Goal: Information Seeking & Learning: Learn about a topic

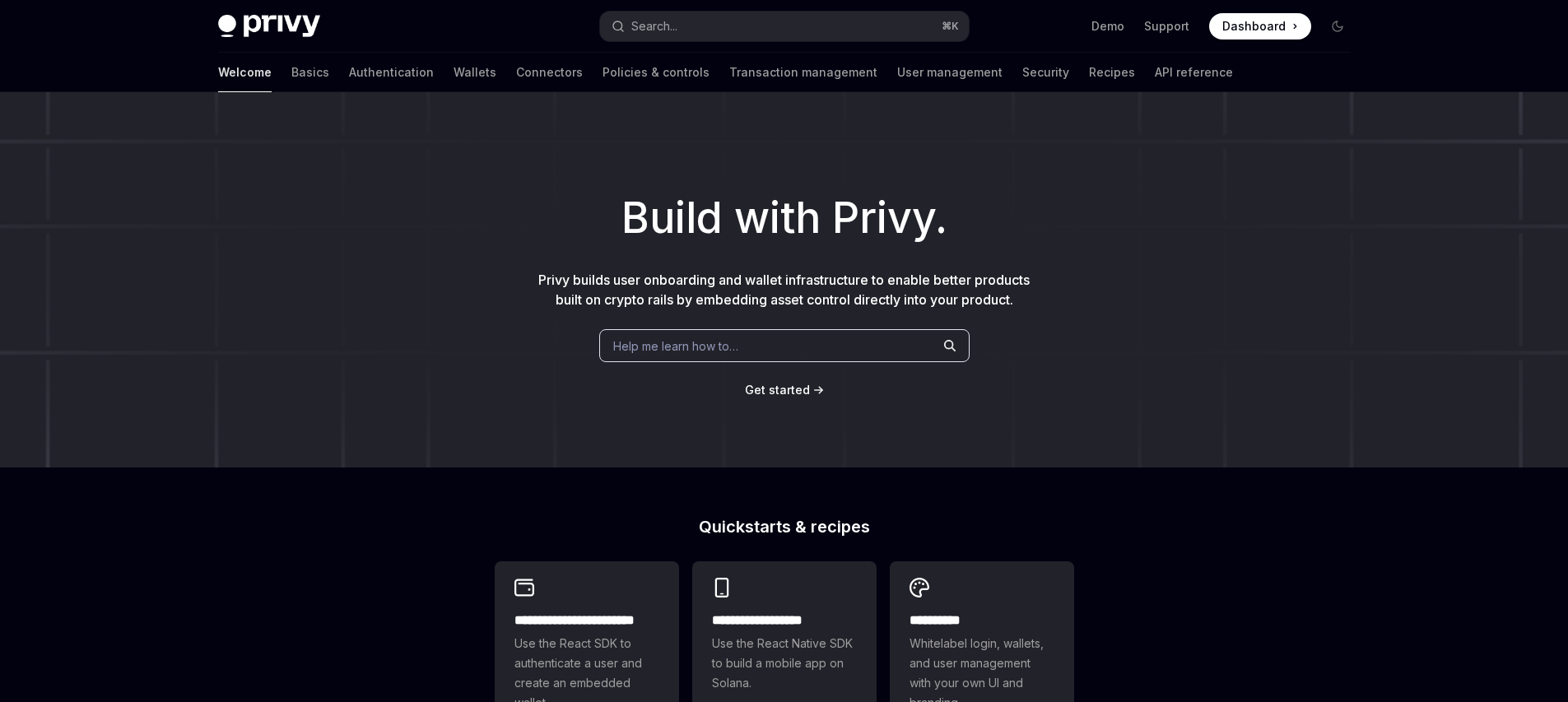
click at [446, 212] on h1 "Build with Privy." at bounding box center [784, 218] width 1516 height 64
click at [1067, 136] on div "Build with Privy. Privy builds user onboarding and wallet infrastructure to ena…" at bounding box center [784, 279] width 1568 height 375
click at [1010, 218] on h1 "Build with Privy." at bounding box center [784, 218] width 1516 height 64
click at [898, 71] on link "User management" at bounding box center [950, 72] width 106 height 39
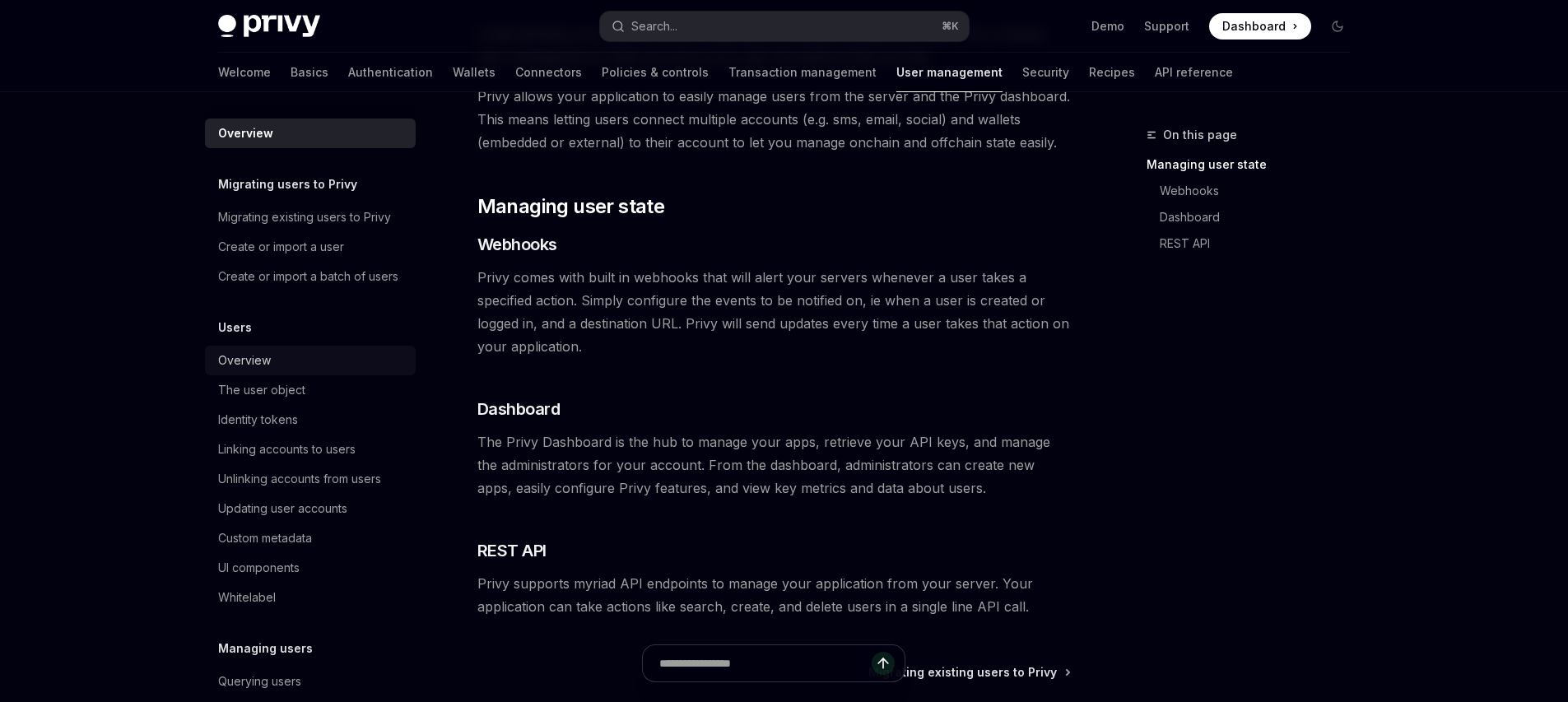
click at [282, 375] on link "Overview" at bounding box center [309, 361] width 210 height 30
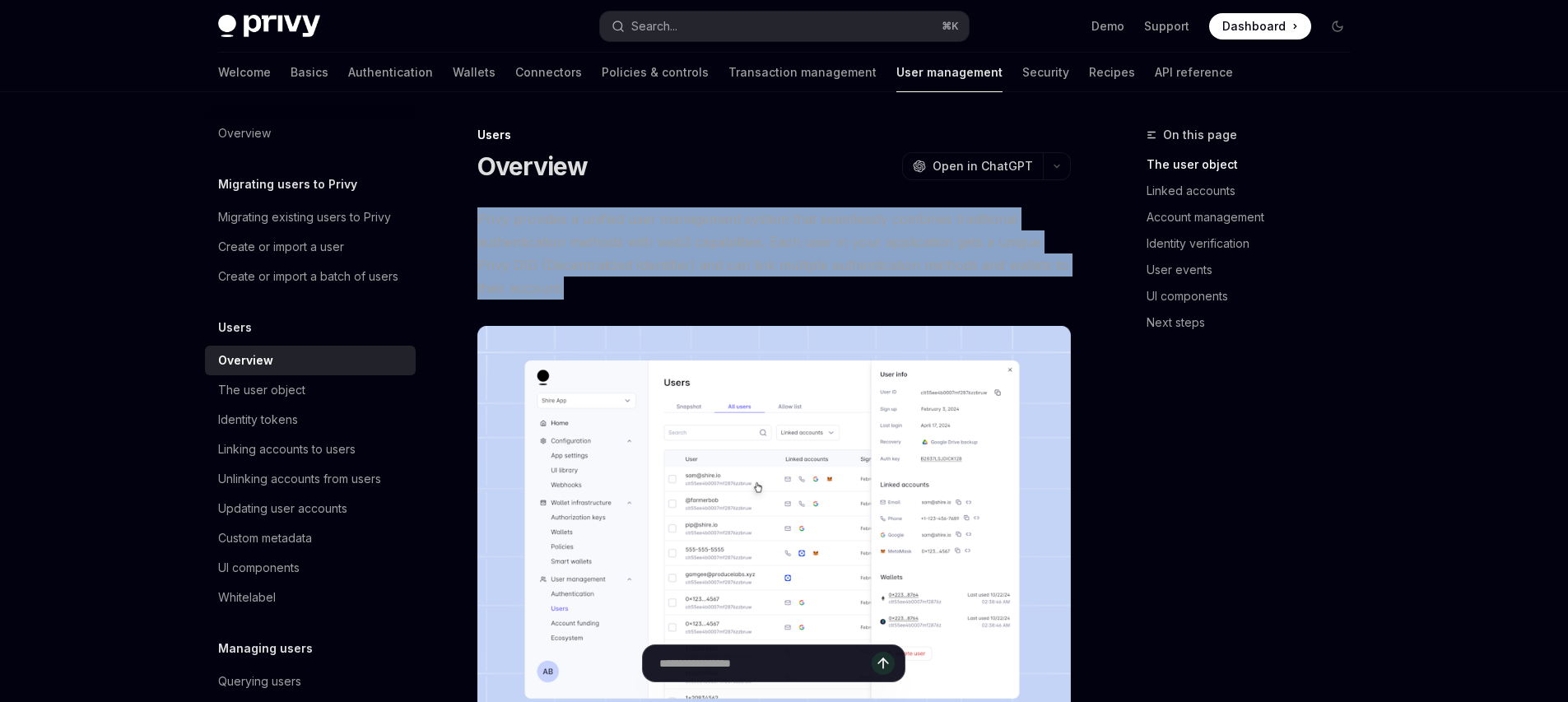
drag, startPoint x: 594, startPoint y: 203, endPoint x: 670, endPoint y: 295, distance: 119.3
click at [670, 295] on span "Privy provides a unified user management system that seamlessly combines tradit…" at bounding box center [774, 253] width 594 height 93
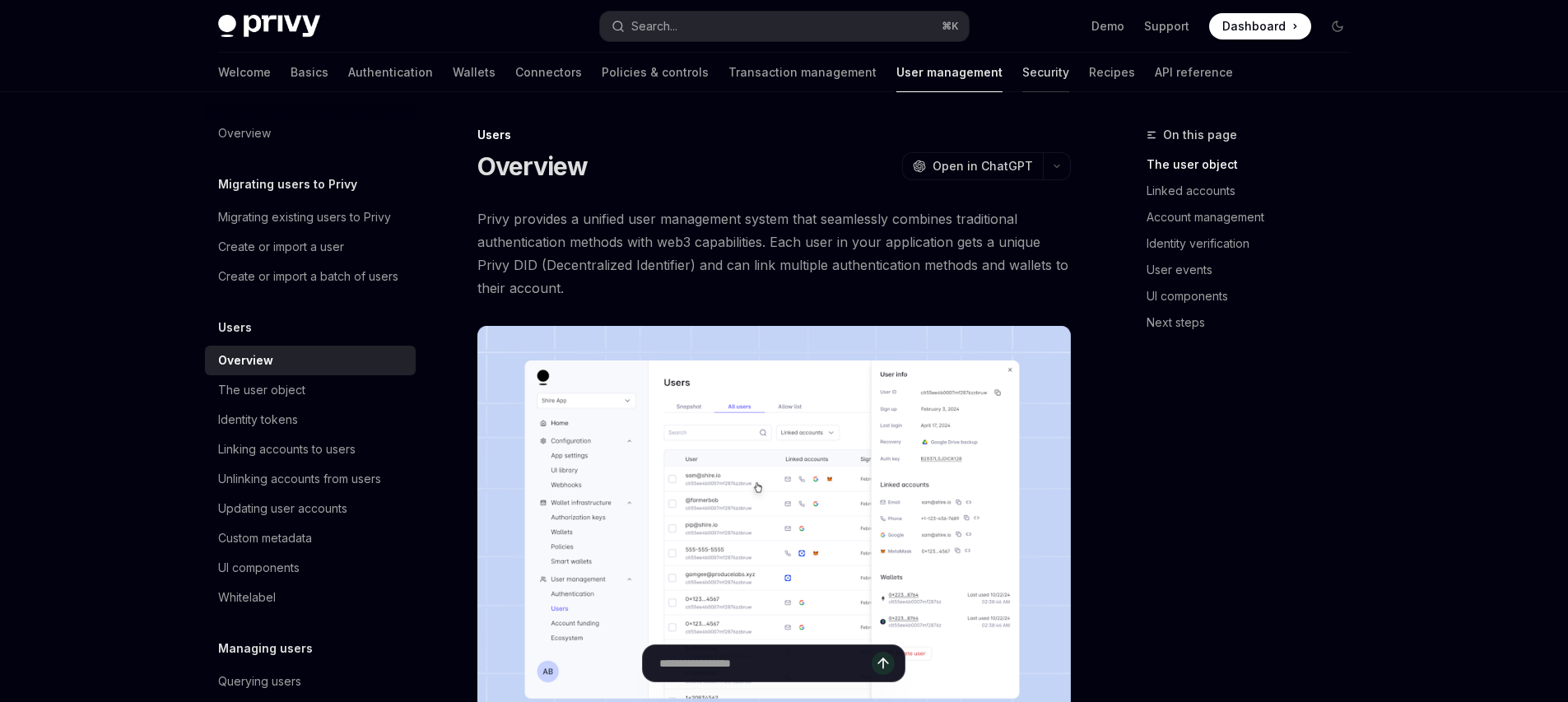
click at [1022, 65] on link "Security" at bounding box center [1045, 72] width 47 height 39
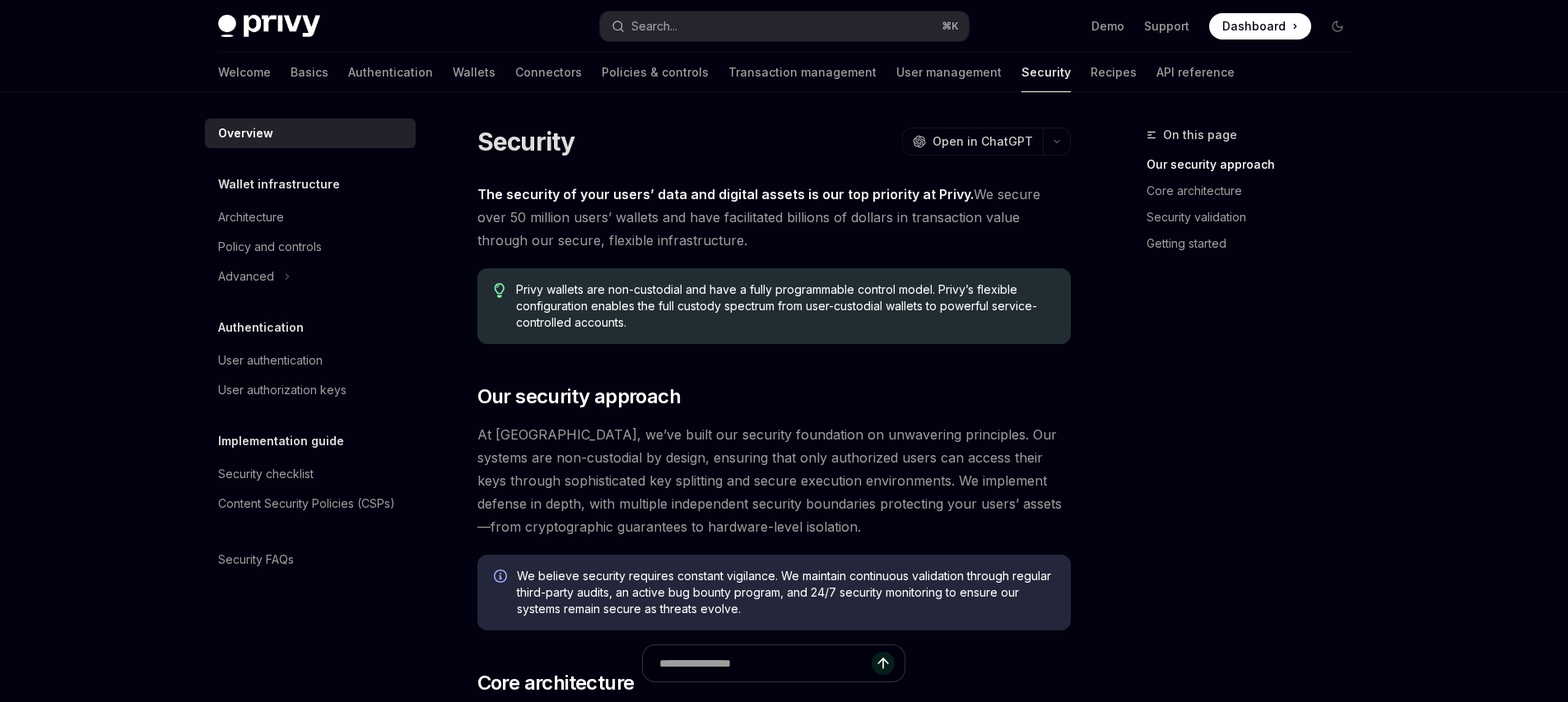
click at [1091, 79] on link "Recipes" at bounding box center [1114, 72] width 46 height 39
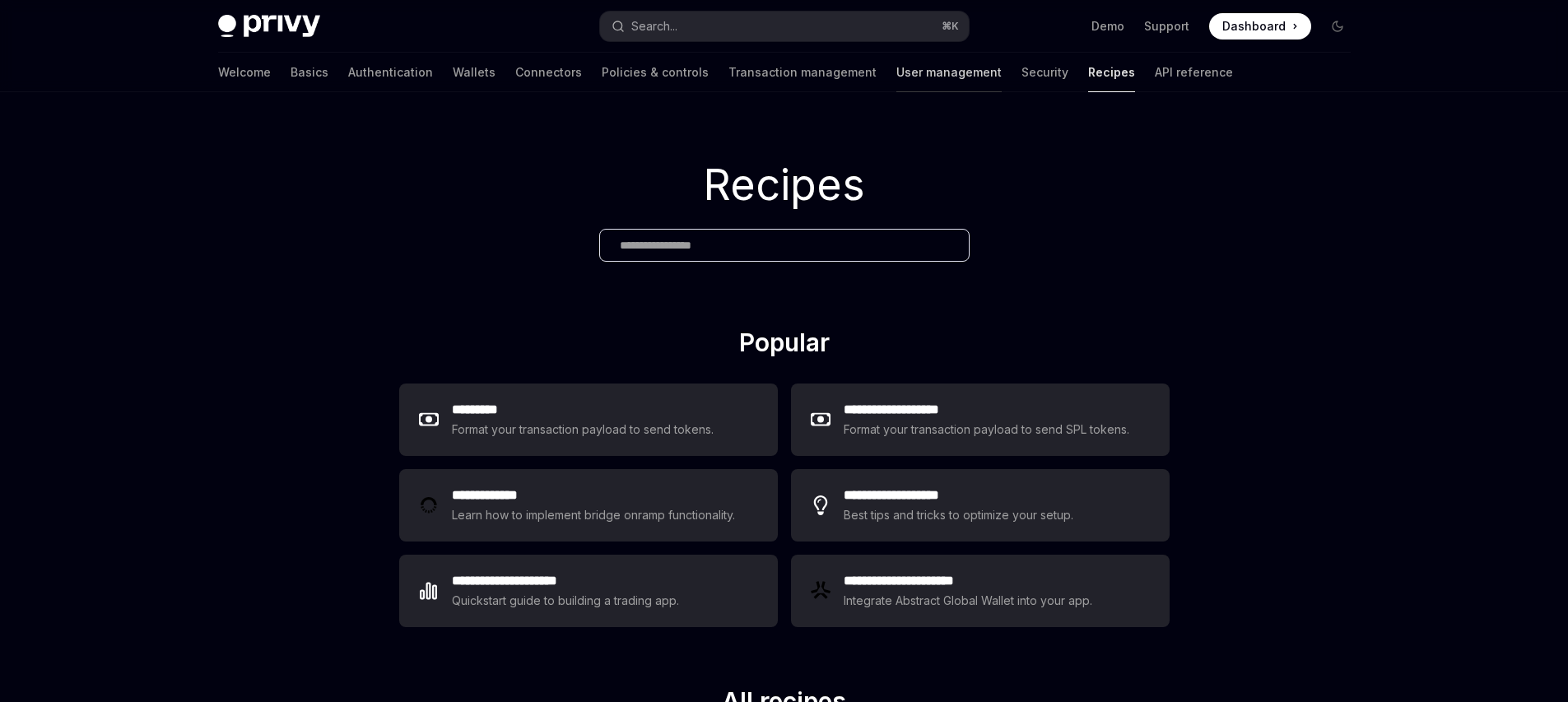
click at [897, 76] on link "User management" at bounding box center [949, 72] width 106 height 39
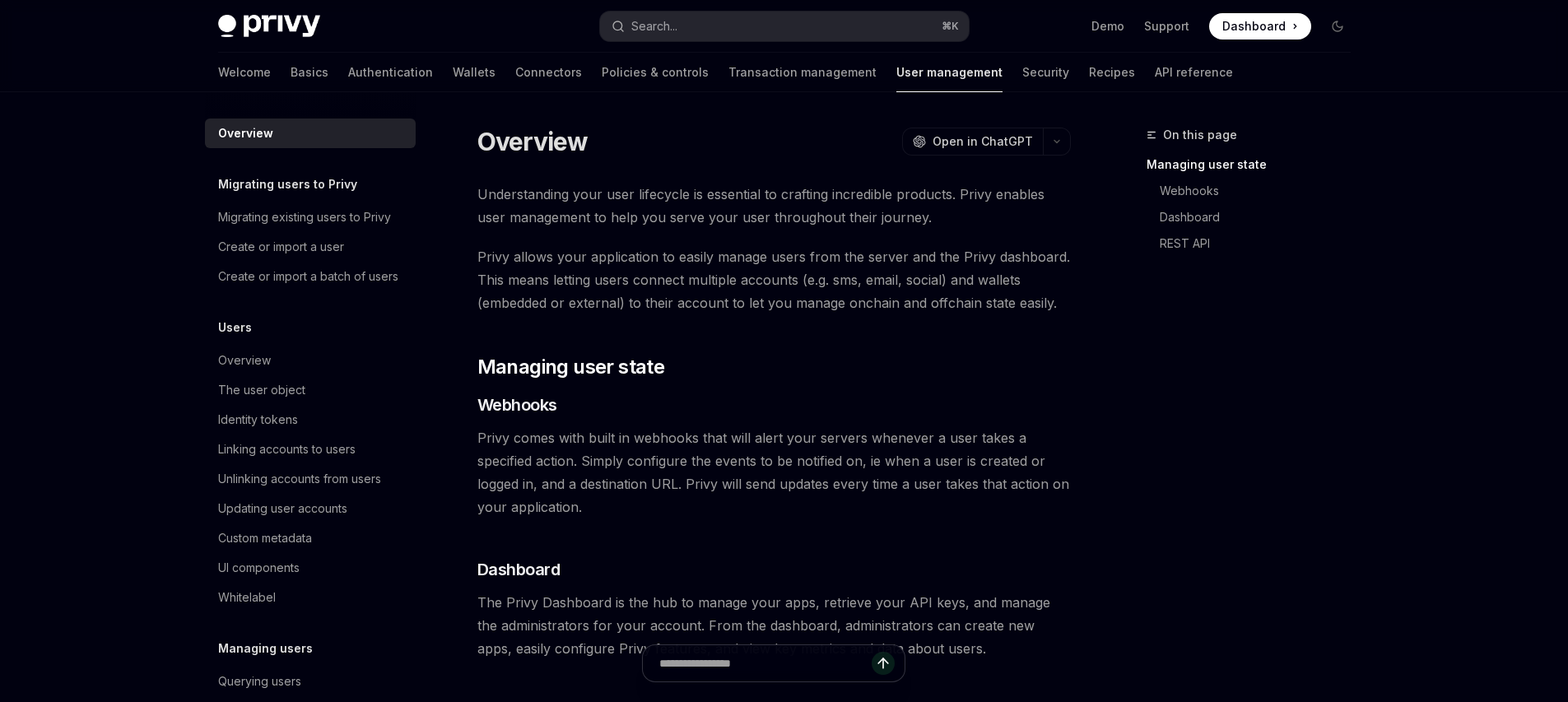
click at [974, 79] on div "Welcome Basics Authentication Wallets Connectors Policies & controls Transactio…" at bounding box center [726, 72] width 1015 height 39
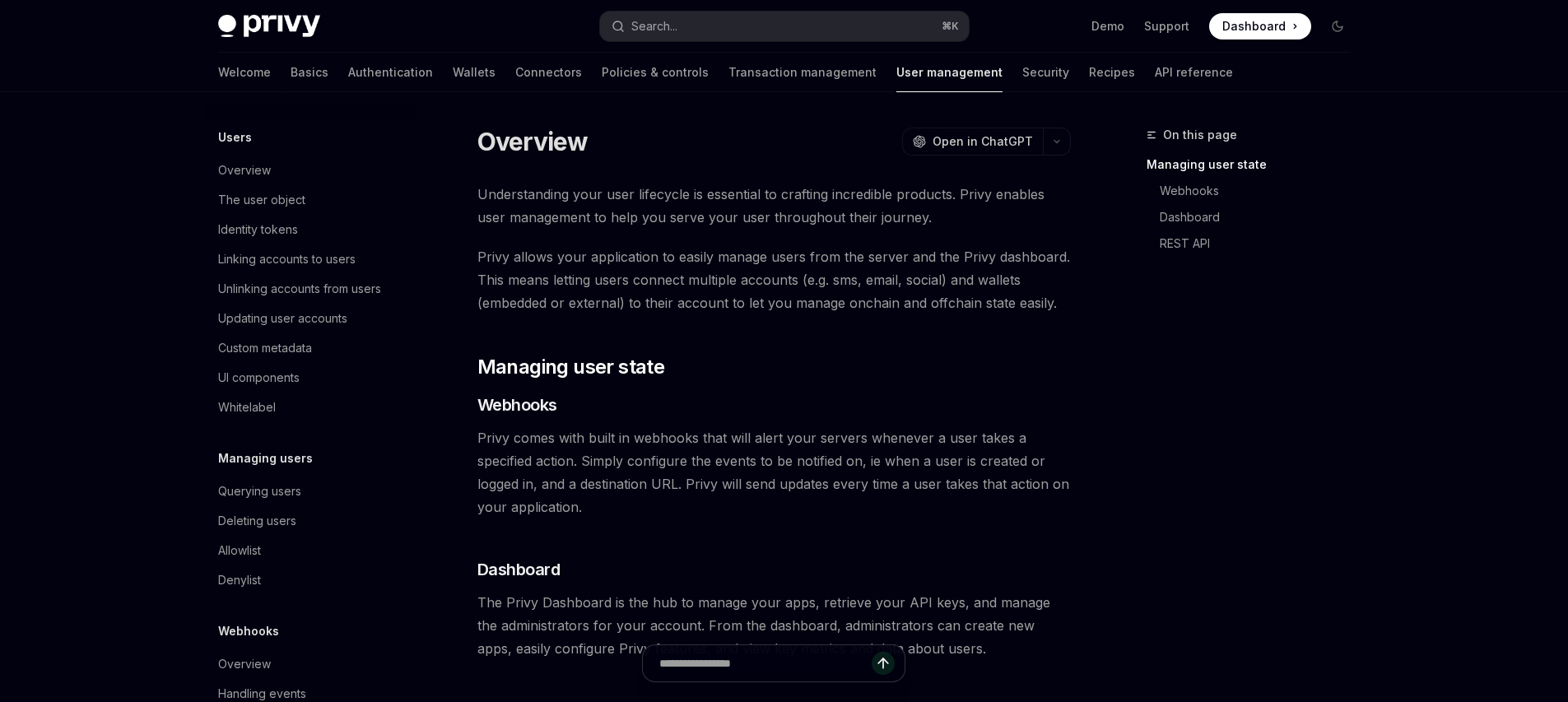
scroll to position [250, 0]
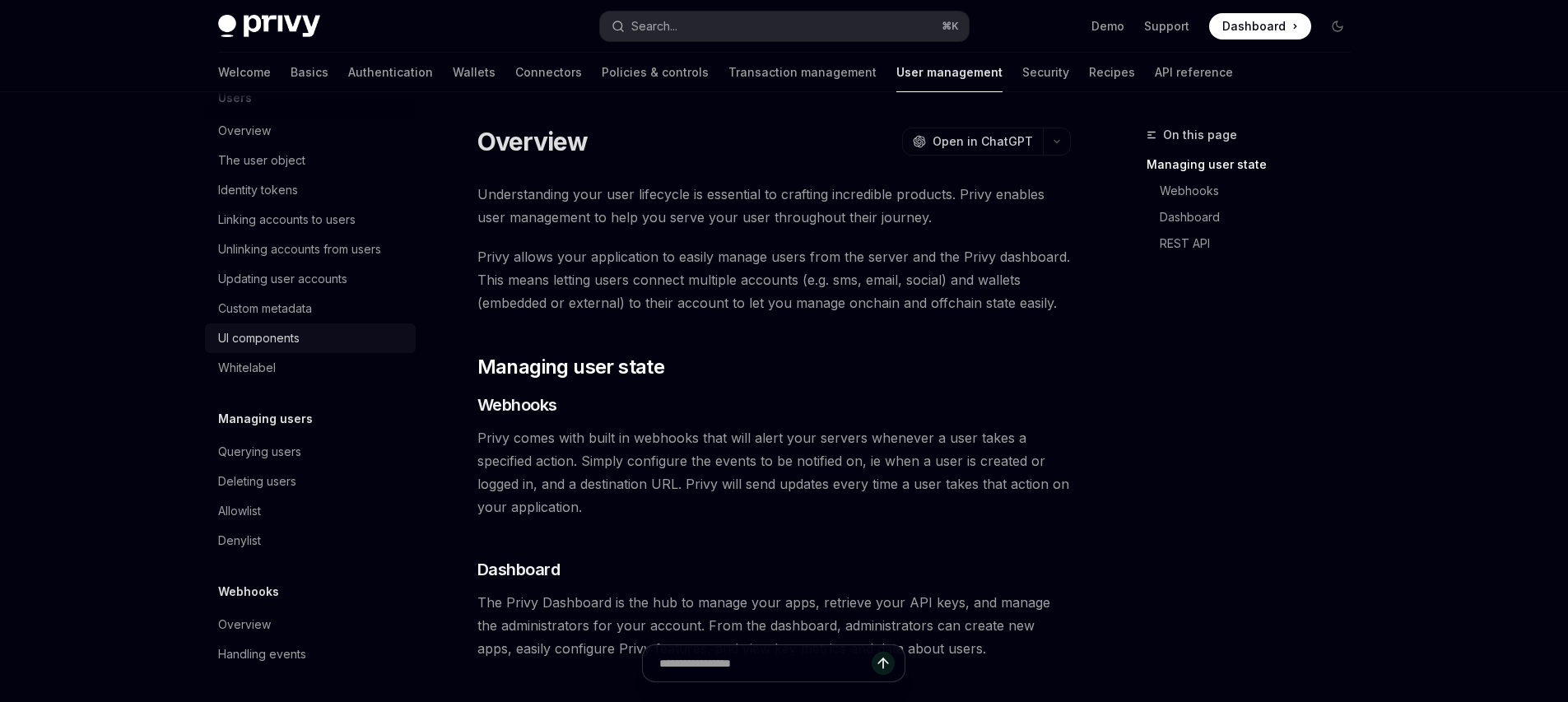
click at [284, 348] on div "UI components" at bounding box center [258, 337] width 81 height 20
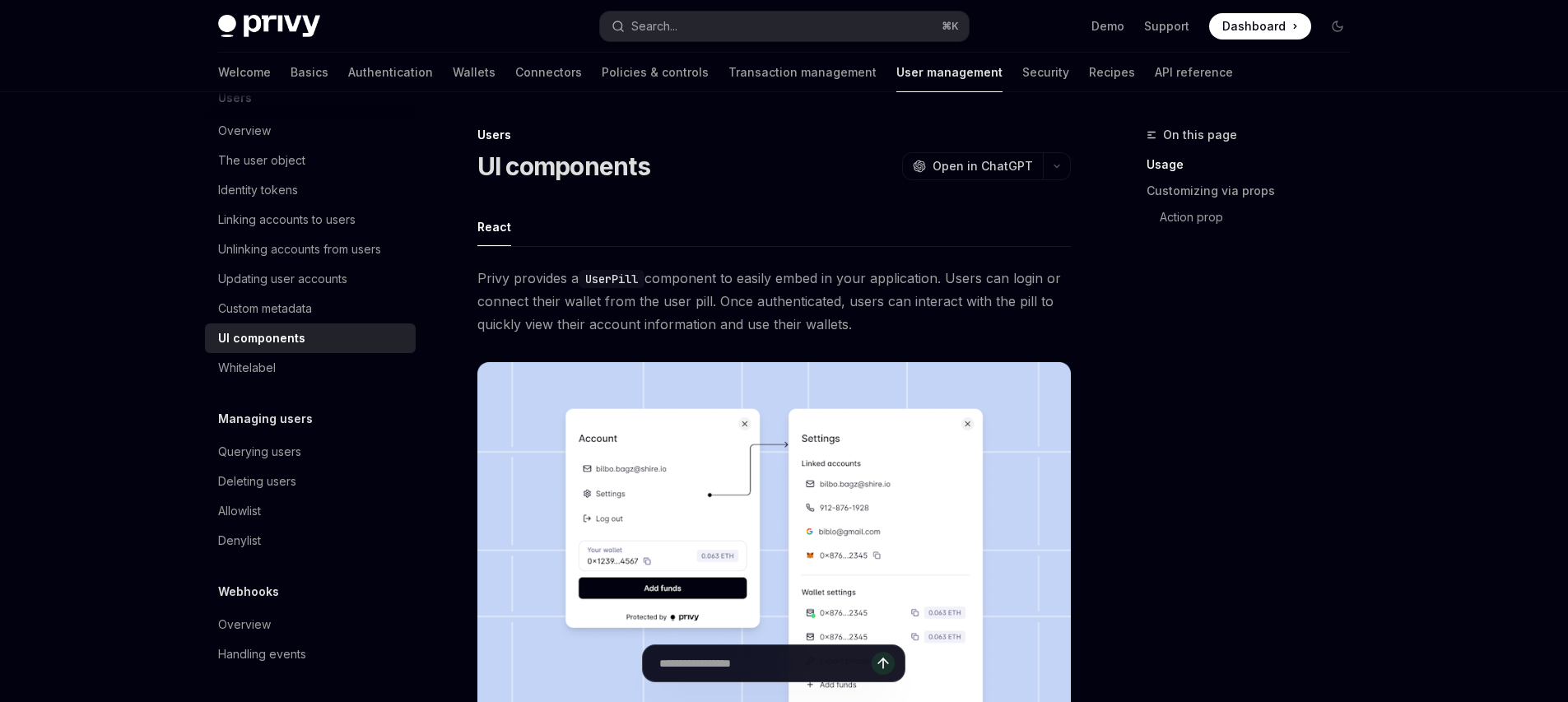
drag, startPoint x: 472, startPoint y: 277, endPoint x: 877, endPoint y: 321, distance: 407.4
click at [877, 321] on span "Privy provides a UserPill component to easily embed in your application. Users …" at bounding box center [774, 301] width 594 height 69
click at [1070, 167] on button "button" at bounding box center [1057, 166] width 28 height 28
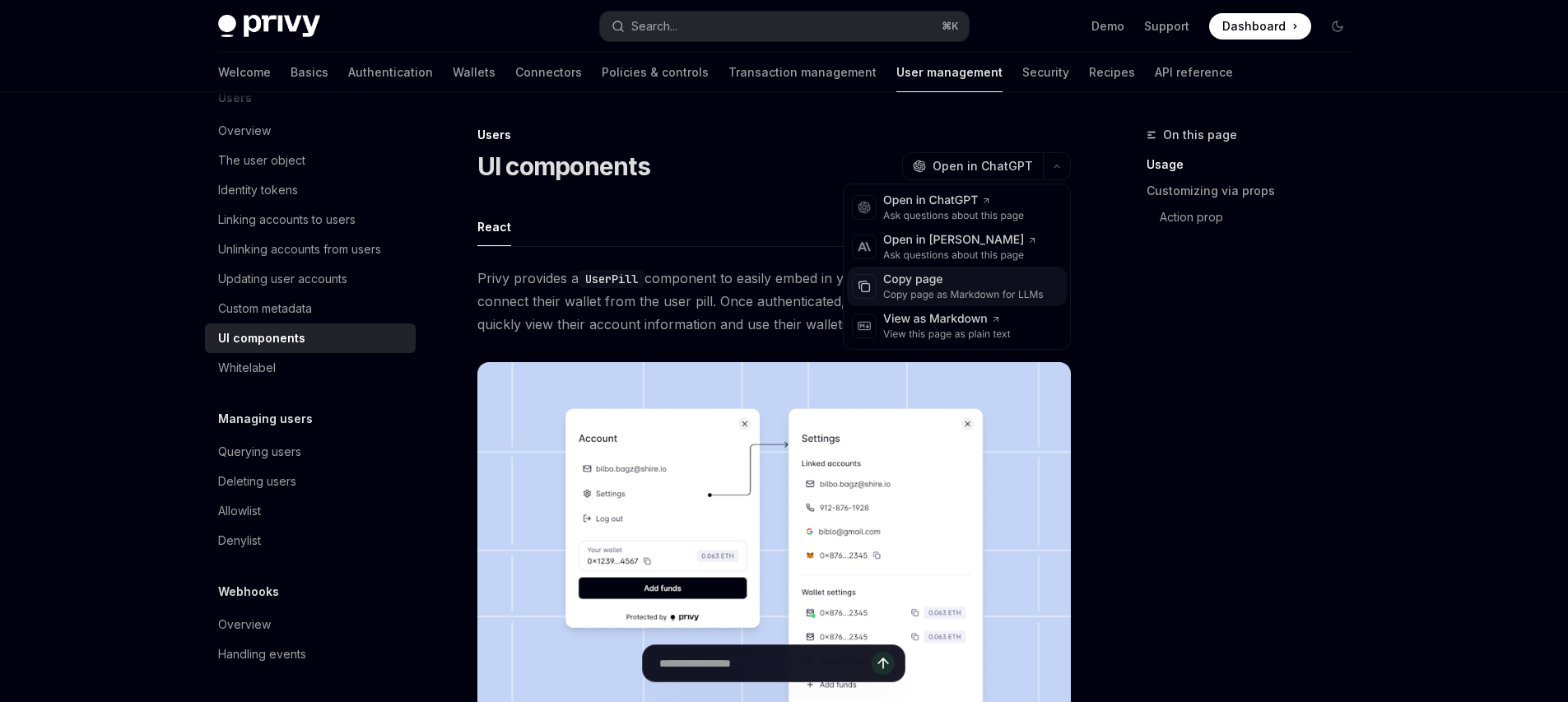
click at [936, 297] on div "Copy page as Markdown for LLMs" at bounding box center [964, 294] width 161 height 13
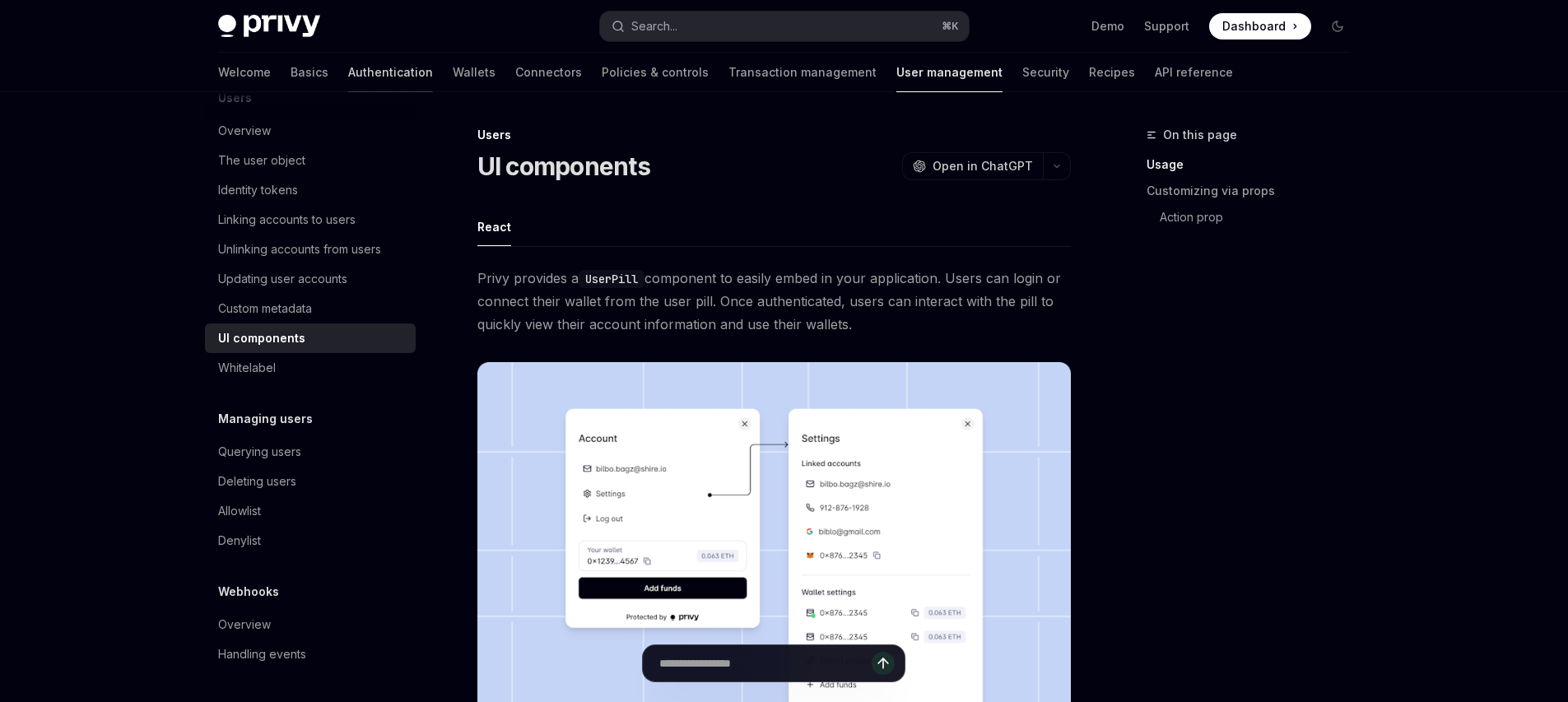
click at [348, 82] on link "Authentication" at bounding box center [390, 72] width 85 height 39
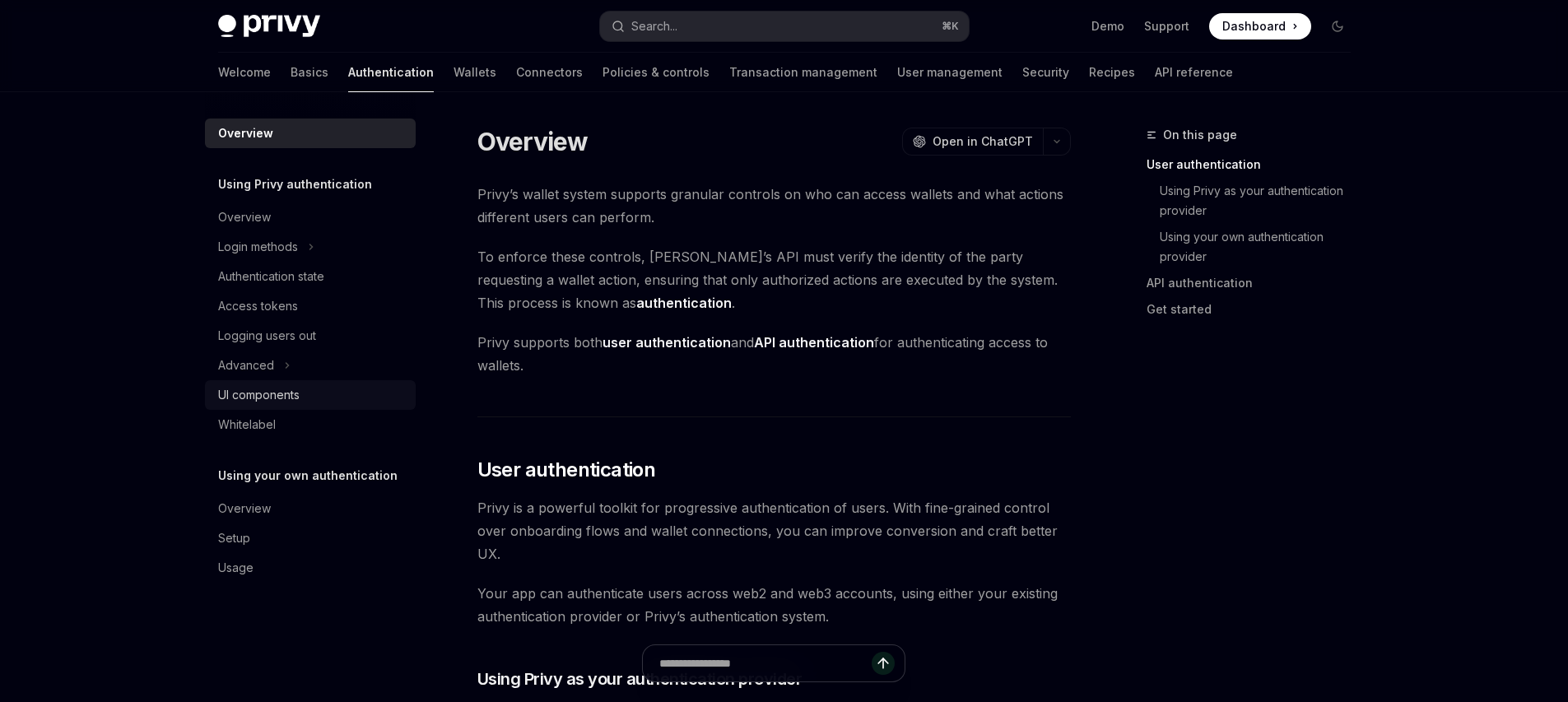
click at [257, 401] on div "UI components" at bounding box center [258, 394] width 81 height 20
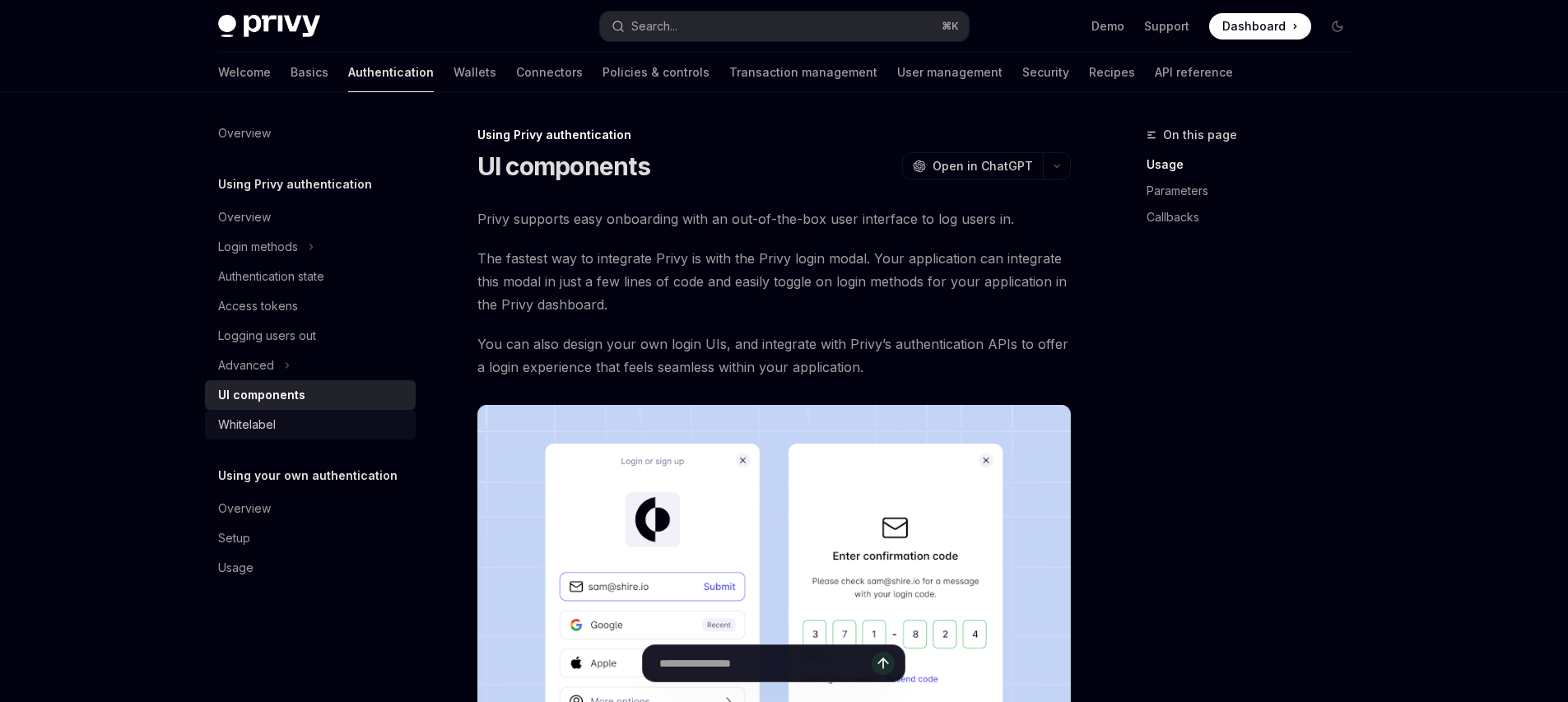
click at [270, 426] on div "Whitelabel" at bounding box center [247, 424] width 58 height 20
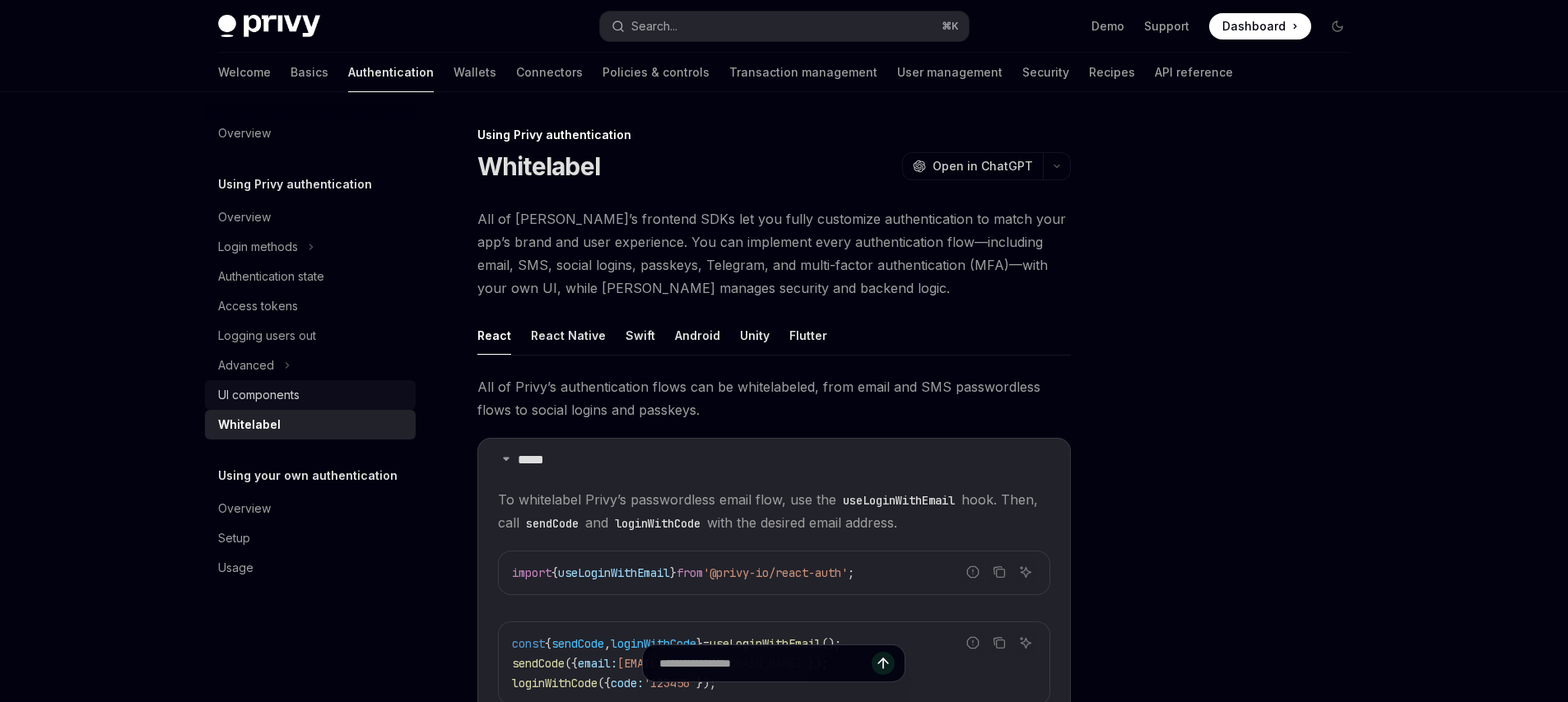
click at [258, 396] on div "UI components" at bounding box center [258, 394] width 81 height 20
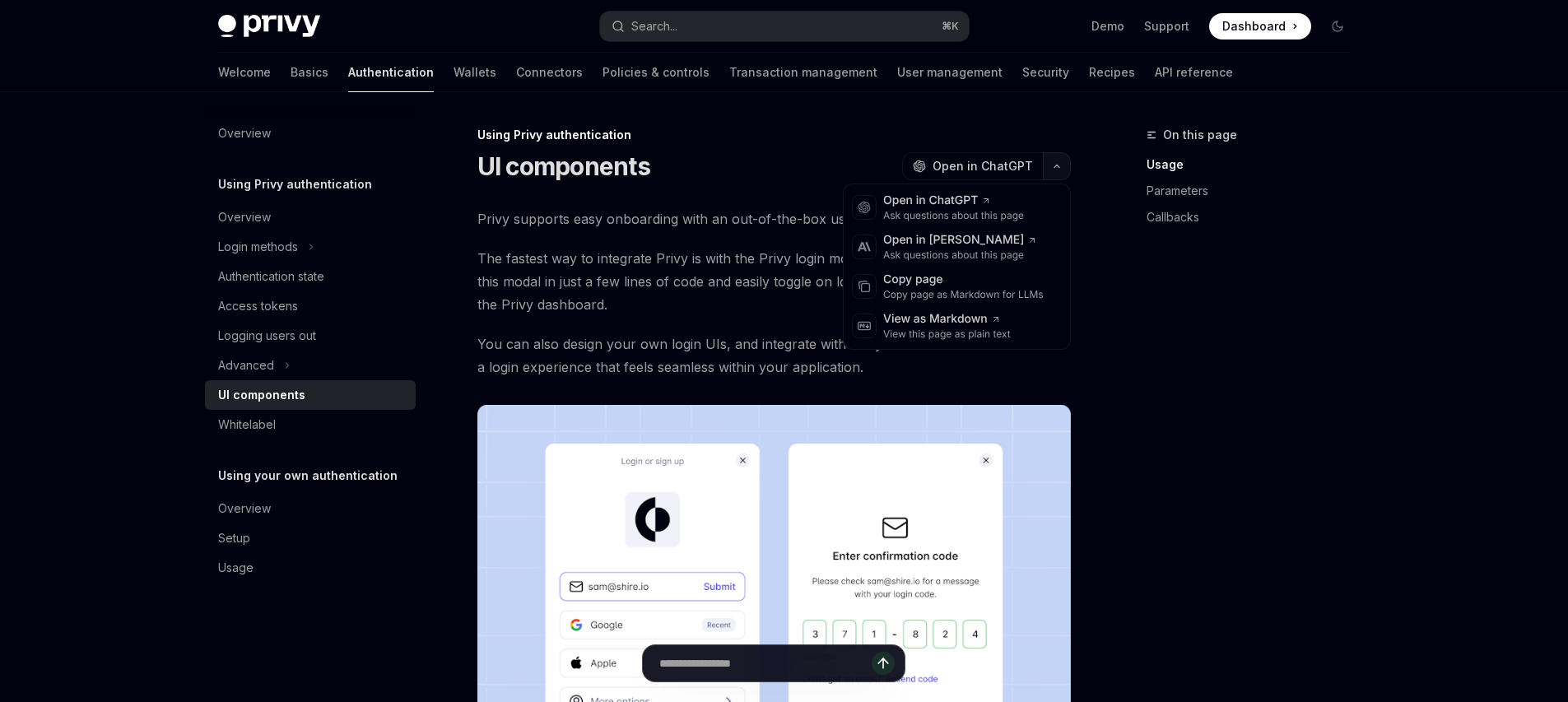
click at [1057, 168] on icon "button" at bounding box center [1057, 165] width 20 height 7
click at [918, 290] on div "Copy page as Markdown for LLMs" at bounding box center [964, 294] width 161 height 13
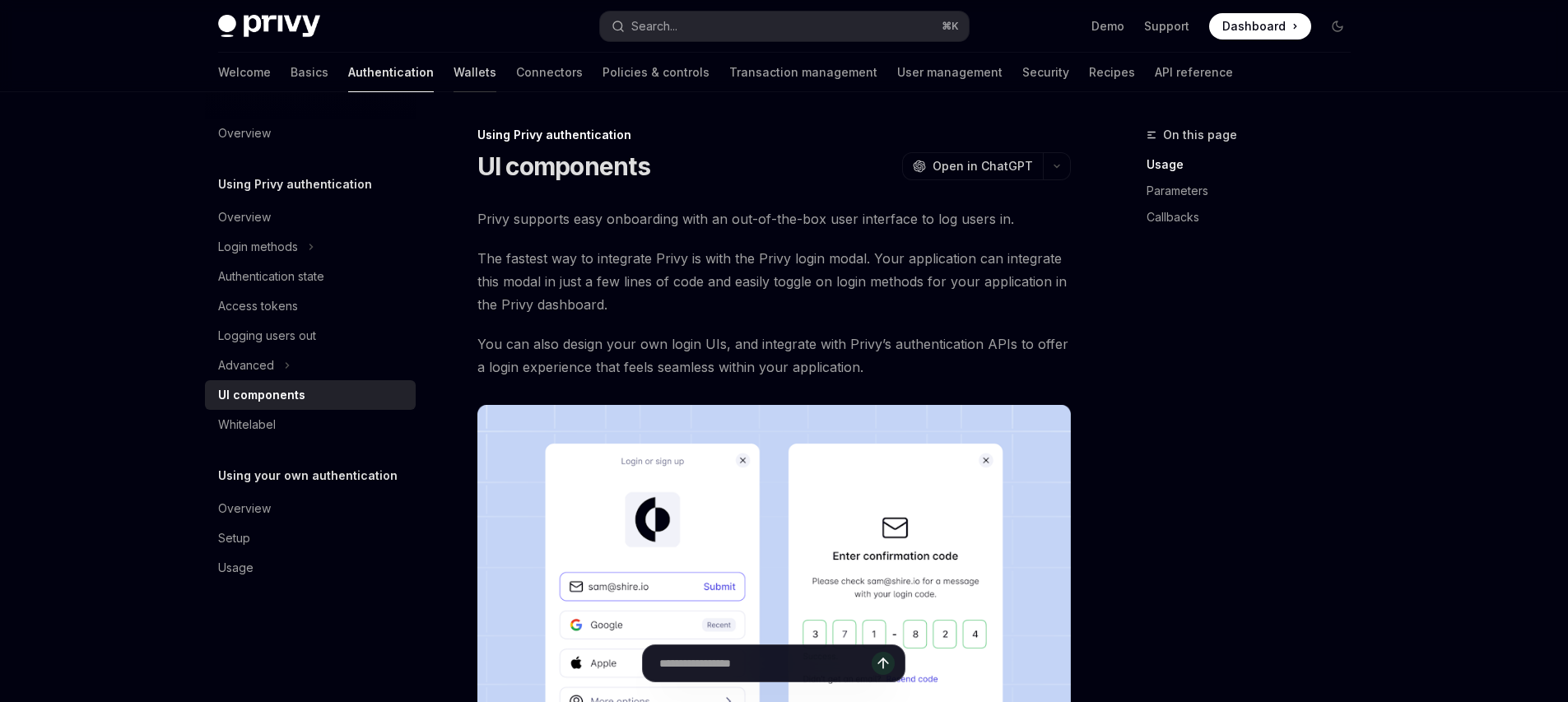
click at [453, 82] on link "Wallets" at bounding box center [475, 72] width 43 height 39
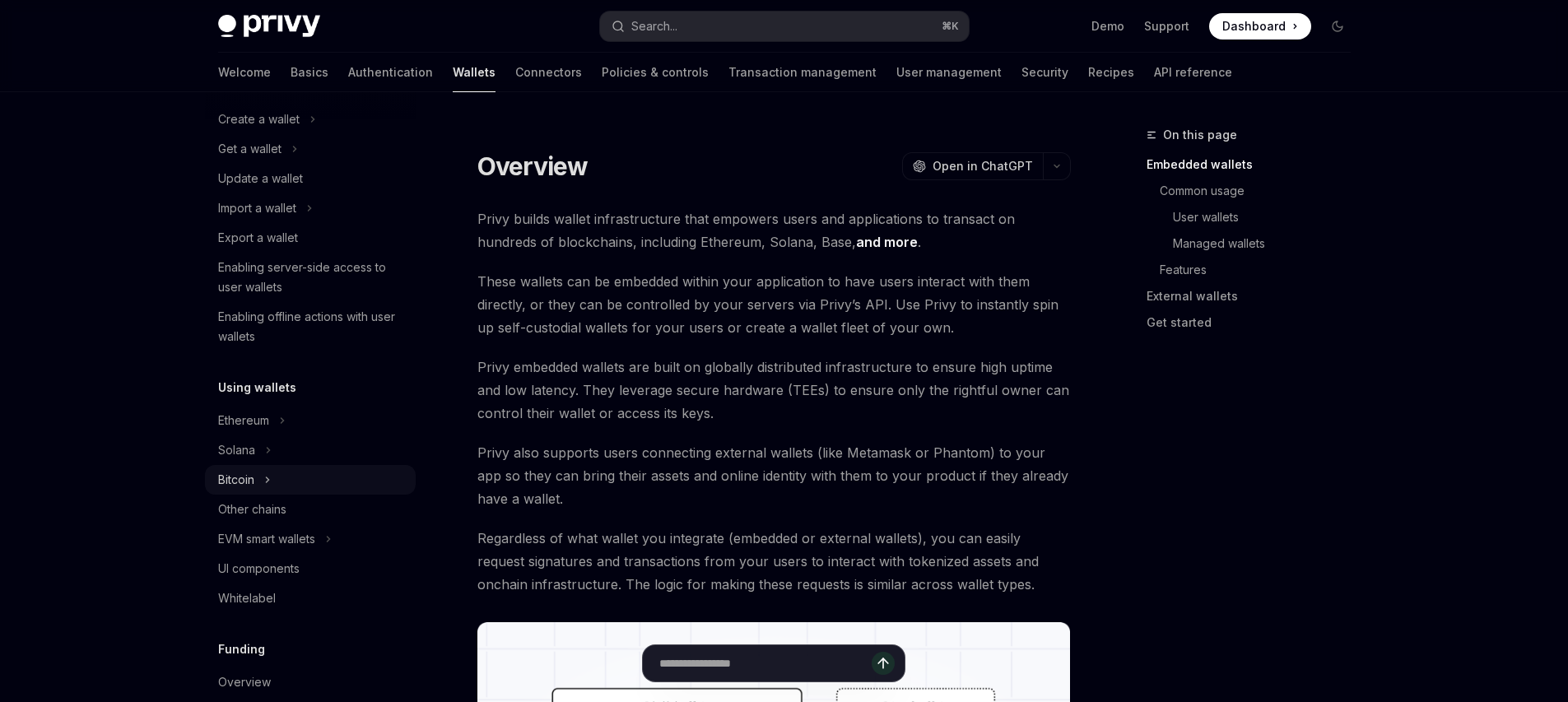
scroll to position [290, 0]
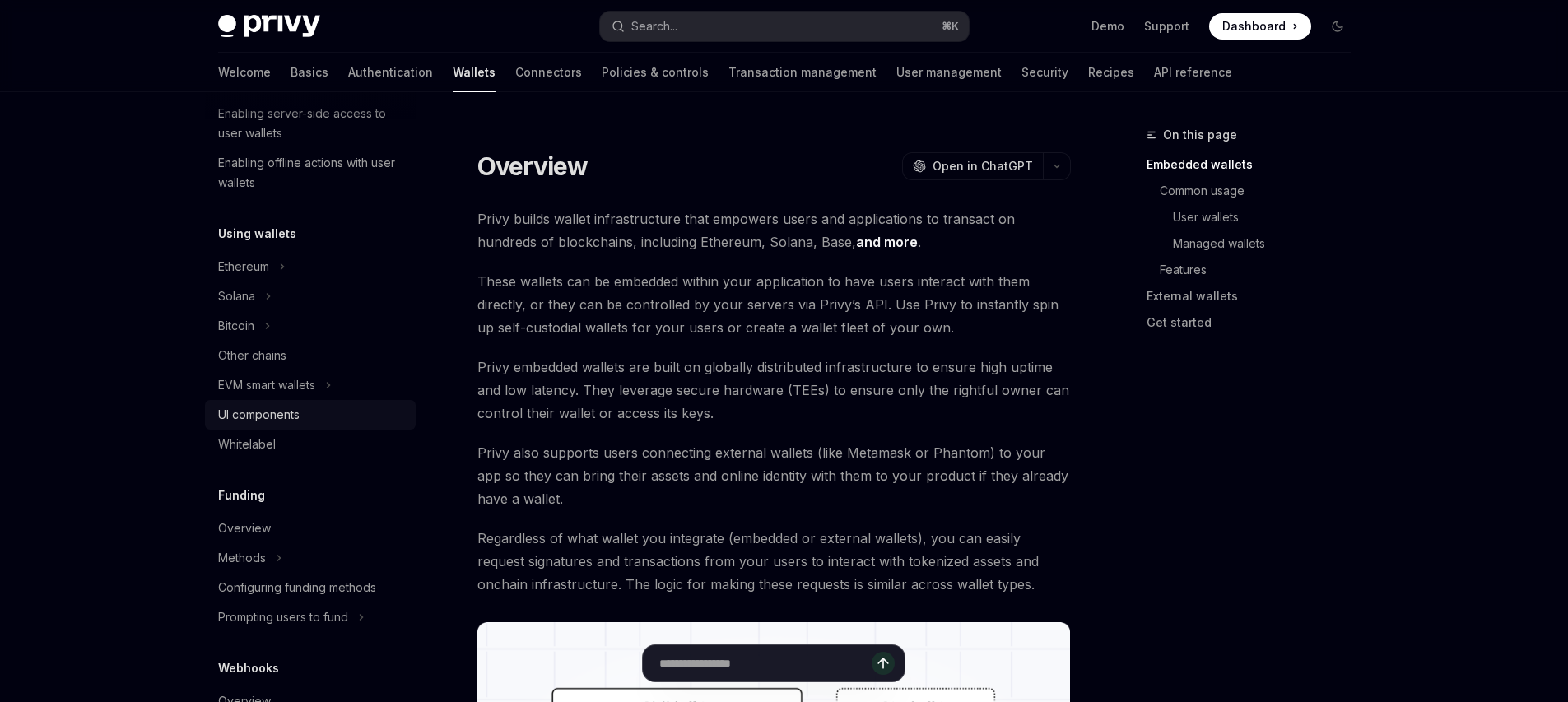
click at [277, 422] on div "UI components" at bounding box center [258, 414] width 81 height 20
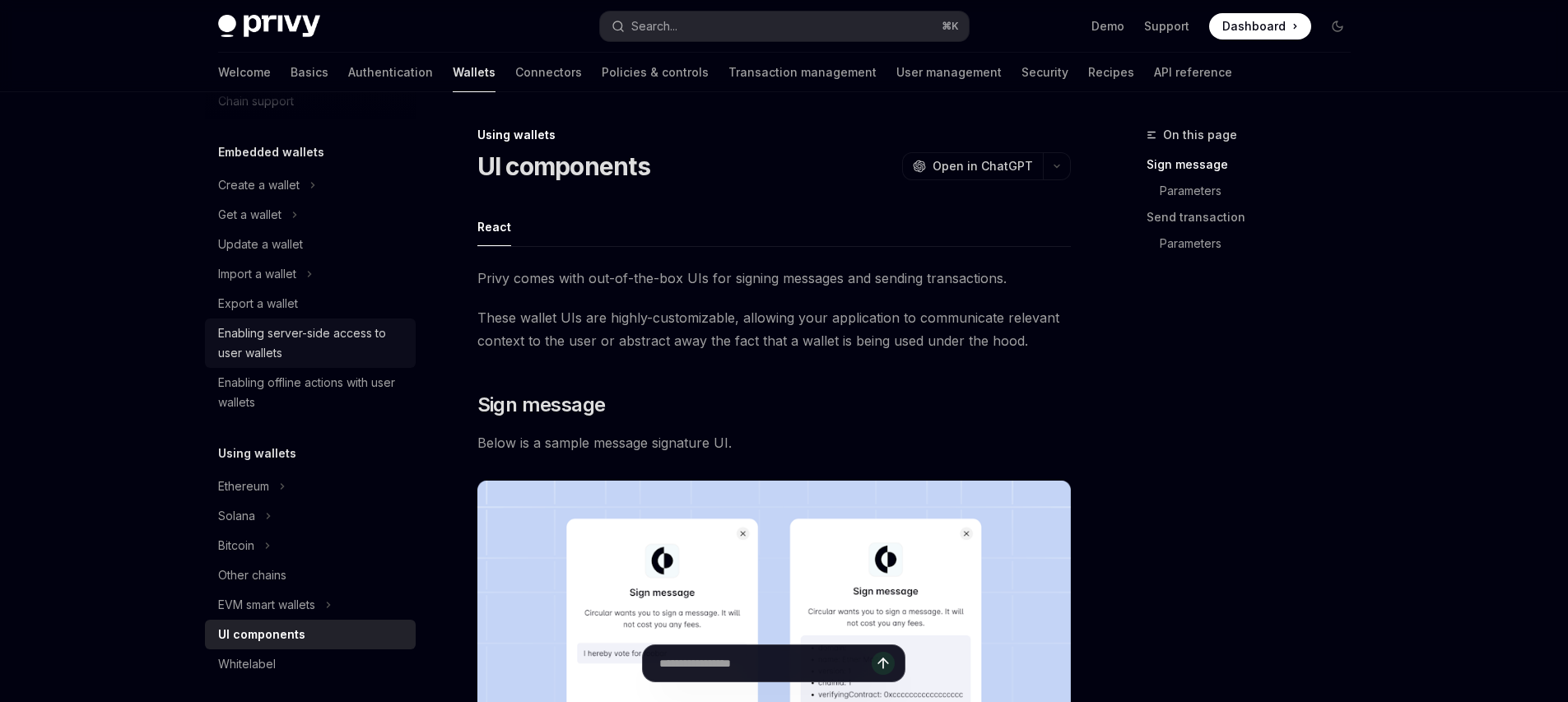
scroll to position [162, 0]
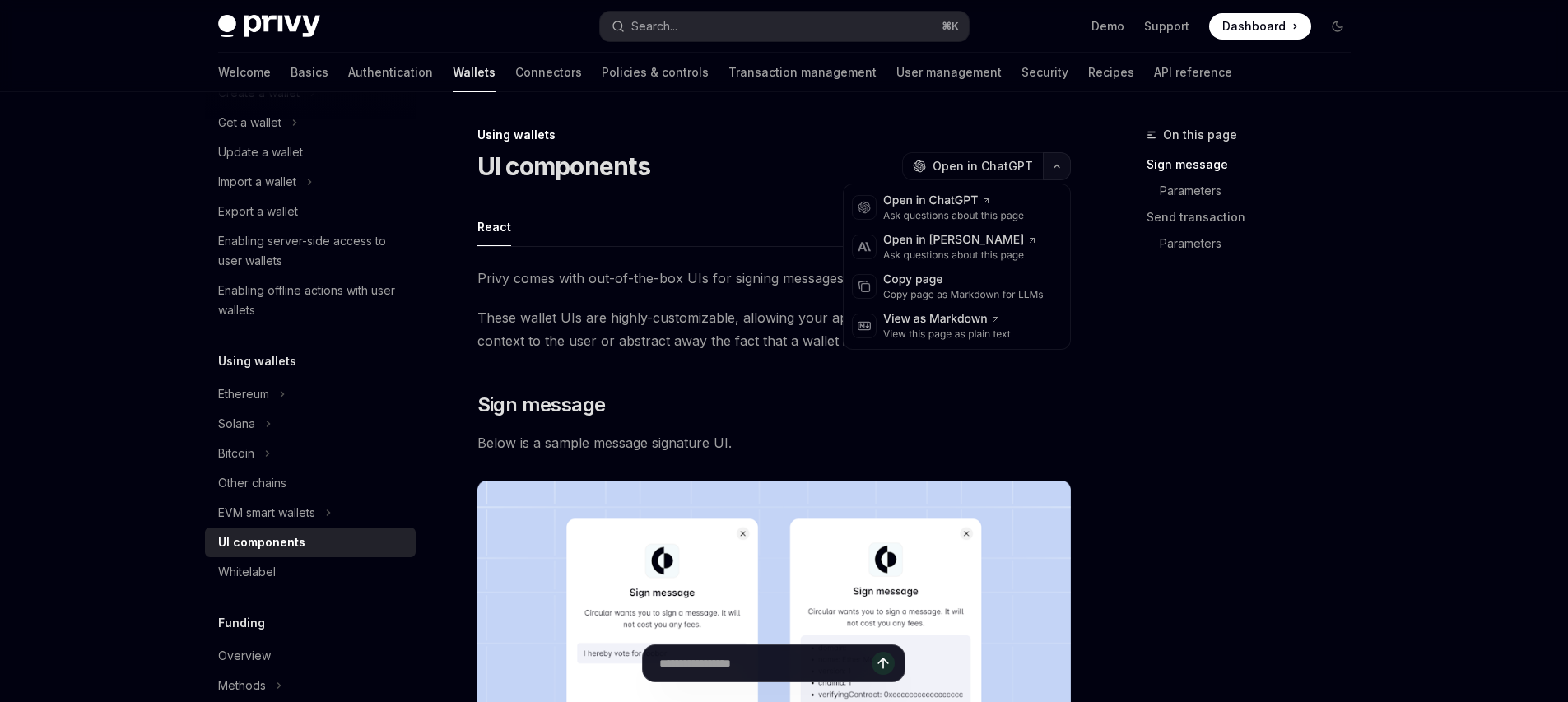
click at [1054, 173] on button "button" at bounding box center [1057, 166] width 28 height 28
click at [936, 285] on div "Copy page" at bounding box center [964, 280] width 161 height 17
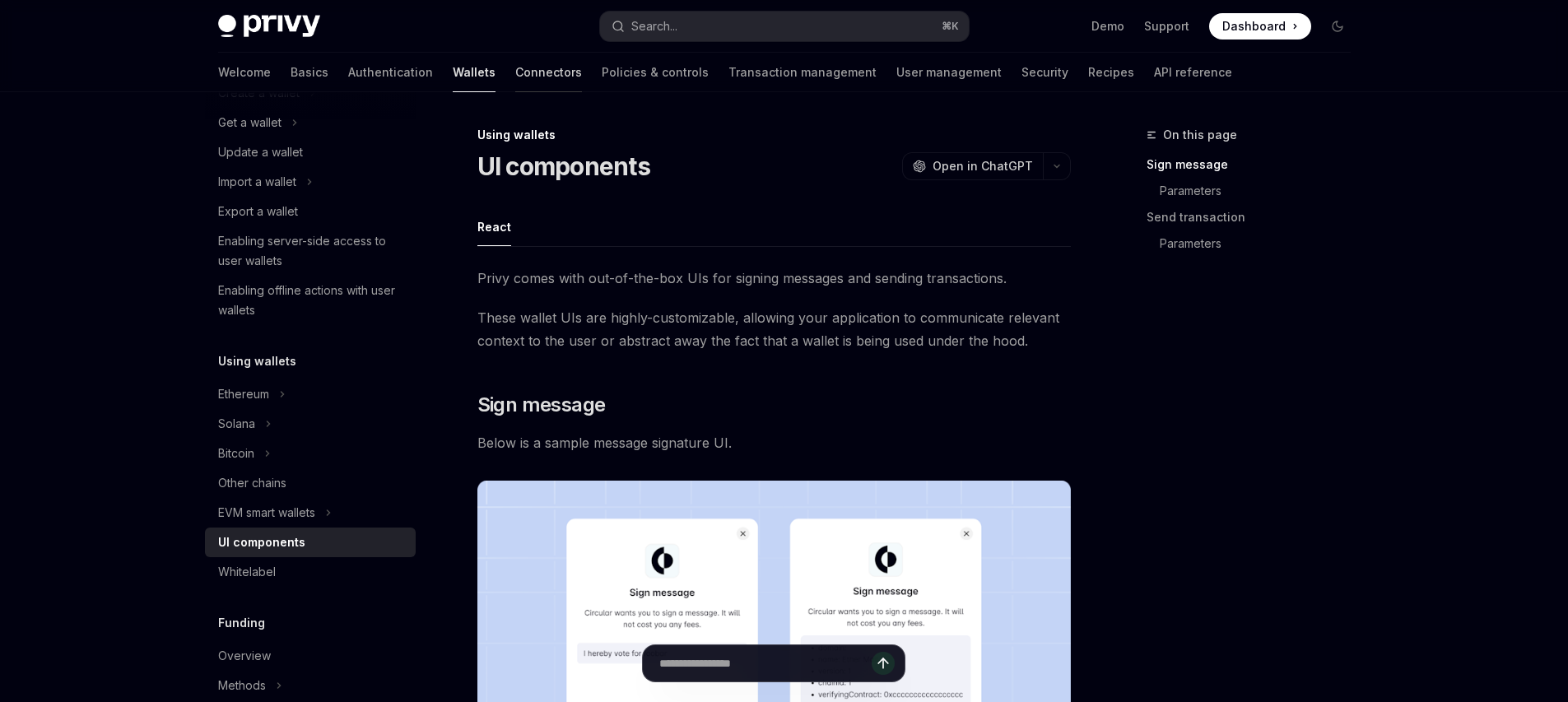
click at [515, 83] on link "Connectors" at bounding box center [548, 72] width 66 height 39
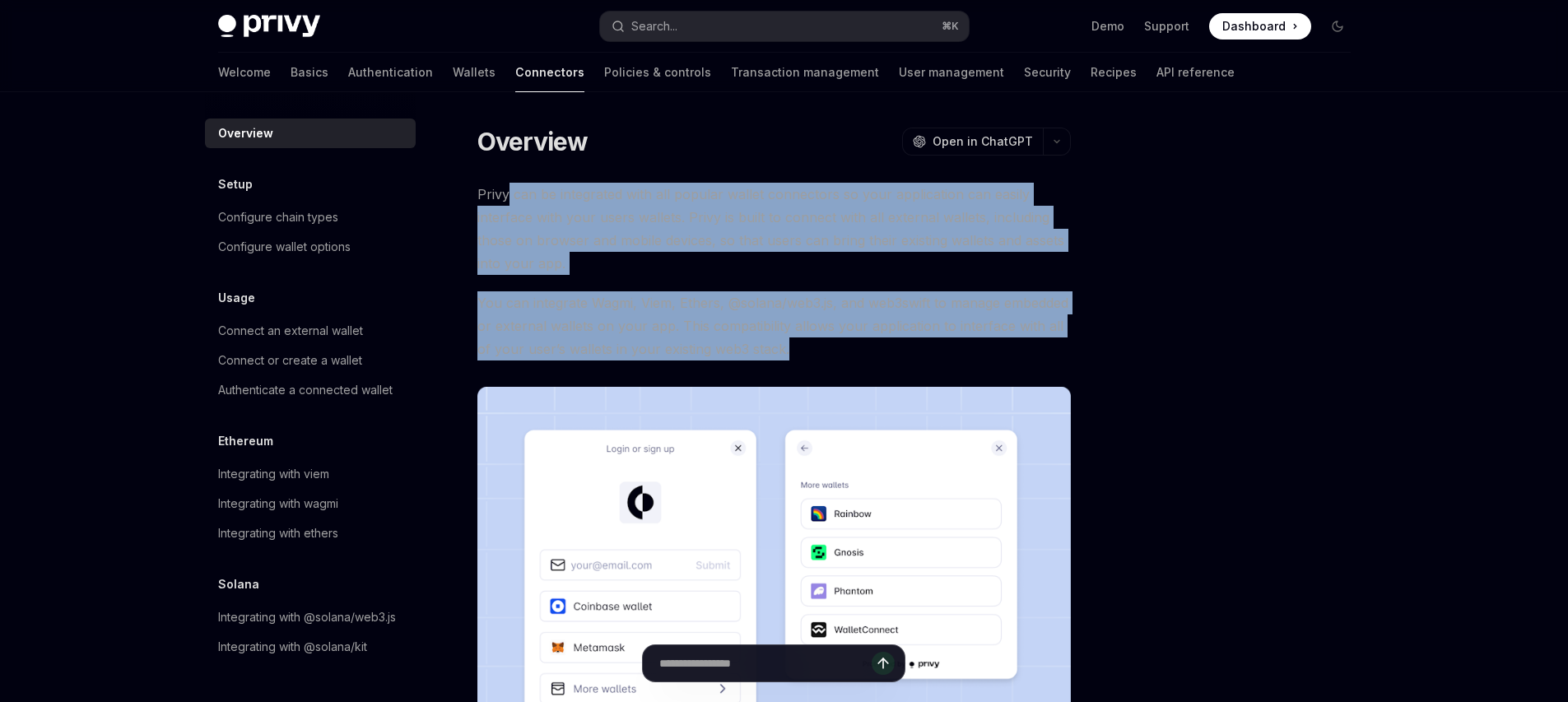
drag, startPoint x: 510, startPoint y: 192, endPoint x: 829, endPoint y: 353, distance: 357.3
click at [829, 353] on div "Privy can be integrated with all popular wallet connectors so your application …" at bounding box center [774, 496] width 594 height 628
click at [829, 353] on span "You can integrate Wagmi, Viem, Ethers, @solana/web3.js, and web3swift to manage…" at bounding box center [774, 326] width 594 height 69
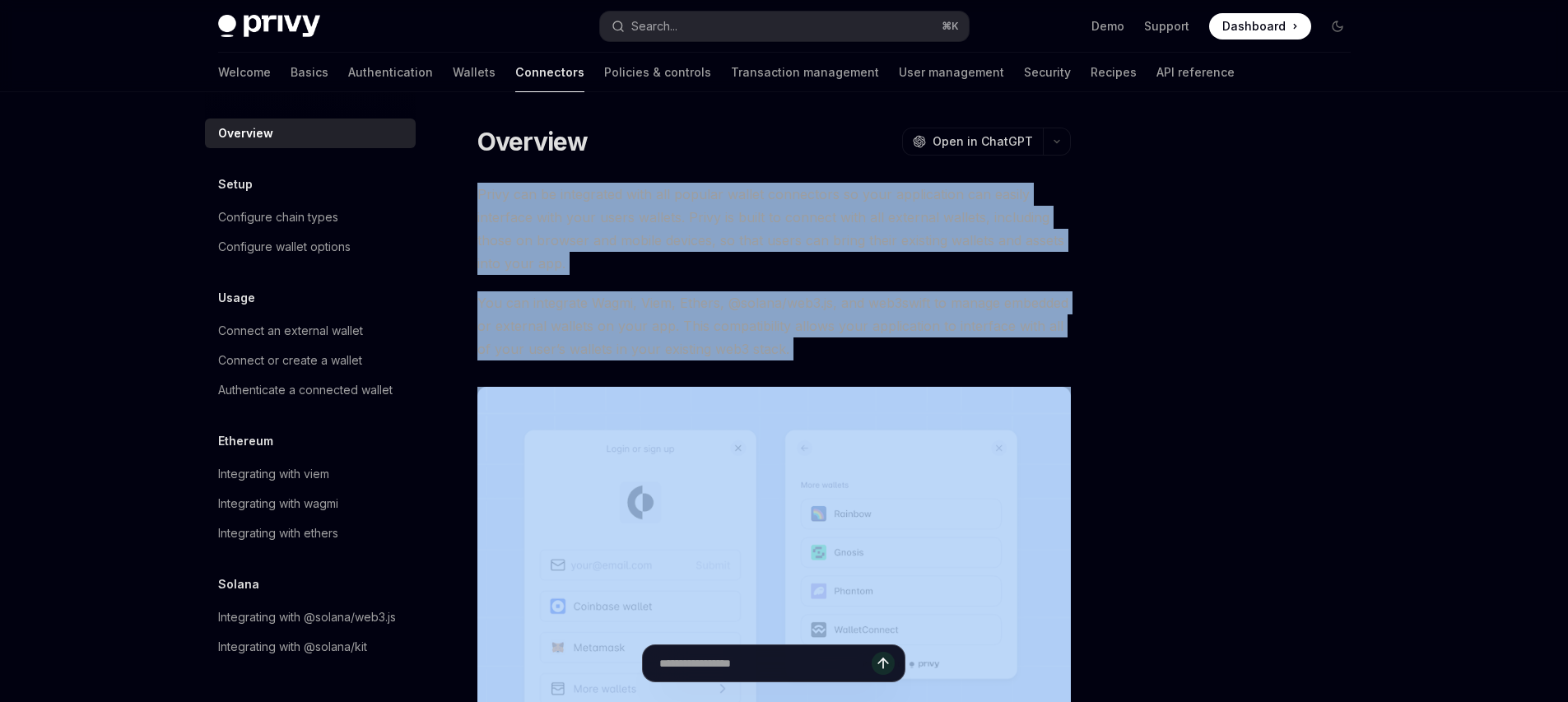
drag, startPoint x: 829, startPoint y: 353, endPoint x: 699, endPoint y: 175, distance: 220.4
click at [699, 175] on div "Overview OpenAI Open in ChatGPT OpenAI Open in ChatGPT Privy can be integrated …" at bounding box center [620, 601] width 909 height 952
click at [604, 79] on link "Policies & controls" at bounding box center [657, 72] width 107 height 39
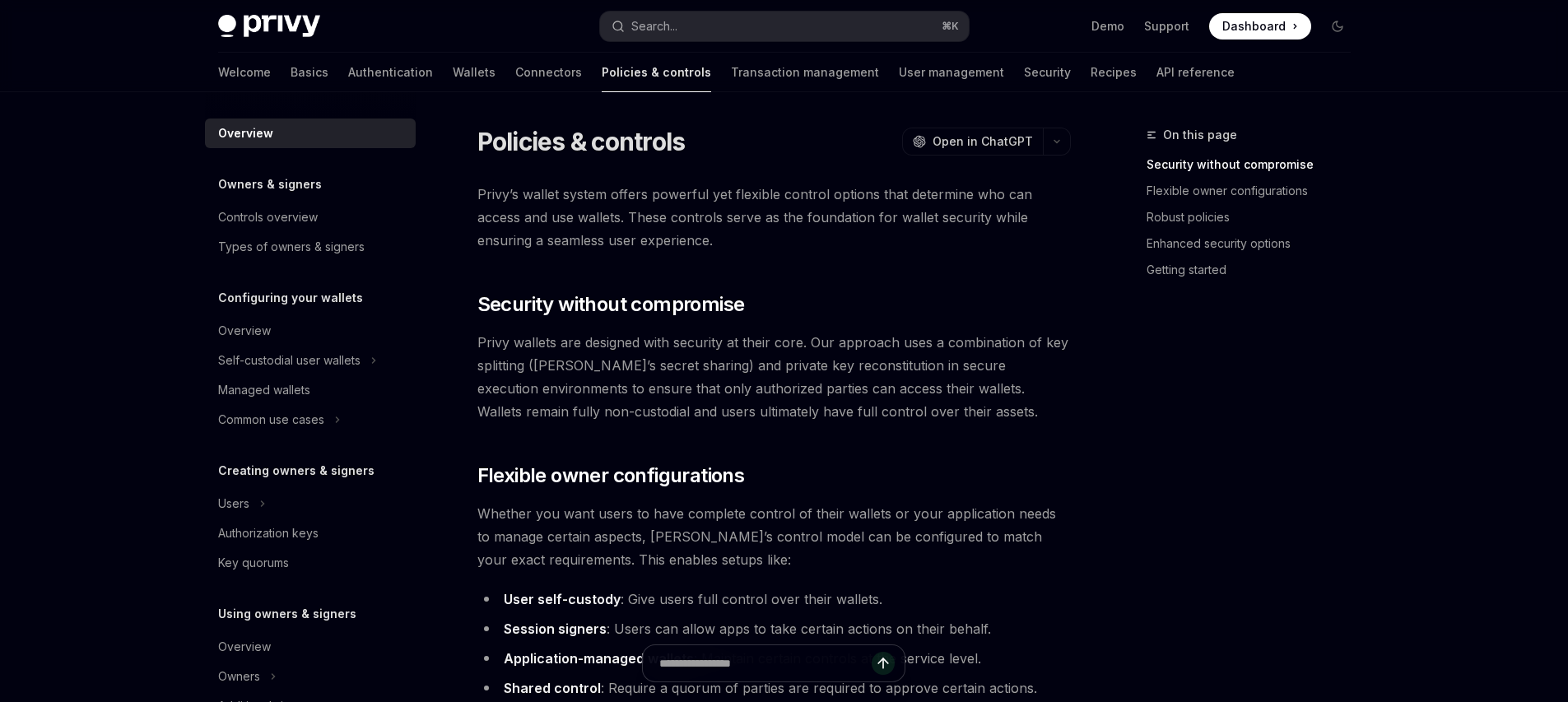
click at [731, 76] on link "Transaction management" at bounding box center [805, 72] width 148 height 39
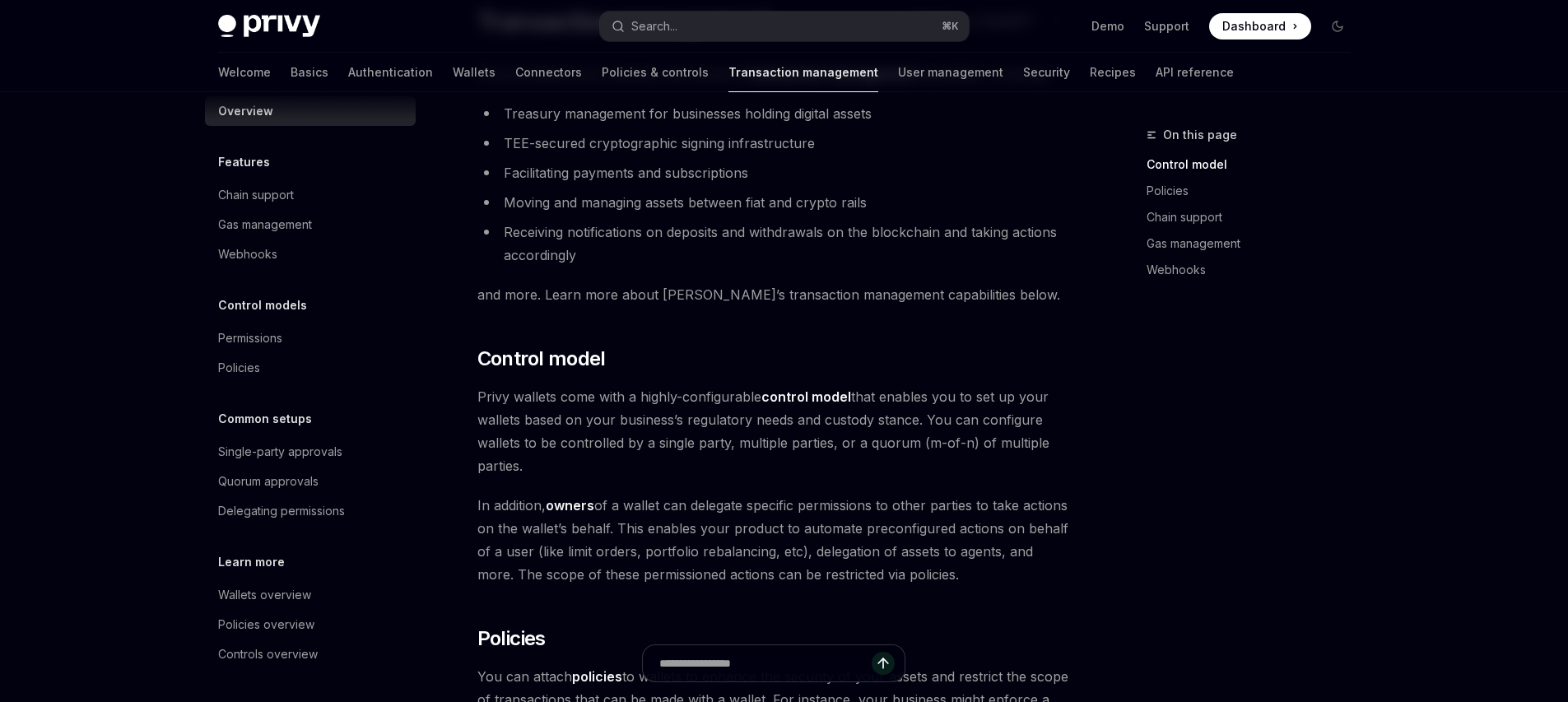
scroll to position [151, 0]
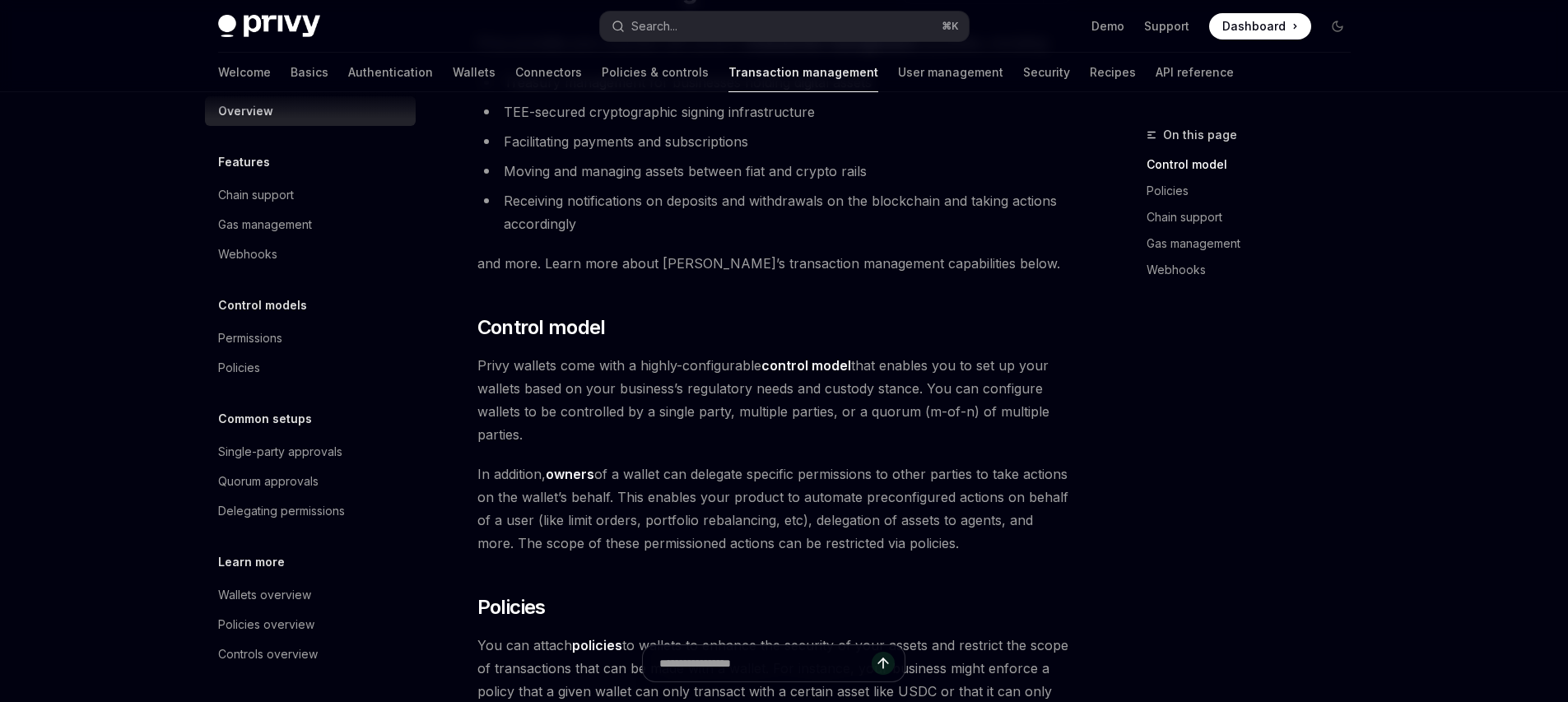
click at [909, 63] on div "Welcome Basics Authentication Wallets Connectors Policies & controls Transactio…" at bounding box center [726, 72] width 1015 height 39
click at [902, 70] on div "Welcome Basics Authentication Wallets Connectors Policies & controls Transactio…" at bounding box center [726, 72] width 1015 height 39
click at [899, 74] on link "User management" at bounding box center [951, 72] width 106 height 39
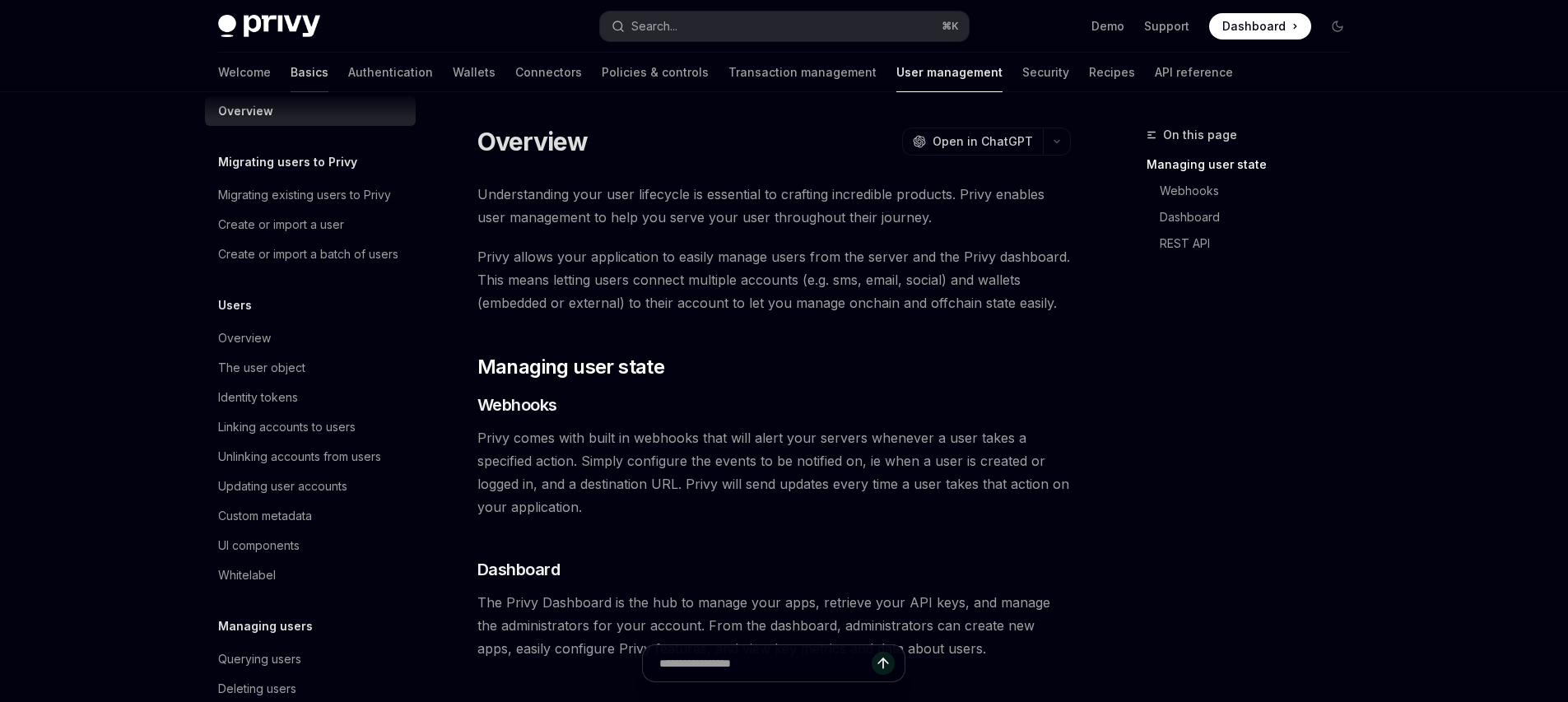
click at [291, 78] on link "Basics" at bounding box center [309, 72] width 37 height 39
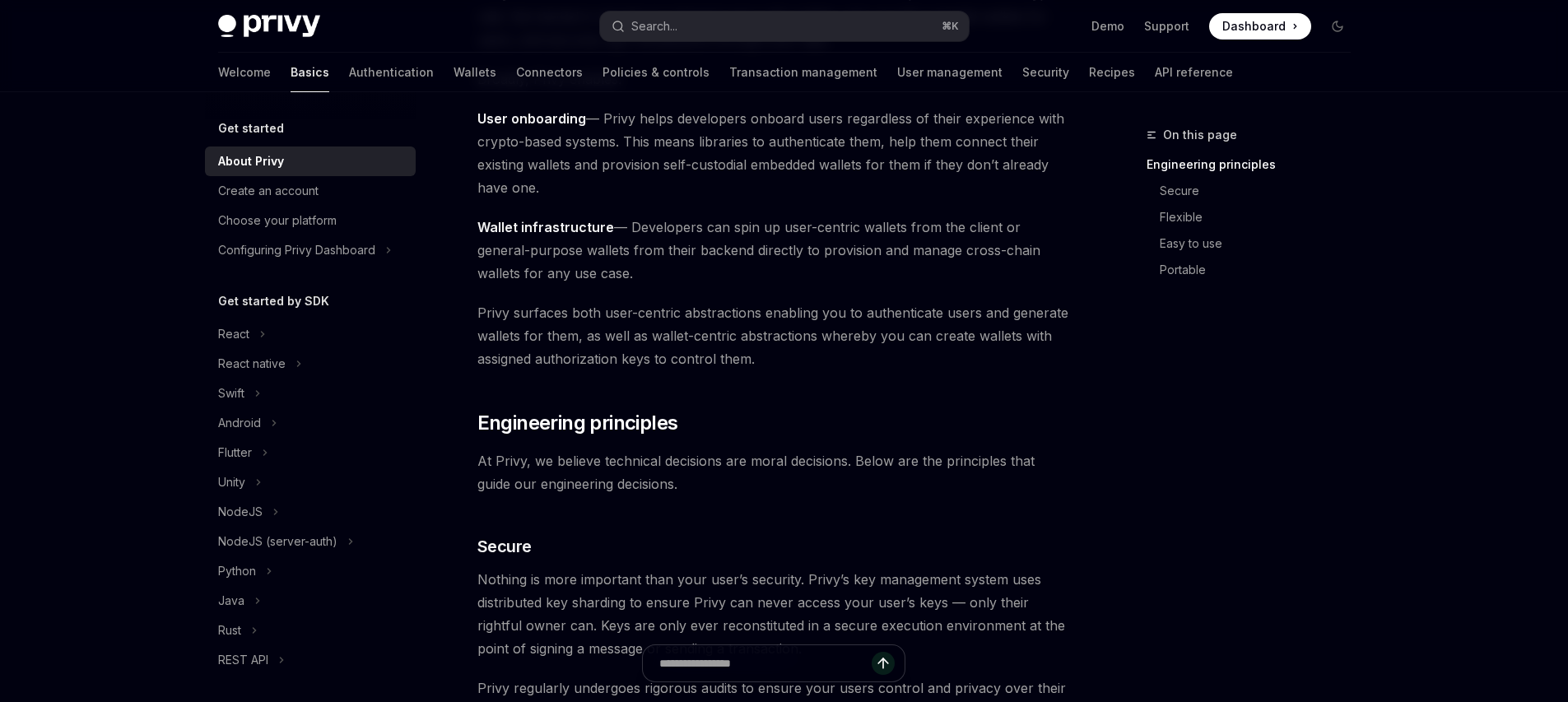
scroll to position [363, 0]
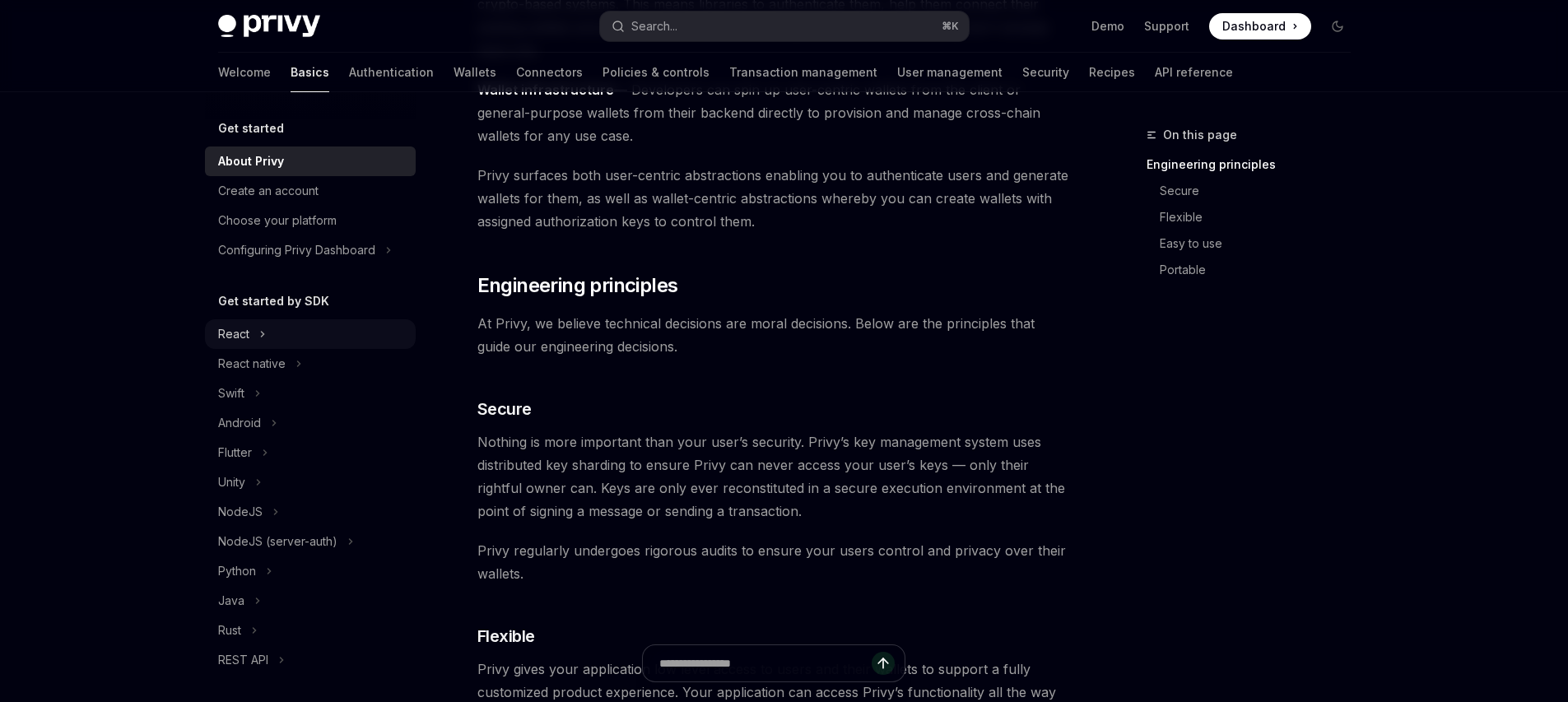
click at [296, 341] on button "React" at bounding box center [309, 335] width 210 height 30
click at [295, 355] on div "Installation" at bounding box center [317, 364] width 178 height 20
click at [279, 370] on div "Installation" at bounding box center [256, 364] width 56 height 20
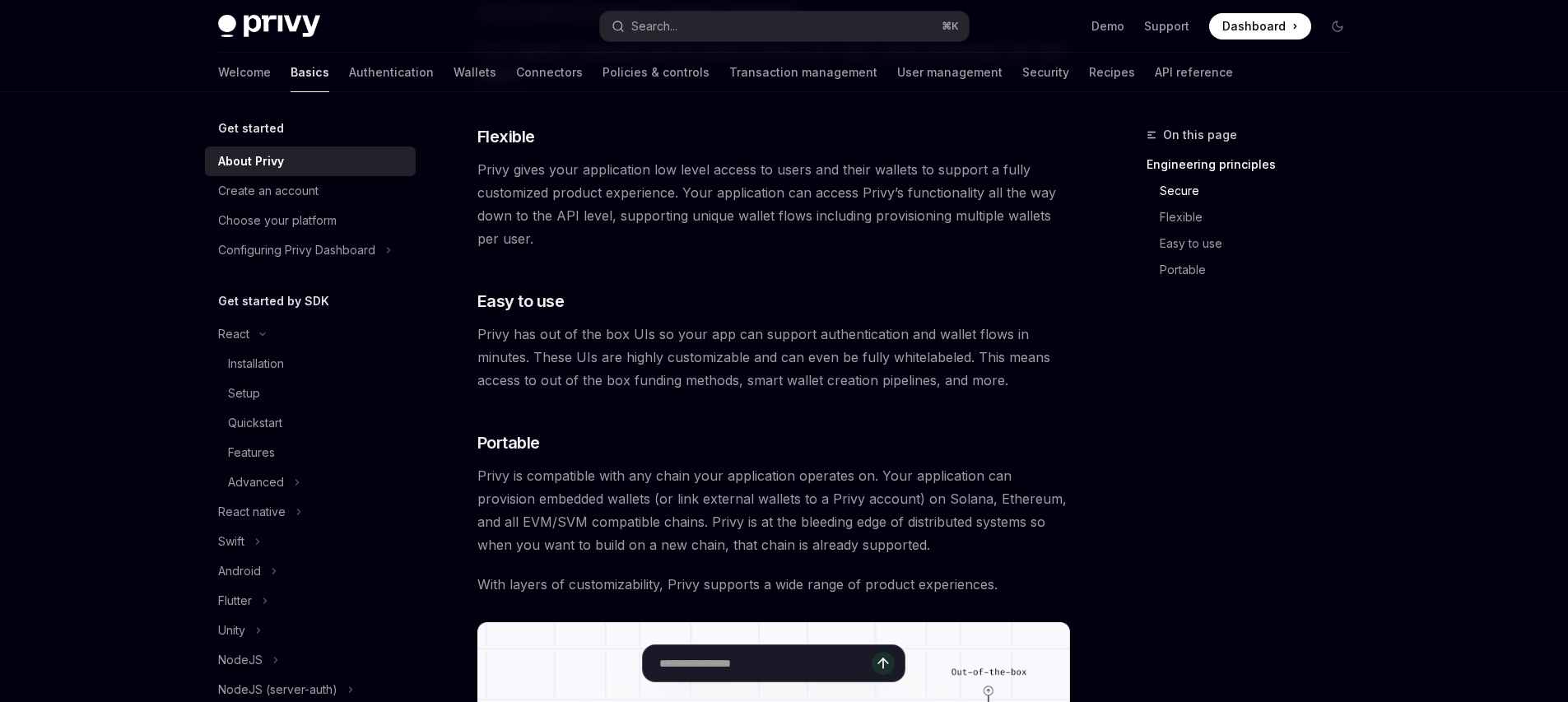
scroll to position [383, 0]
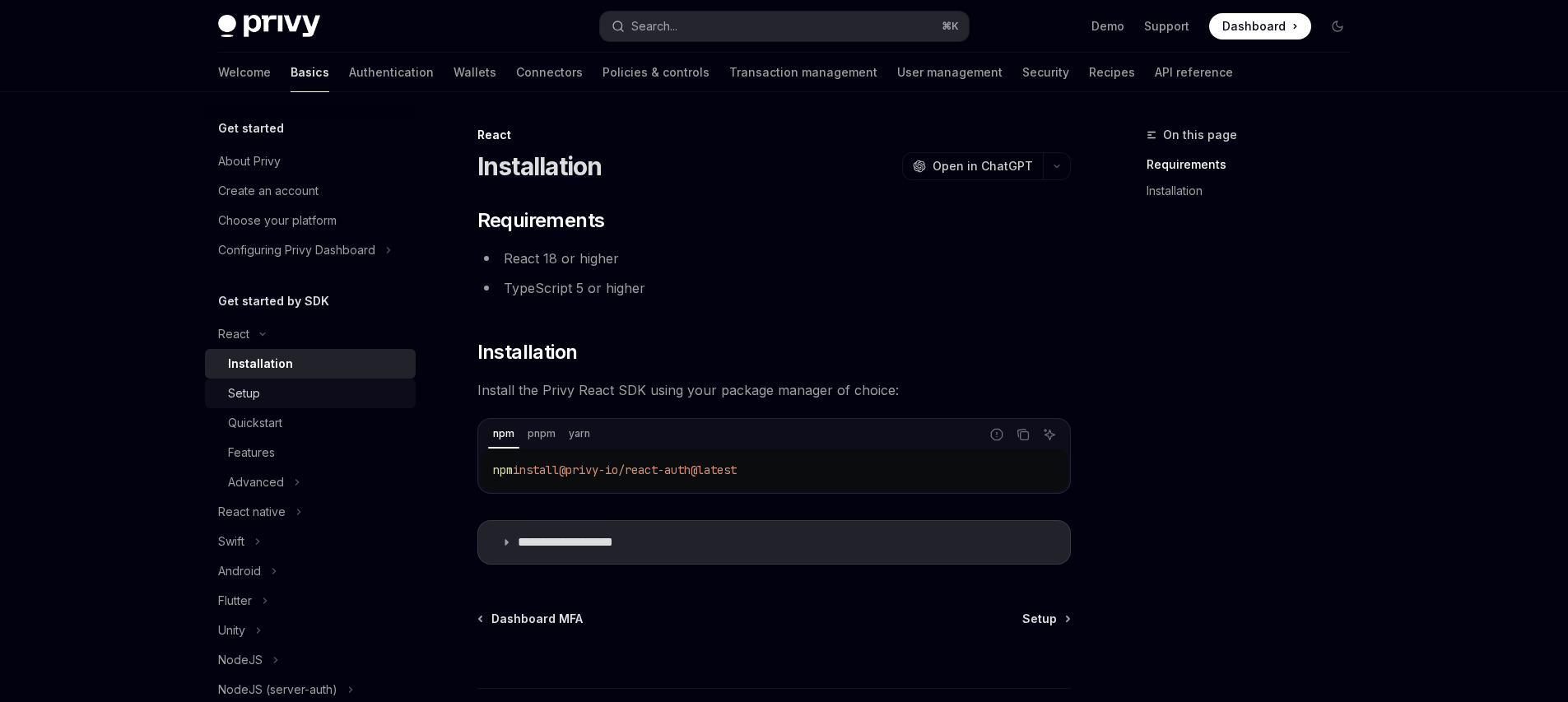
click at [274, 396] on div "Setup" at bounding box center [317, 393] width 178 height 20
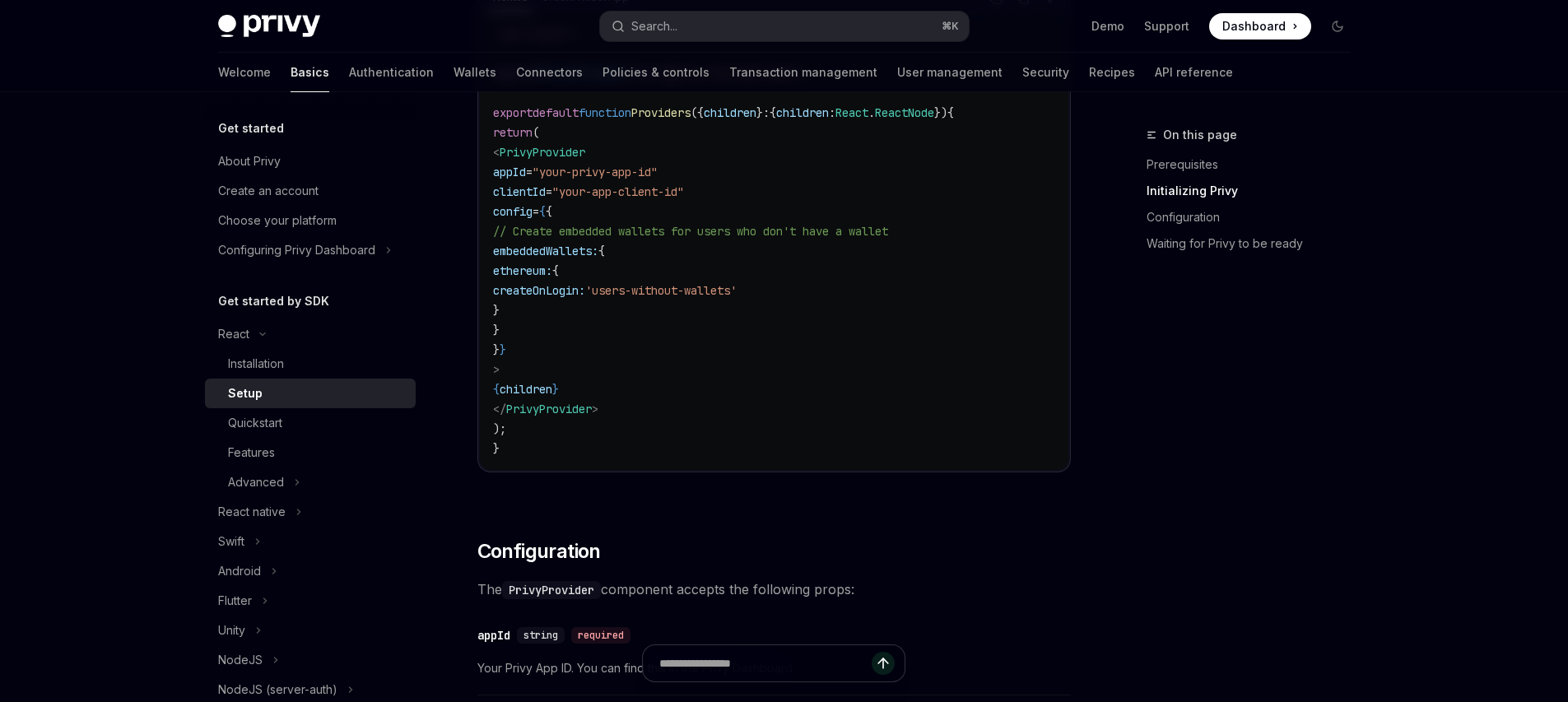
scroll to position [1003, 0]
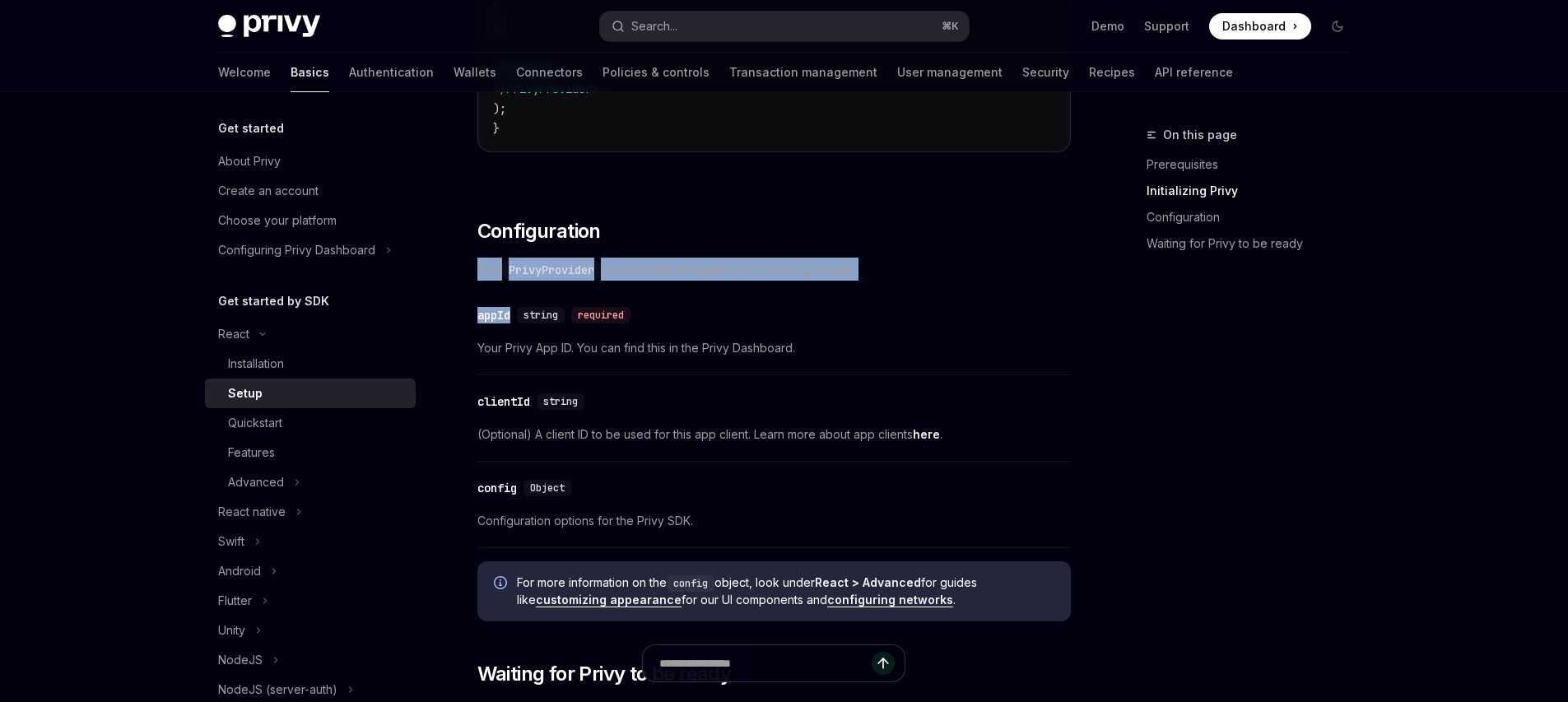
drag, startPoint x: 631, startPoint y: 253, endPoint x: 684, endPoint y: 302, distance: 72.2
click at [672, 292] on div "​ Prerequisites Before you begin, make sure you have set up your Privy app and …" at bounding box center [774, 403] width 594 height 2398
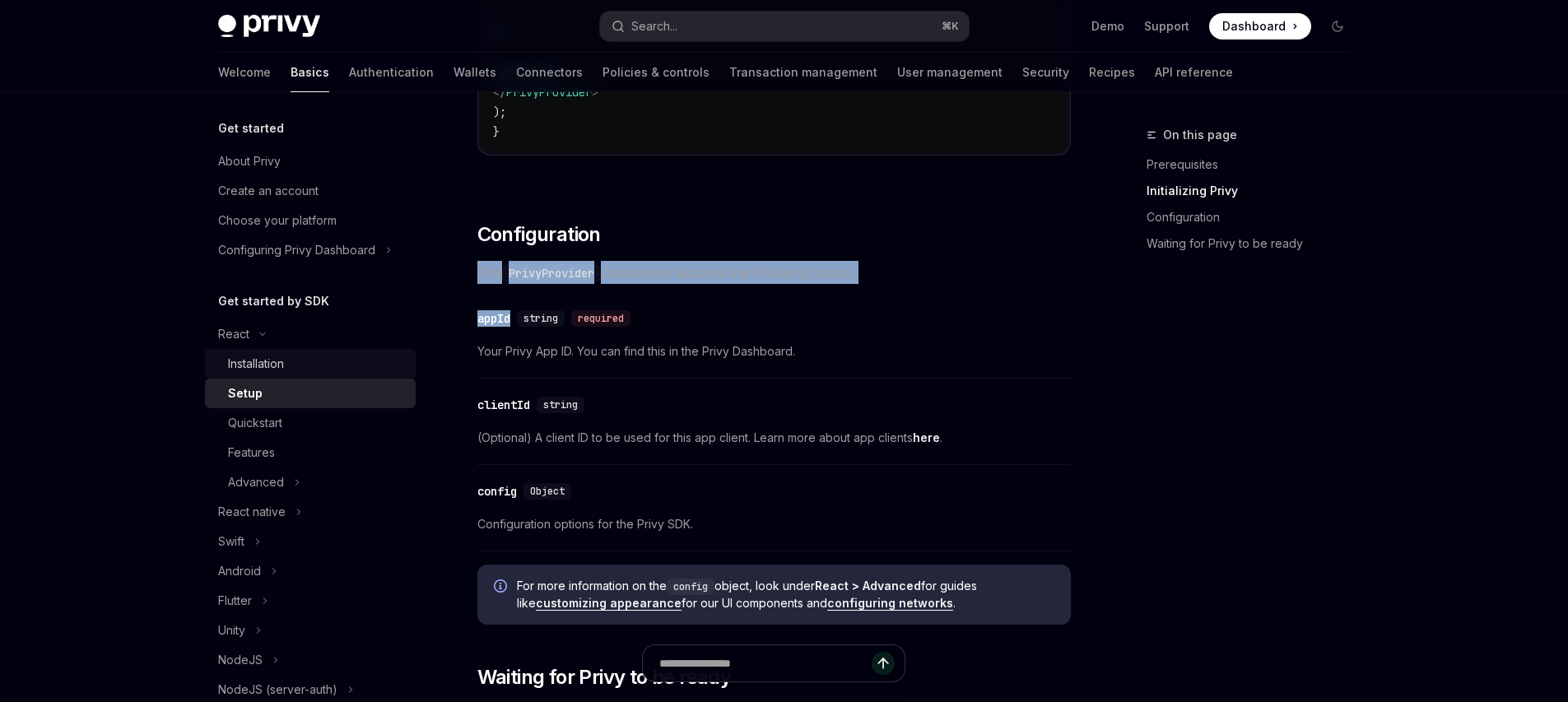
scroll to position [1000, 0]
click at [292, 416] on div "Quickstart" at bounding box center [317, 423] width 178 height 20
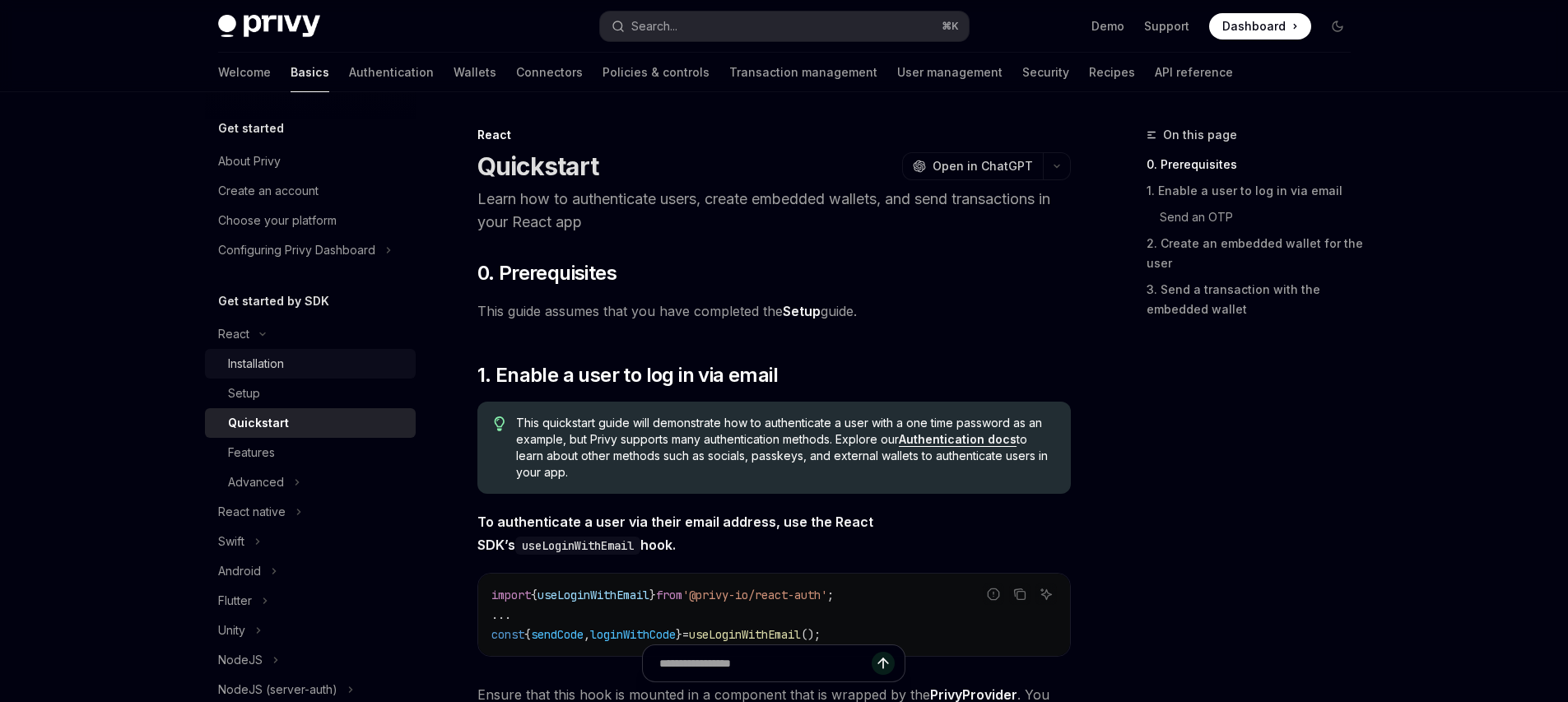
click at [295, 367] on div "Installation" at bounding box center [317, 364] width 178 height 20
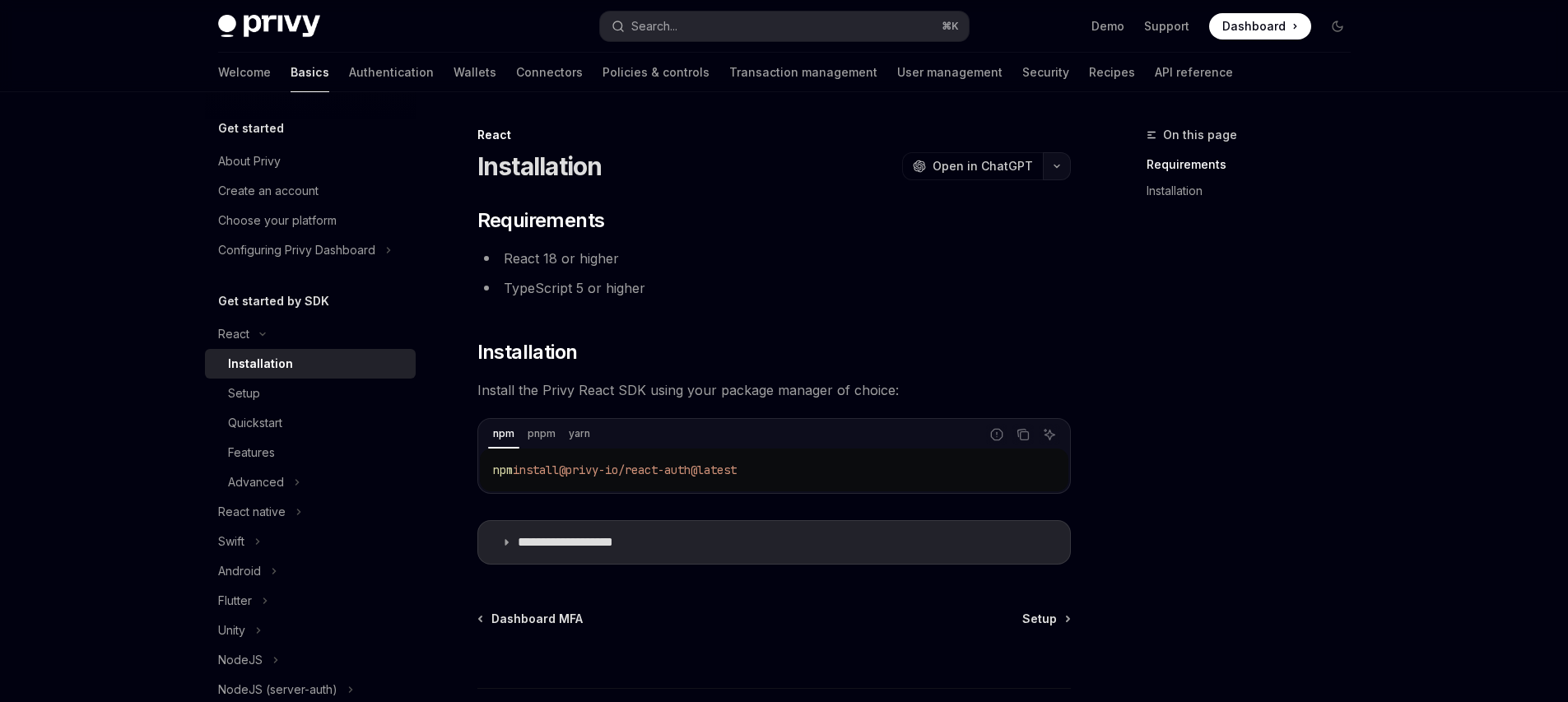
click at [1060, 167] on icon "button" at bounding box center [1057, 165] width 20 height 7
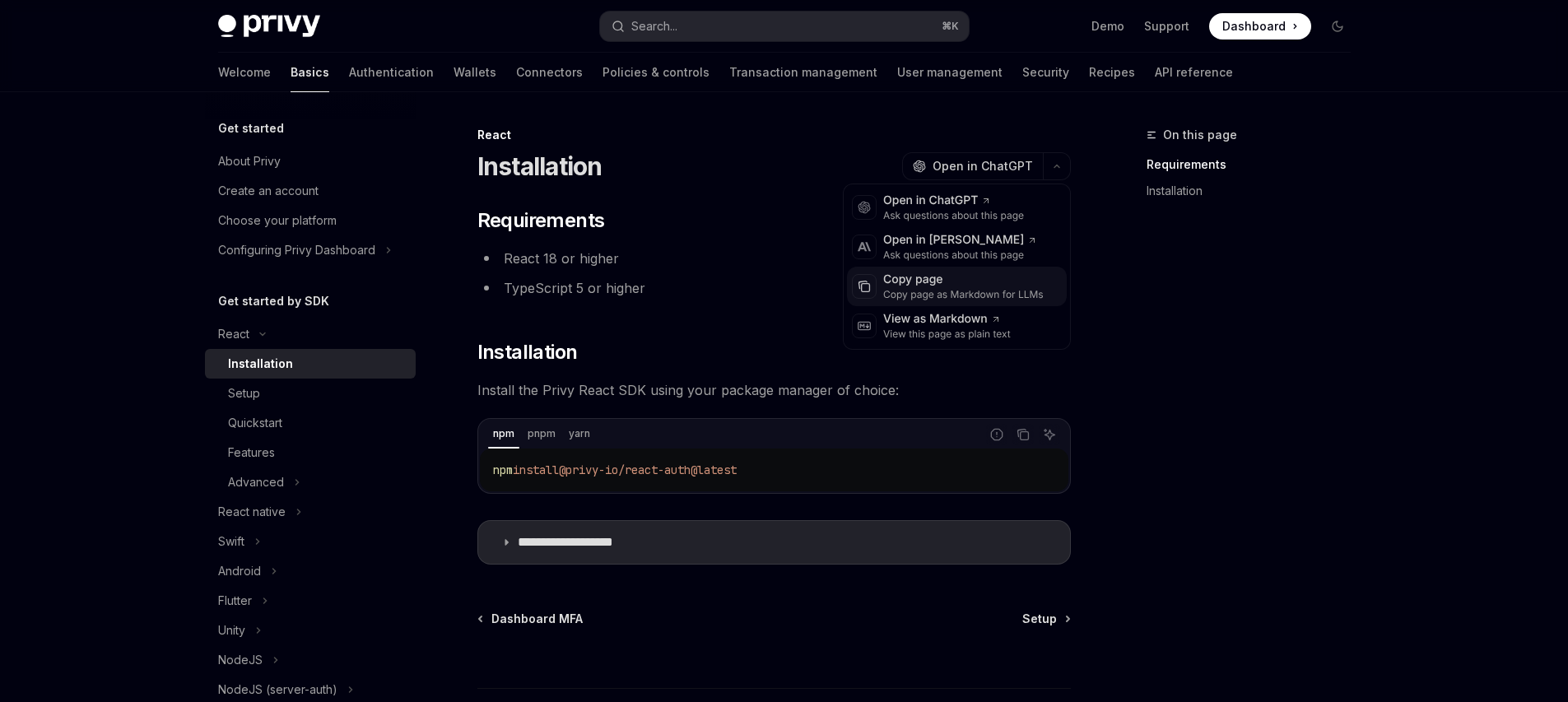
click at [925, 275] on div "Copy page" at bounding box center [964, 280] width 161 height 17
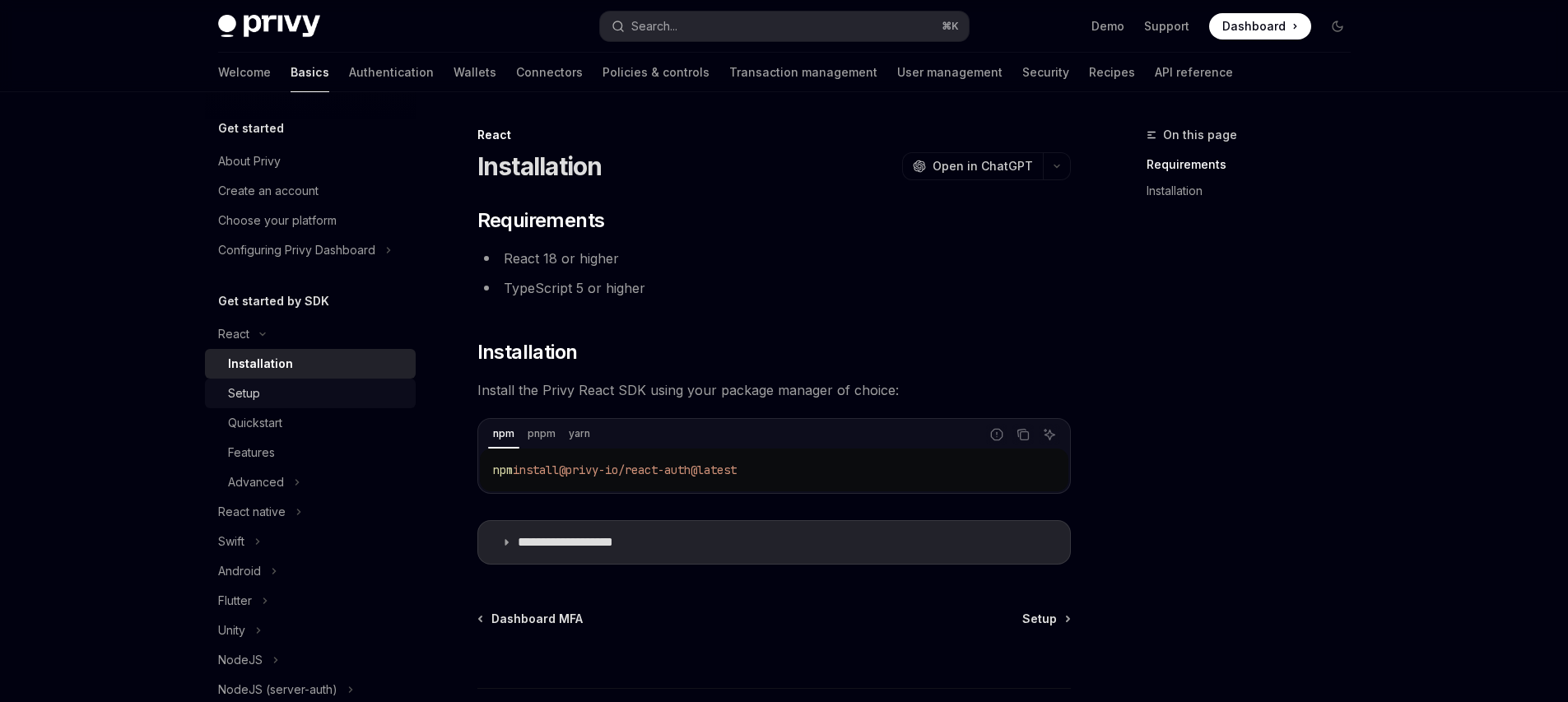
click at [272, 394] on div "Setup" at bounding box center [317, 393] width 178 height 20
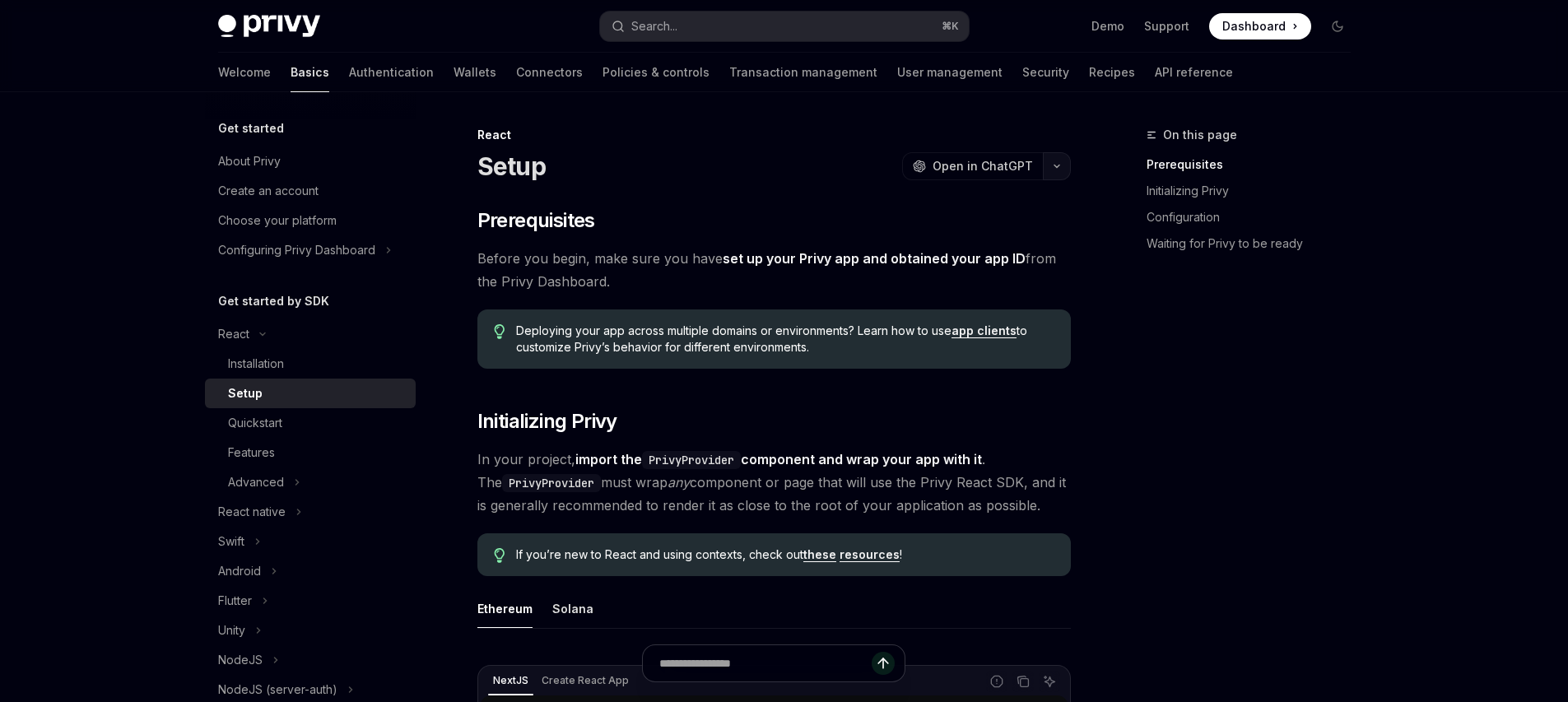
click at [1063, 168] on button "button" at bounding box center [1057, 166] width 28 height 28
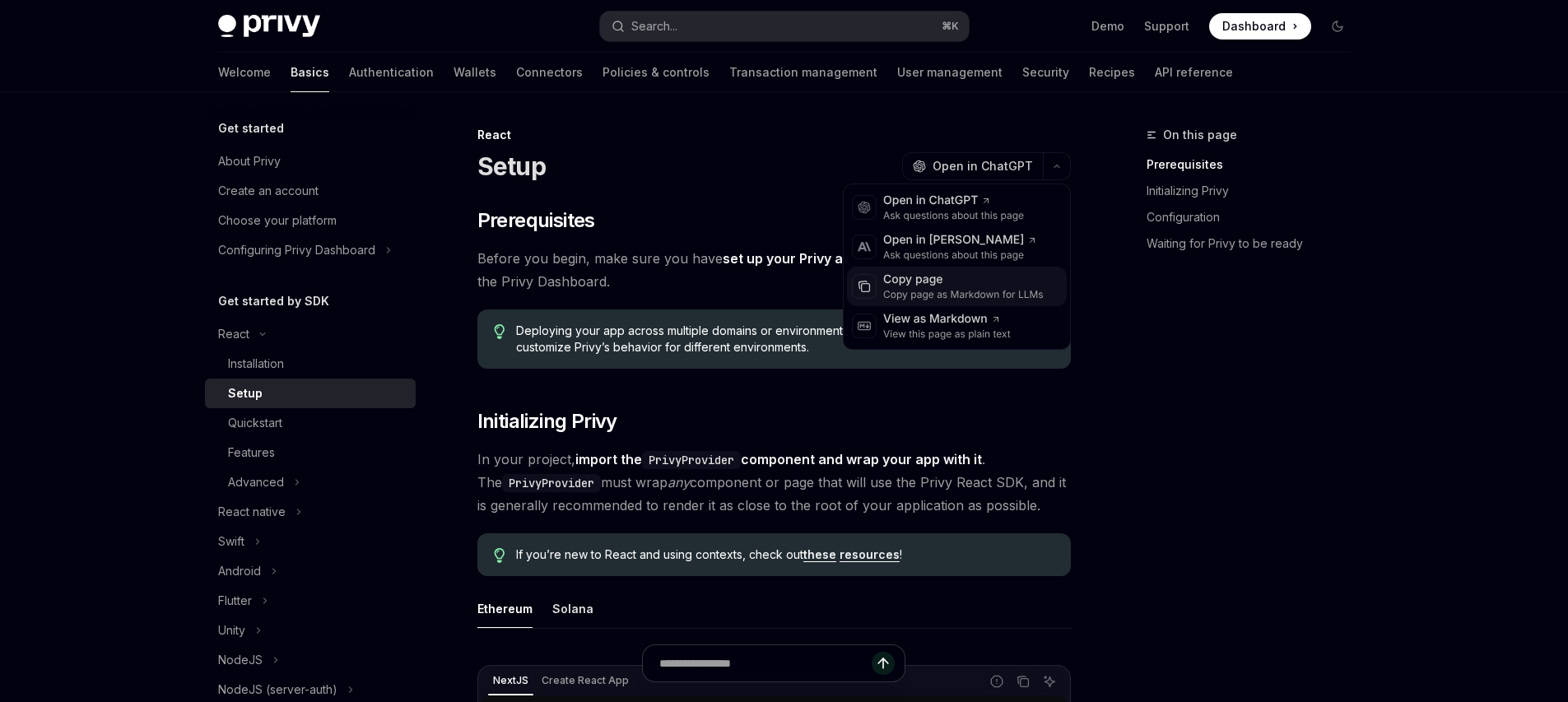
click at [948, 295] on div "Copy page as Markdown for LLMs" at bounding box center [964, 294] width 161 height 13
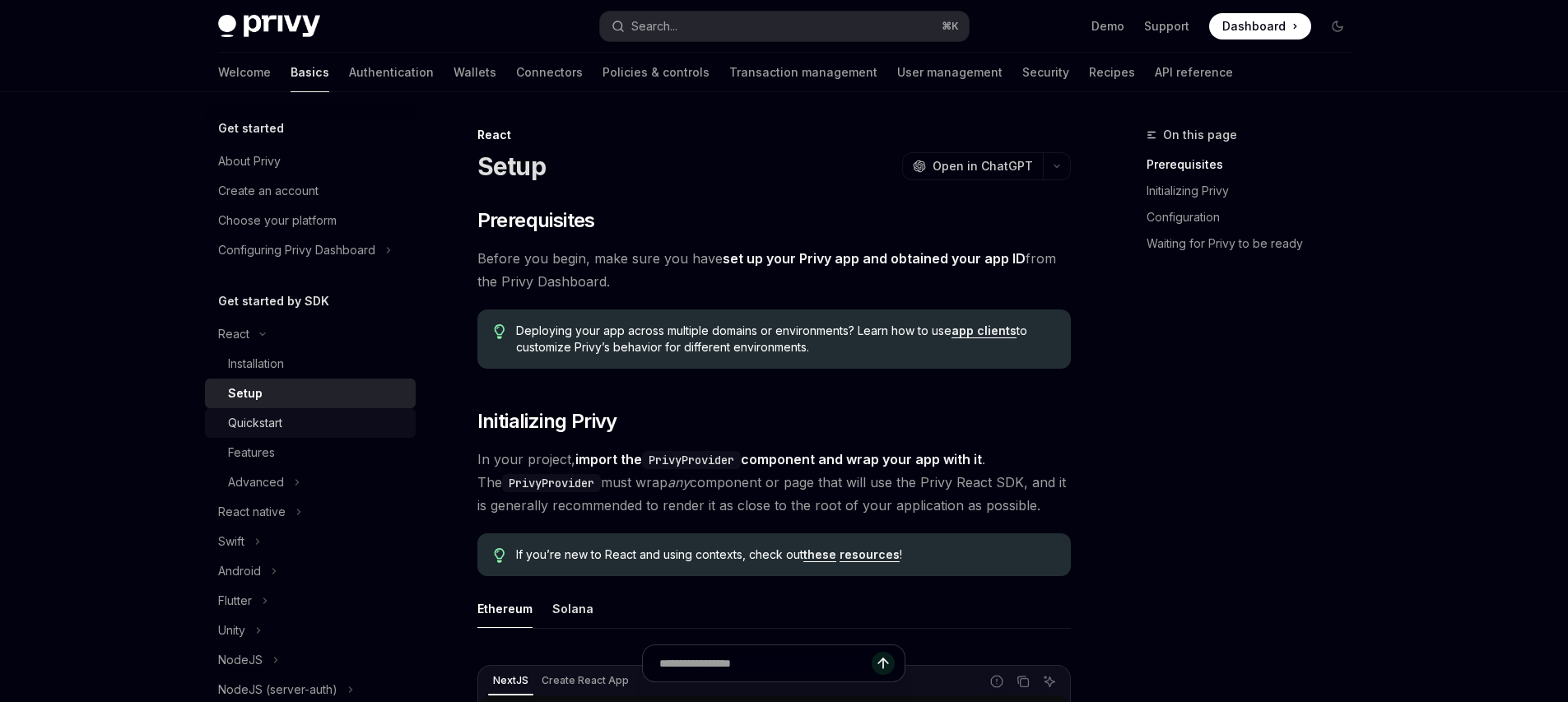
click at [242, 433] on link "Quickstart" at bounding box center [309, 423] width 210 height 30
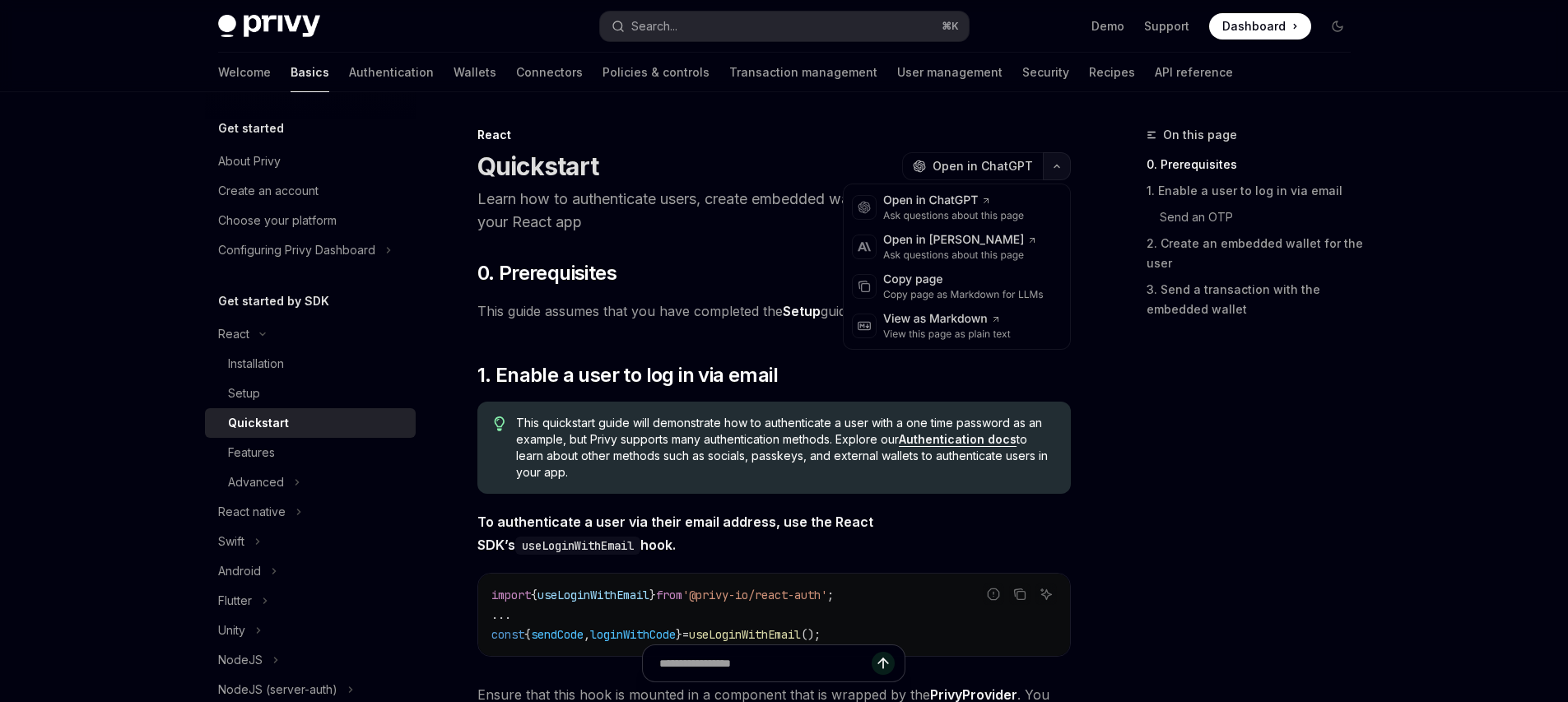
click at [1059, 155] on button "button" at bounding box center [1057, 166] width 28 height 28
click at [963, 270] on div "Copy page Copy page as Markdown for LLMs" at bounding box center [957, 286] width 220 height 39
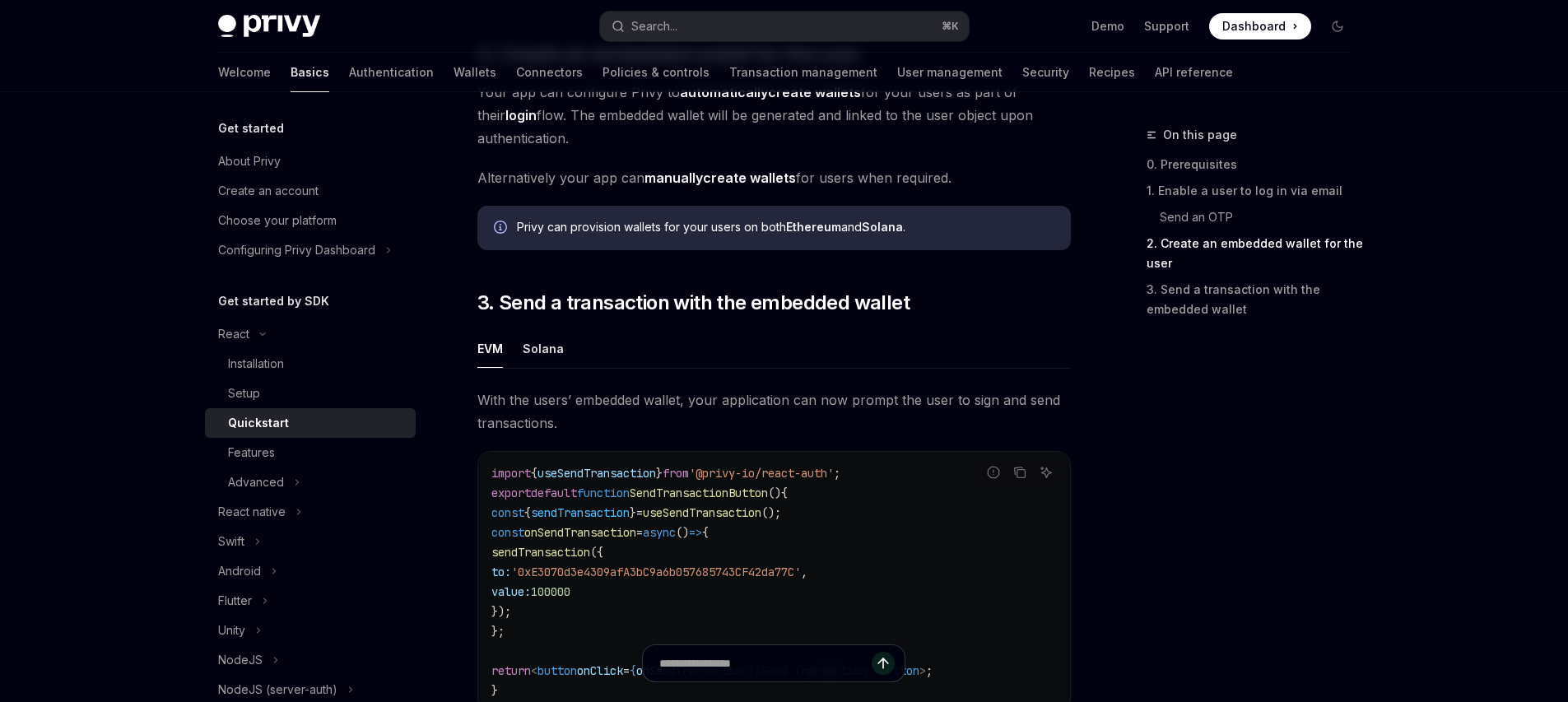
scroll to position [1321, 0]
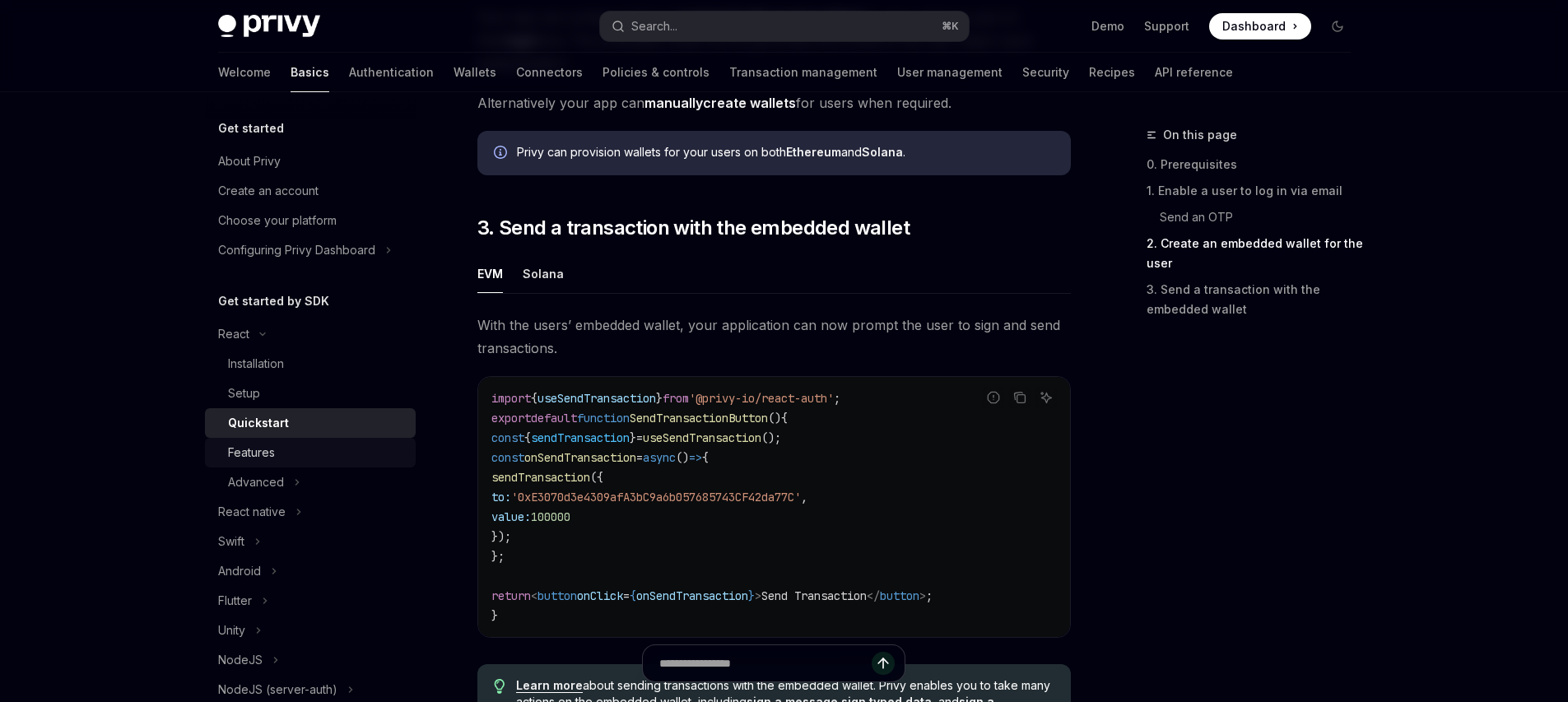
click at [288, 456] on div "Features" at bounding box center [317, 452] width 178 height 20
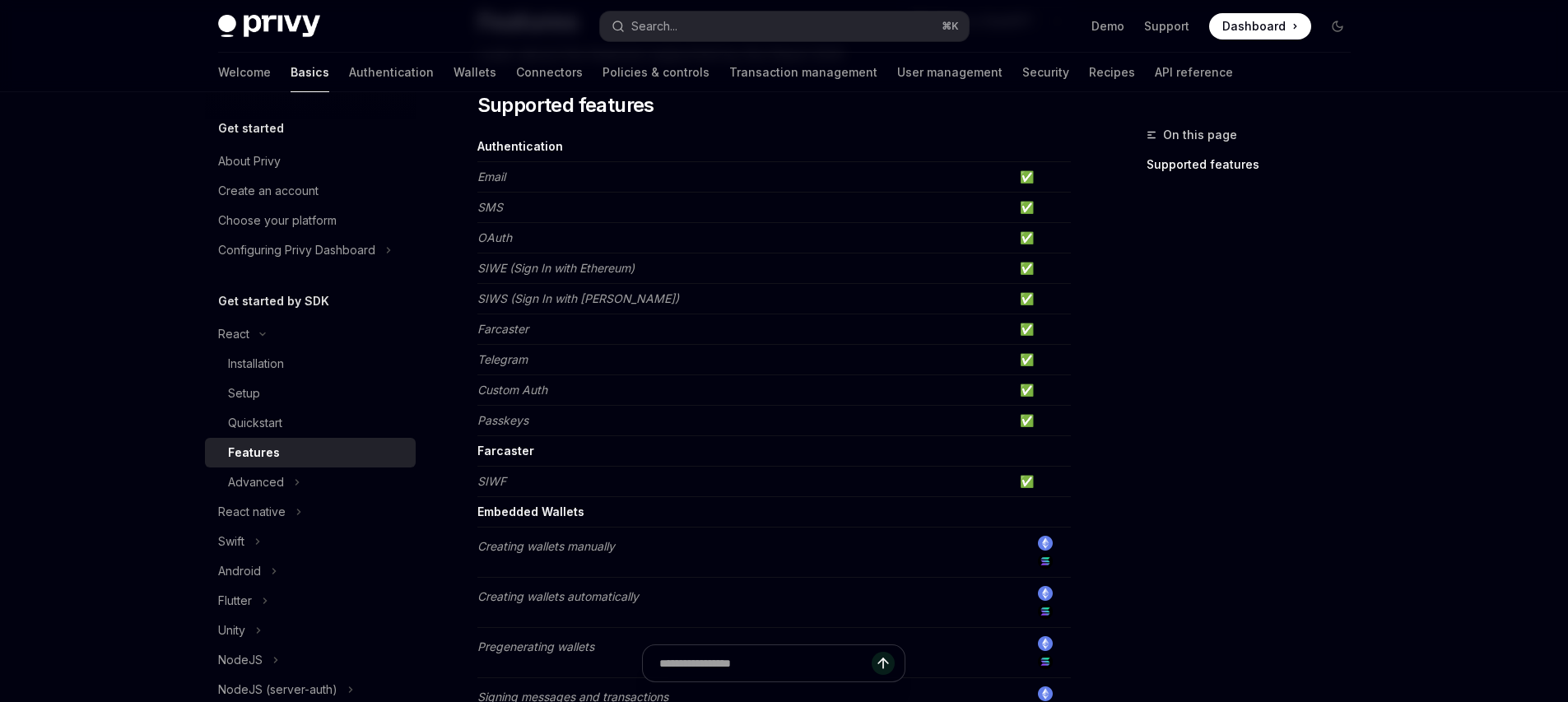
scroll to position [700, 0]
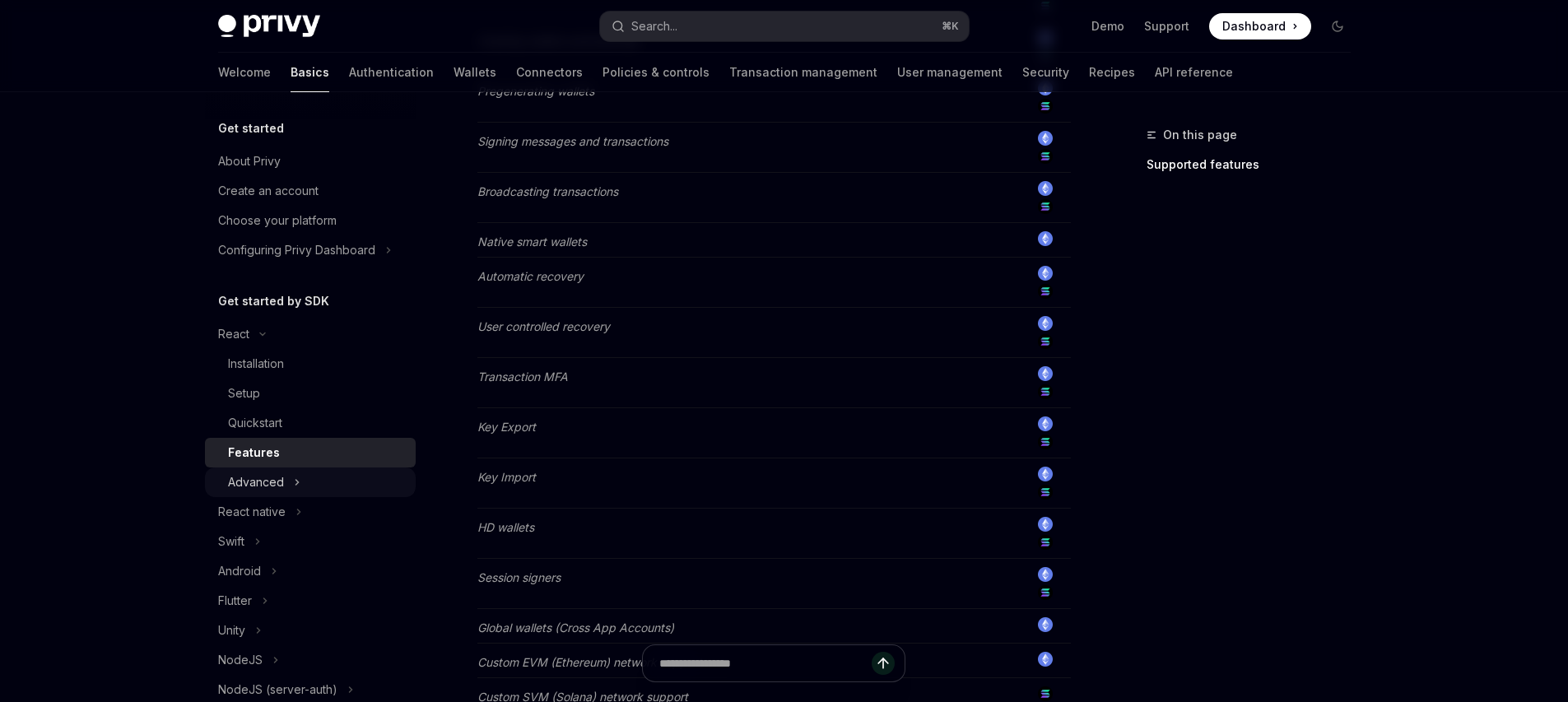
click at [265, 480] on div "Advanced" at bounding box center [256, 481] width 56 height 20
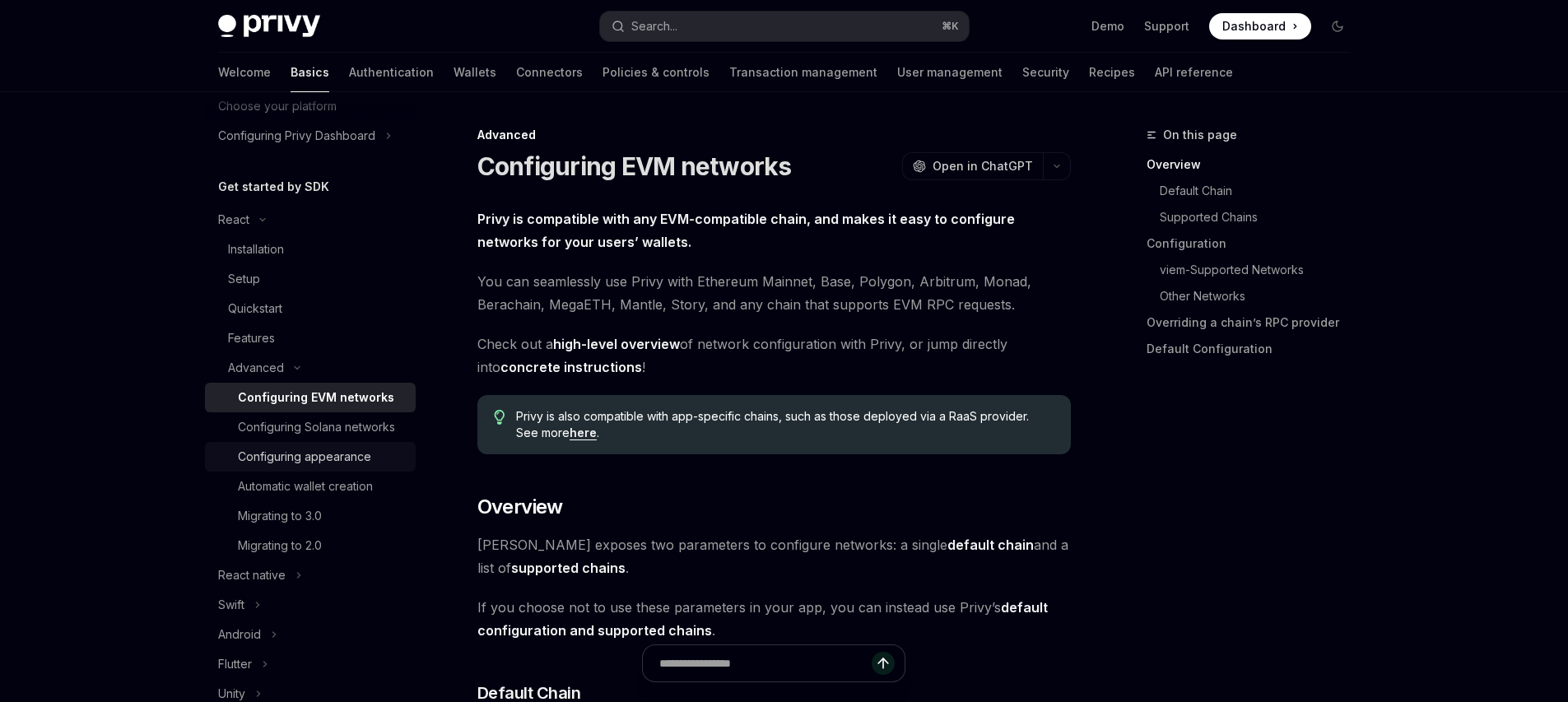
scroll to position [114, 0]
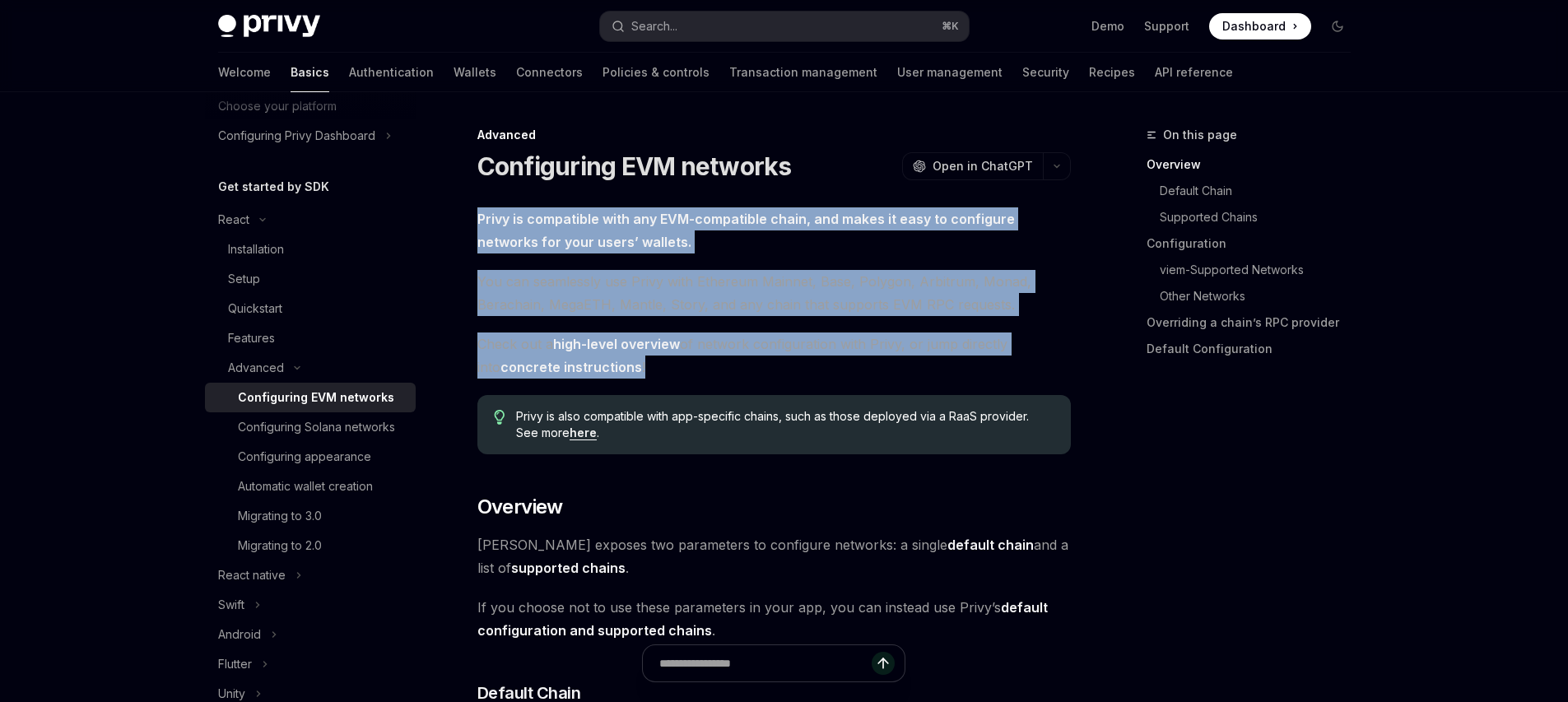
drag, startPoint x: 563, startPoint y: 200, endPoint x: 698, endPoint y: 361, distance: 210.1
click at [698, 361] on span "Check out a high-level overview of network configuration with Privy, or jump di…" at bounding box center [774, 355] width 594 height 46
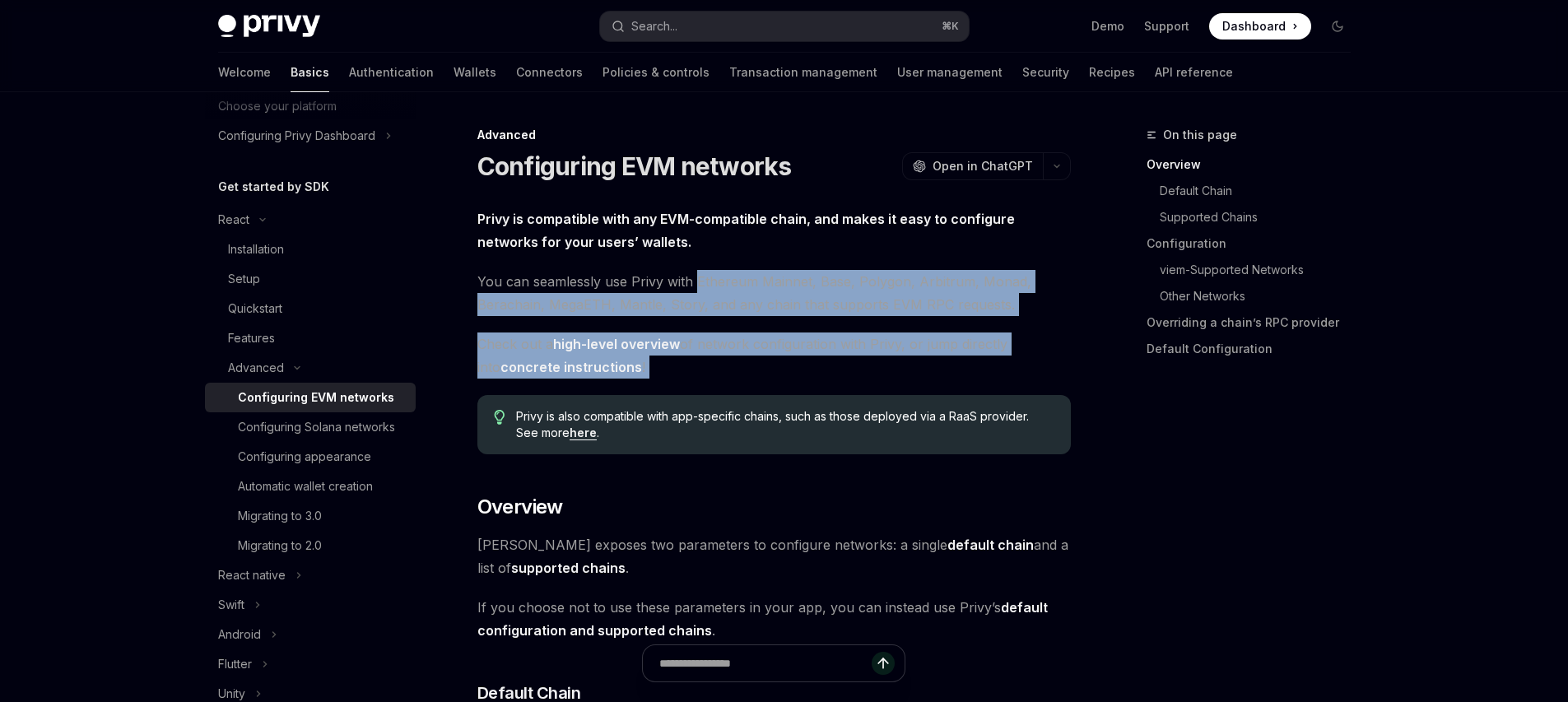
drag, startPoint x: 698, startPoint y: 361, endPoint x: 716, endPoint y: 276, distance: 86.9
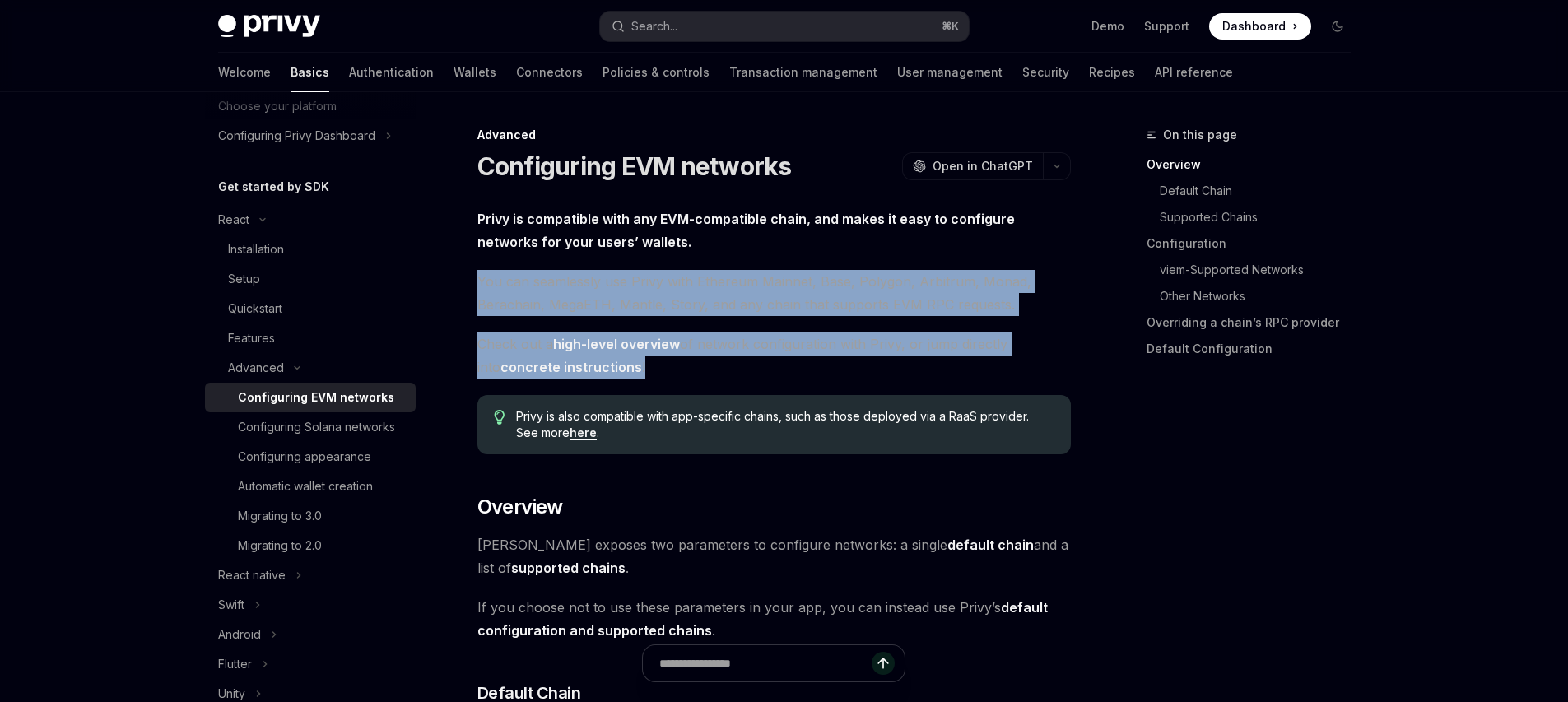
drag, startPoint x: 673, startPoint y: 266, endPoint x: 748, endPoint y: 379, distance: 135.6
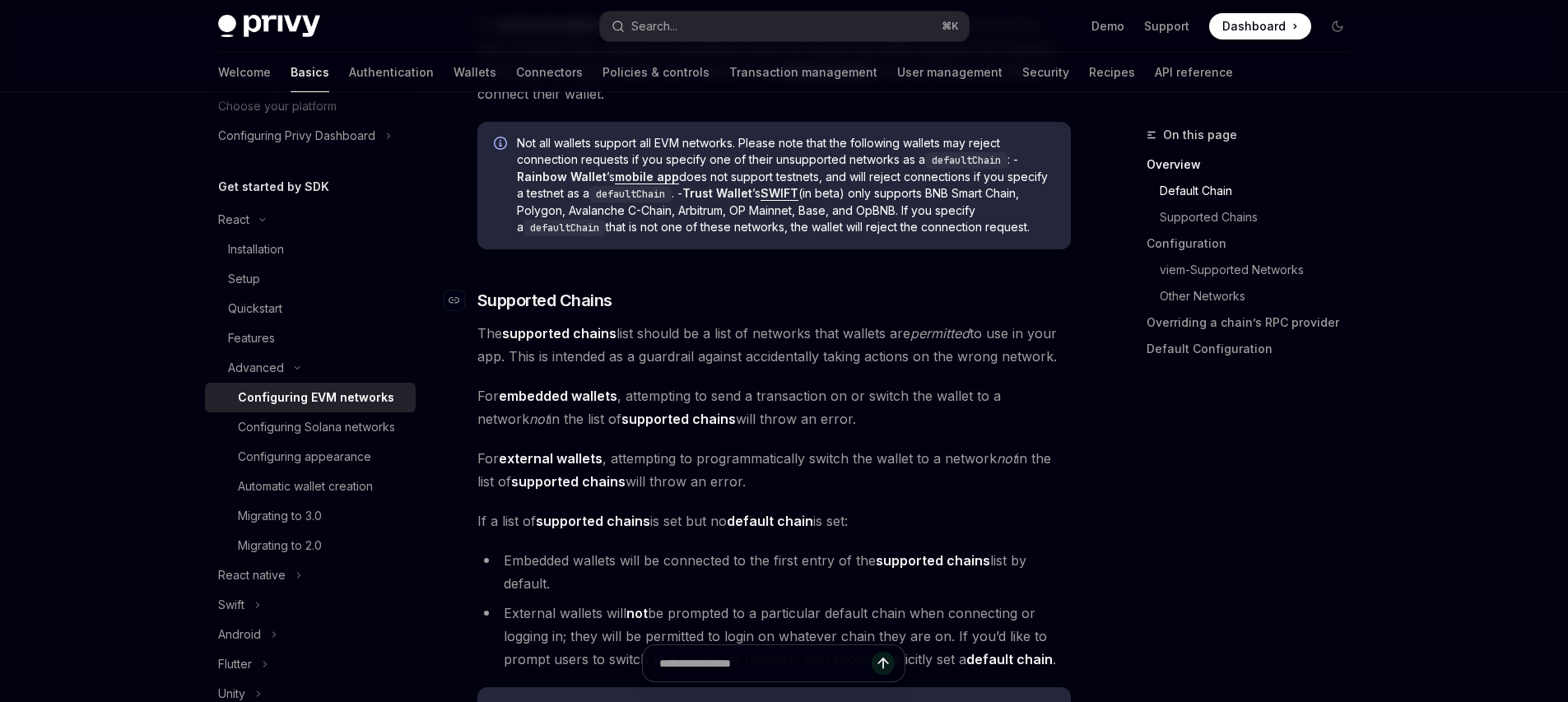
scroll to position [0, 0]
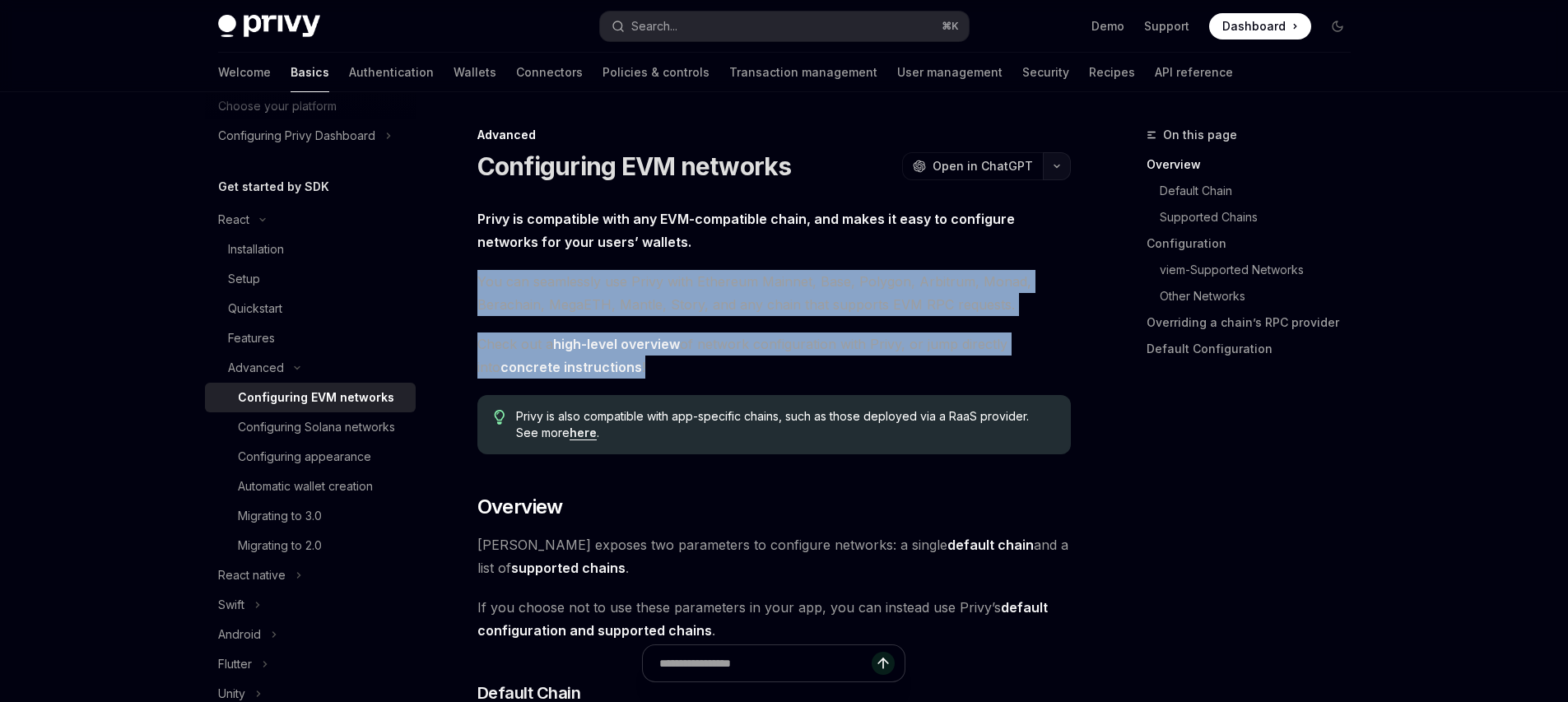
click at [1056, 163] on icon "button" at bounding box center [1057, 165] width 20 height 7
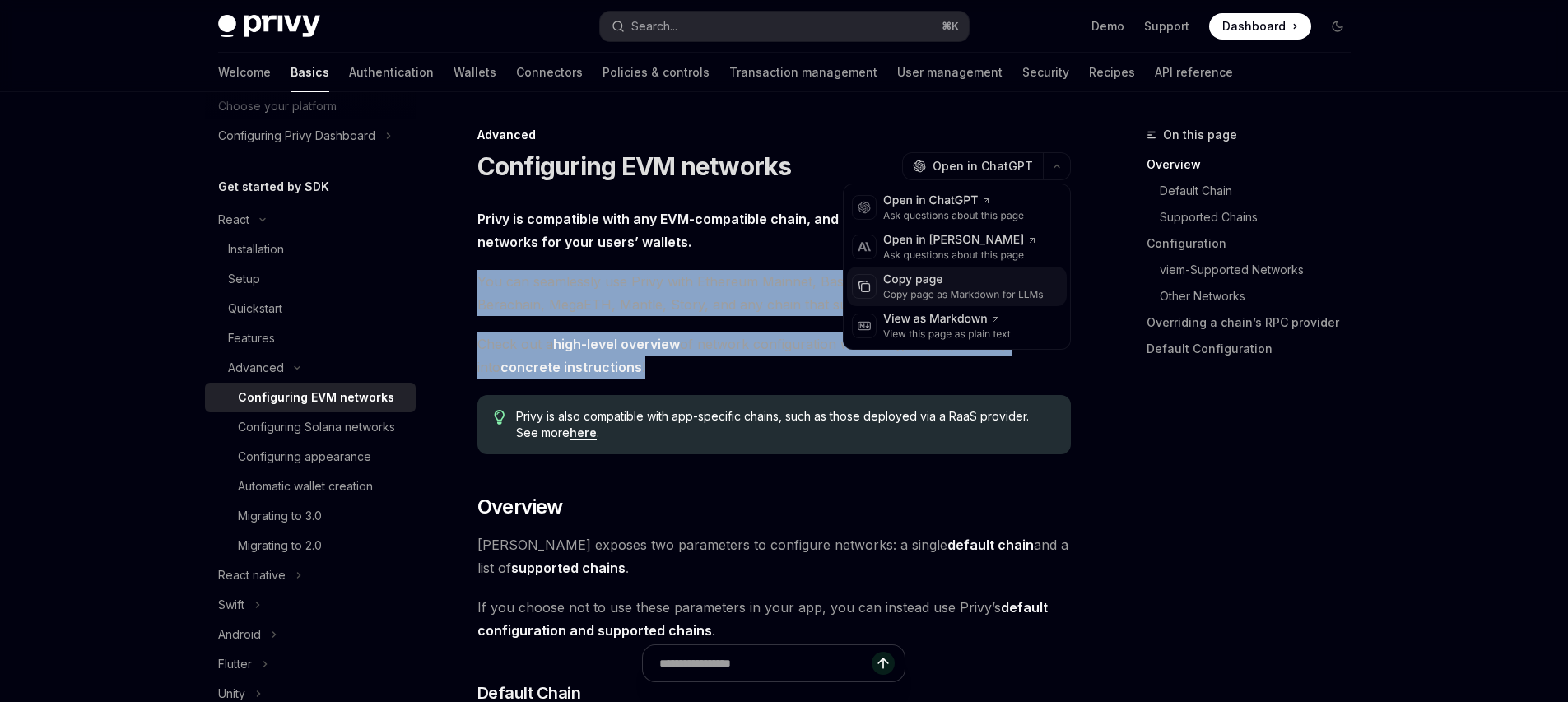
click at [948, 293] on div "Copy page as Markdown for LLMs" at bounding box center [964, 294] width 161 height 13
click at [1049, 168] on icon "button" at bounding box center [1057, 165] width 20 height 7
click at [946, 293] on div "Copy page as Markdown for LLMs" at bounding box center [964, 294] width 161 height 13
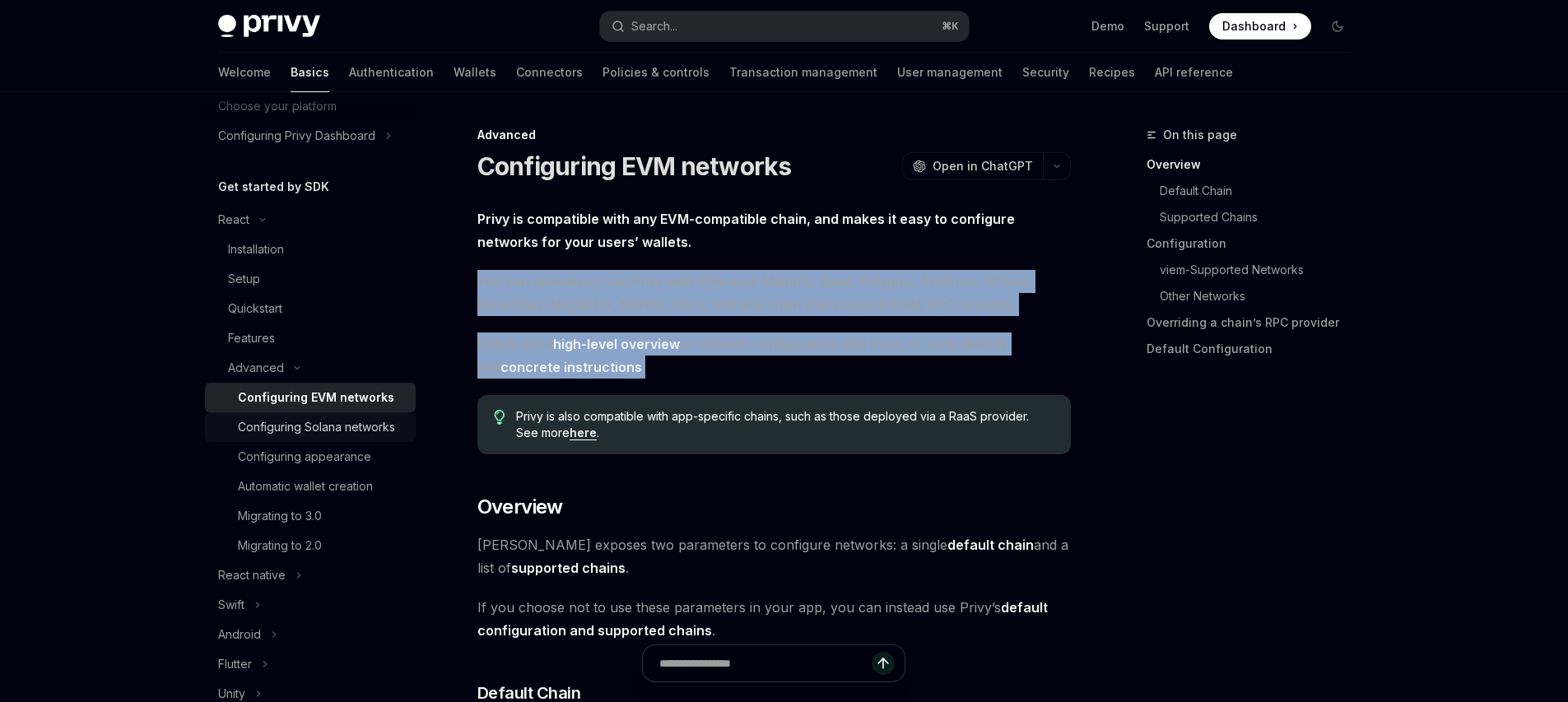
click at [320, 437] on div "Configuring Solana networks" at bounding box center [316, 426] width 157 height 20
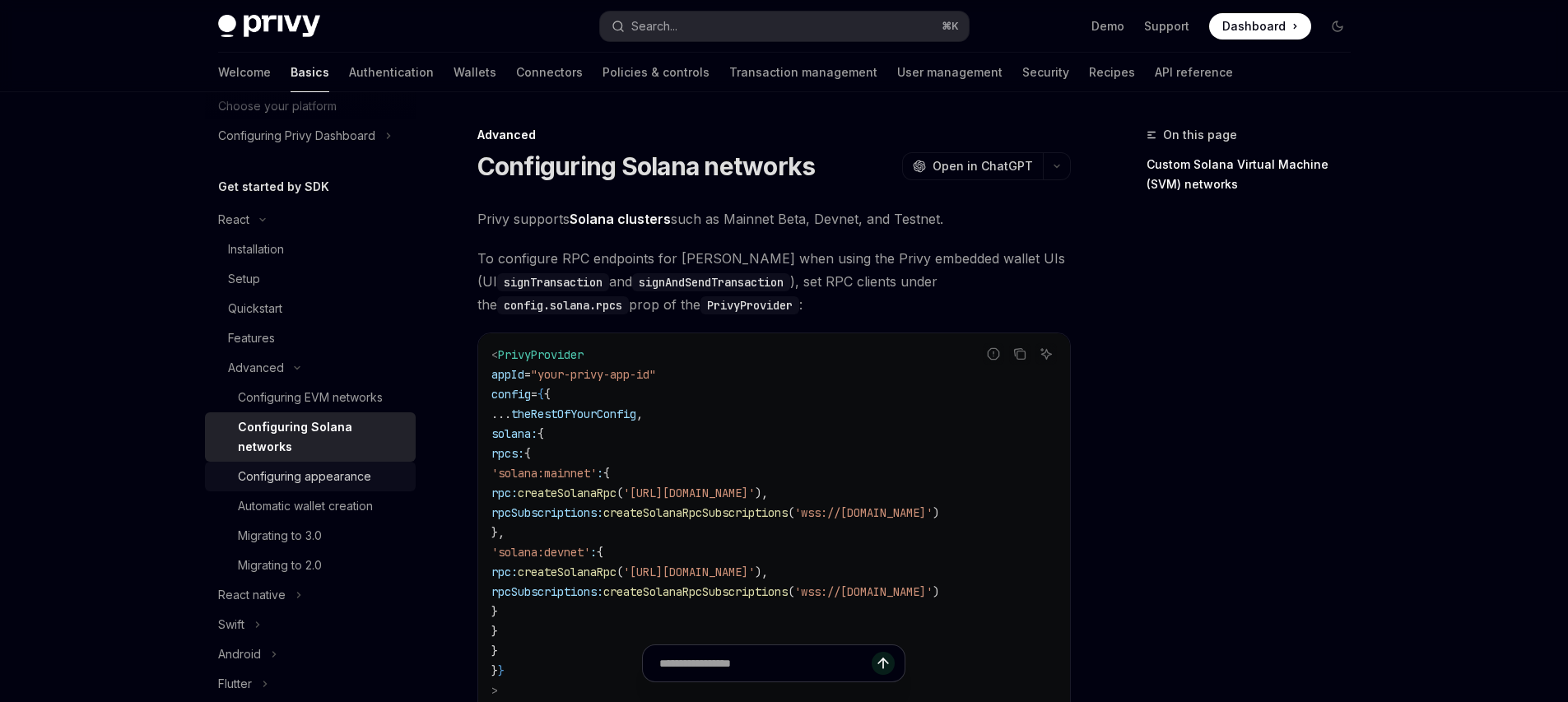
click at [332, 467] on div "Configuring appearance" at bounding box center [304, 476] width 134 height 20
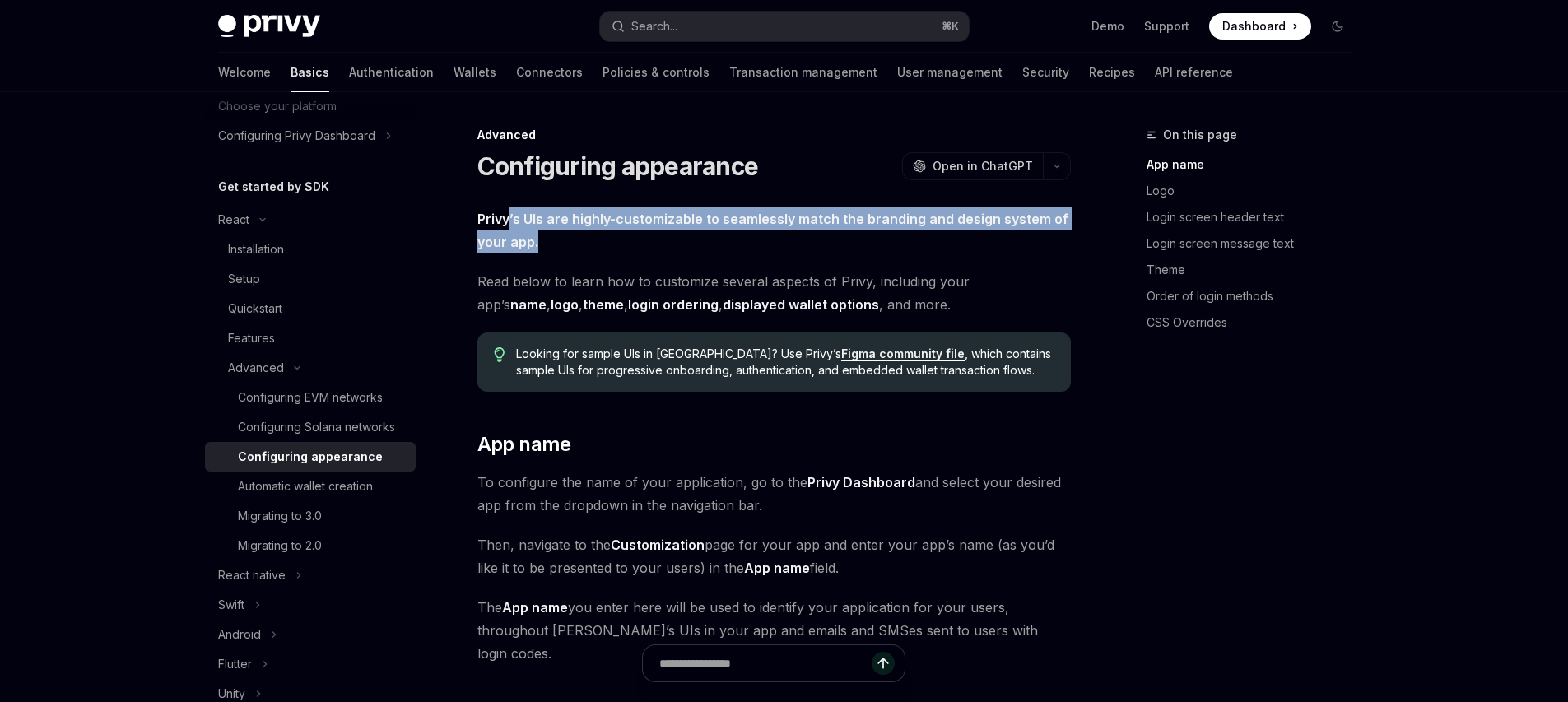
drag, startPoint x: 507, startPoint y: 210, endPoint x: 565, endPoint y: 238, distance: 64.4
click at [565, 238] on span "Privy’s UIs are highly-customizable to seamlessly match the branding and design…" at bounding box center [774, 230] width 594 height 46
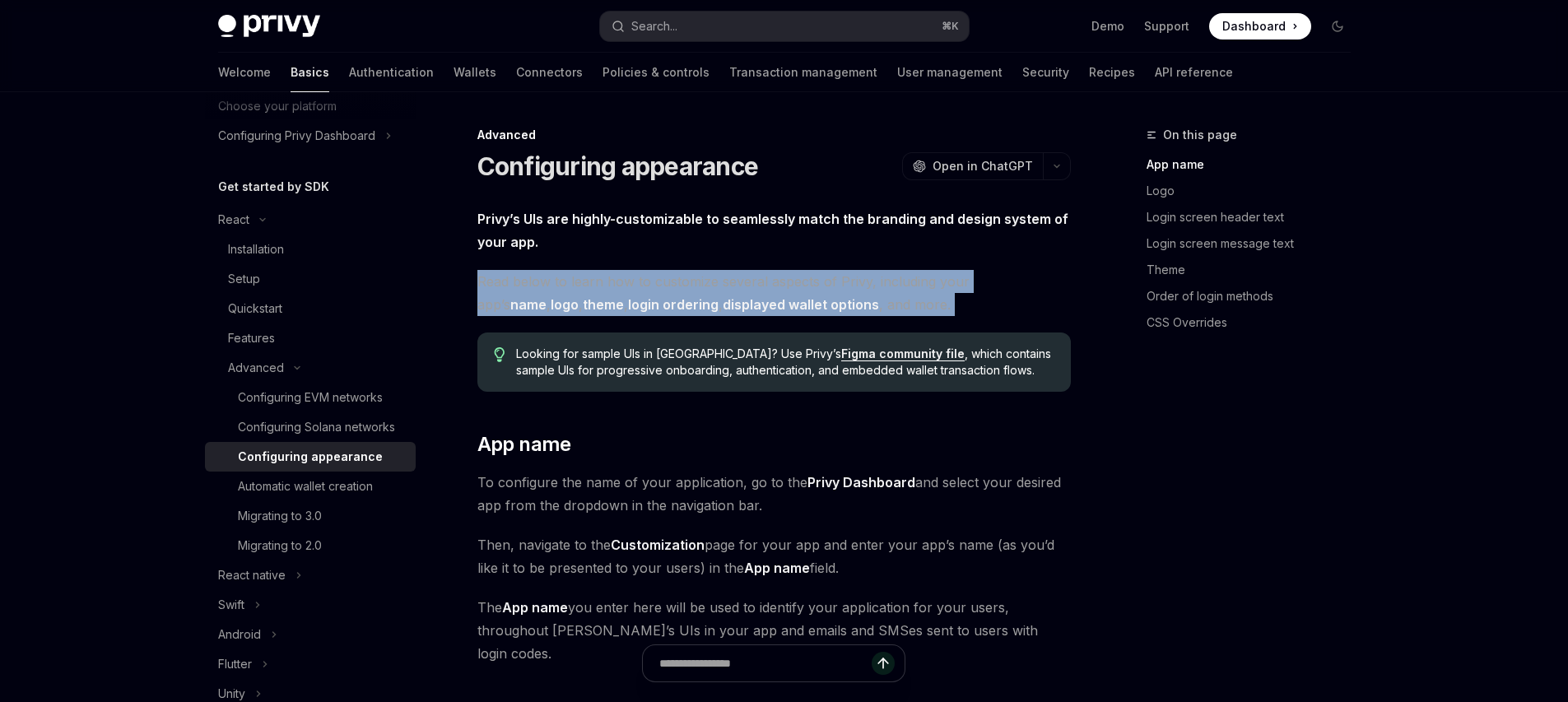
drag, startPoint x: 571, startPoint y: 256, endPoint x: 616, endPoint y: 320, distance: 78.2
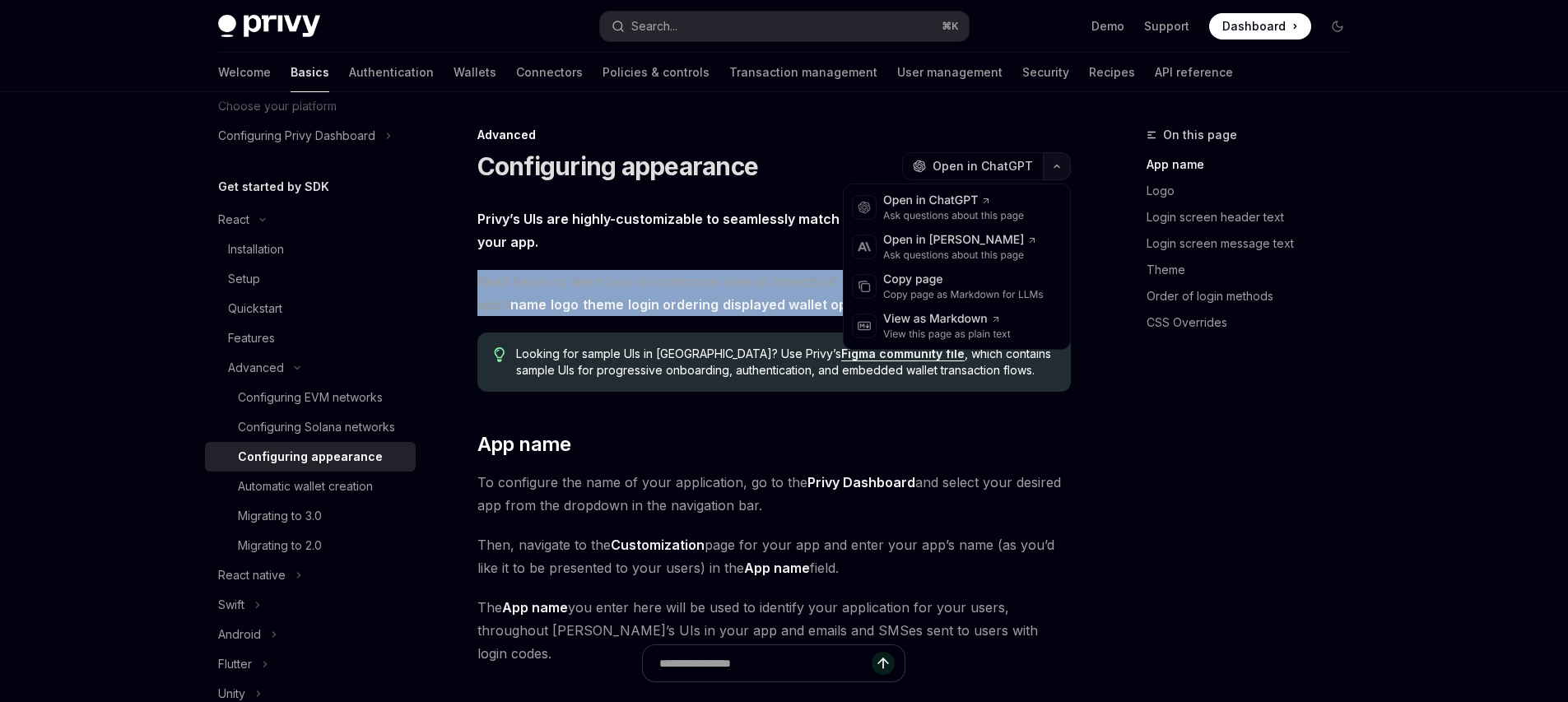
click at [1066, 164] on button "button" at bounding box center [1057, 166] width 28 height 28
click at [1002, 274] on div "Copy page" at bounding box center [964, 280] width 161 height 17
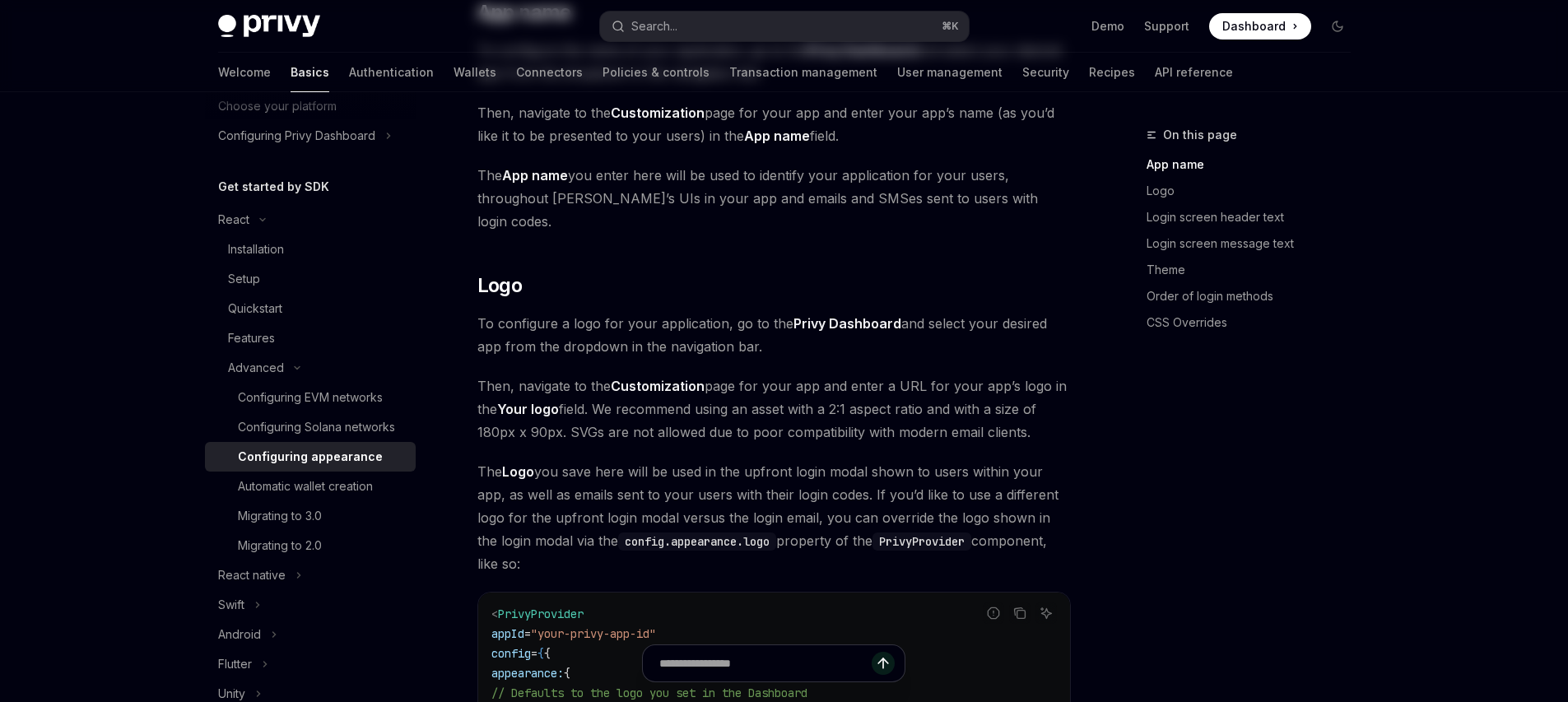
scroll to position [685, 0]
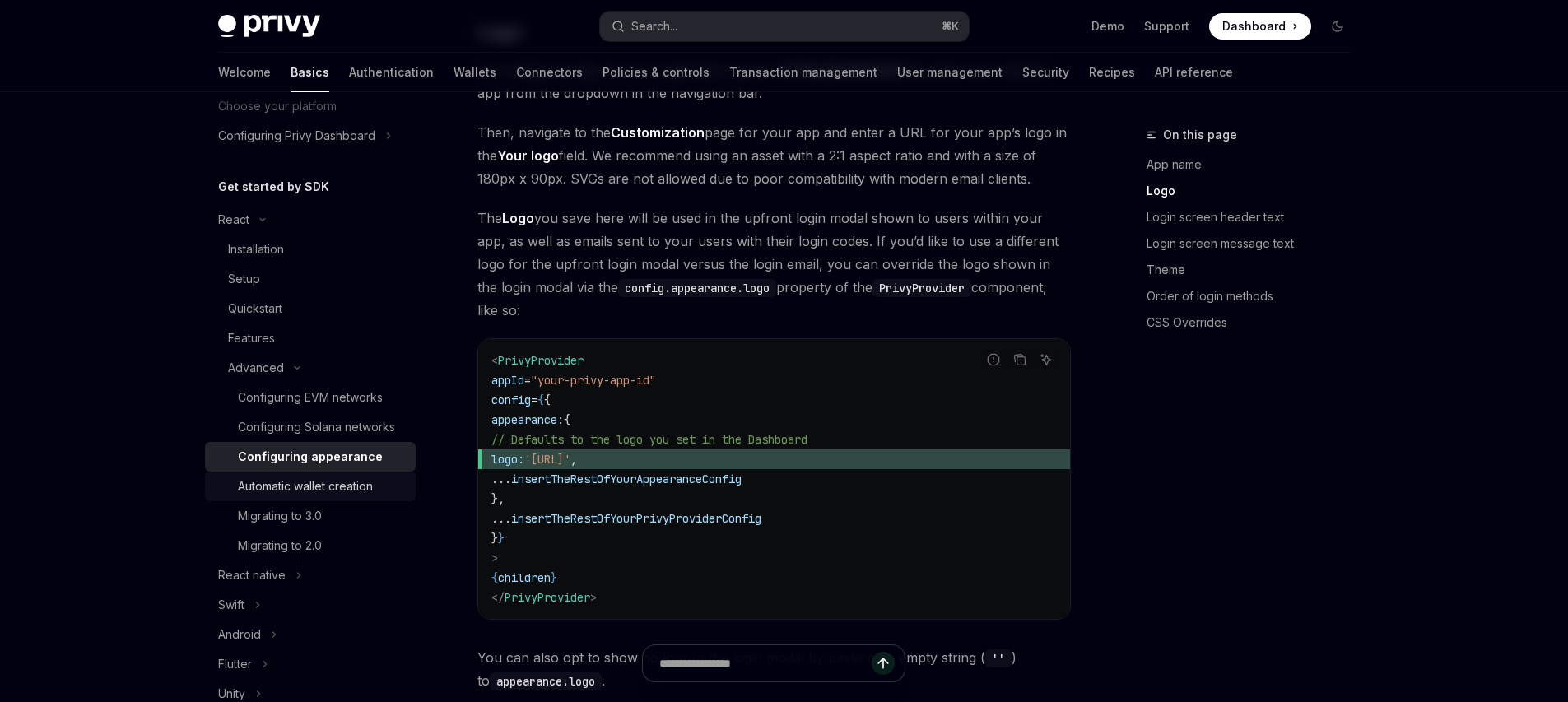
click at [338, 496] on div "Automatic wallet creation" at bounding box center [305, 486] width 135 height 20
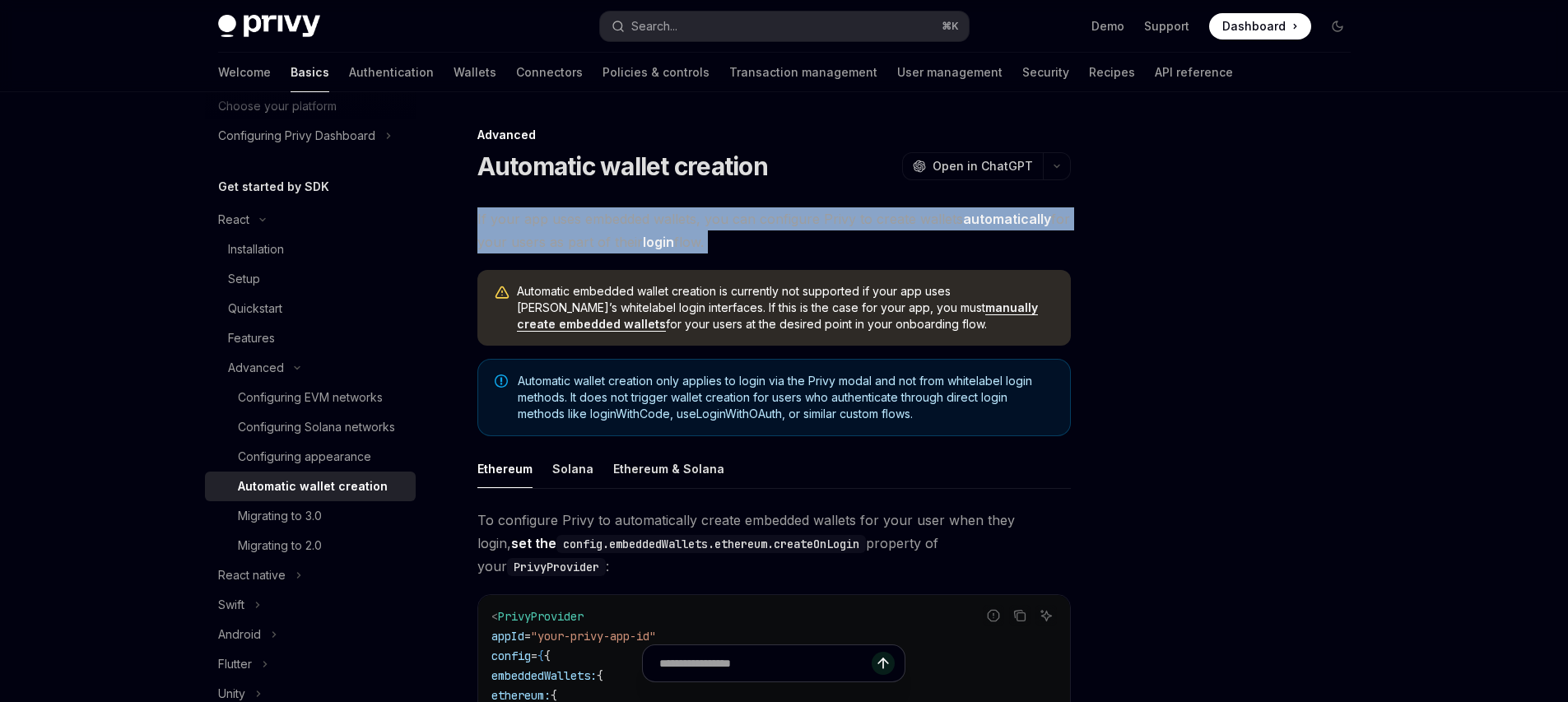
drag, startPoint x: 741, startPoint y: 256, endPoint x: 754, endPoint y: 203, distance: 54.6
drag, startPoint x: 688, startPoint y: 199, endPoint x: 721, endPoint y: 237, distance: 50.3
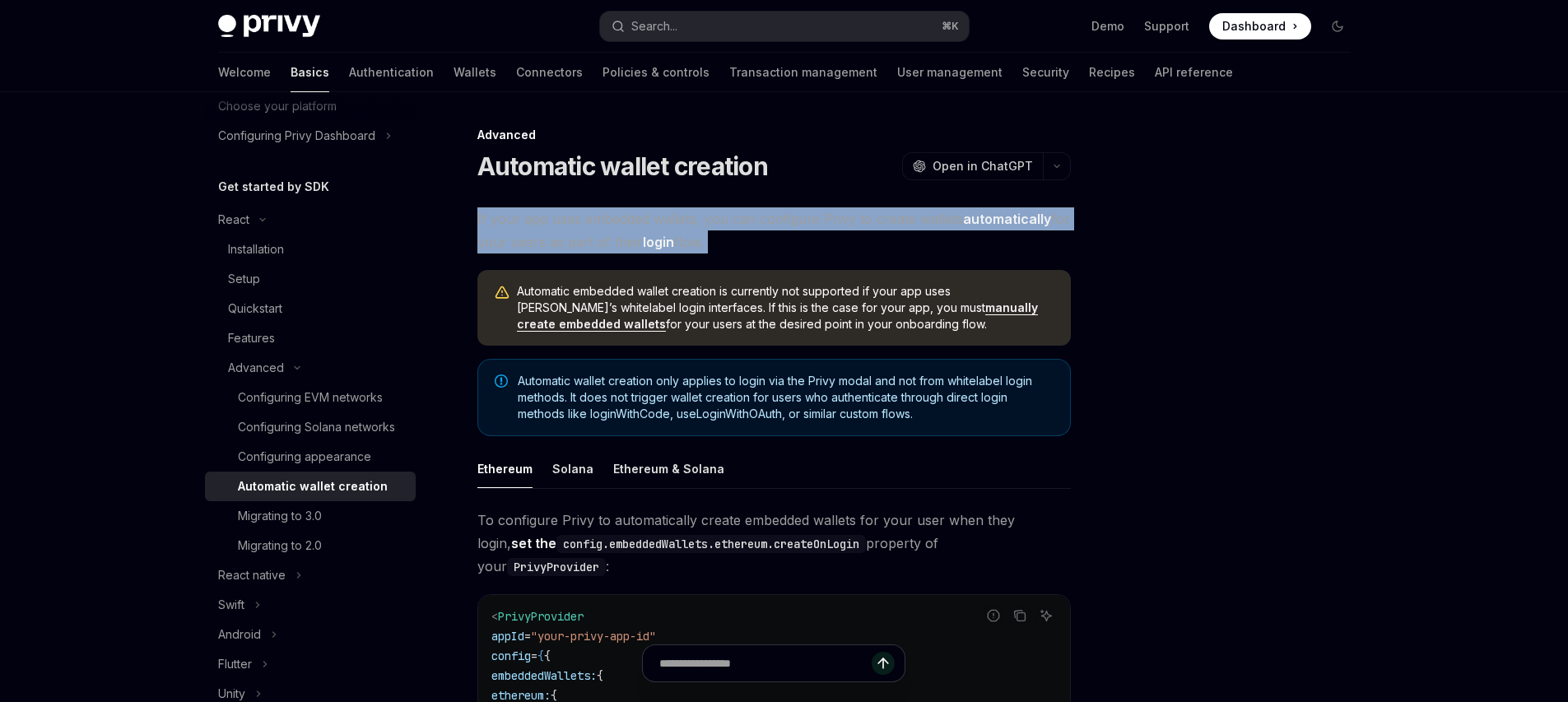
click at [726, 238] on span "If your app uses embedded wallets, you can configure Privy to create wallets au…" at bounding box center [774, 230] width 594 height 46
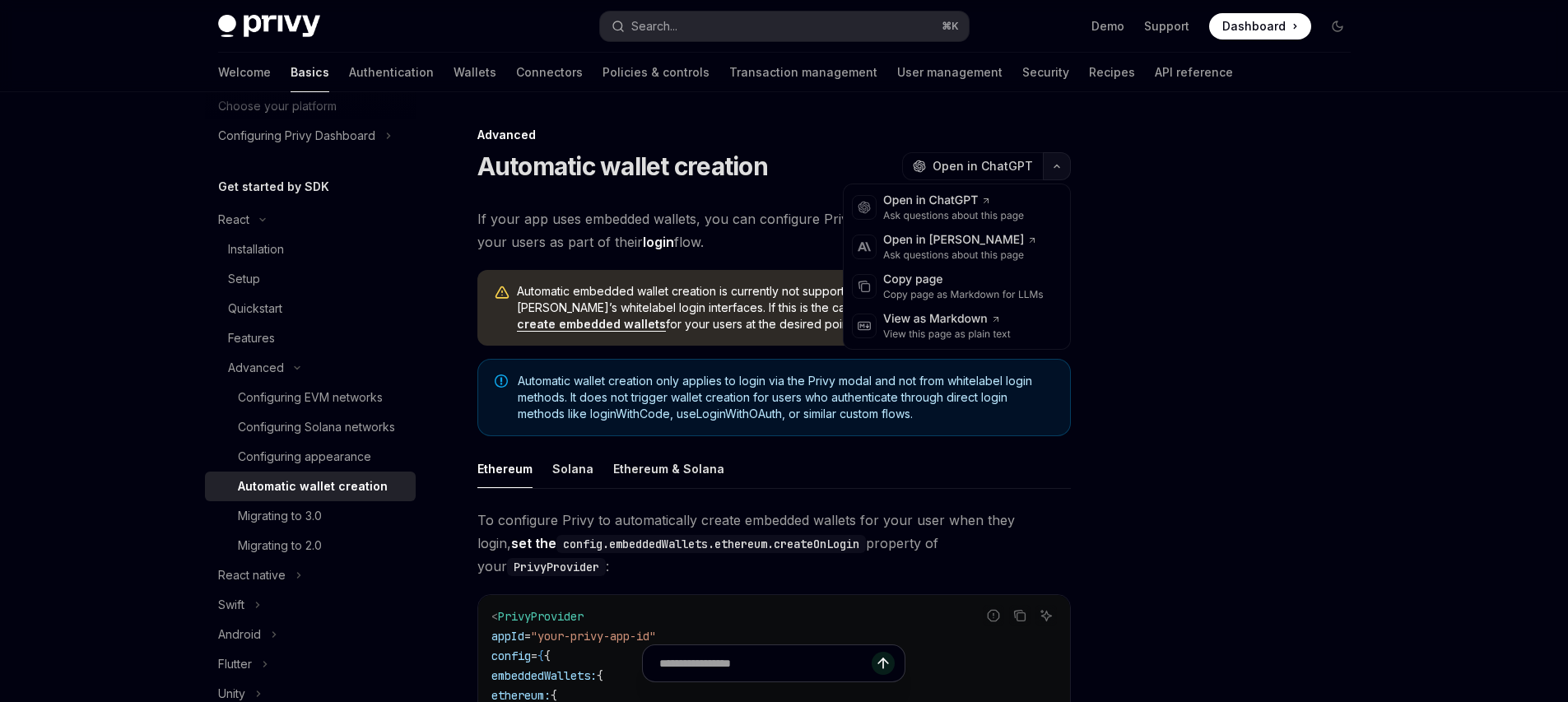
click at [1063, 161] on button "button" at bounding box center [1057, 166] width 28 height 28
click at [956, 286] on div "Copy page" at bounding box center [964, 280] width 161 height 17
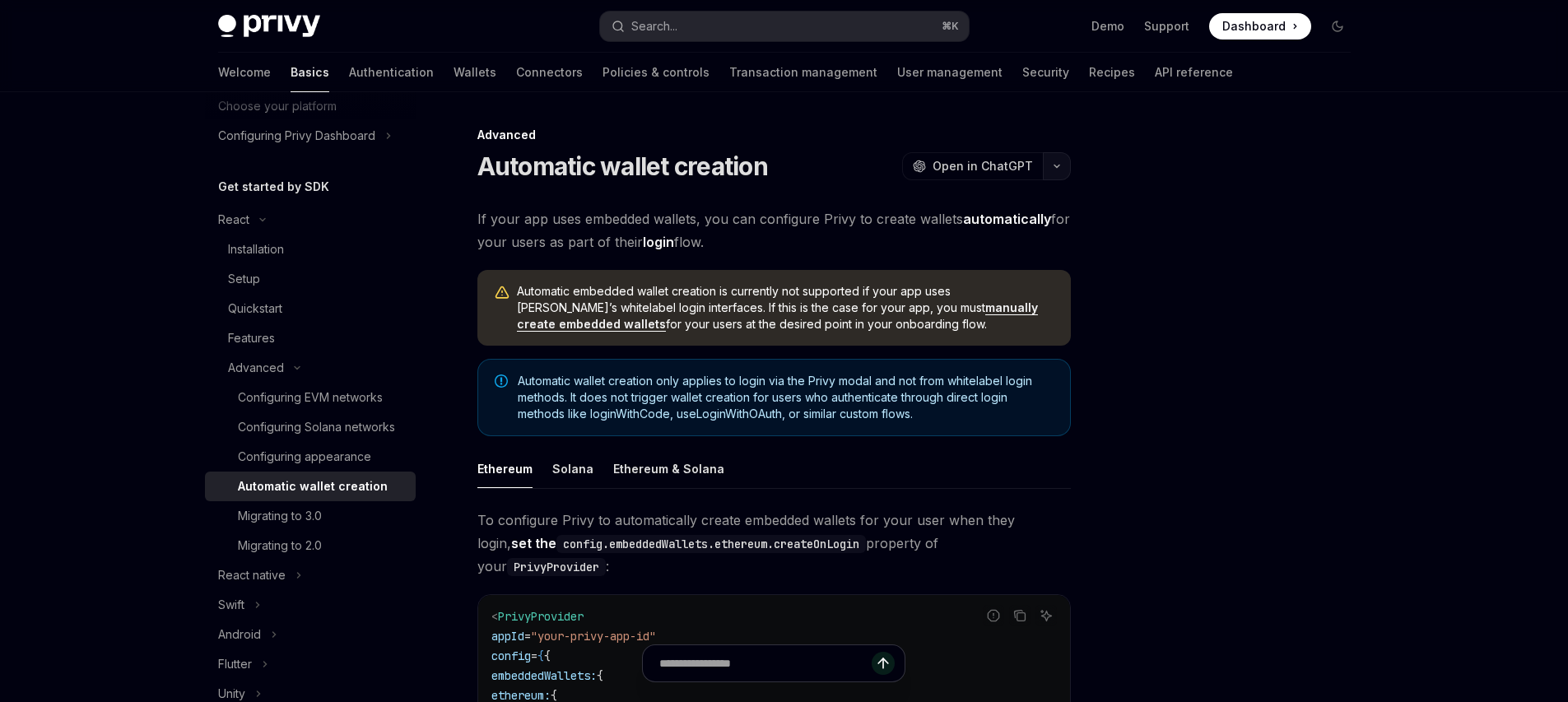
click at [1057, 172] on button "button" at bounding box center [1057, 166] width 28 height 28
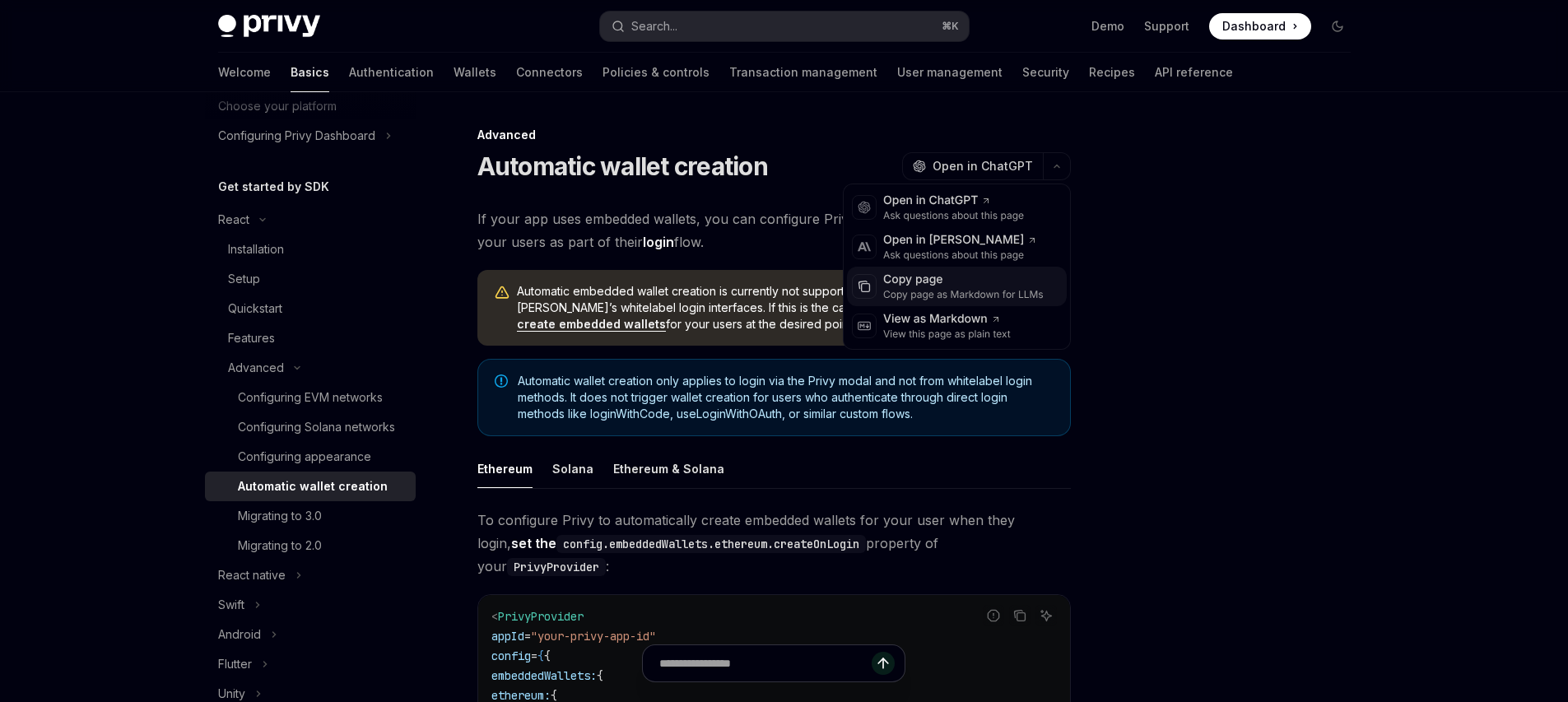
click at [1001, 273] on div "Copy page" at bounding box center [964, 280] width 161 height 17
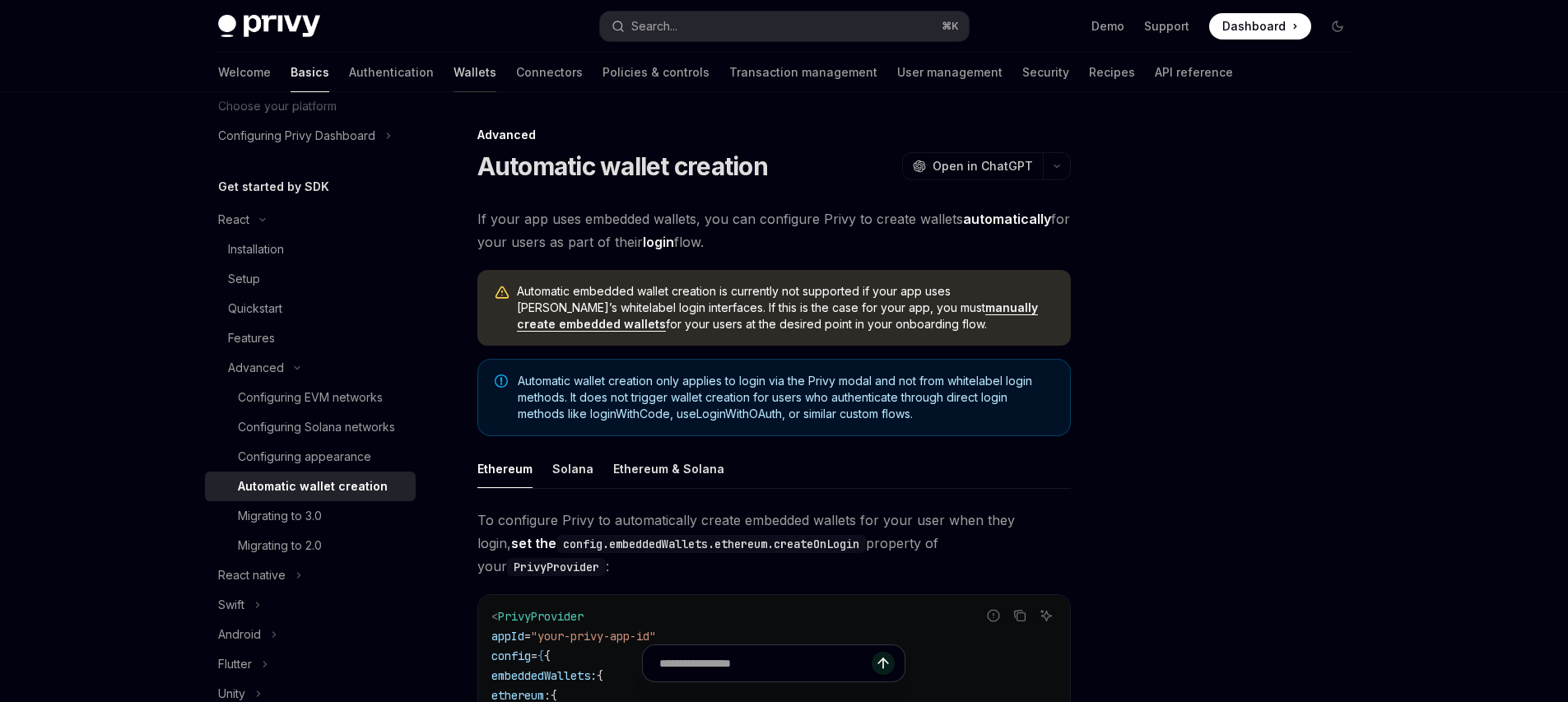
click at [453, 79] on link "Wallets" at bounding box center [475, 72] width 43 height 39
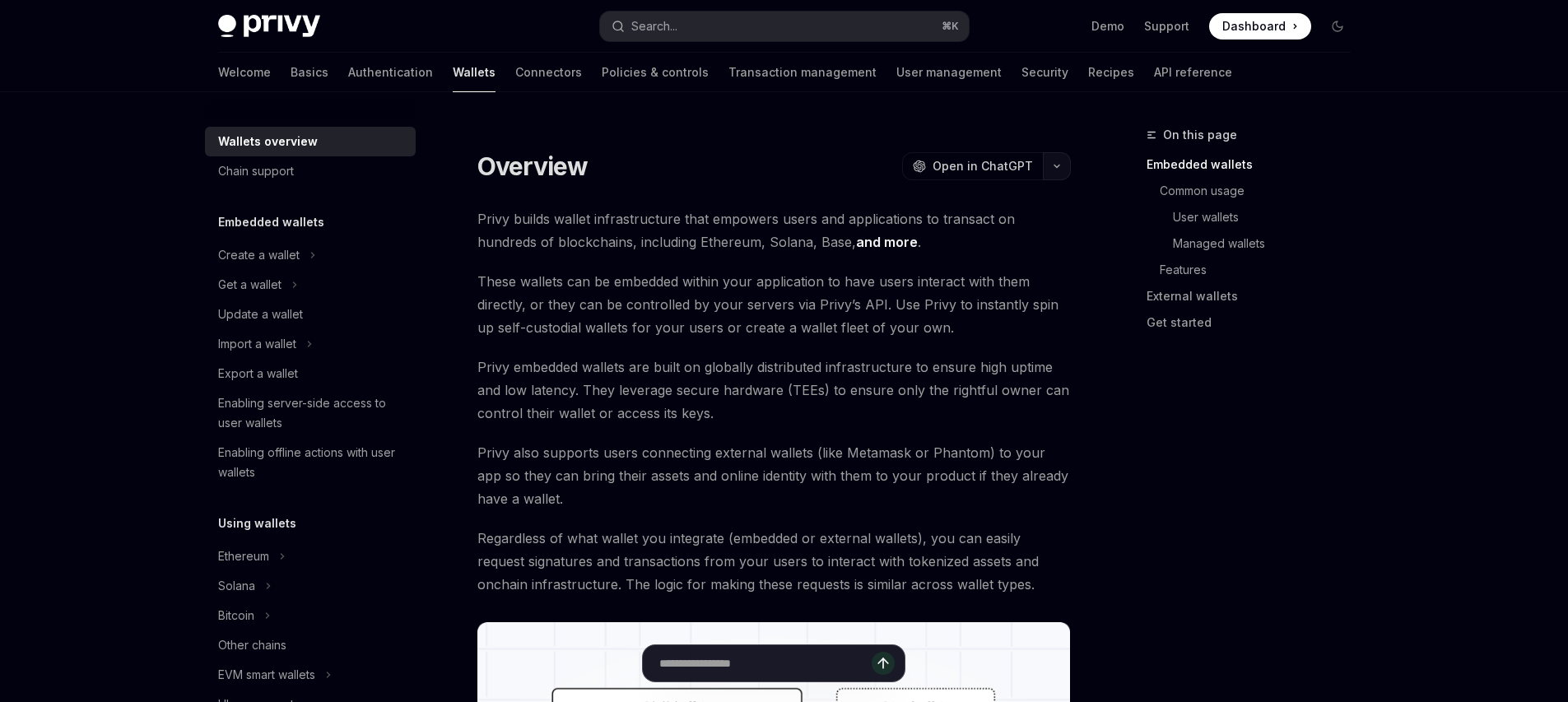
click at [1057, 174] on button "button" at bounding box center [1057, 166] width 28 height 28
click at [952, 293] on div "Copy page as Markdown for LLMs" at bounding box center [964, 294] width 161 height 13
click at [249, 182] on link "Chain support" at bounding box center [309, 171] width 210 height 30
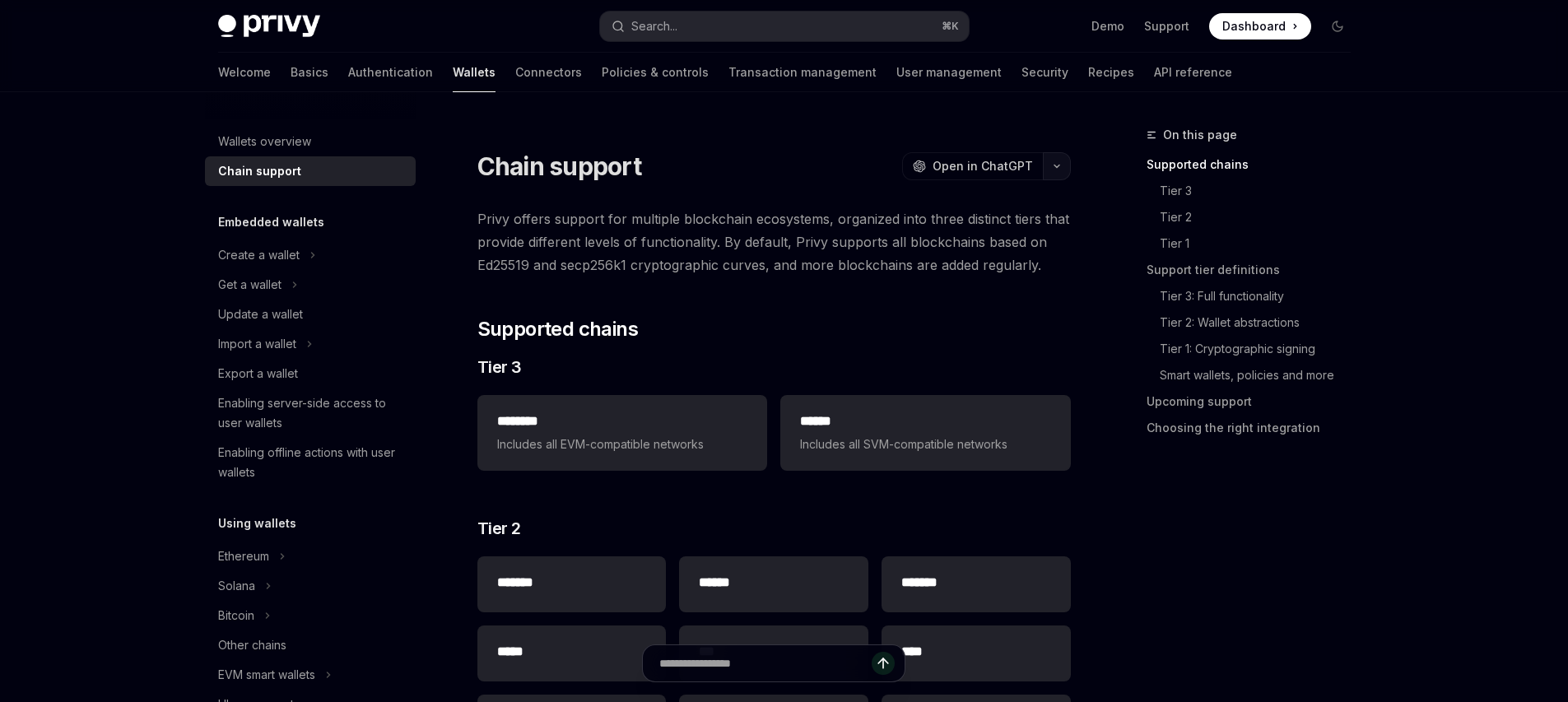
click at [1050, 164] on button "button" at bounding box center [1057, 166] width 28 height 28
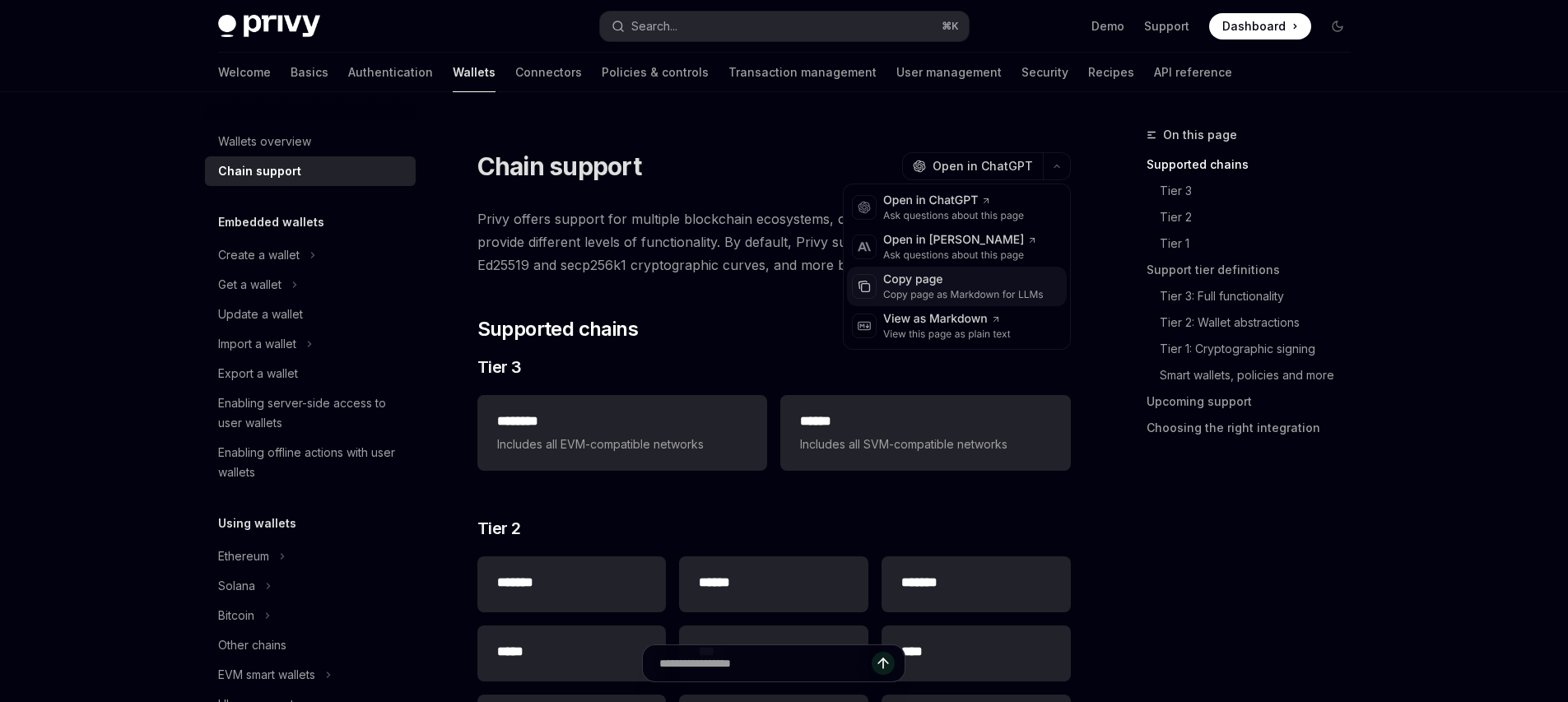
click at [932, 289] on div "Copy page as Markdown for LLMs" at bounding box center [964, 294] width 161 height 13
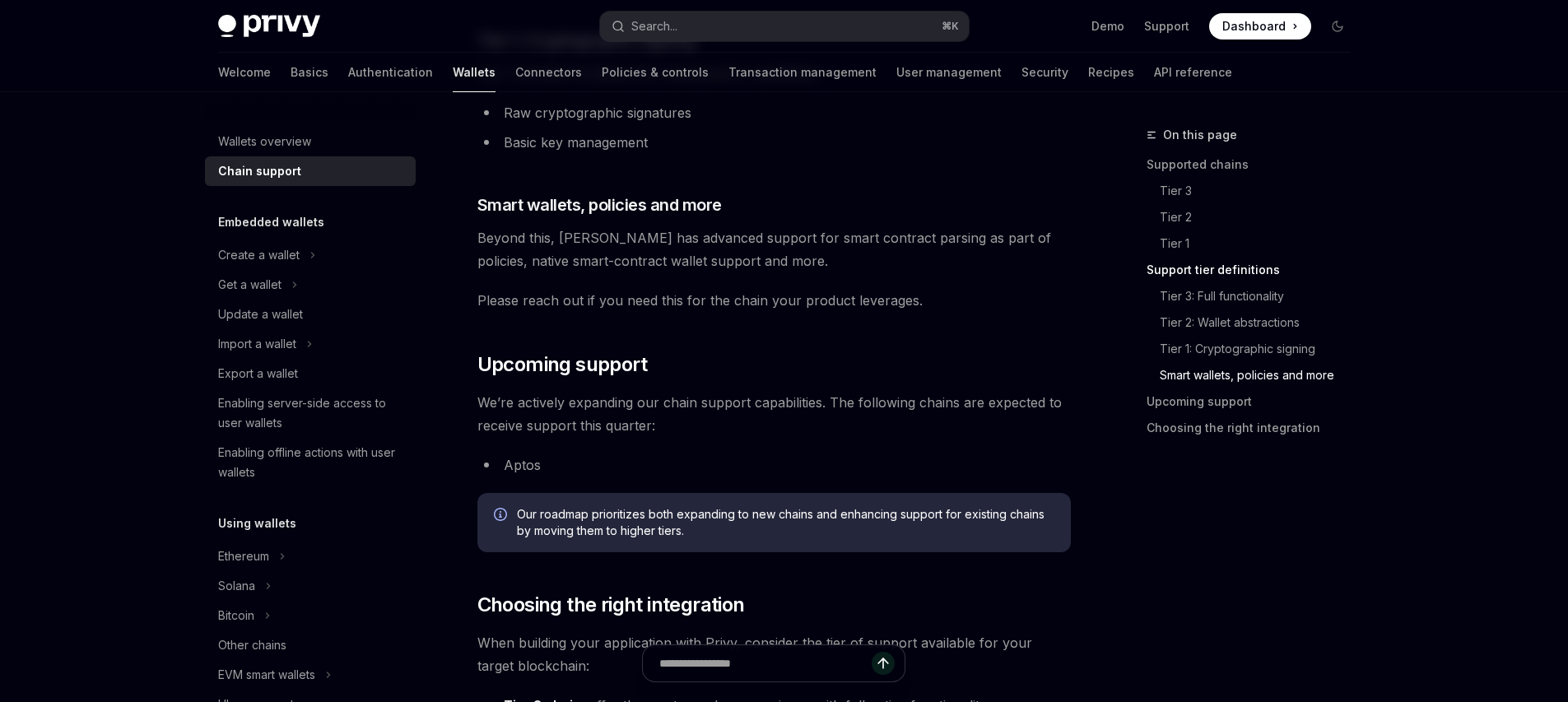
scroll to position [1761, 0]
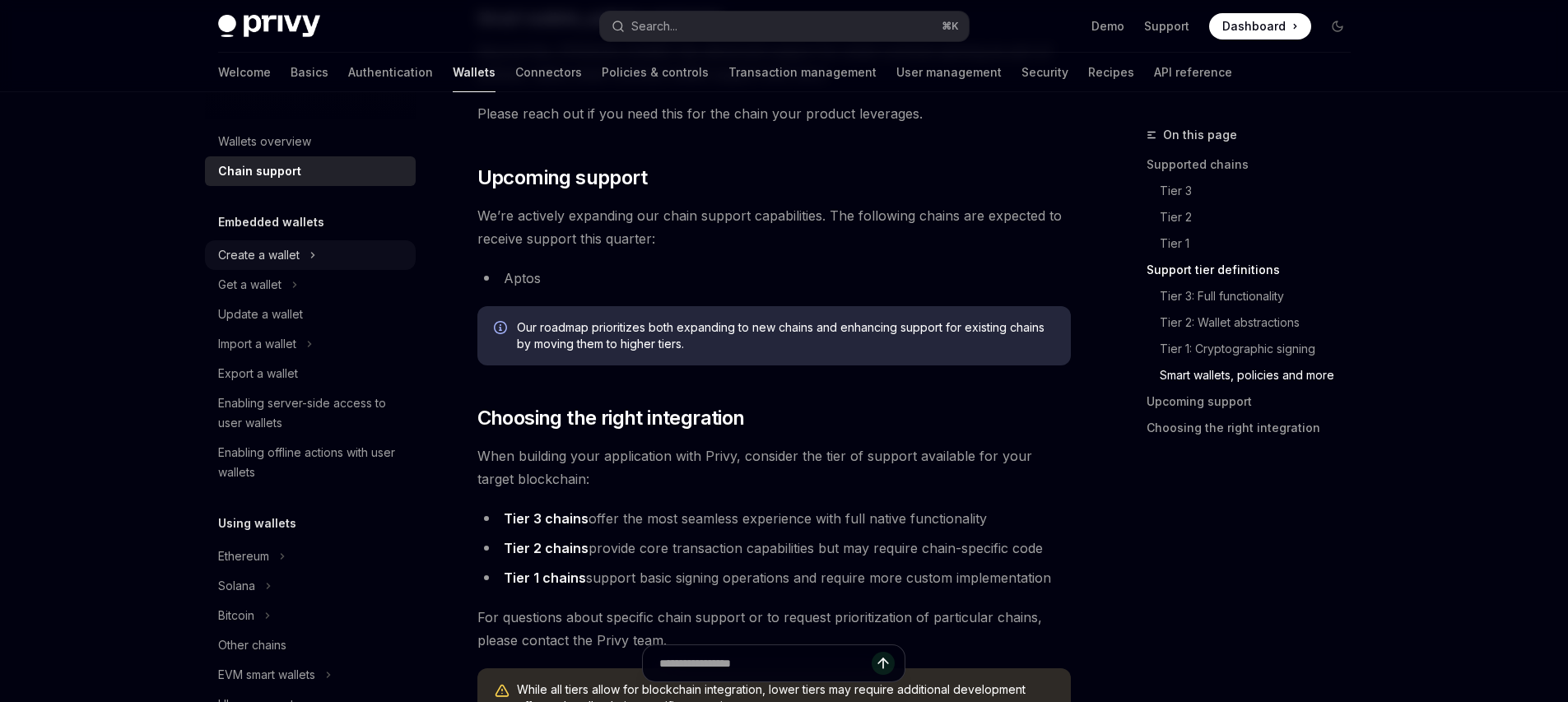
click at [241, 255] on div "Create a wallet" at bounding box center [258, 254] width 81 height 20
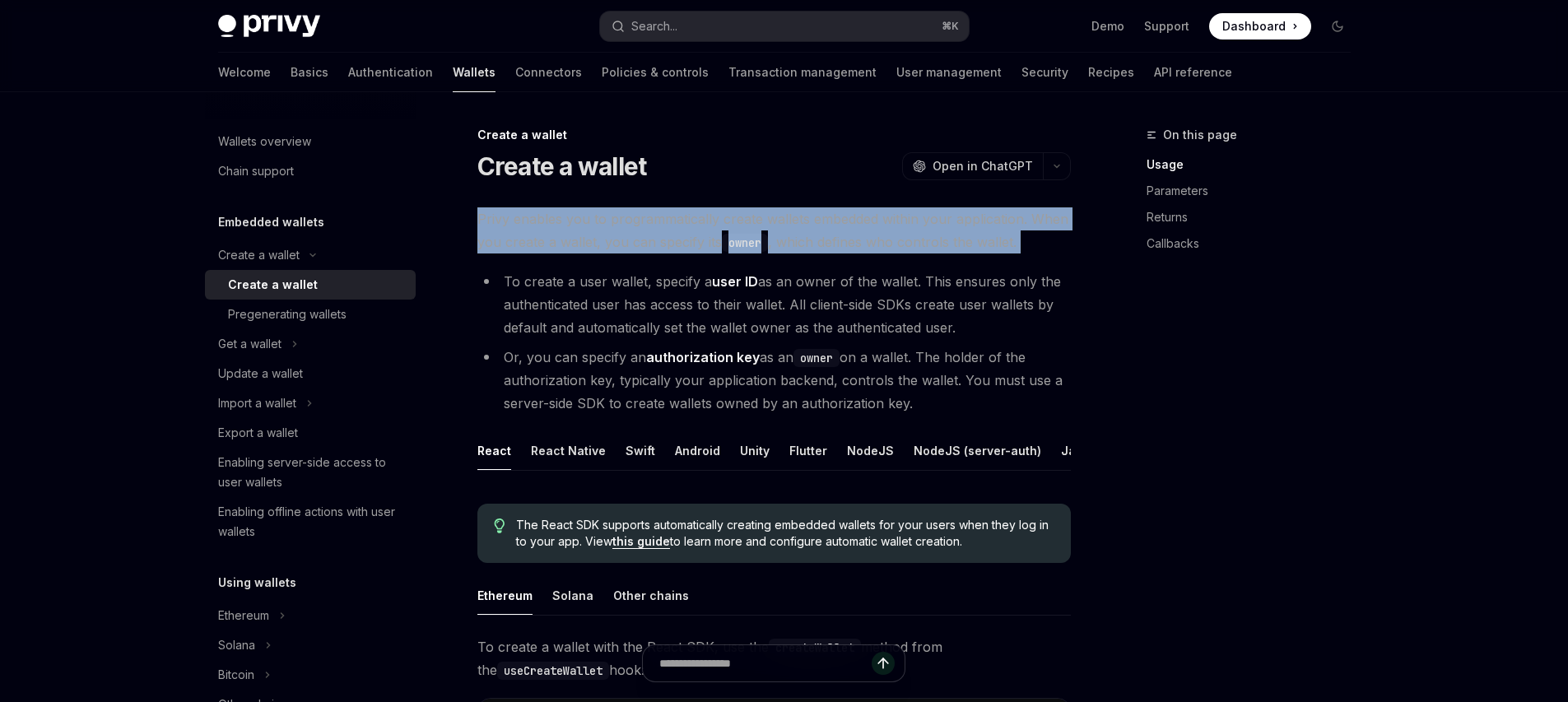
drag, startPoint x: 483, startPoint y: 204, endPoint x: 539, endPoint y: 259, distance: 78.5
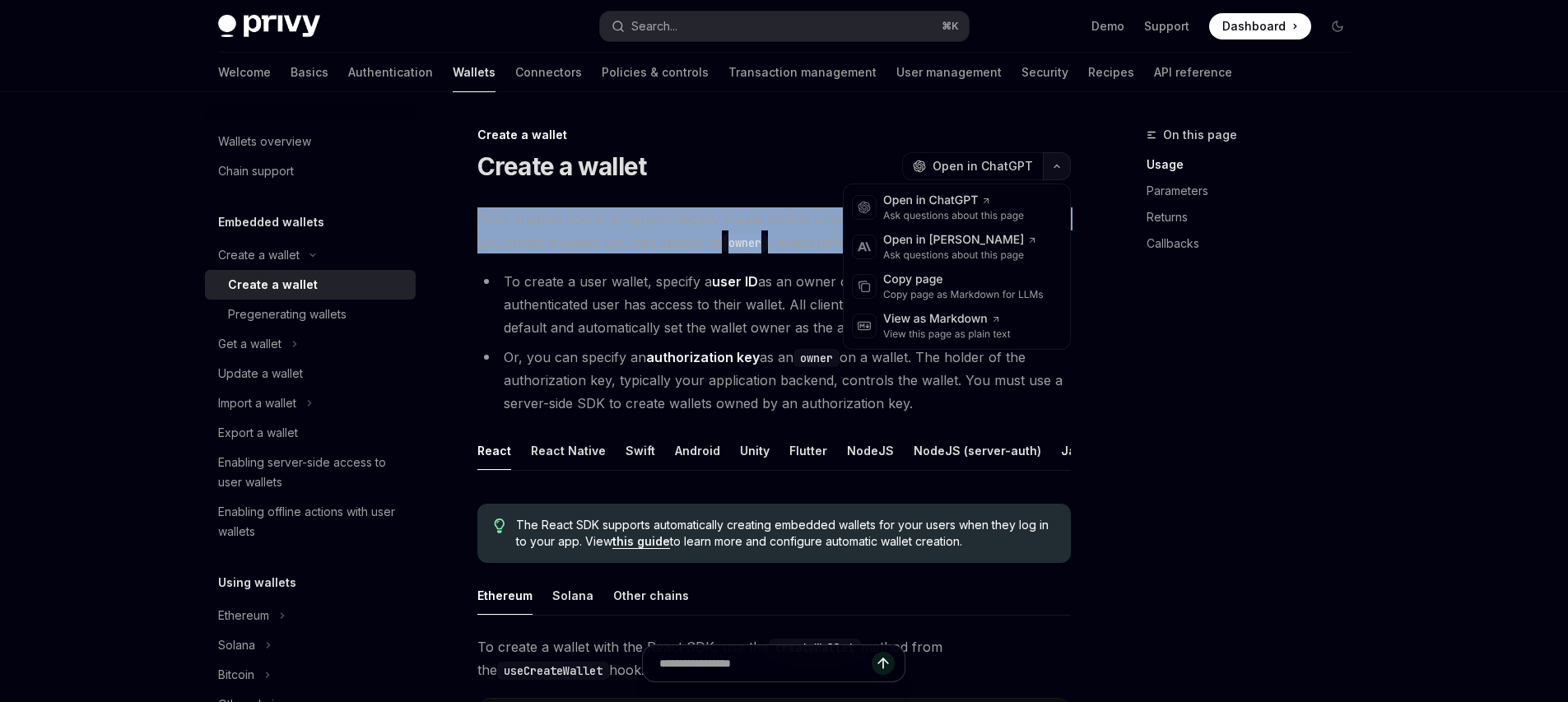
click at [1066, 160] on button "button" at bounding box center [1057, 166] width 28 height 28
click at [976, 296] on div "Copy page as Markdown for LLMs" at bounding box center [964, 294] width 161 height 13
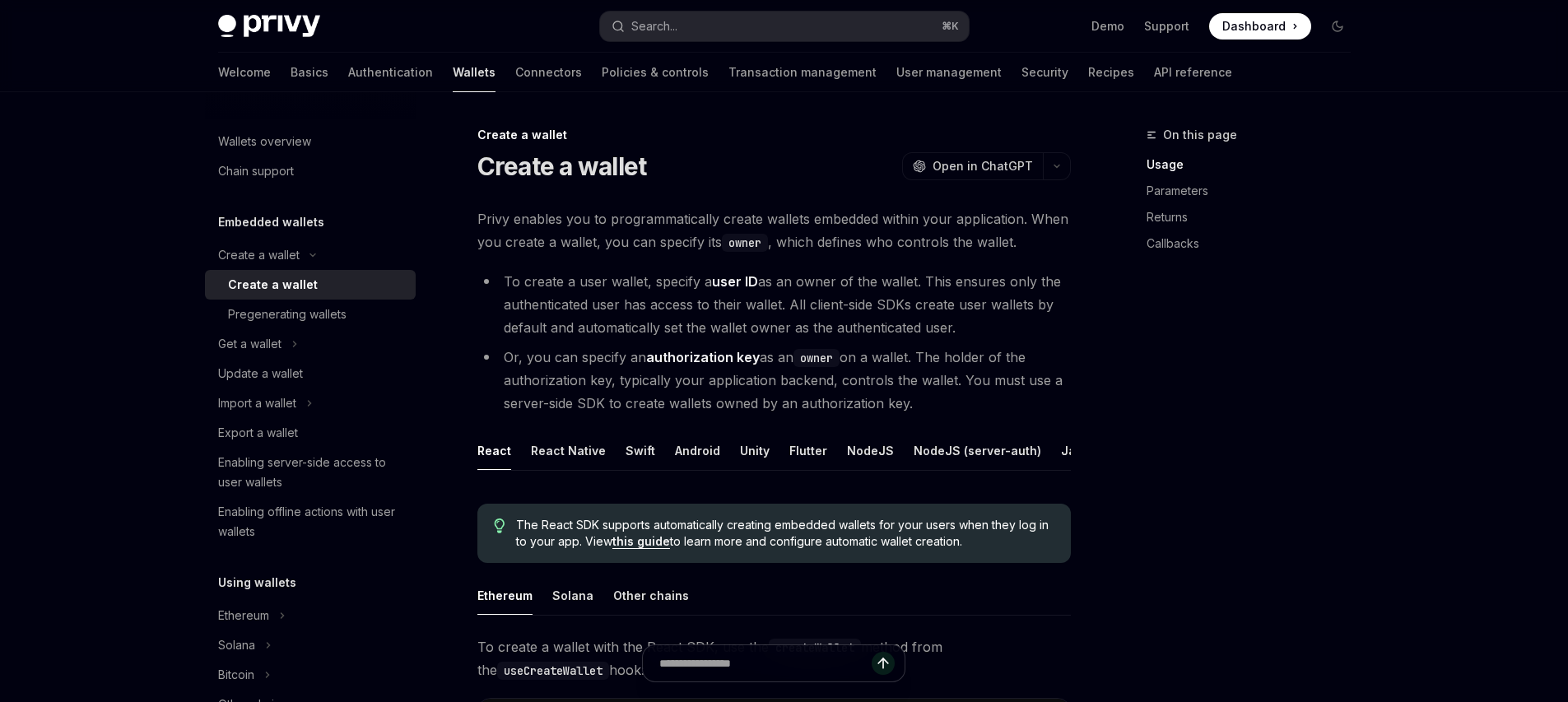
click at [1287, 135] on div "On this page" at bounding box center [1255, 135] width 217 height 20
click at [1060, 170] on button "button" at bounding box center [1057, 166] width 28 height 28
click at [987, 288] on div "Copy page as Markdown for LLMs" at bounding box center [964, 294] width 161 height 13
click at [260, 315] on div "Pregenerating wallets" at bounding box center [287, 314] width 119 height 20
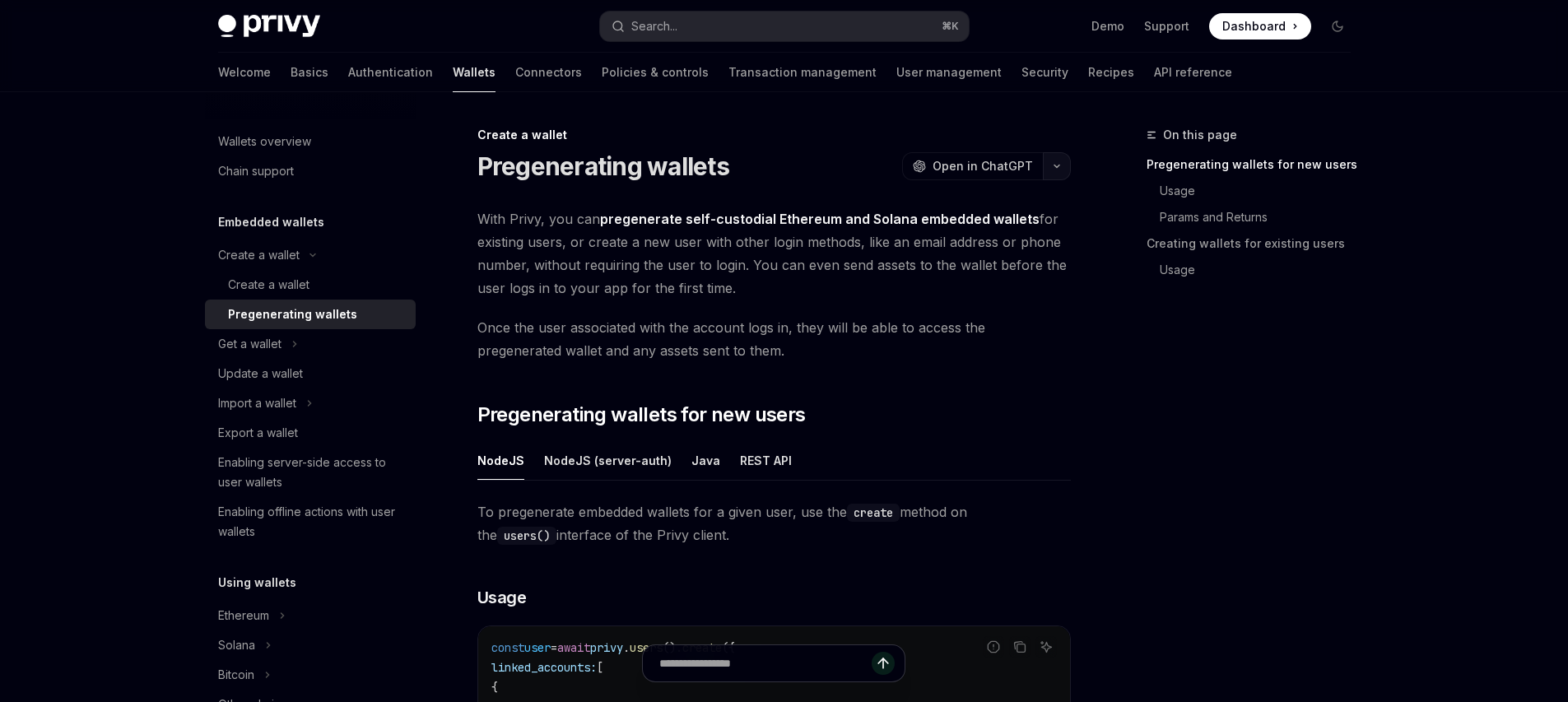
click at [1051, 162] on button "button" at bounding box center [1057, 166] width 28 height 28
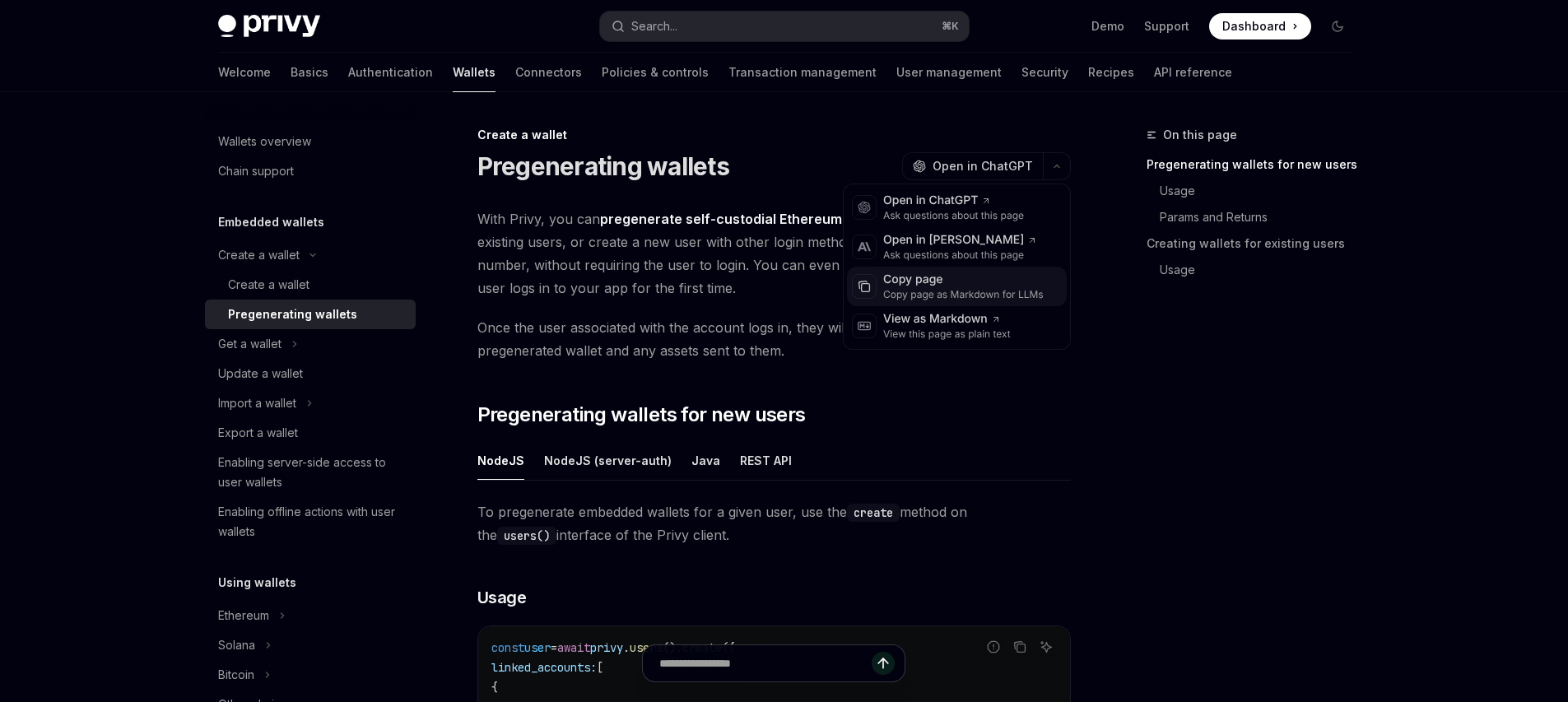
click at [979, 290] on div "Copy page as Markdown for LLMs" at bounding box center [964, 294] width 161 height 13
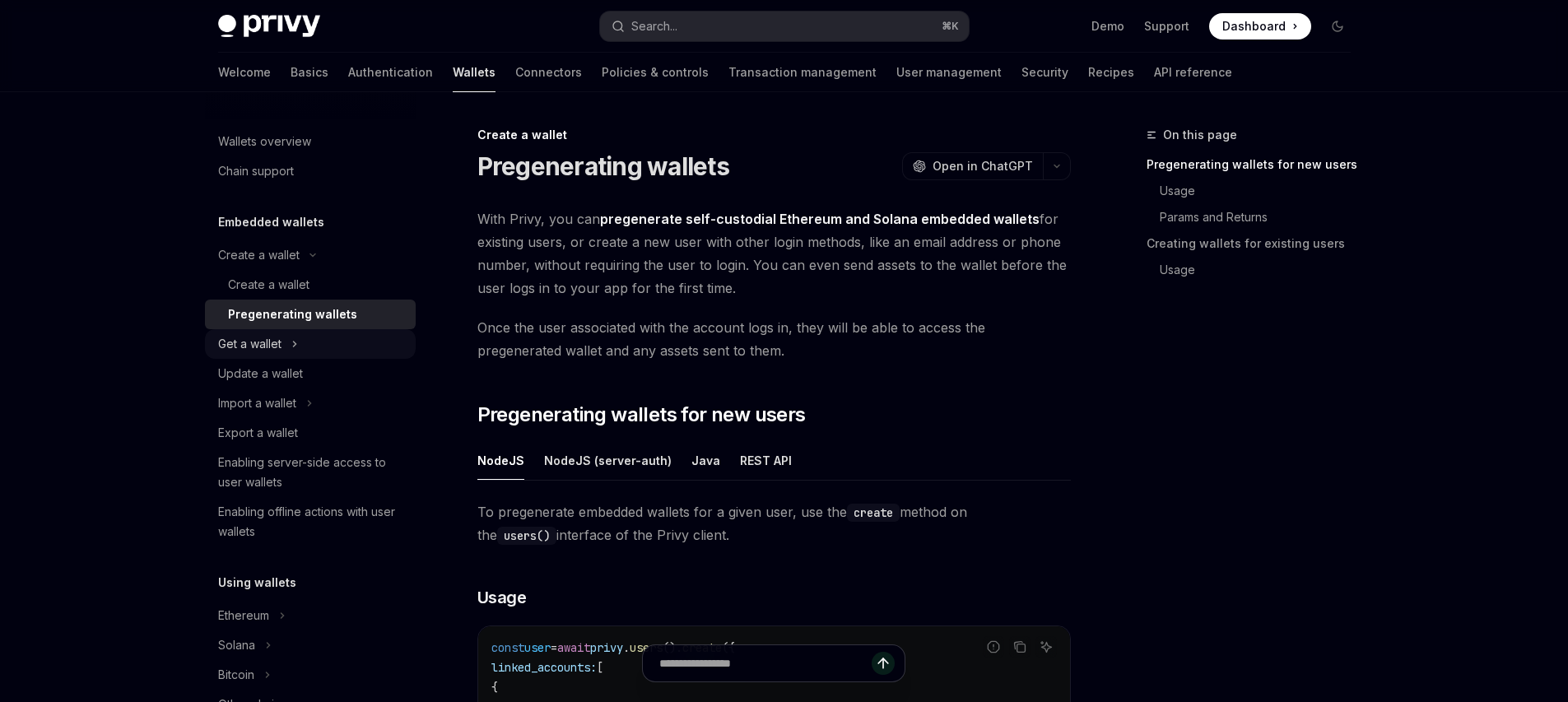
click at [265, 348] on div "Get a wallet" at bounding box center [250, 343] width 64 height 20
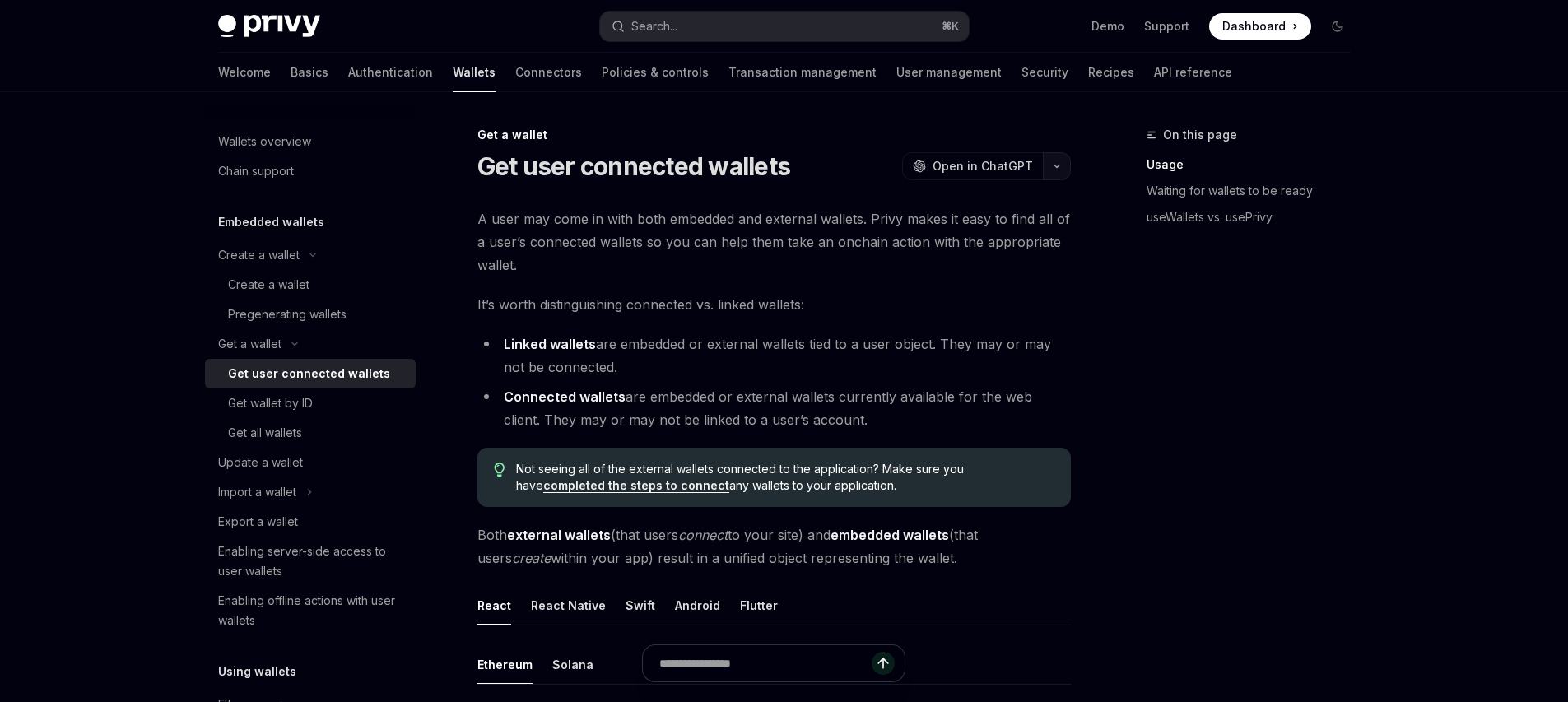
click at [1057, 169] on button "button" at bounding box center [1057, 166] width 28 height 28
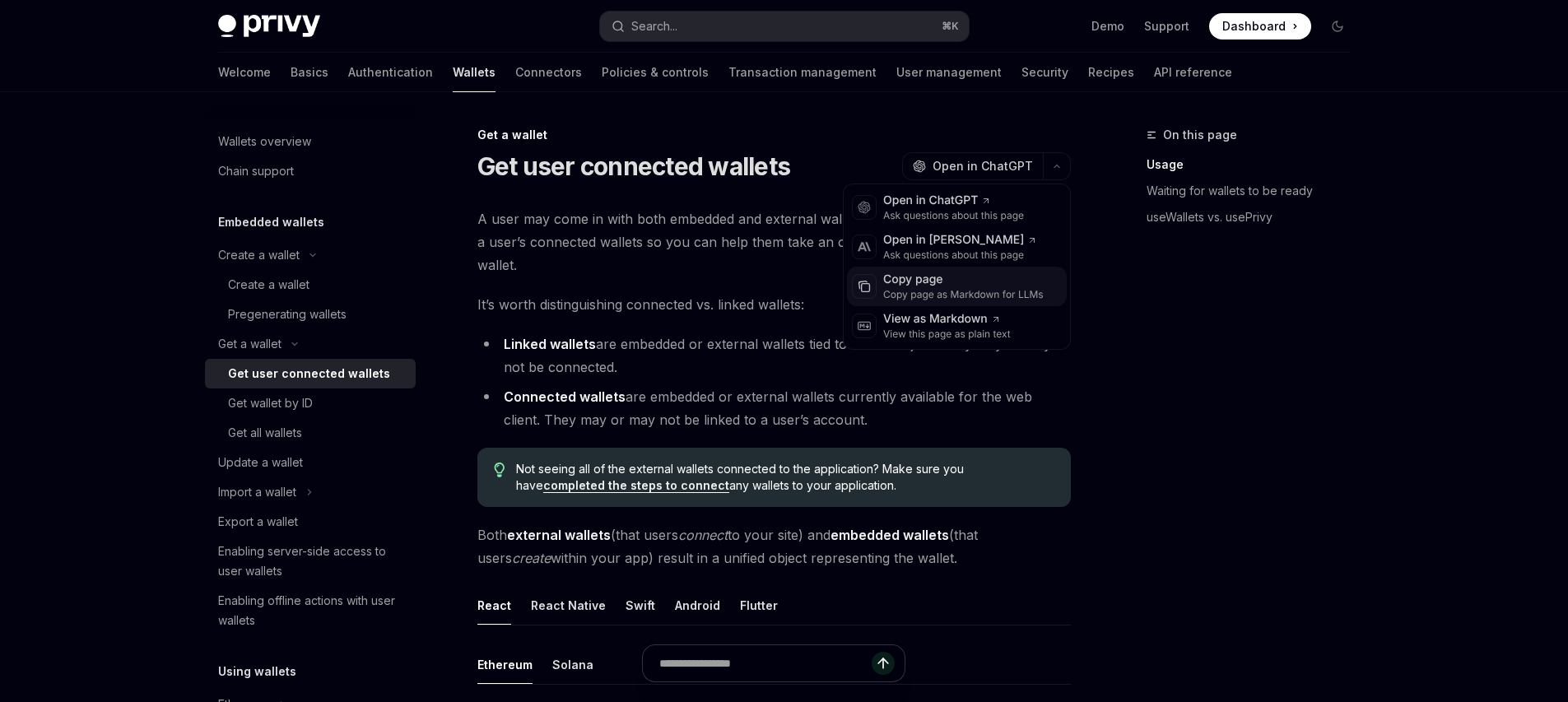
click at [983, 296] on div "Copy page as Markdown for LLMs" at bounding box center [964, 294] width 161 height 13
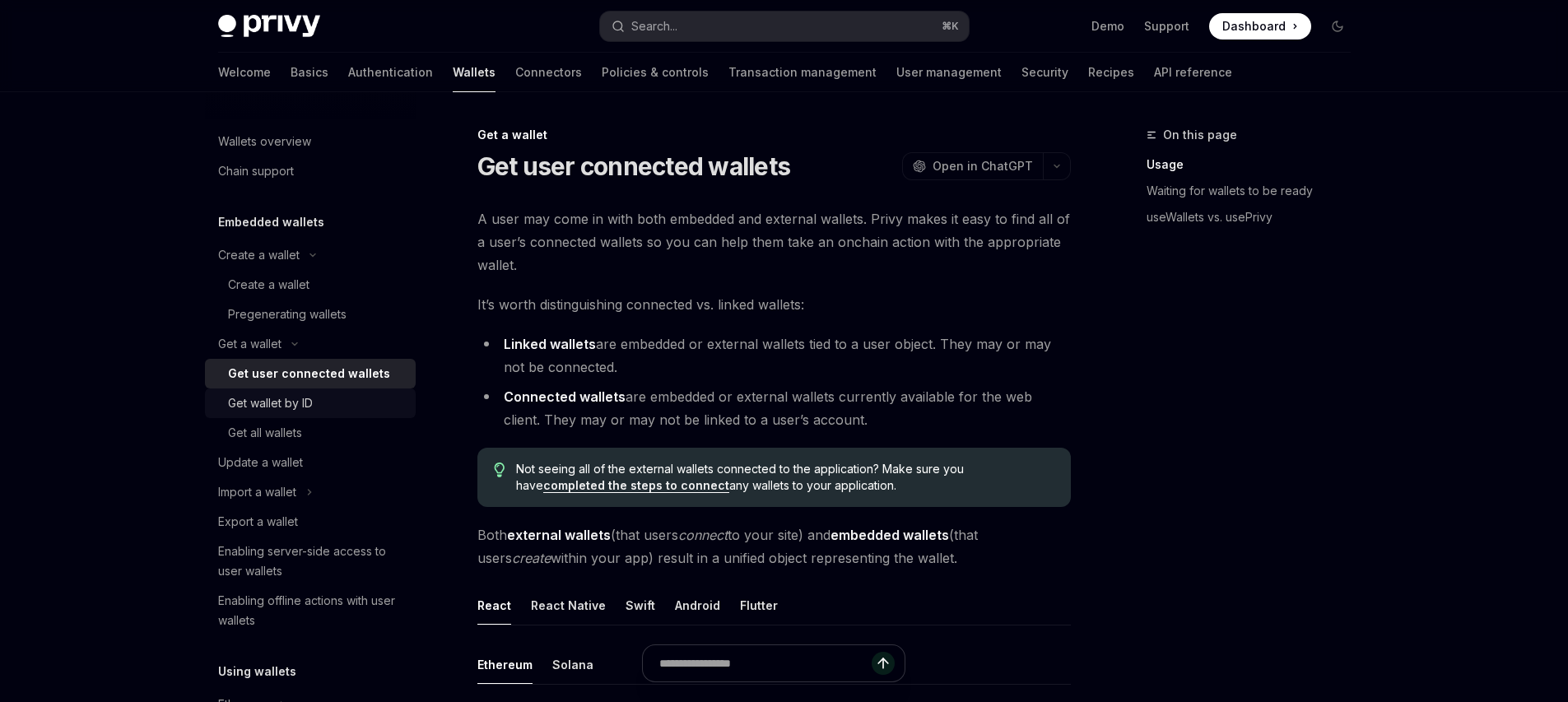
click at [311, 400] on div "Get wallet by ID" at bounding box center [270, 403] width 85 height 20
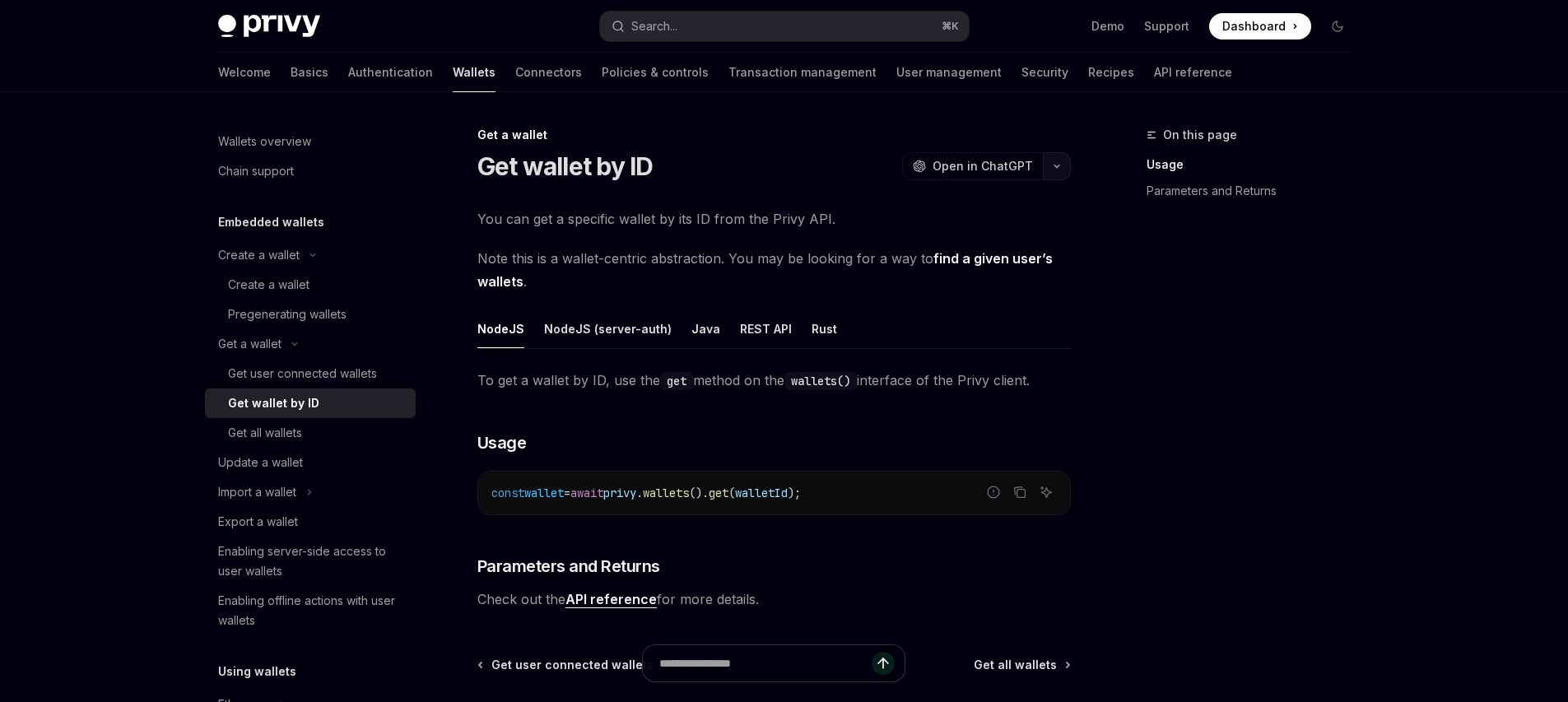
click at [1054, 162] on button "button" at bounding box center [1057, 166] width 28 height 28
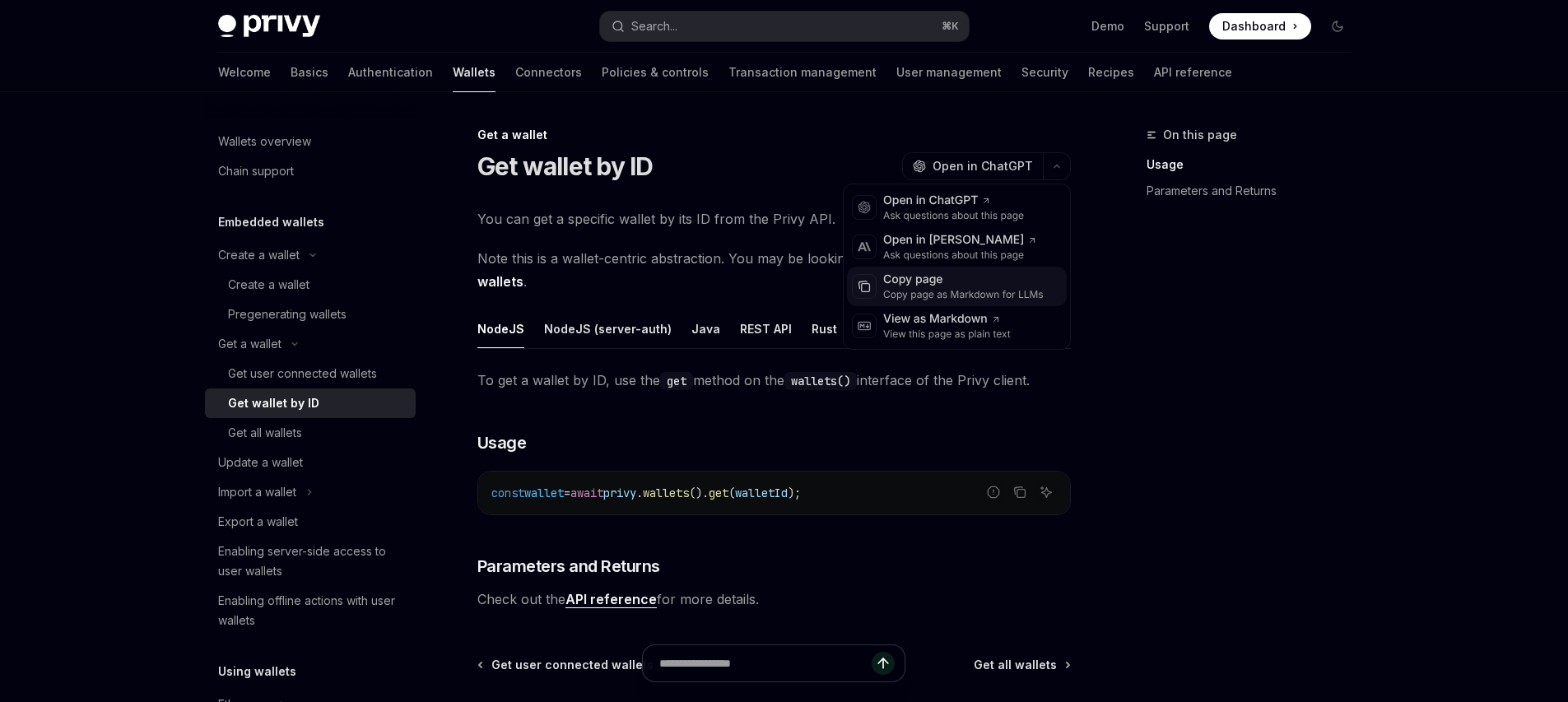
click at [974, 285] on div "Copy page" at bounding box center [964, 280] width 161 height 17
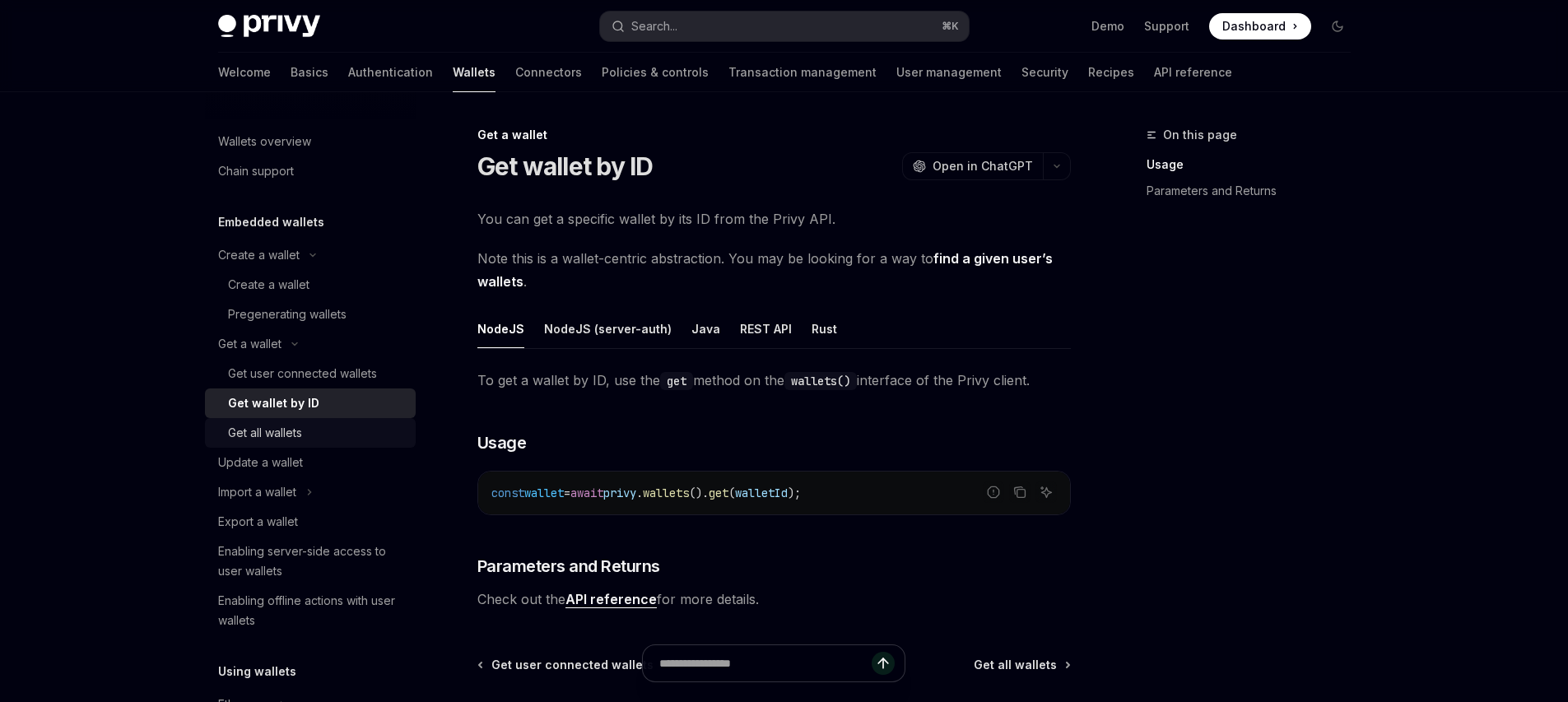
click at [295, 435] on div "Get all wallets" at bounding box center [265, 433] width 74 height 20
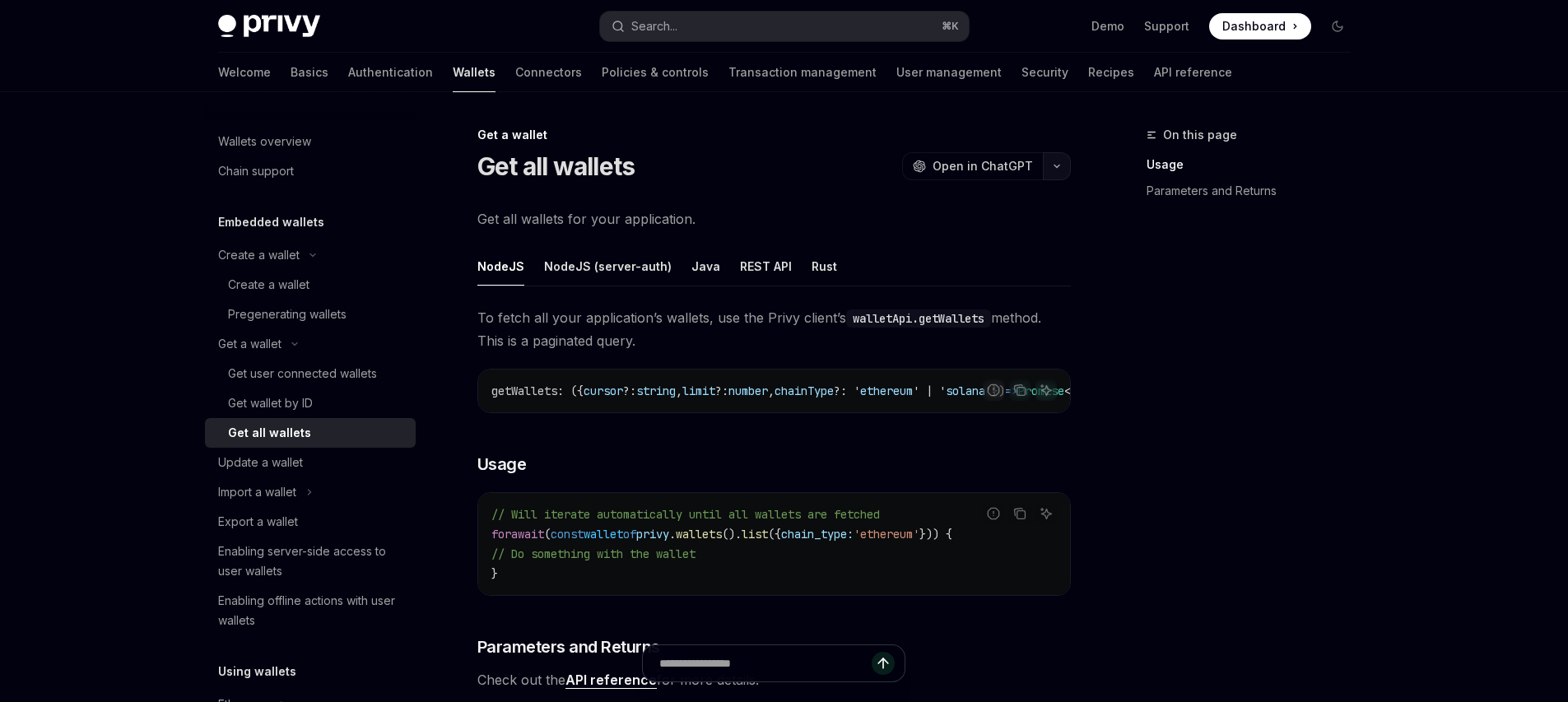
click at [1059, 157] on button "button" at bounding box center [1057, 166] width 28 height 28
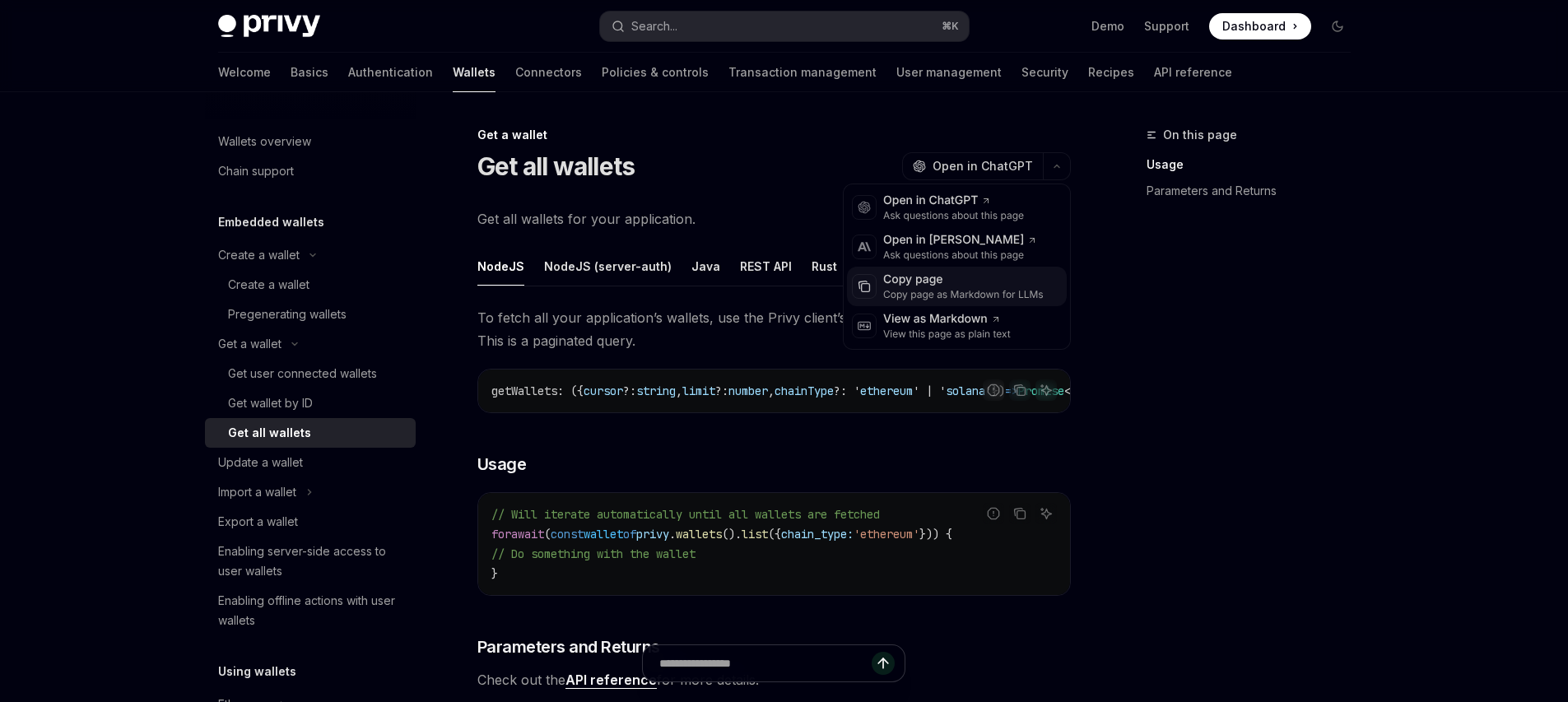
click at [960, 293] on div "Copy page as Markdown for LLMs" at bounding box center [964, 294] width 161 height 13
click at [1050, 168] on button "button" at bounding box center [1057, 166] width 28 height 28
click at [981, 280] on div "Copy page" at bounding box center [964, 280] width 161 height 17
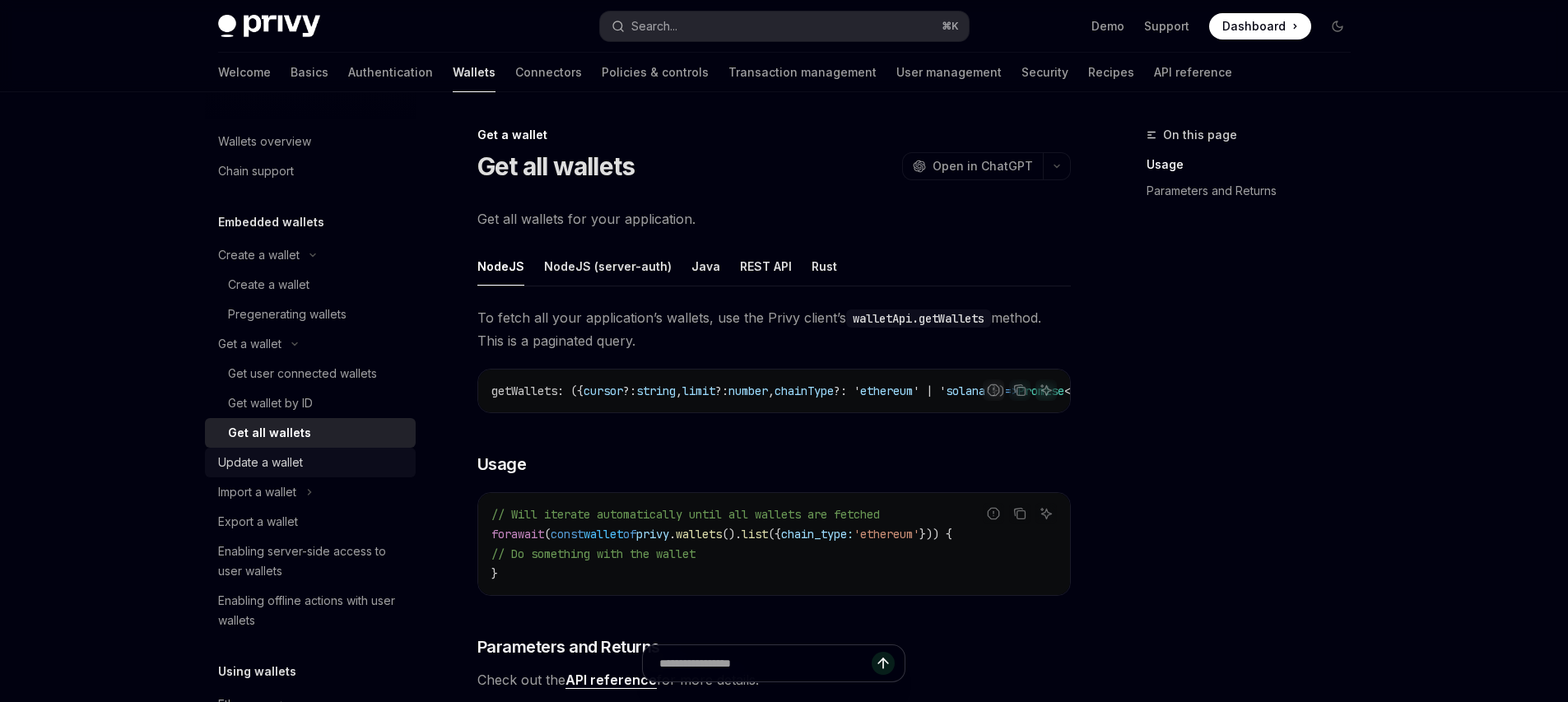
click at [293, 465] on div "Update a wallet" at bounding box center [260, 462] width 85 height 20
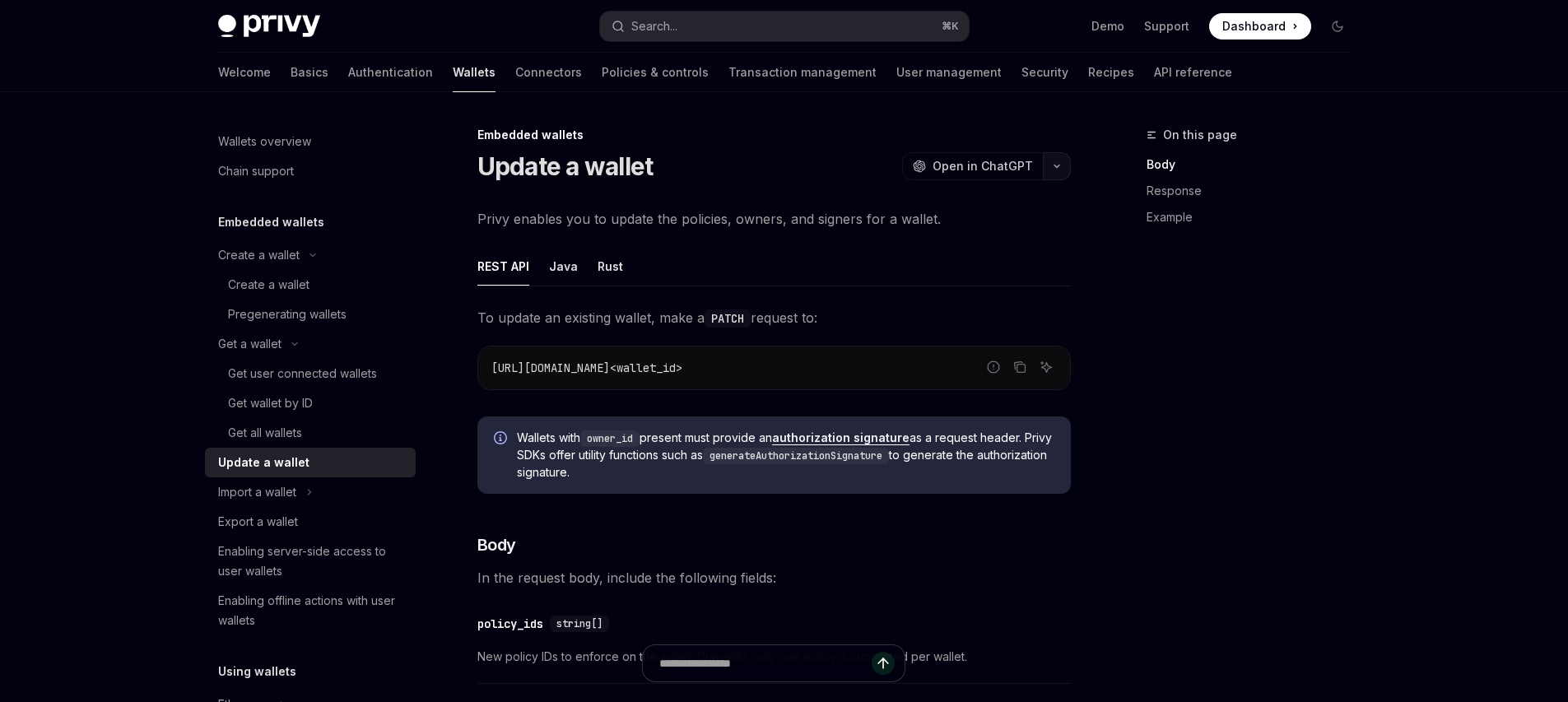
click at [1057, 163] on icon "button" at bounding box center [1057, 165] width 20 height 7
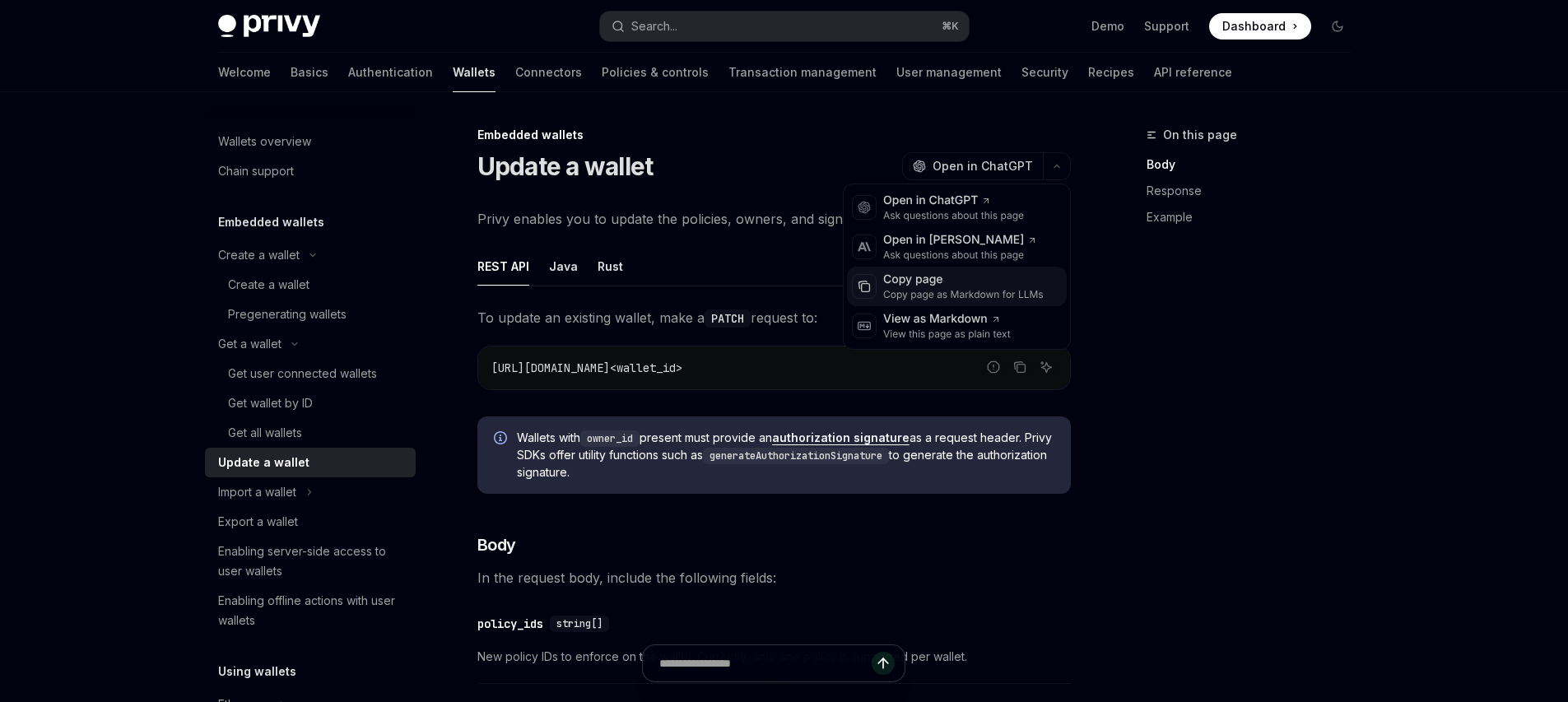
click at [960, 292] on div "Copy page as Markdown for LLMs" at bounding box center [964, 294] width 161 height 13
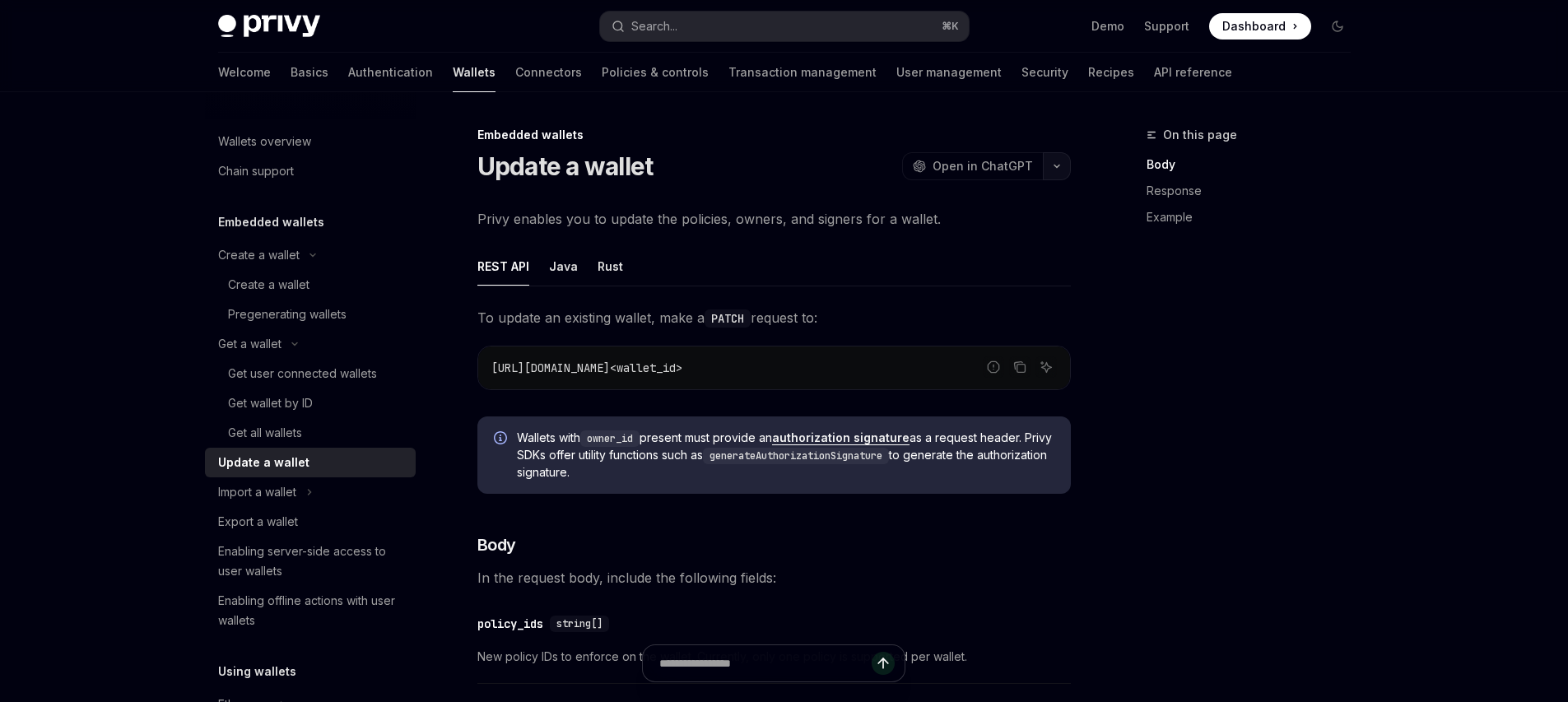
click at [1046, 175] on button "button" at bounding box center [1057, 166] width 28 height 28
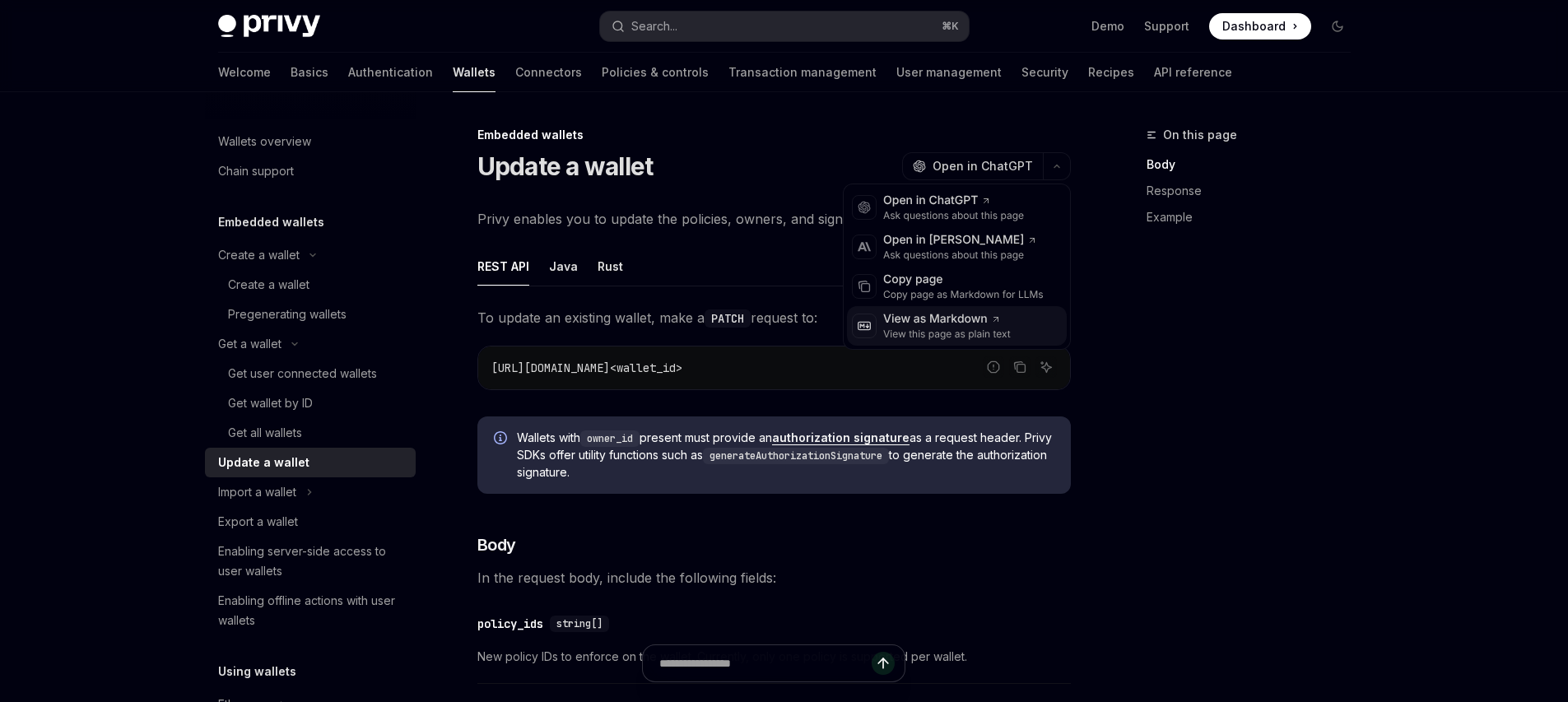
click at [974, 313] on div "View as Markdown" at bounding box center [947, 320] width 127 height 17
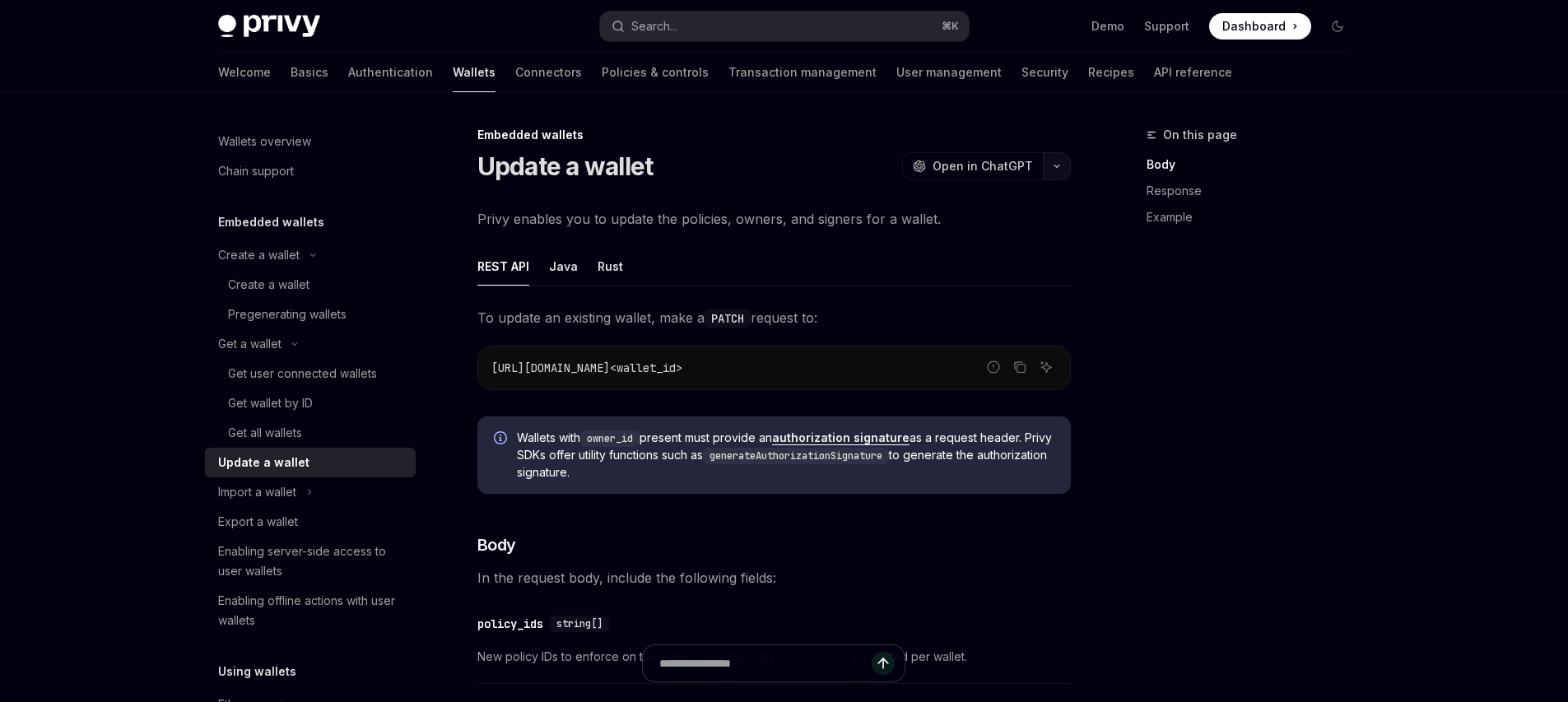
click at [1058, 162] on button "button" at bounding box center [1057, 166] width 28 height 28
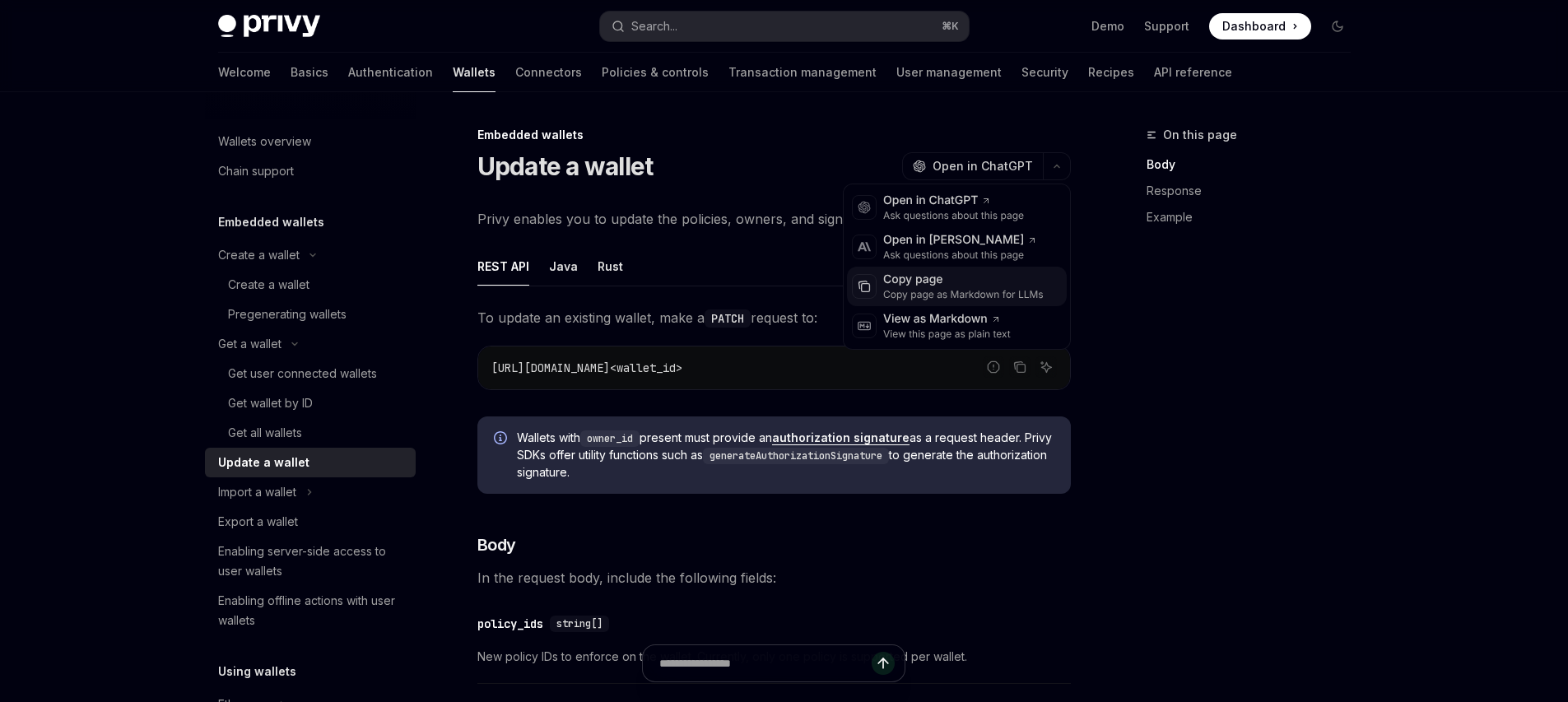
click at [977, 280] on div "Copy page" at bounding box center [964, 280] width 161 height 17
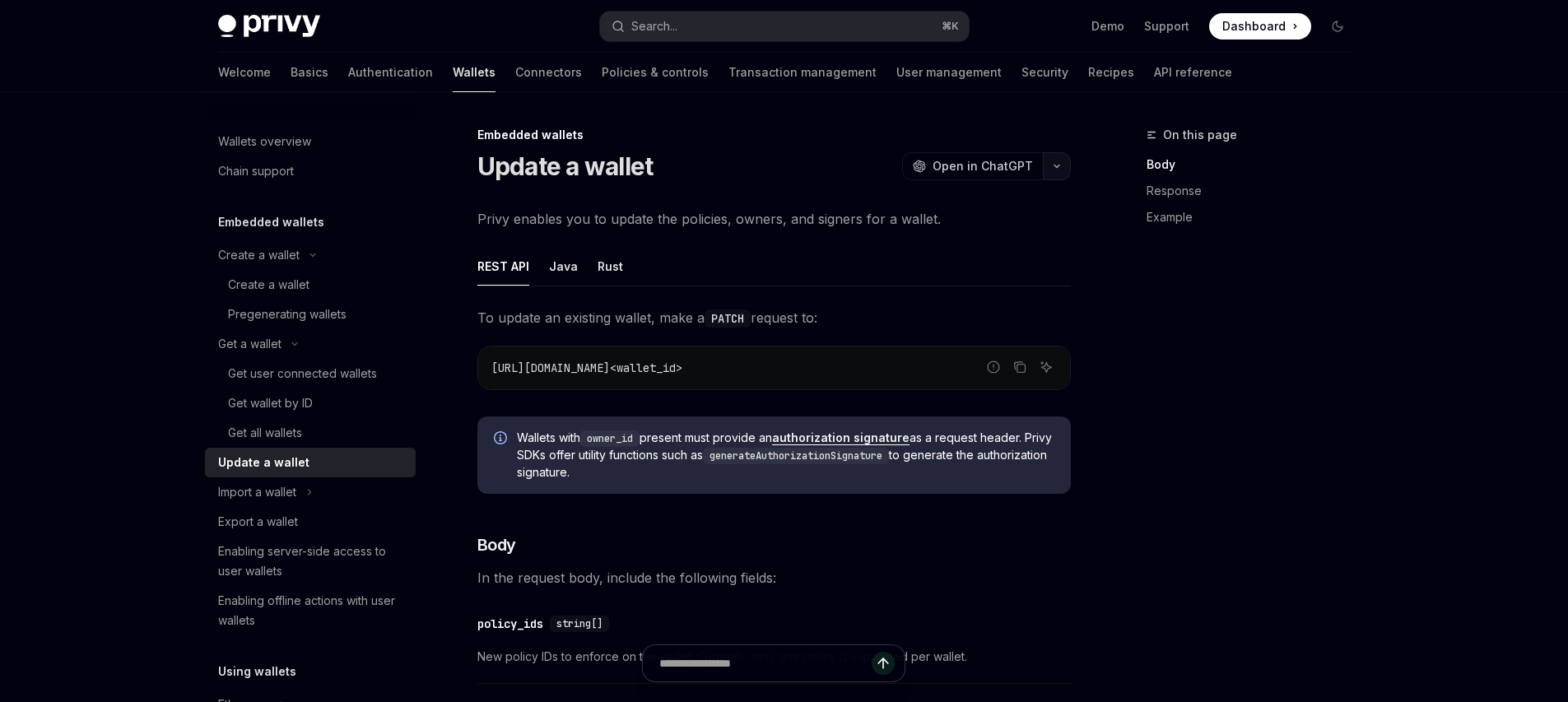
click at [1058, 178] on button "button" at bounding box center [1057, 166] width 28 height 28
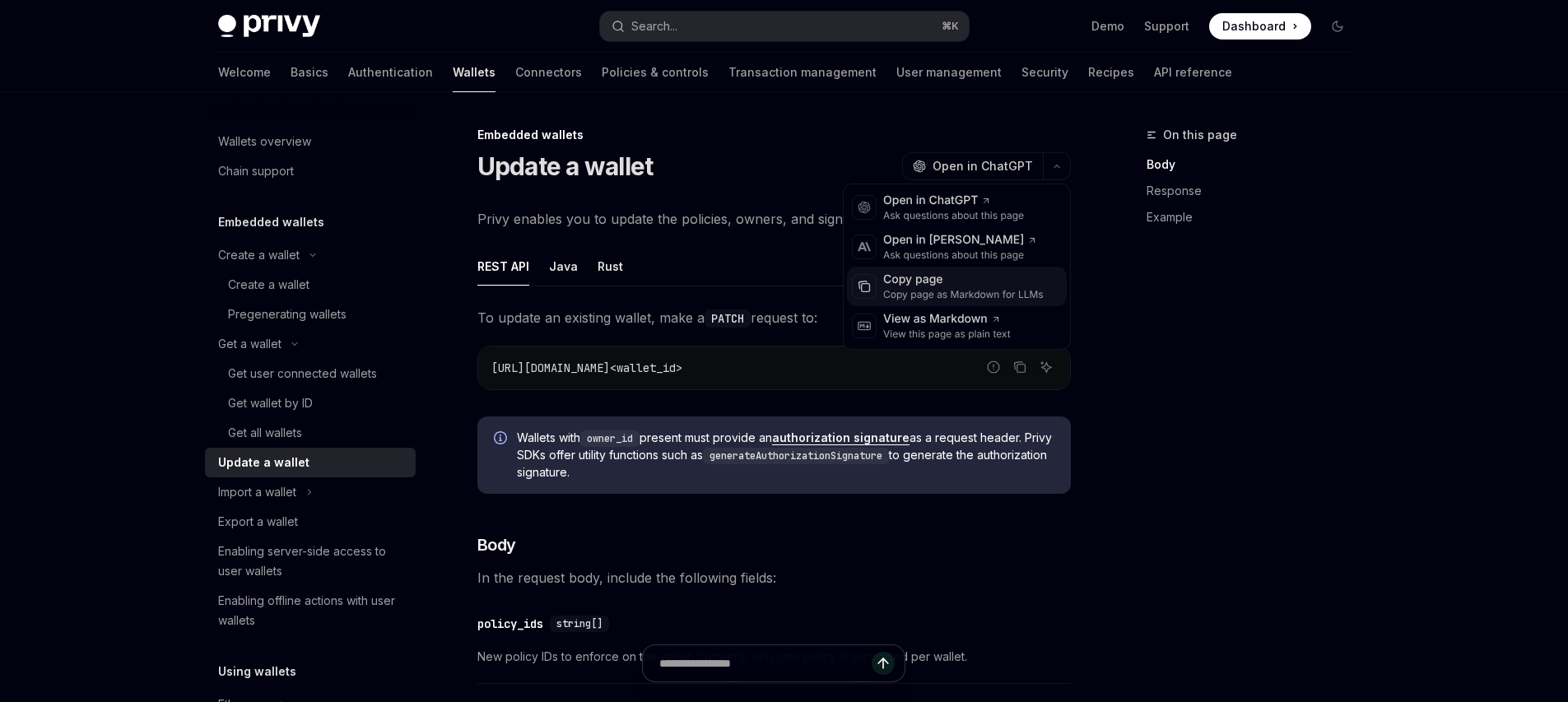
click at [979, 295] on div "Copy page as Markdown for LLMs" at bounding box center [964, 294] width 161 height 13
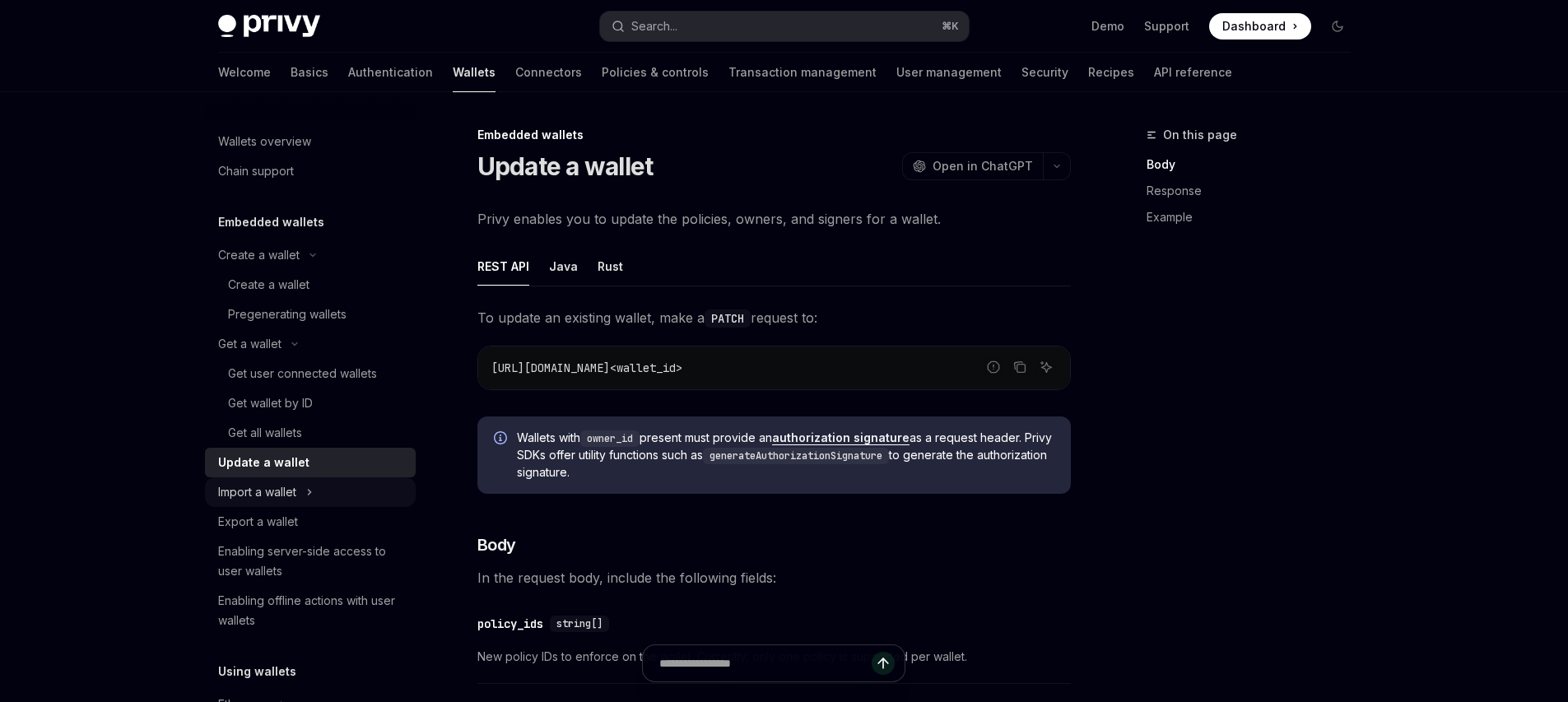
click at [298, 492] on button "Import a wallet" at bounding box center [309, 493] width 210 height 30
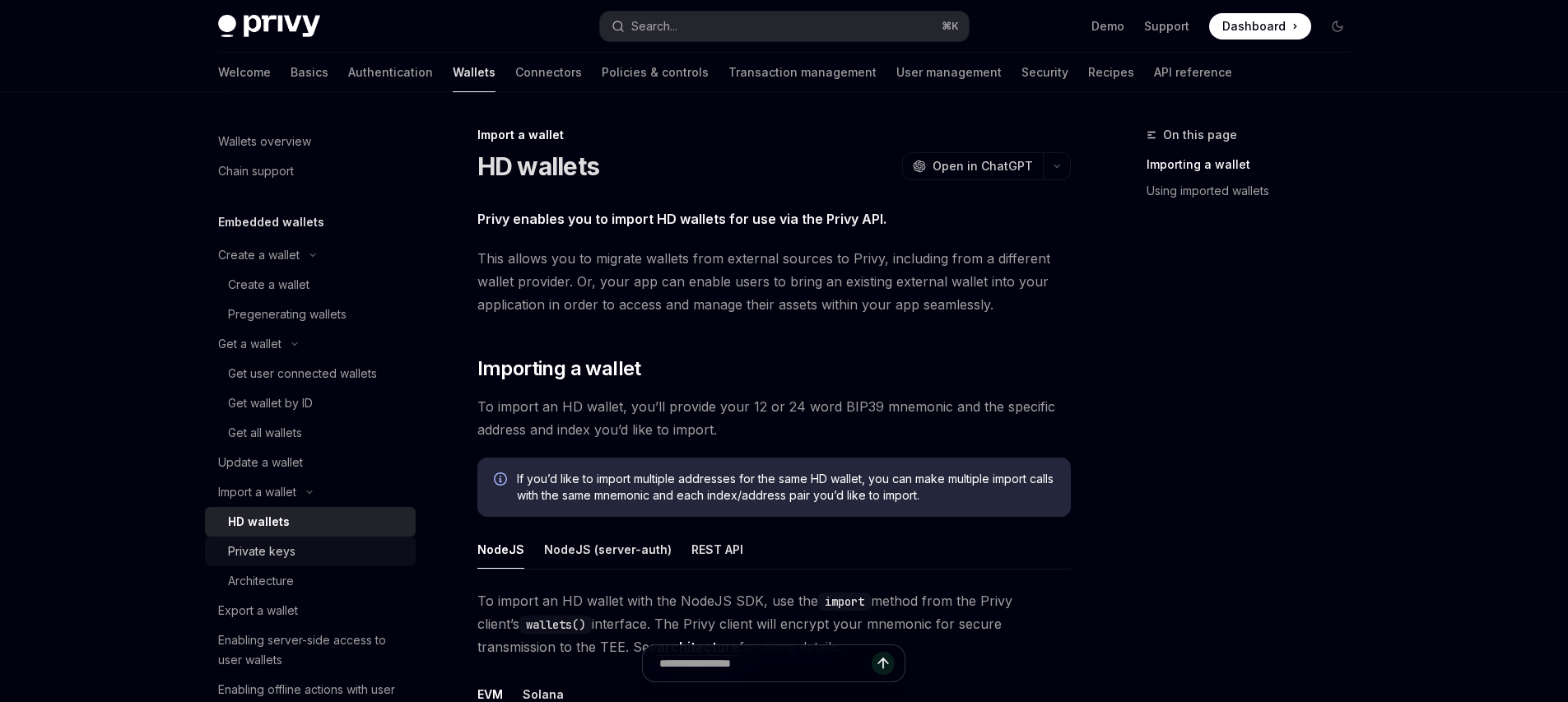
click at [279, 554] on div "Private keys" at bounding box center [262, 551] width 67 height 20
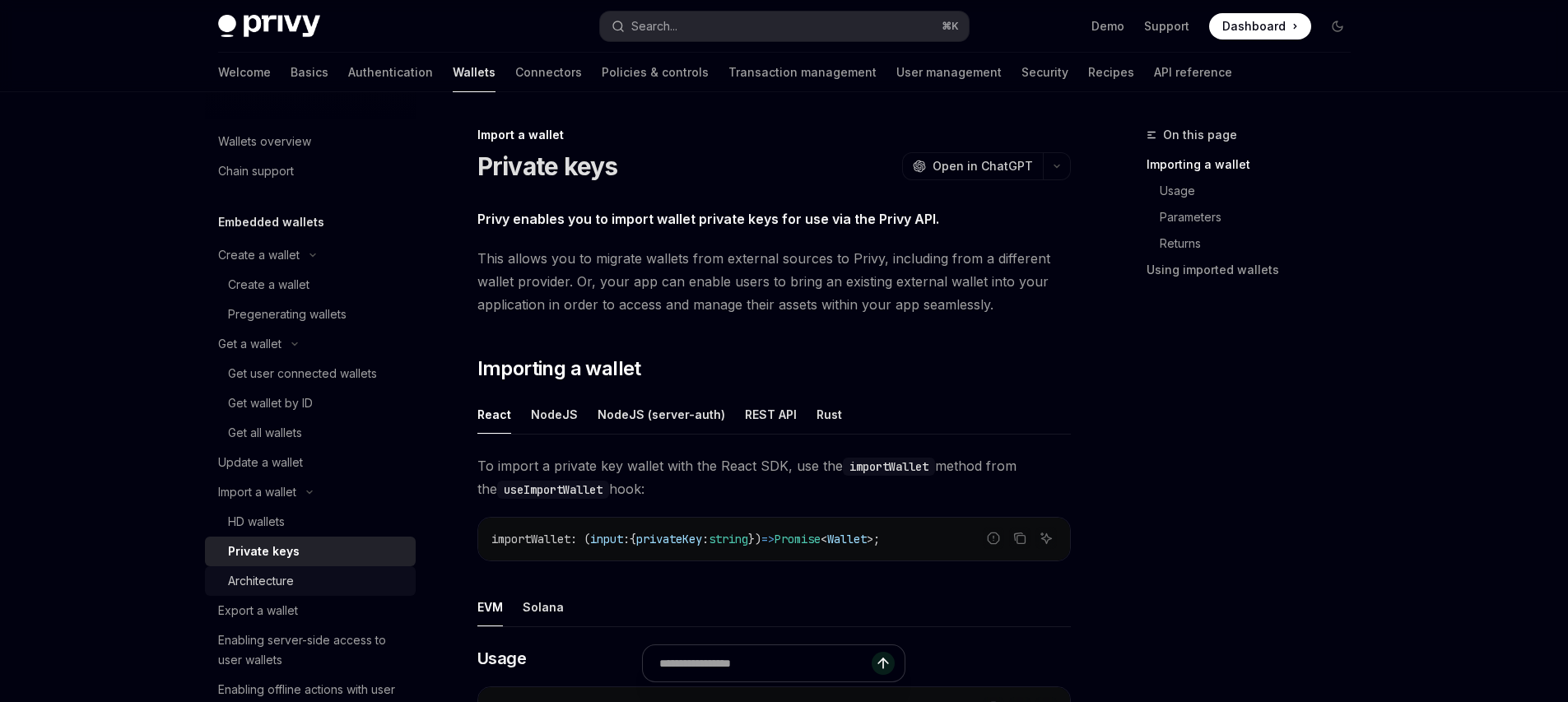
click at [275, 571] on div "Architecture" at bounding box center [261, 580] width 65 height 20
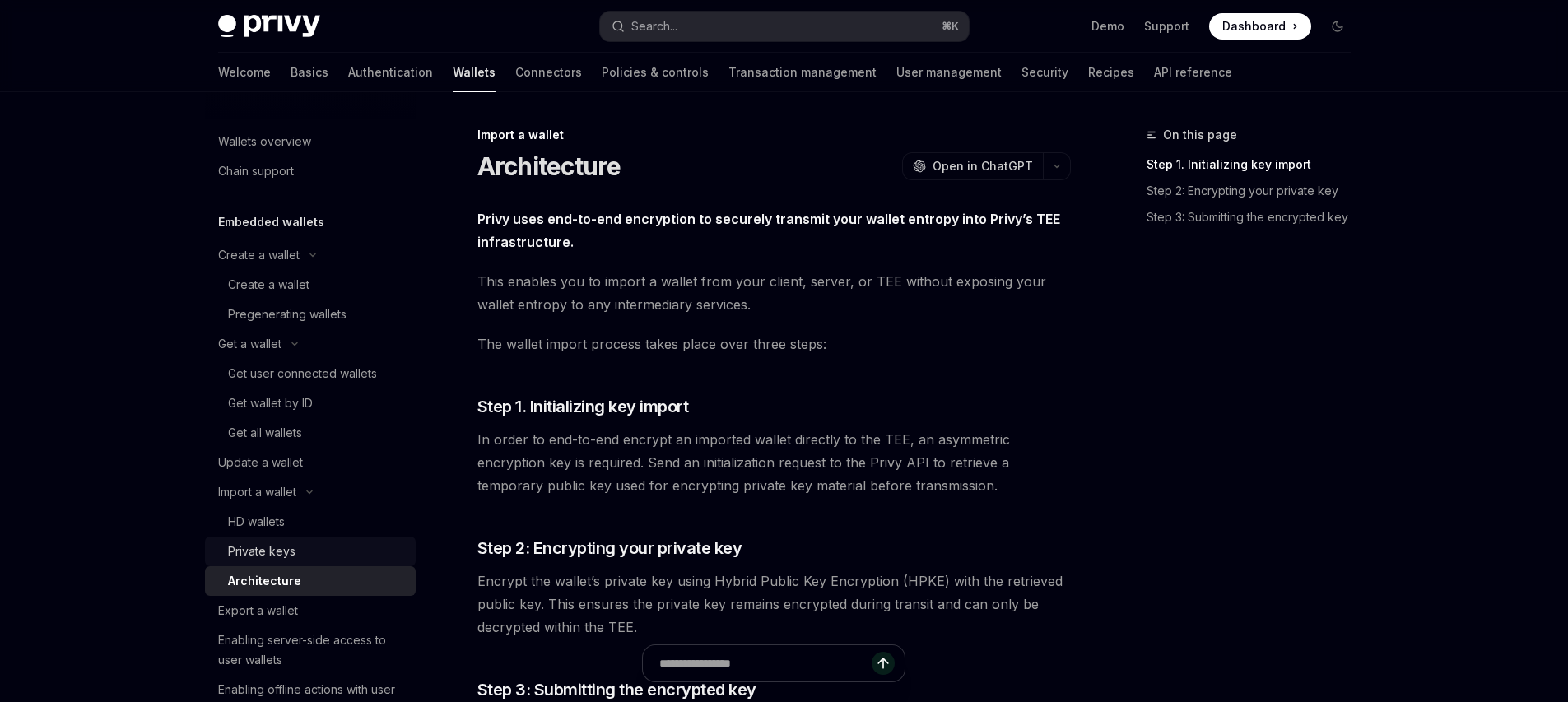
click at [265, 549] on div "Private keys" at bounding box center [262, 551] width 67 height 20
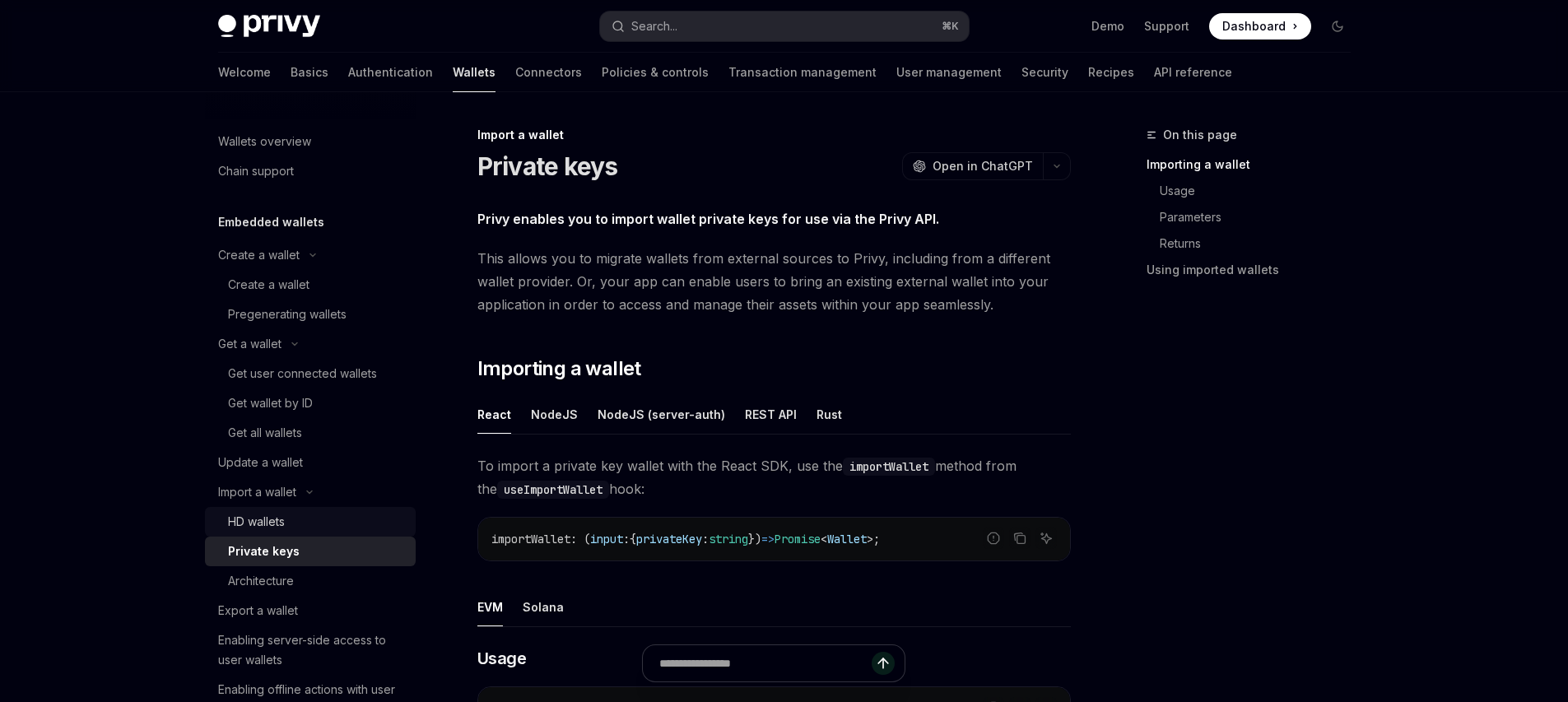
click at [252, 523] on div "HD wallets" at bounding box center [256, 522] width 57 height 20
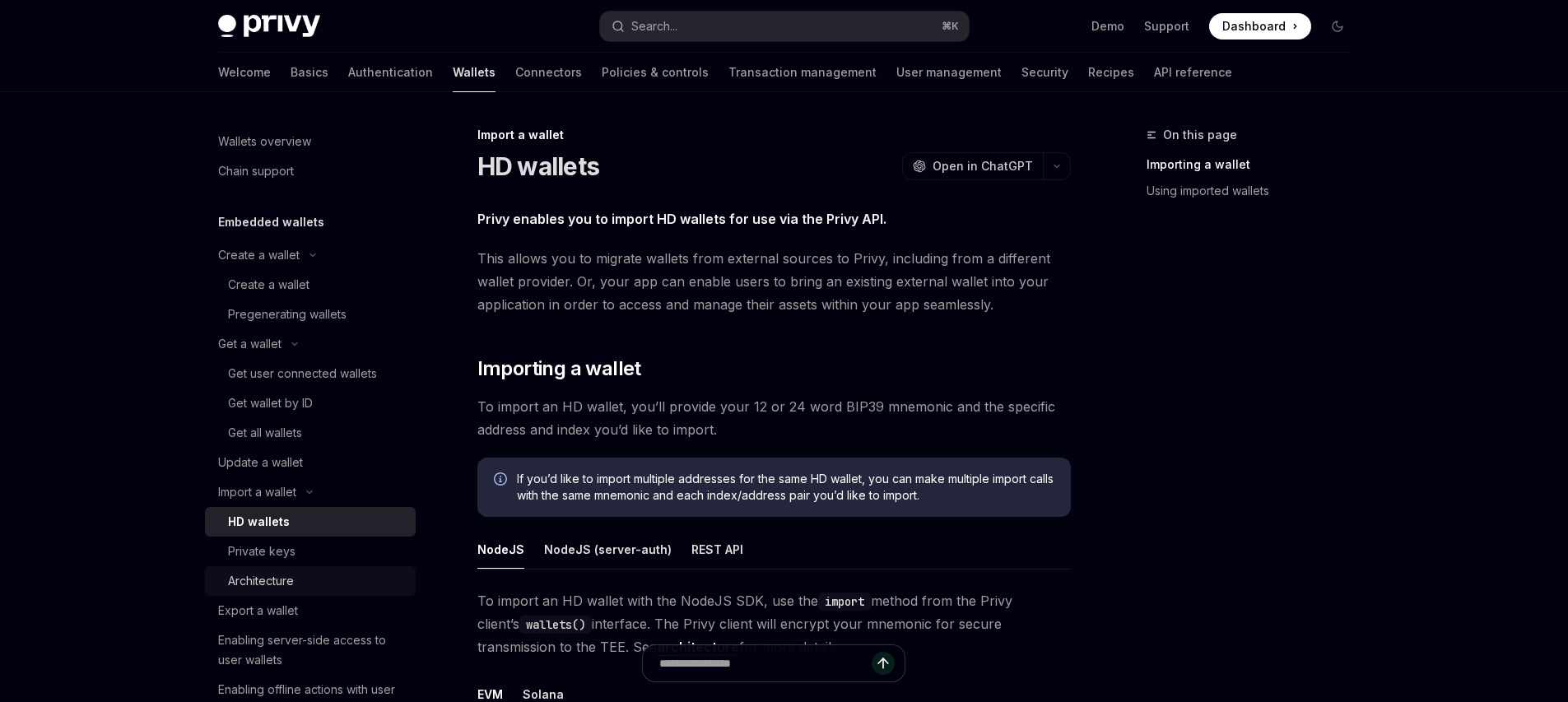
click at [288, 575] on div "Architecture" at bounding box center [261, 580] width 65 height 20
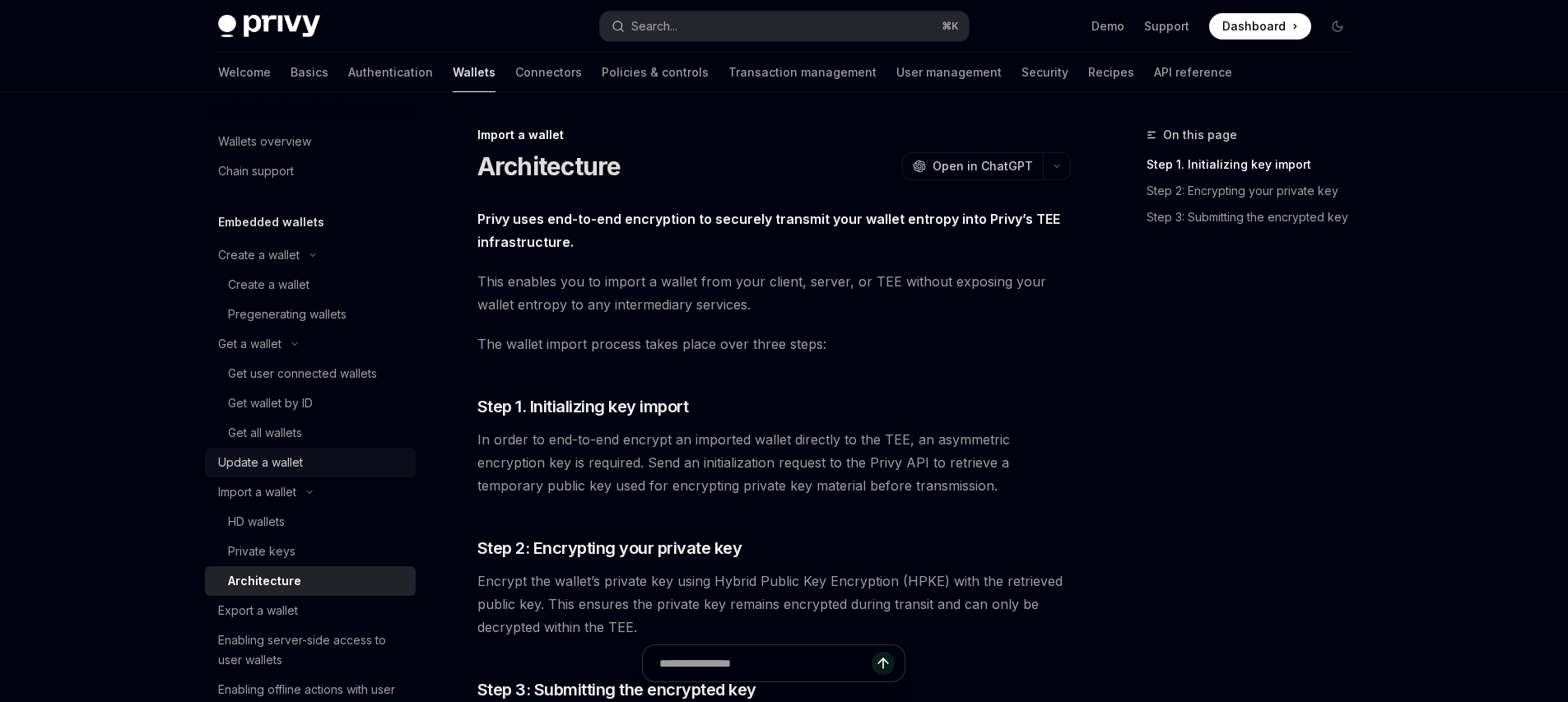
click at [280, 459] on div "Update a wallet" at bounding box center [260, 462] width 85 height 20
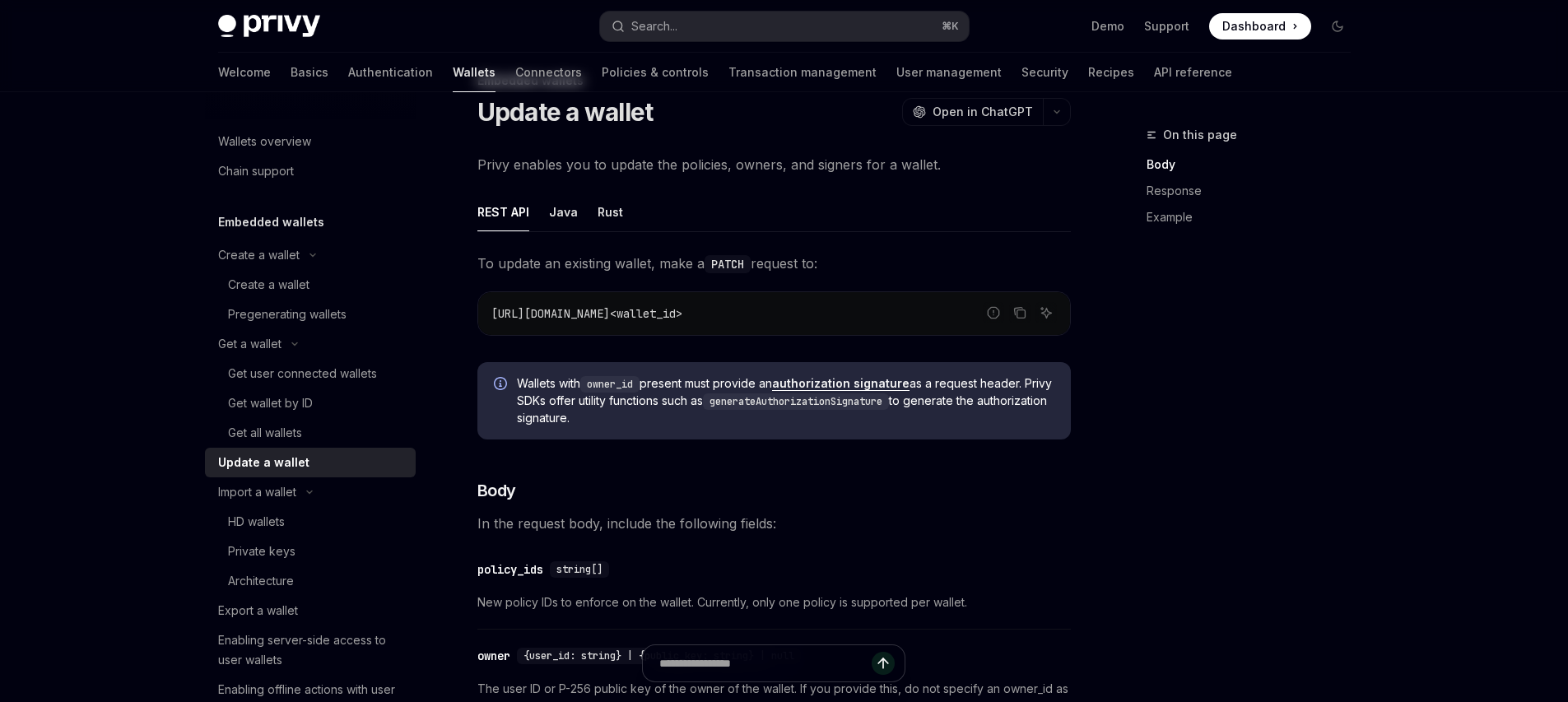
scroll to position [294, 0]
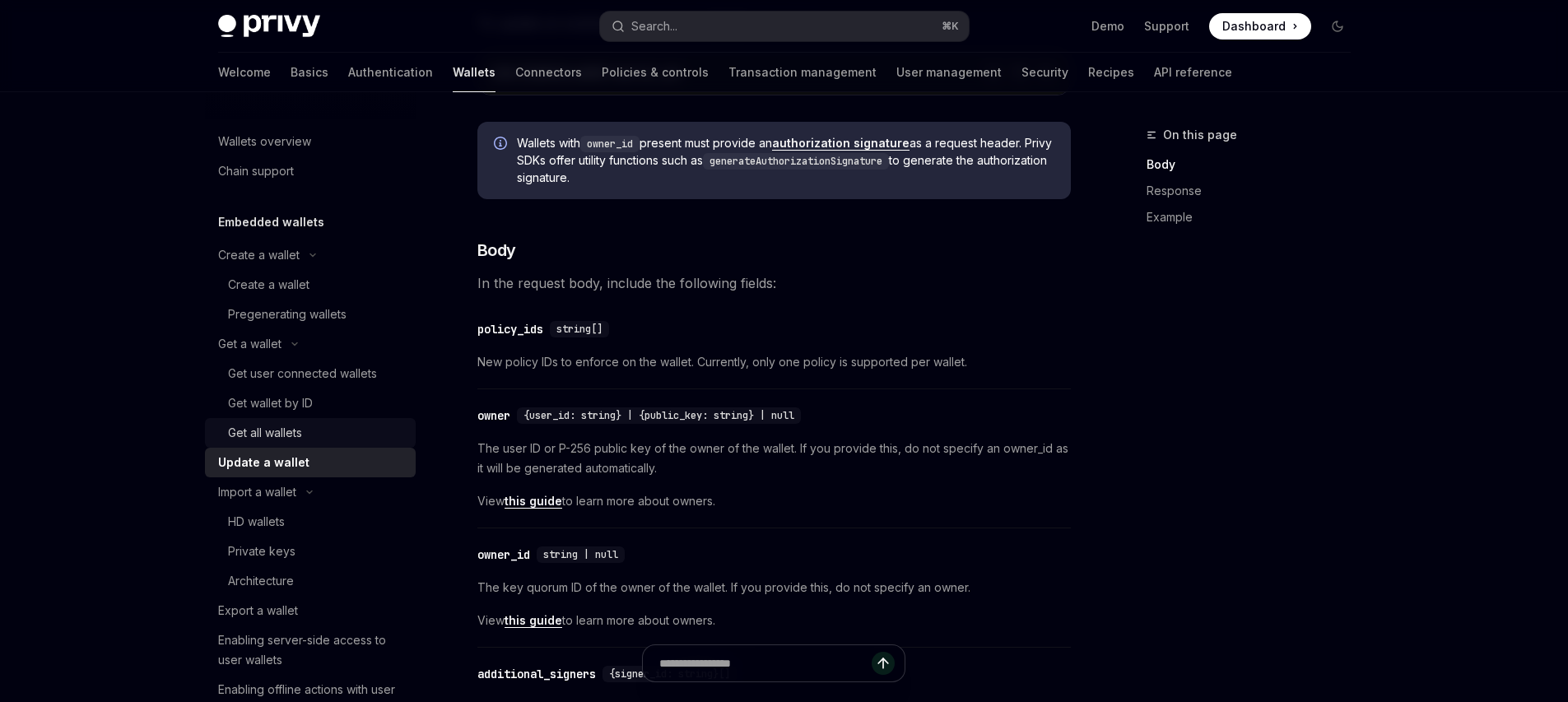
click at [285, 431] on div "Get all wallets" at bounding box center [265, 433] width 74 height 20
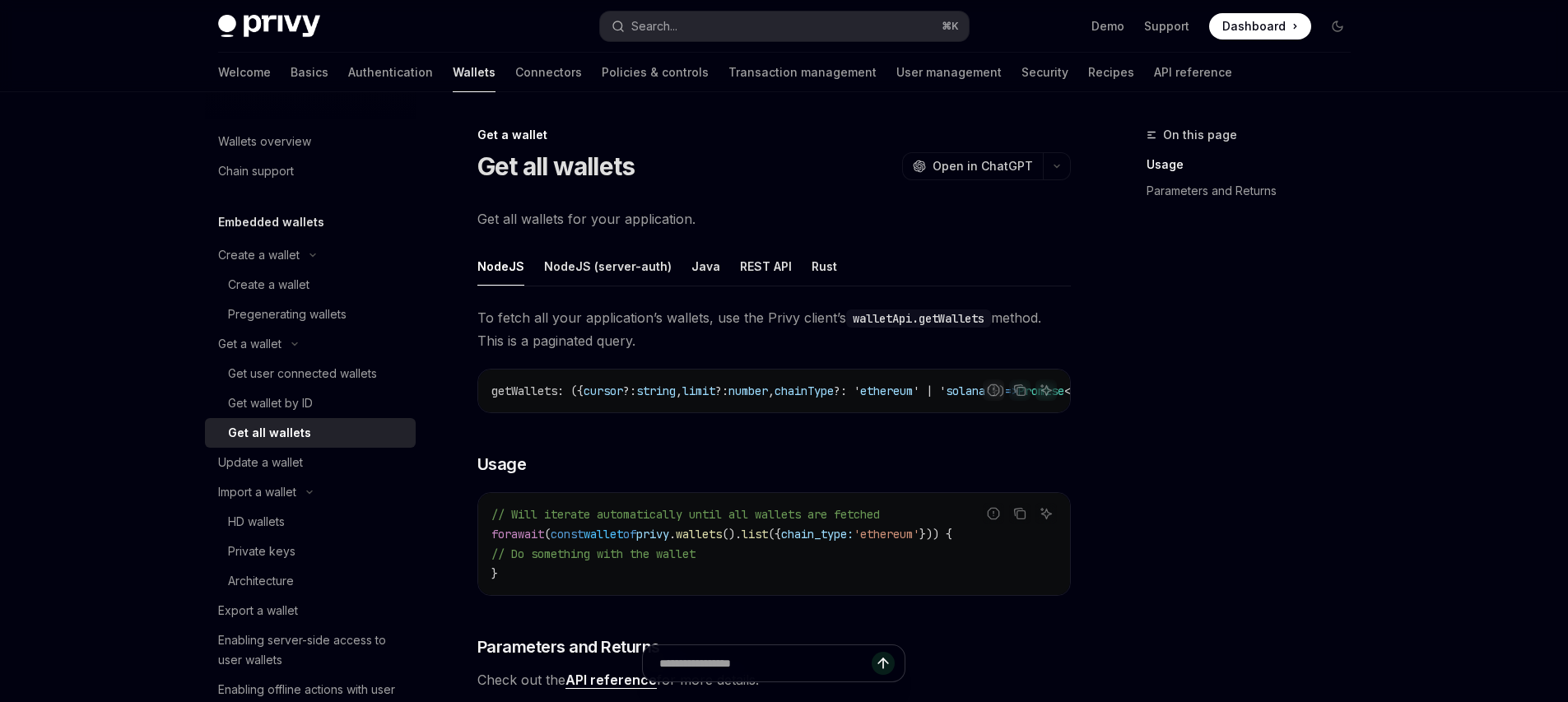
drag, startPoint x: 681, startPoint y: 344, endPoint x: 683, endPoint y: 300, distance: 44.0
click at [683, 301] on div "NodeJS NodeJS (server-auth) Java REST API Rust To fetch all your application’s …" at bounding box center [774, 468] width 594 height 444
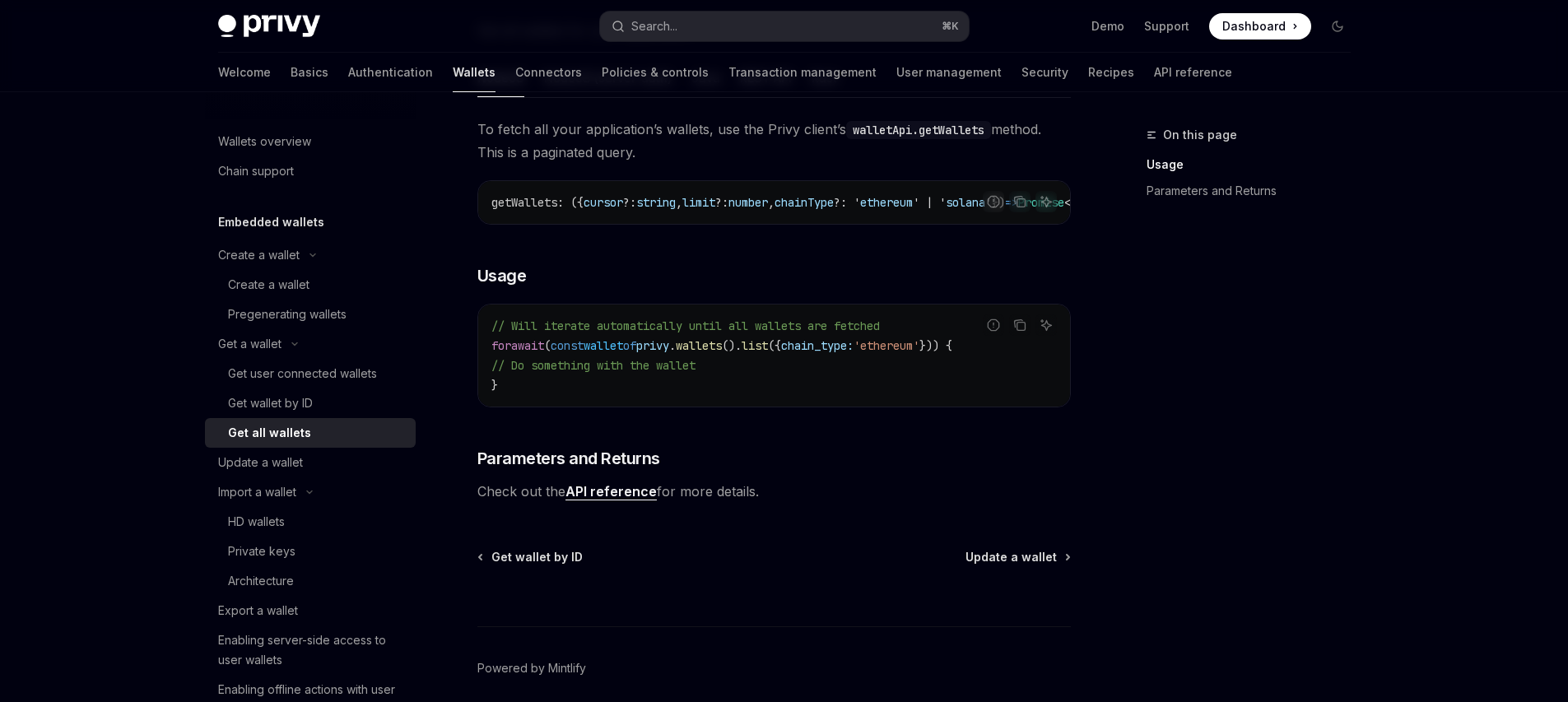
scroll to position [262, 0]
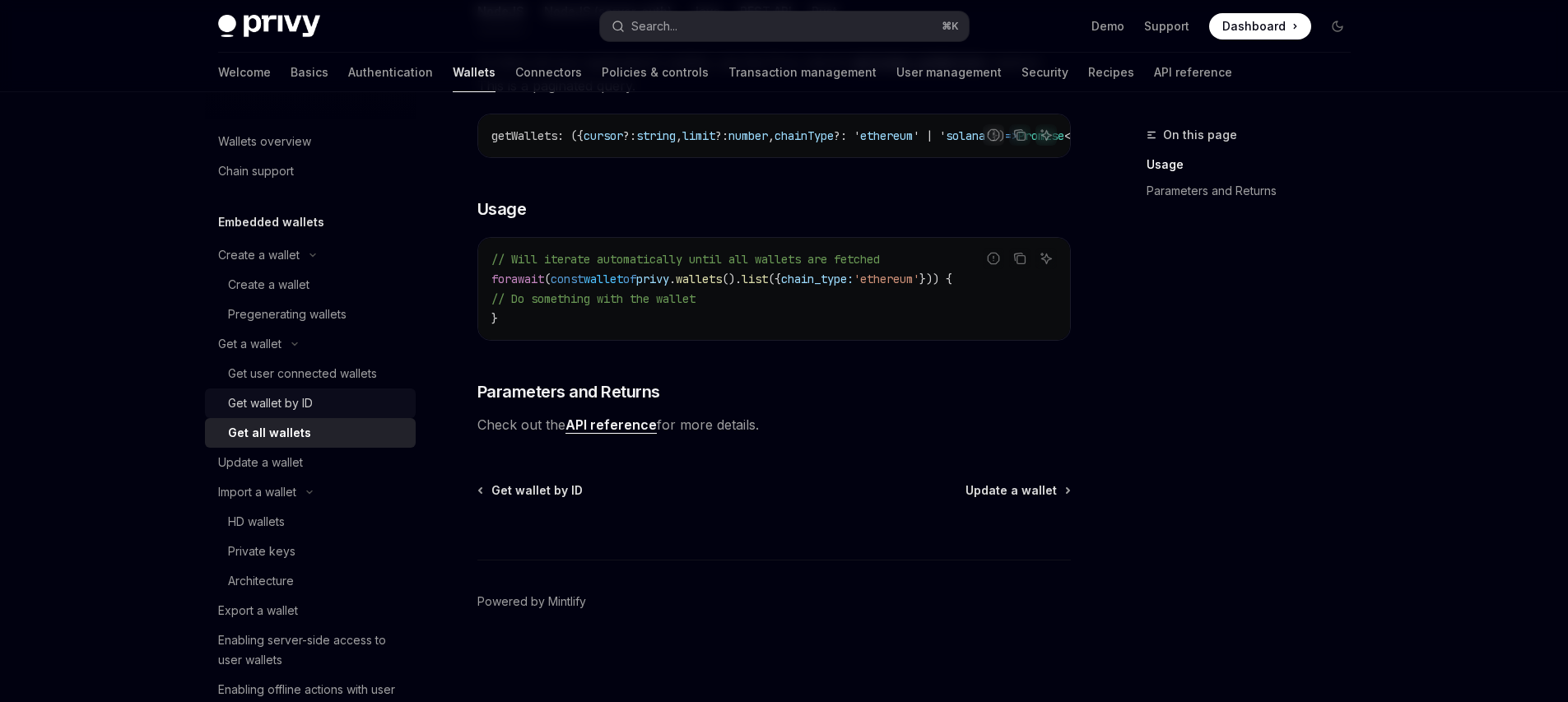
click at [281, 389] on link "Get wallet by ID" at bounding box center [309, 404] width 210 height 30
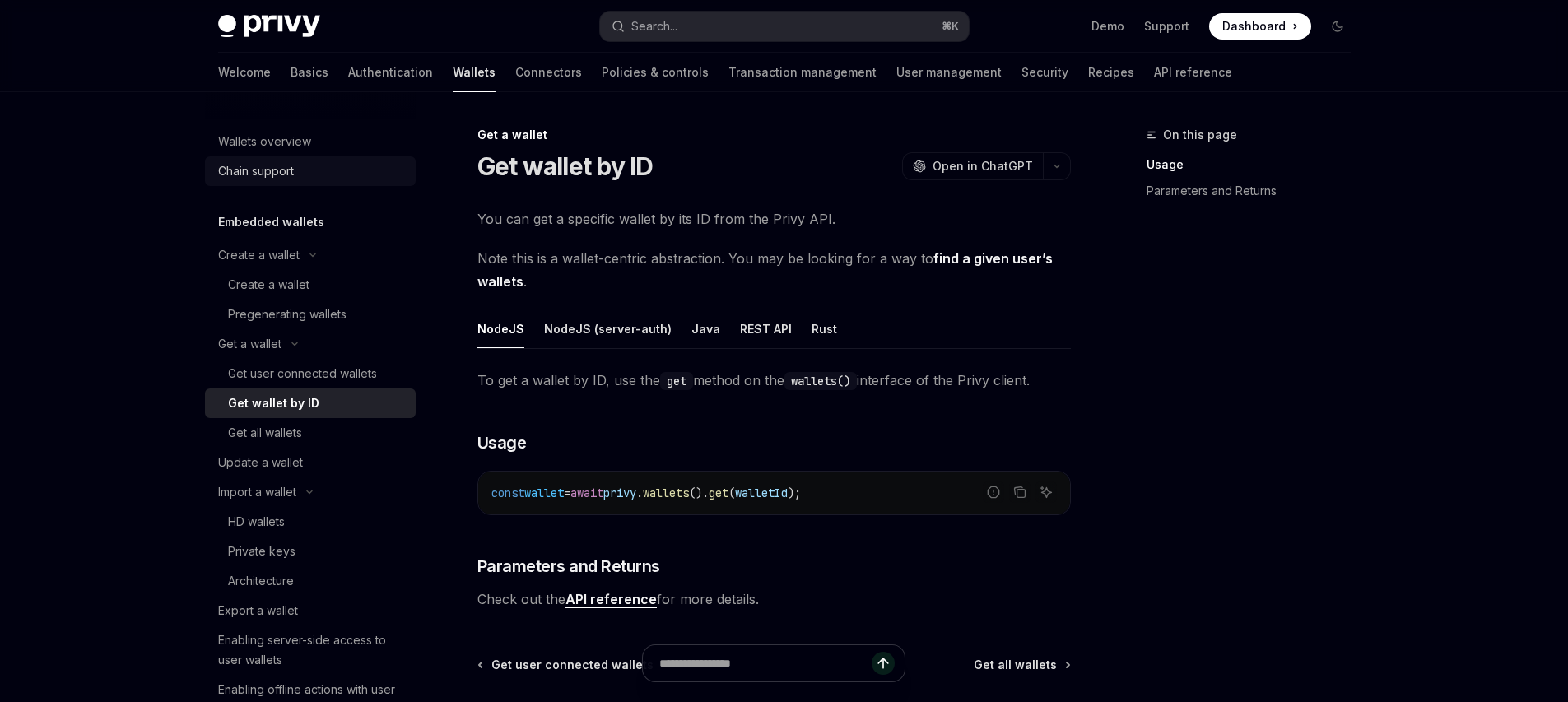
click at [272, 171] on div "Chain support" at bounding box center [255, 171] width 76 height 20
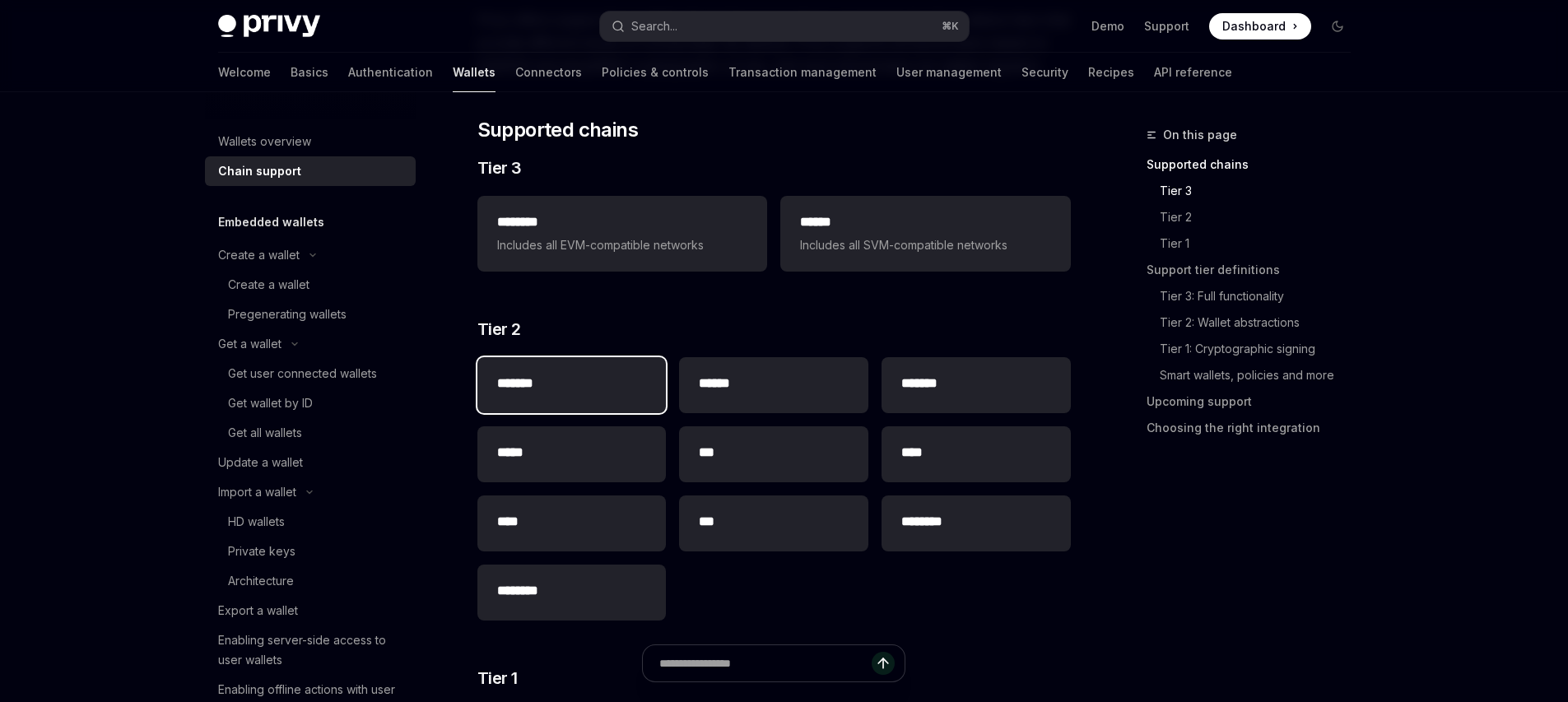
scroll to position [107, 0]
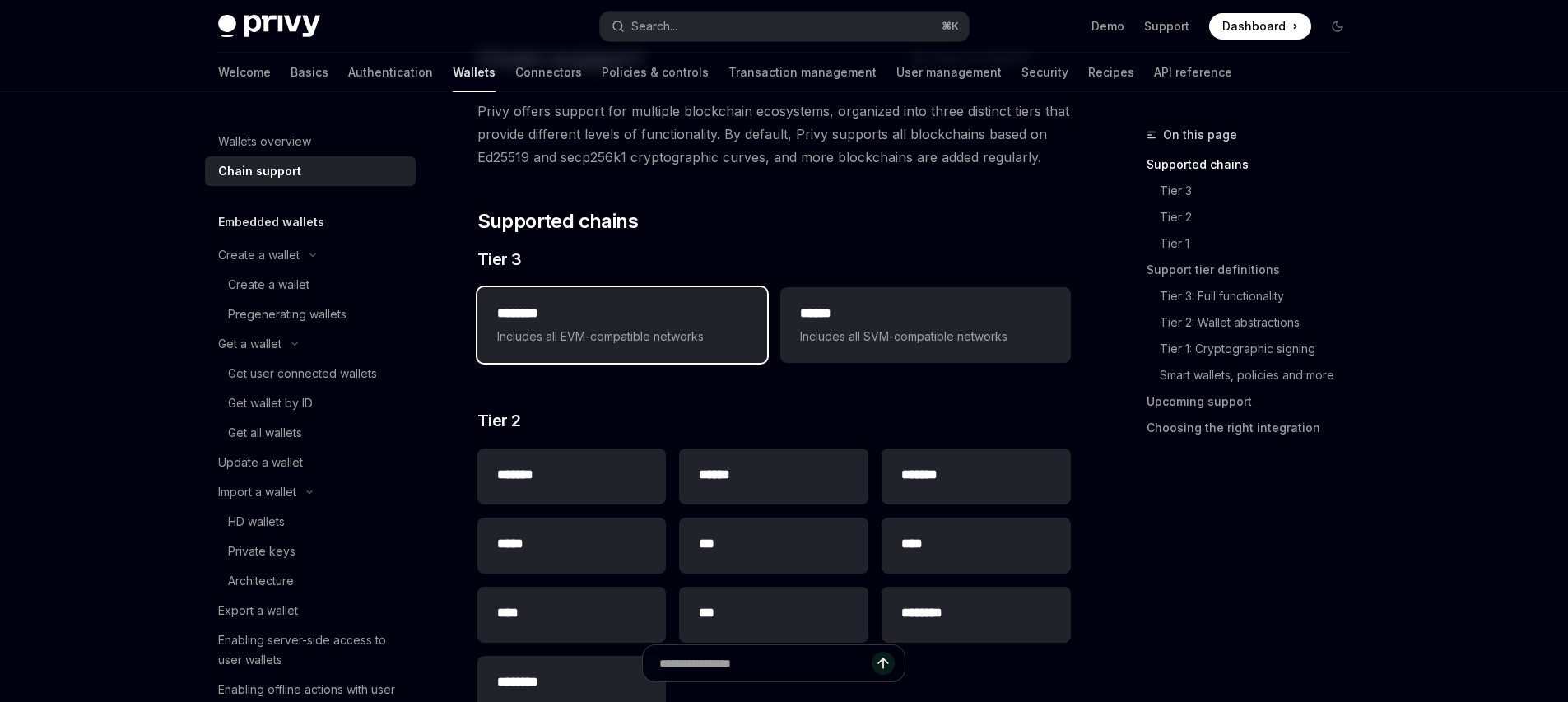
click at [641, 323] on div "******** Includes all EVM-compatible networks" at bounding box center [623, 325] width 251 height 43
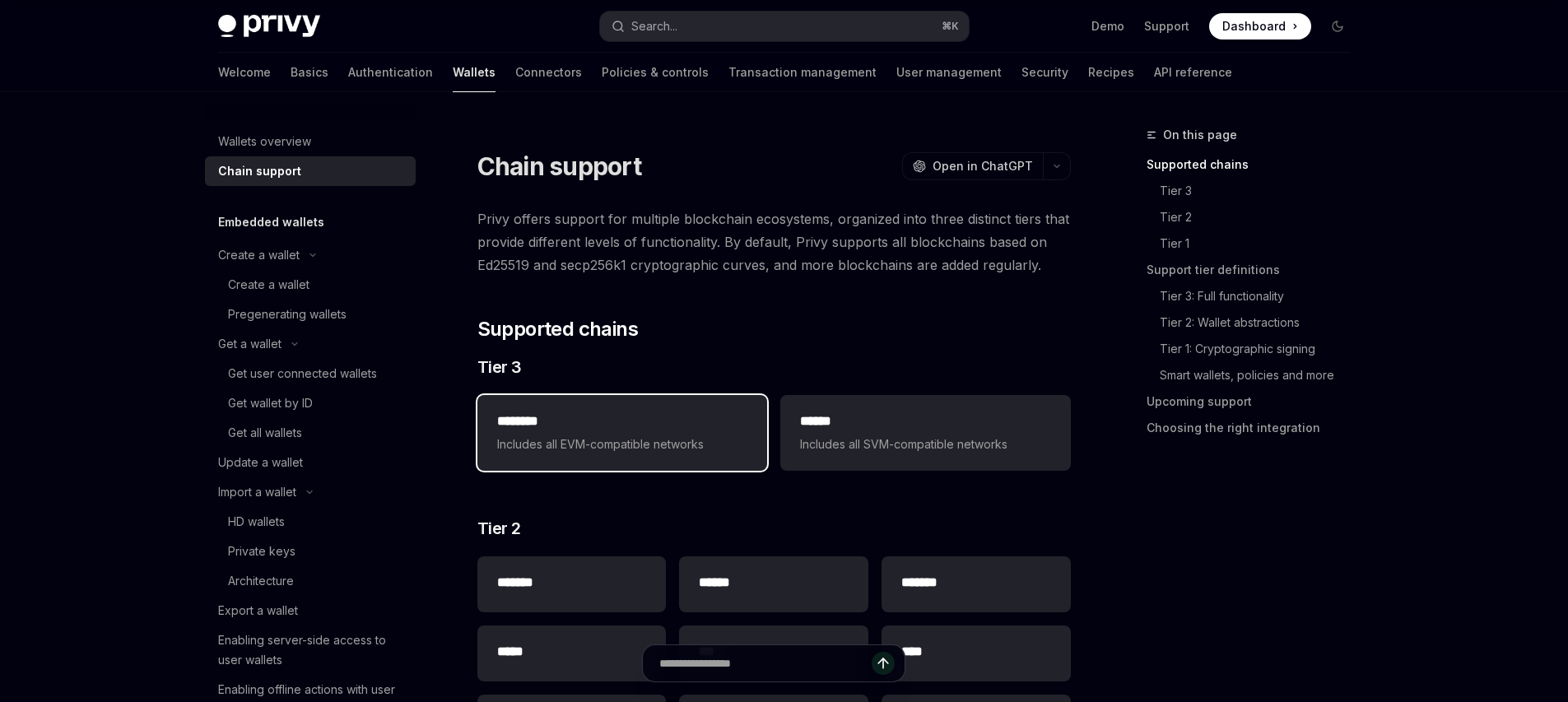
scroll to position [425, 0]
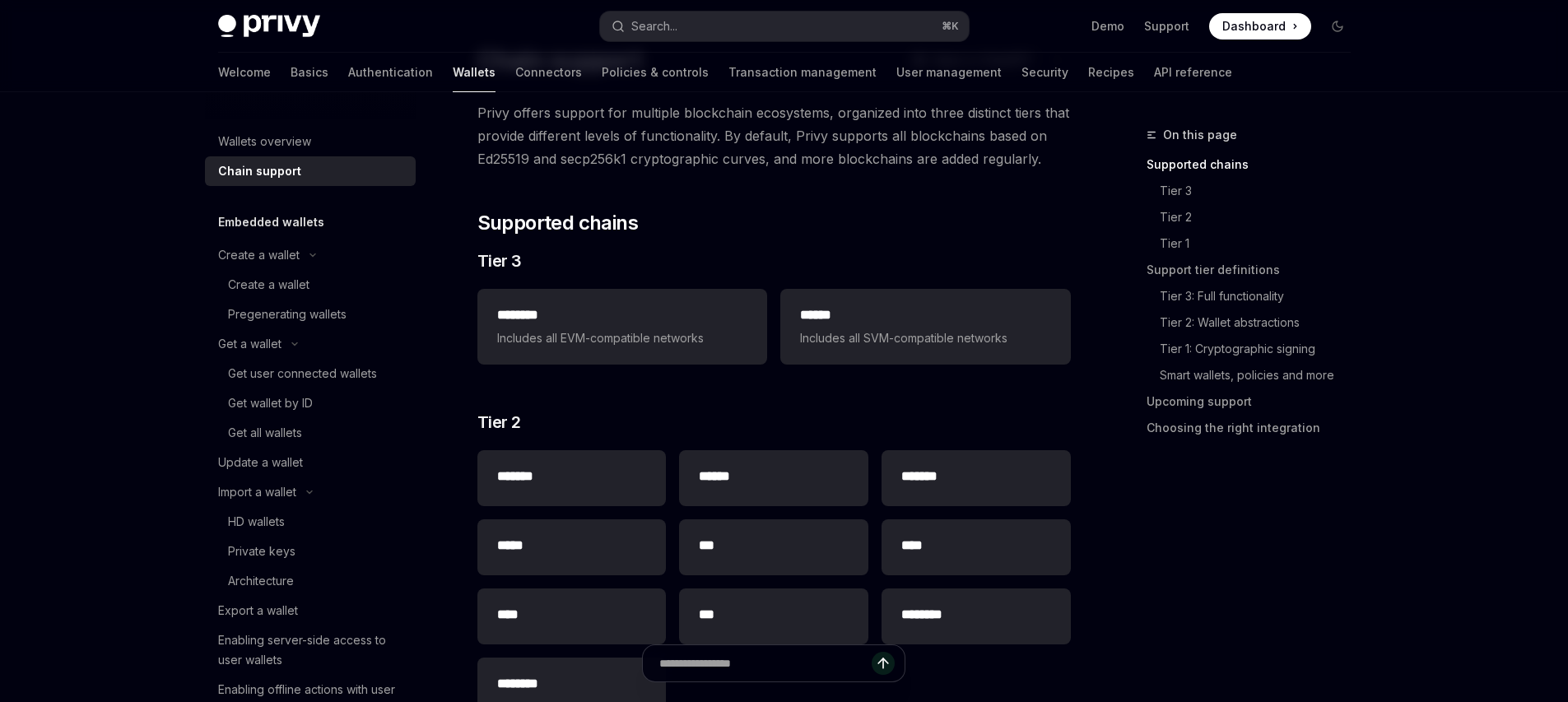
scroll to position [107, 0]
click at [285, 261] on div "Create a wallet" at bounding box center [258, 254] width 81 height 20
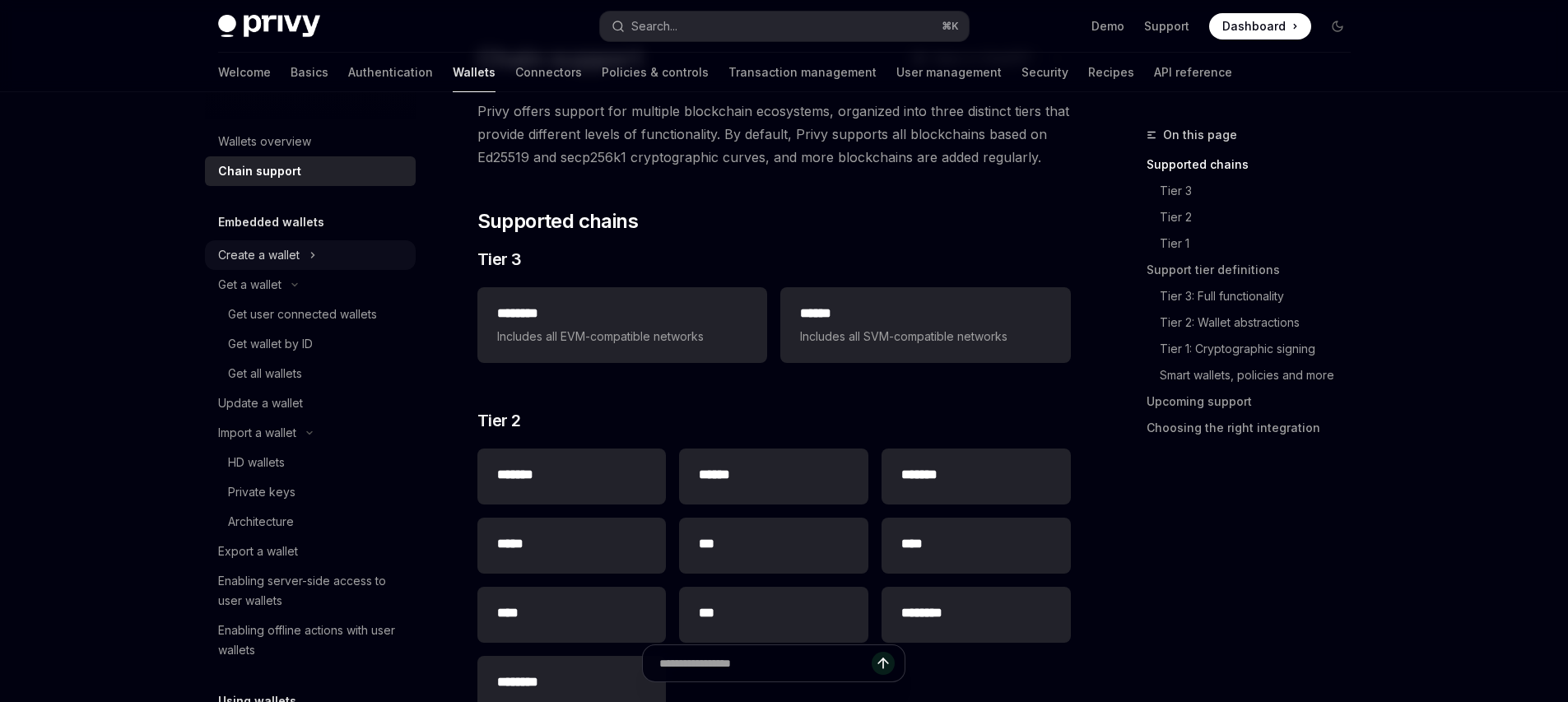
click at [285, 261] on div "Create a wallet" at bounding box center [258, 254] width 81 height 20
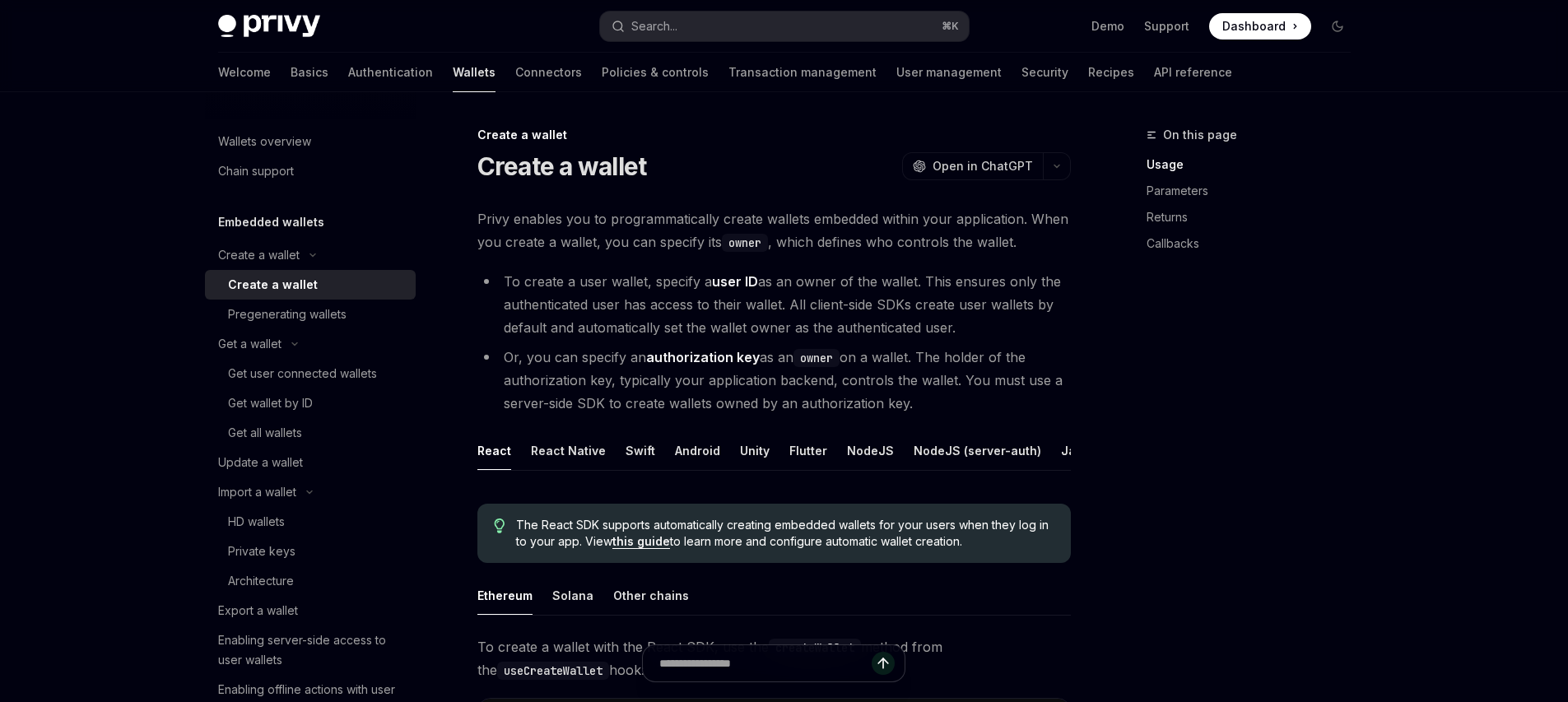
click at [287, 273] on link "Create a wallet" at bounding box center [309, 285] width 210 height 30
click at [1057, 162] on button "button" at bounding box center [1057, 166] width 28 height 28
click at [927, 279] on div "Copy page" at bounding box center [964, 280] width 161 height 17
click at [306, 321] on div "Pregenerating wallets" at bounding box center [287, 314] width 119 height 20
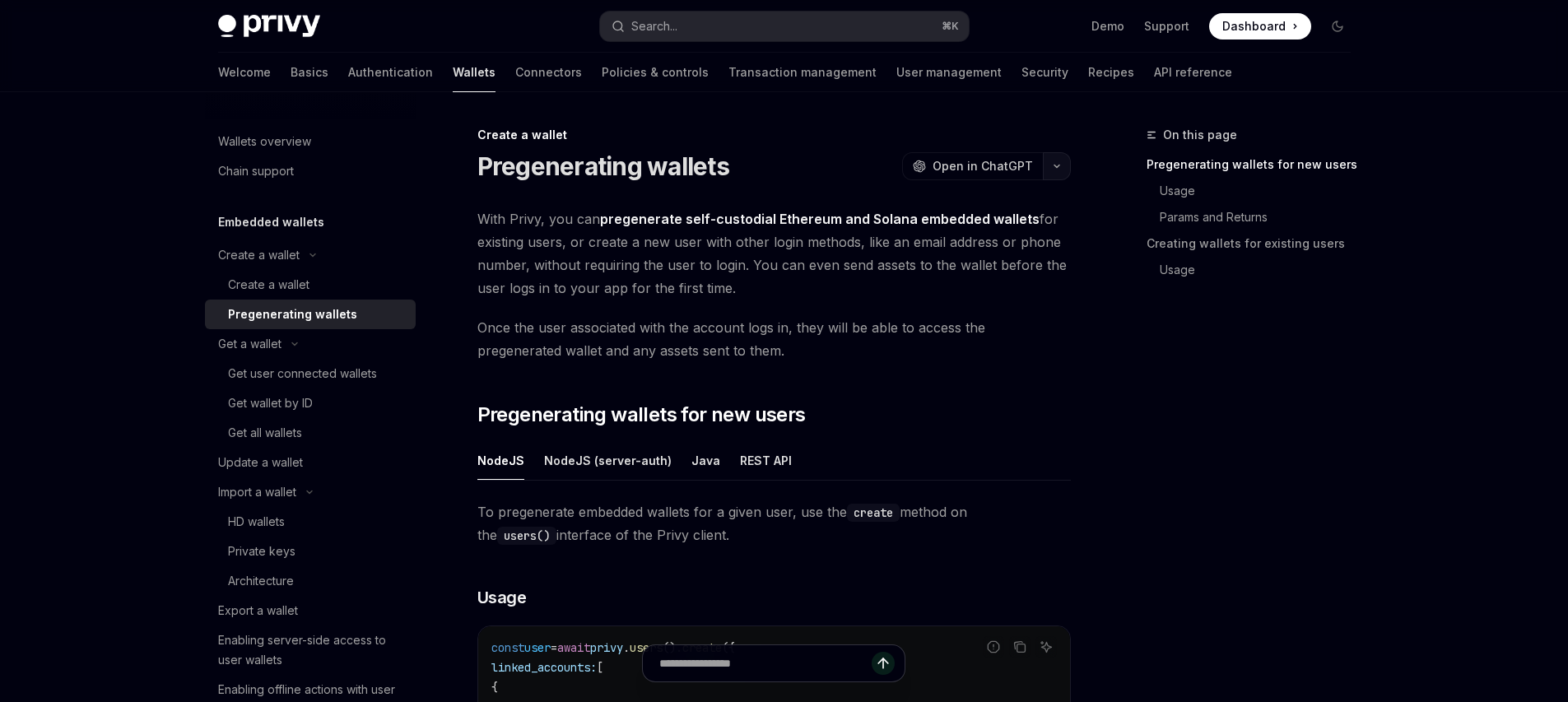
click at [1063, 160] on button "button" at bounding box center [1057, 166] width 28 height 28
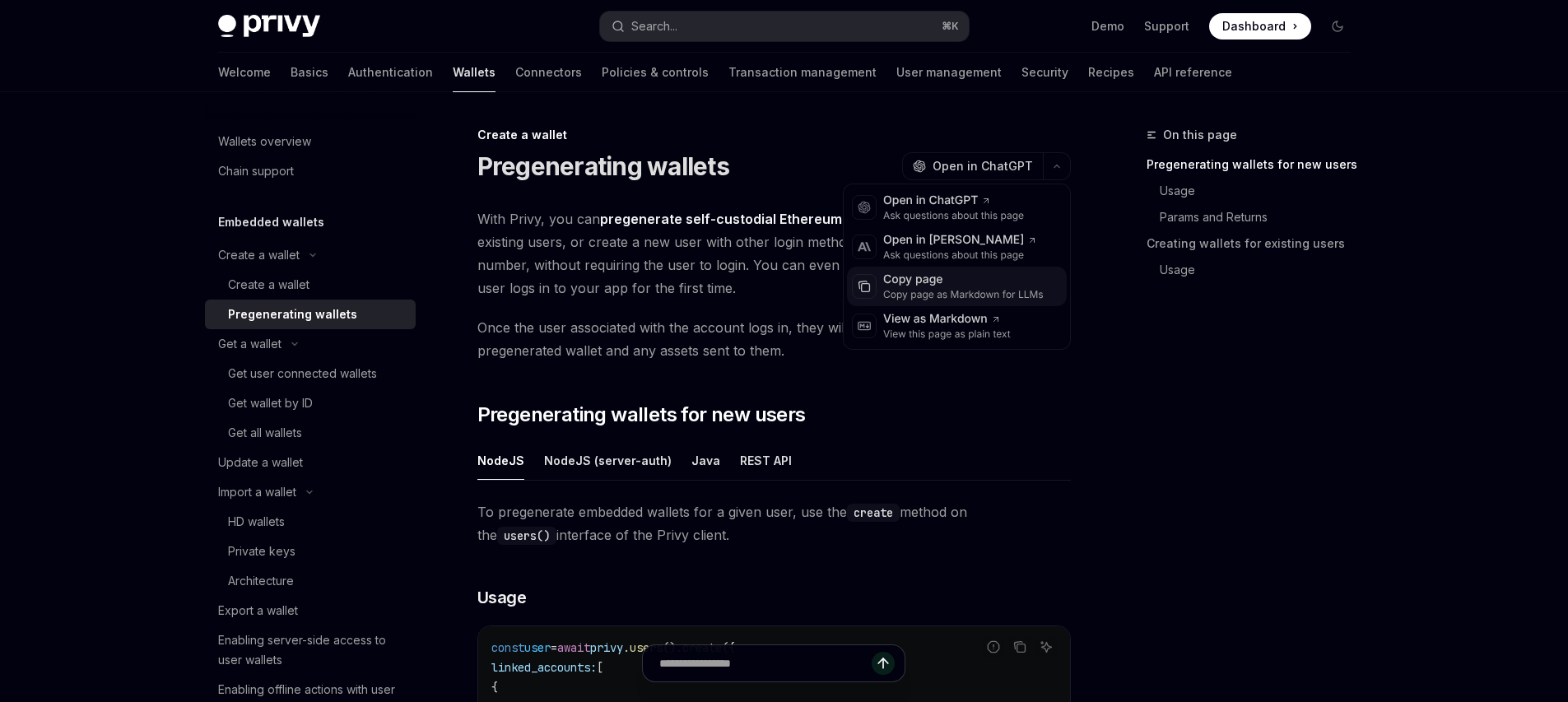
click at [915, 278] on div "Copy page" at bounding box center [964, 280] width 161 height 17
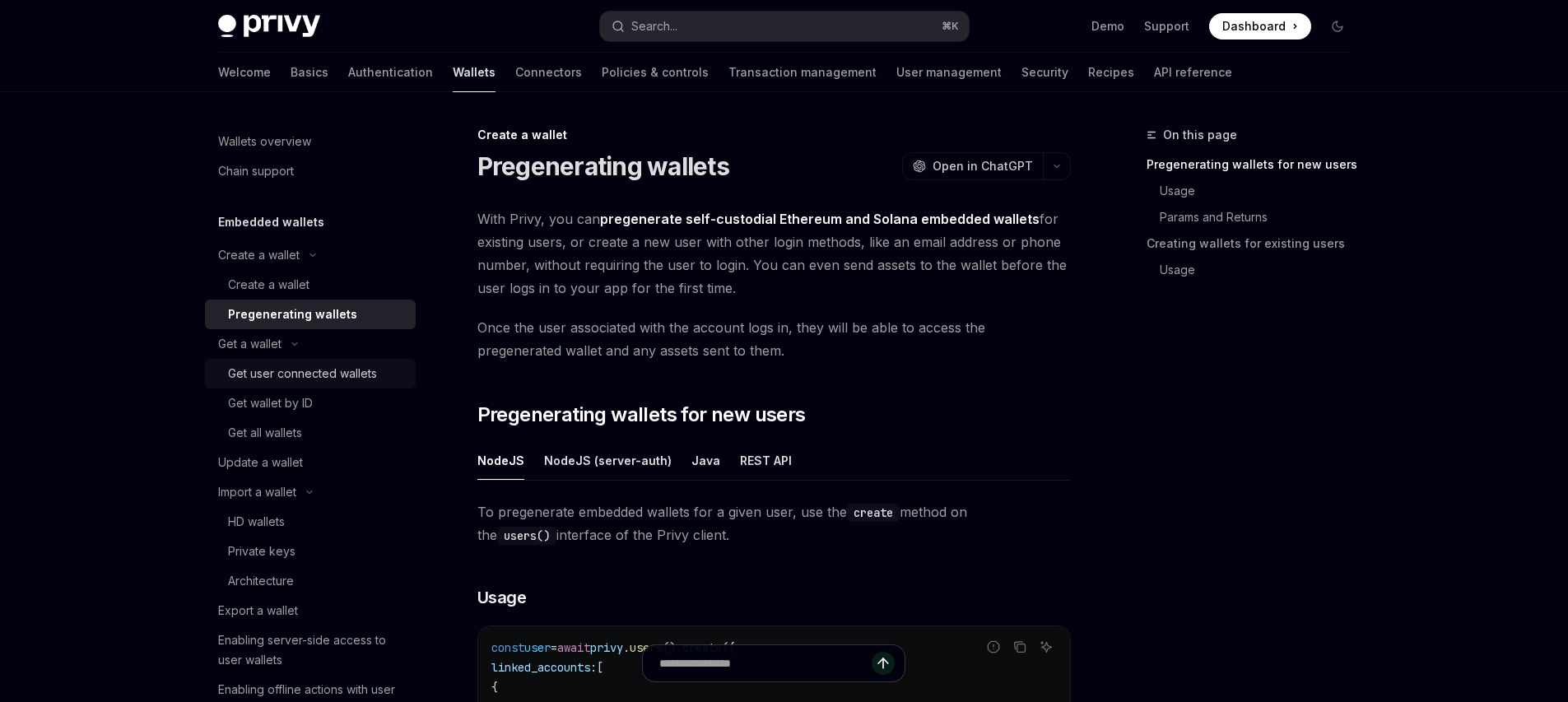
click at [290, 375] on div "Get user connected wallets" at bounding box center [302, 373] width 149 height 20
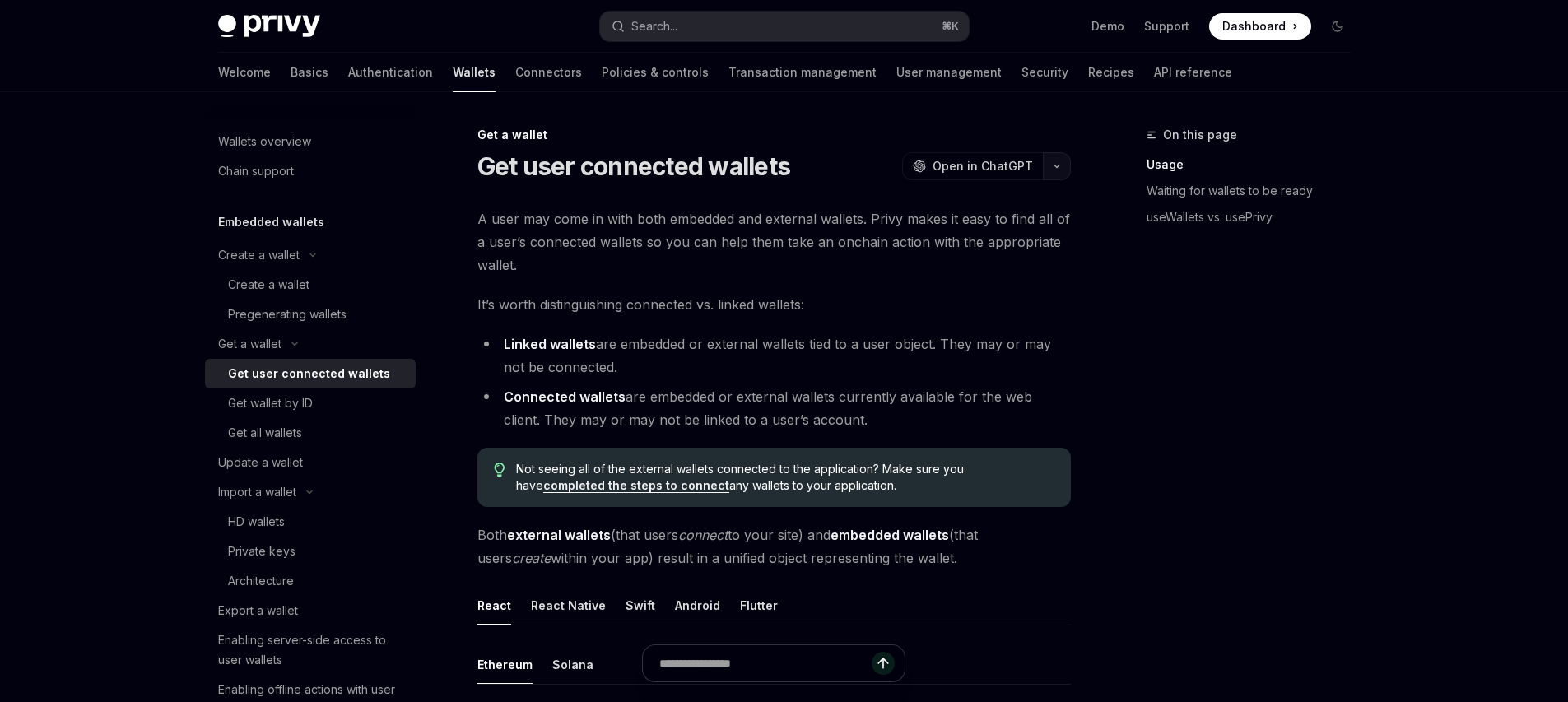
click at [1067, 169] on button "button" at bounding box center [1057, 166] width 28 height 28
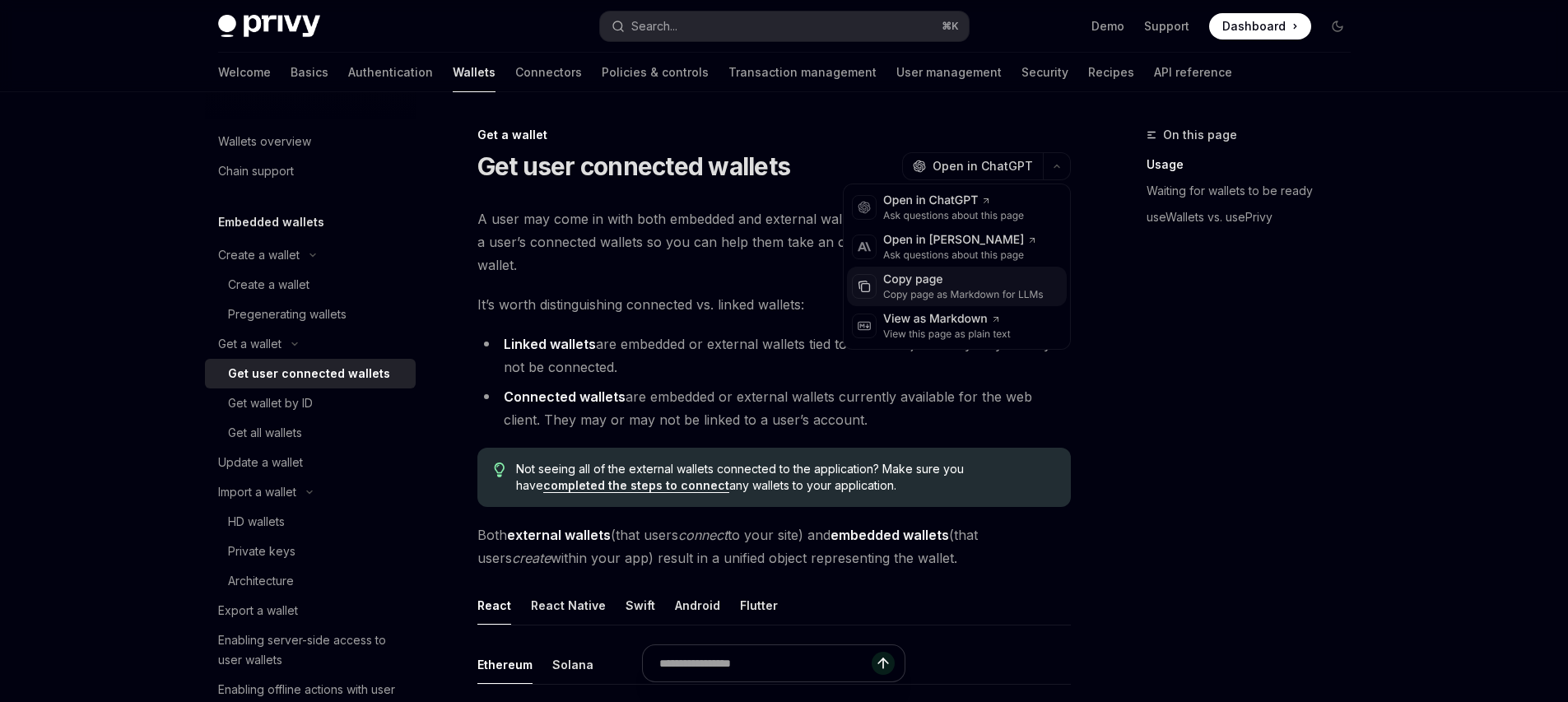
click at [958, 278] on div "Copy page" at bounding box center [964, 280] width 161 height 17
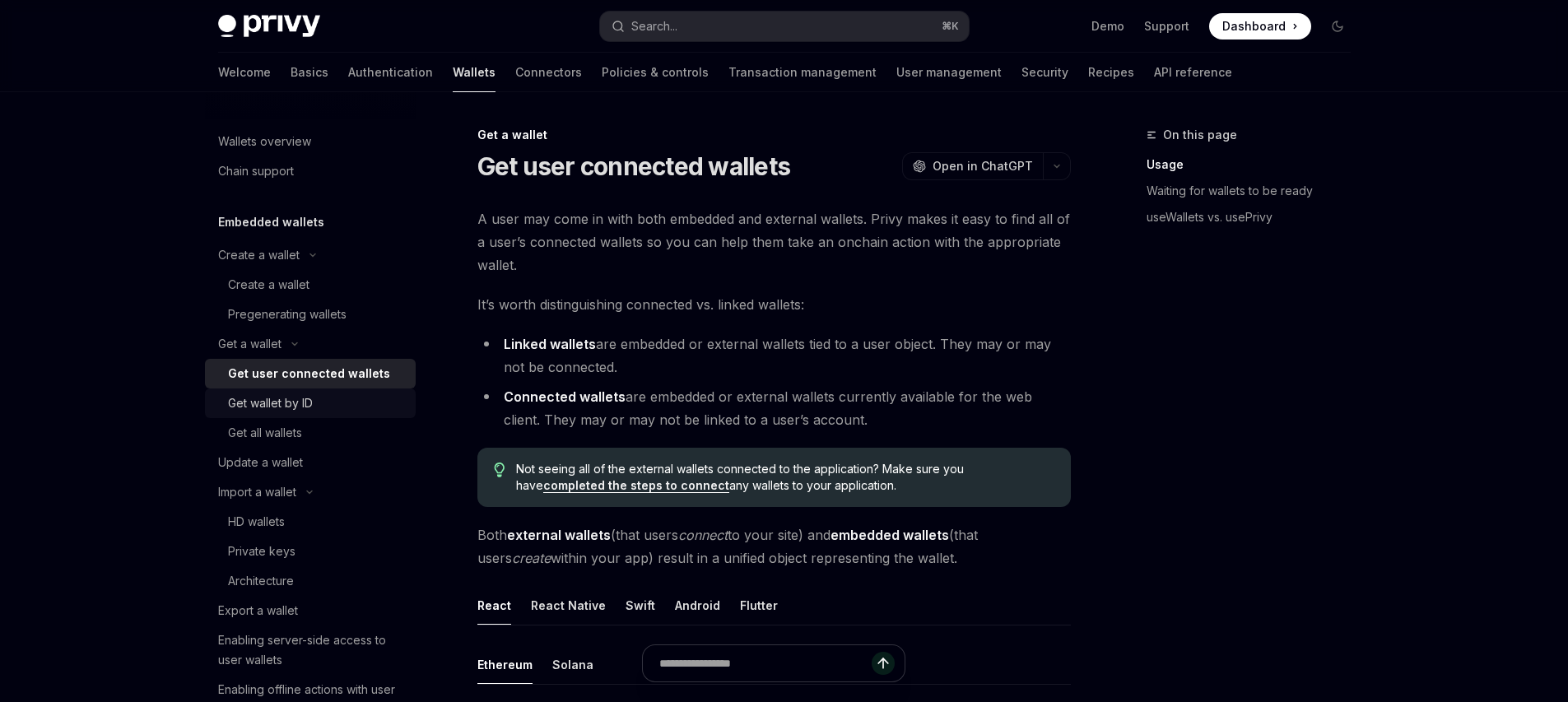
click at [263, 413] on link "Get wallet by ID" at bounding box center [309, 404] width 210 height 30
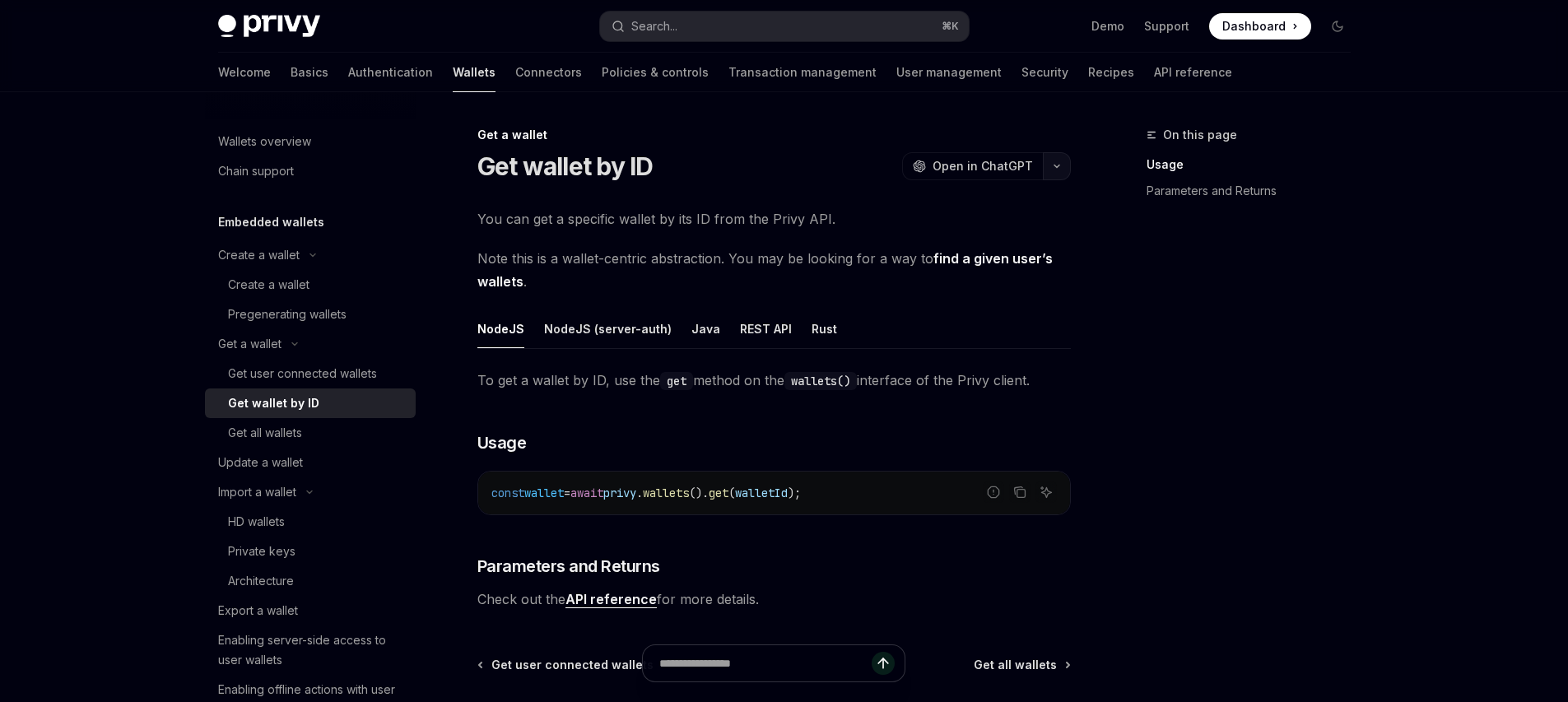
click at [1057, 162] on button "button" at bounding box center [1057, 166] width 28 height 28
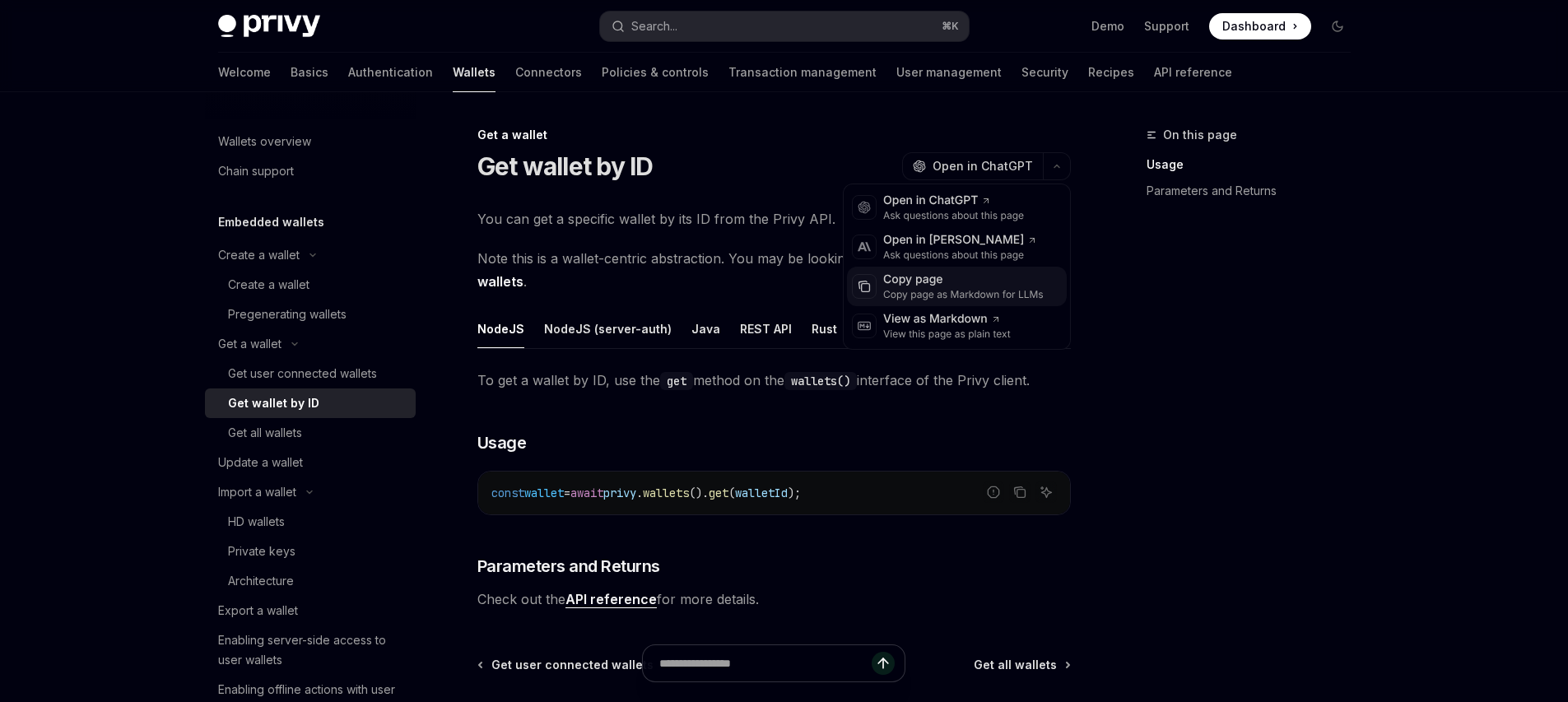
click at [960, 279] on div "Copy page" at bounding box center [964, 280] width 161 height 17
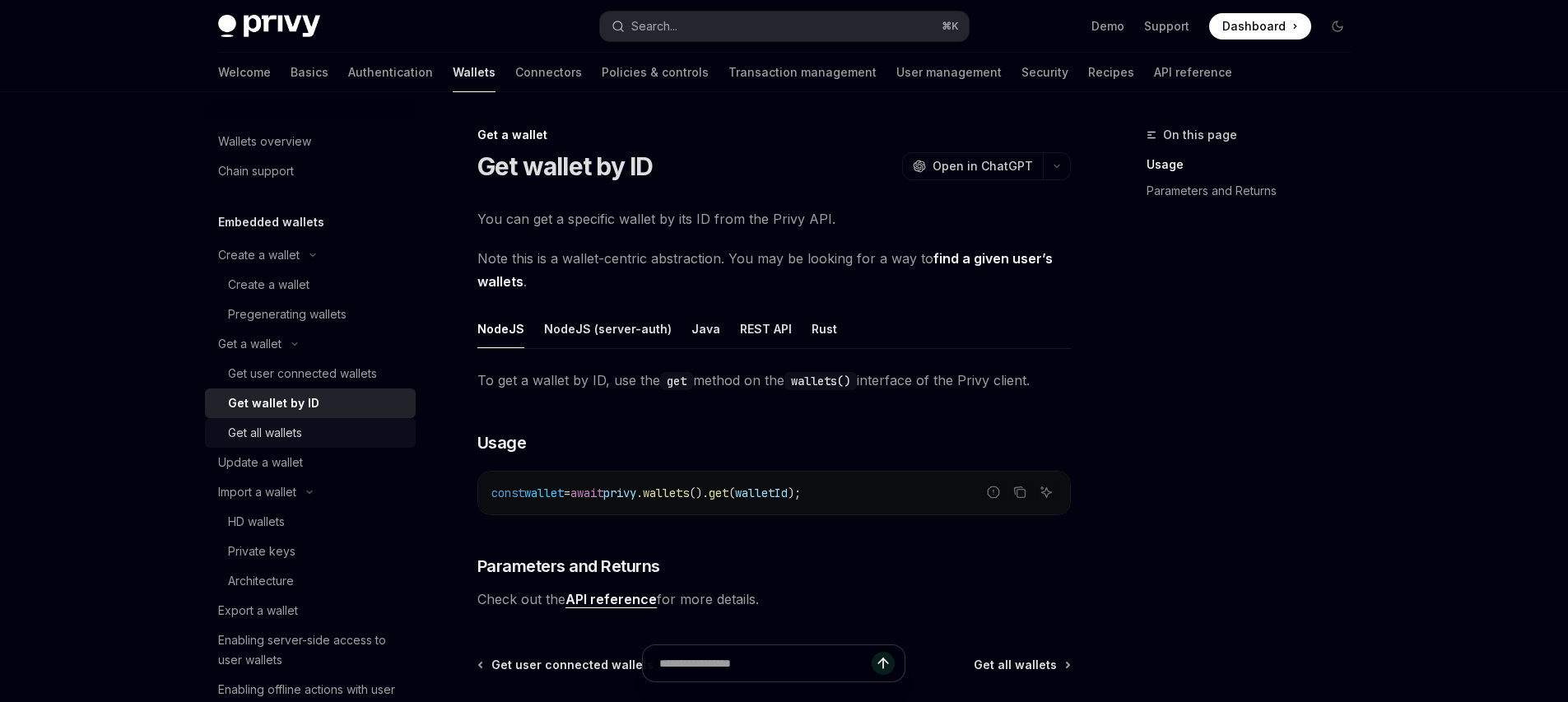
click at [292, 435] on div "Get all wallets" at bounding box center [265, 433] width 74 height 20
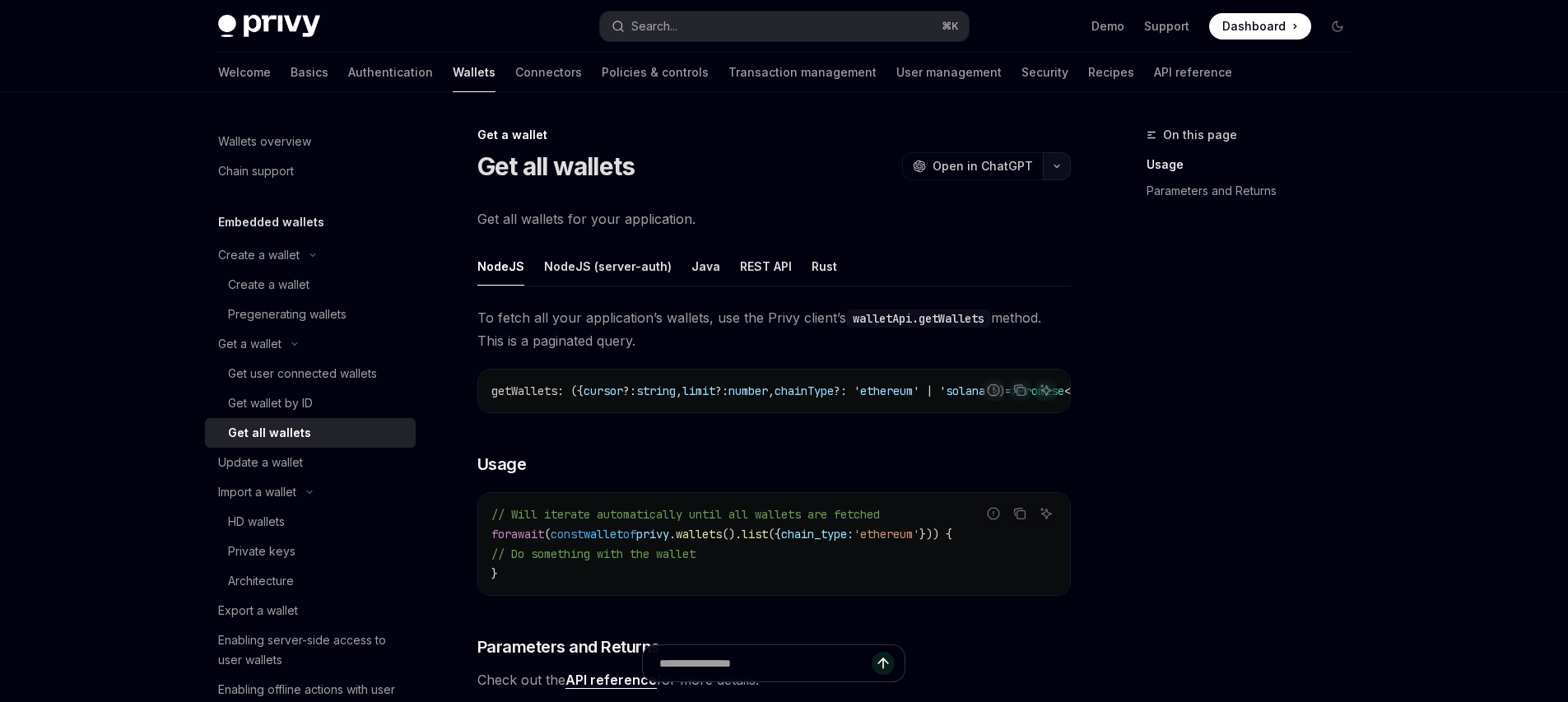
click at [1061, 169] on button "button" at bounding box center [1057, 166] width 28 height 28
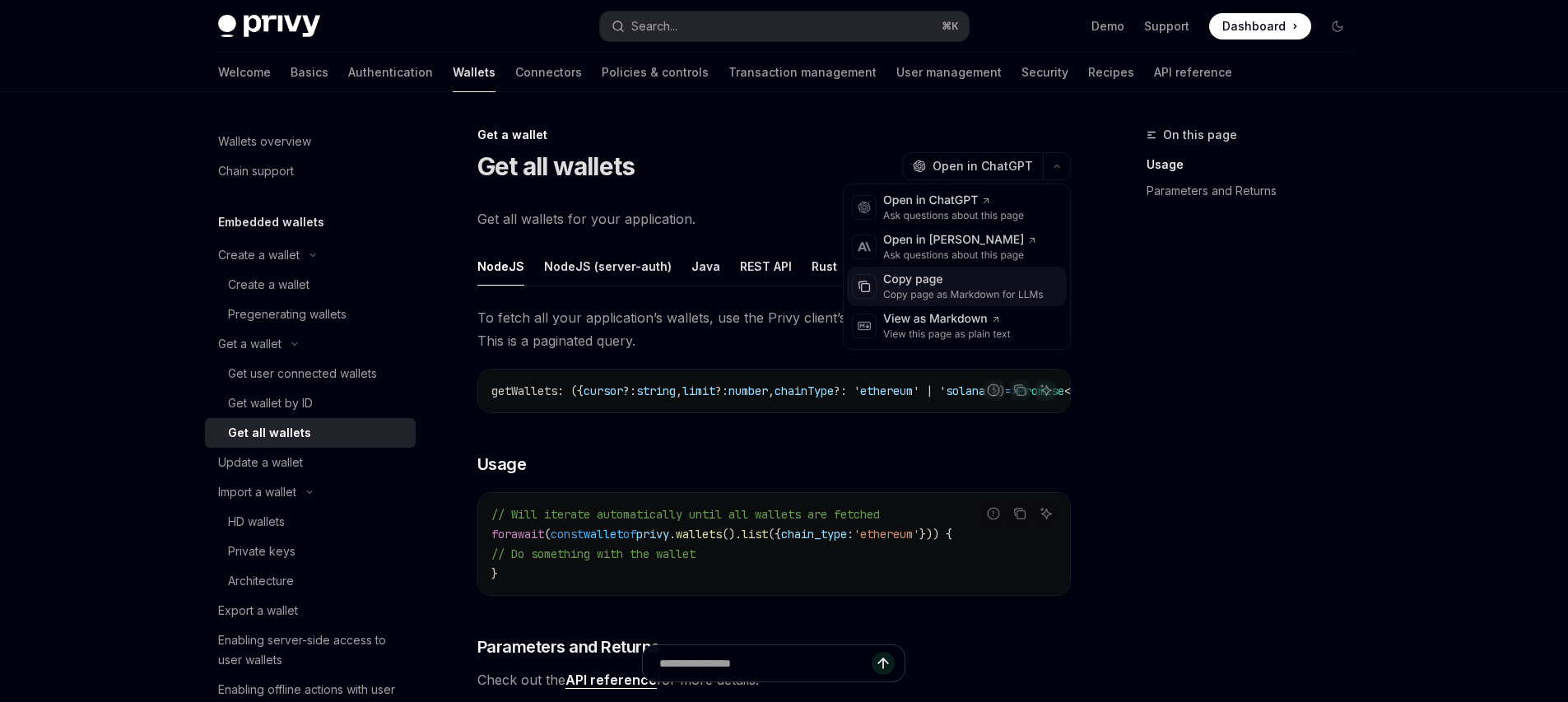
click at [931, 298] on div "Copy page as Markdown for LLMs" at bounding box center [964, 294] width 161 height 13
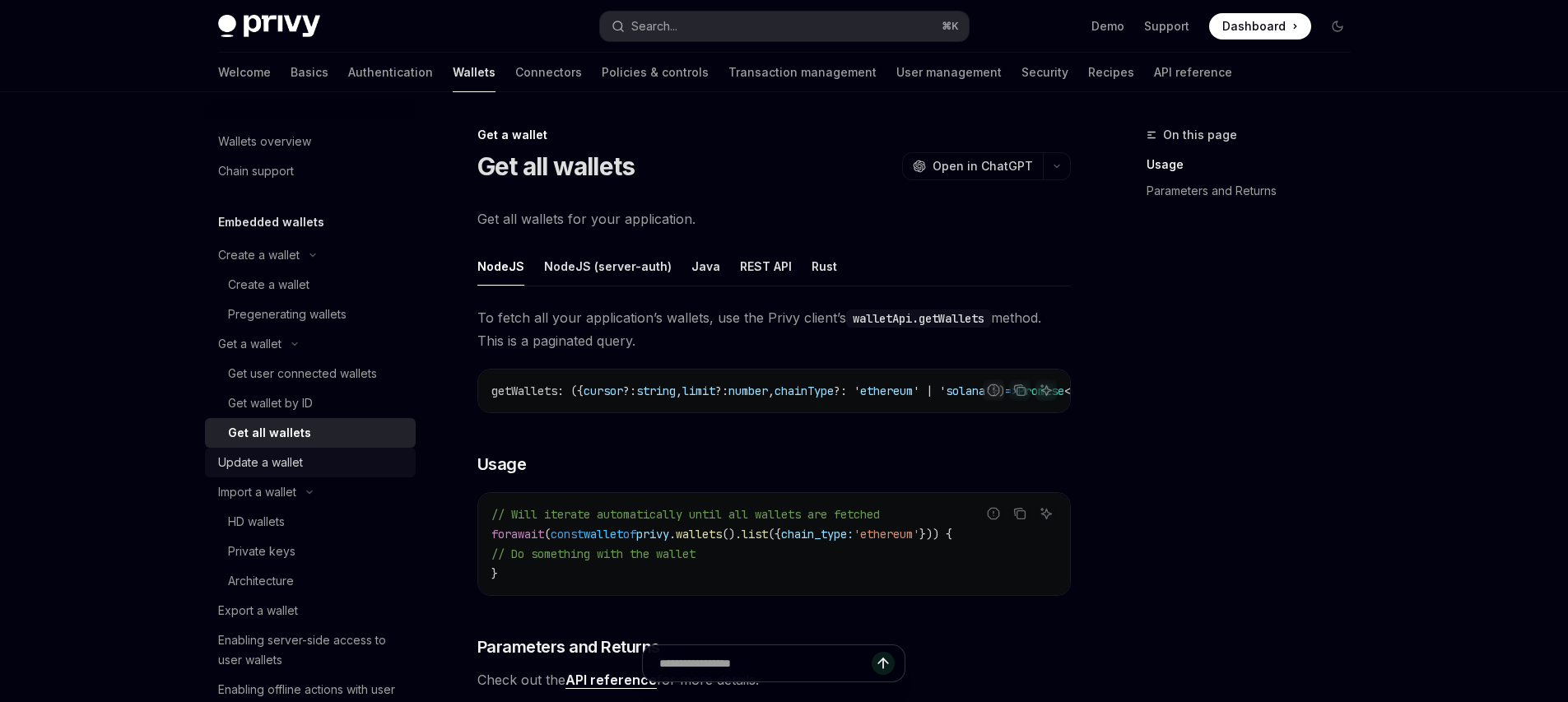
click at [262, 477] on link "Update a wallet" at bounding box center [309, 463] width 210 height 30
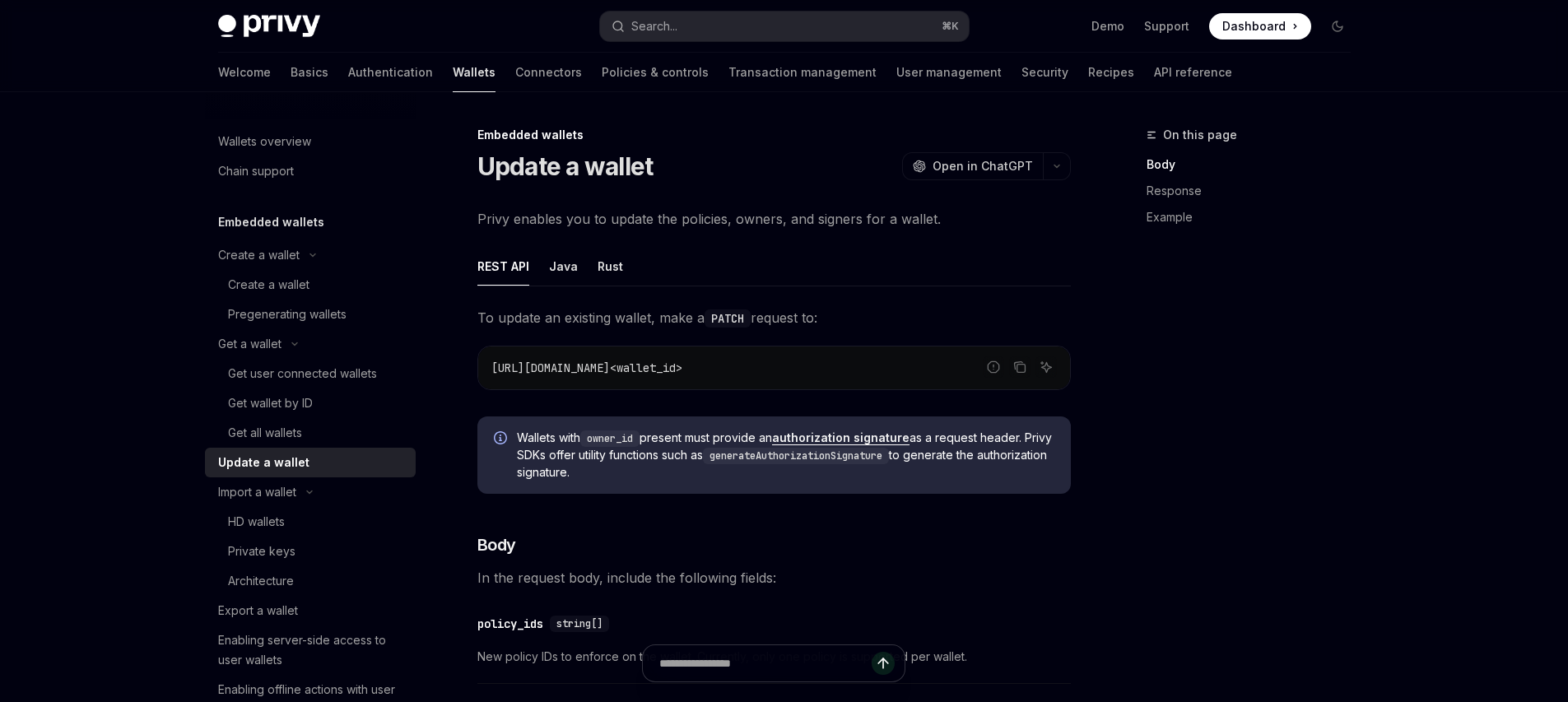
click at [261, 471] on div "Update a wallet" at bounding box center [264, 462] width 92 height 20
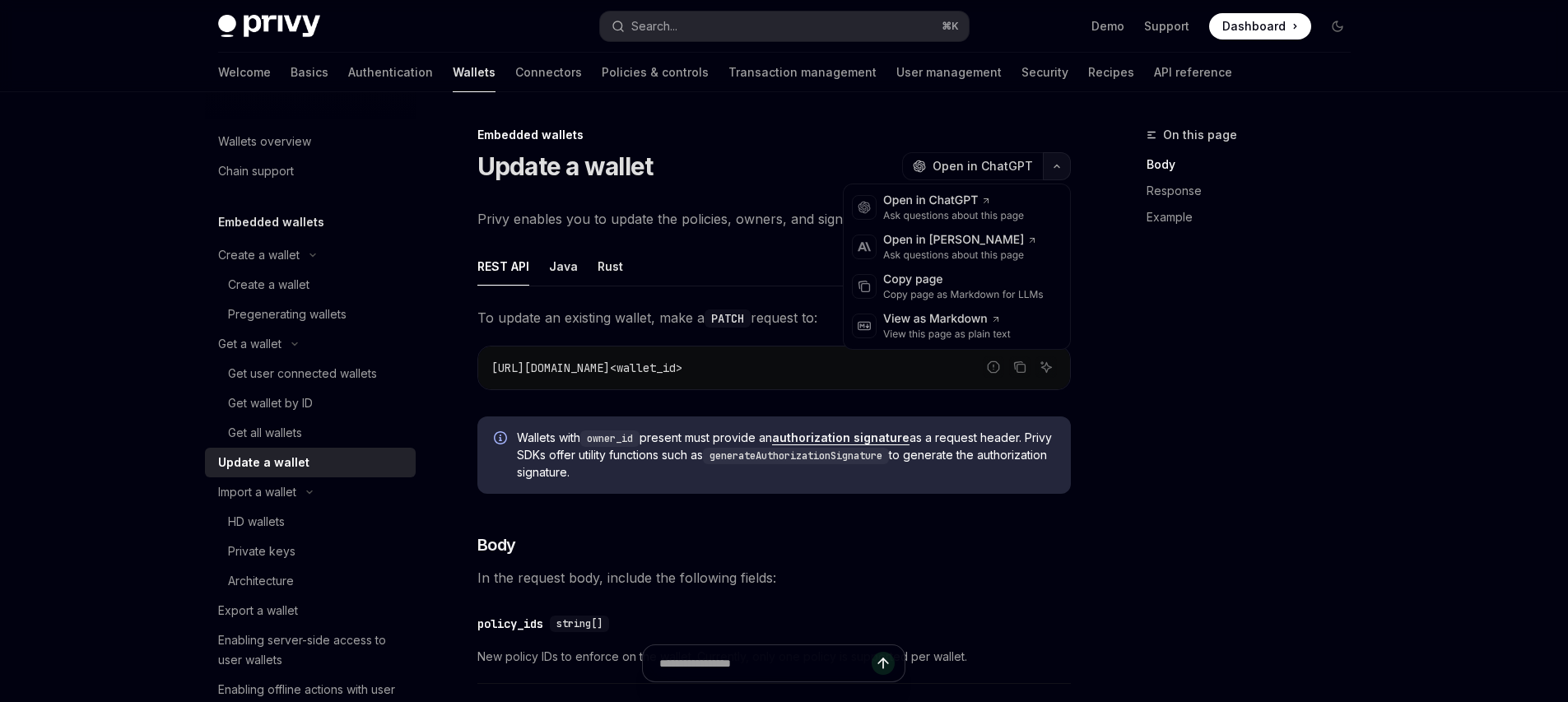
click at [1046, 174] on button "button" at bounding box center [1057, 166] width 28 height 28
click at [936, 278] on div "Copy page" at bounding box center [964, 280] width 161 height 17
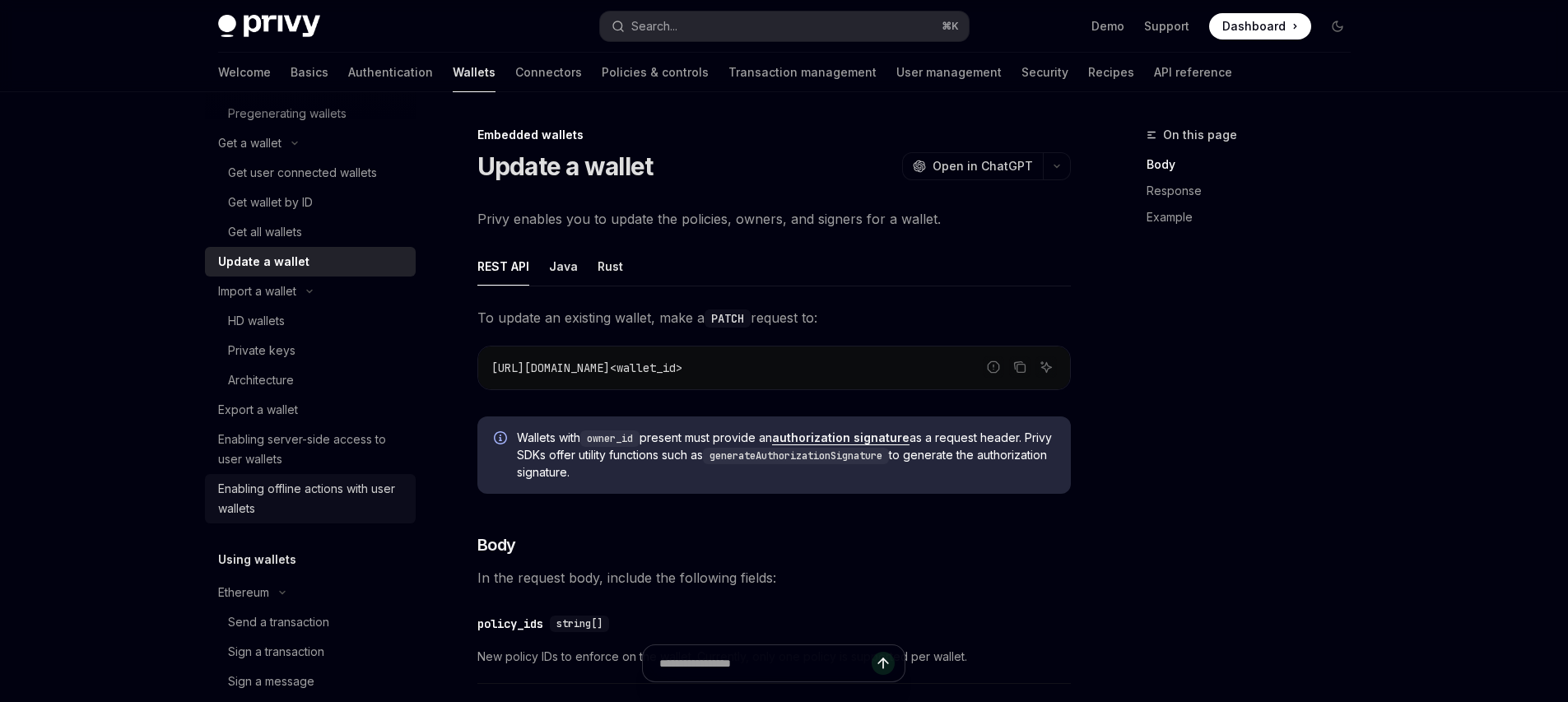
scroll to position [215, 0]
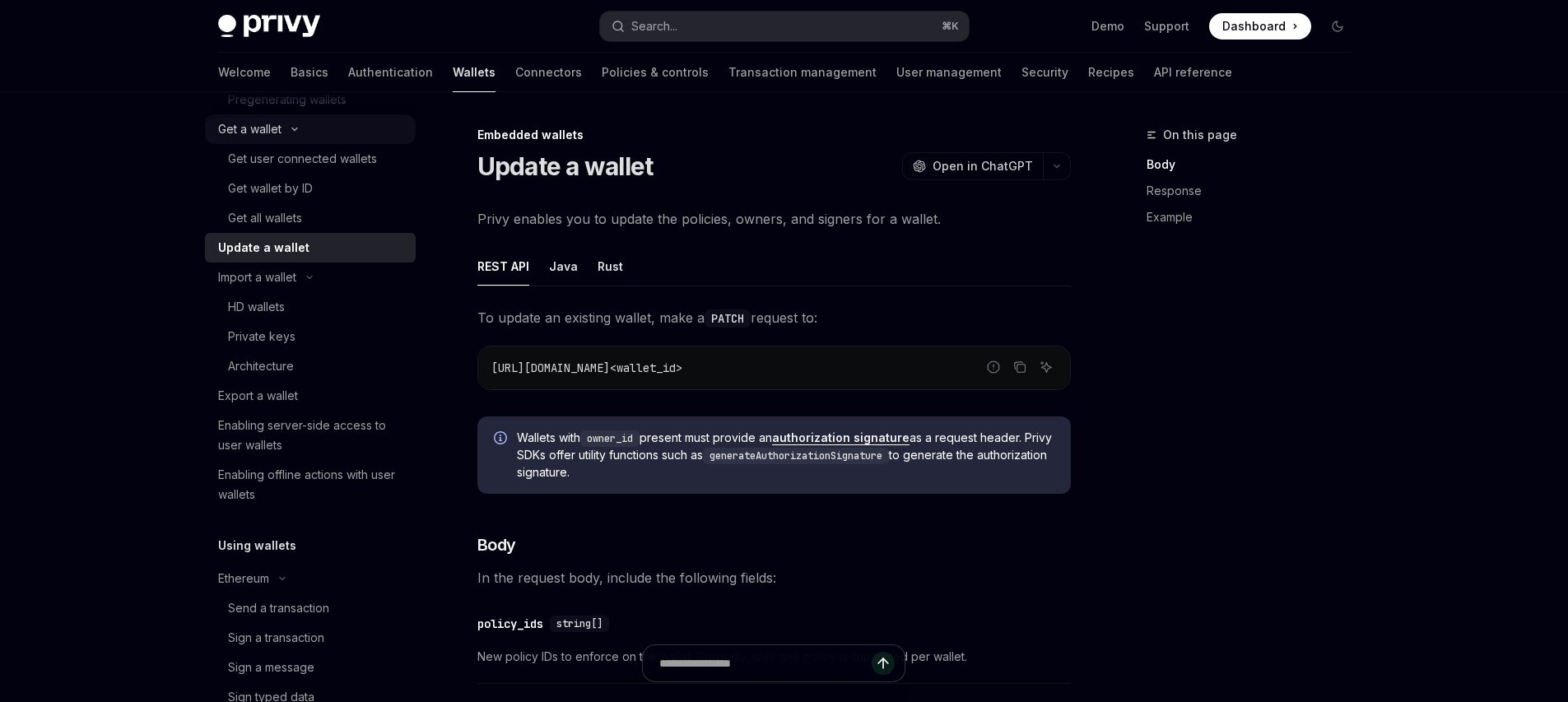
click at [291, 122] on button "Get a wallet" at bounding box center [309, 129] width 210 height 30
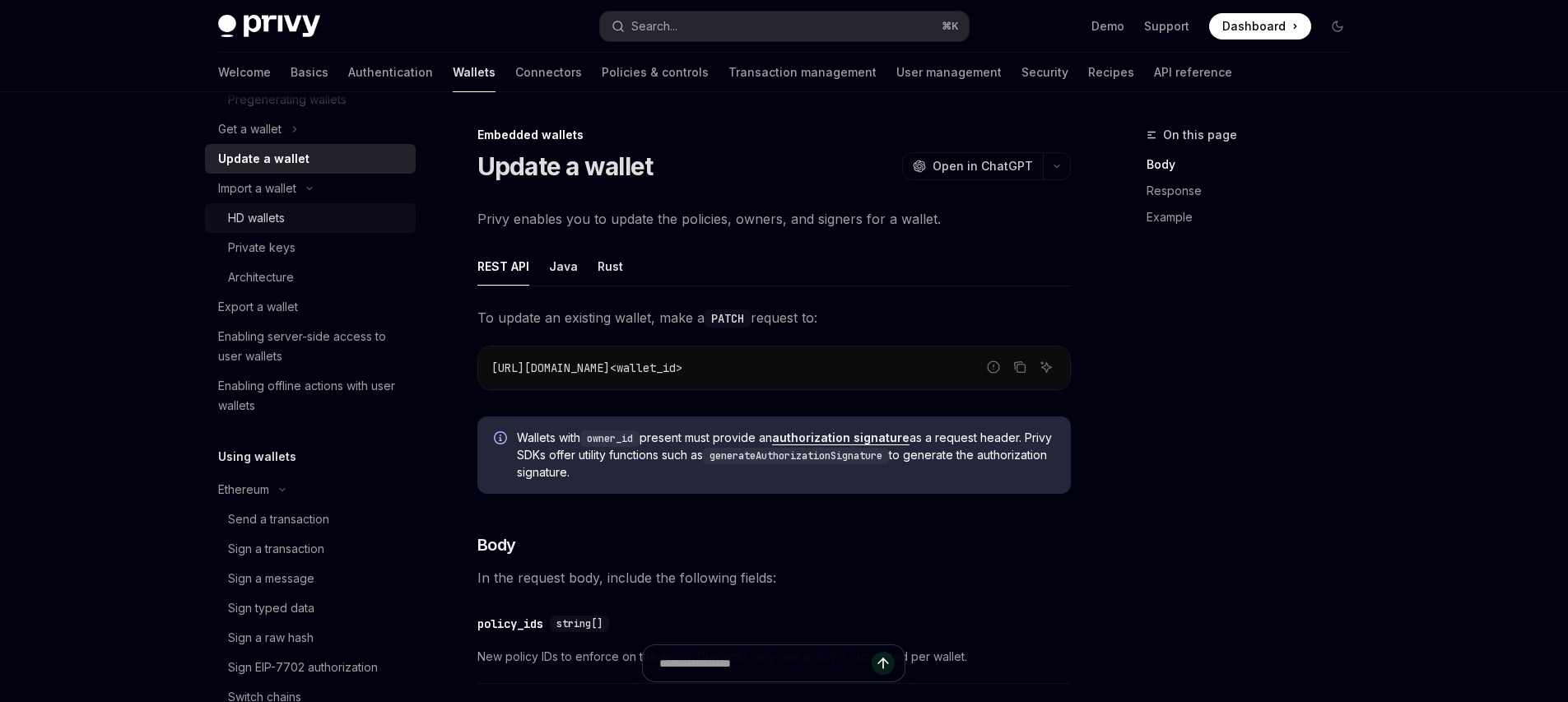
click at [285, 213] on div "HD wallets" at bounding box center [256, 218] width 57 height 20
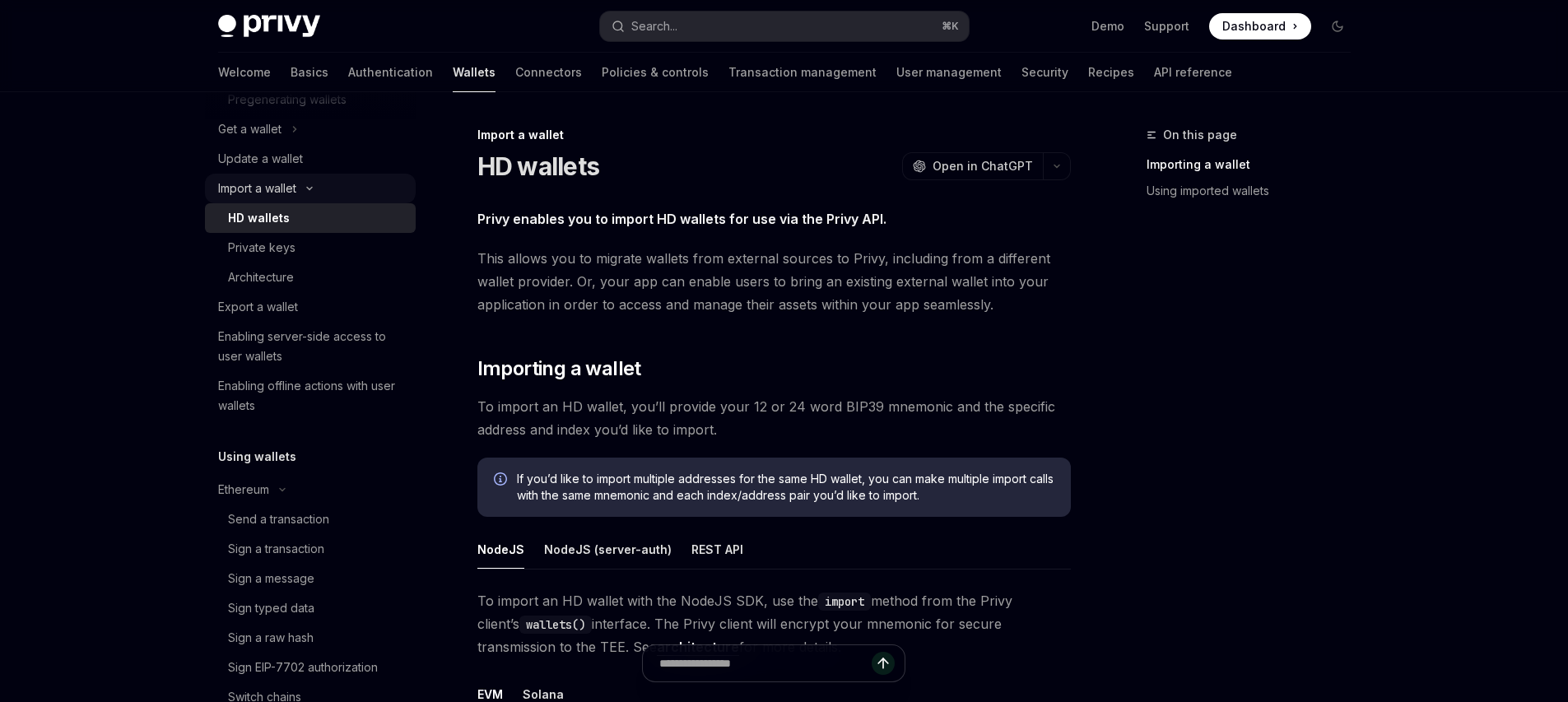
click at [296, 183] on div "Import a wallet" at bounding box center [257, 188] width 79 height 20
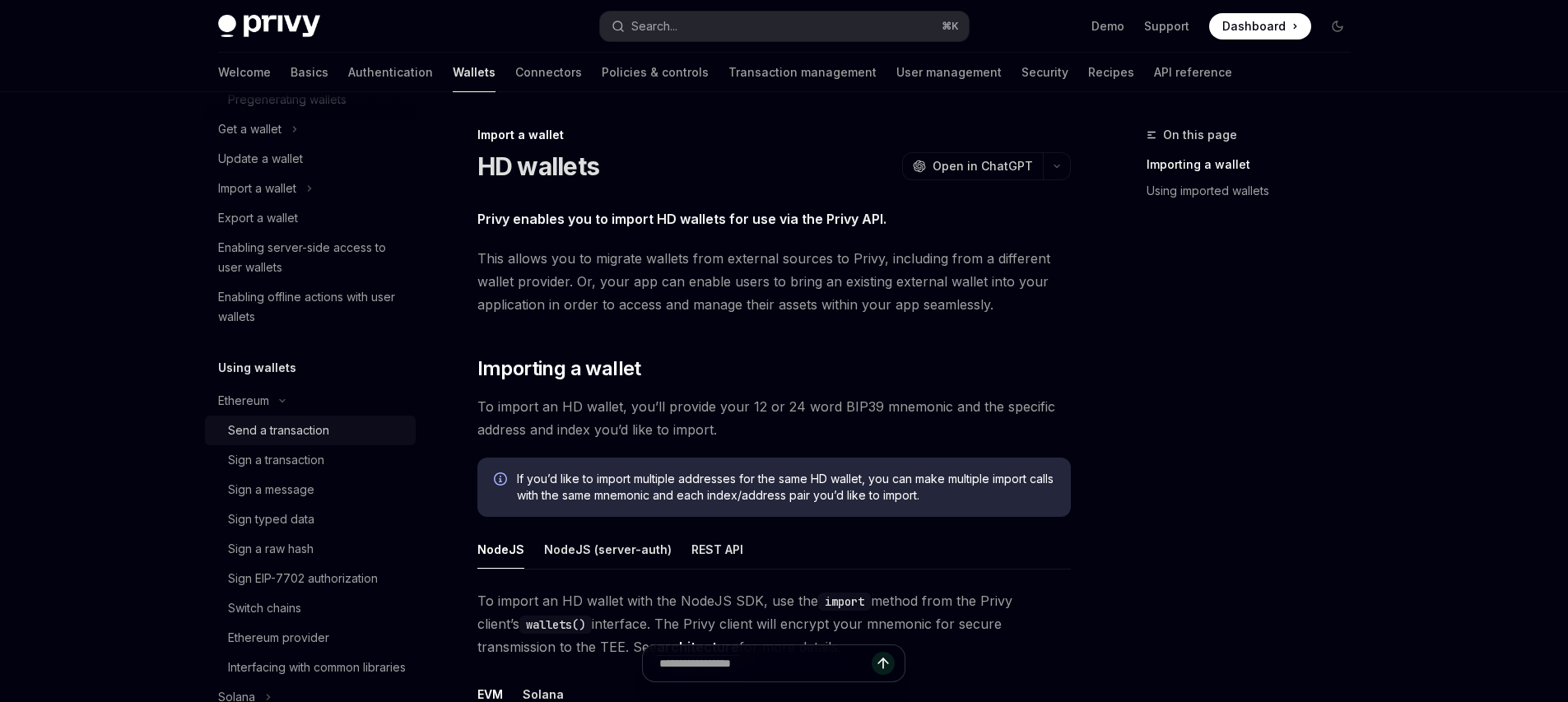
click at [280, 421] on div "Send a transaction" at bounding box center [279, 430] width 101 height 20
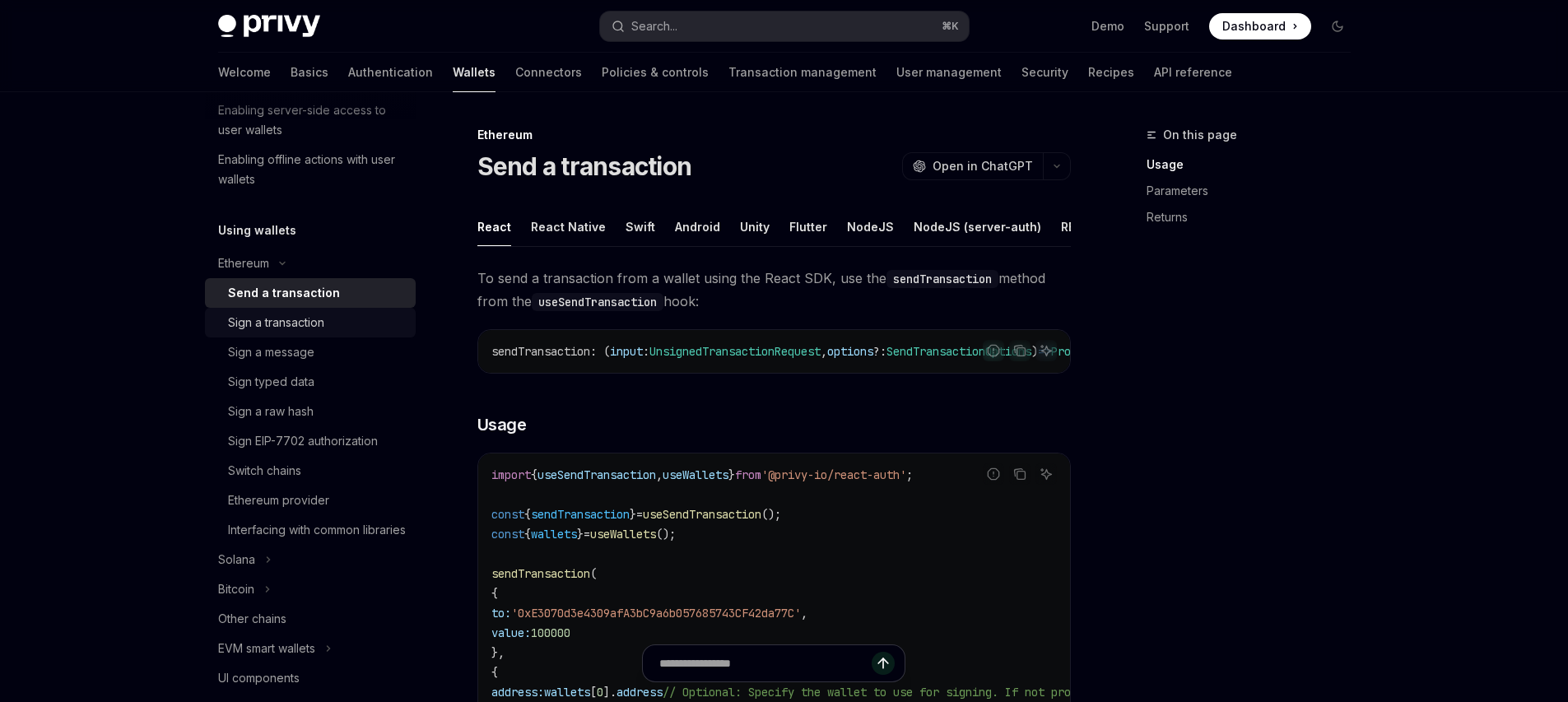
scroll to position [354, 0]
click at [260, 262] on div "Ethereum" at bounding box center [243, 261] width 51 height 20
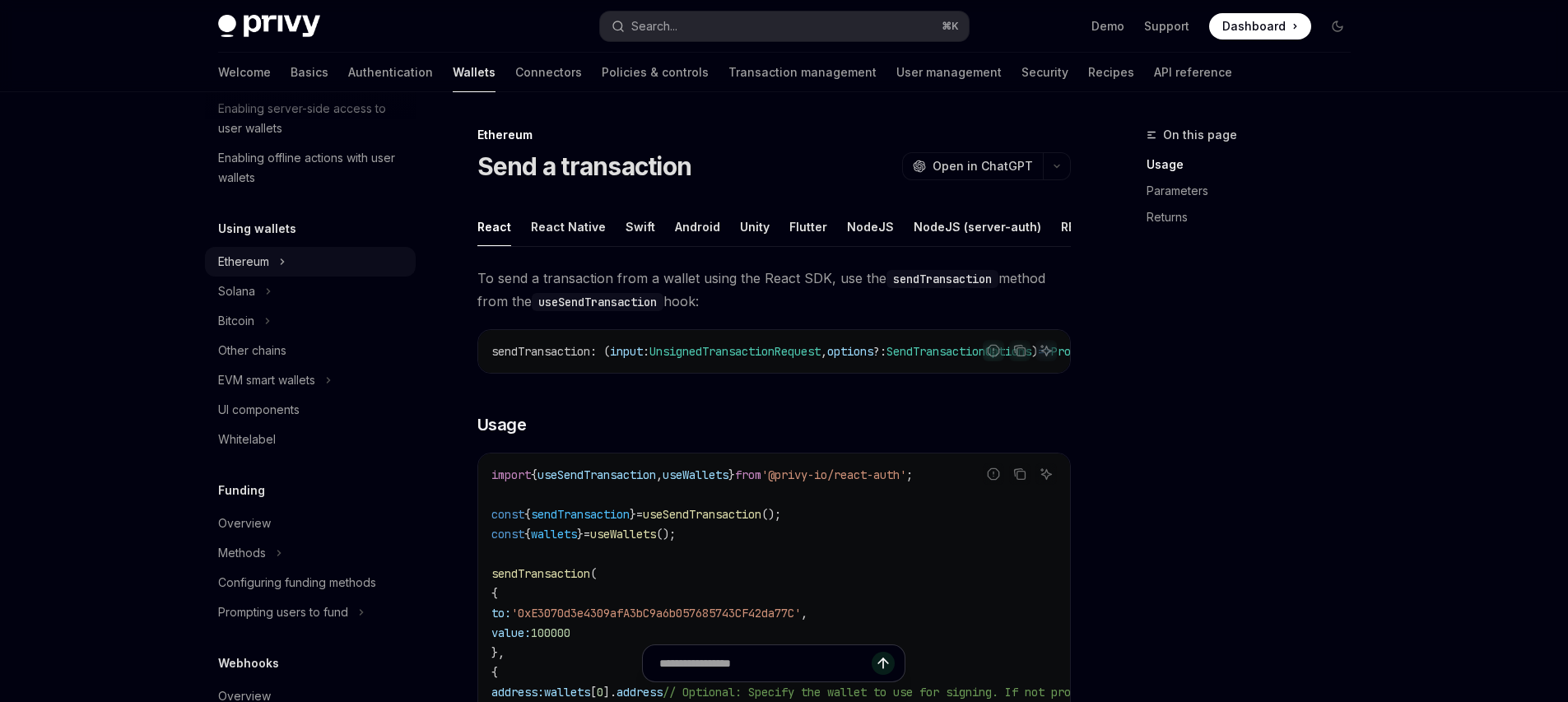
click at [260, 262] on div "Ethereum" at bounding box center [243, 261] width 51 height 20
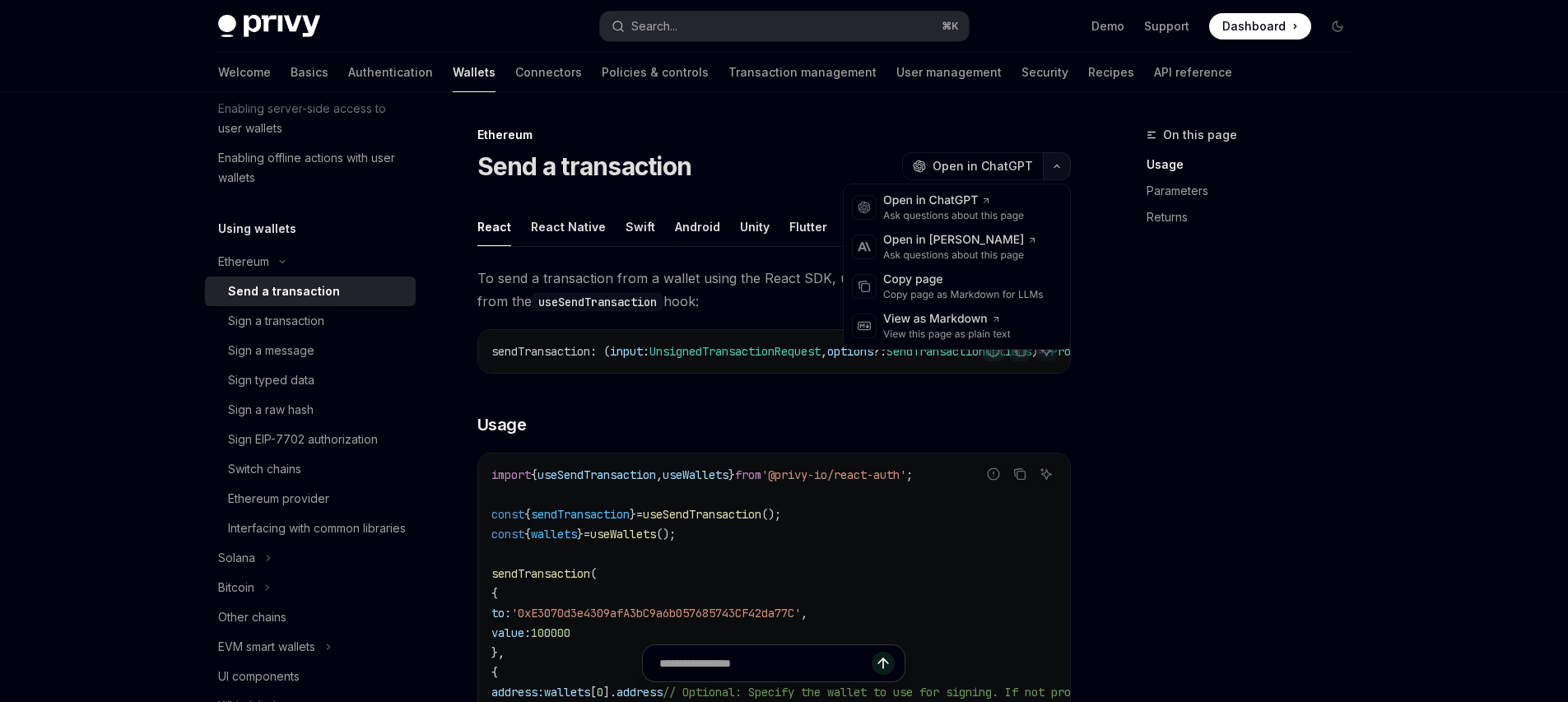
click at [1059, 160] on button "button" at bounding box center [1057, 166] width 28 height 28
click at [960, 277] on div "Copy page" at bounding box center [964, 280] width 161 height 17
click at [1068, 162] on button "button" at bounding box center [1057, 166] width 28 height 28
click at [977, 279] on div "Copy page" at bounding box center [964, 280] width 161 height 17
click at [1062, 160] on button "button" at bounding box center [1057, 166] width 28 height 28
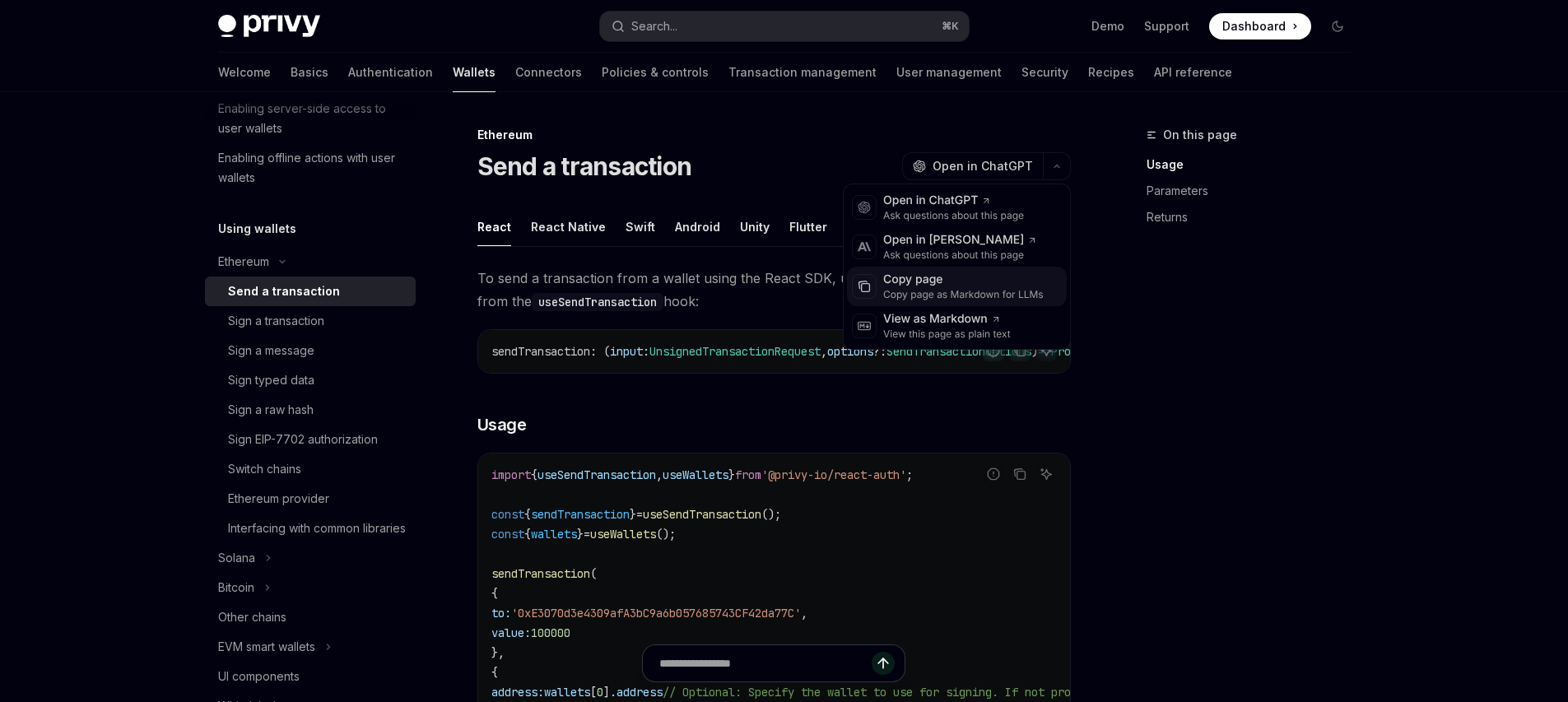
click at [957, 288] on div "Copy page as Markdown for LLMs" at bounding box center [964, 294] width 161 height 13
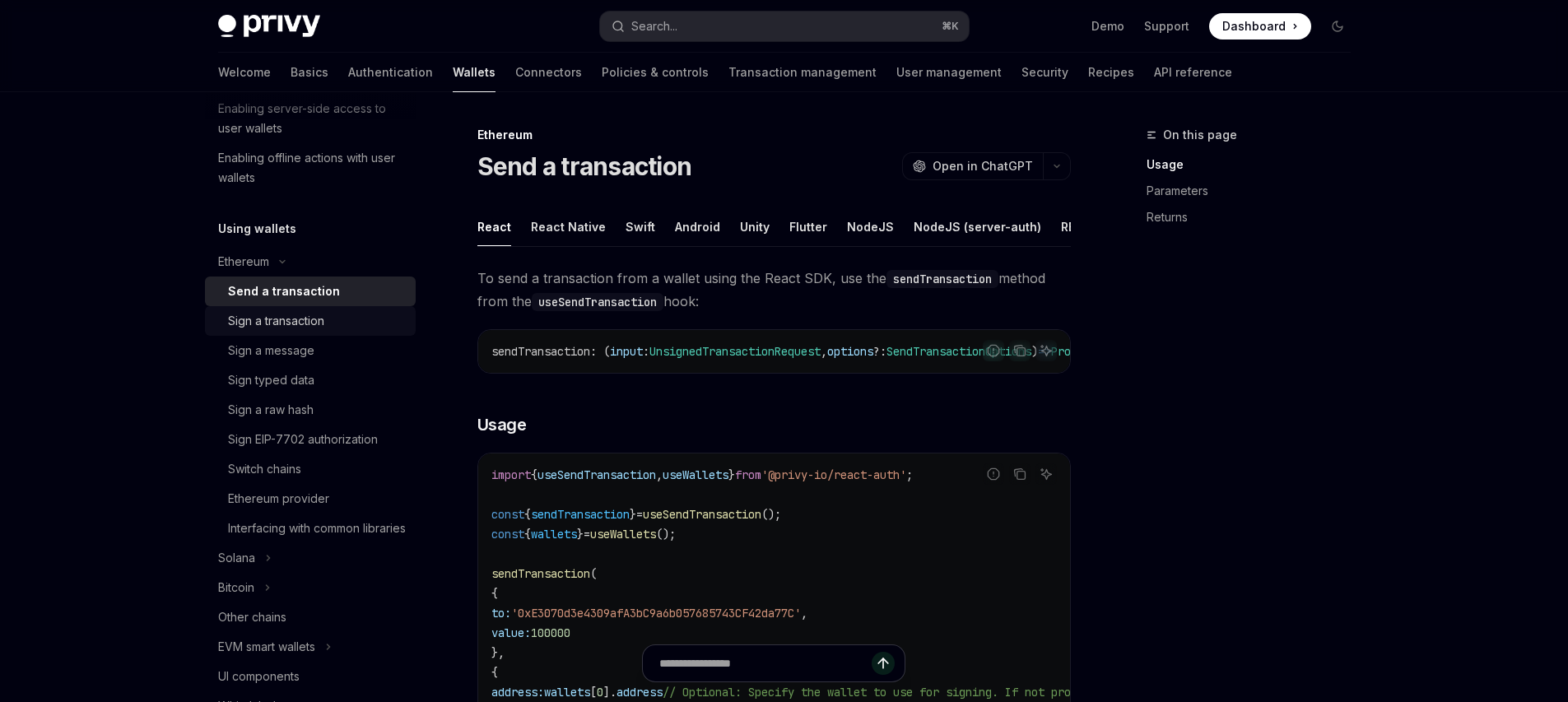
click at [299, 322] on div "Sign a transaction" at bounding box center [276, 321] width 96 height 20
click at [1056, 165] on icon "button" at bounding box center [1057, 166] width 5 height 3
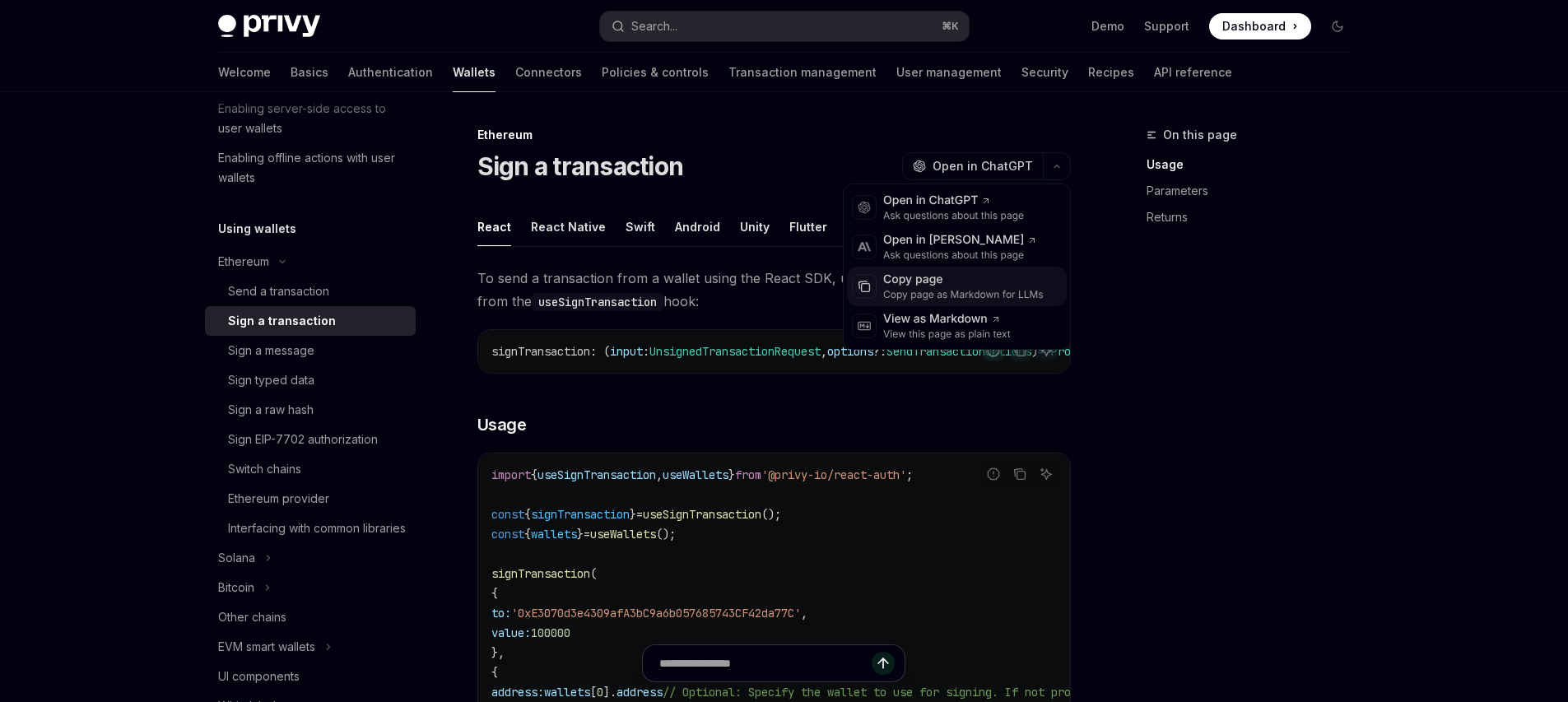
click at [951, 279] on div "Copy page" at bounding box center [964, 280] width 161 height 17
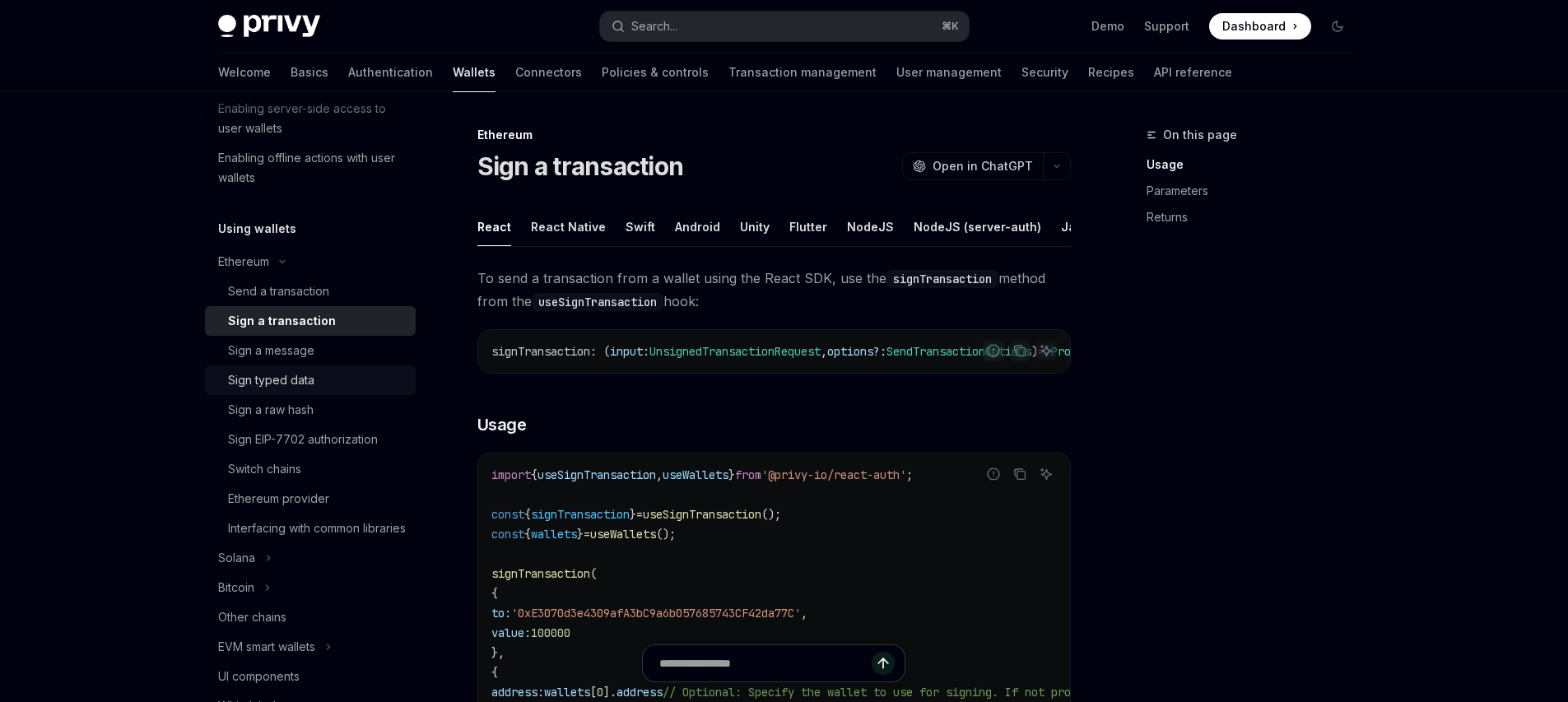
click at [284, 365] on link "Sign typed data" at bounding box center [309, 380] width 210 height 30
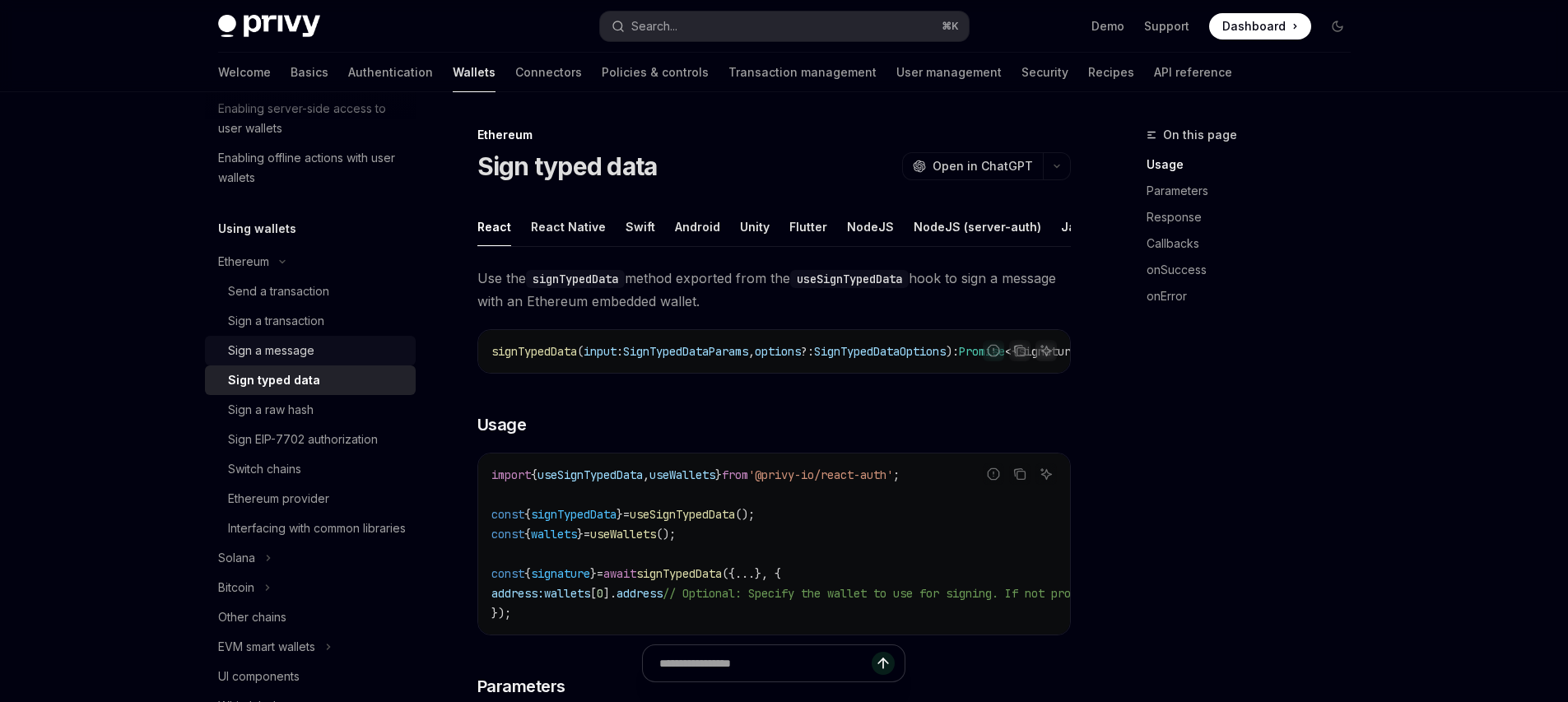
click at [284, 357] on div "Sign a message" at bounding box center [271, 350] width 86 height 20
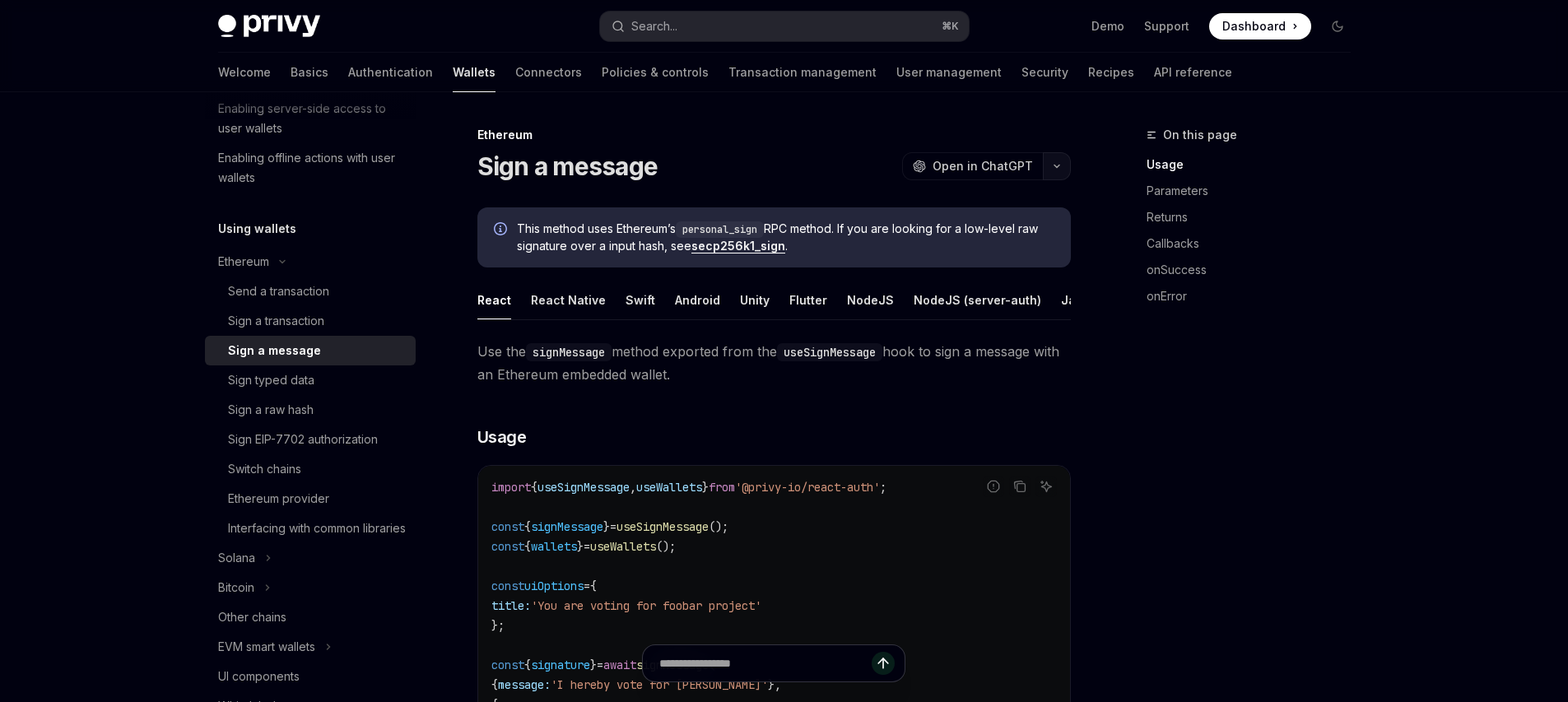
click at [1053, 164] on icon "button" at bounding box center [1057, 165] width 20 height 7
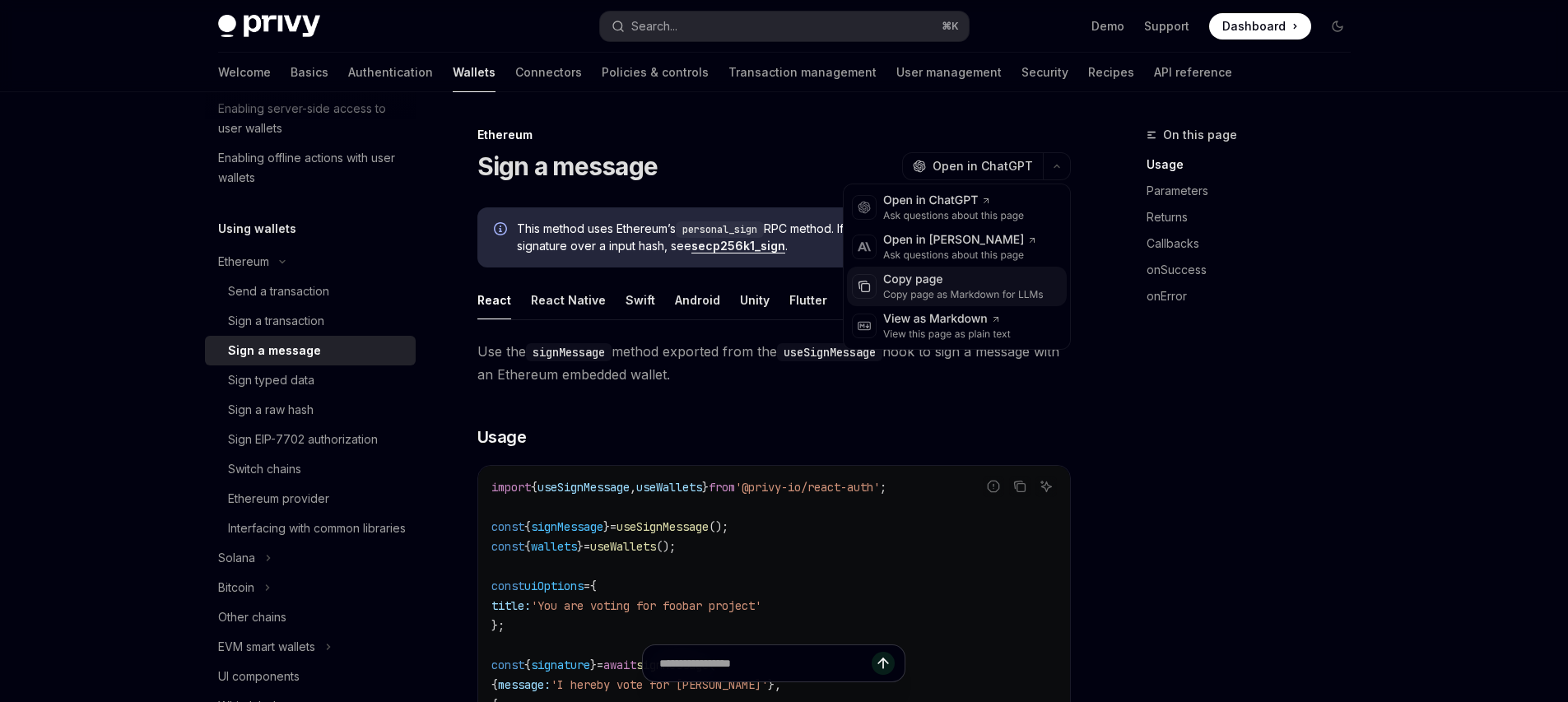
click at [941, 279] on div "Copy page" at bounding box center [964, 280] width 161 height 17
click at [1053, 159] on button "button" at bounding box center [1057, 166] width 28 height 28
click at [937, 294] on div "Copy page as Markdown for LLMs" at bounding box center [964, 294] width 161 height 13
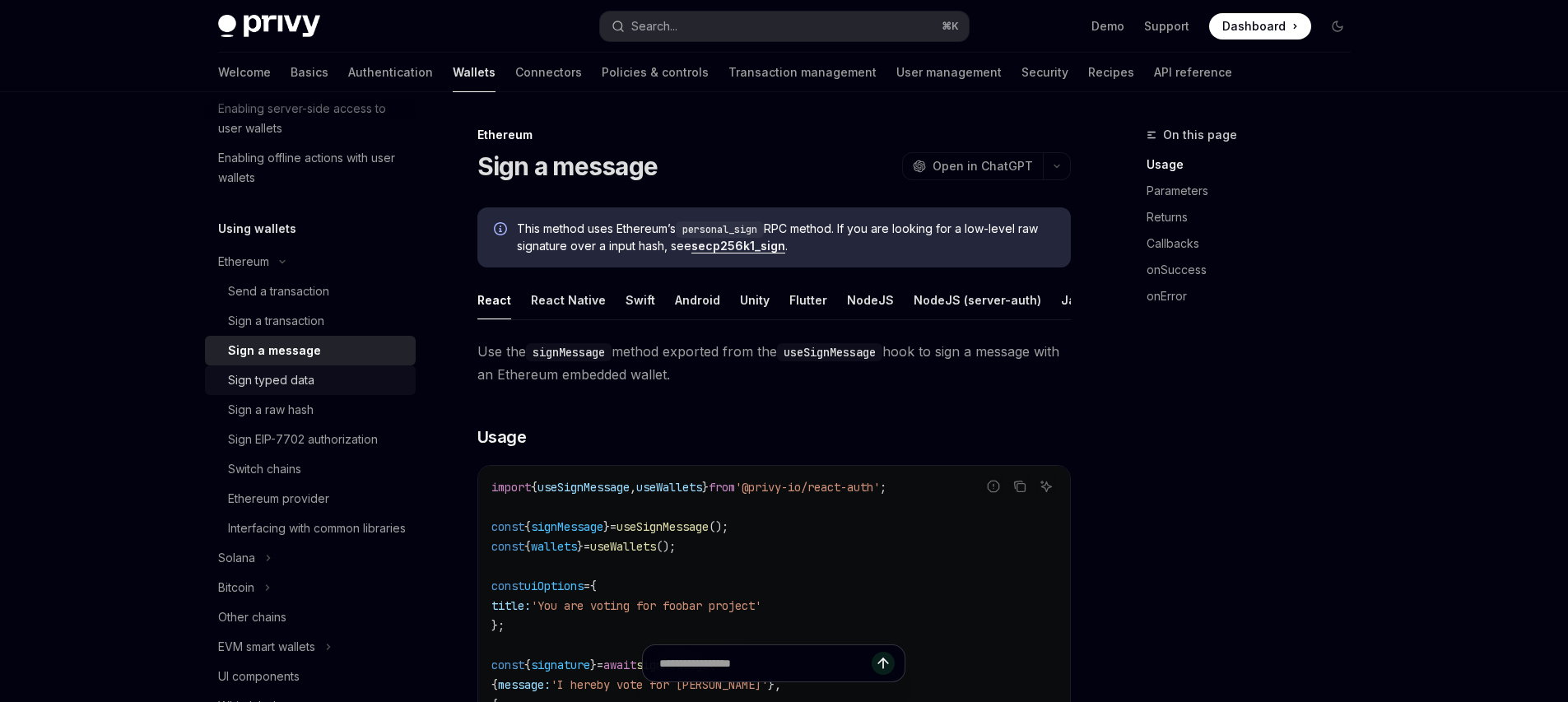
click at [233, 376] on div "Sign typed data" at bounding box center [271, 380] width 86 height 20
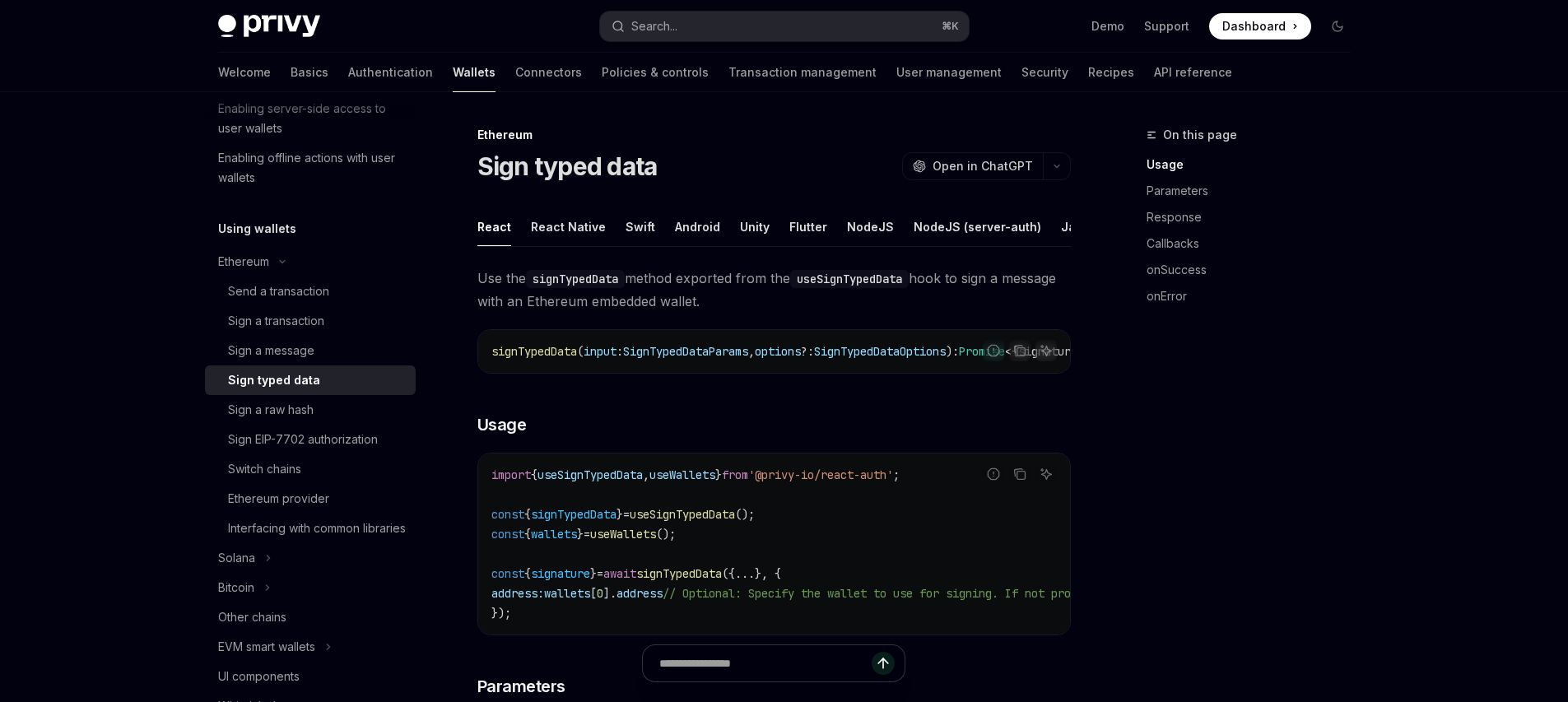
click at [1069, 163] on button "button" at bounding box center [1057, 166] width 28 height 28
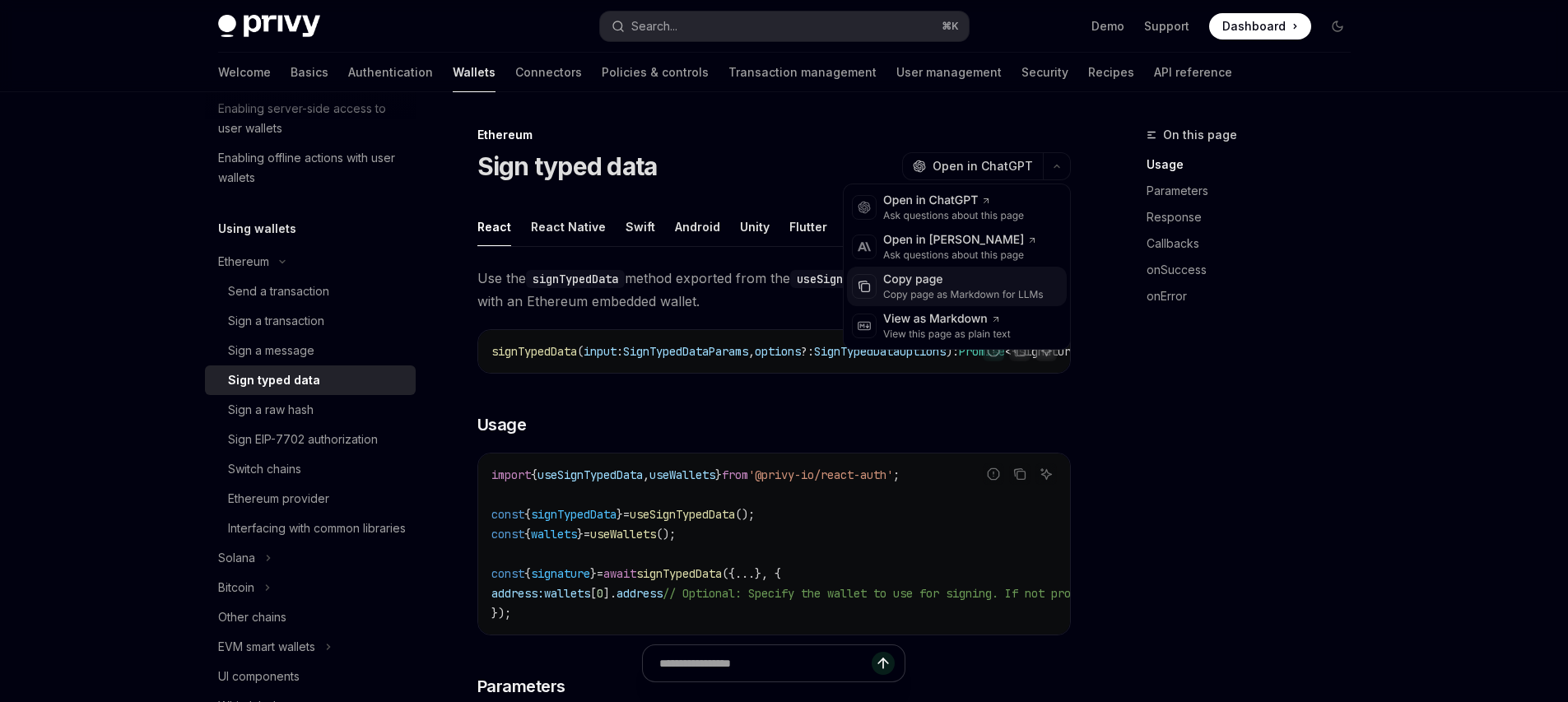
click at [919, 297] on div "Copy page as Markdown for LLMs" at bounding box center [964, 294] width 161 height 13
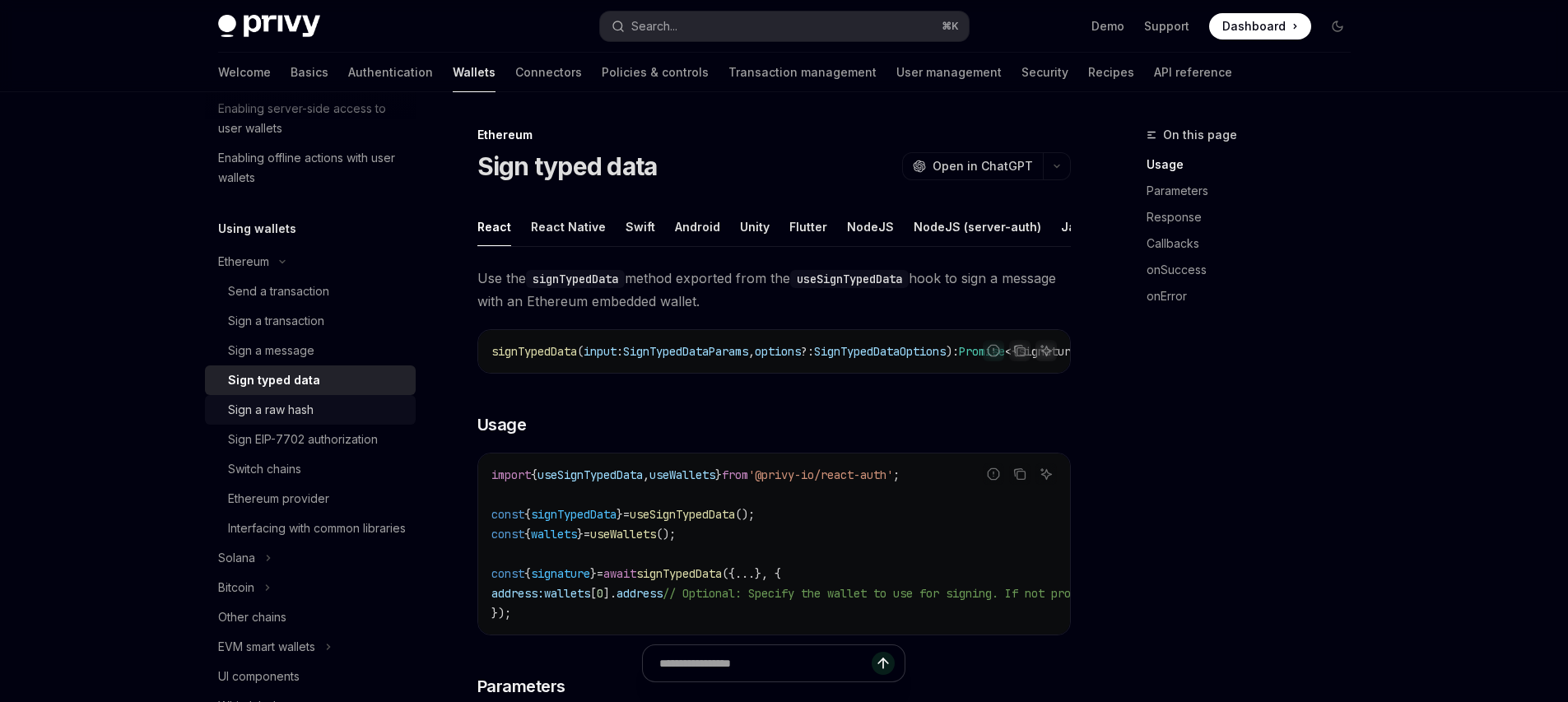
click at [296, 419] on div "Sign a raw hash" at bounding box center [271, 409] width 86 height 20
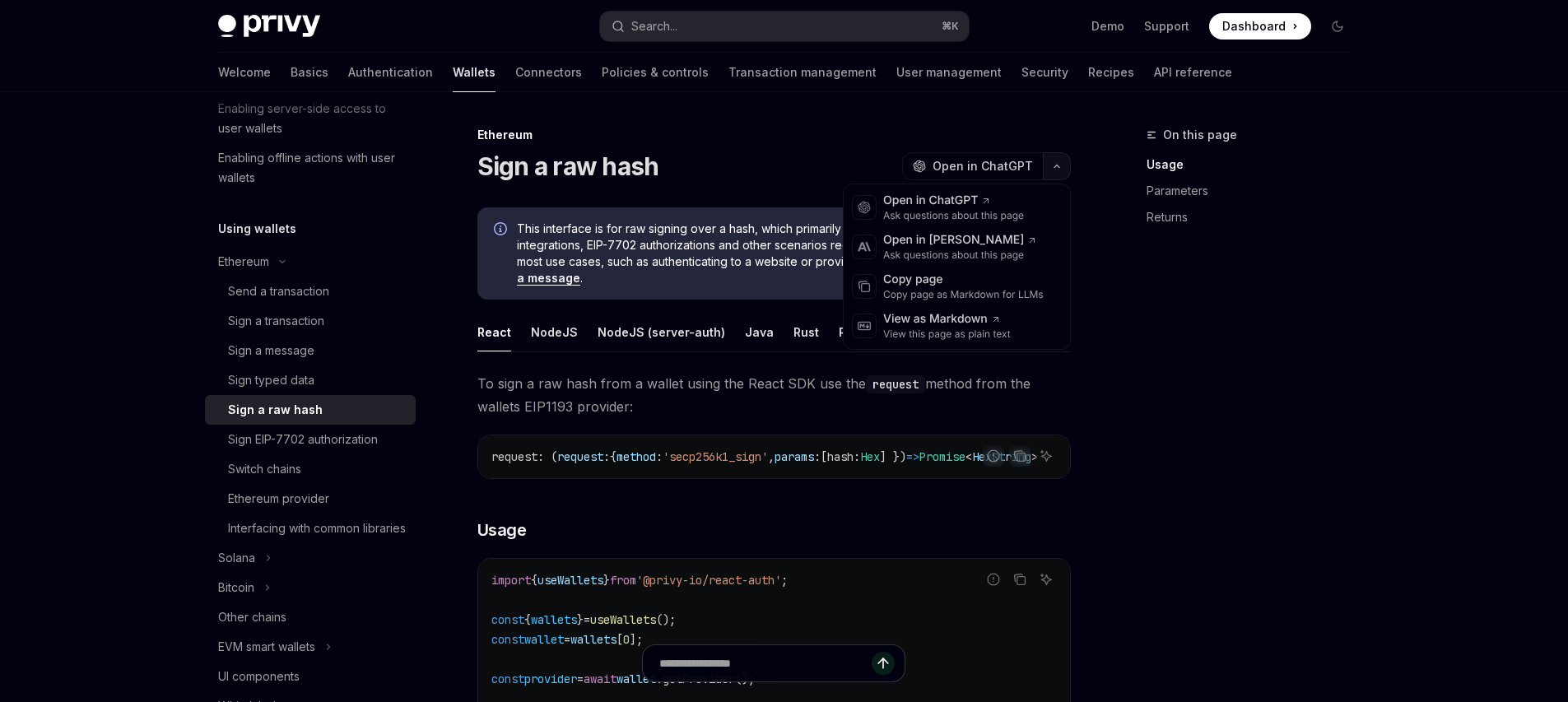
click at [1060, 161] on button "button" at bounding box center [1057, 166] width 28 height 28
click at [969, 294] on div "Copy page as Markdown for LLMs" at bounding box center [964, 294] width 161 height 13
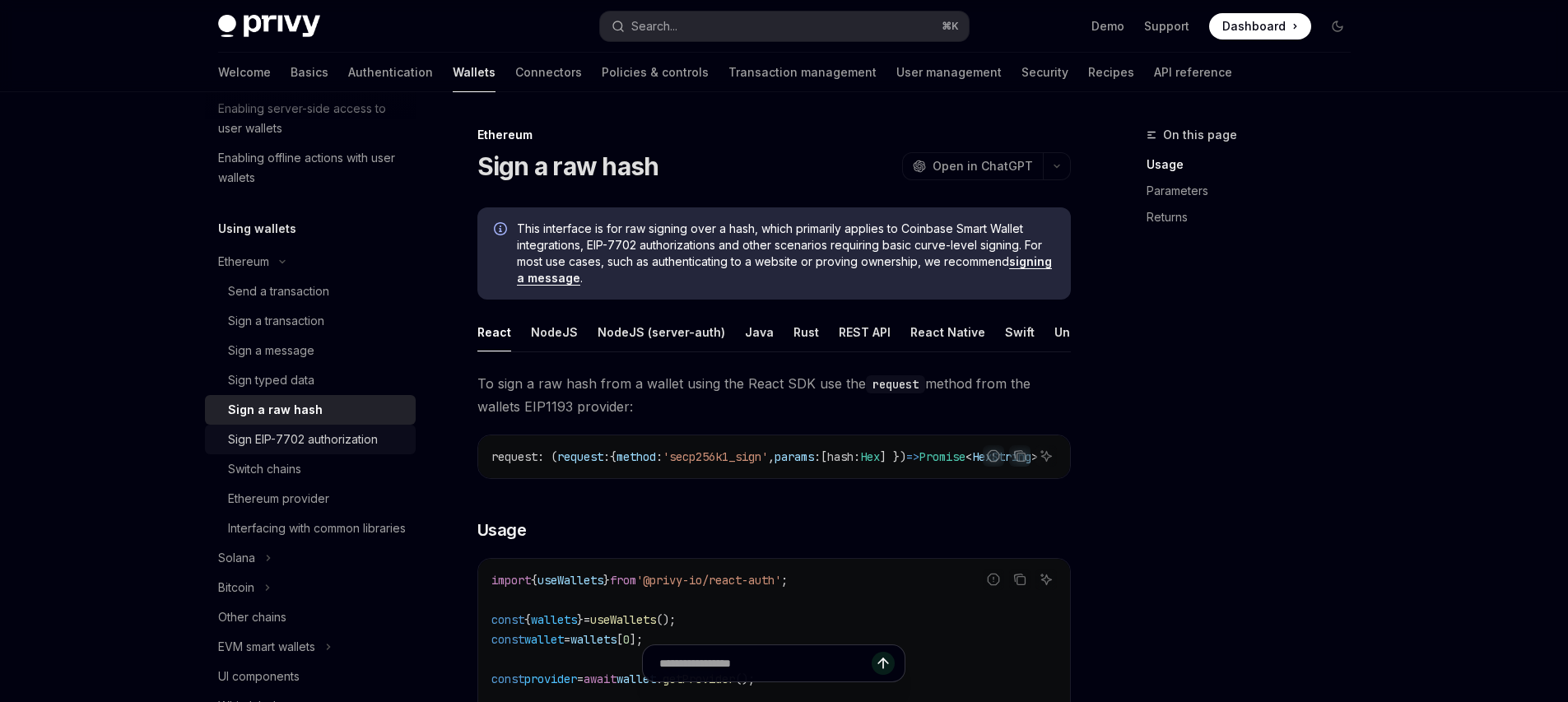
click at [265, 444] on div "Sign EIP-7702 authorization" at bounding box center [303, 439] width 150 height 20
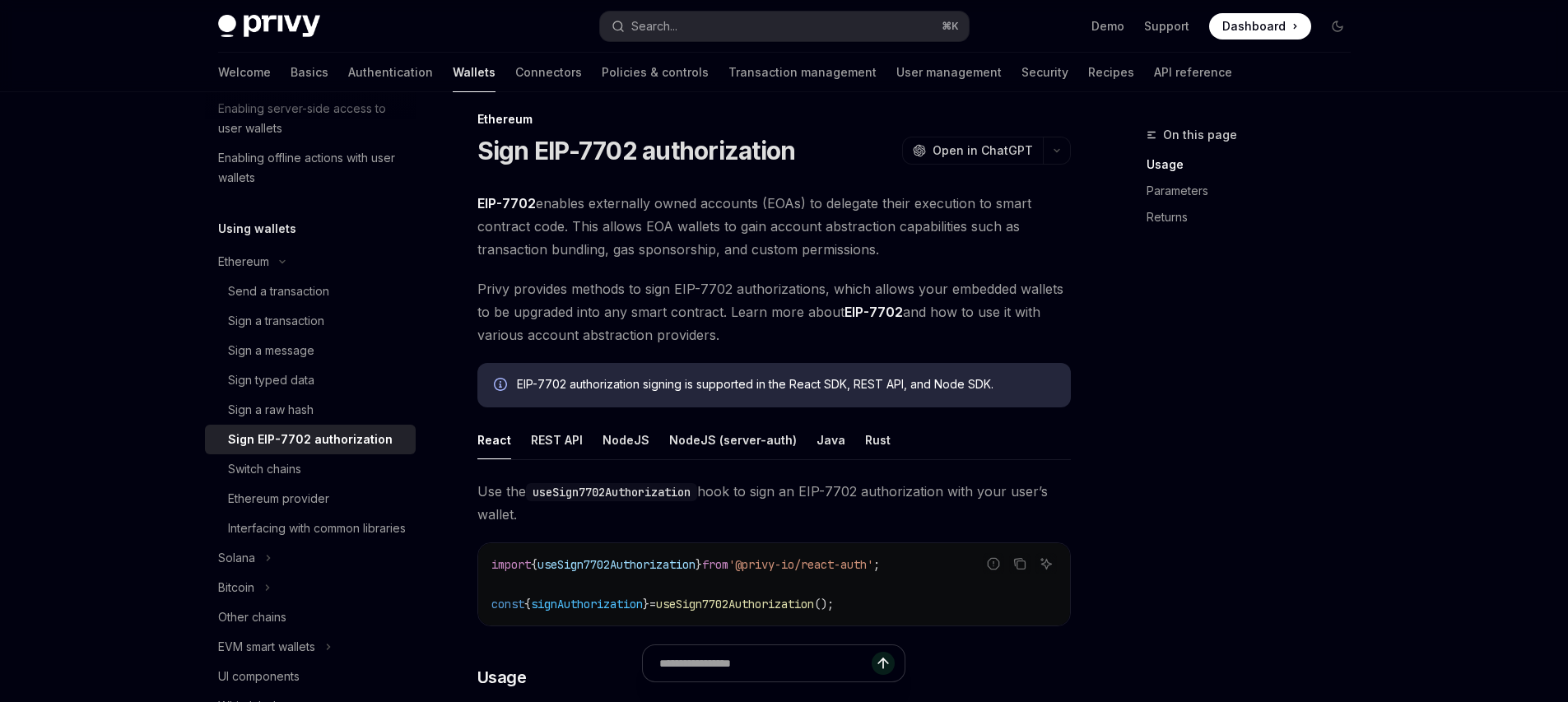
scroll to position [28, 0]
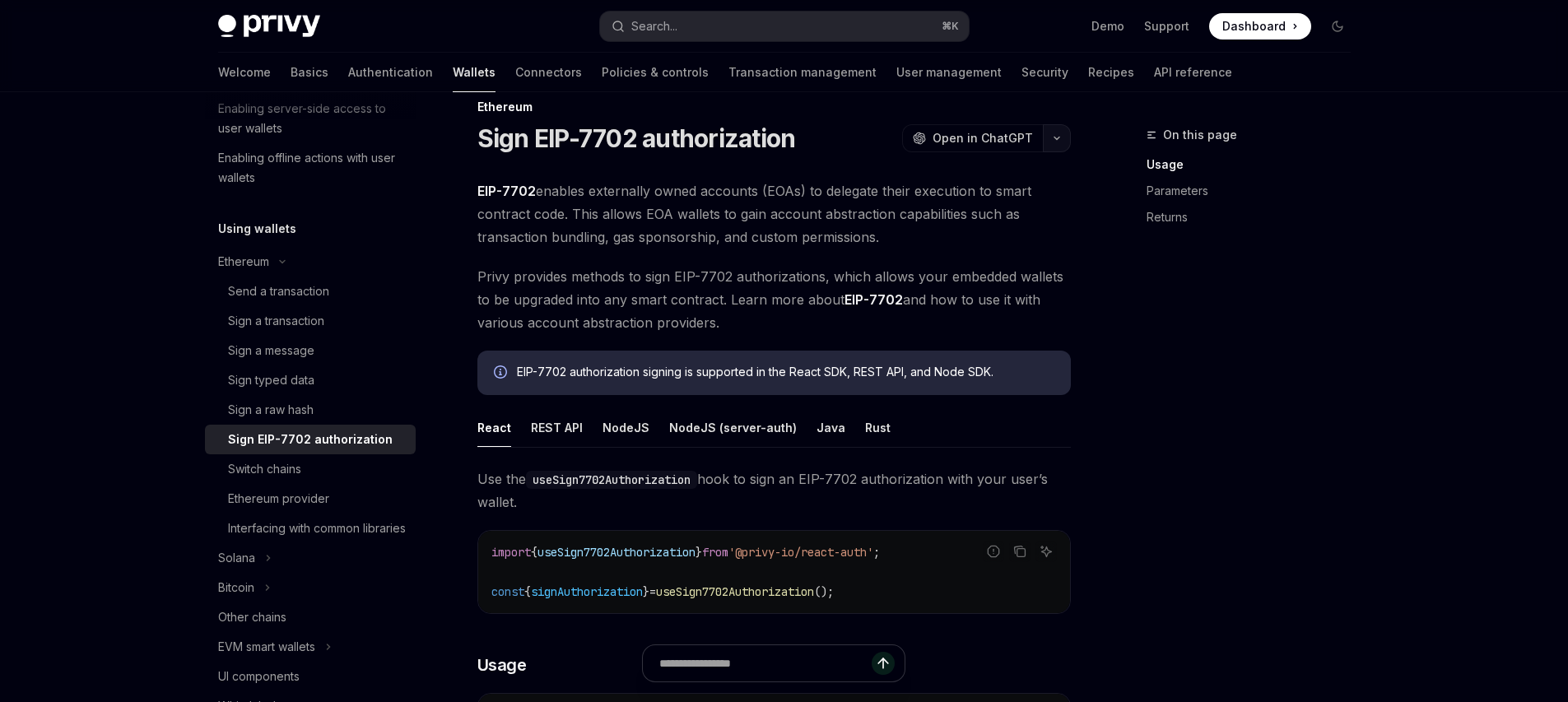
click at [1057, 128] on button "button" at bounding box center [1057, 138] width 28 height 28
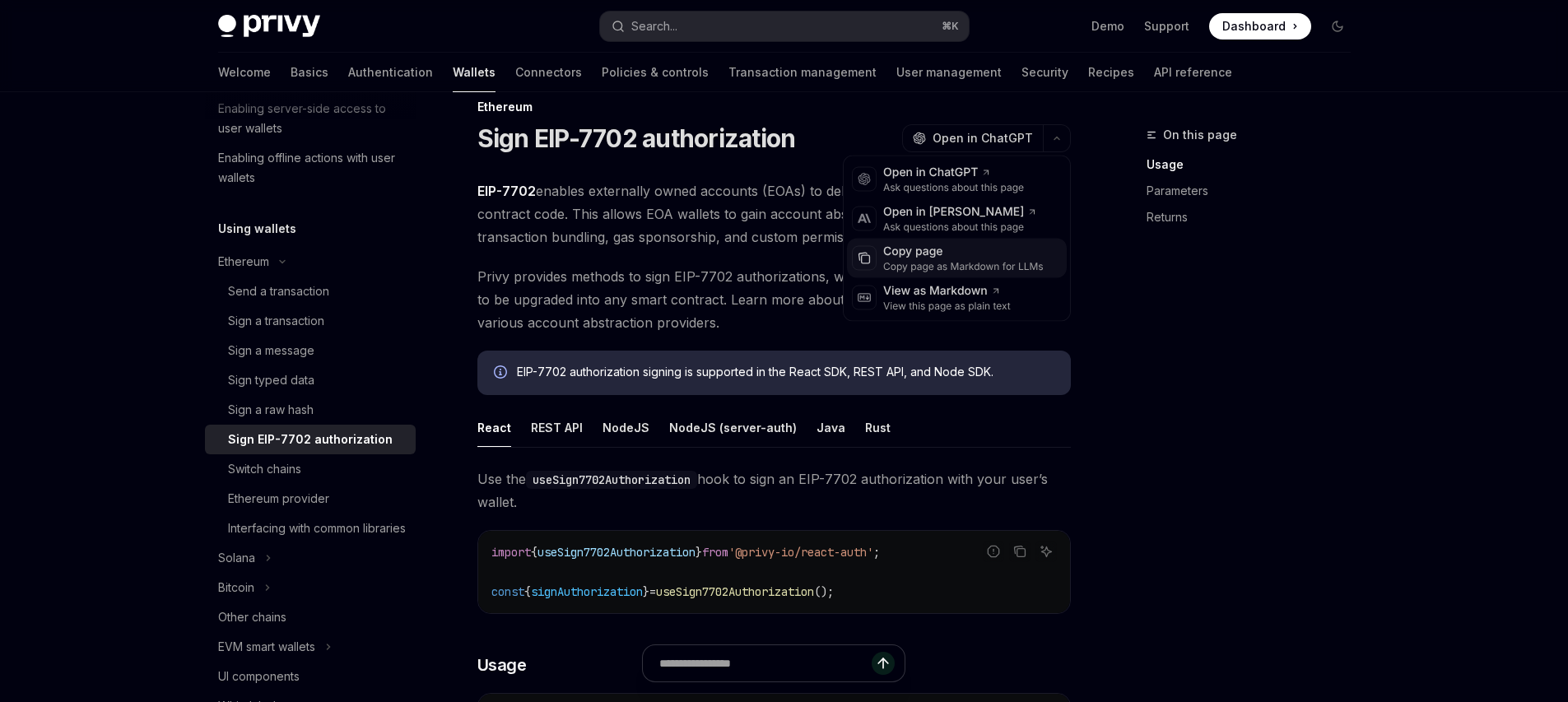
click at [961, 255] on div "Copy page" at bounding box center [964, 252] width 161 height 17
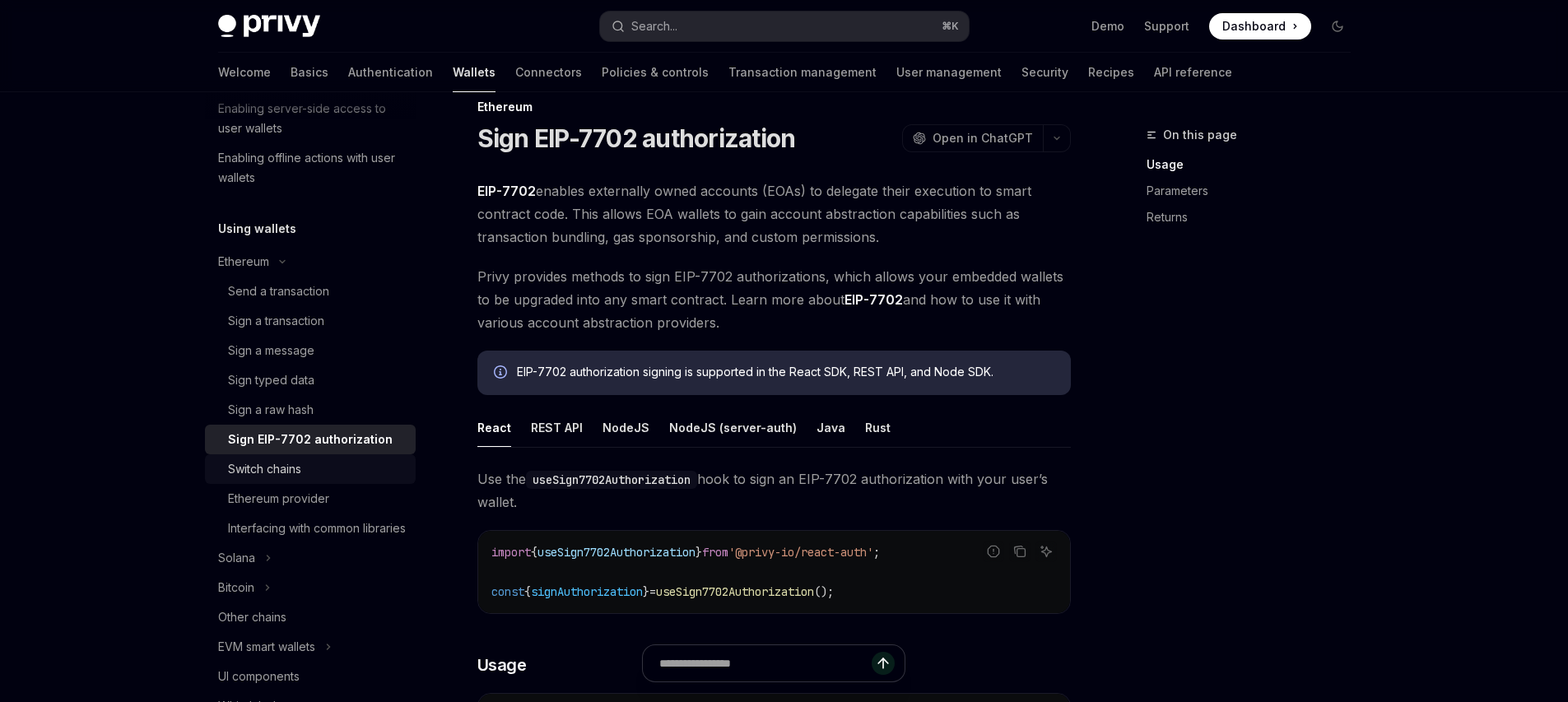
click at [283, 475] on div "Switch chains" at bounding box center [265, 468] width 73 height 20
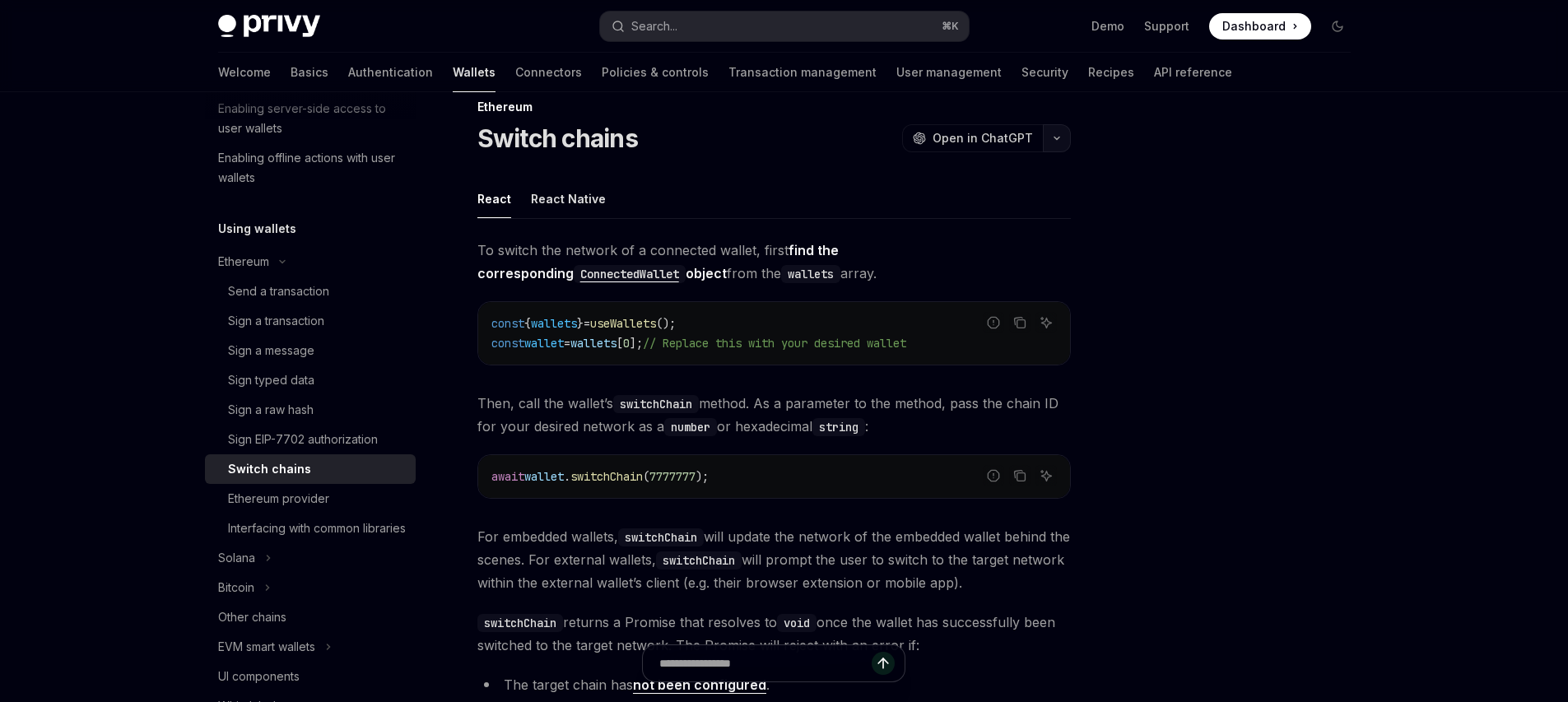
click at [1067, 139] on button "button" at bounding box center [1057, 138] width 28 height 28
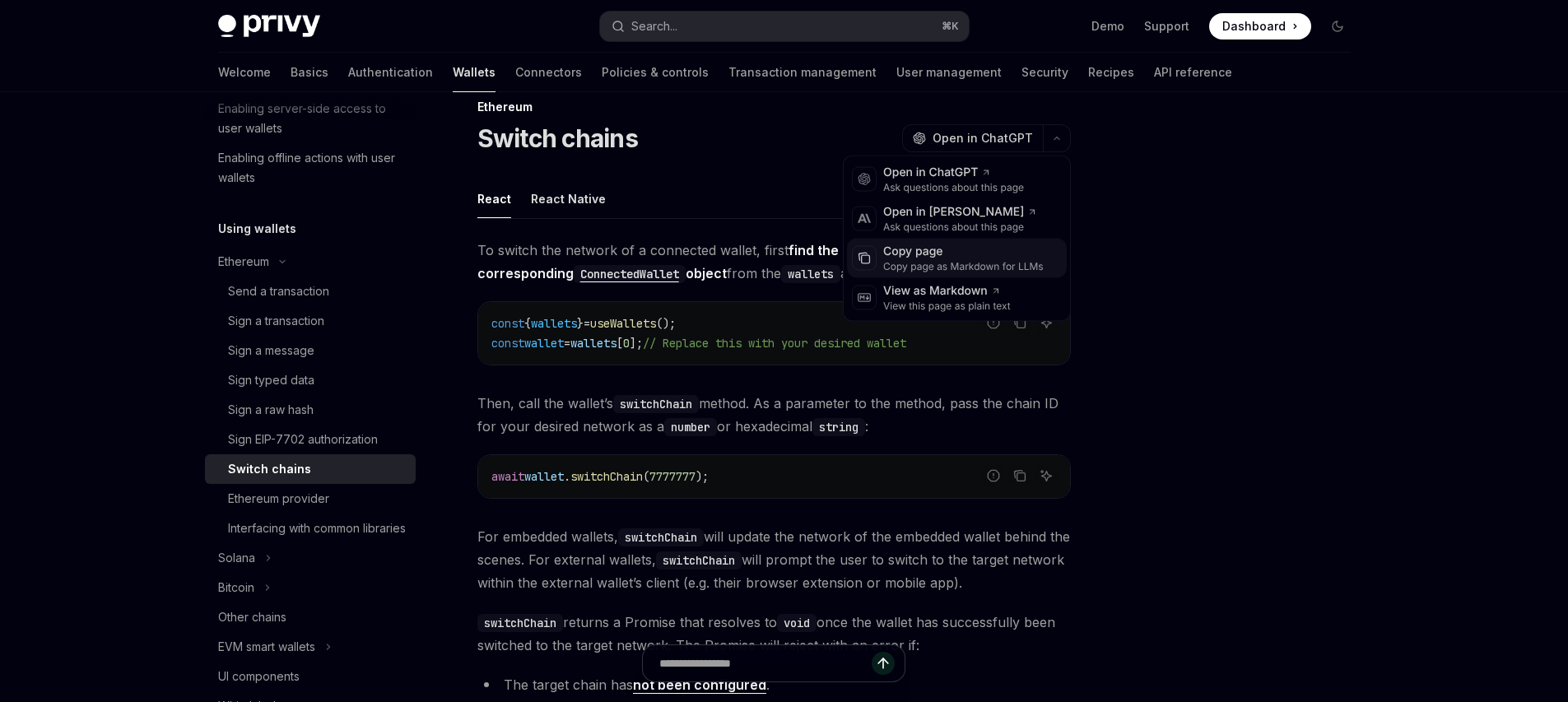
click at [942, 254] on div "Copy page" at bounding box center [964, 252] width 161 height 17
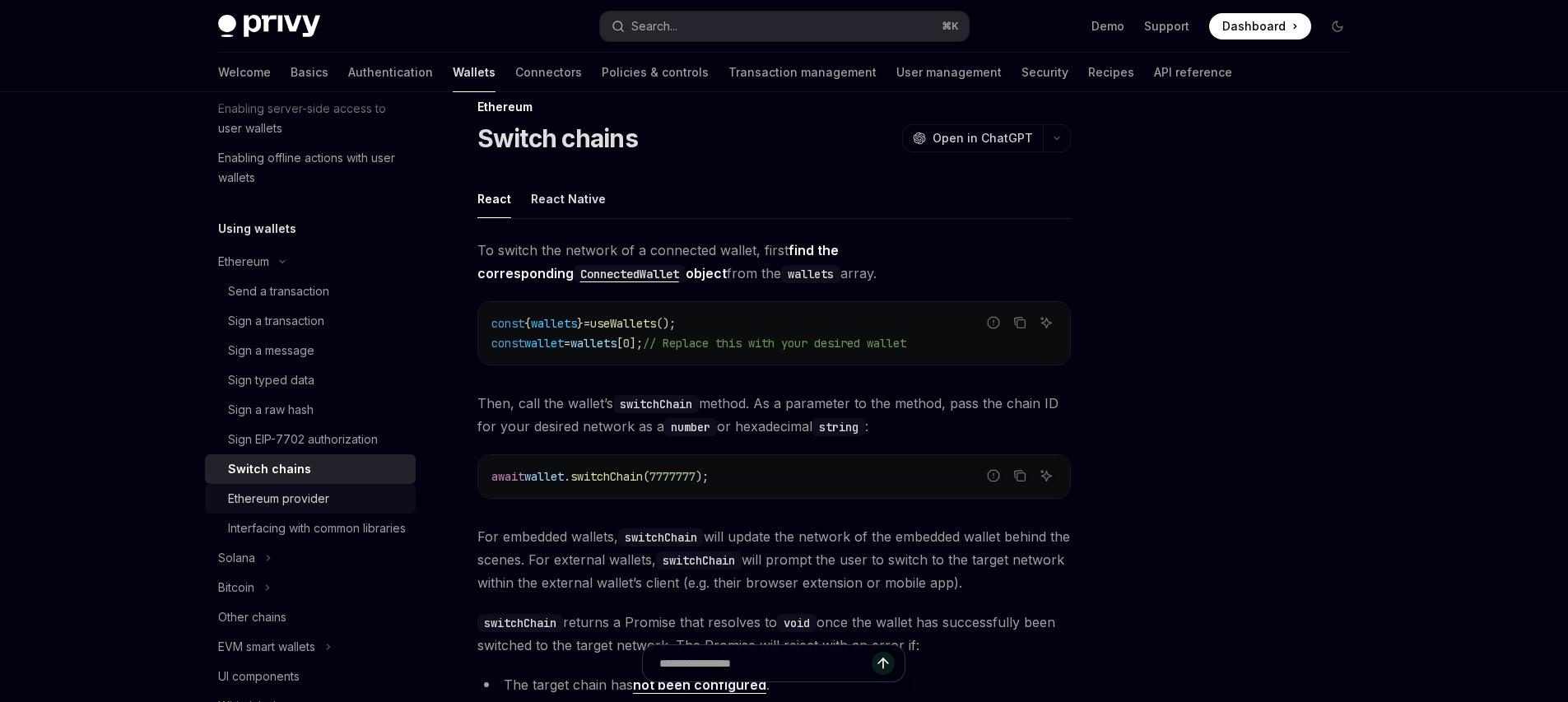
click at [272, 502] on div "Ethereum provider" at bounding box center [279, 498] width 101 height 20
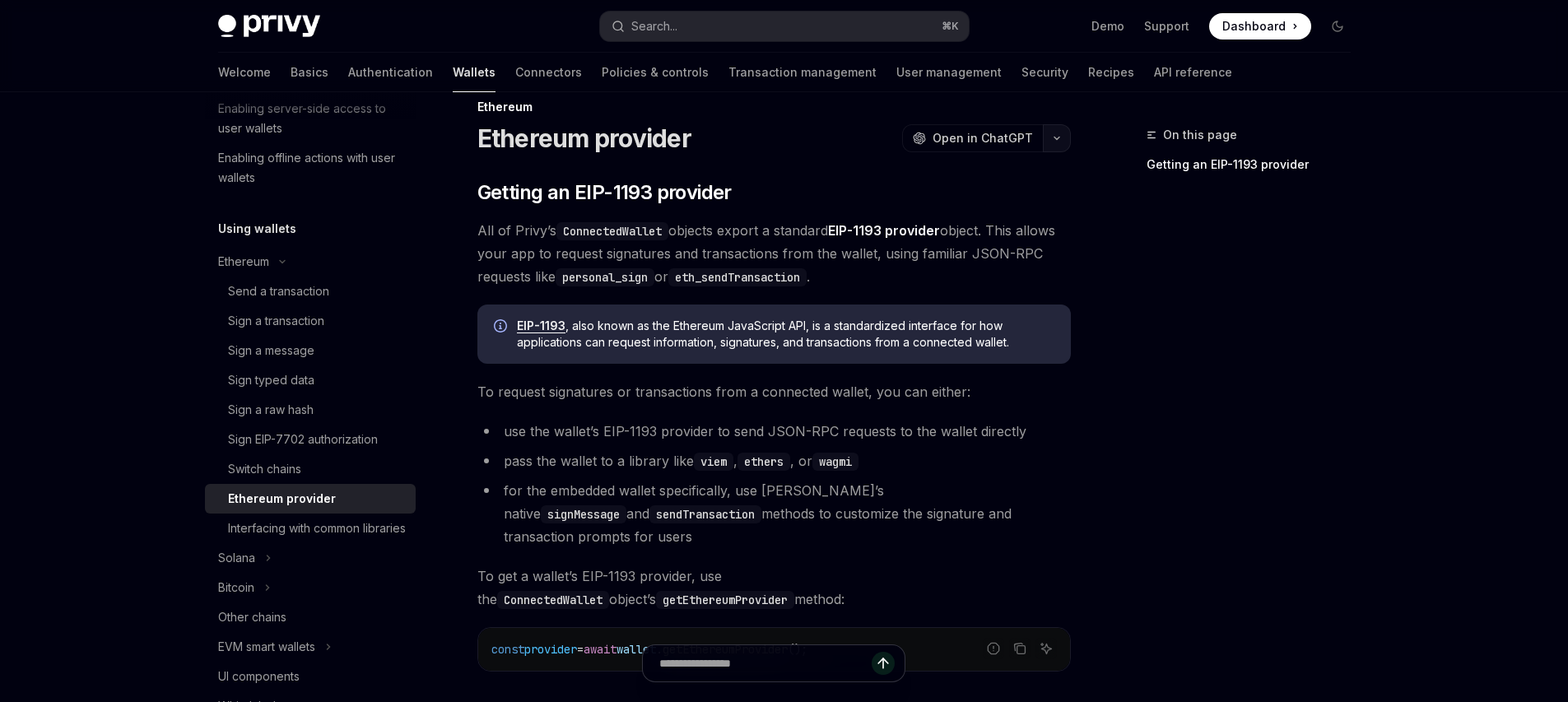
click at [1057, 135] on icon "button" at bounding box center [1057, 137] width 20 height 7
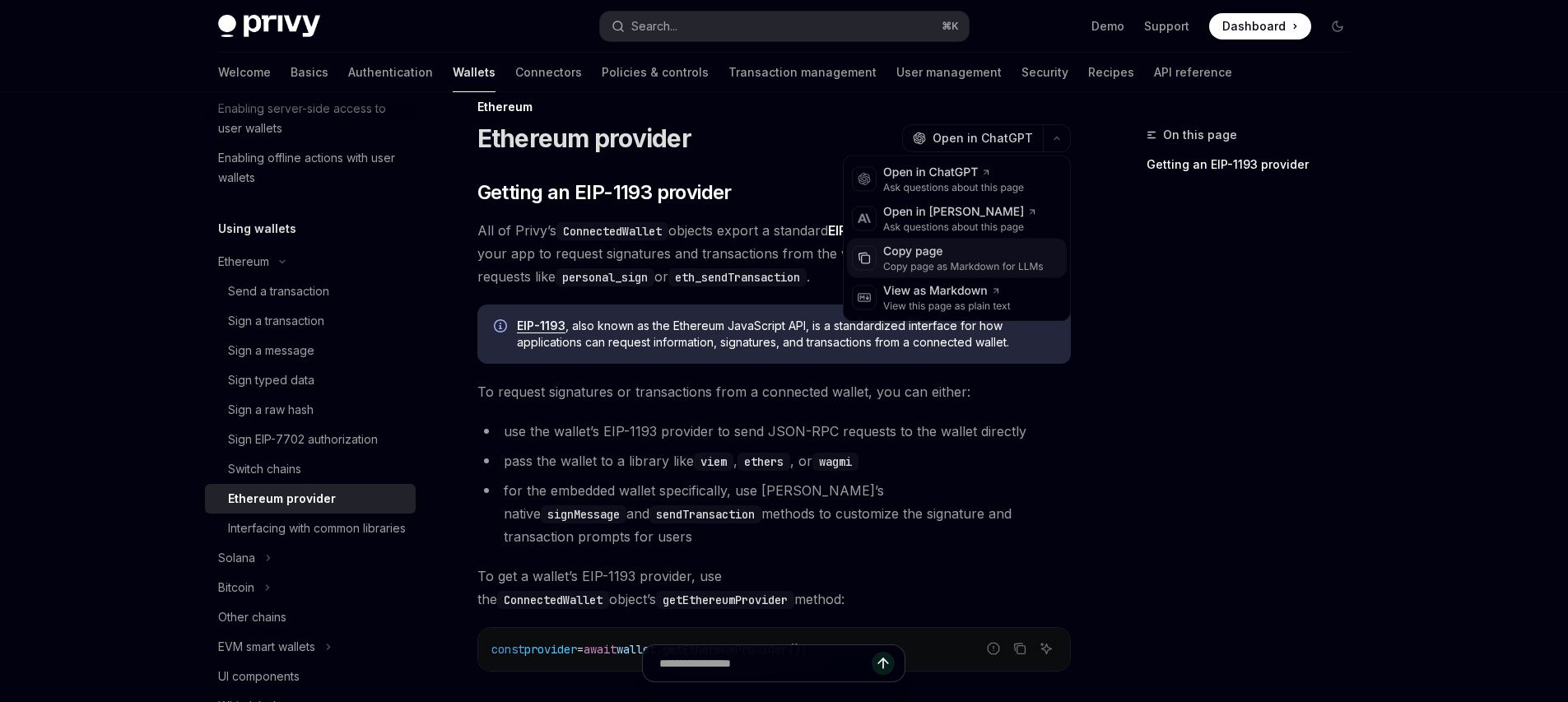
click at [945, 265] on div "Copy page as Markdown for LLMs" at bounding box center [964, 266] width 161 height 13
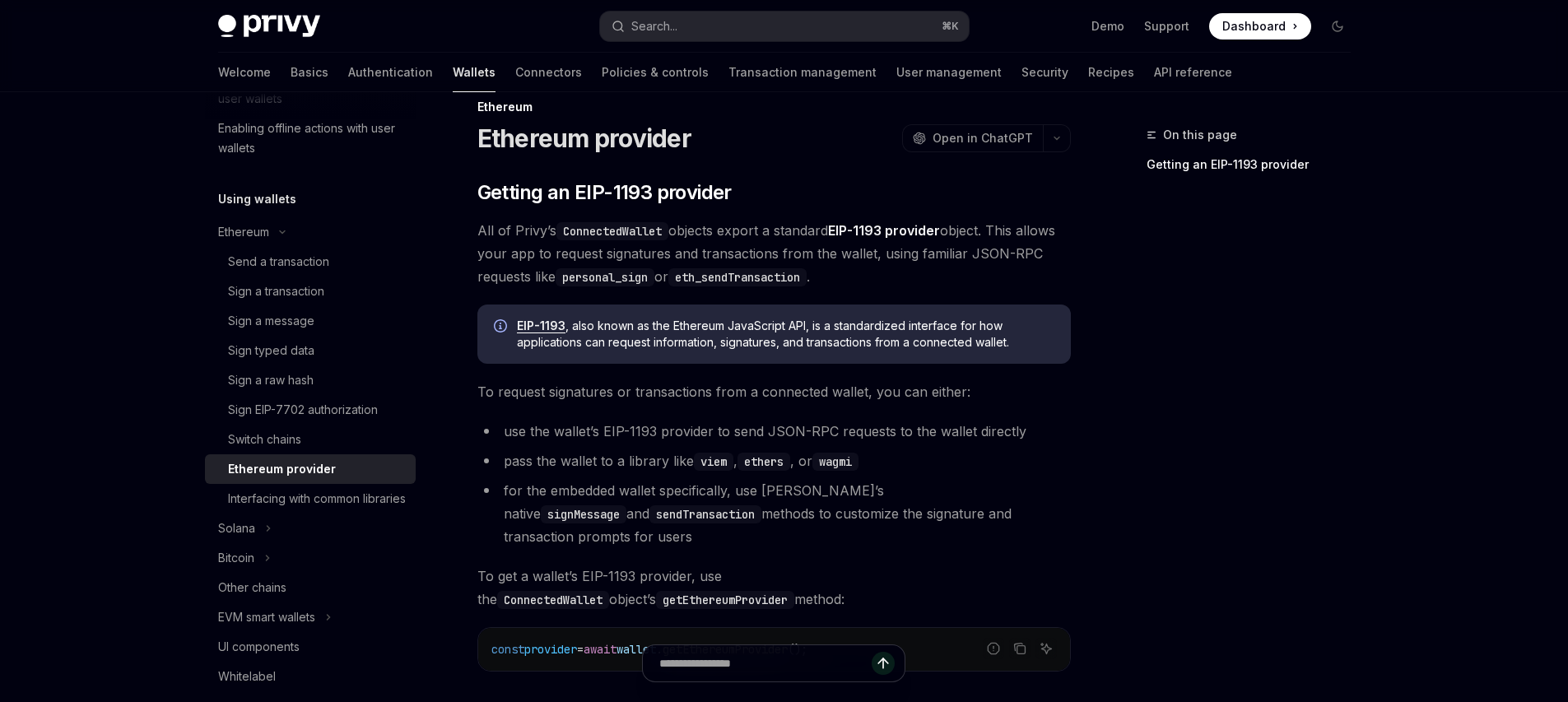
scroll to position [405, 0]
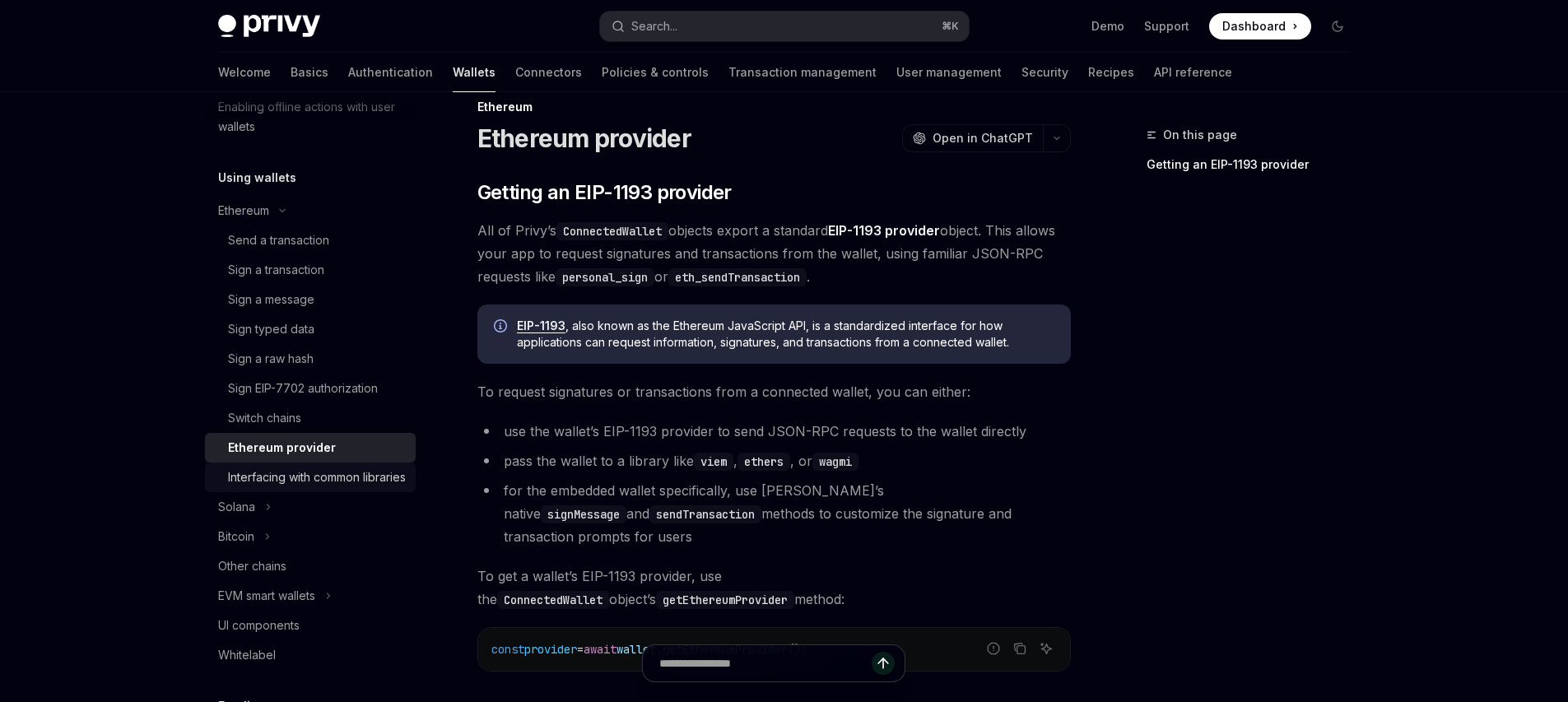
click at [299, 480] on div "Interfacing with common libraries" at bounding box center [317, 477] width 178 height 20
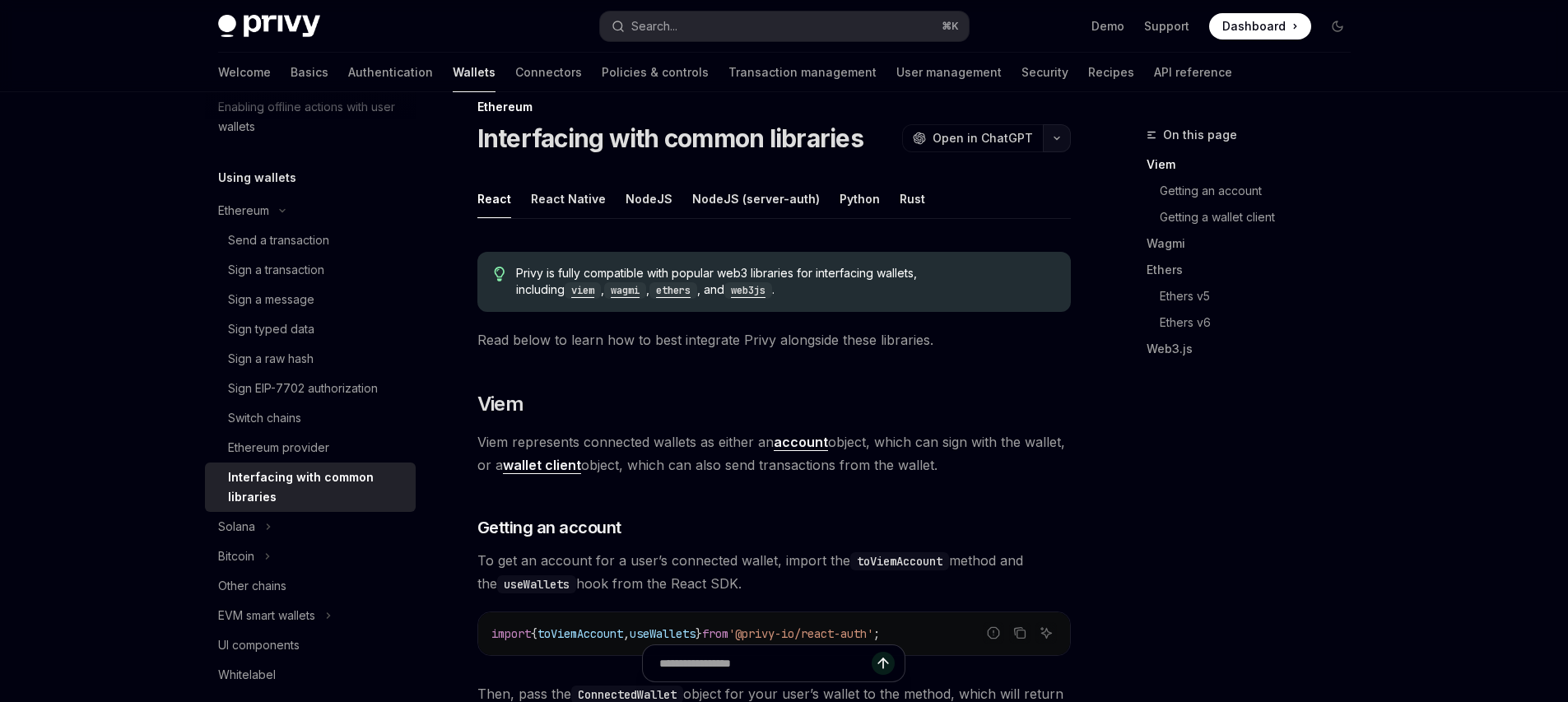
click at [1057, 139] on icon "button" at bounding box center [1057, 137] width 20 height 7
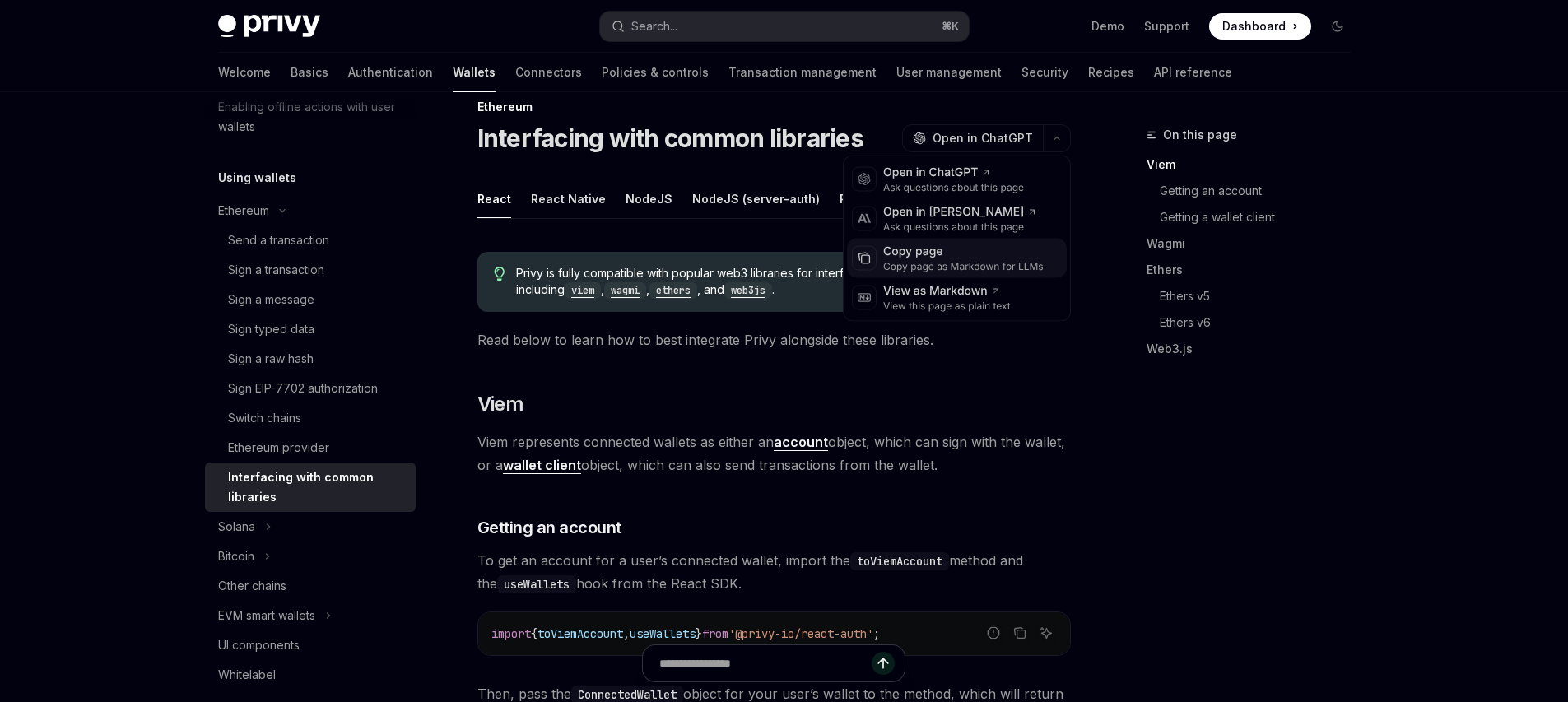
click at [925, 269] on div "Copy page as Markdown for LLMs" at bounding box center [964, 266] width 161 height 13
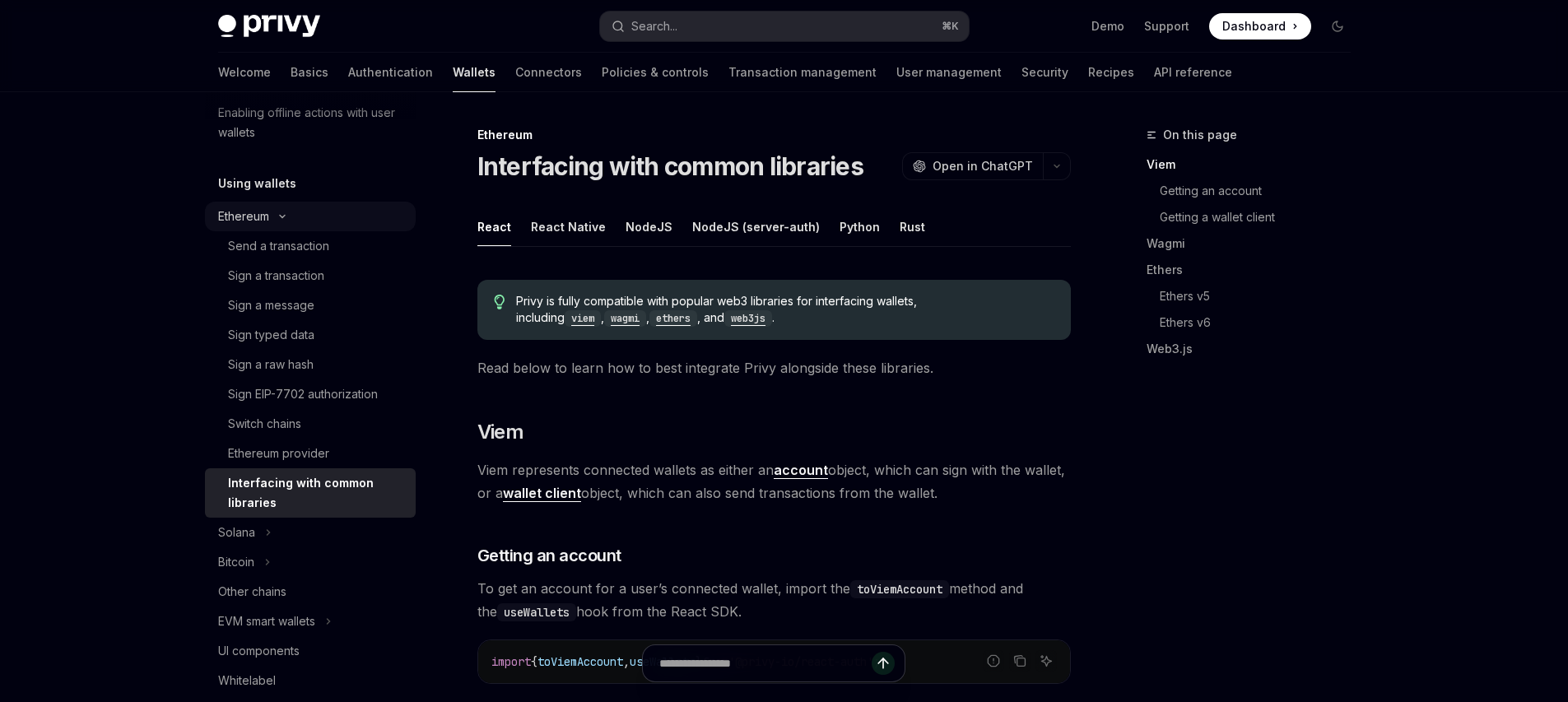
scroll to position [372, 0]
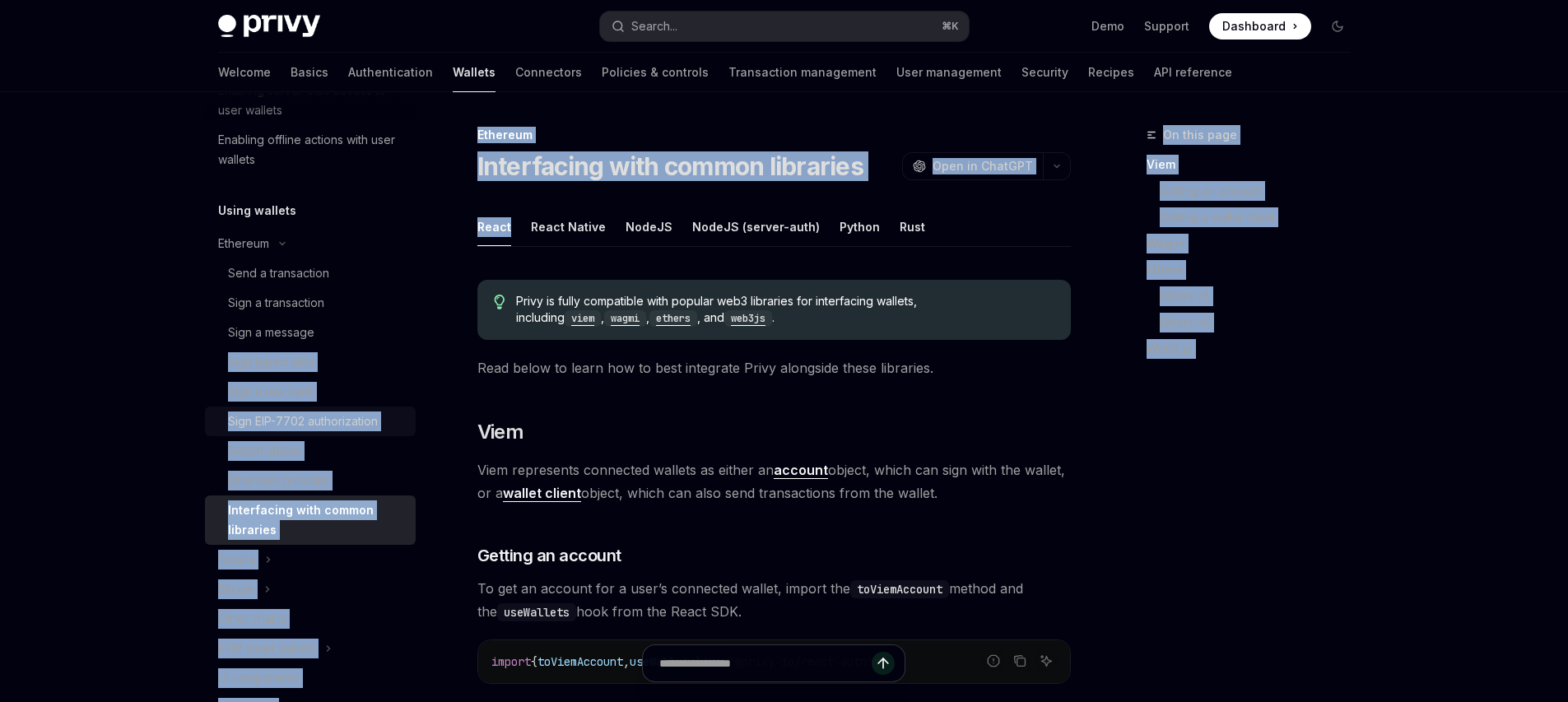
drag, startPoint x: 180, startPoint y: 244, endPoint x: 254, endPoint y: 433, distance: 203.0
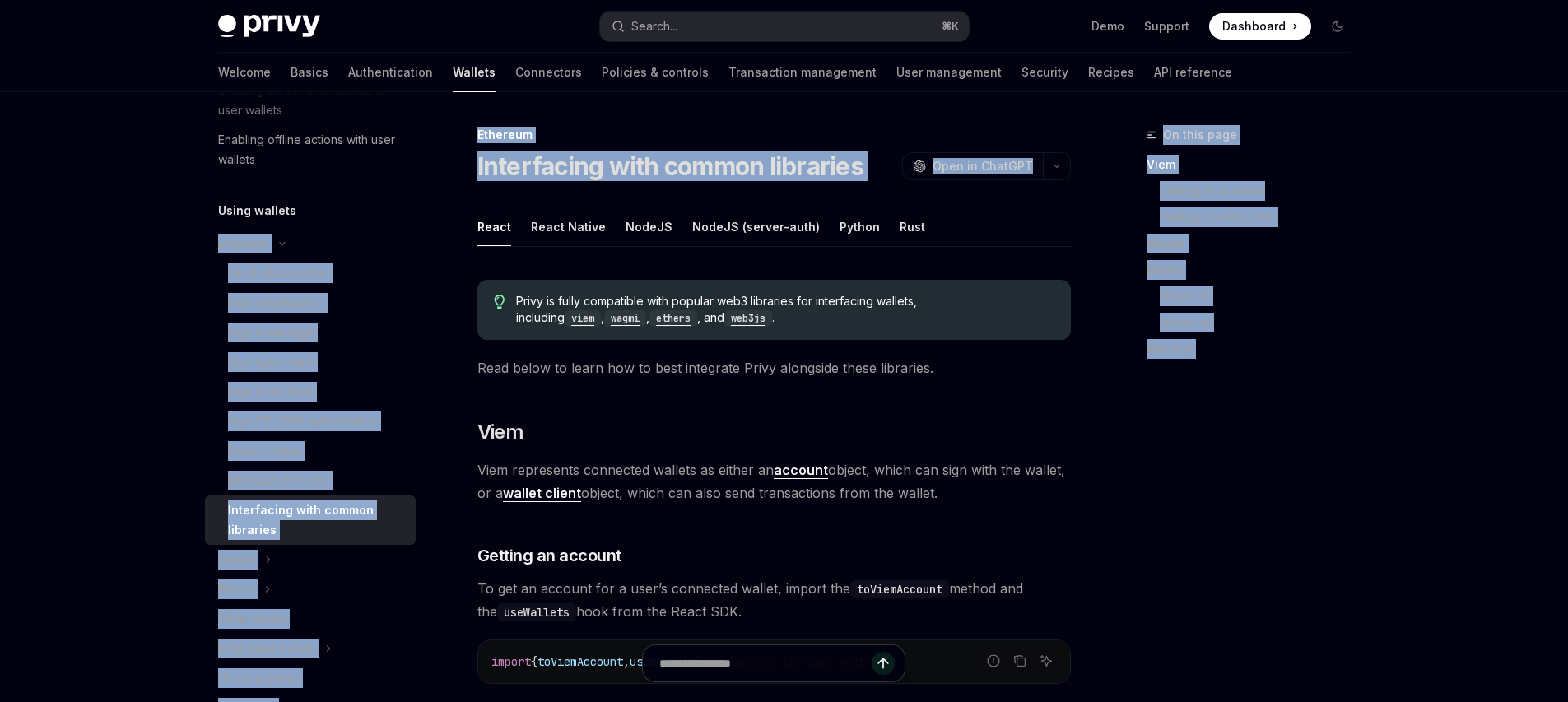
drag, startPoint x: 184, startPoint y: 224, endPoint x: 194, endPoint y: 235, distance: 14.9
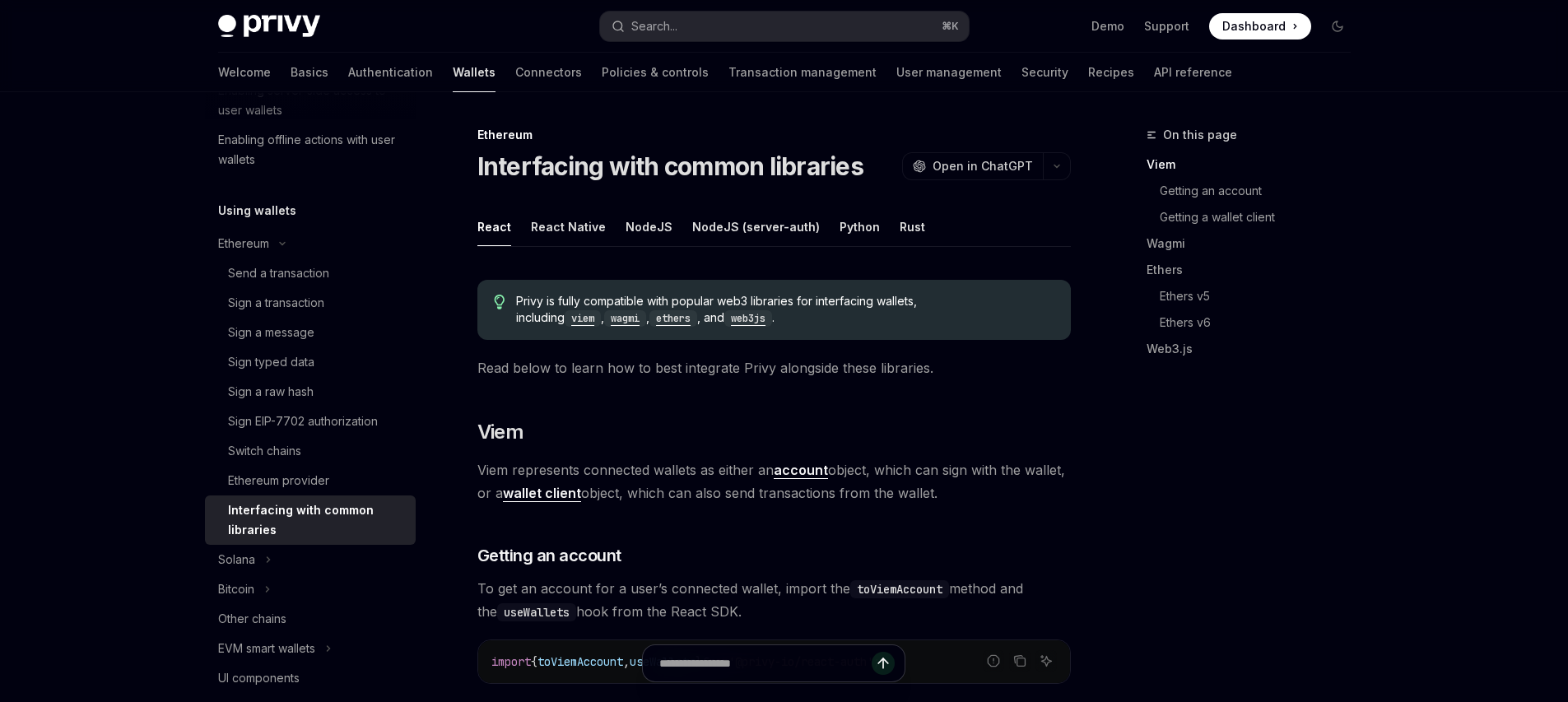
drag, startPoint x: 161, startPoint y: 232, endPoint x: 176, endPoint y: 227, distance: 15.8
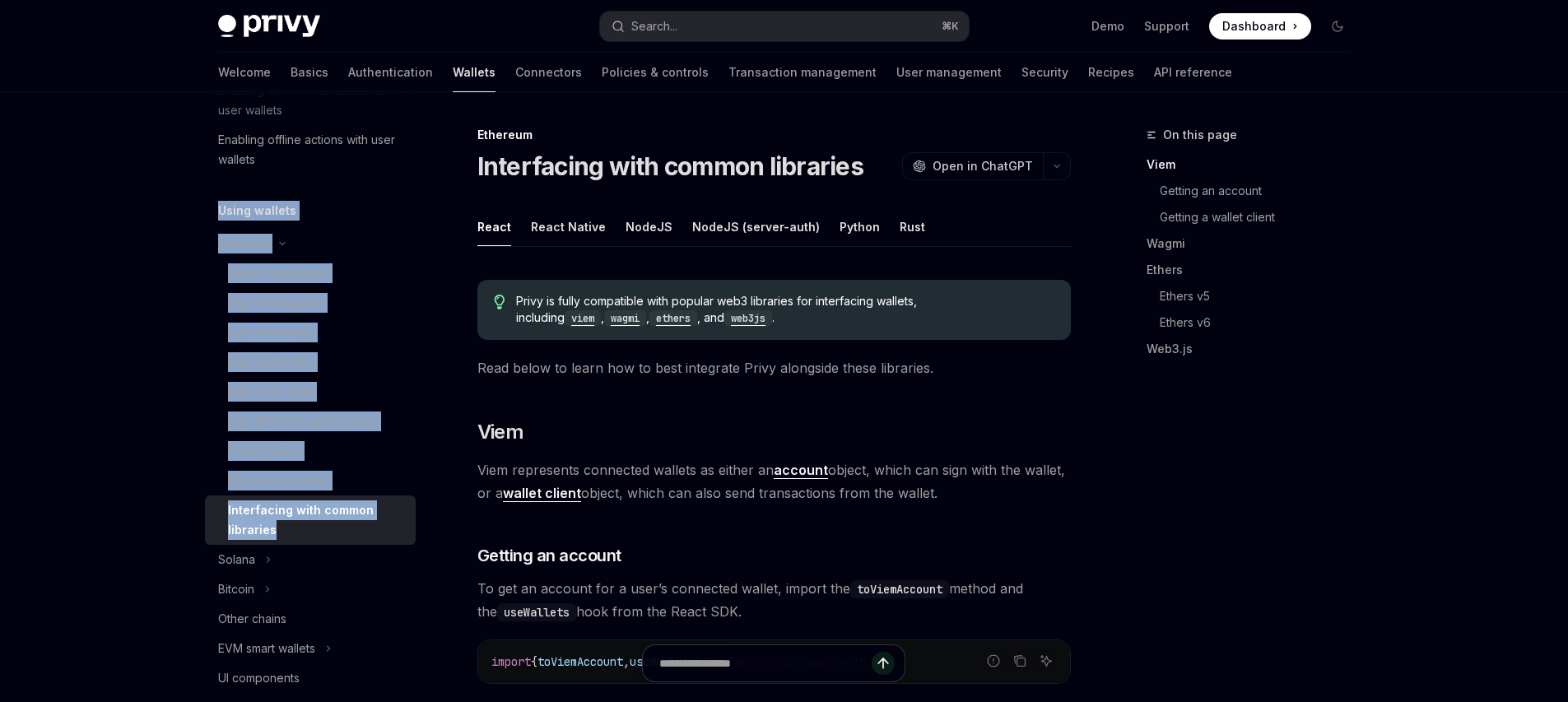
copy div "Using wallets Ethereum Send a transaction Sign a transaction Sign a message Sig…"
drag, startPoint x: 211, startPoint y: 193, endPoint x: 319, endPoint y: 536, distance: 359.6
click at [319, 536] on div "Wallets overview Chain support Embedded wallets Create a wallet Create a wallet…" at bounding box center [309, 551] width 210 height 1608
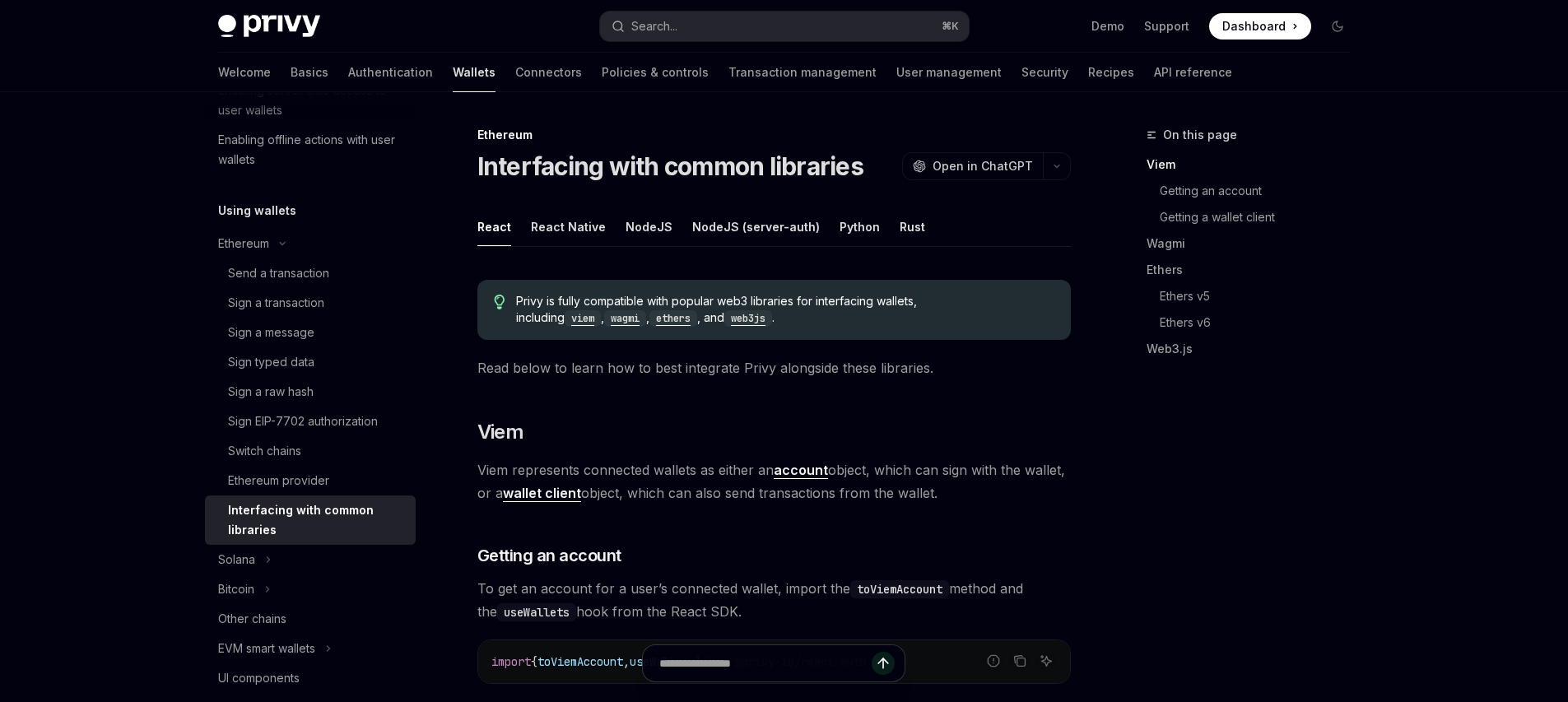
click at [265, 275] on div "Send a transaction" at bounding box center [279, 273] width 101 height 20
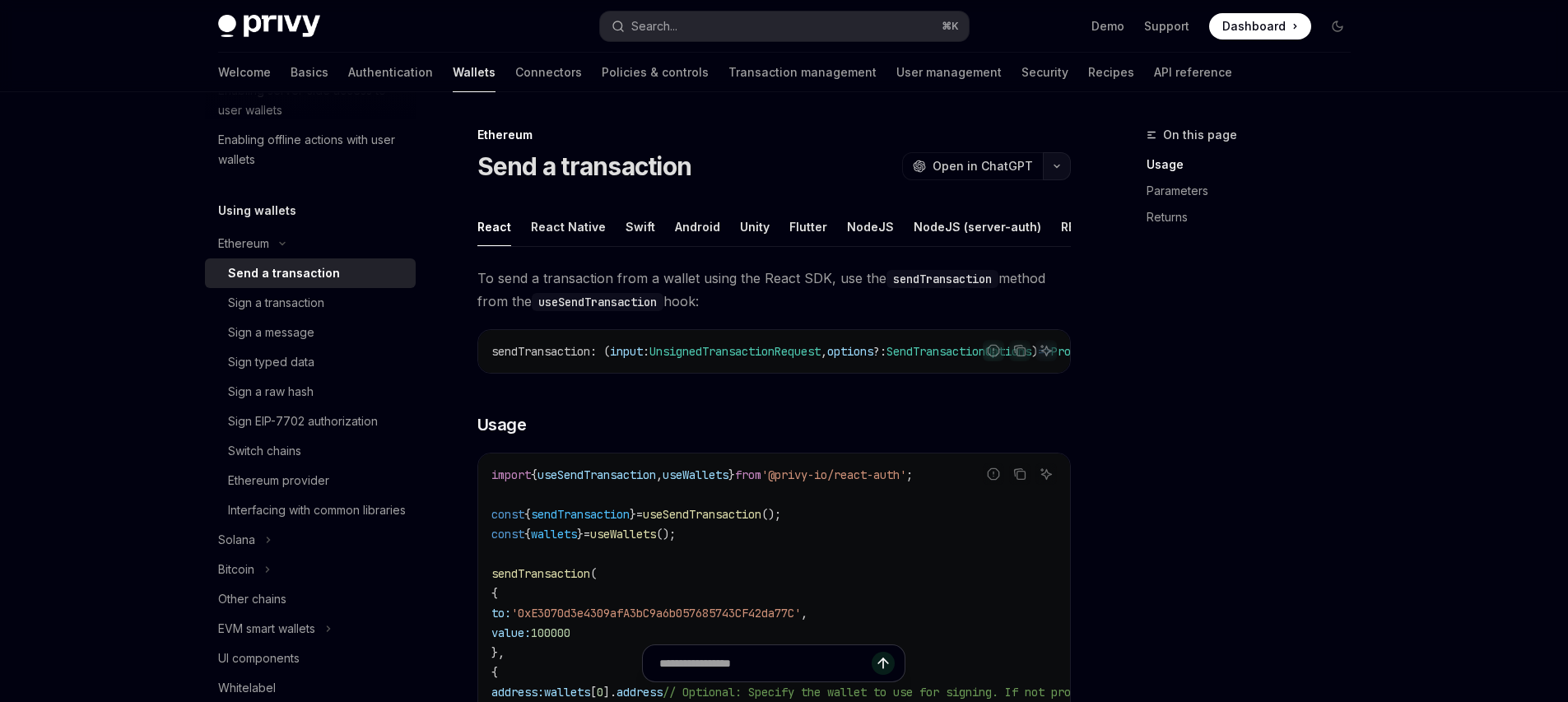
click at [1059, 156] on button "button" at bounding box center [1057, 166] width 28 height 28
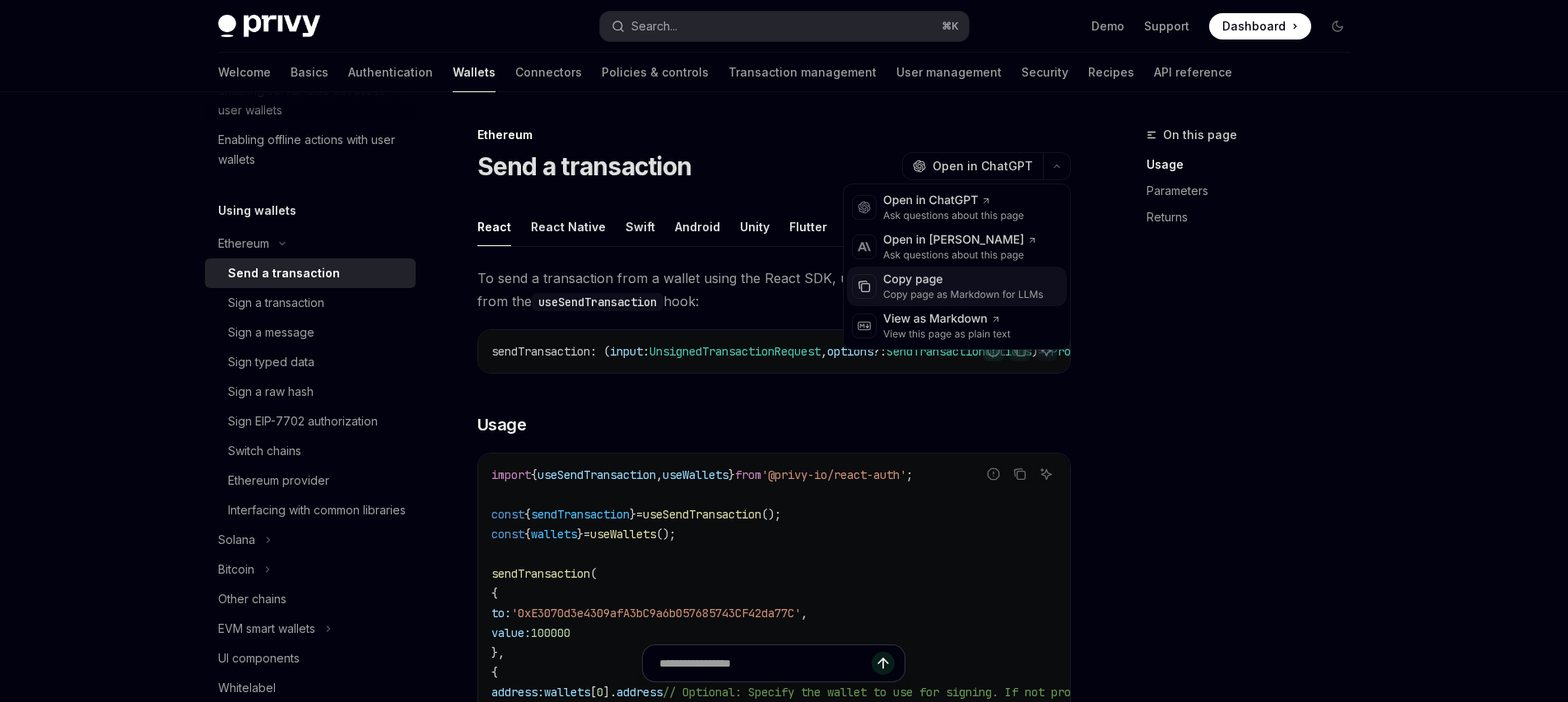
click at [915, 280] on div "Copy page" at bounding box center [964, 280] width 161 height 17
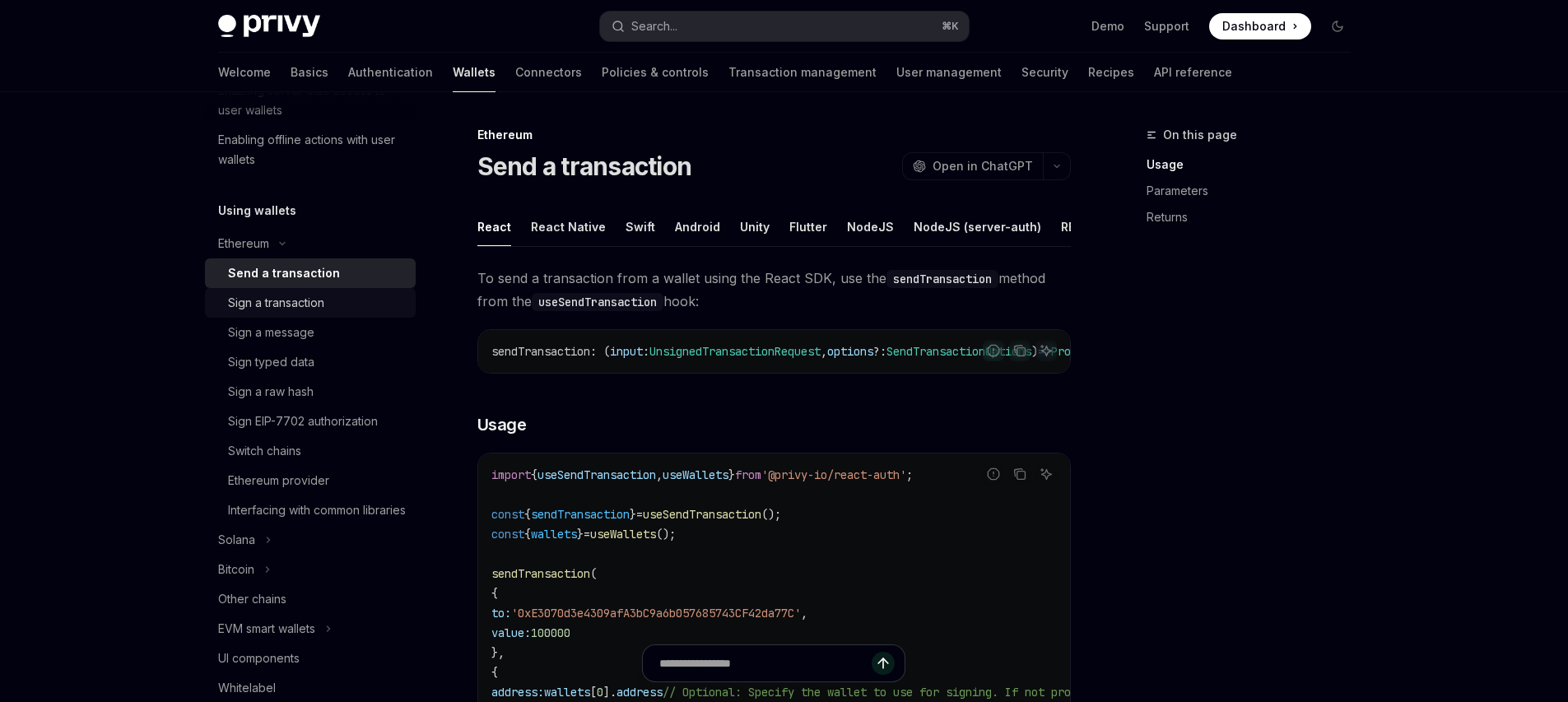
click at [267, 308] on div "Sign a transaction" at bounding box center [276, 302] width 96 height 20
click at [1063, 159] on button "button" at bounding box center [1057, 166] width 28 height 28
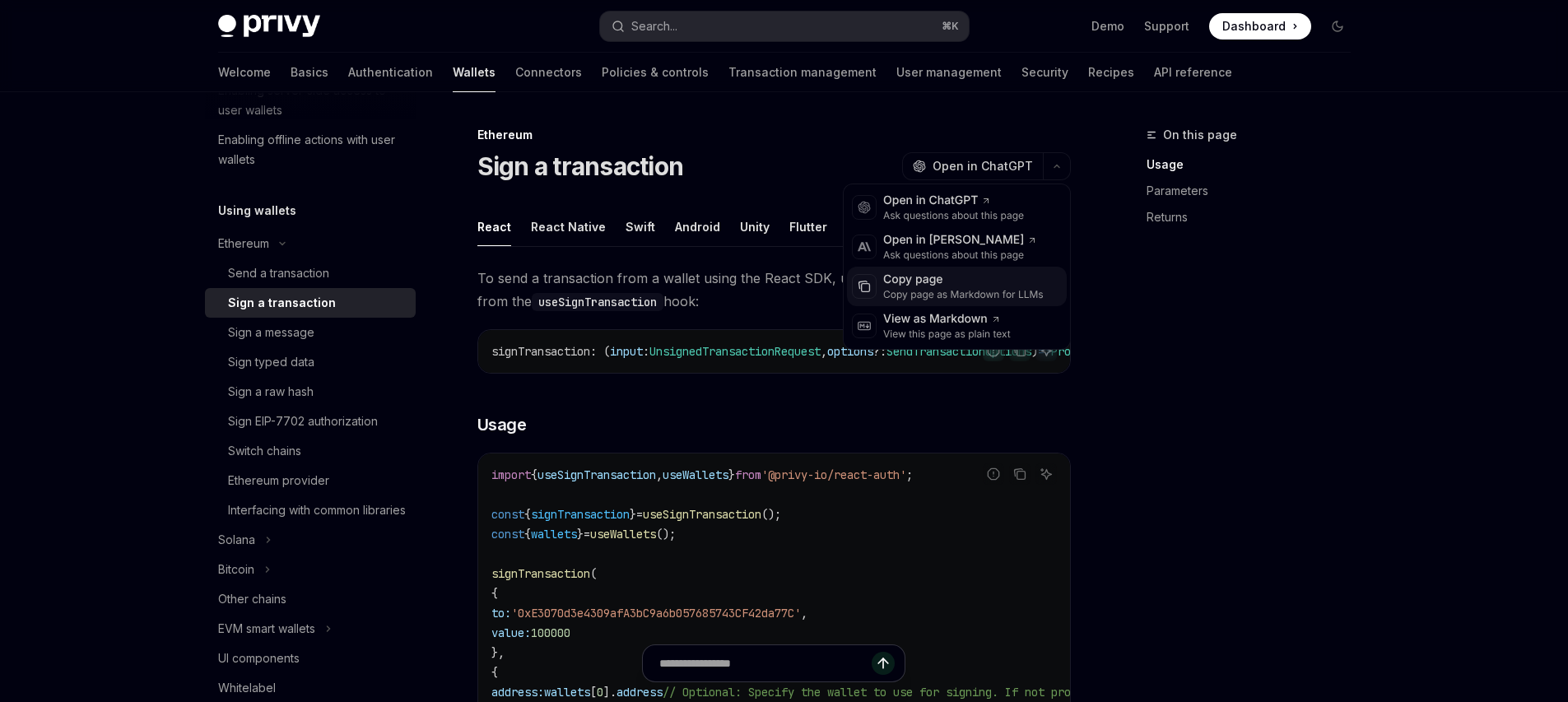
click at [940, 285] on div "Copy page" at bounding box center [964, 280] width 161 height 17
click at [1062, 168] on button "button" at bounding box center [1057, 166] width 28 height 28
click at [954, 289] on div "Copy page as Markdown for LLMs" at bounding box center [964, 294] width 161 height 13
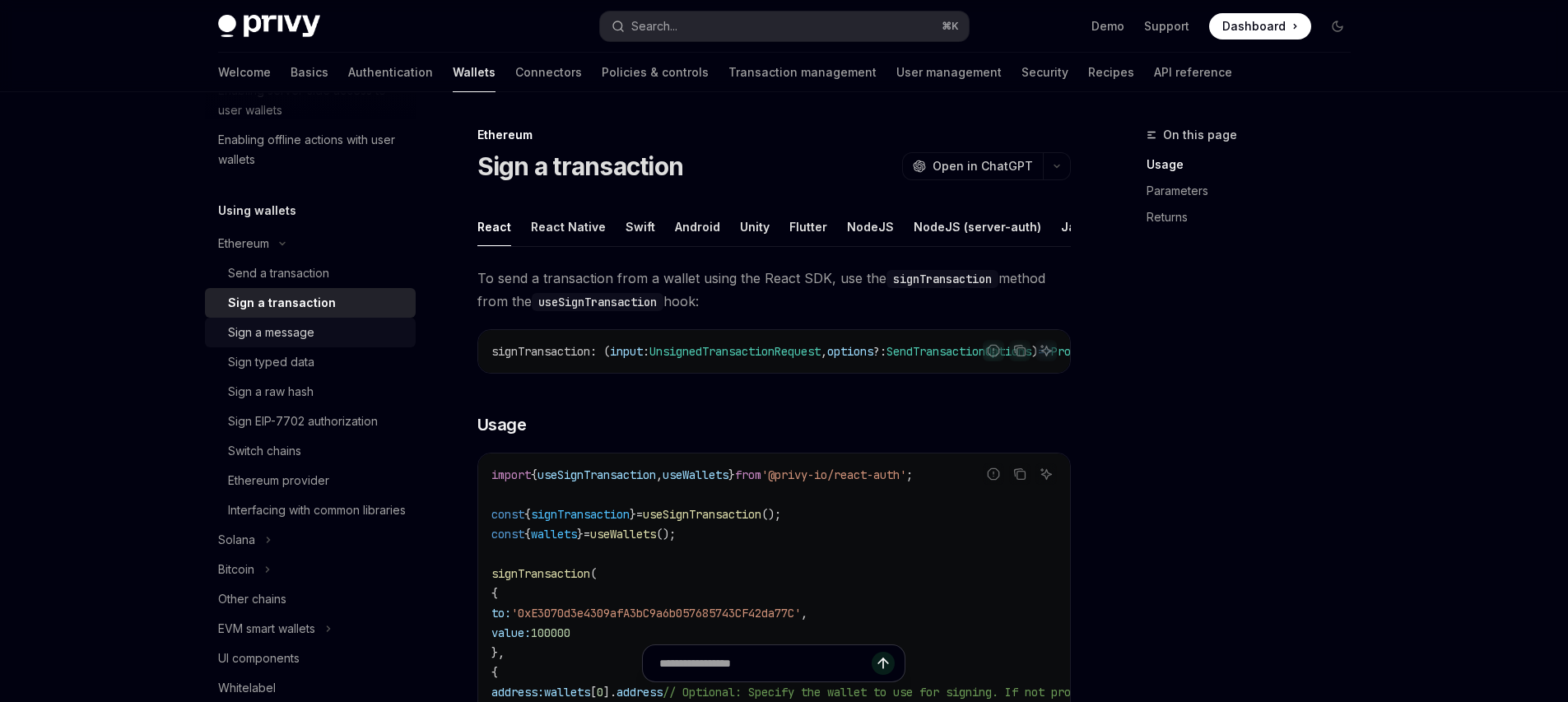
click at [309, 337] on div "Sign a message" at bounding box center [271, 332] width 86 height 20
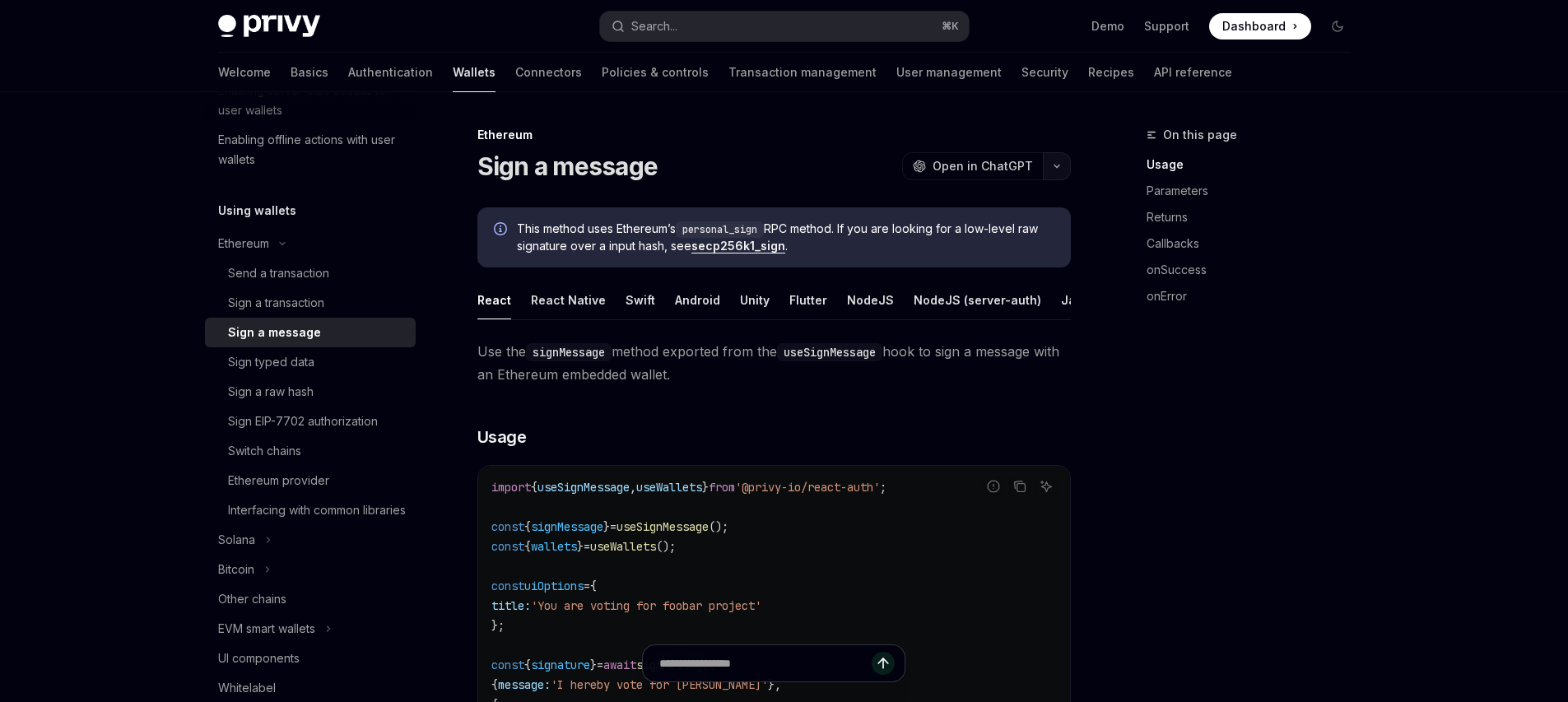
click at [1054, 169] on button "button" at bounding box center [1057, 166] width 28 height 28
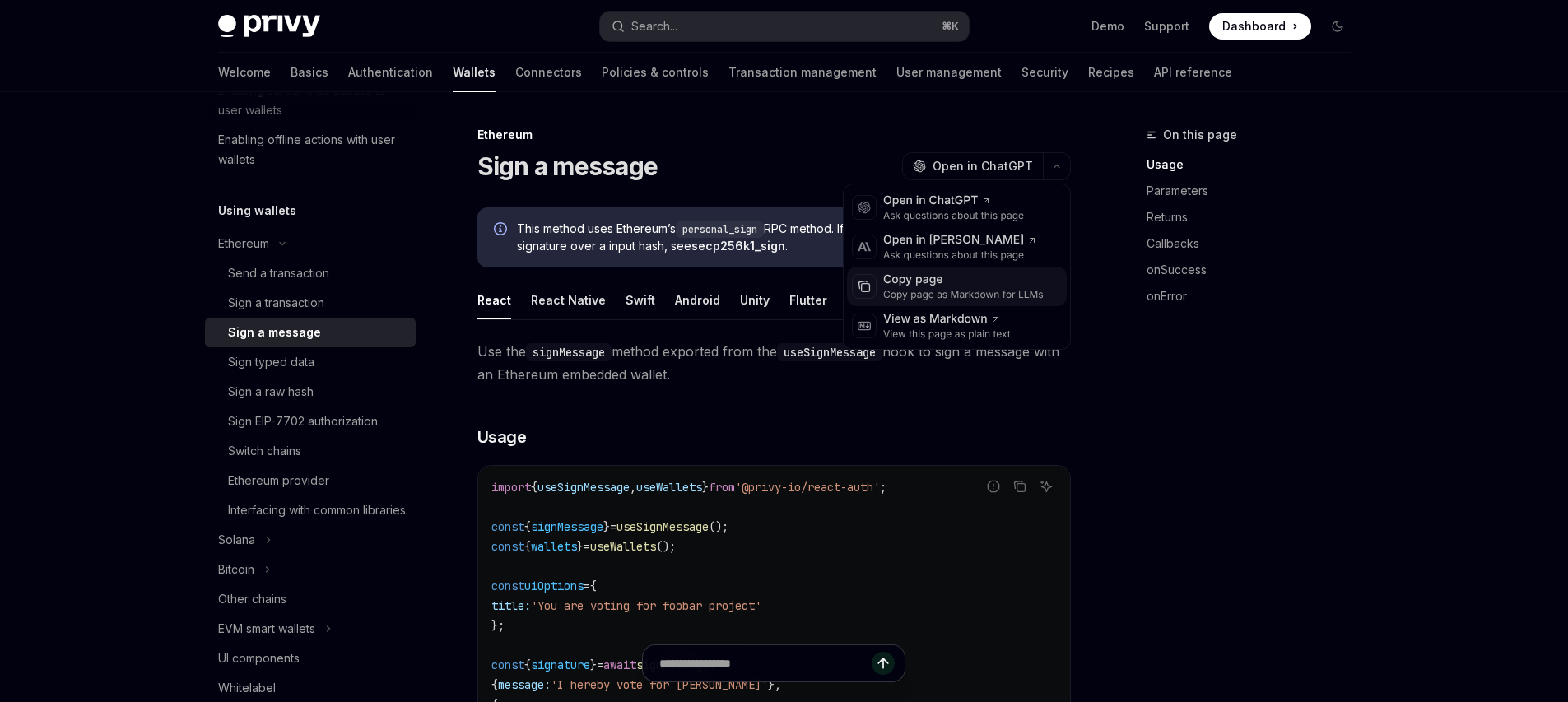
click at [932, 275] on div "Copy page" at bounding box center [964, 280] width 161 height 17
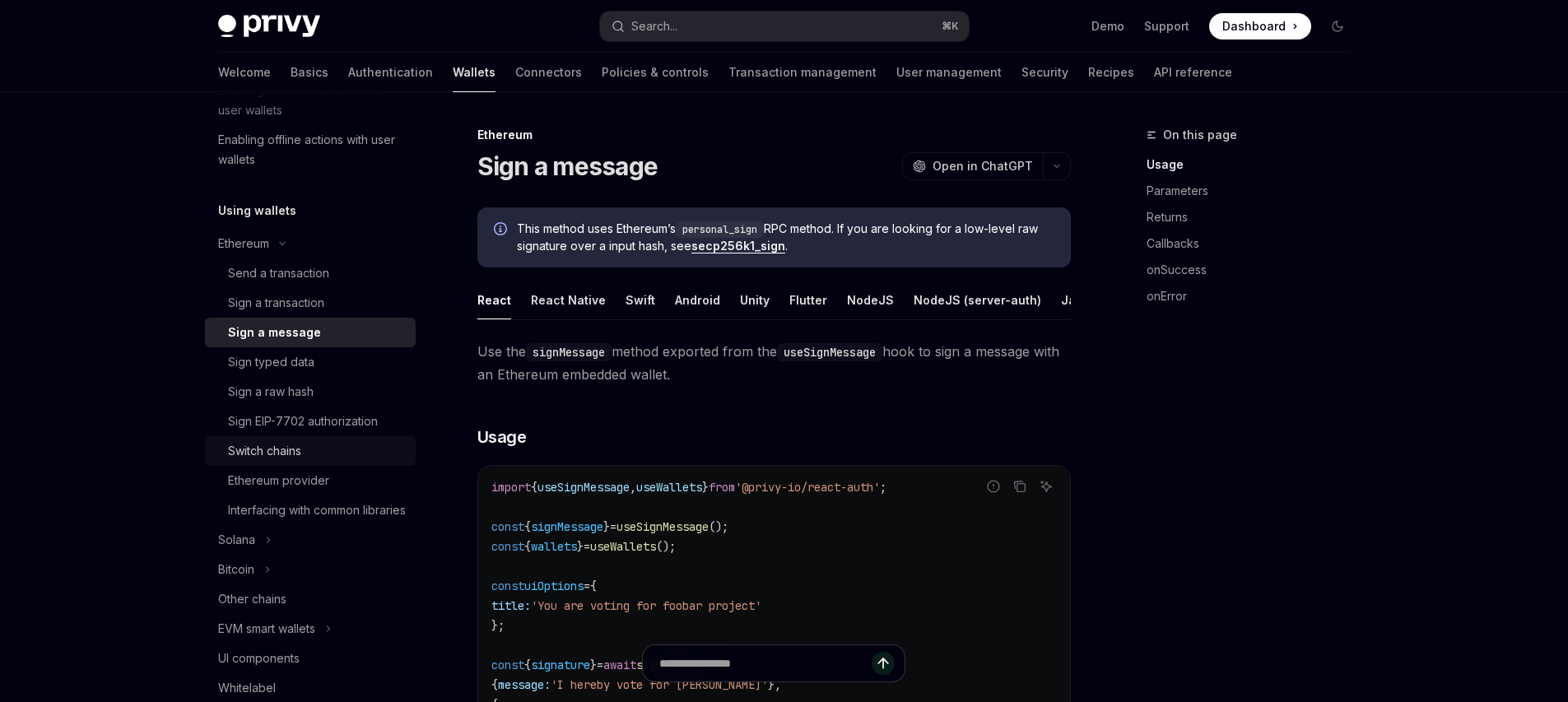
click at [348, 445] on div "Switch chains" at bounding box center [317, 451] width 178 height 20
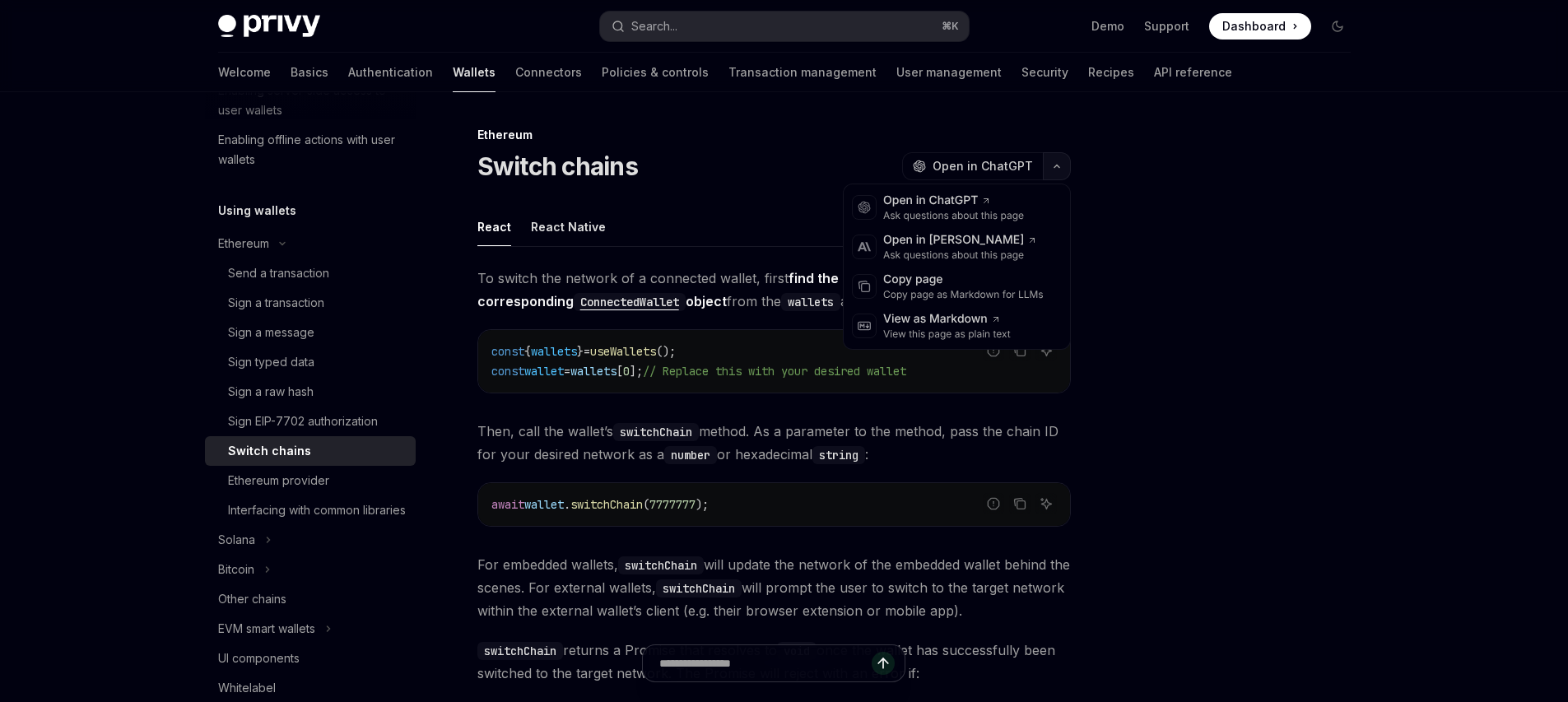
click at [1059, 173] on button "button" at bounding box center [1057, 166] width 28 height 28
click at [931, 294] on div "Copy page as Markdown for LLMs" at bounding box center [964, 294] width 161 height 13
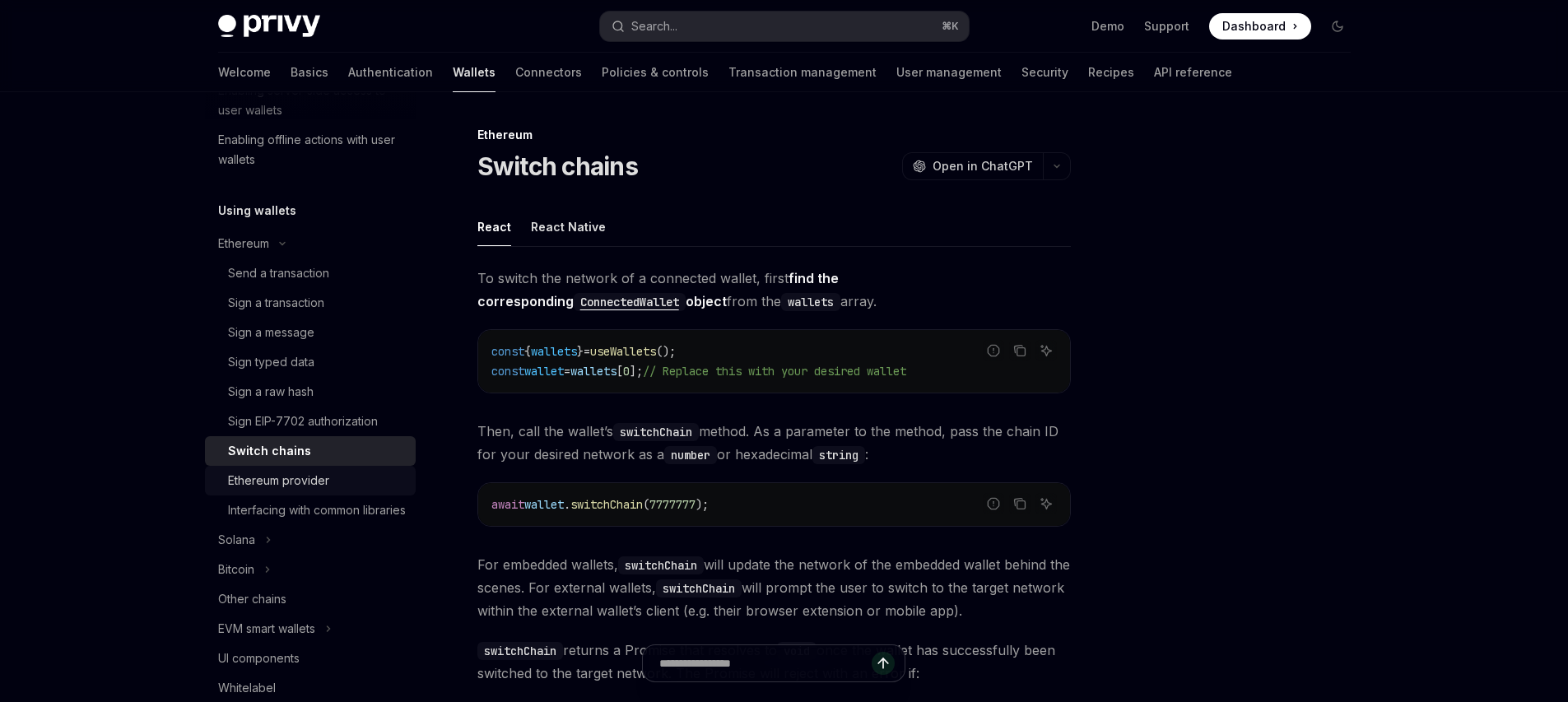
click at [307, 483] on div "Ethereum provider" at bounding box center [279, 480] width 101 height 20
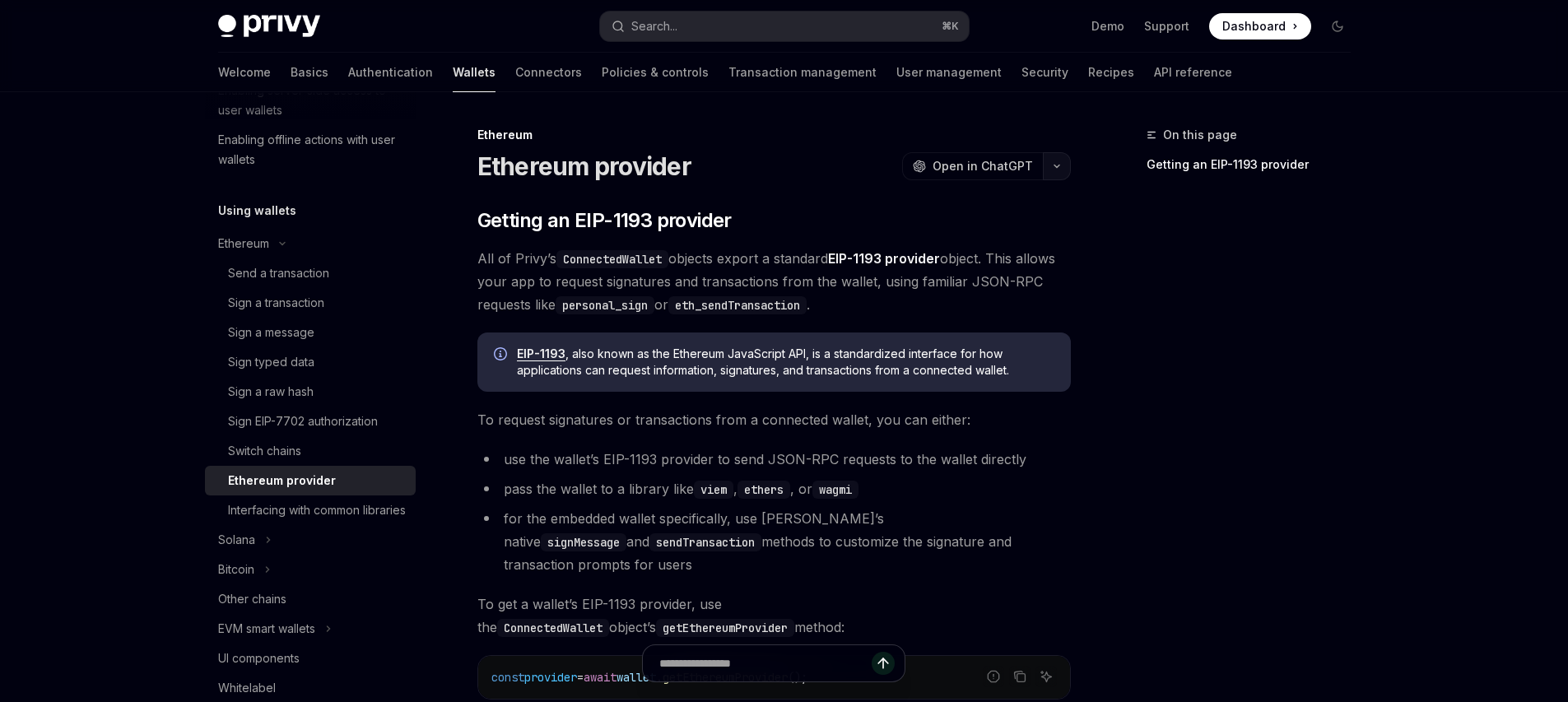
click at [1064, 168] on button "button" at bounding box center [1057, 166] width 28 height 28
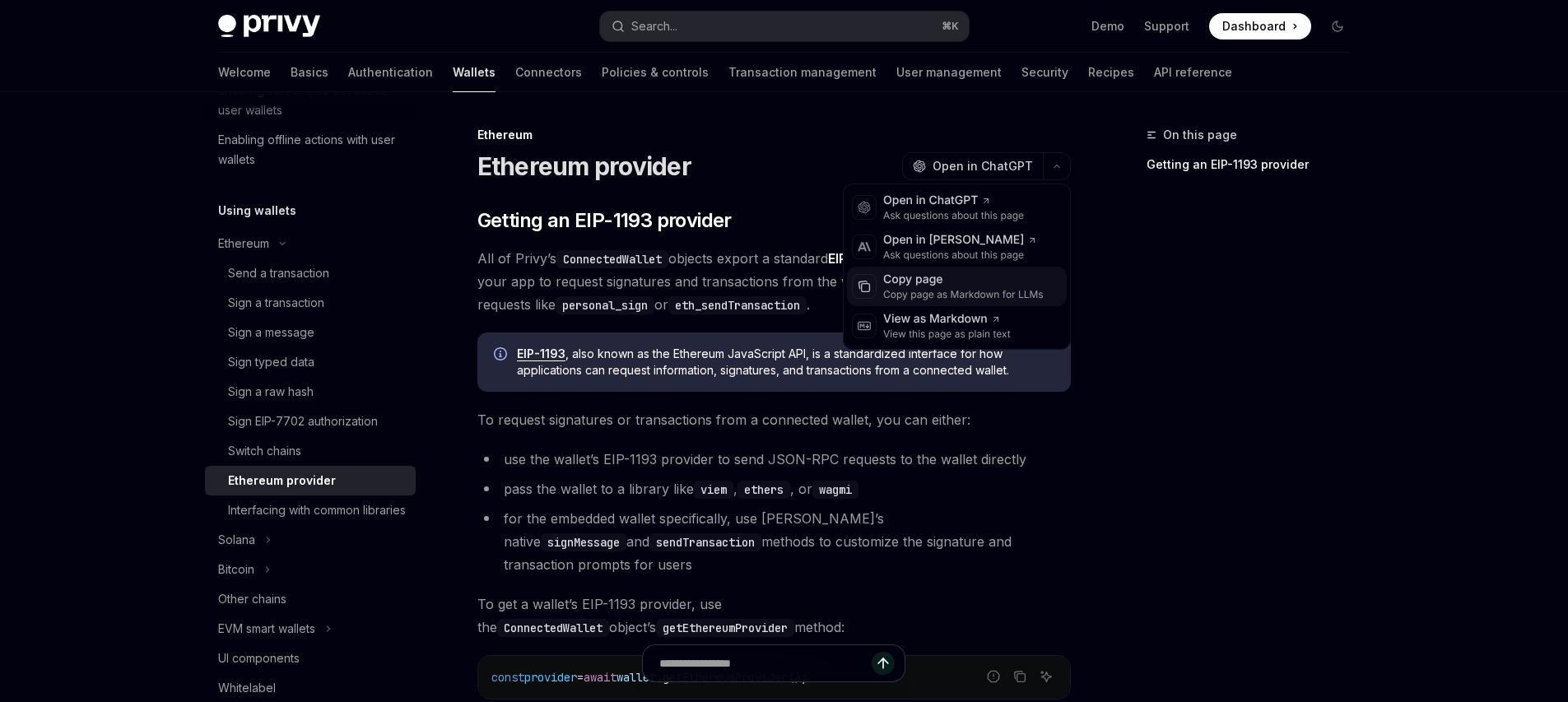
click at [961, 293] on div "Copy page as Markdown for LLMs" at bounding box center [964, 294] width 161 height 13
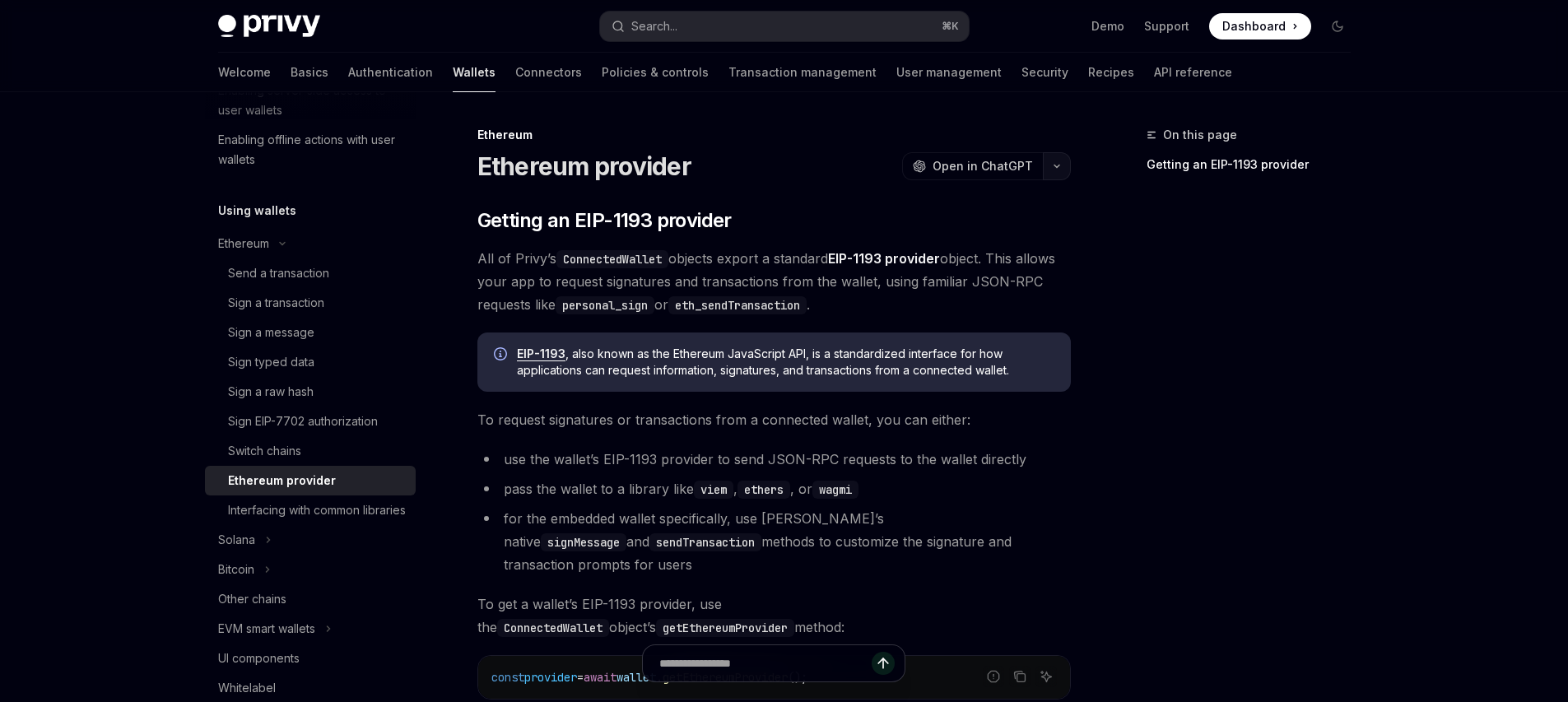
click at [1057, 162] on button "button" at bounding box center [1057, 166] width 28 height 28
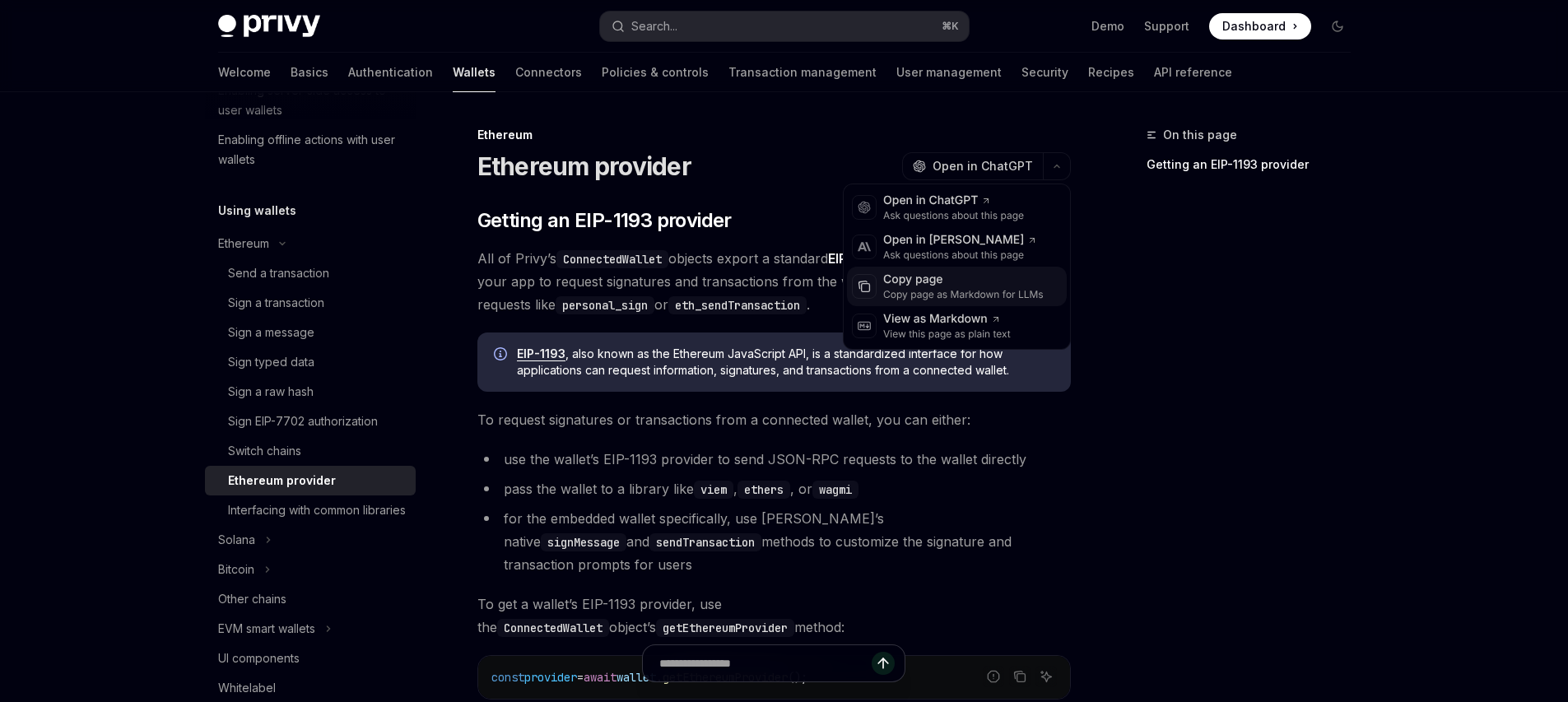
click at [996, 279] on div "Copy page" at bounding box center [964, 280] width 161 height 17
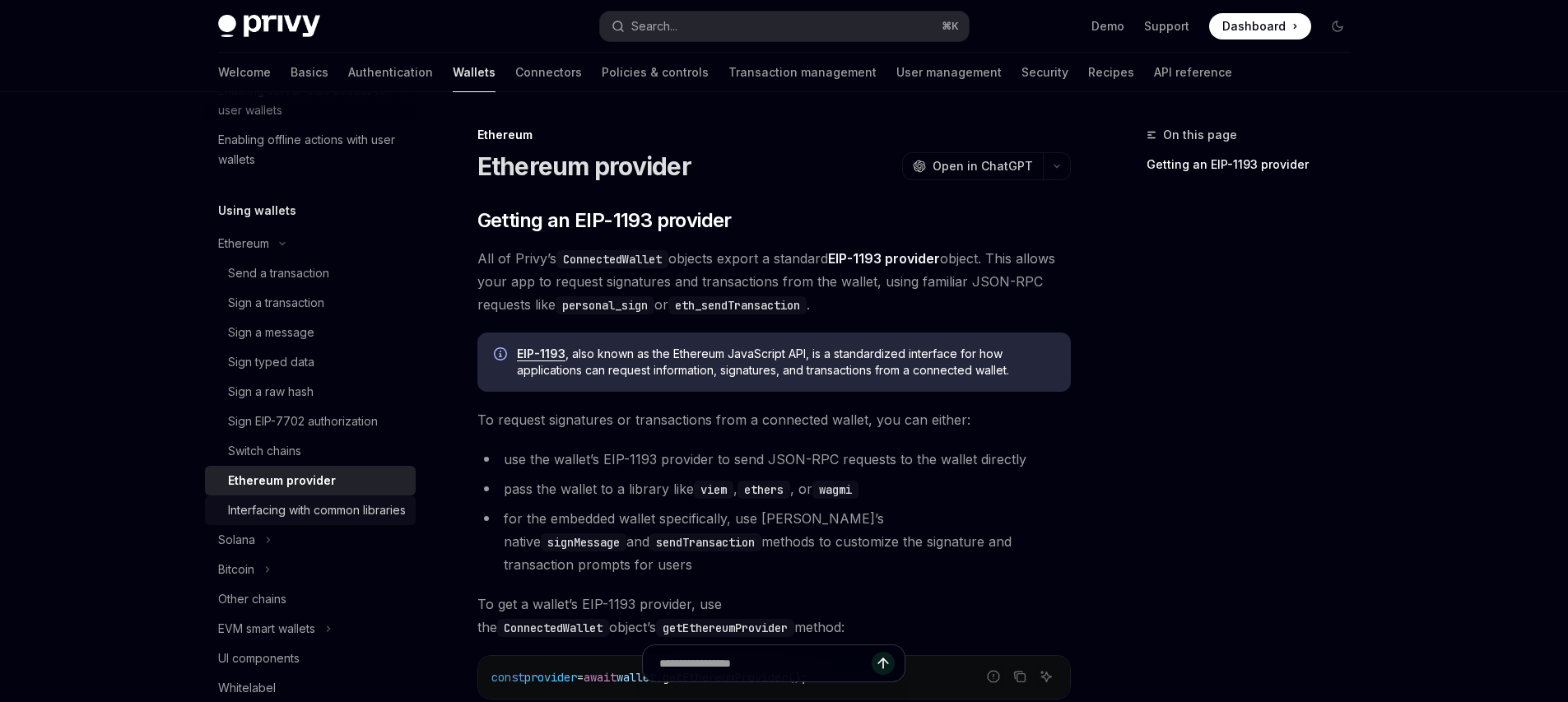
click at [316, 518] on div "Interfacing with common libraries" at bounding box center [317, 509] width 178 height 20
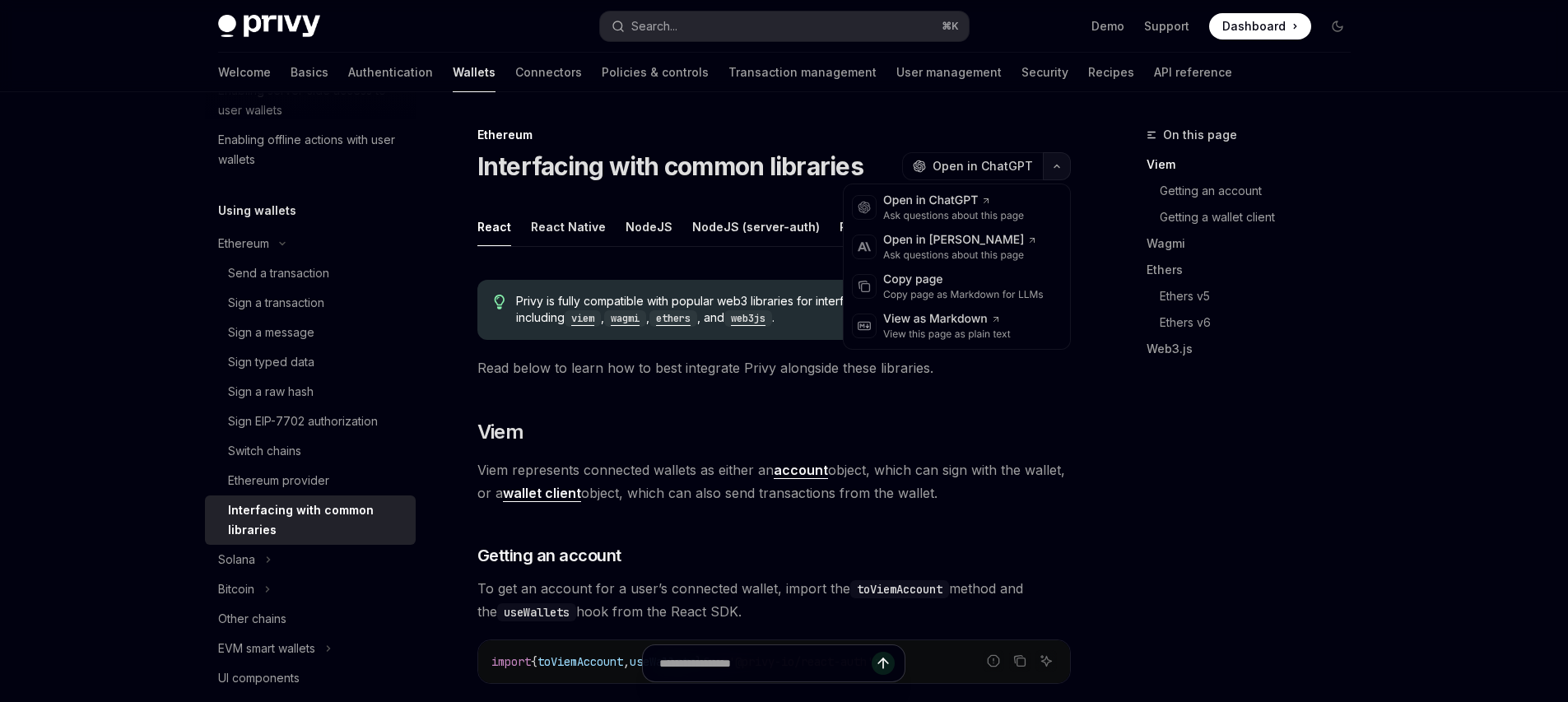
click at [1047, 168] on icon "button" at bounding box center [1057, 165] width 20 height 7
click at [942, 286] on div "Copy page" at bounding box center [964, 280] width 161 height 17
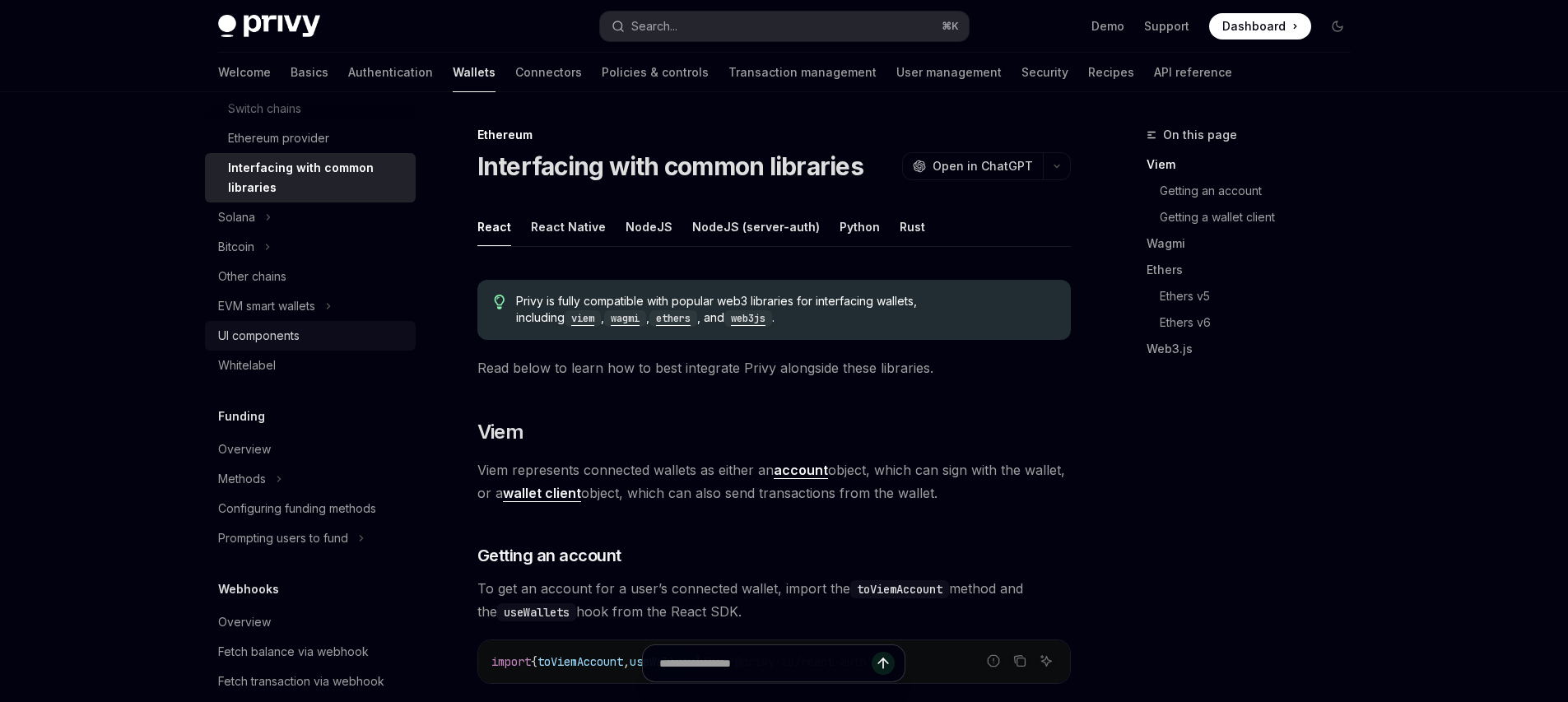
scroll to position [627, 0]
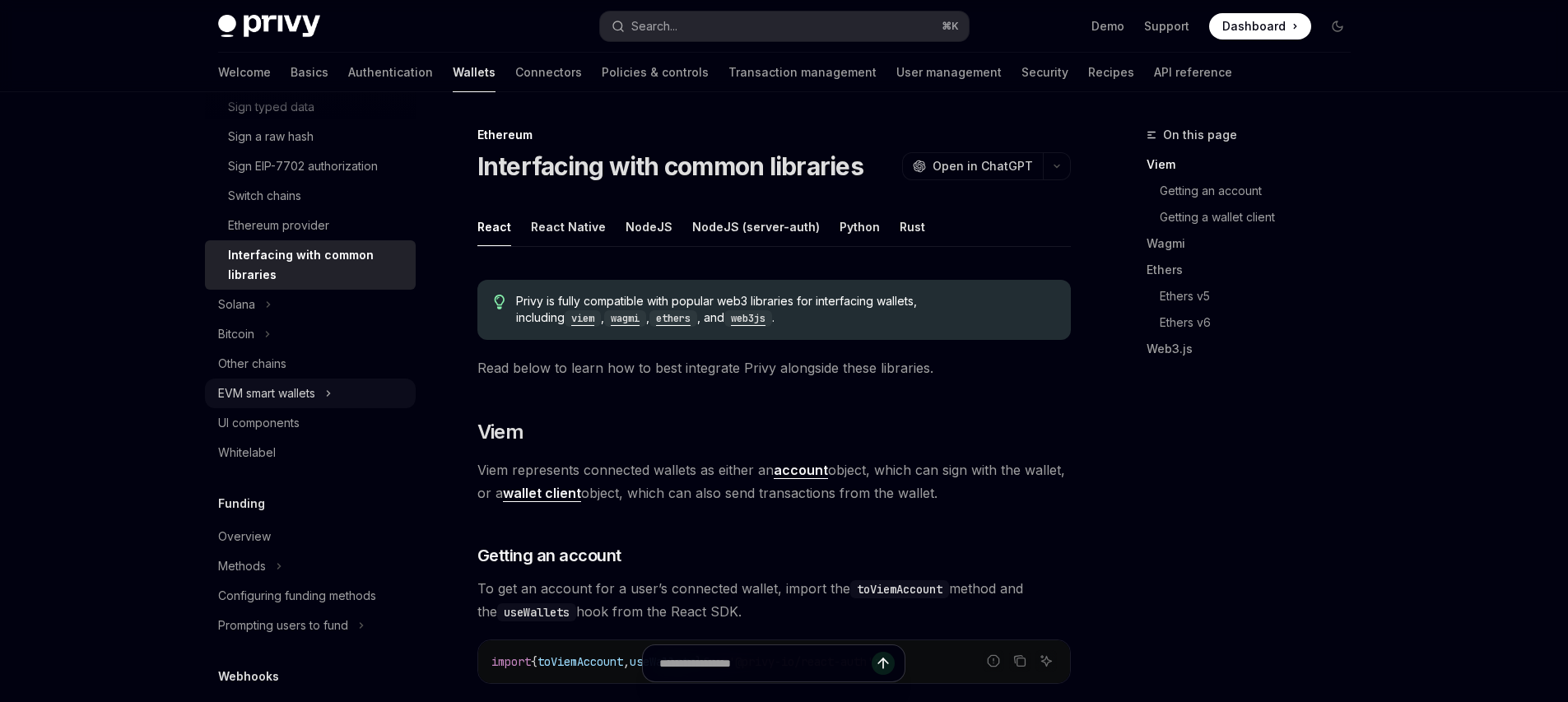
click at [283, 389] on div "EVM smart wallets" at bounding box center [266, 393] width 97 height 20
type textarea "*"
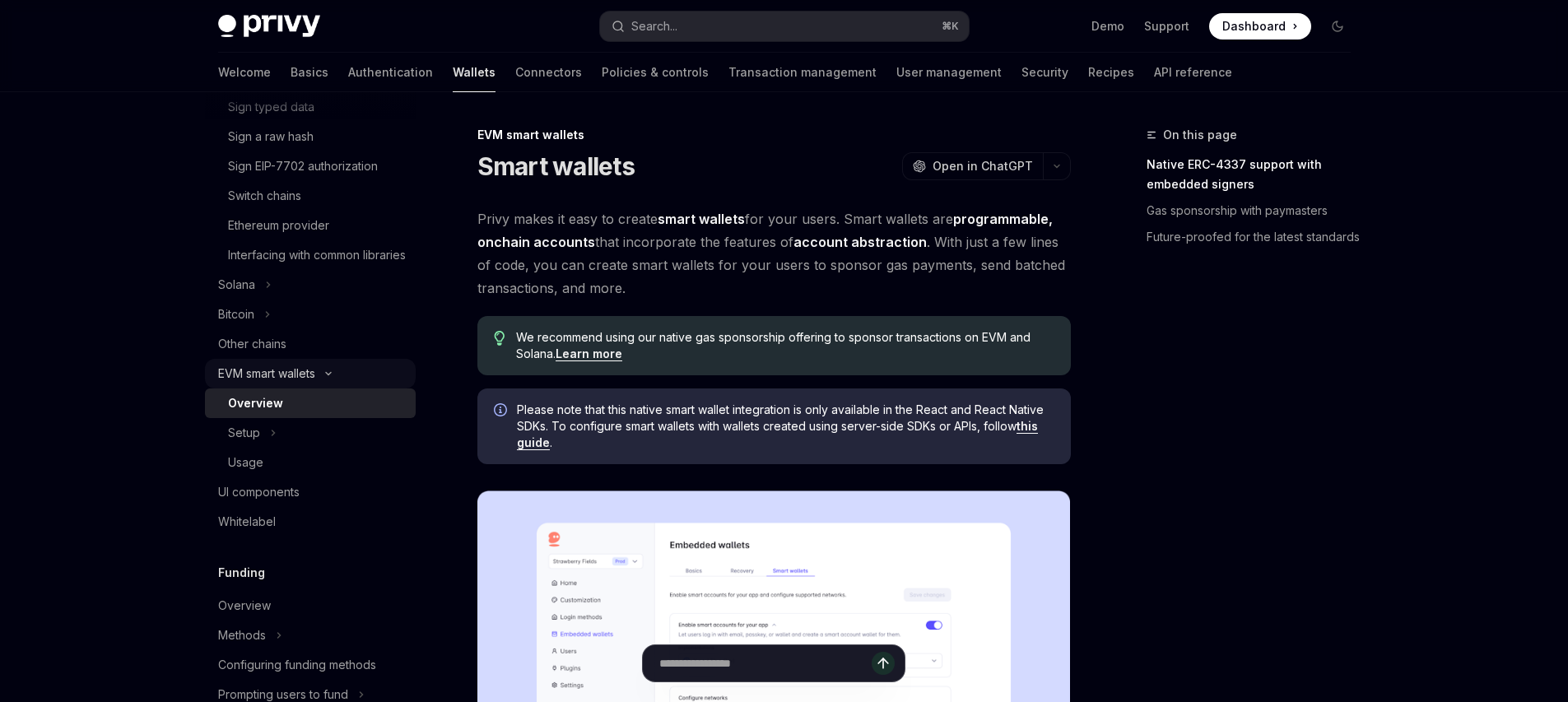
click at [282, 383] on div "EVM smart wallets" at bounding box center [266, 373] width 97 height 20
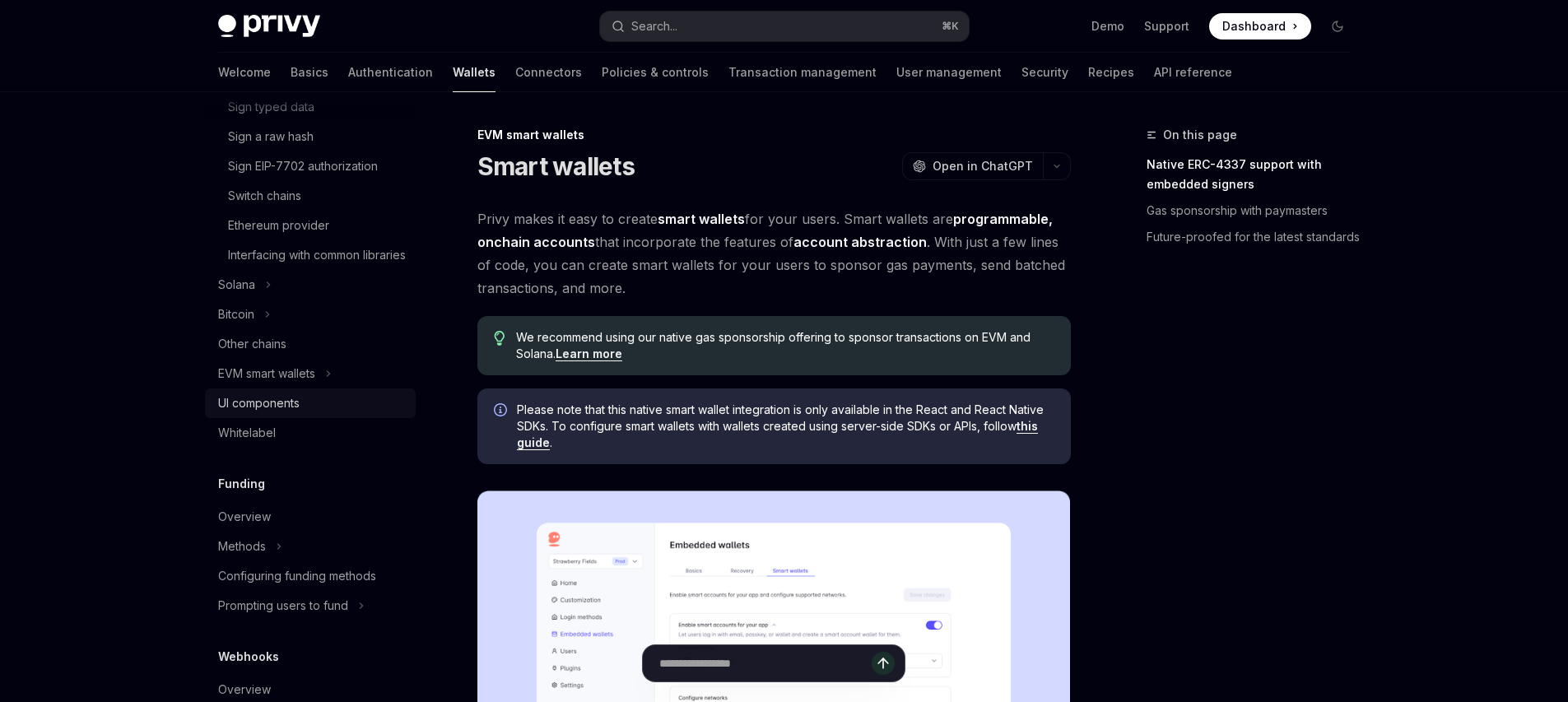
click at [268, 413] on div "UI components" at bounding box center [258, 403] width 81 height 20
click at [282, 413] on div "UI components" at bounding box center [258, 403] width 81 height 20
click at [1057, 162] on button "button" at bounding box center [1057, 166] width 28 height 28
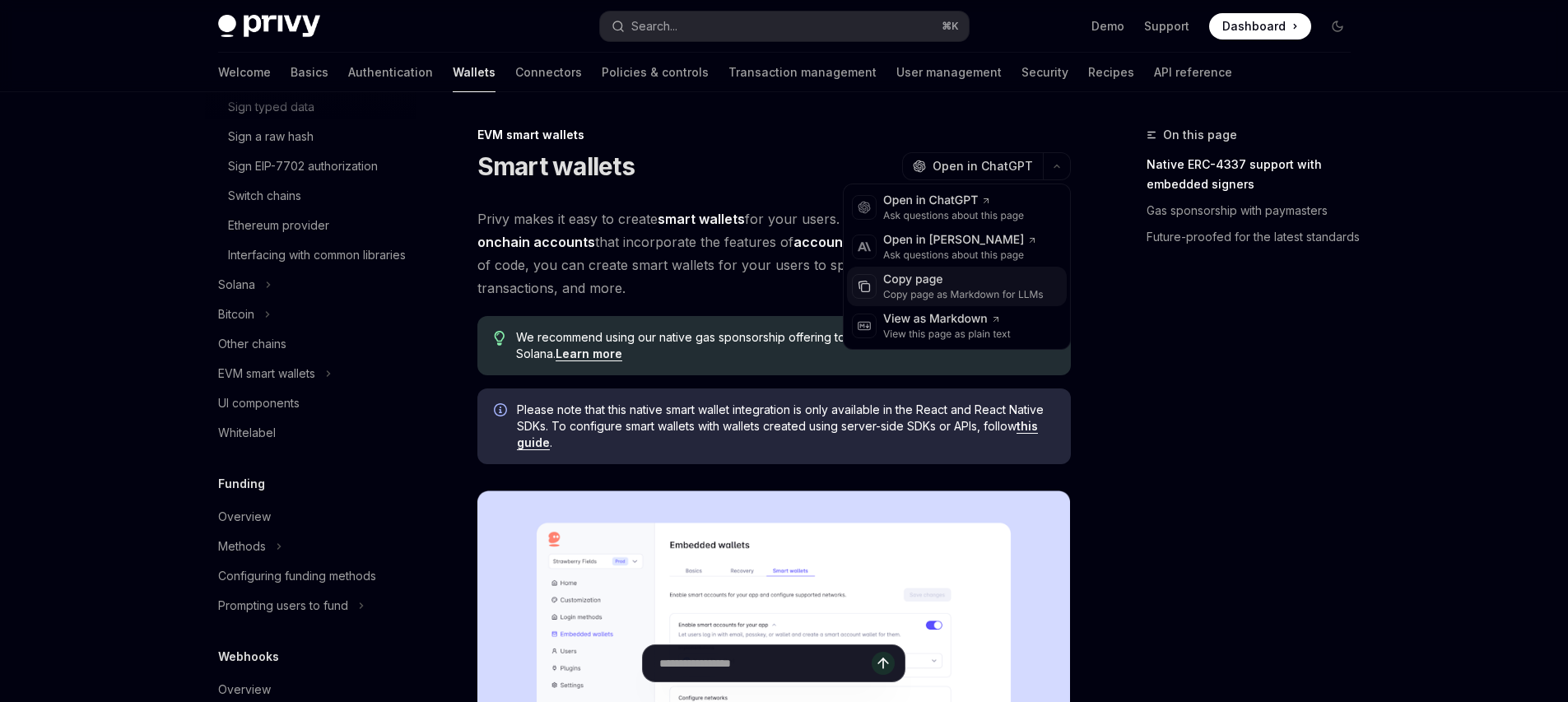
click at [929, 287] on div "Copy page" at bounding box center [964, 280] width 161 height 17
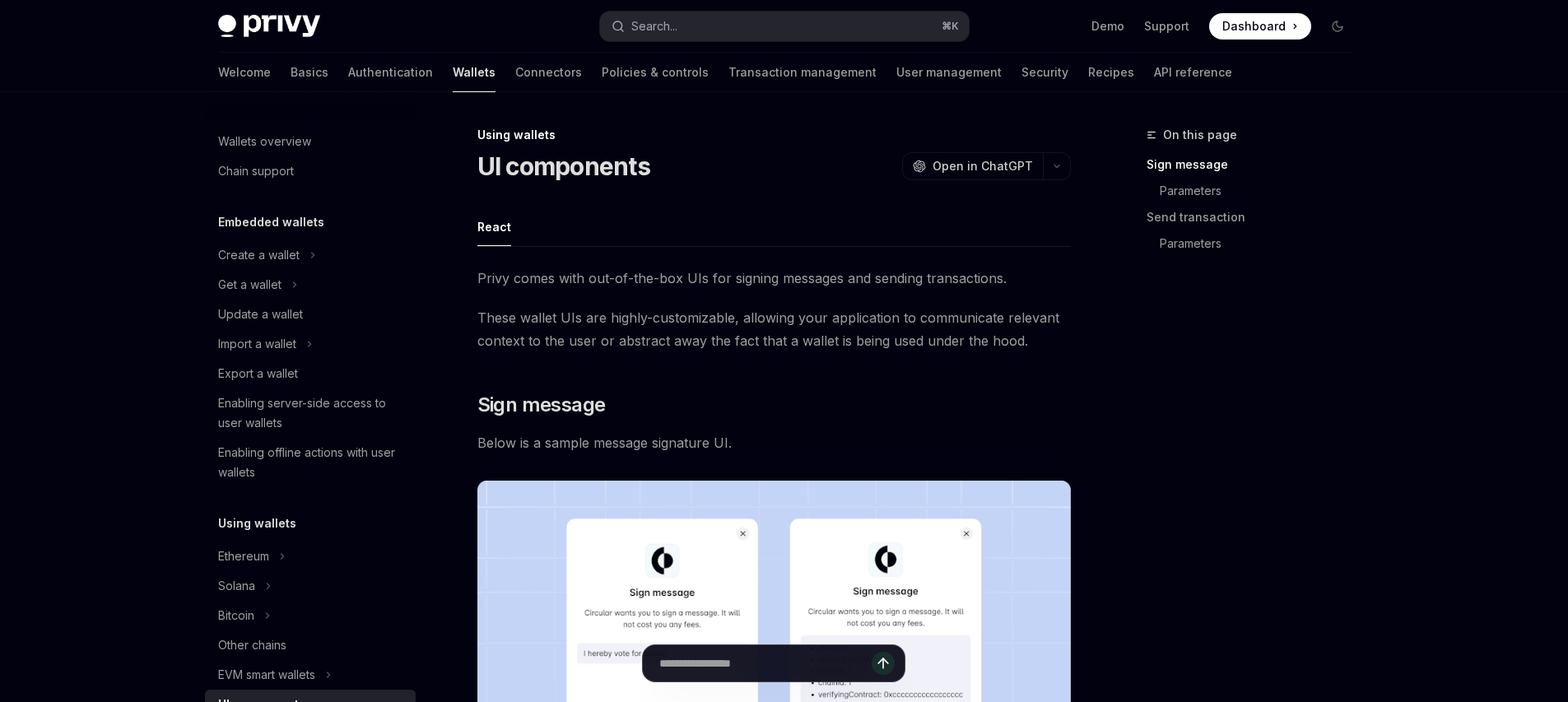
scroll to position [423, 0]
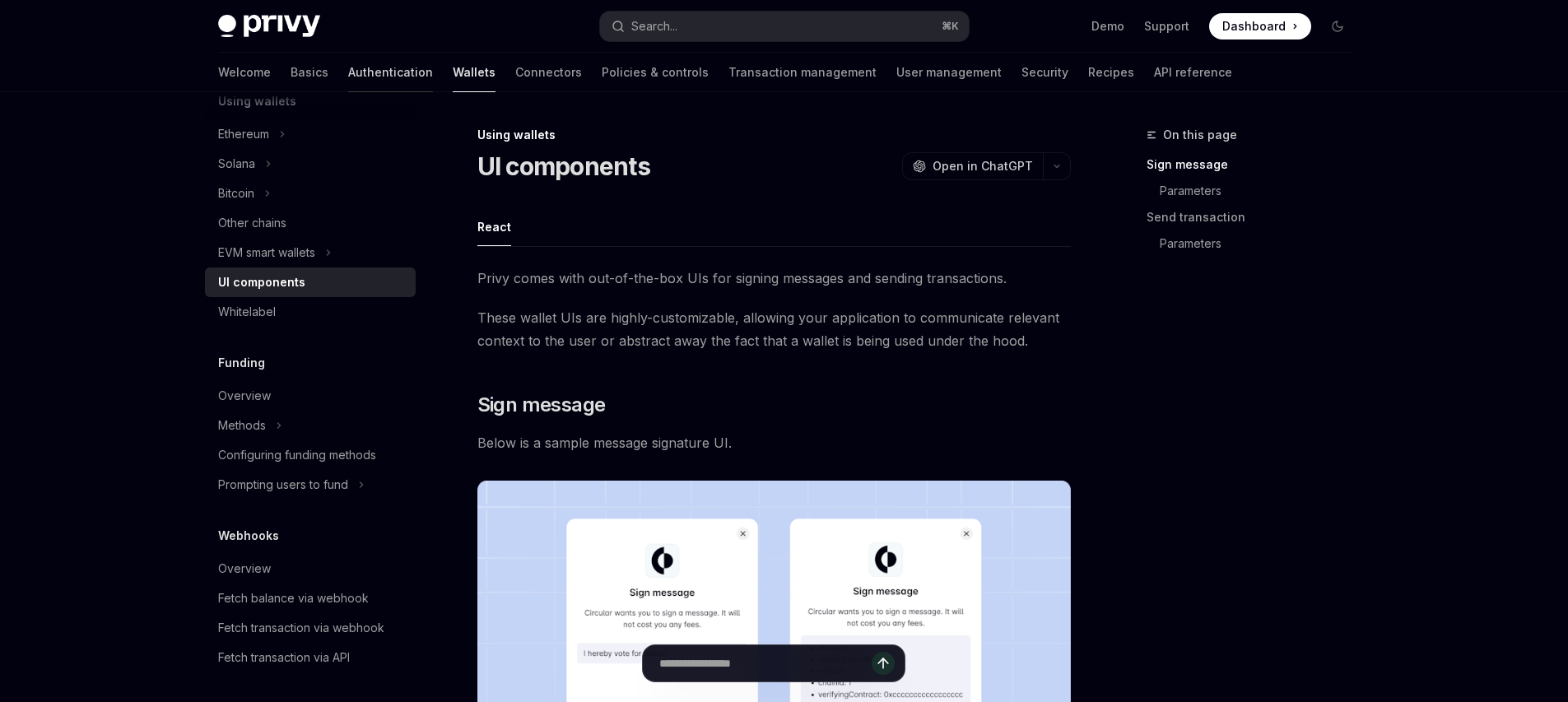
click at [348, 79] on link "Authentication" at bounding box center [390, 72] width 85 height 39
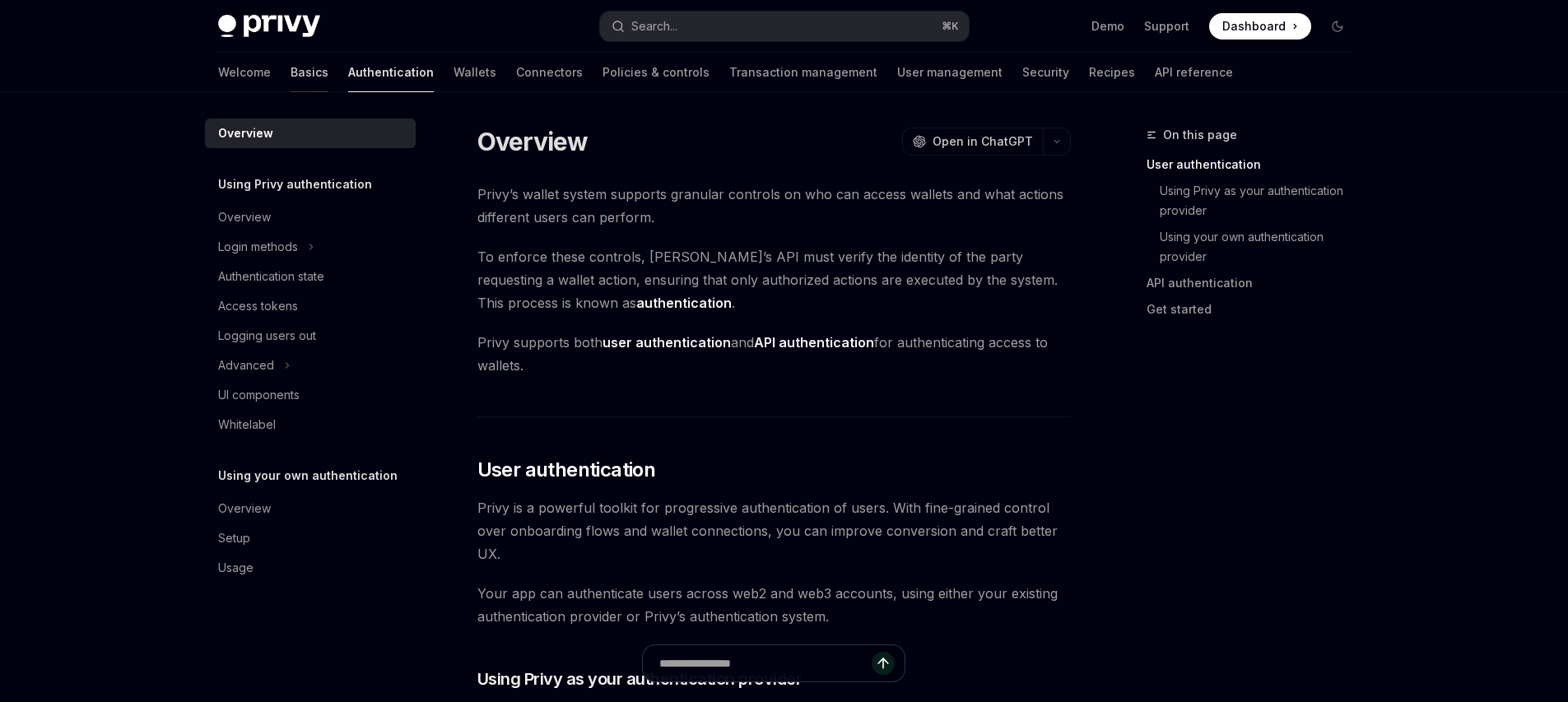
click at [291, 74] on link "Basics" at bounding box center [309, 72] width 37 height 39
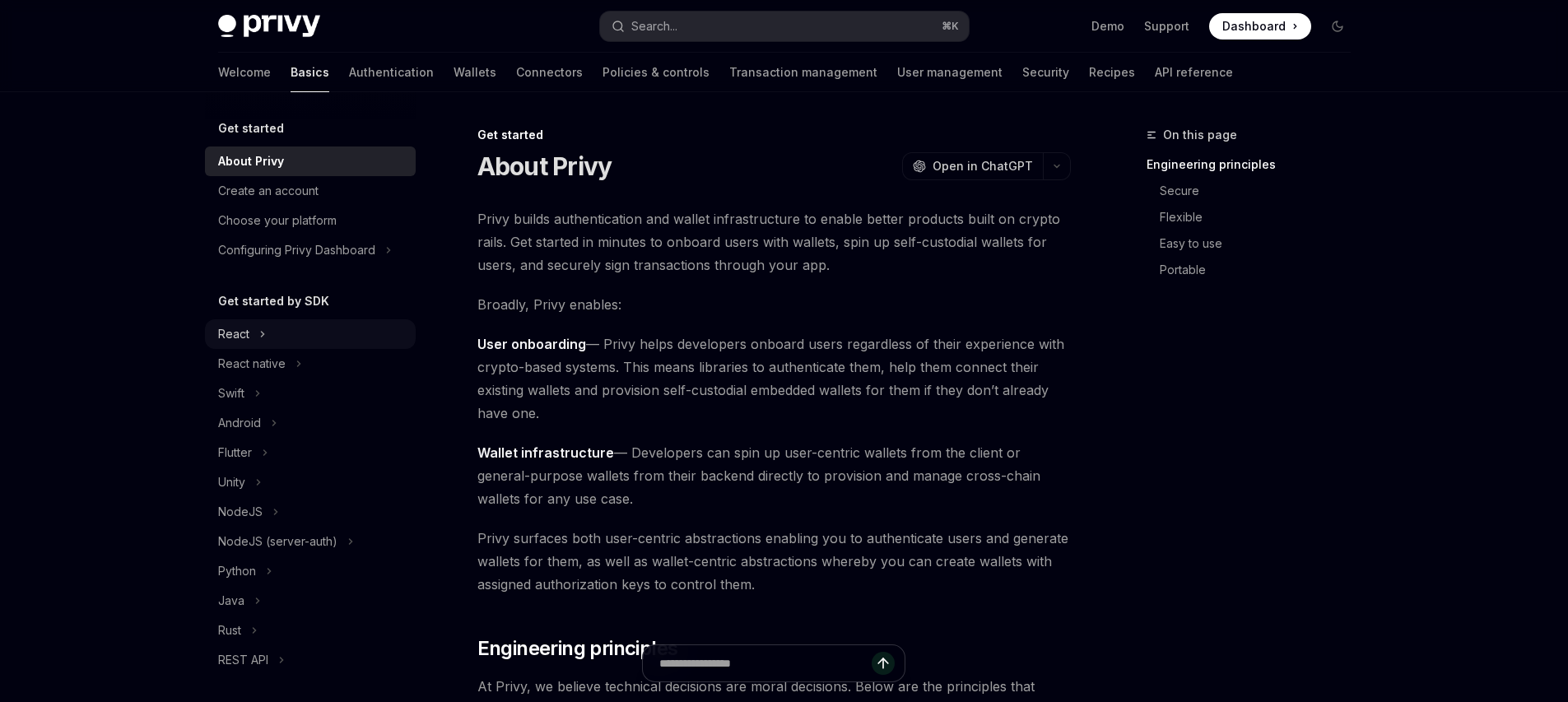
click at [312, 322] on button "React" at bounding box center [309, 335] width 210 height 30
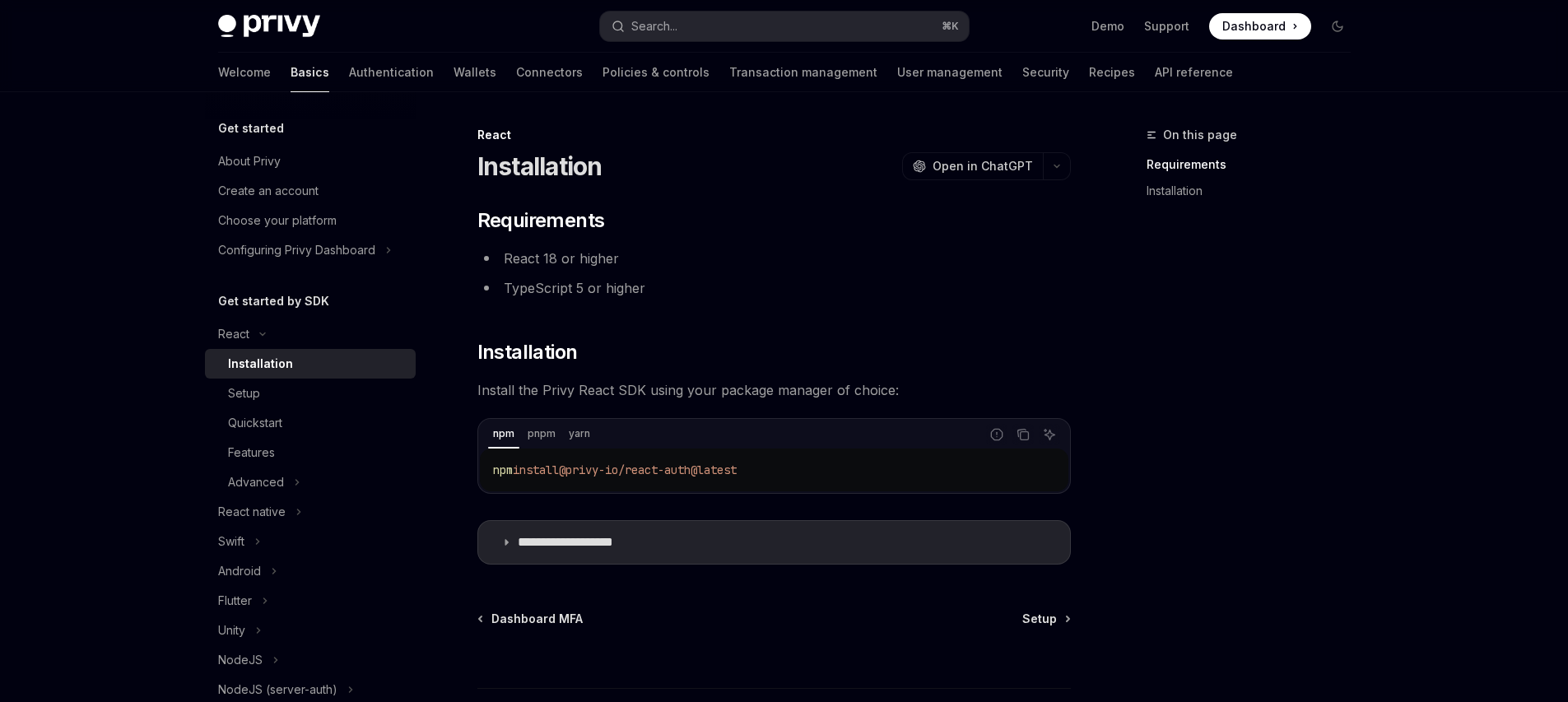
drag, startPoint x: 253, startPoint y: 136, endPoint x: 258, endPoint y: 144, distance: 9.4
click at [254, 136] on h5 "Get started" at bounding box center [251, 128] width 65 height 20
click at [283, 175] on link "About Privy" at bounding box center [309, 162] width 210 height 30
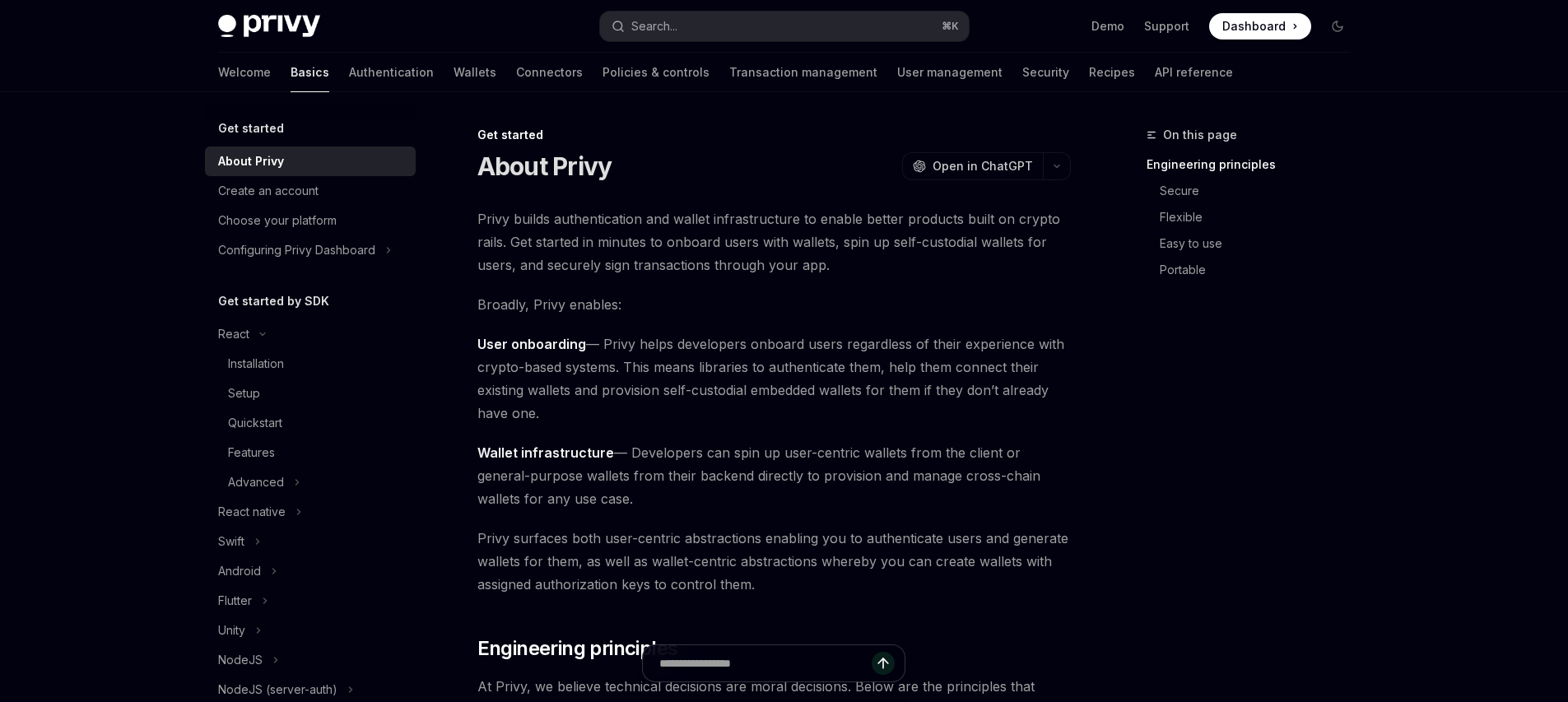
drag, startPoint x: 272, startPoint y: 122, endPoint x: 272, endPoint y: 135, distance: 13.0
click at [272, 122] on h5 "Get started" at bounding box center [251, 128] width 65 height 20
click at [268, 326] on button "React" at bounding box center [309, 335] width 210 height 30
click at [249, 334] on div "React" at bounding box center [233, 334] width 31 height 20
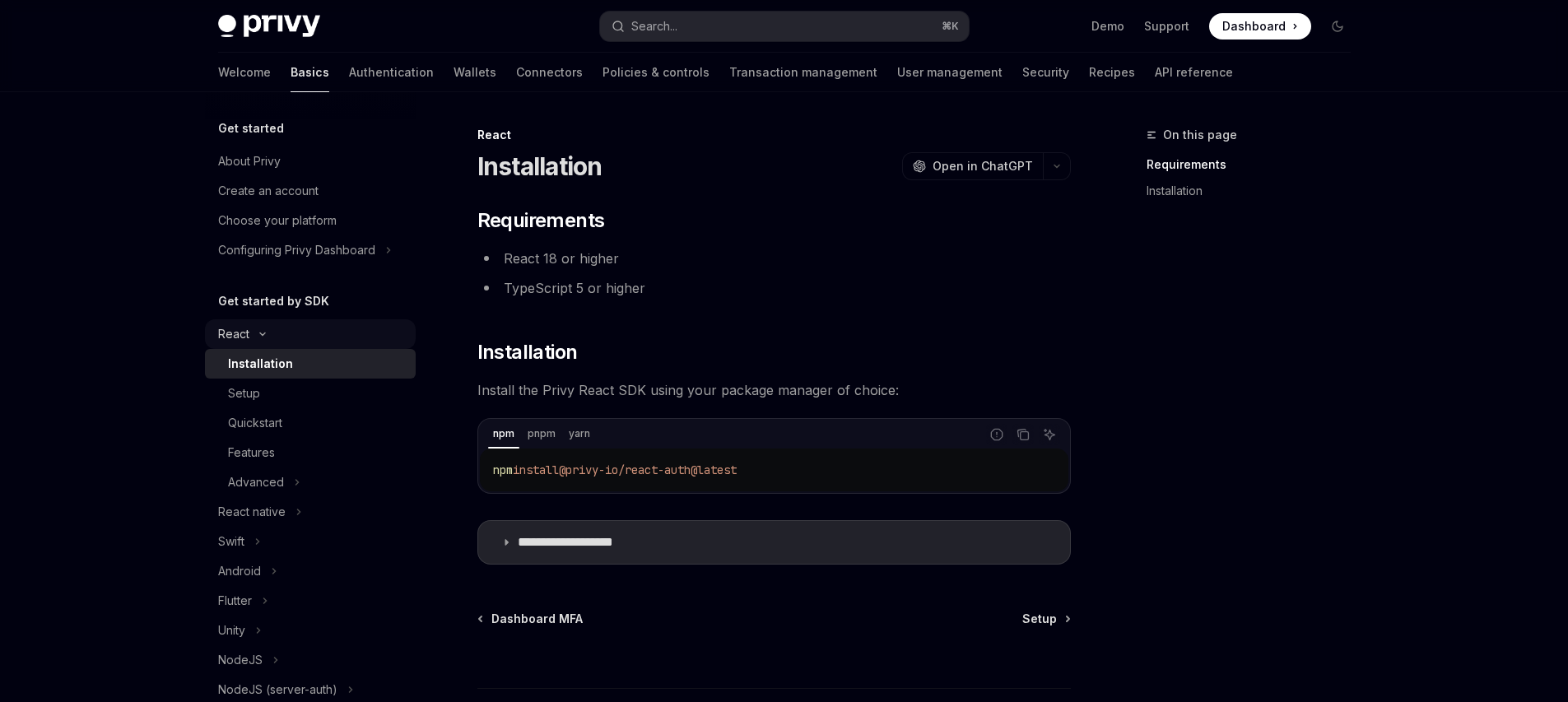
click at [256, 366] on div "Installation" at bounding box center [261, 364] width 65 height 20
click at [262, 342] on button "React" at bounding box center [309, 335] width 210 height 30
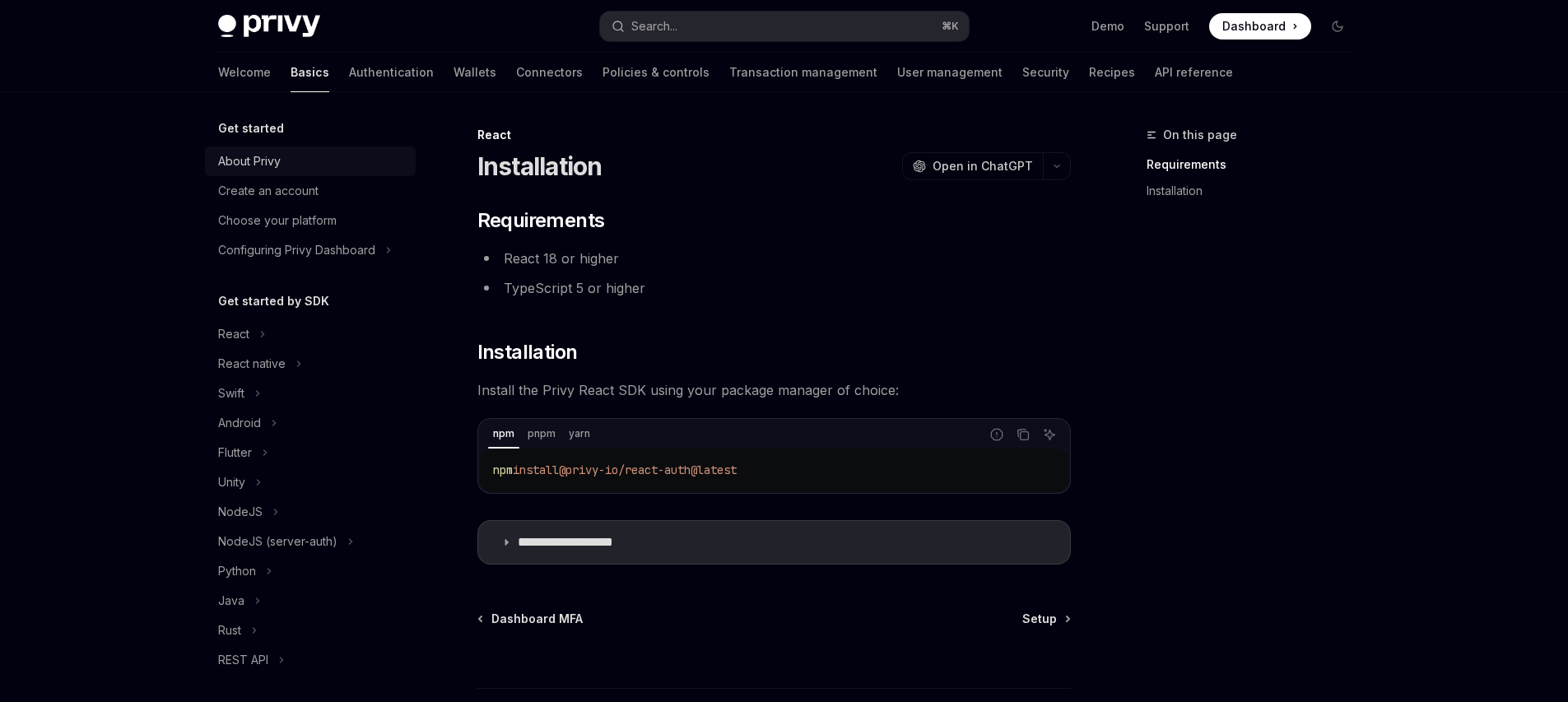
click at [280, 149] on link "About Privy" at bounding box center [309, 162] width 210 height 30
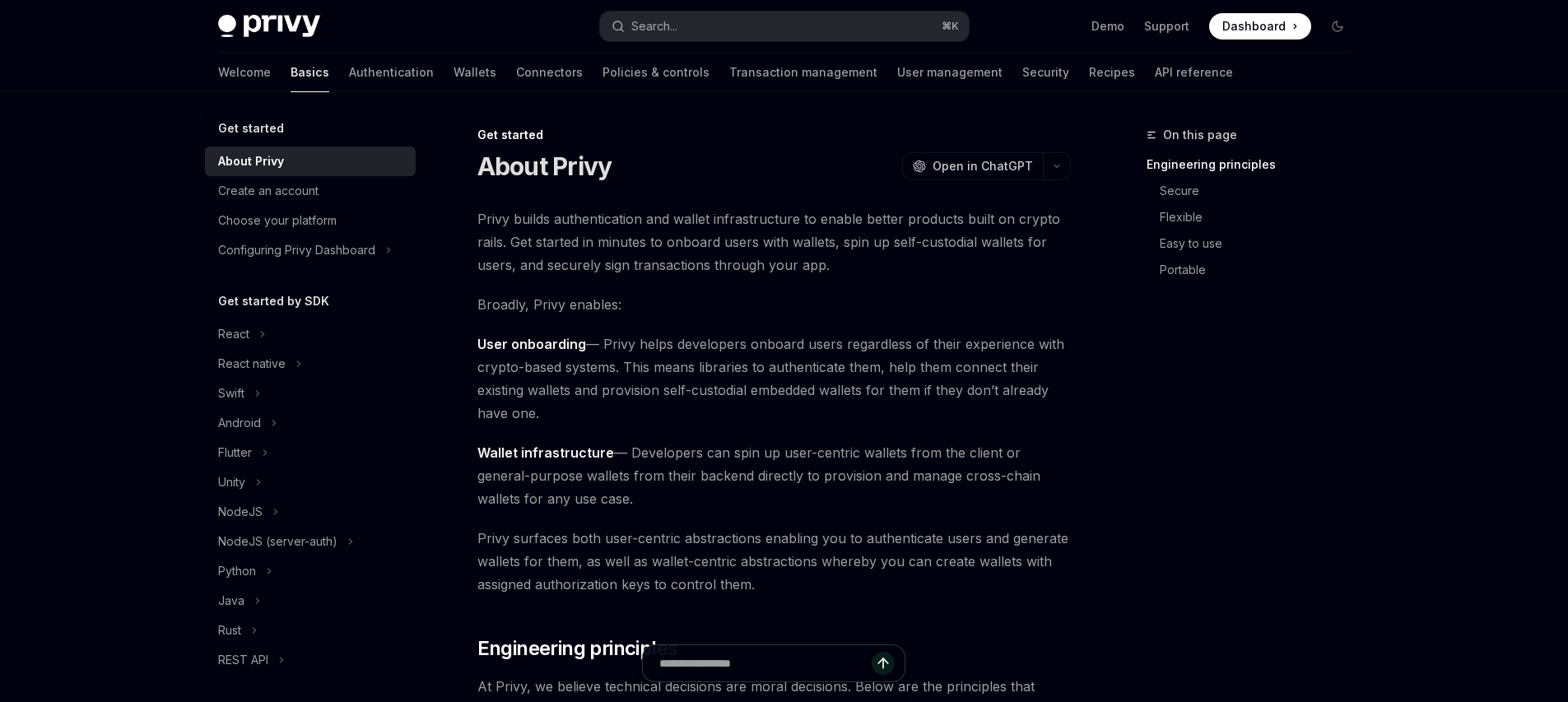
click at [270, 127] on h5 "Get started" at bounding box center [251, 128] width 65 height 20
click at [349, 72] on link "Authentication" at bounding box center [391, 72] width 85 height 39
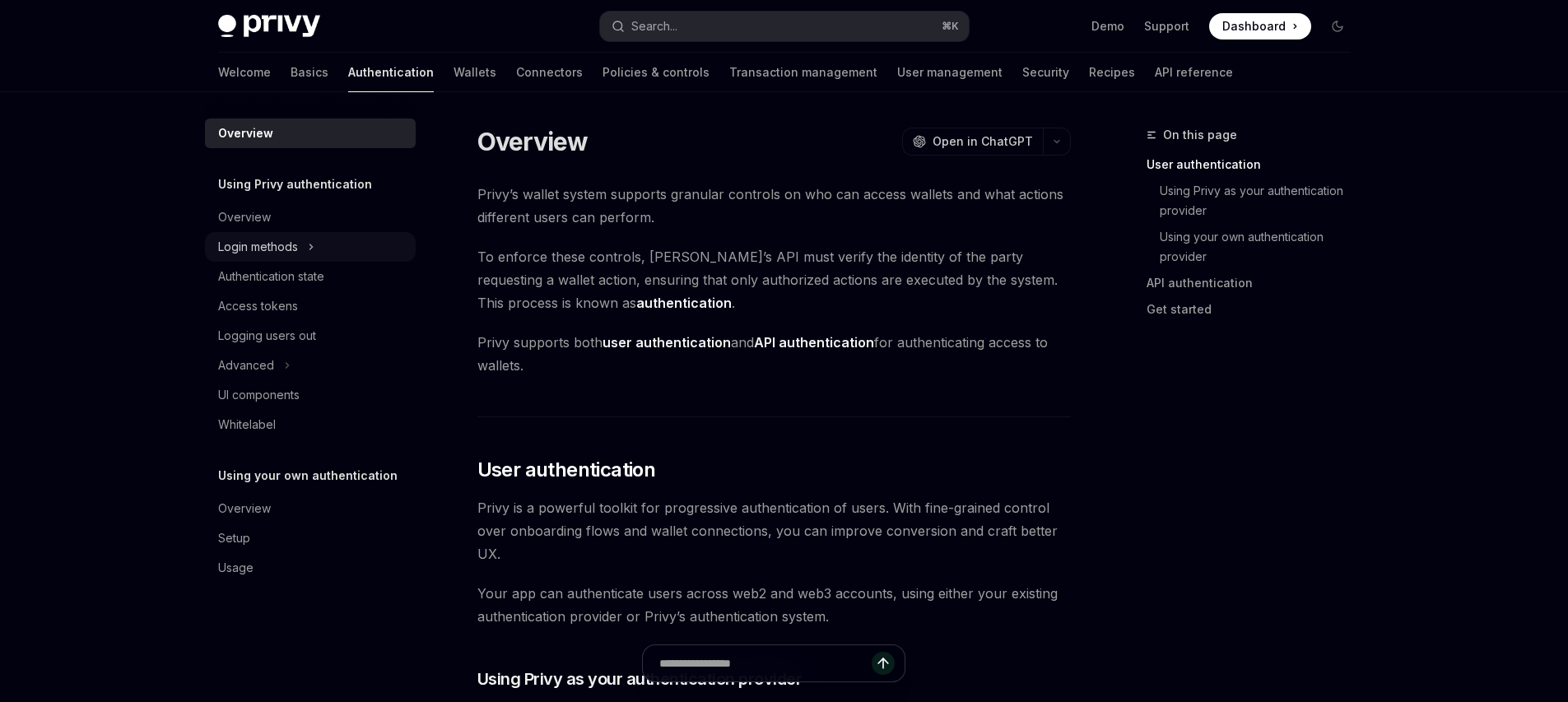
click at [288, 251] on div "Login methods" at bounding box center [257, 247] width 79 height 20
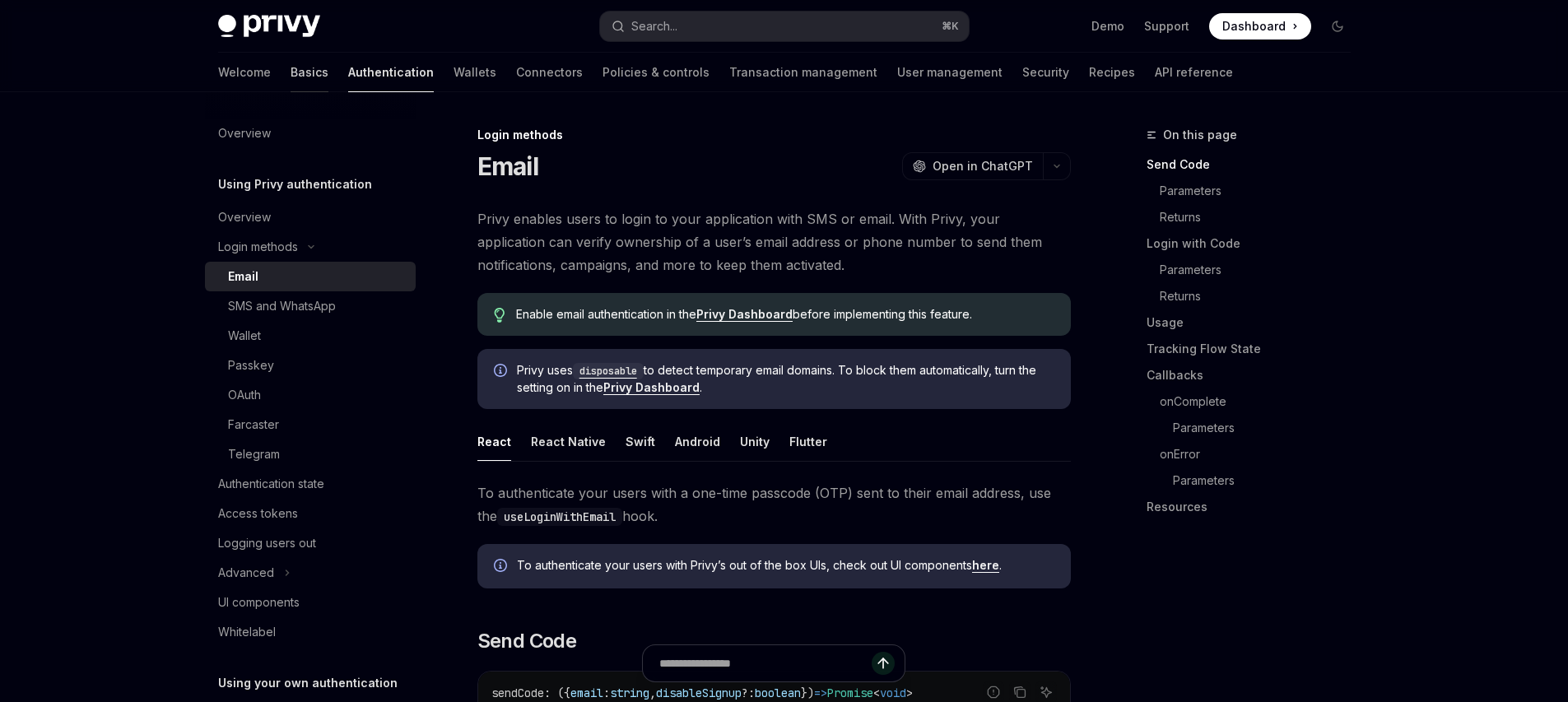
click at [291, 72] on link "Basics" at bounding box center [309, 72] width 37 height 39
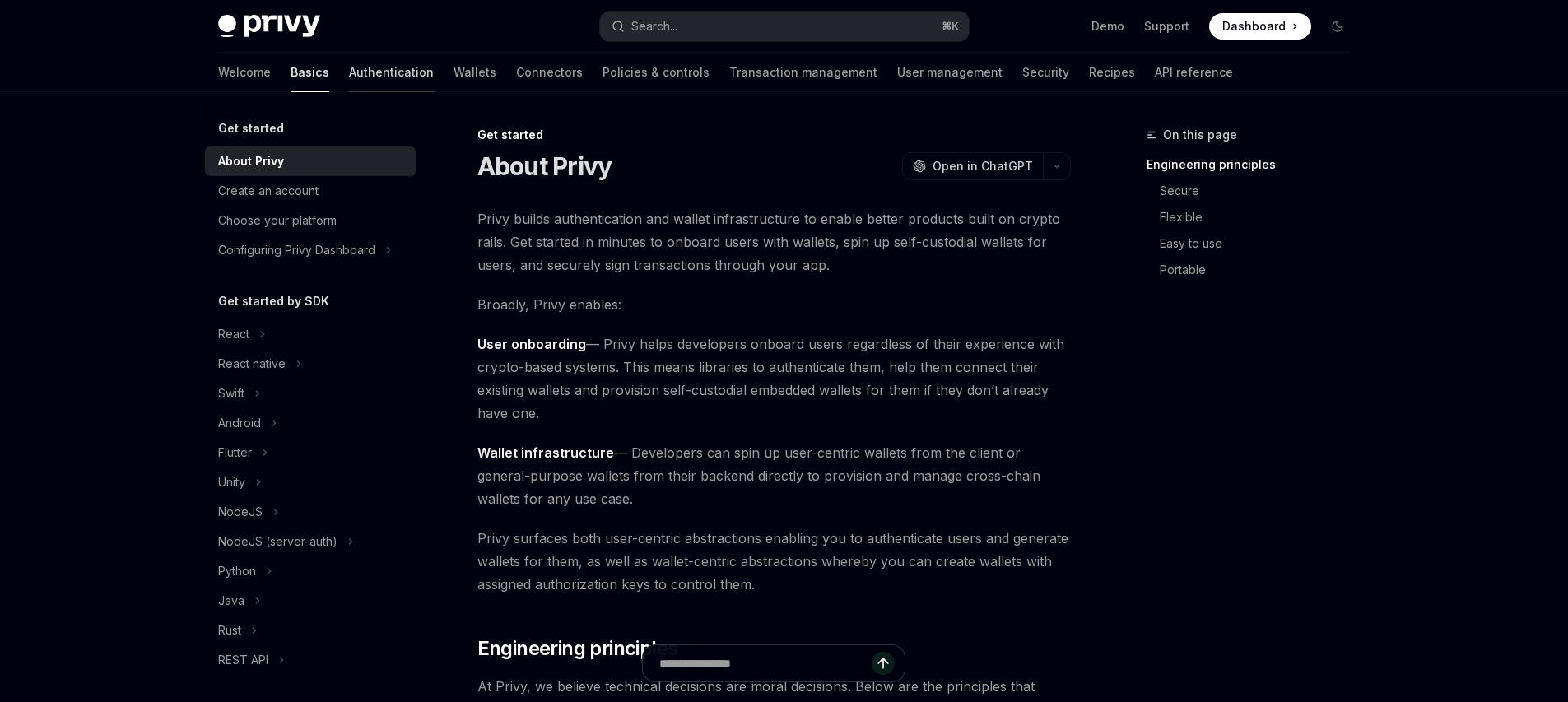
click at [349, 56] on link "Authentication" at bounding box center [391, 72] width 85 height 39
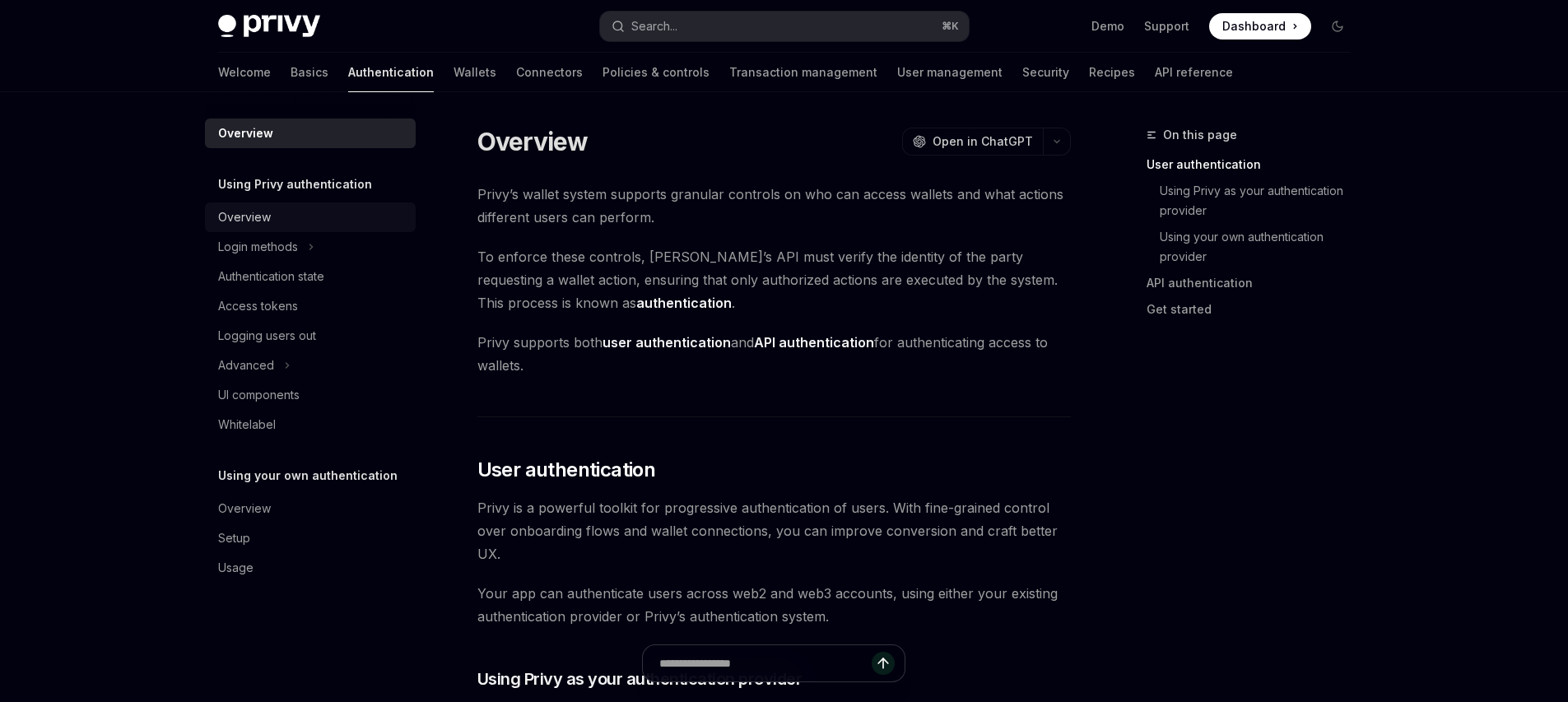
click at [240, 219] on div "Overview" at bounding box center [244, 217] width 52 height 20
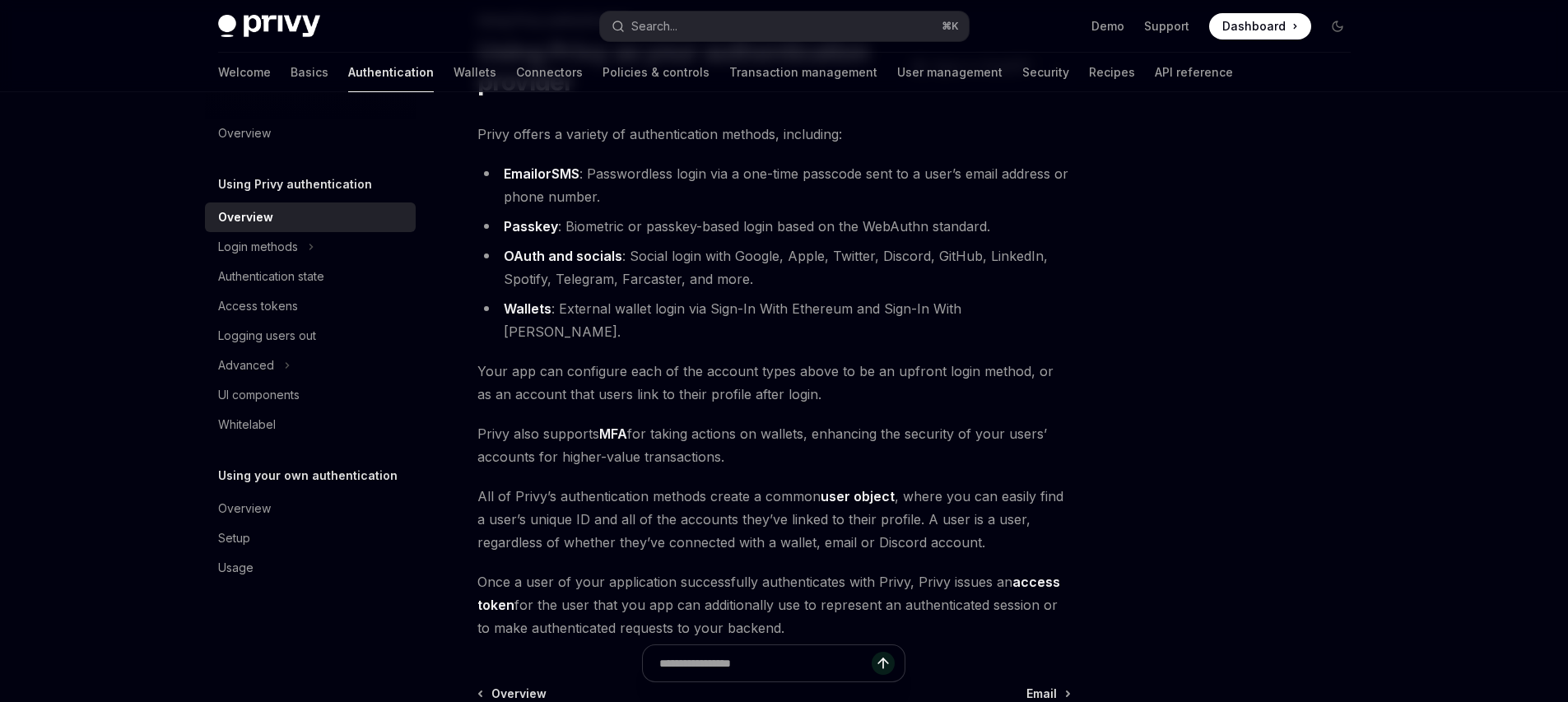
scroll to position [134, 0]
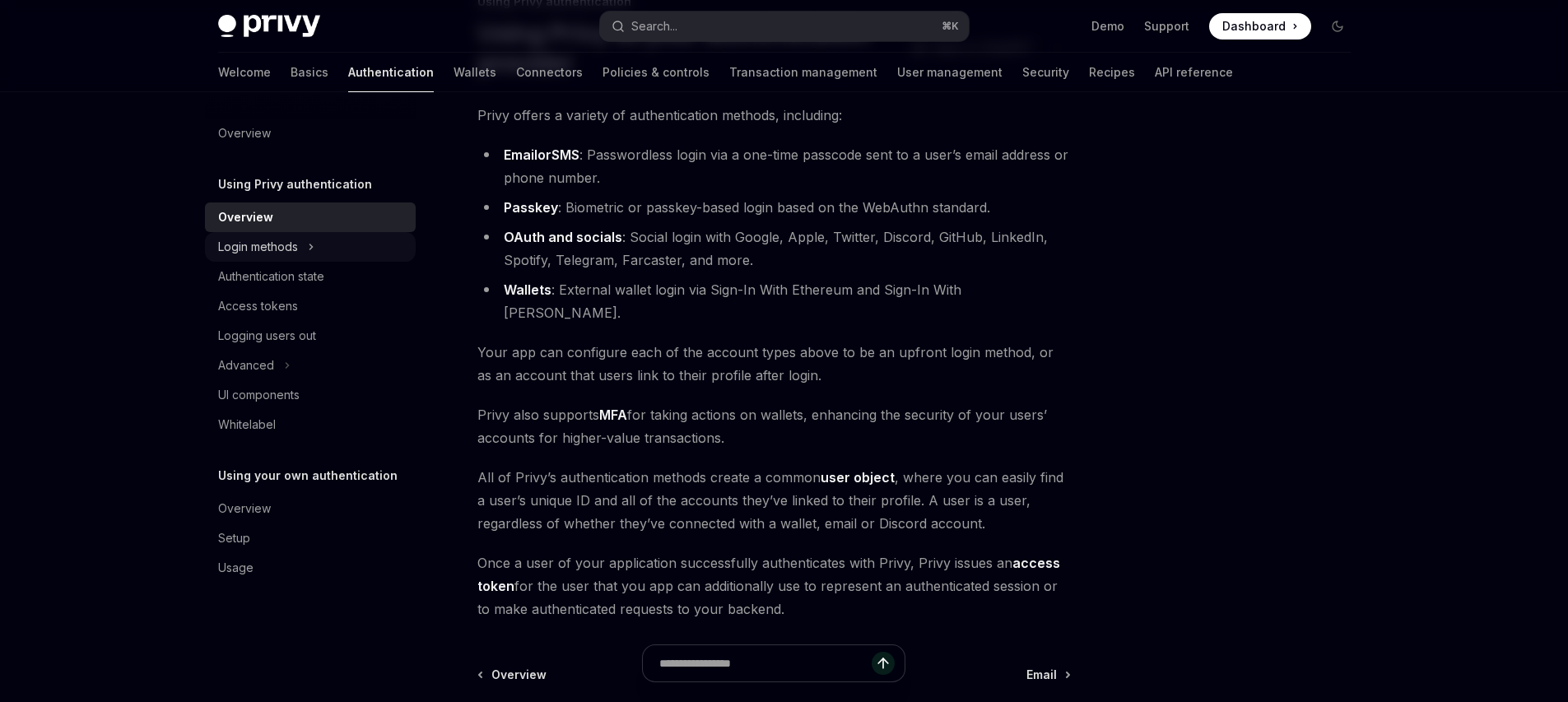
click at [274, 251] on div "Login methods" at bounding box center [257, 247] width 79 height 20
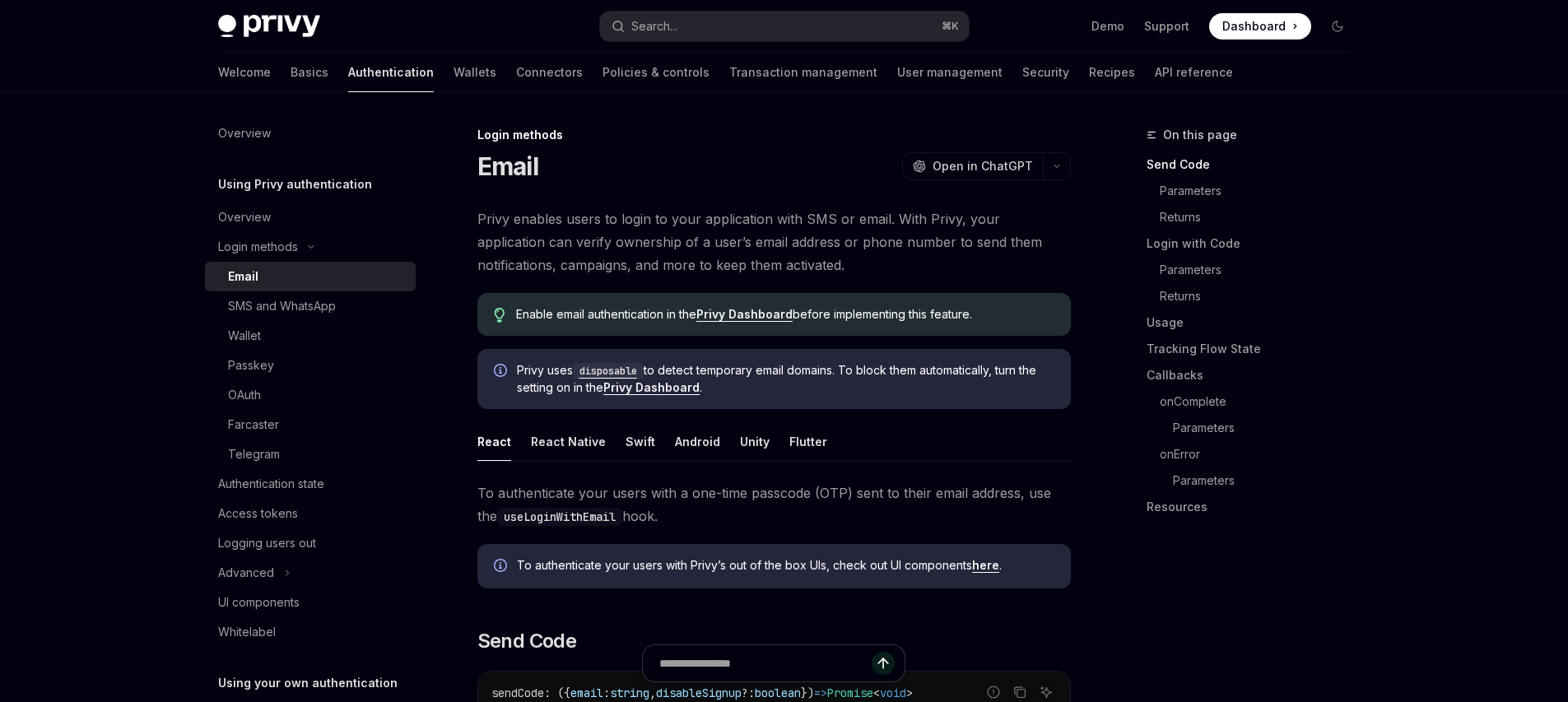
click at [284, 279] on div "Email" at bounding box center [317, 276] width 178 height 20
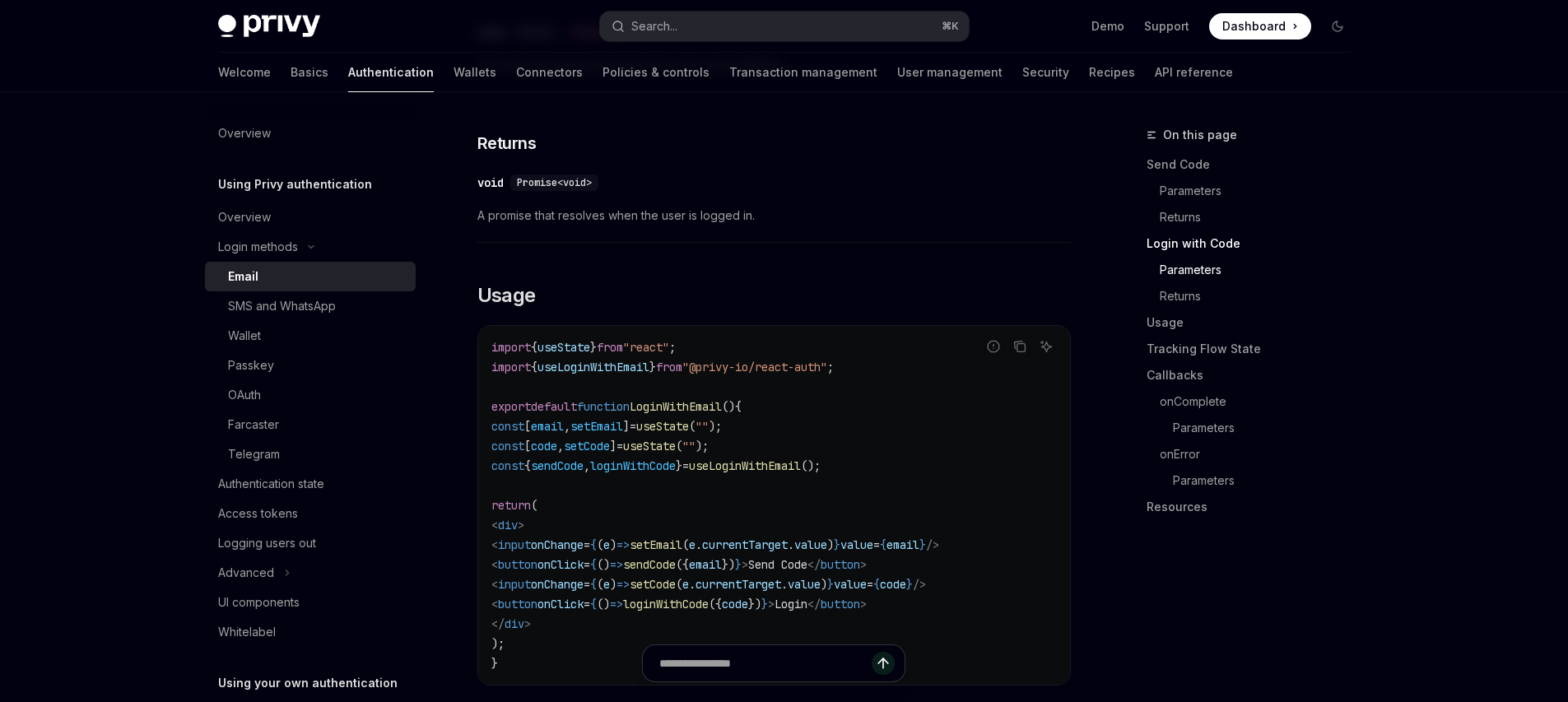
scroll to position [1287, 0]
click at [283, 471] on div "Logging users out" at bounding box center [266, 542] width 98 height 20
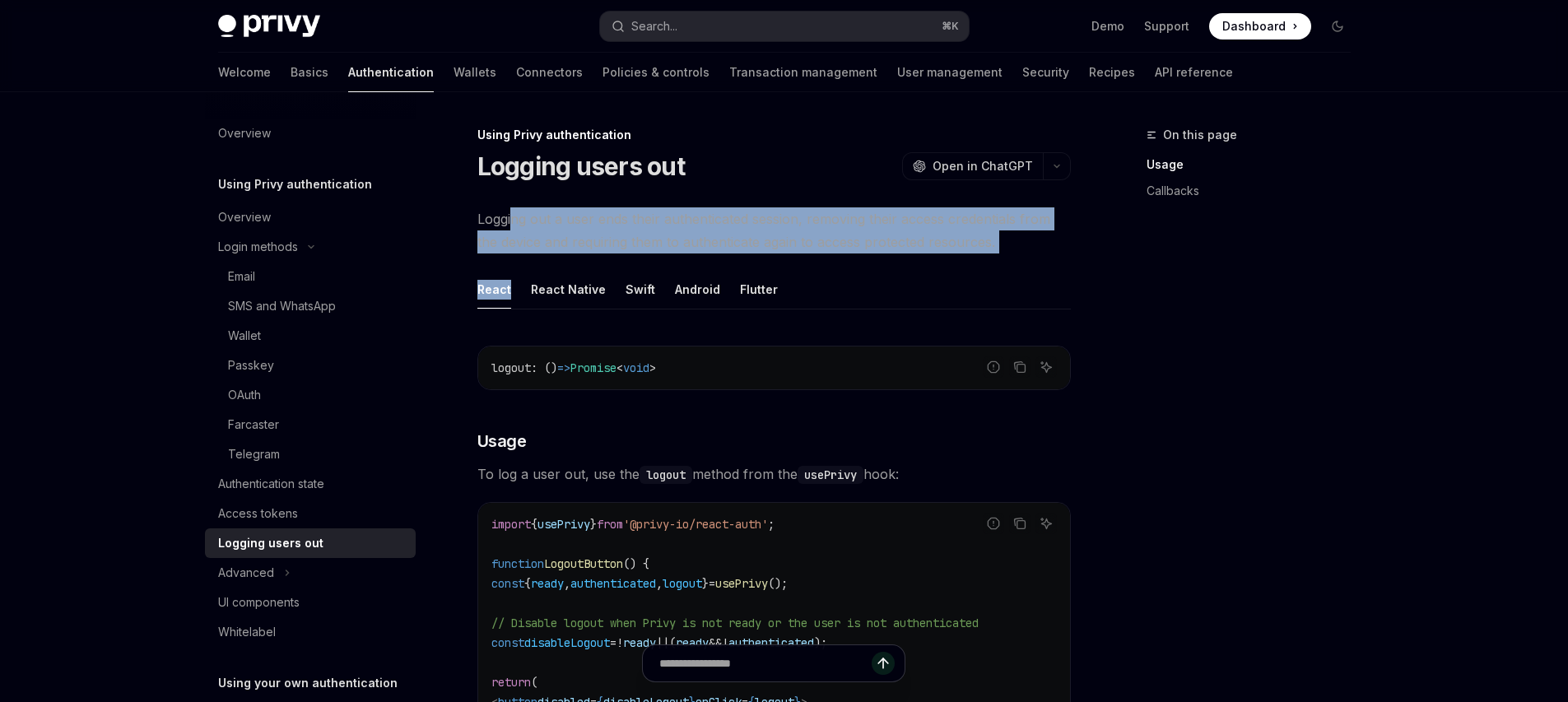
drag, startPoint x: 514, startPoint y: 219, endPoint x: 558, endPoint y: 257, distance: 58.1
drag, startPoint x: 565, startPoint y: 254, endPoint x: 581, endPoint y: 207, distance: 49.6
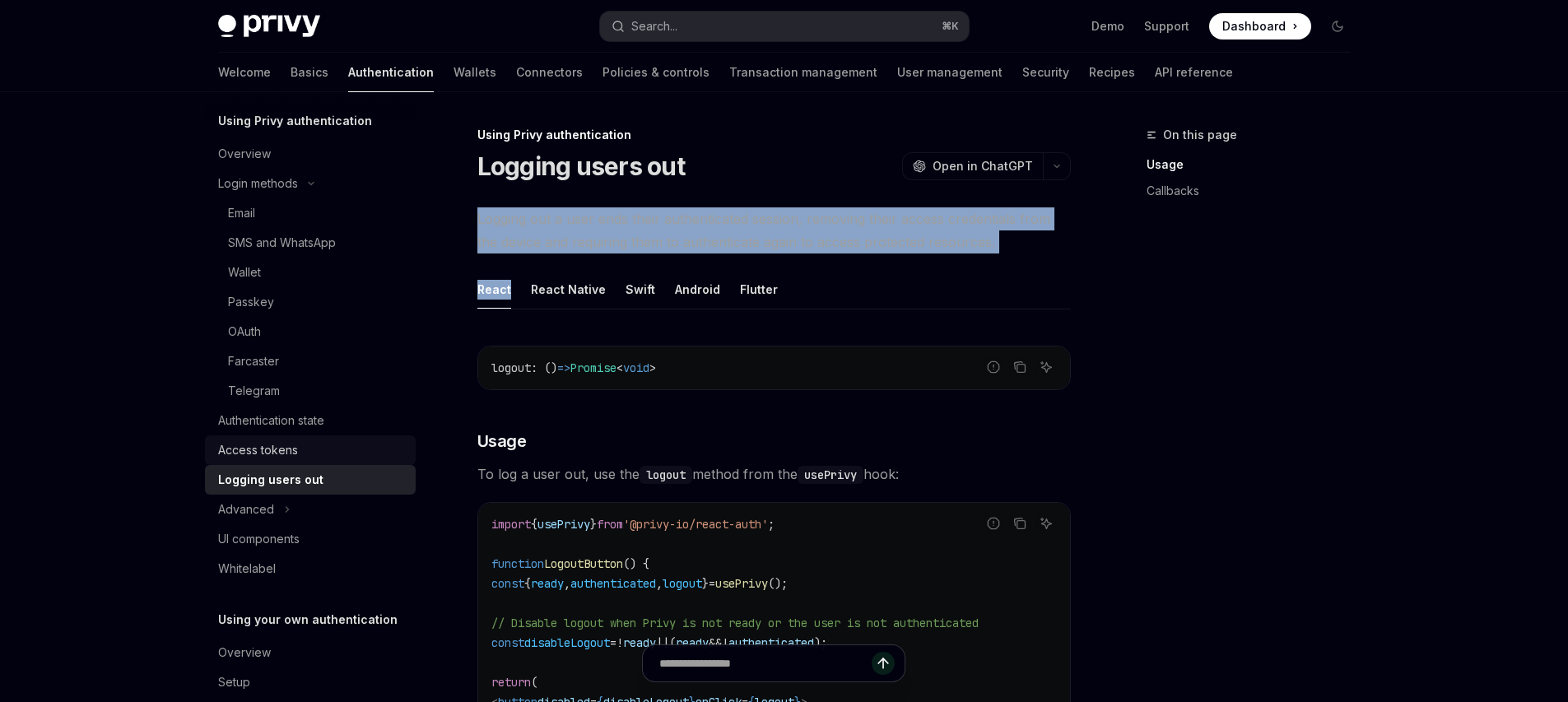
scroll to position [121, 0]
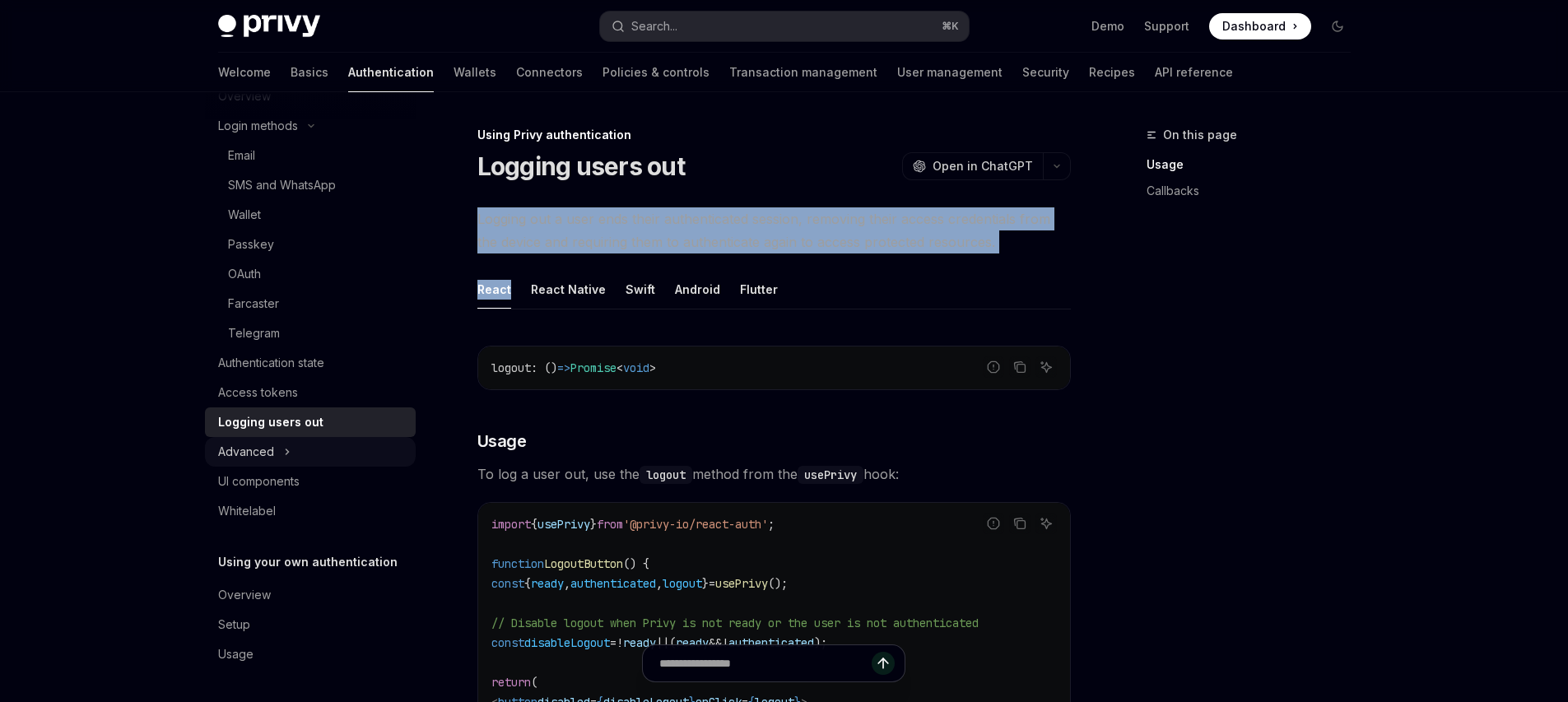
click at [299, 462] on button "Advanced" at bounding box center [309, 451] width 210 height 30
click at [299, 461] on button "Advanced" at bounding box center [309, 451] width 210 height 30
click at [453, 72] on link "Wallets" at bounding box center [475, 72] width 43 height 39
type textarea "*"
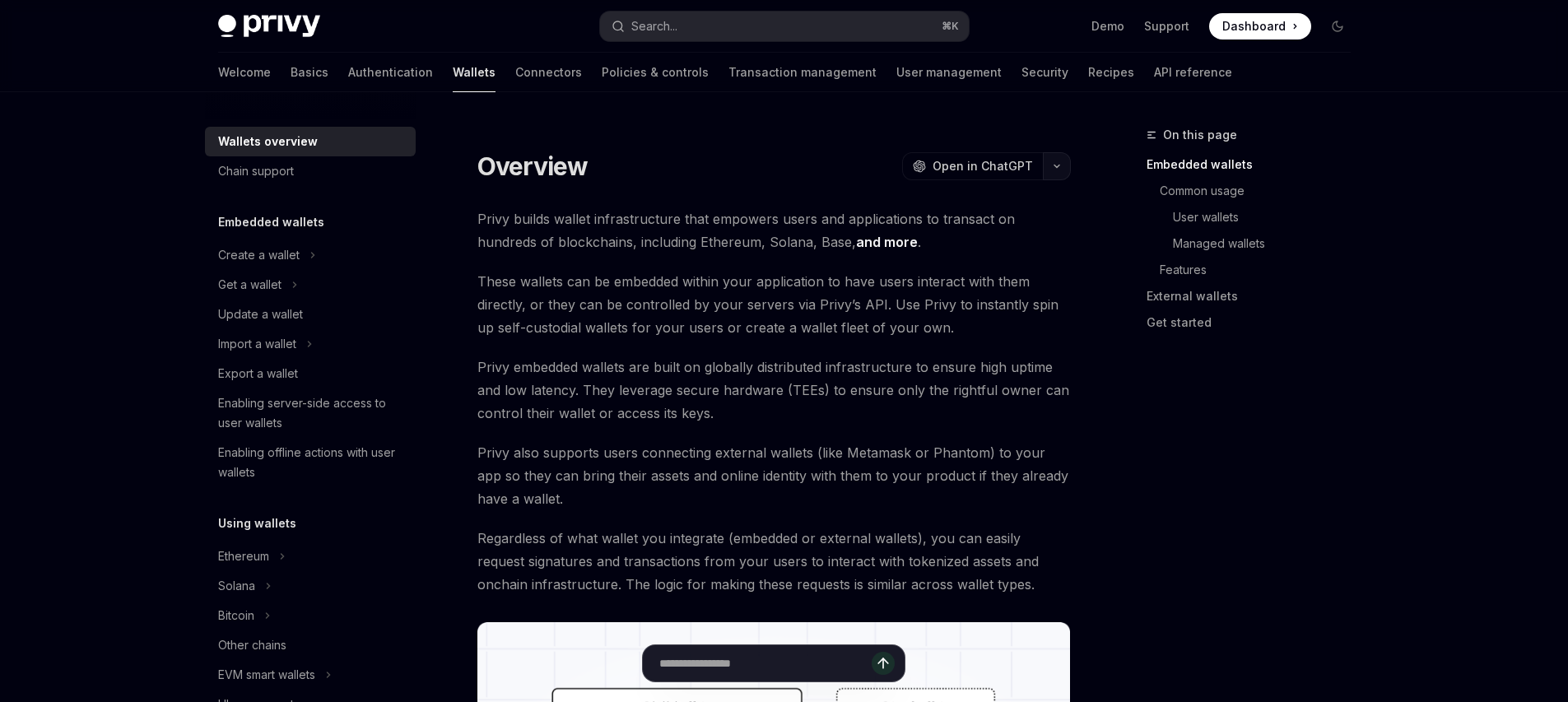
click at [1061, 162] on button "button" at bounding box center [1057, 166] width 28 height 28
click at [913, 292] on div "Copy page as Markdown for LLMs" at bounding box center [964, 294] width 161 height 13
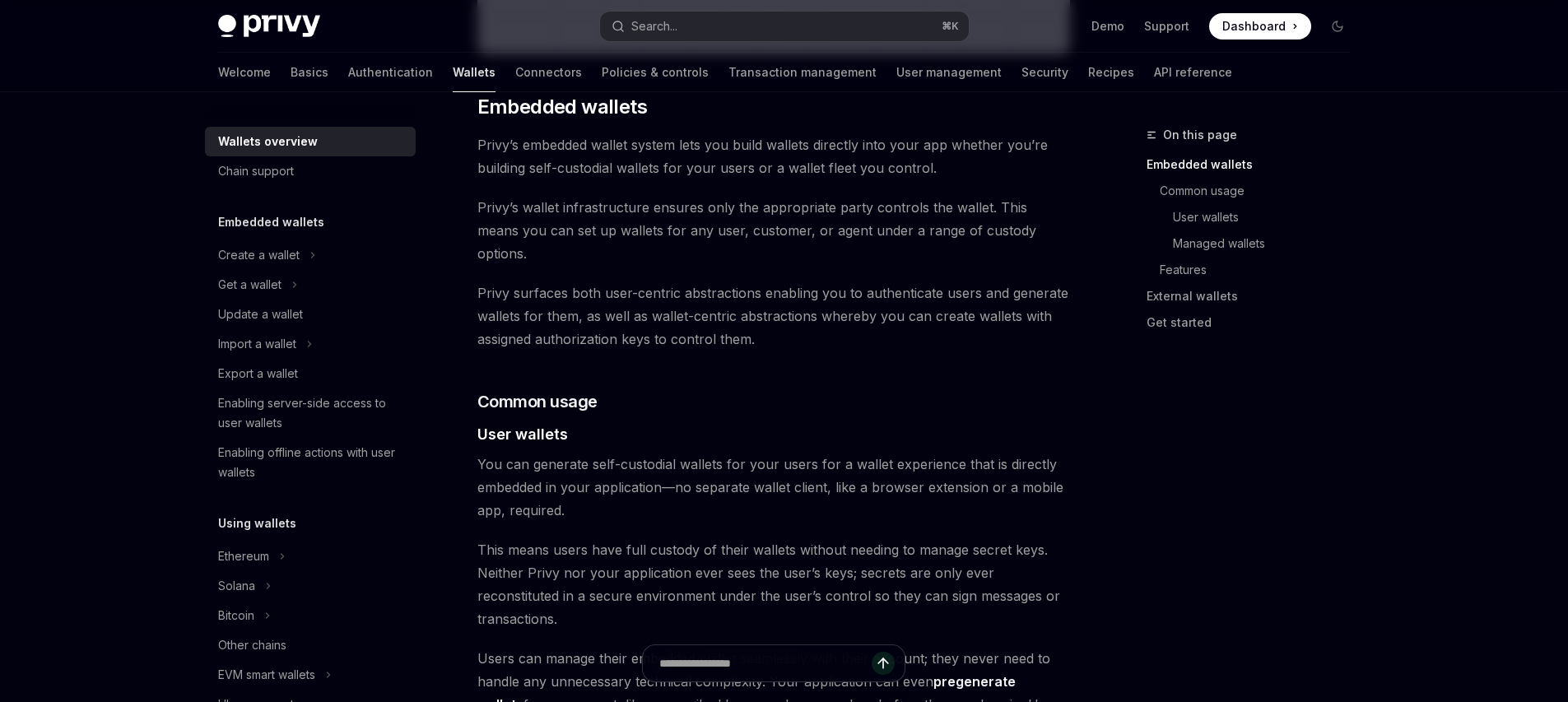
scroll to position [937, 0]
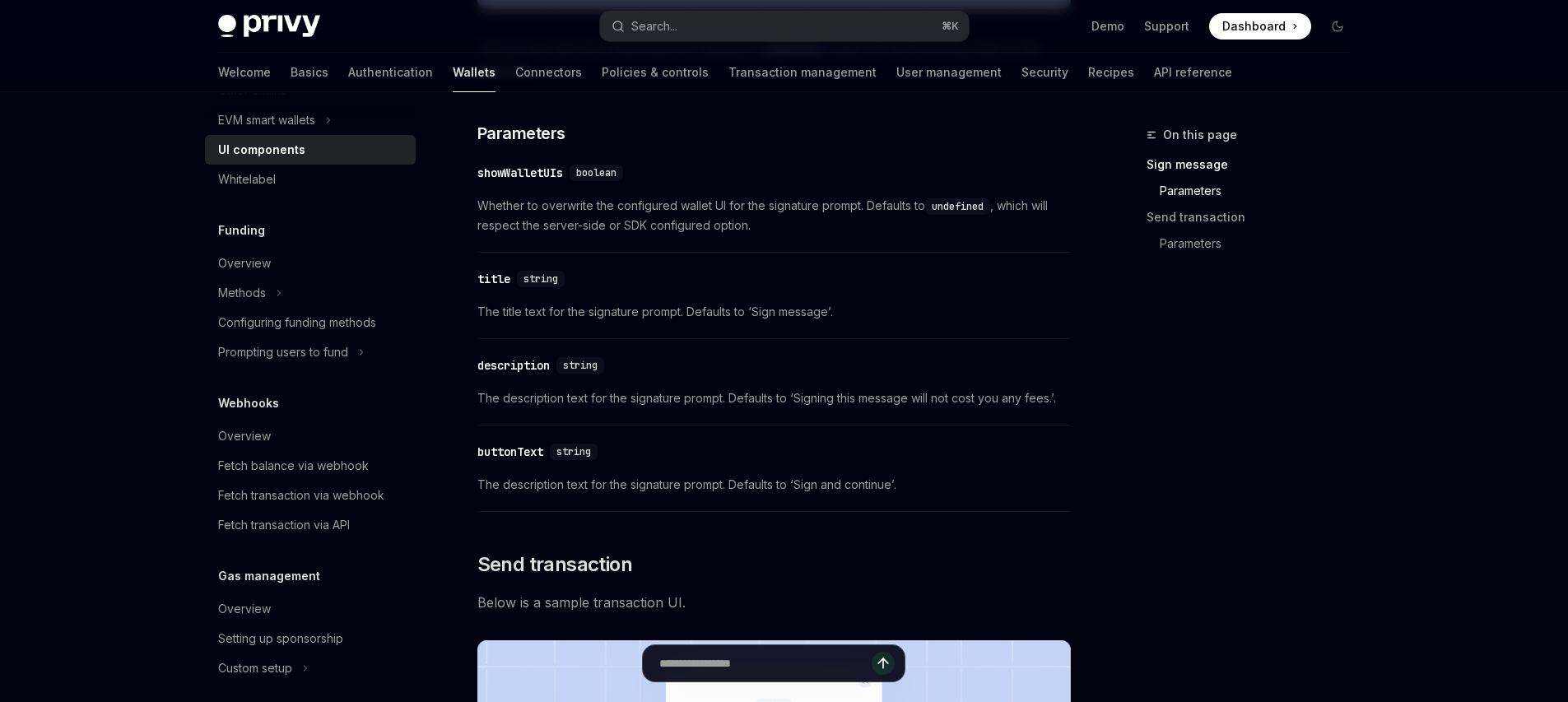
scroll to position [554, 0]
click at [471, 45] on div "Privy Docs home page Search... ⌘ K Demo Support Dashboard Dashboard Search..." at bounding box center [784, 26] width 1132 height 52
click at [515, 73] on link "Connectors" at bounding box center [548, 72] width 66 height 39
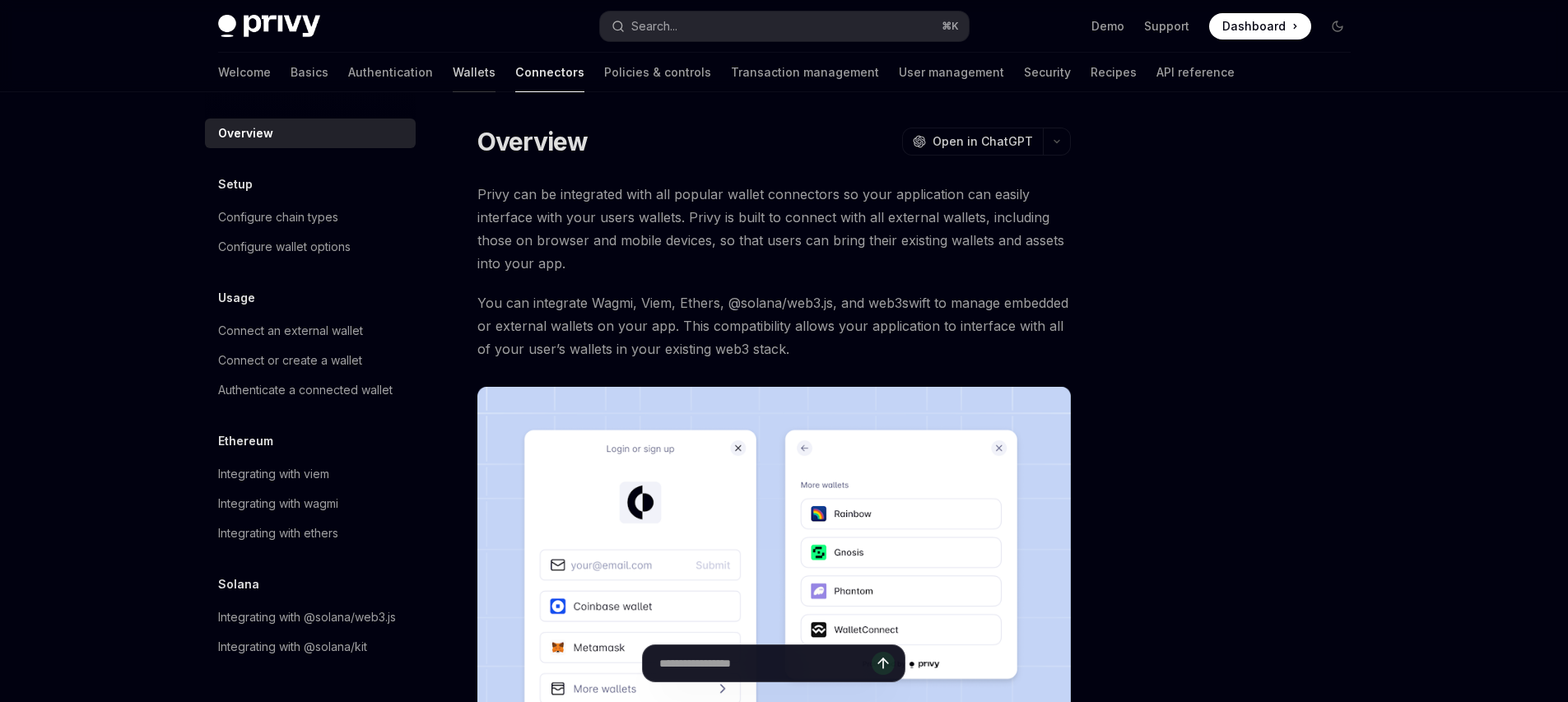
click at [453, 70] on link "Wallets" at bounding box center [474, 72] width 43 height 39
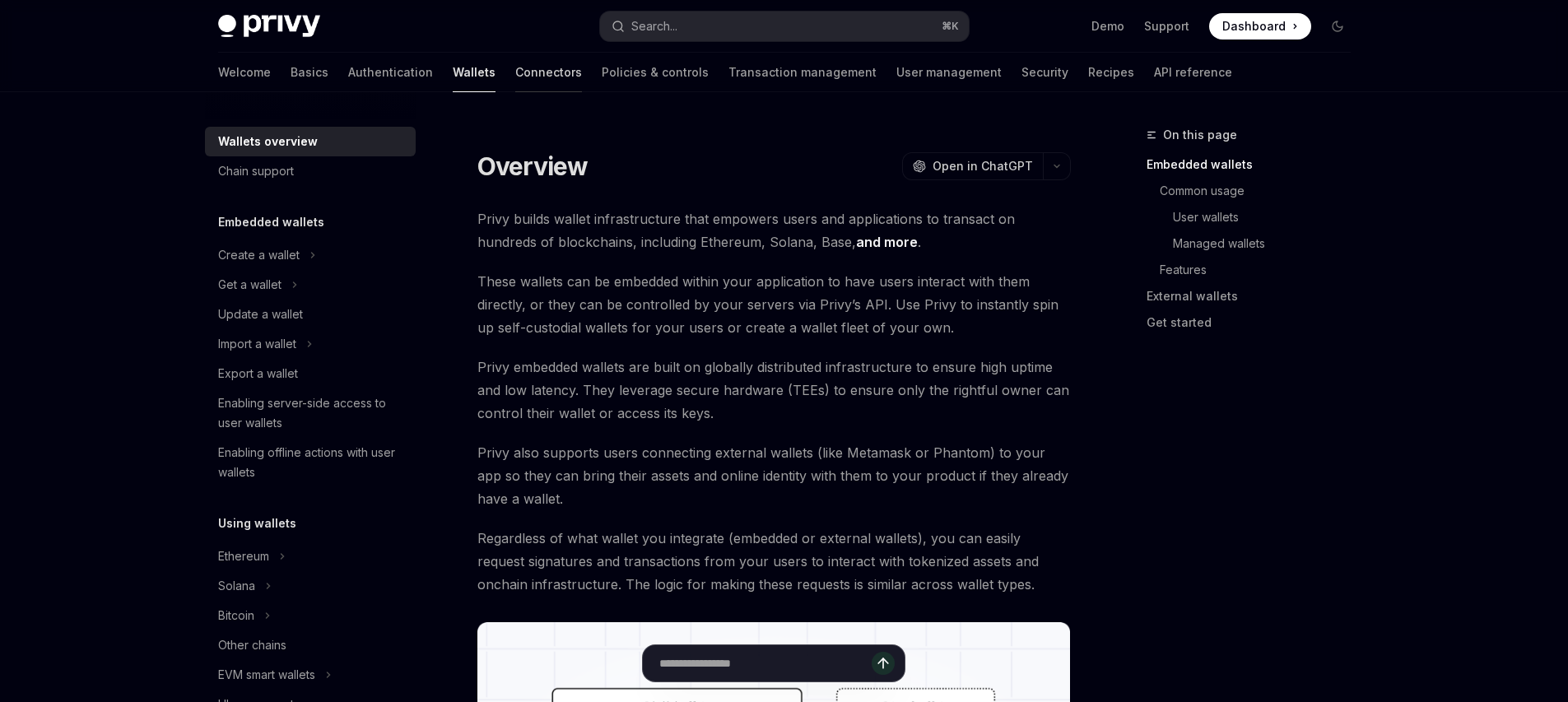
click at [515, 83] on link "Connectors" at bounding box center [548, 72] width 66 height 39
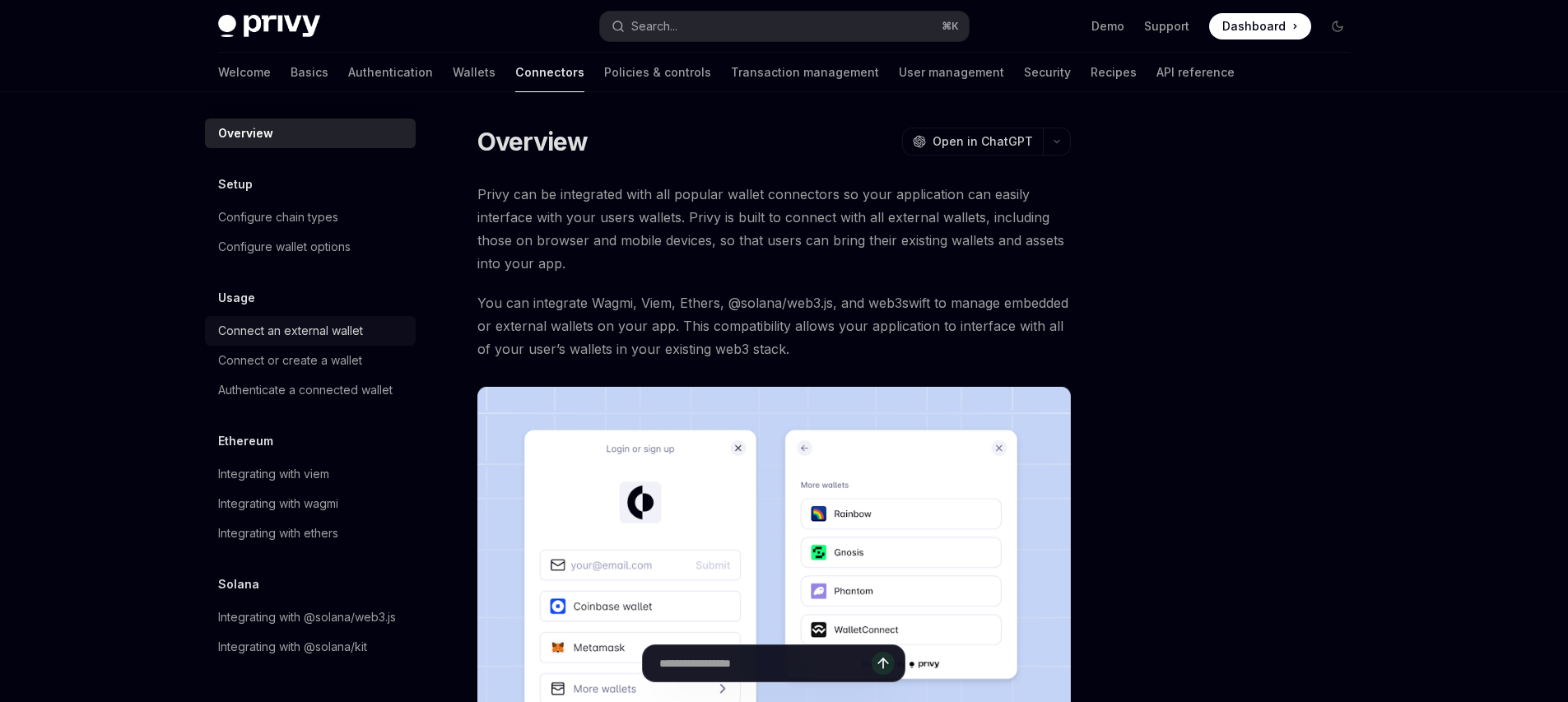
click at [344, 324] on div "Connect an external wallet" at bounding box center [290, 330] width 145 height 20
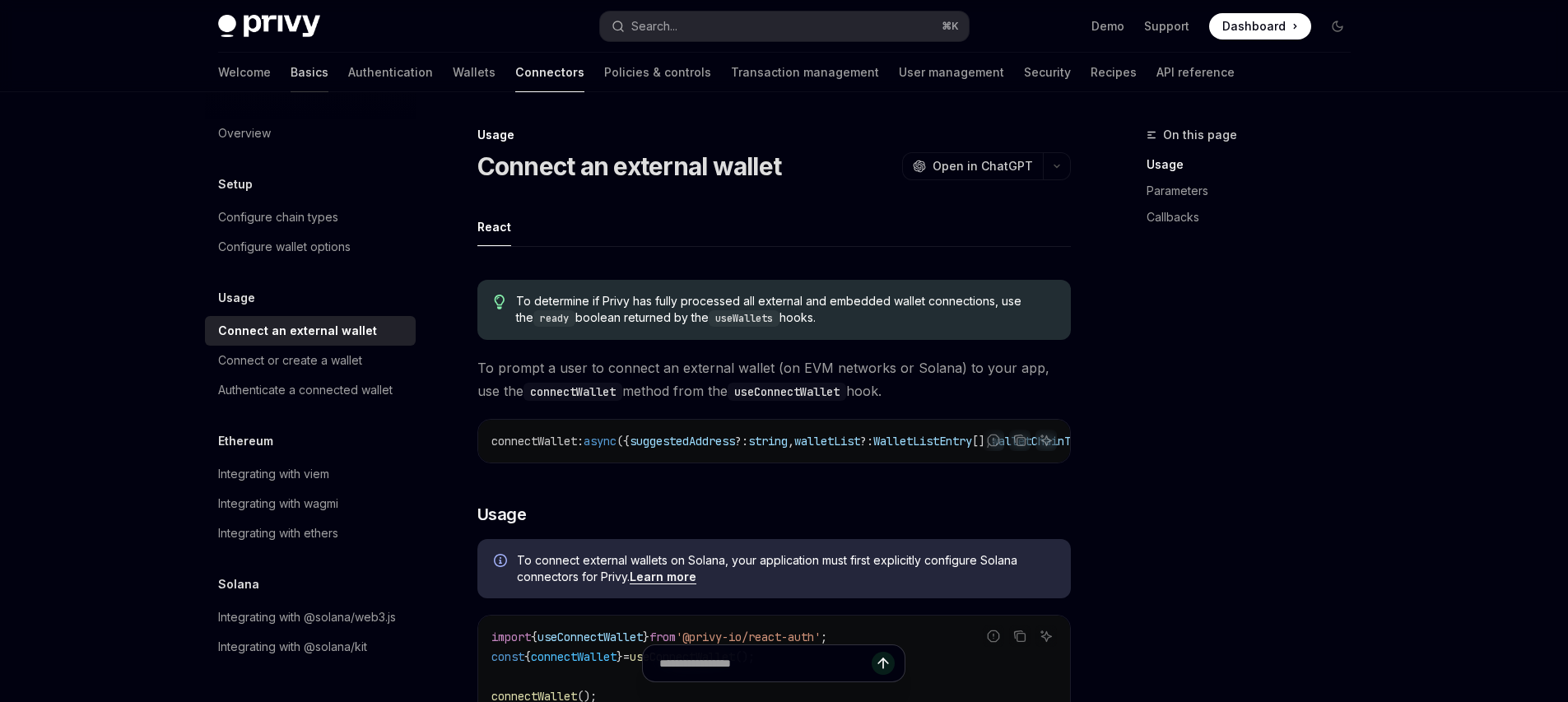
click at [291, 75] on link "Basics" at bounding box center [309, 72] width 37 height 39
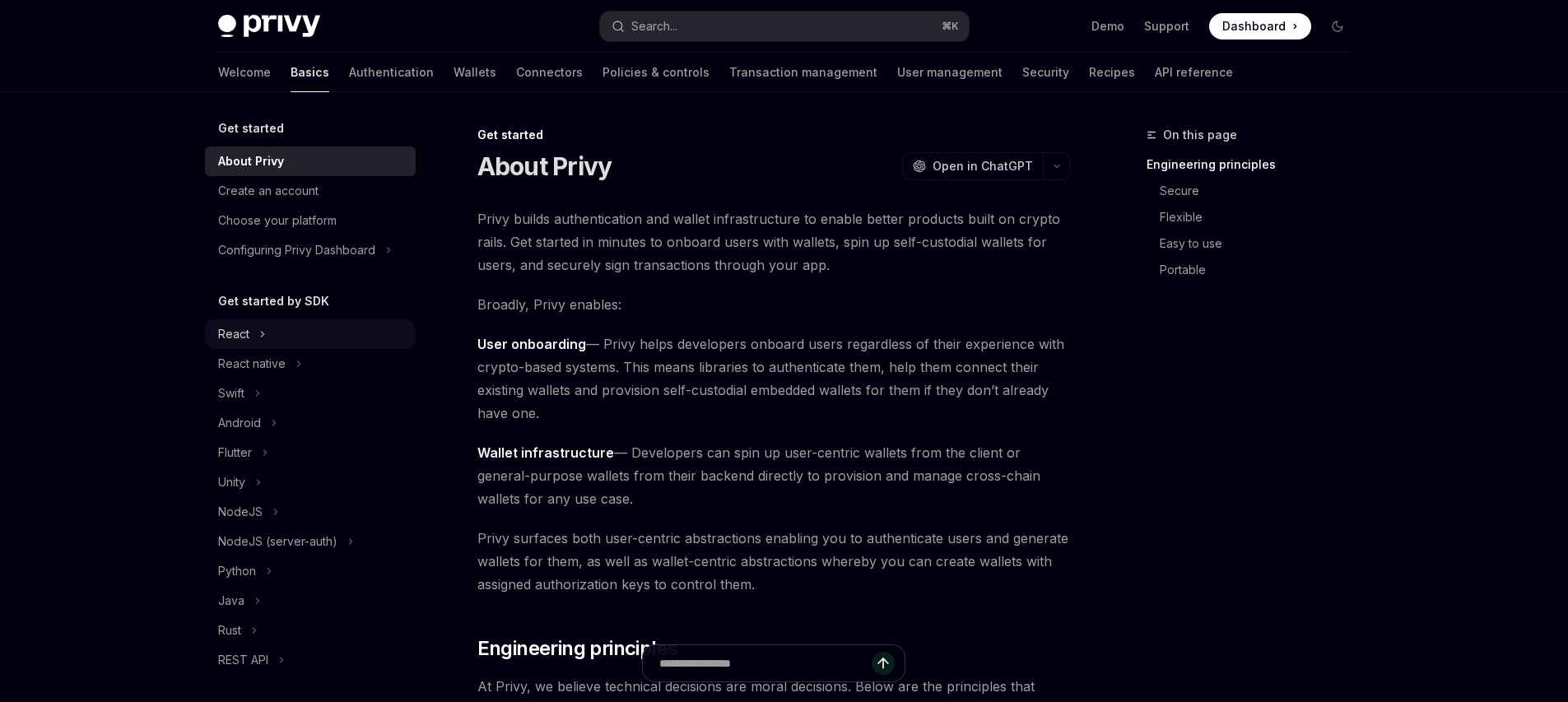
click at [307, 334] on button "React" at bounding box center [309, 335] width 210 height 30
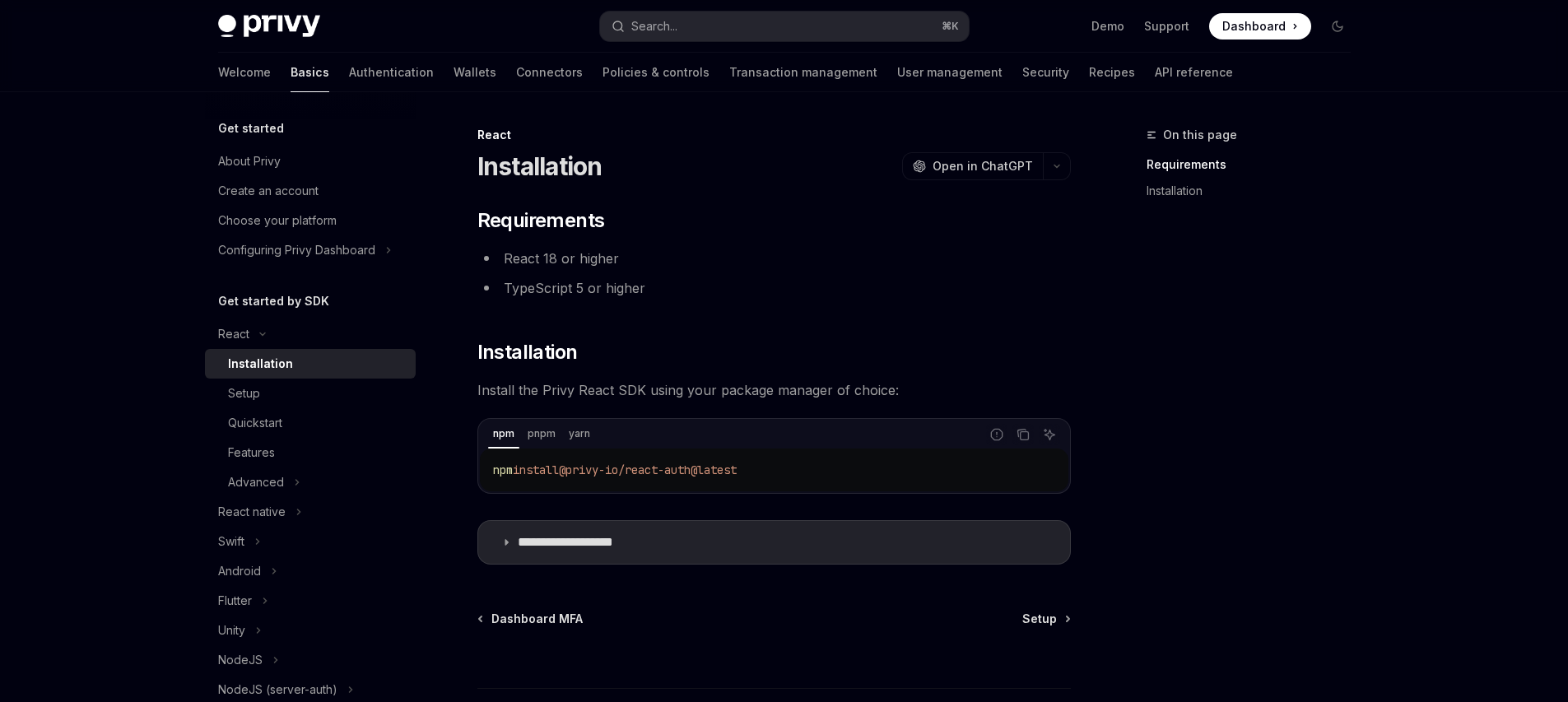
click at [290, 141] on div "Get started About Privy Create an account Choose your platform Configuring Priv…" at bounding box center [309, 192] width 210 height 147
click at [285, 176] on link "Create an account" at bounding box center [309, 191] width 210 height 30
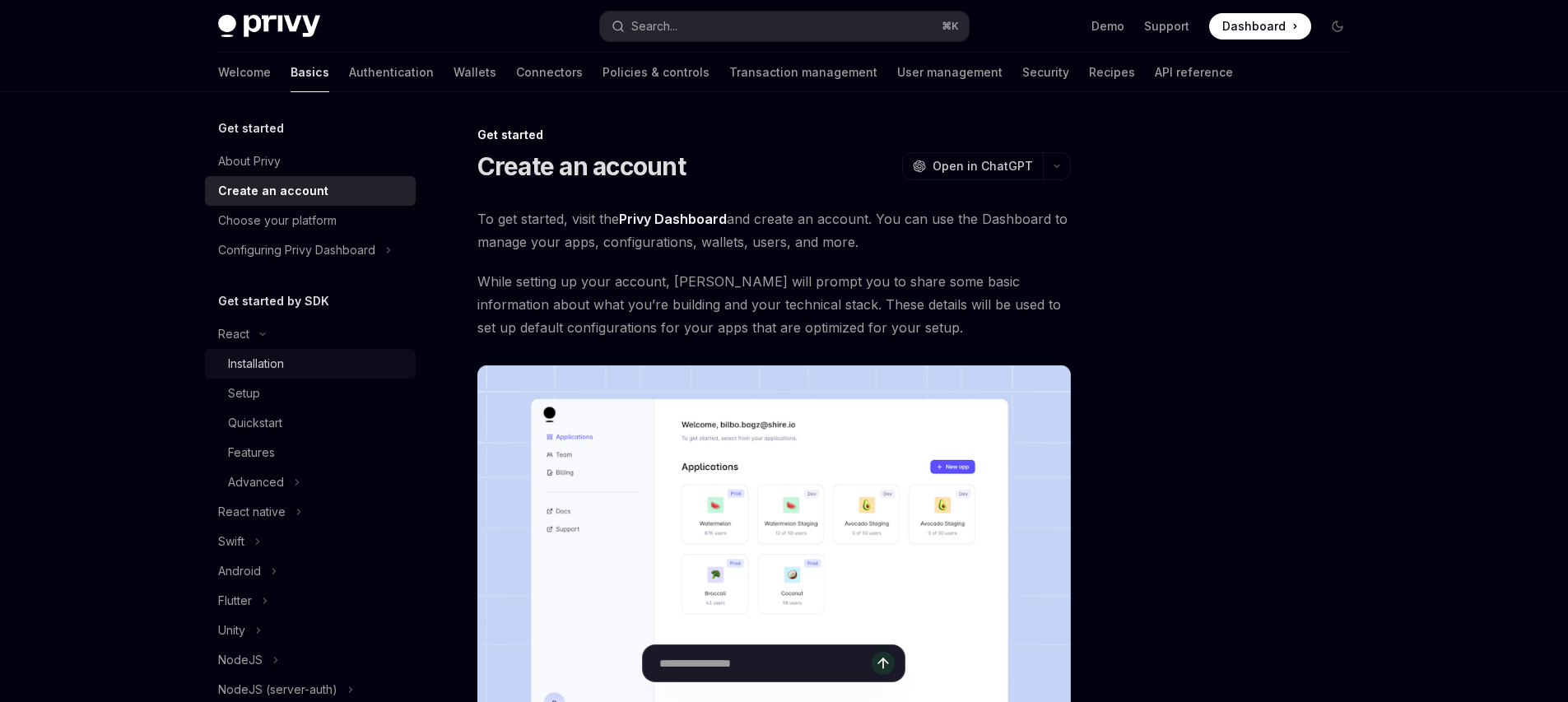
click at [252, 358] on div "Installation" at bounding box center [256, 364] width 56 height 20
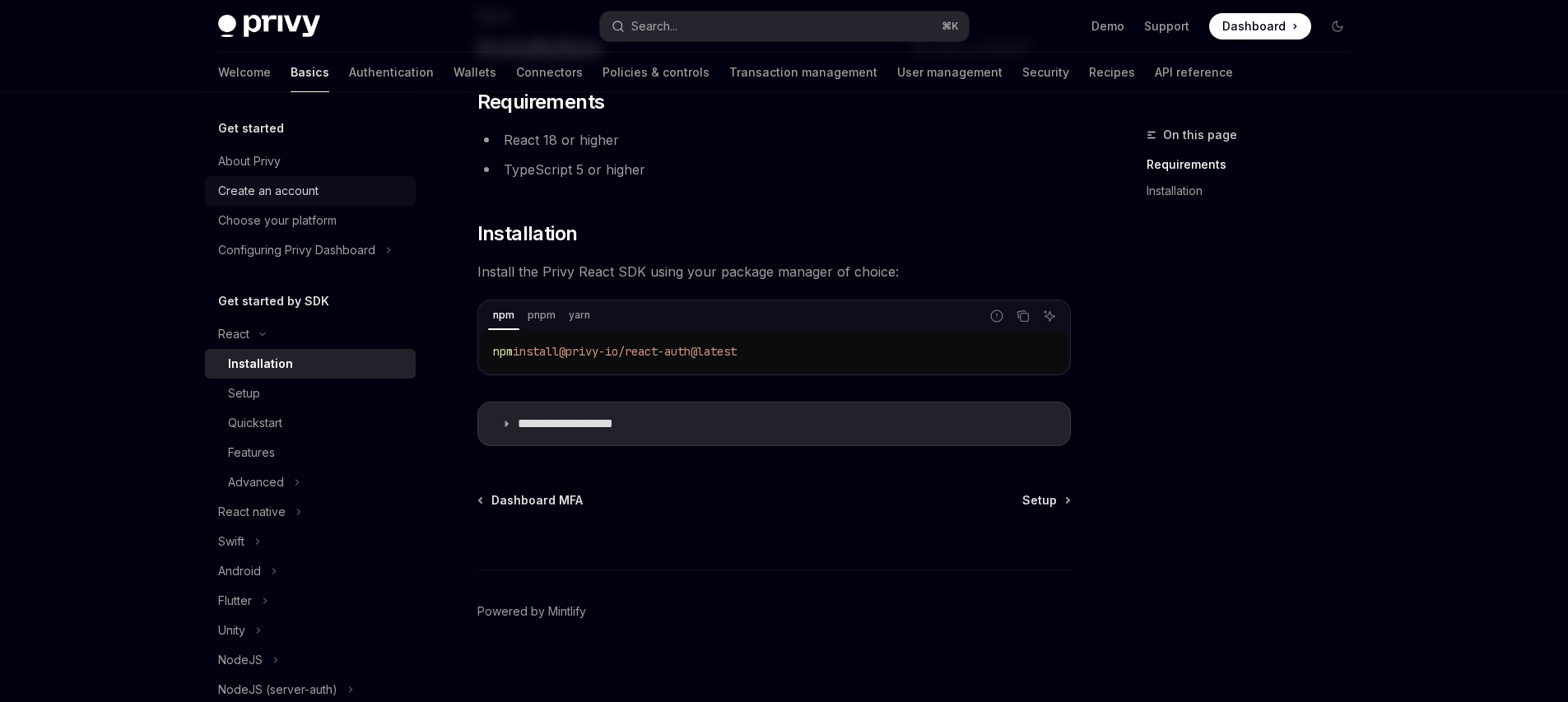
scroll to position [115, 0]
click at [453, 61] on link "Wallets" at bounding box center [475, 72] width 43 height 39
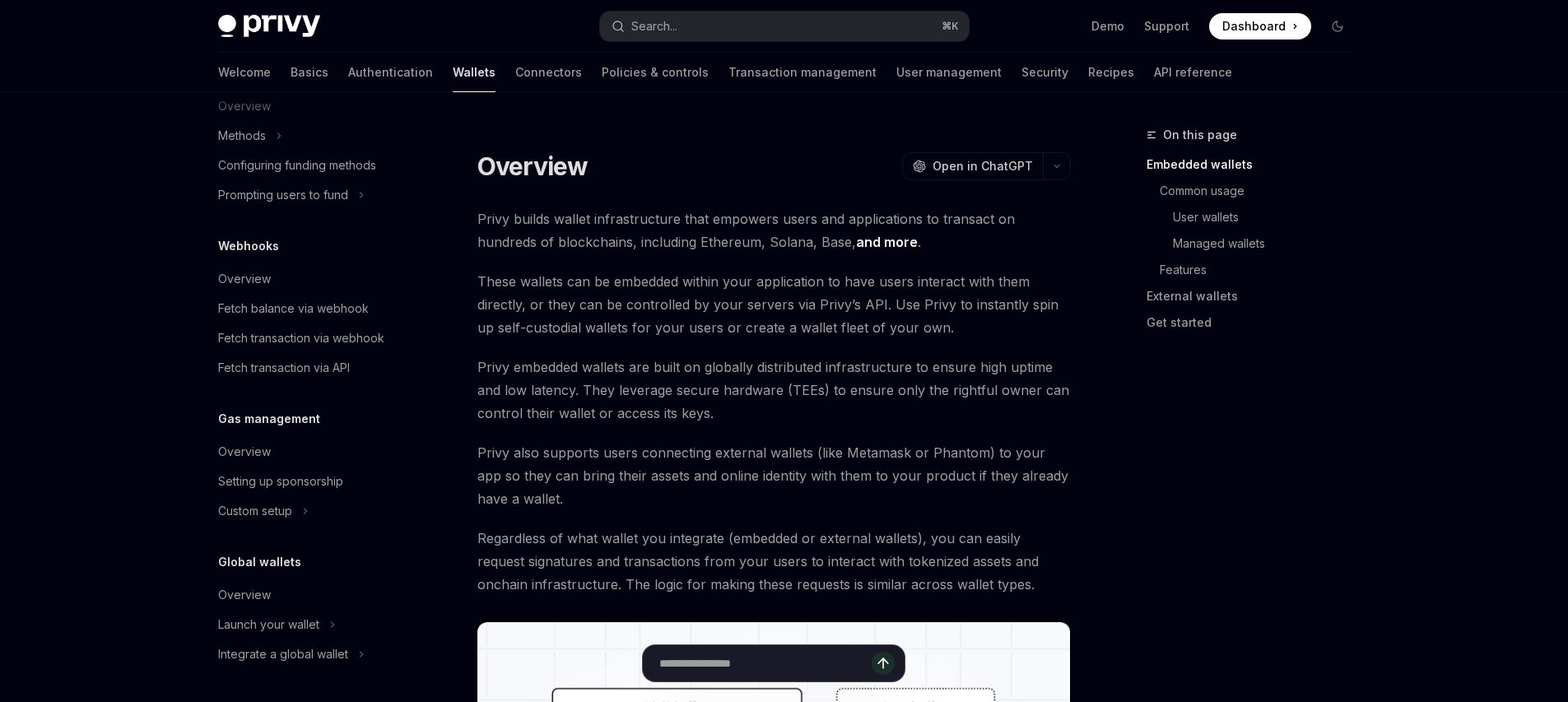
scroll to position [440, 0]
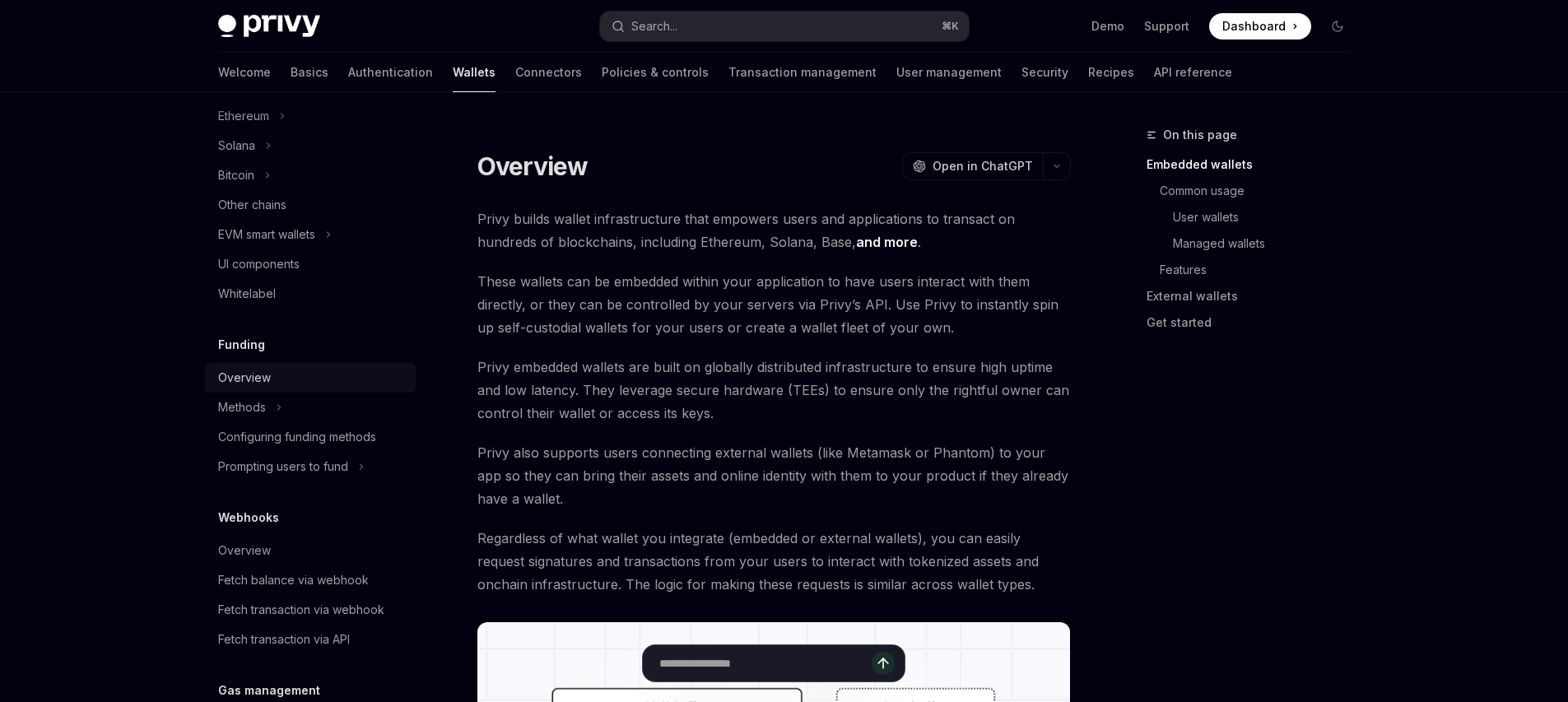
click at [272, 384] on div "Overview" at bounding box center [311, 378] width 188 height 20
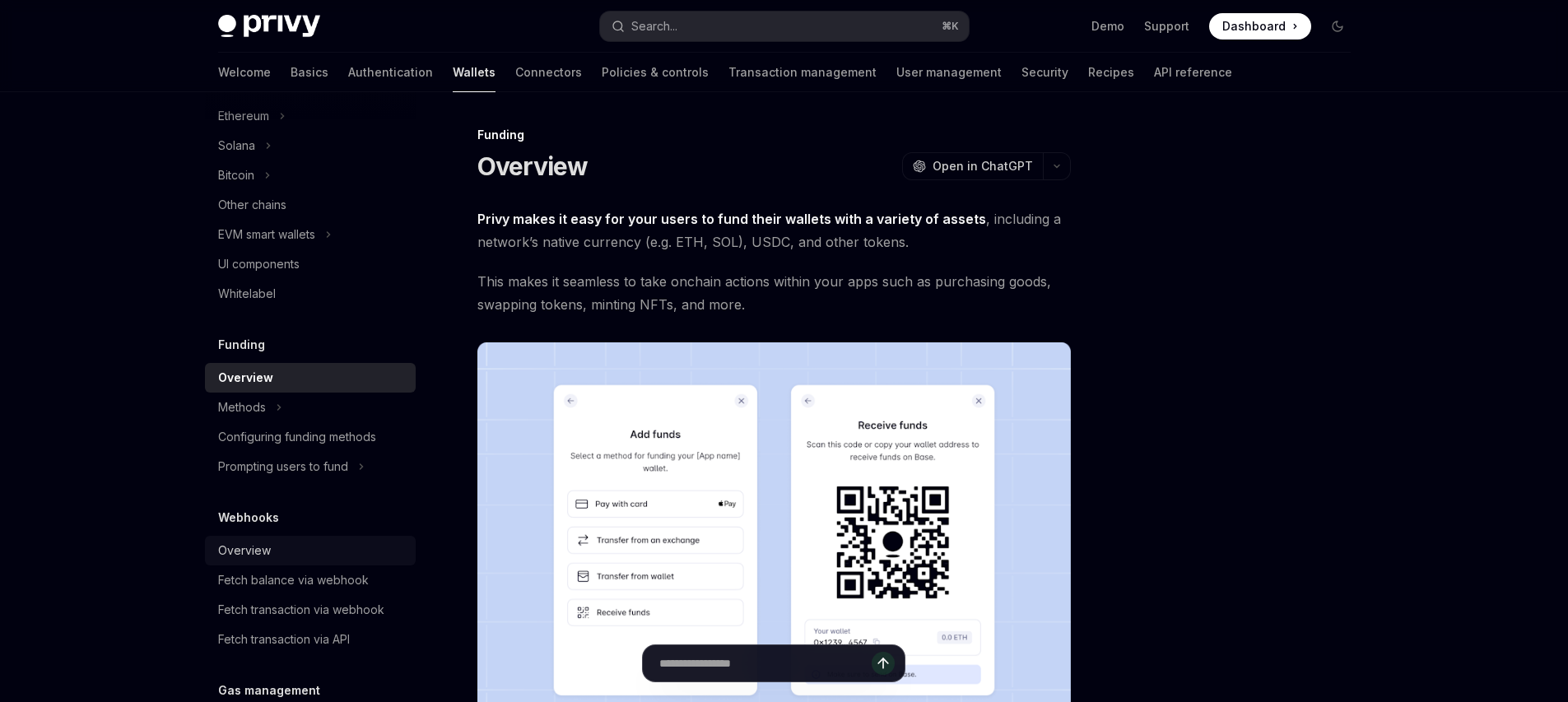
click at [304, 554] on div "Overview" at bounding box center [311, 550] width 188 height 20
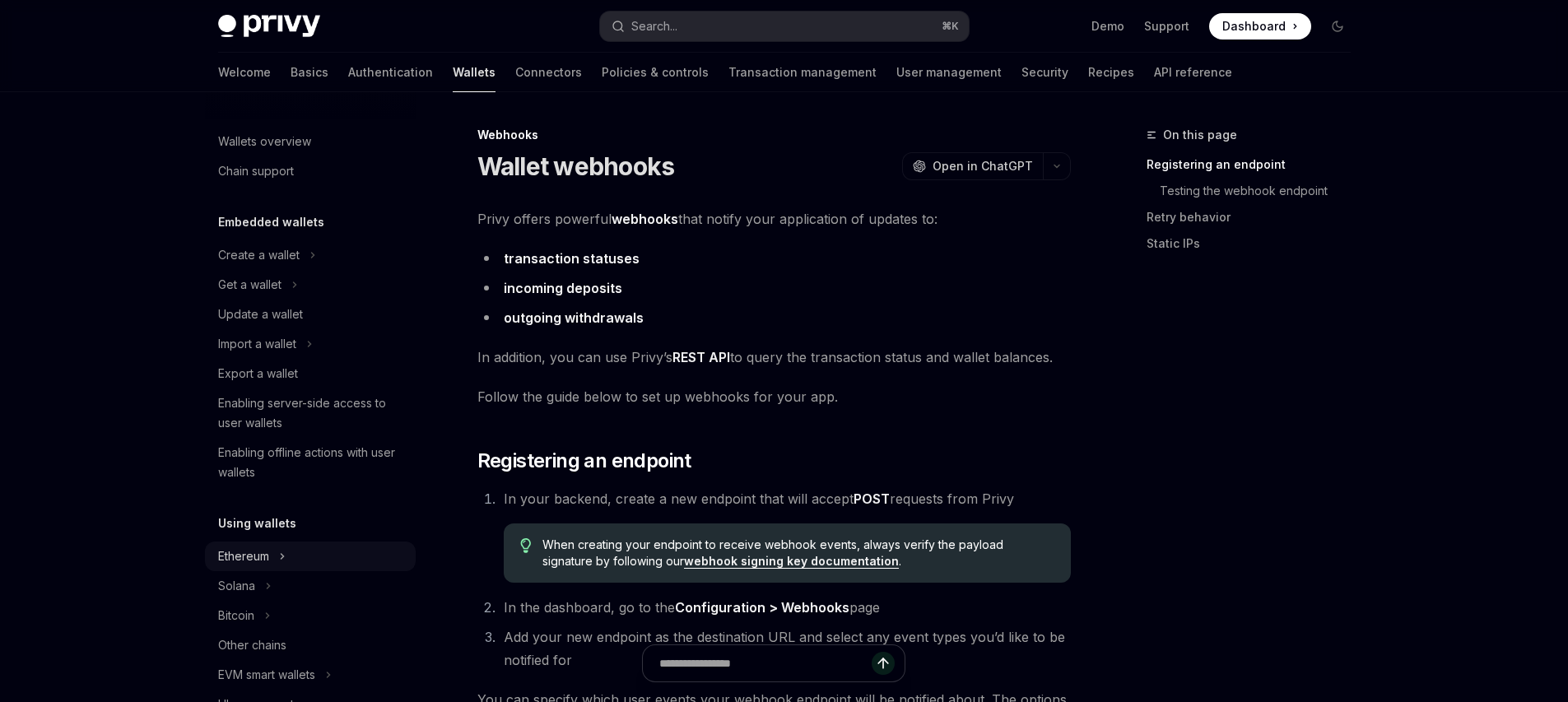
click at [243, 541] on button "Ethereum" at bounding box center [309, 556] width 210 height 30
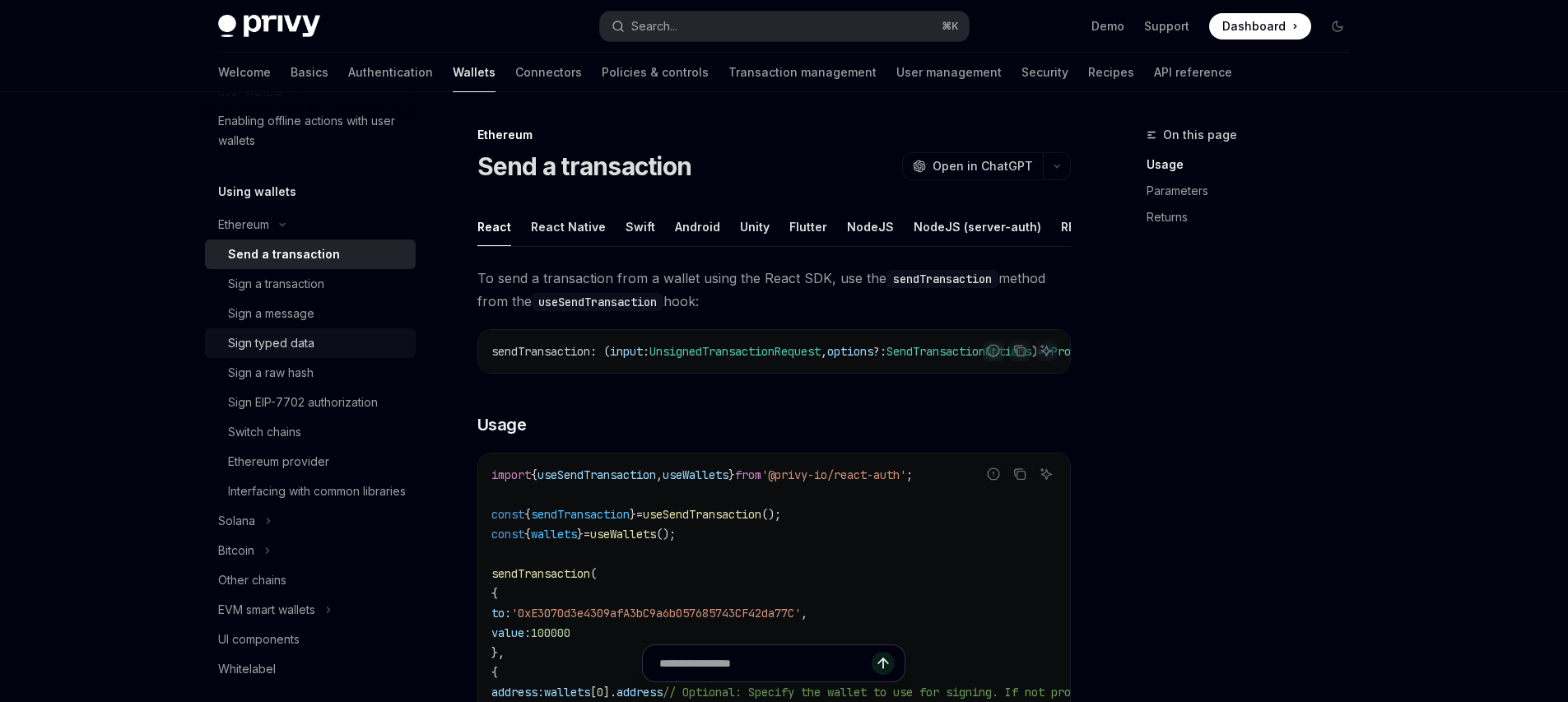
scroll to position [438, 0]
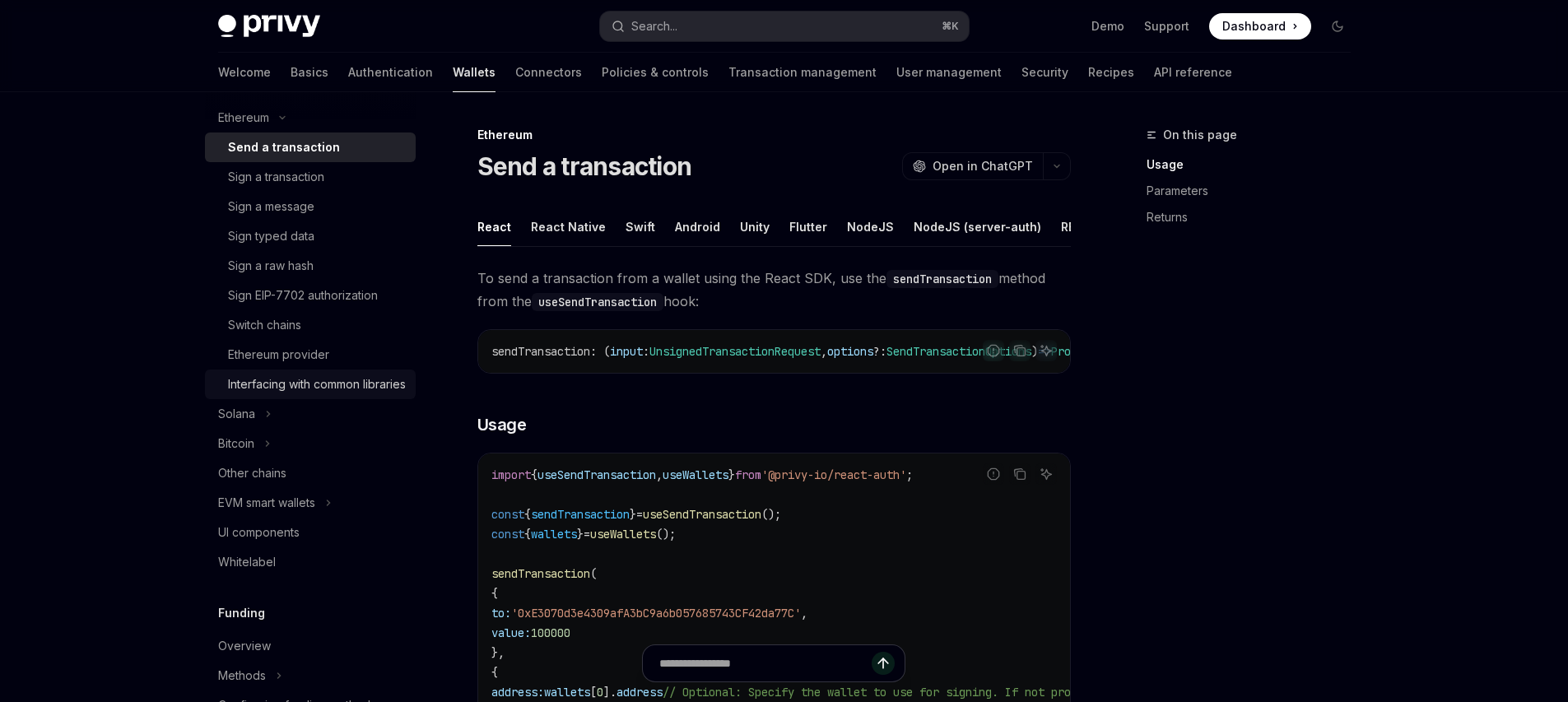
click at [315, 394] on div "Interfacing with common libraries" at bounding box center [317, 384] width 178 height 20
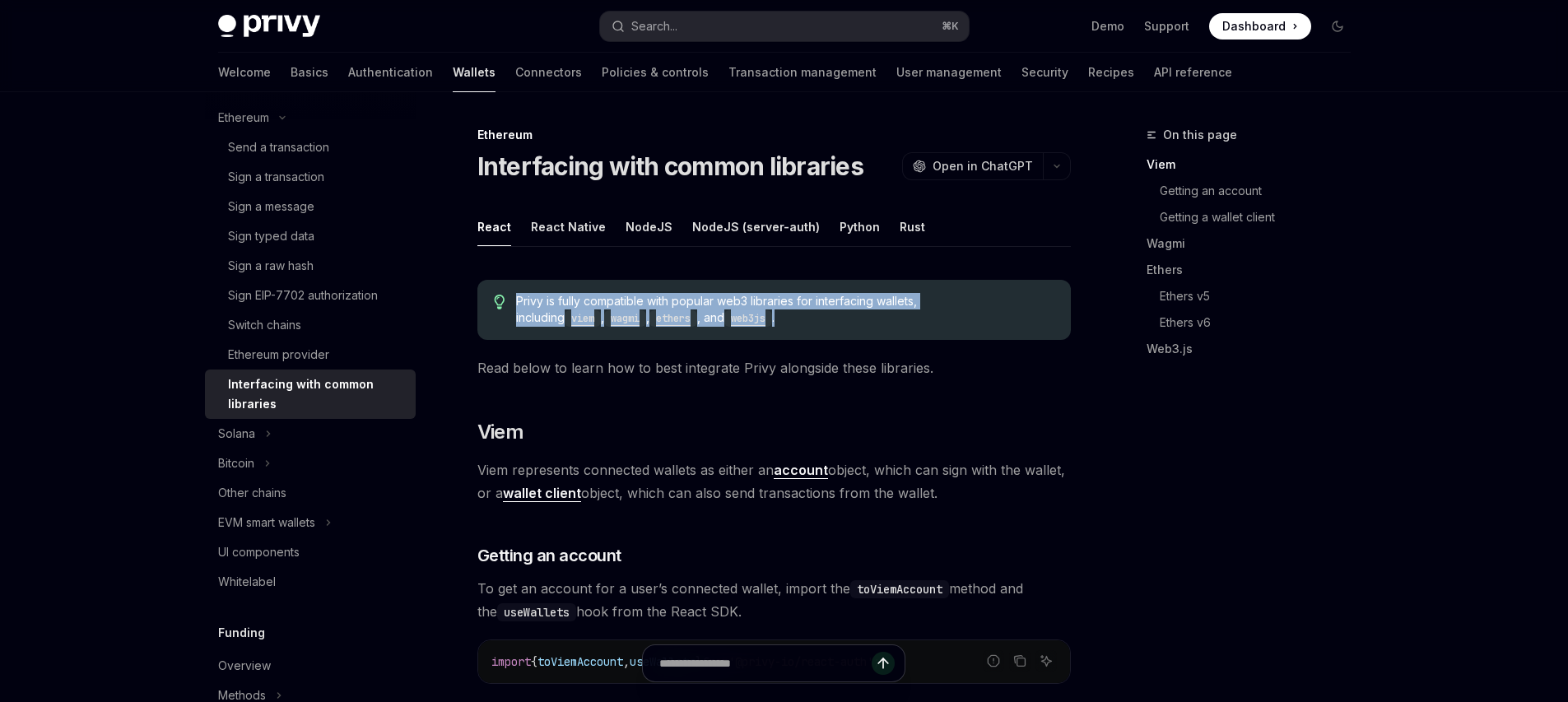
drag, startPoint x: 768, startPoint y: 318, endPoint x: 758, endPoint y: 276, distance: 43.2
click at [790, 305] on span "Privy is fully compatible with popular web3 libraries for interfacing wallets, …" at bounding box center [784, 309] width 538 height 34
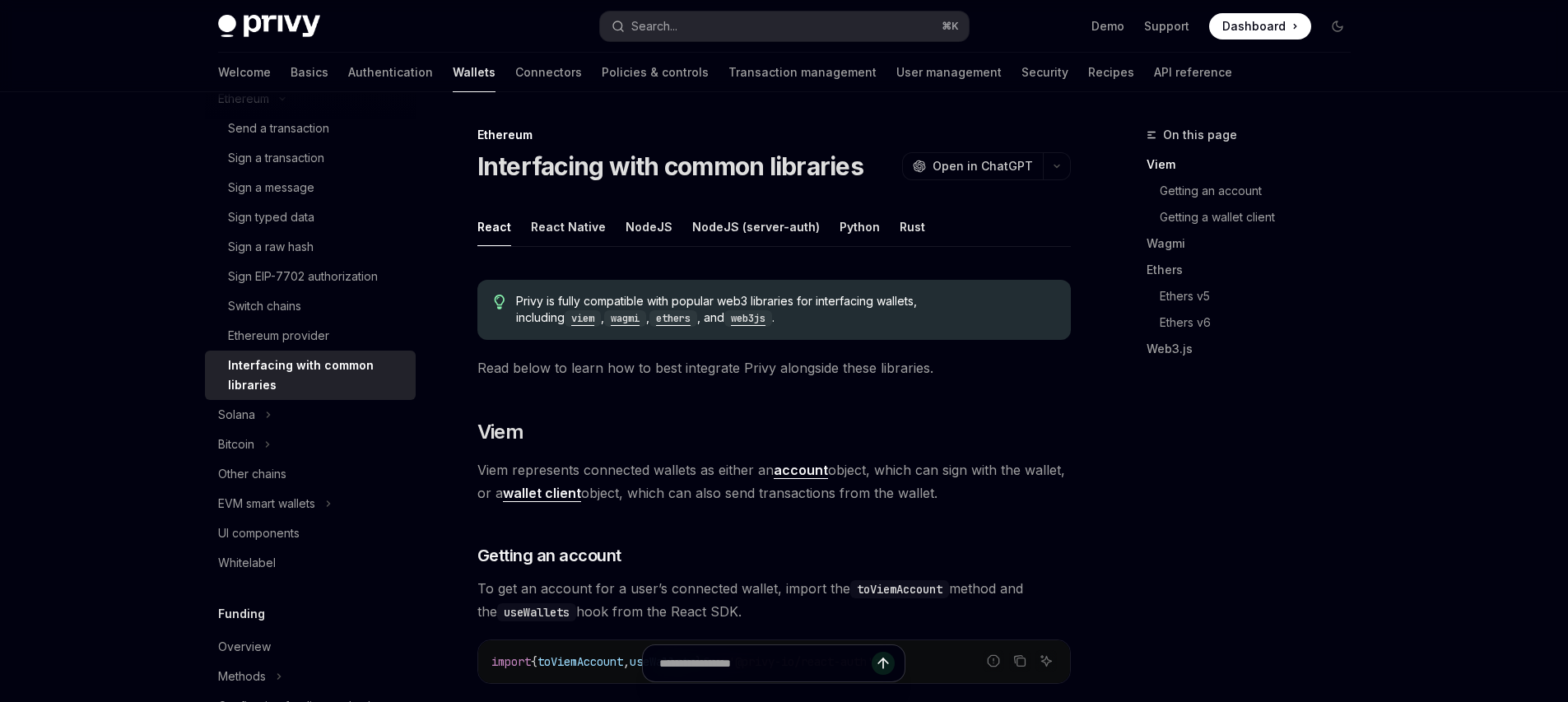
scroll to position [578, 0]
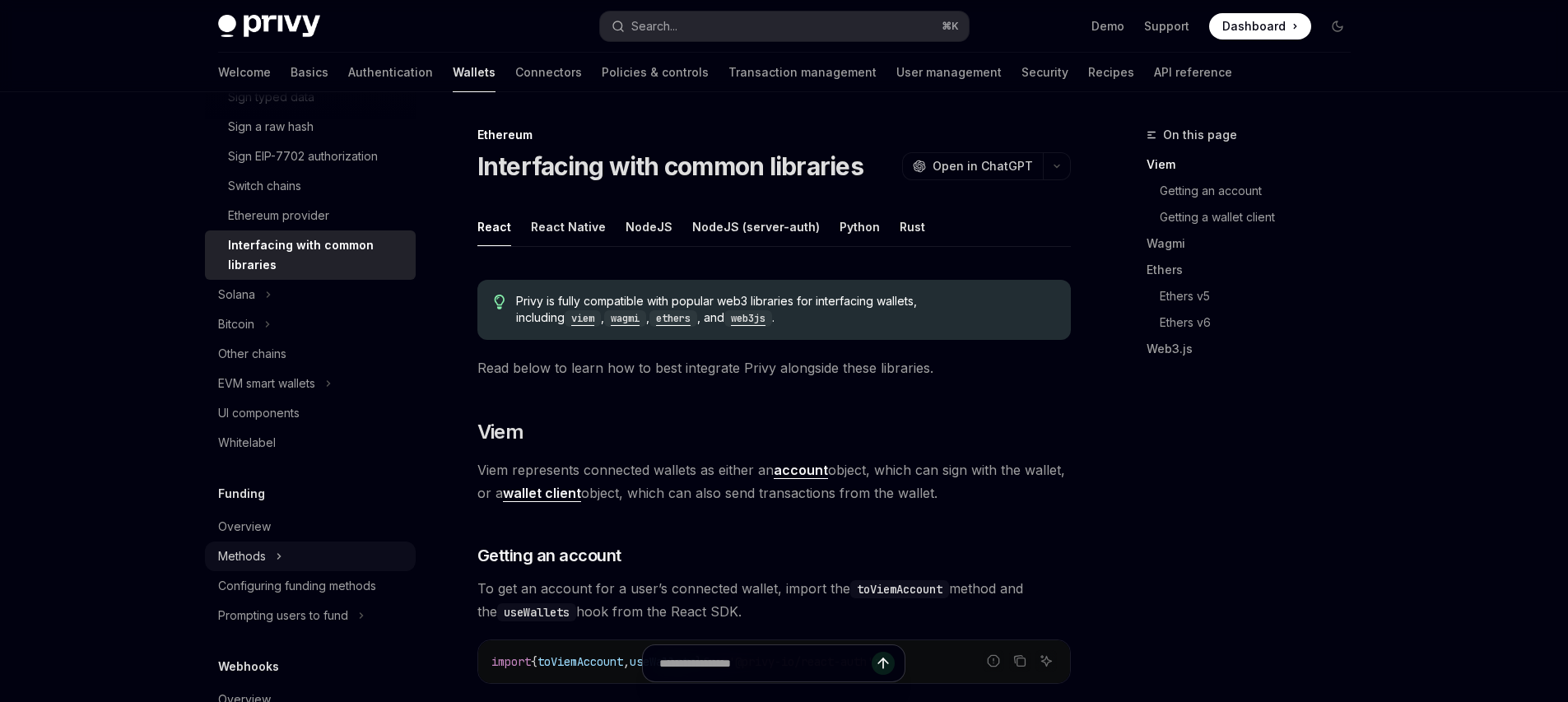
click at [282, 545] on button "Methods" at bounding box center [309, 556] width 210 height 30
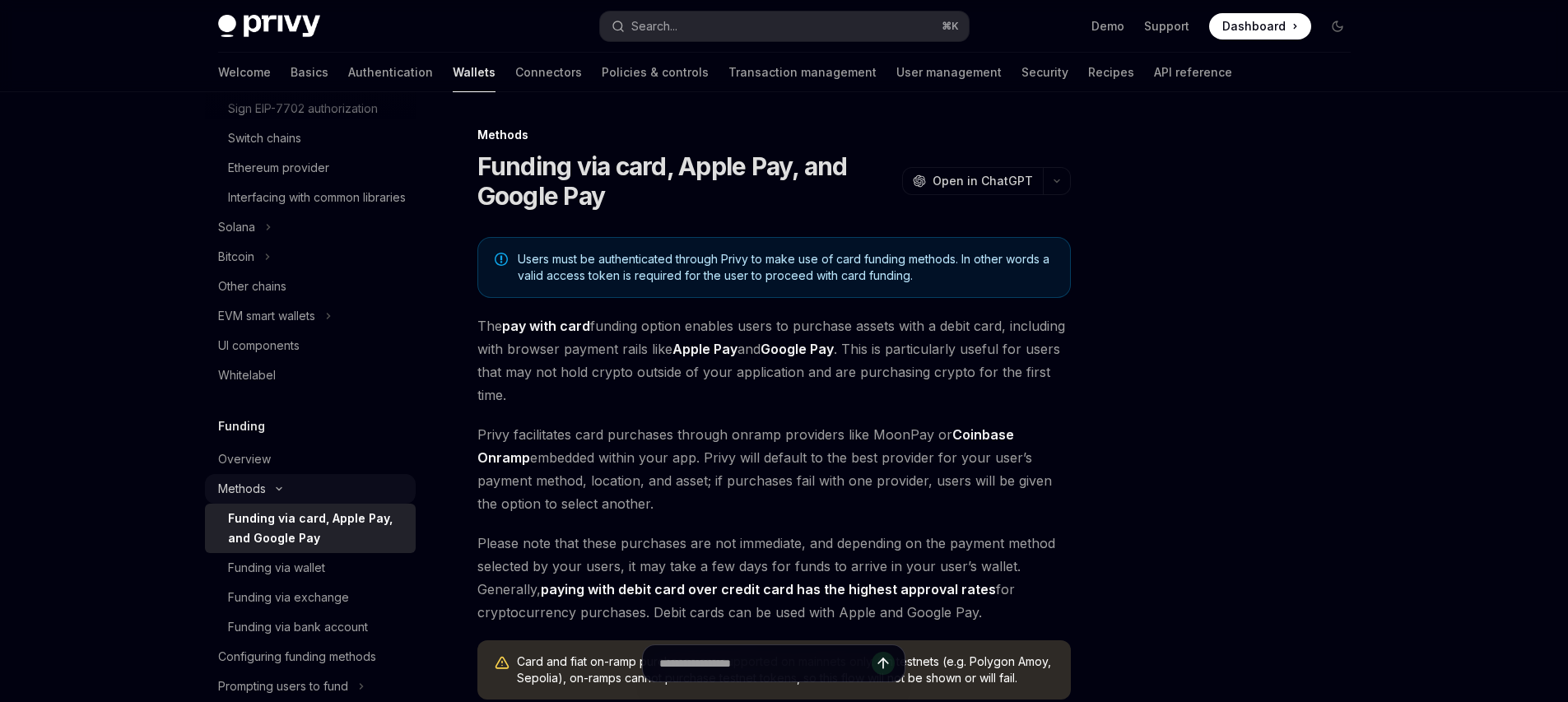
scroll to position [707, 0]
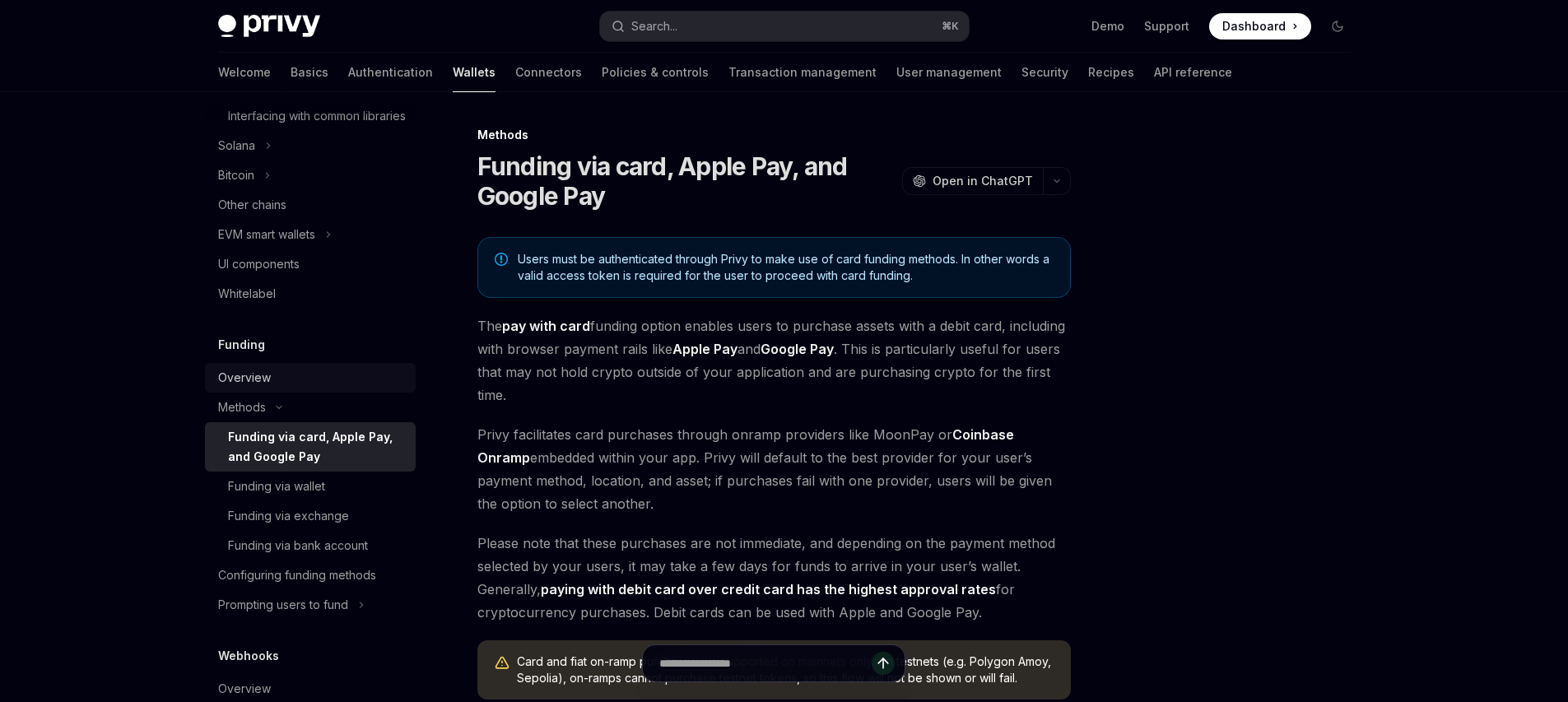
click at [258, 386] on link "Overview" at bounding box center [309, 378] width 210 height 30
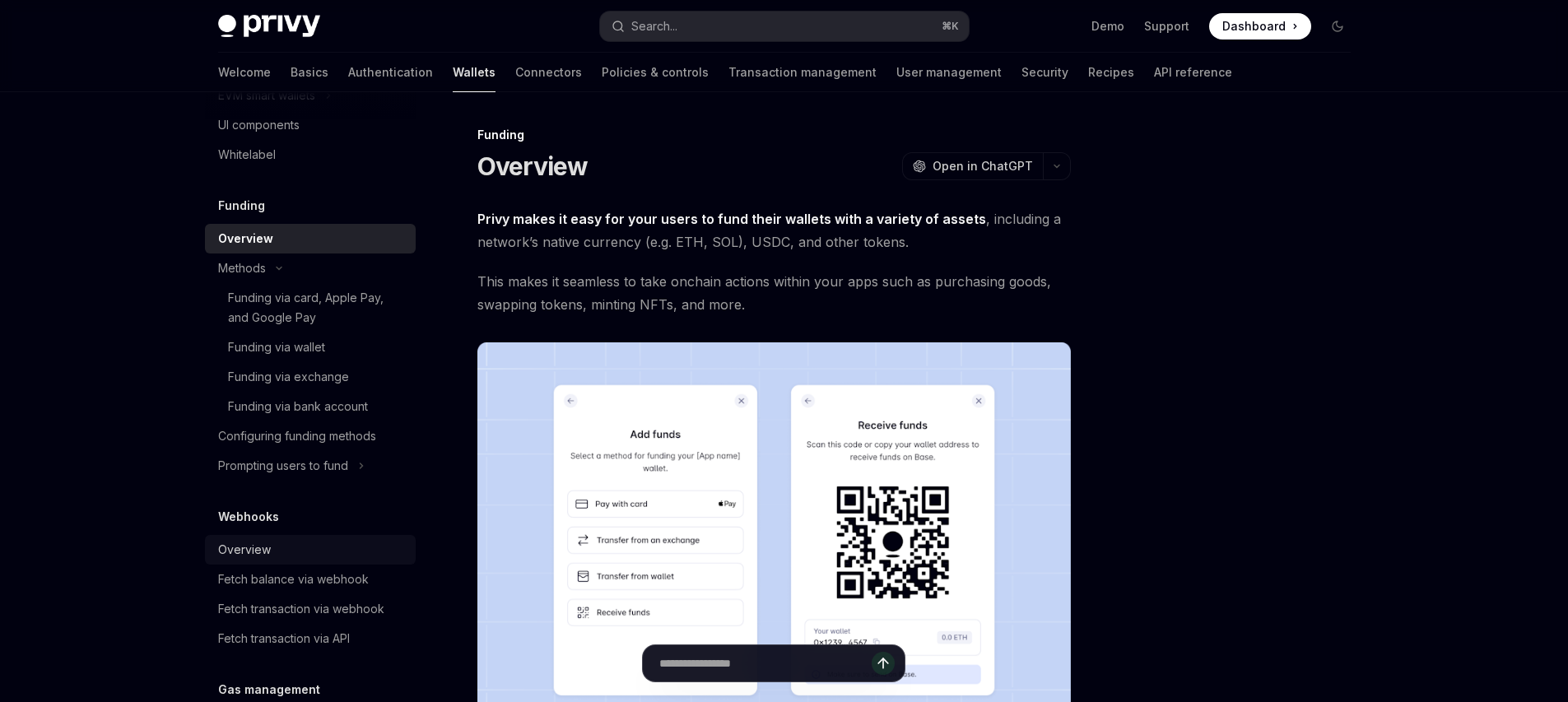
scroll to position [1137, 0]
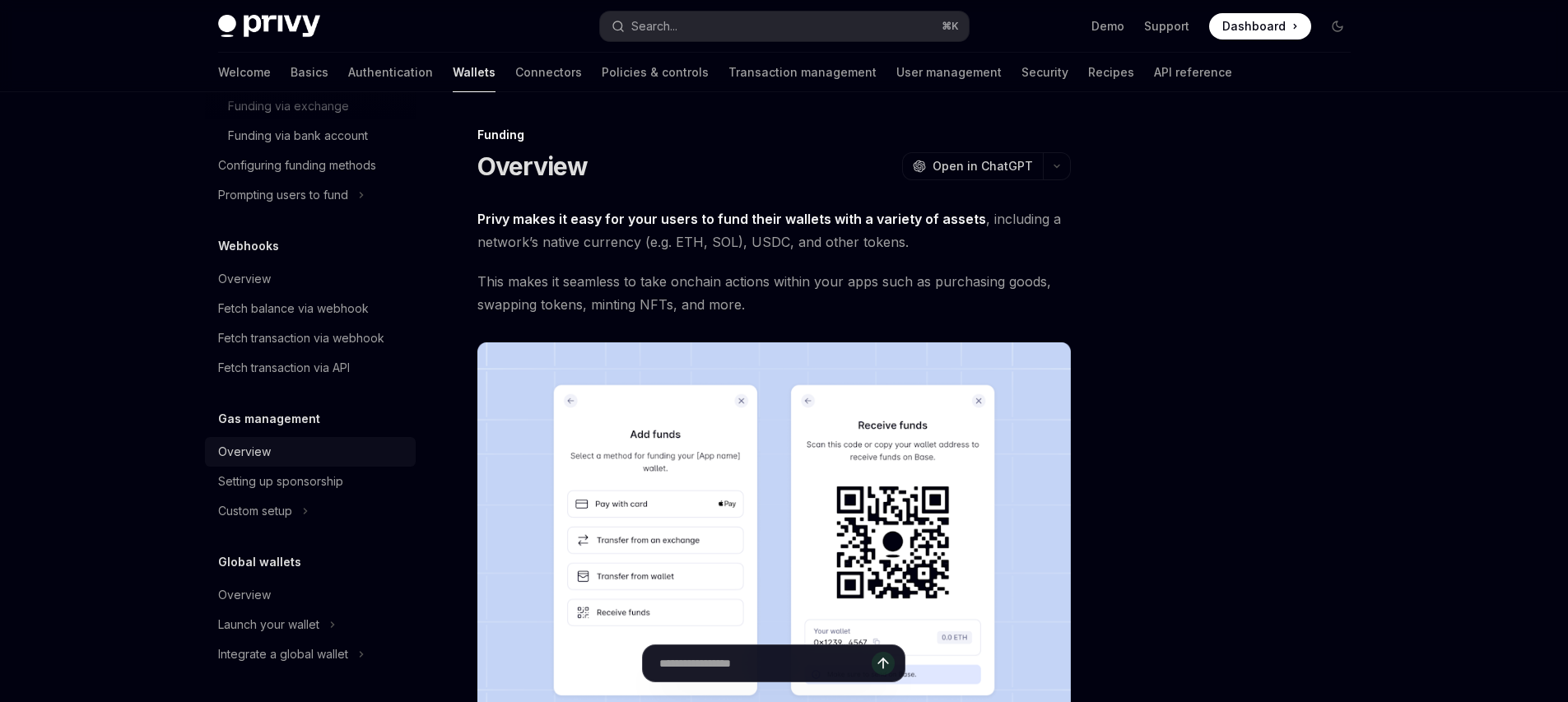
click at [299, 456] on div "Overview" at bounding box center [311, 451] width 188 height 20
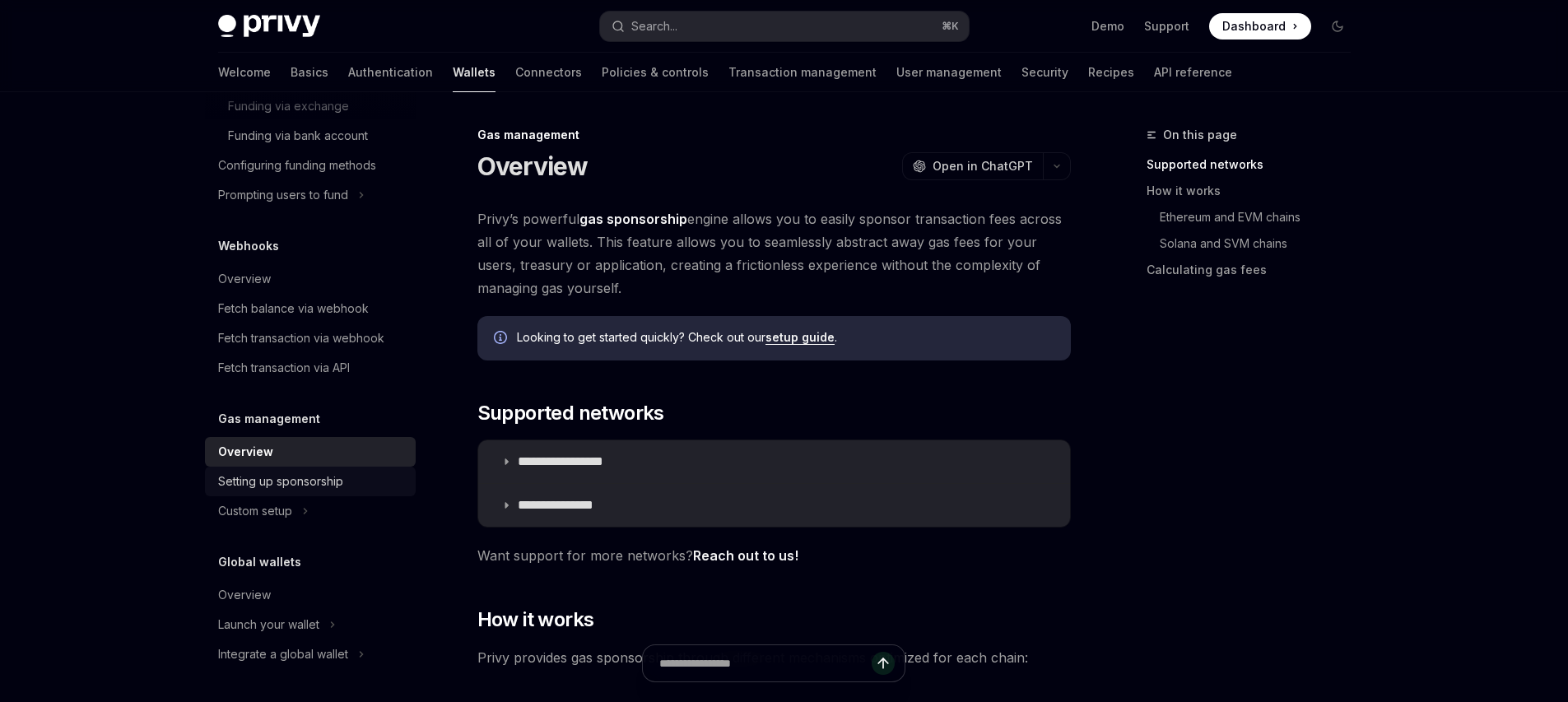
click at [303, 473] on div "Setting up sponsorship" at bounding box center [281, 480] width 125 height 20
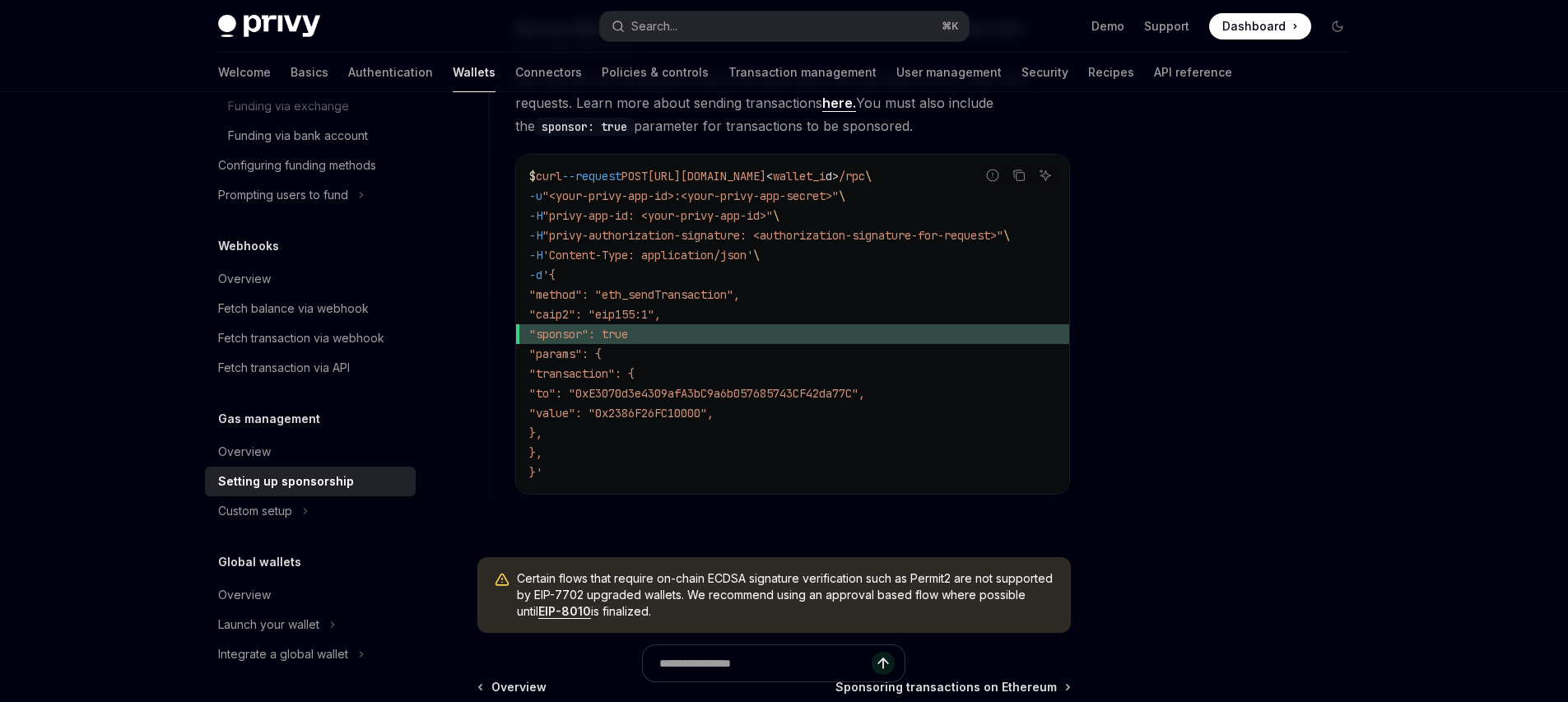
scroll to position [1115, 0]
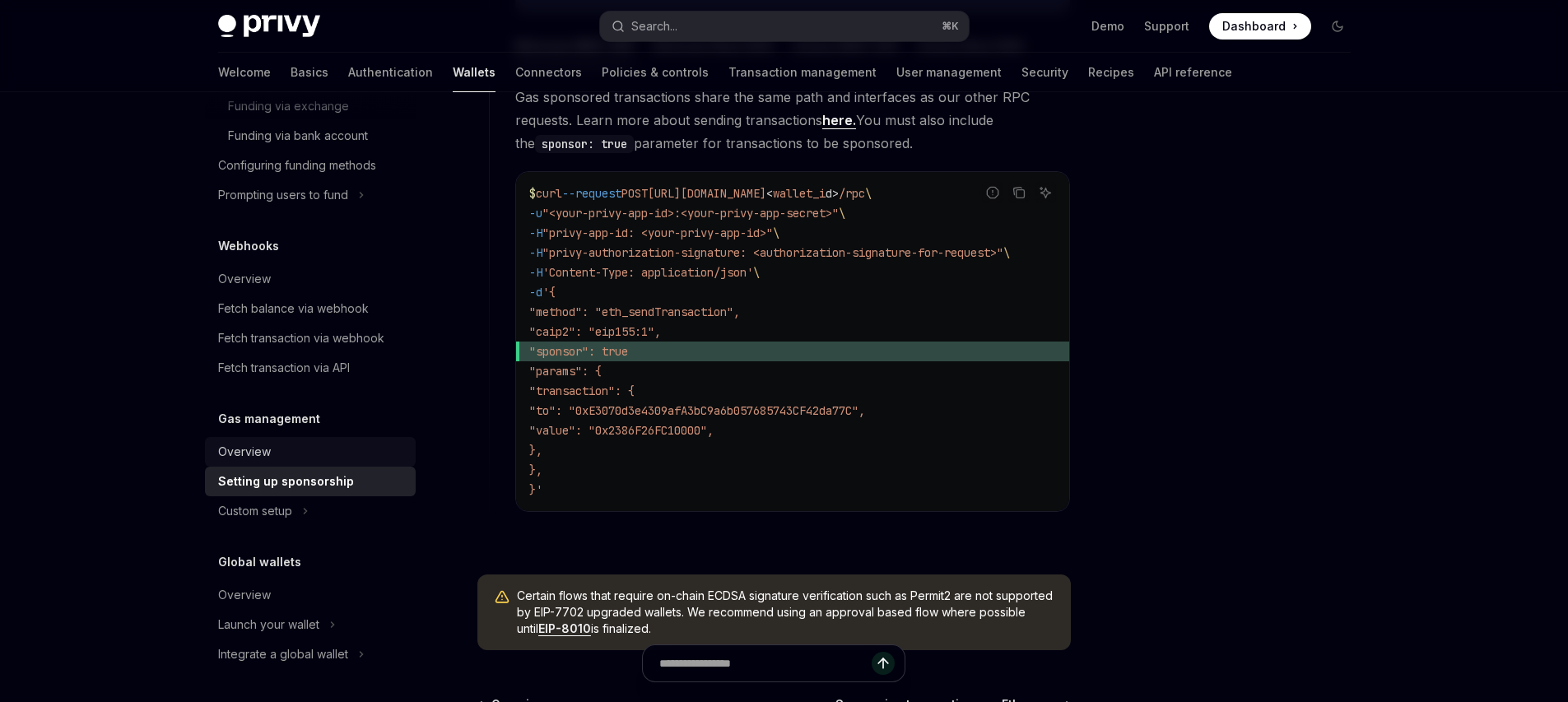
click at [299, 454] on div "Overview" at bounding box center [311, 451] width 188 height 20
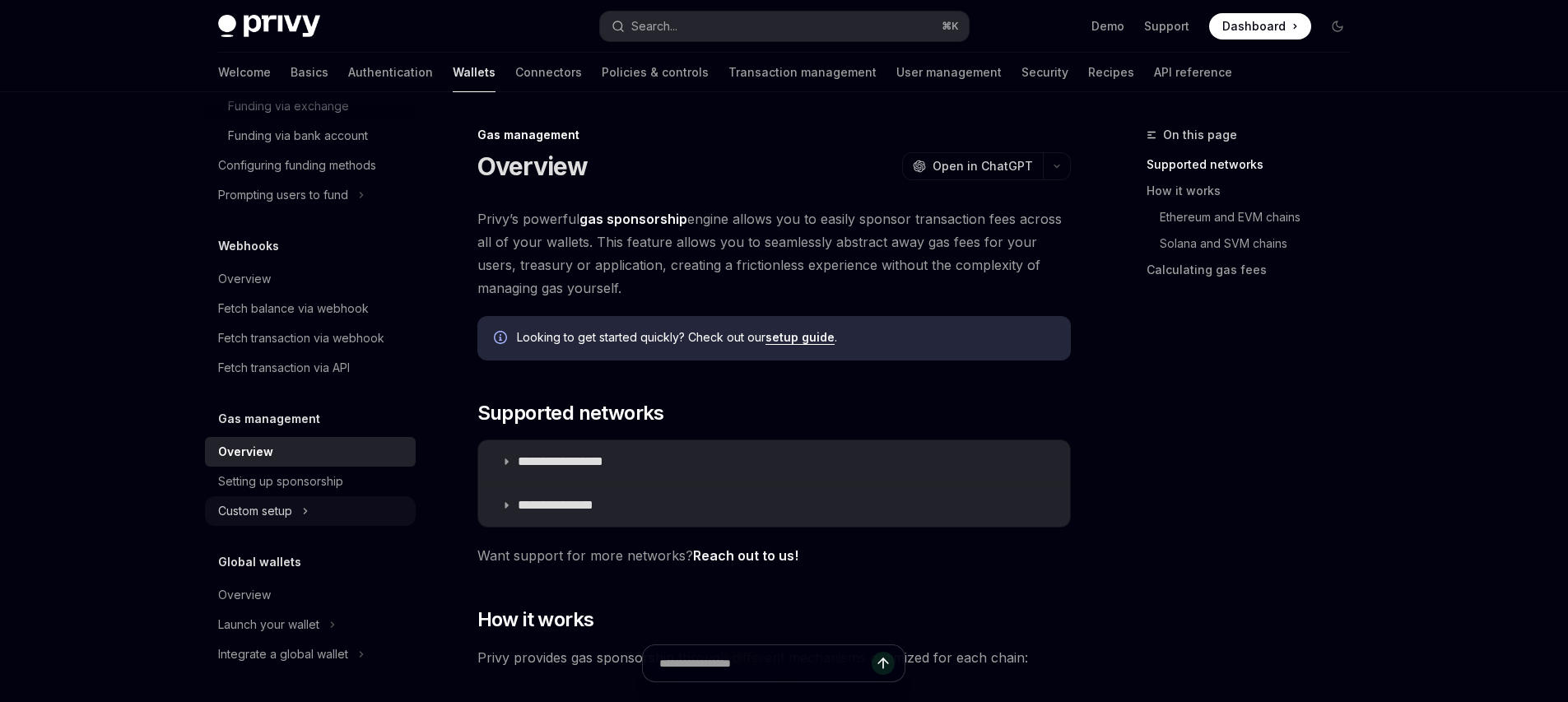
click at [277, 519] on div "Custom setup" at bounding box center [254, 510] width 74 height 20
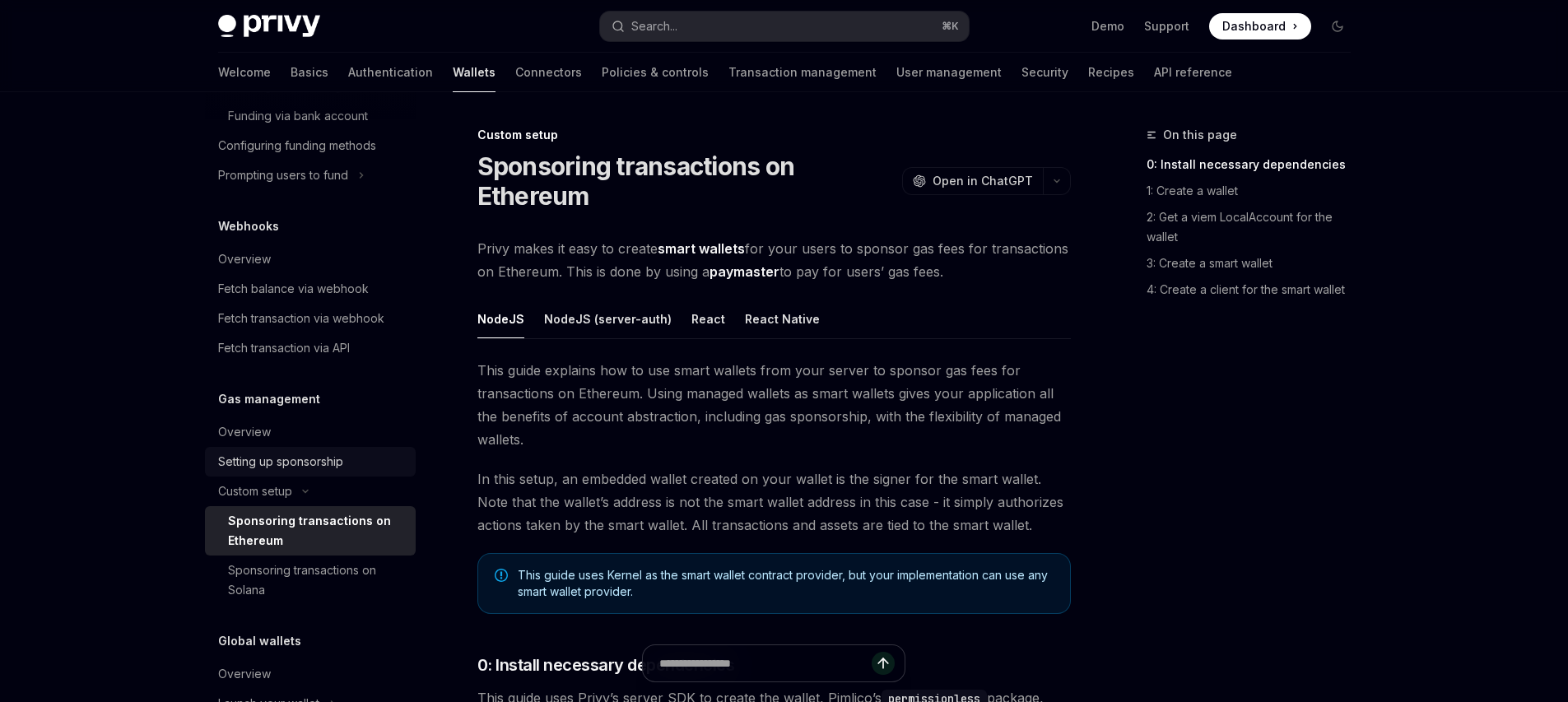
click at [280, 471] on div "Setting up sponsorship" at bounding box center [281, 461] width 125 height 20
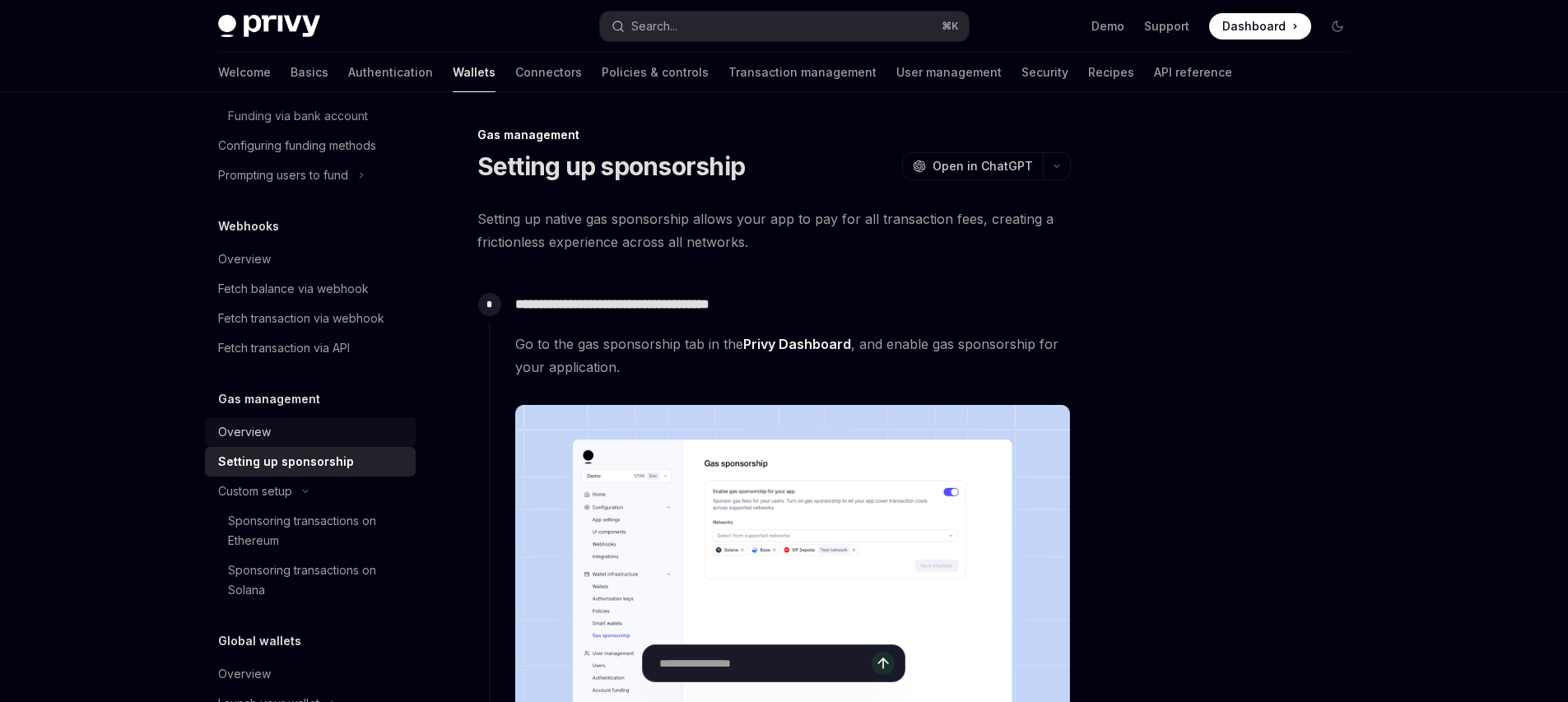
click at [278, 442] on div "Overview" at bounding box center [311, 432] width 188 height 20
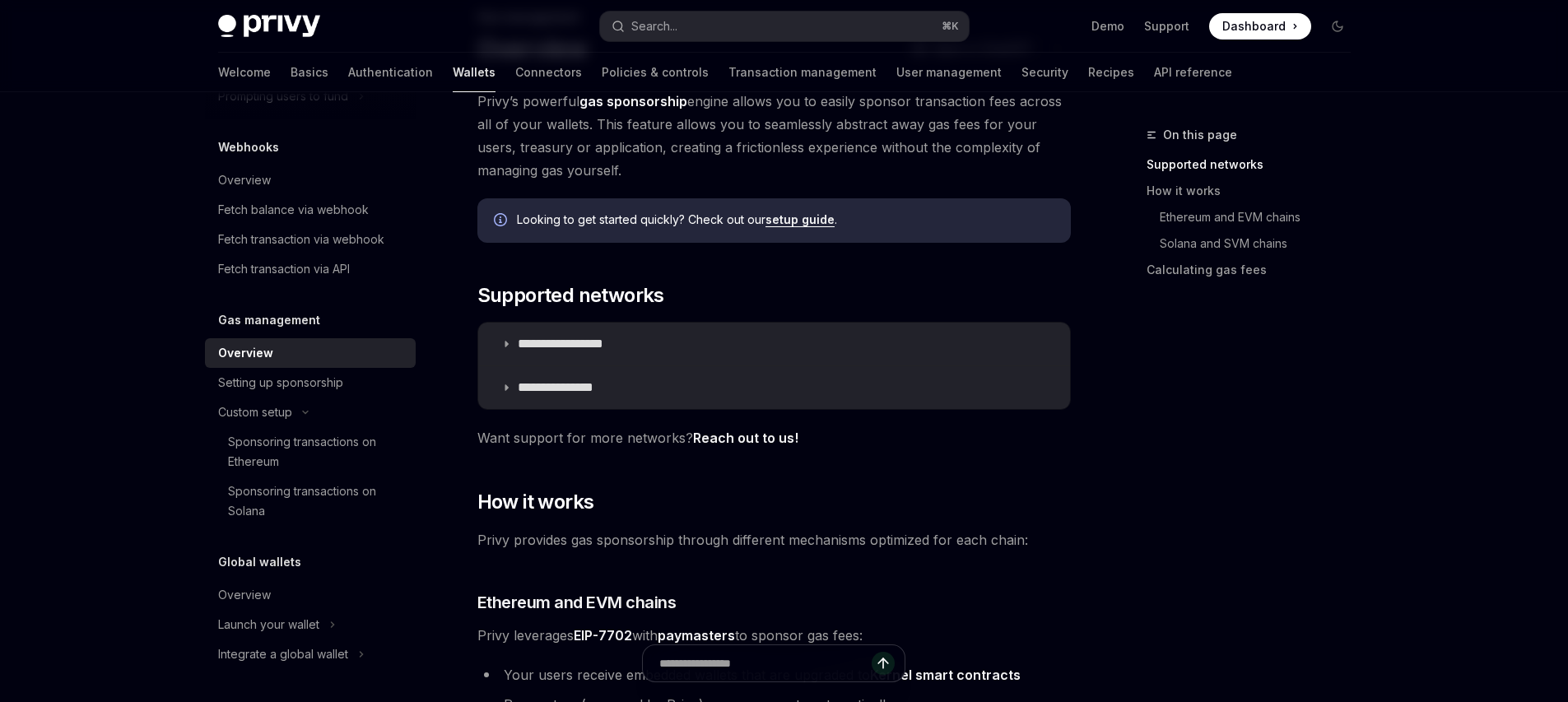
scroll to position [121, 0]
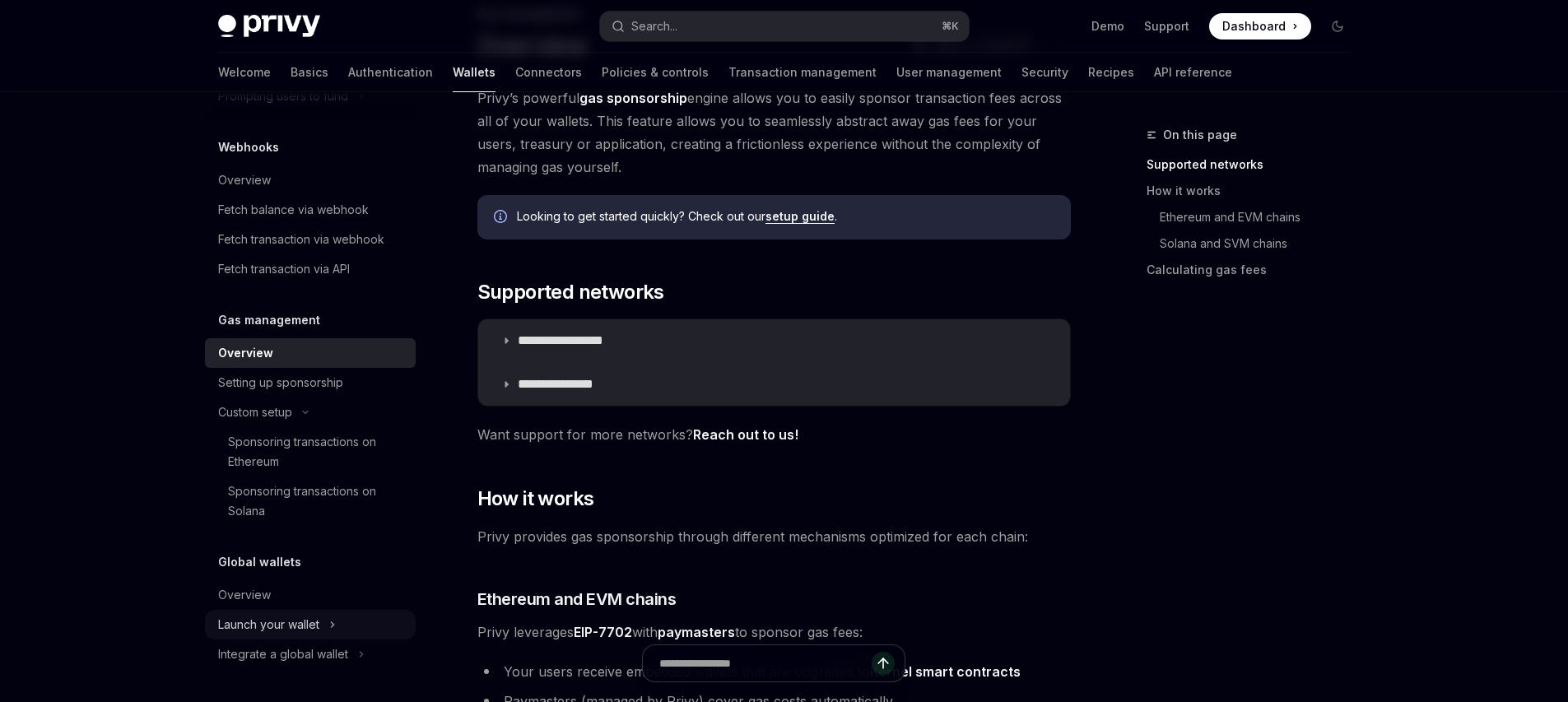
click at [309, 609] on button "Launch your wallet" at bounding box center [309, 624] width 210 height 30
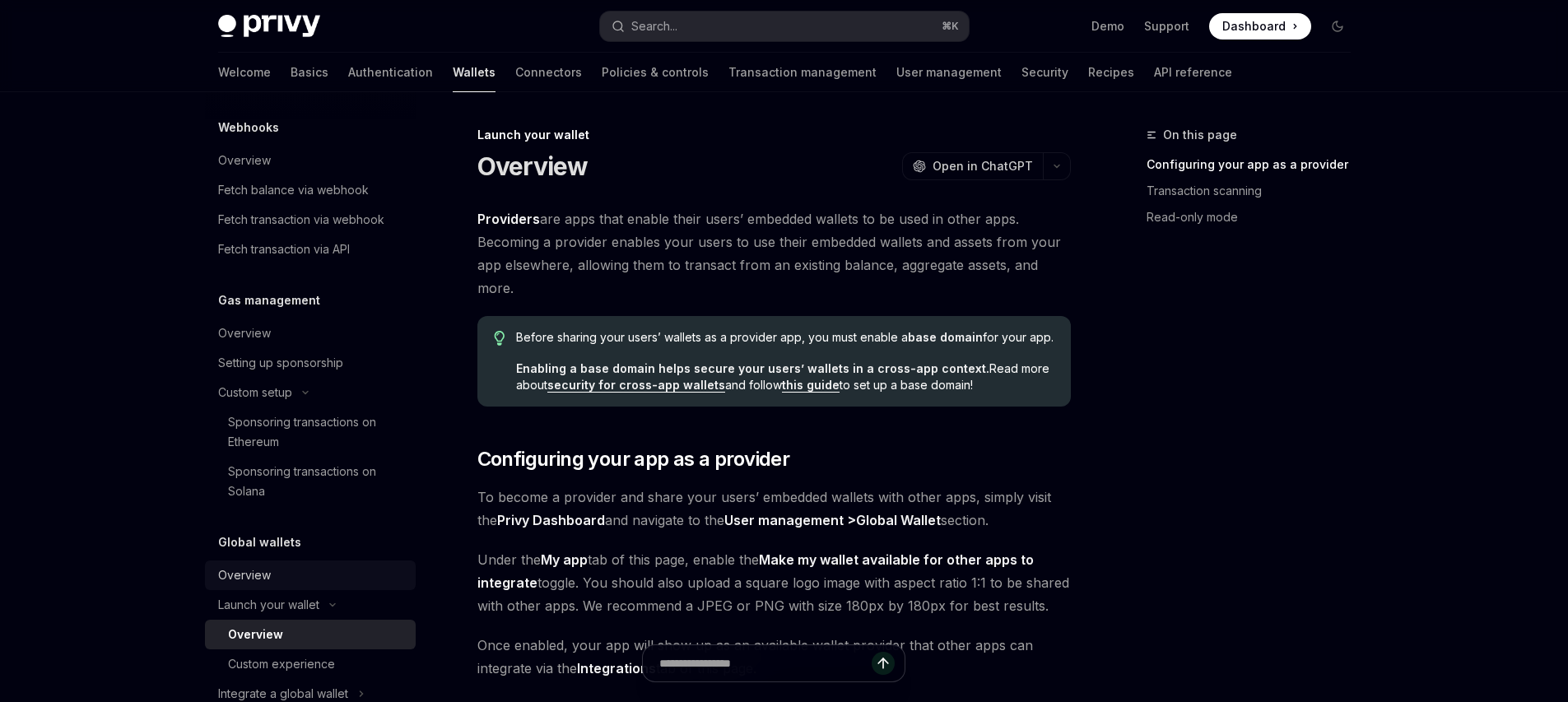
click at [296, 585] on div "Overview" at bounding box center [311, 575] width 188 height 20
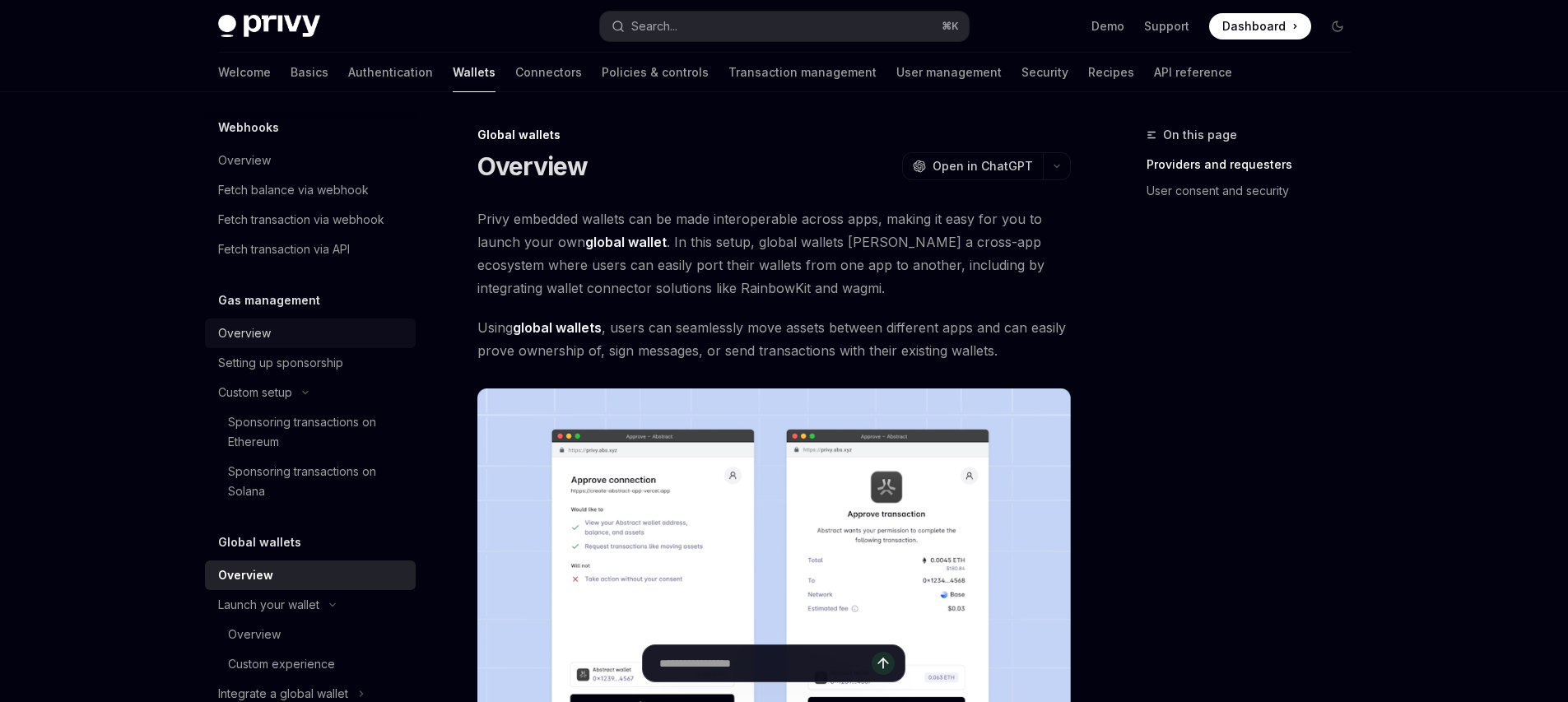
click at [299, 348] on link "Overview" at bounding box center [309, 334] width 210 height 30
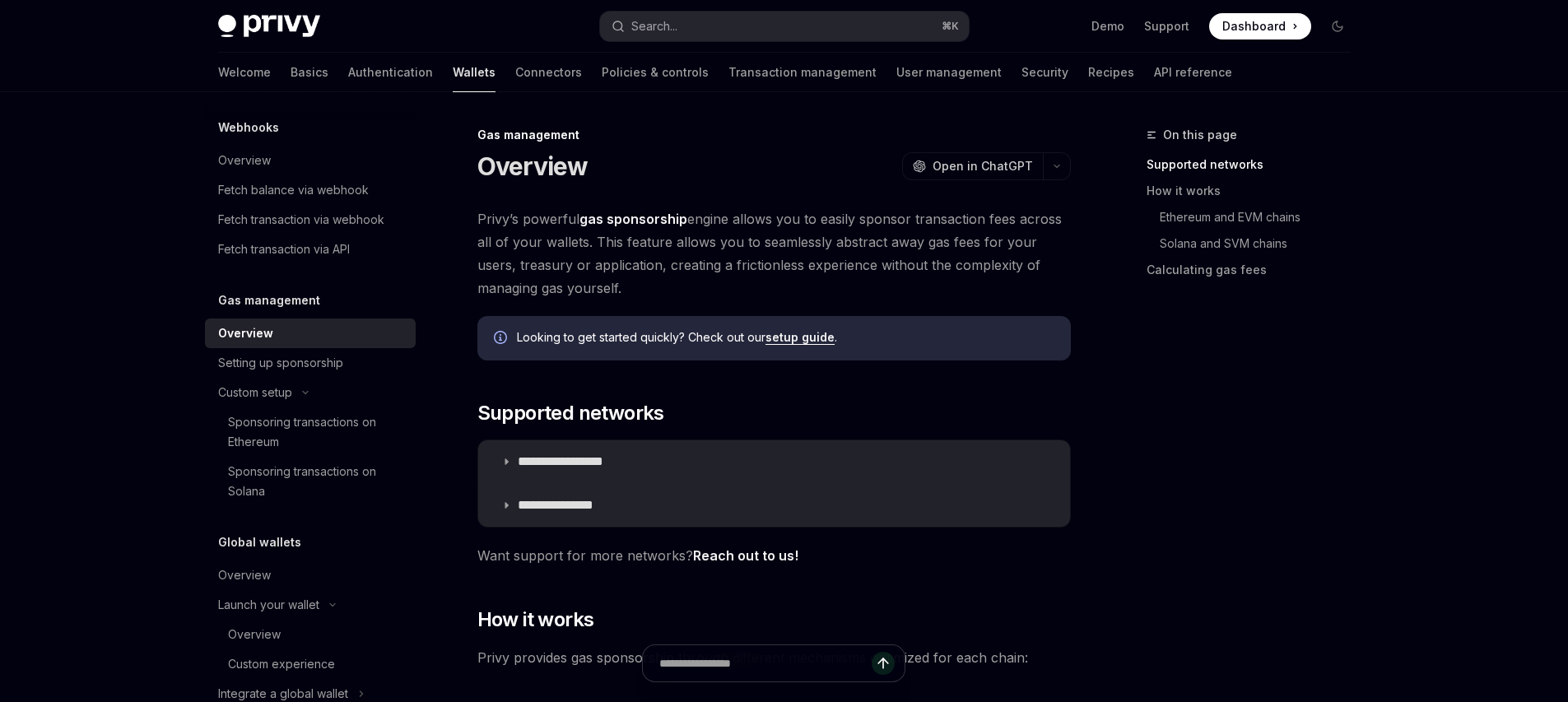
click at [1071, 159] on div "OpenAI Open in ChatGPT" at bounding box center [986, 166] width 168 height 28
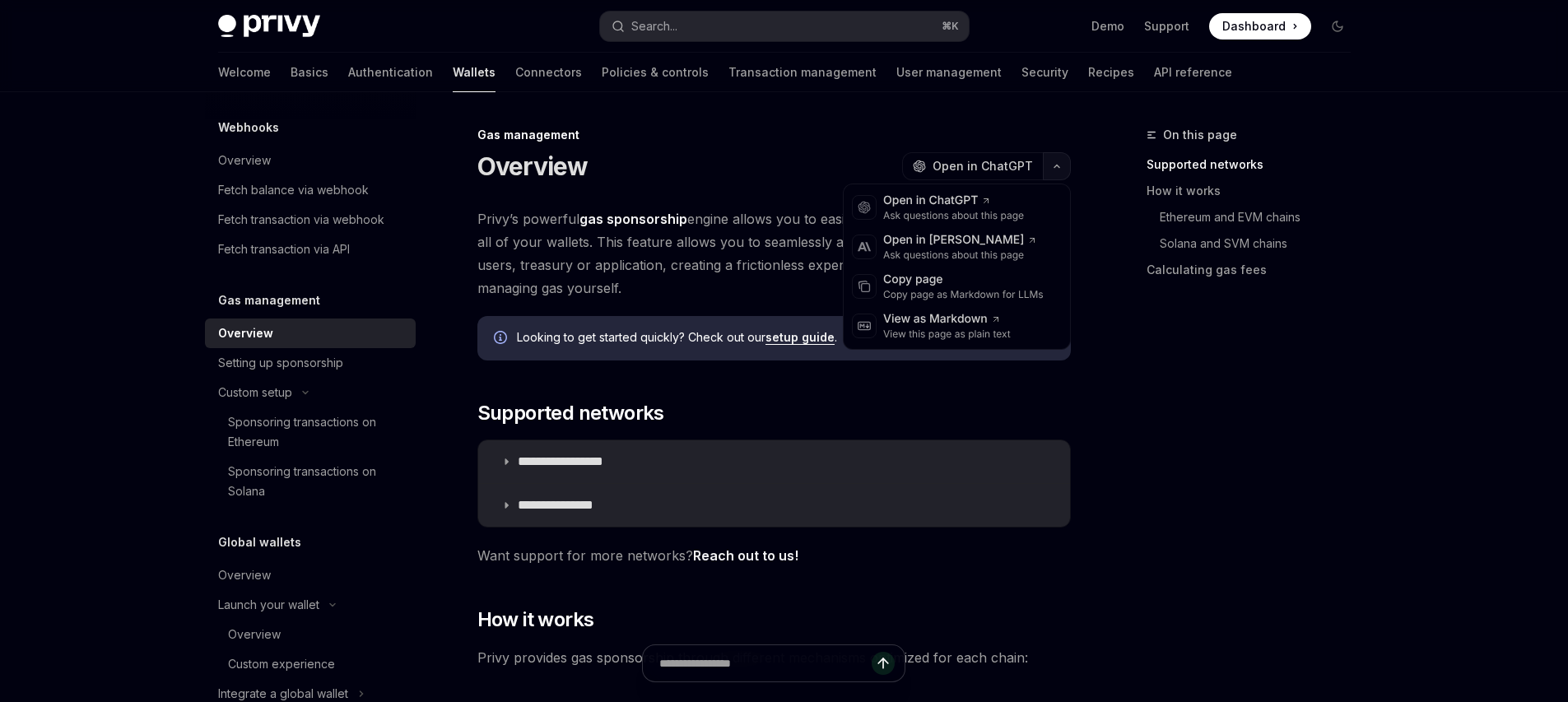
click at [1065, 160] on button "button" at bounding box center [1057, 166] width 28 height 28
click at [939, 282] on div "Copy page" at bounding box center [964, 280] width 161 height 17
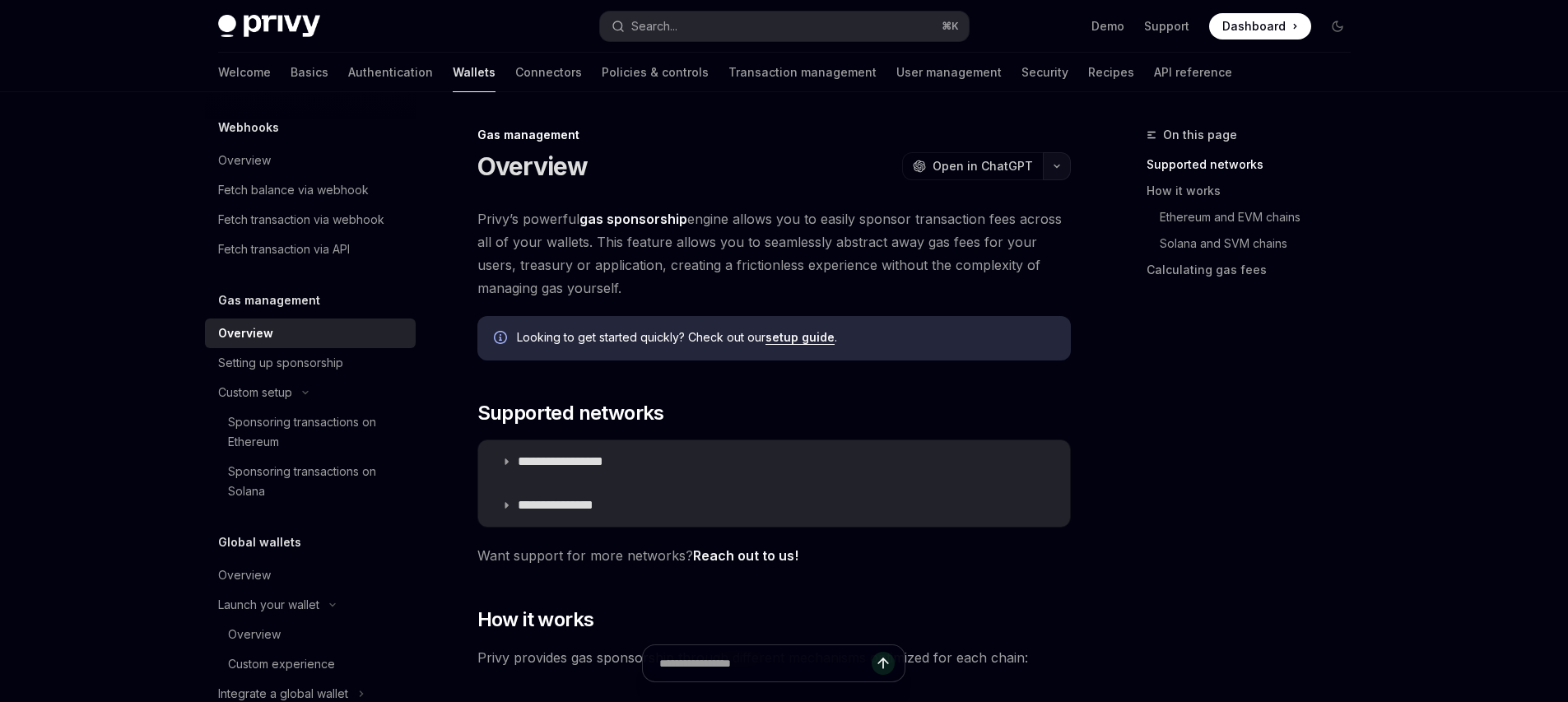
click at [1043, 171] on button "button" at bounding box center [1057, 166] width 28 height 28
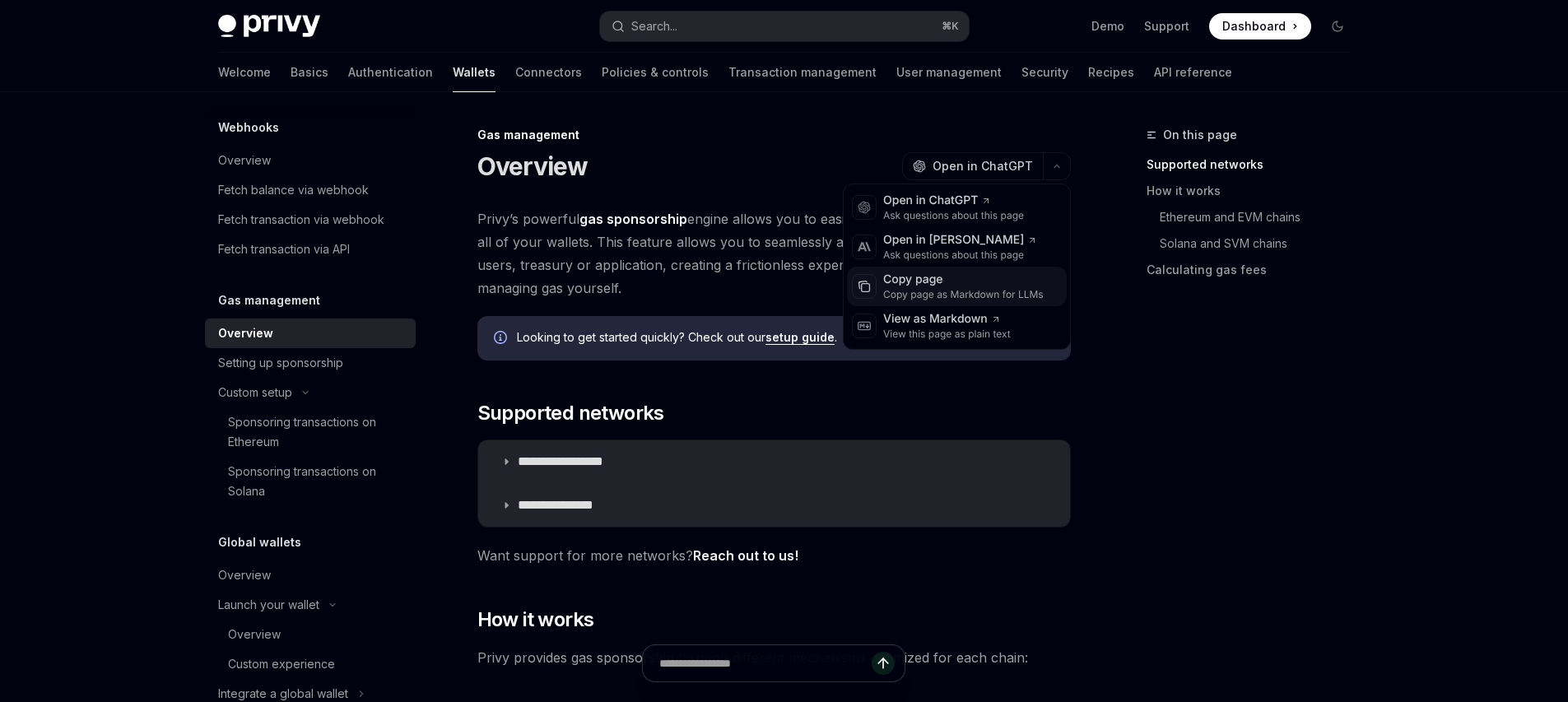
click at [962, 279] on div "Copy page" at bounding box center [964, 280] width 161 height 17
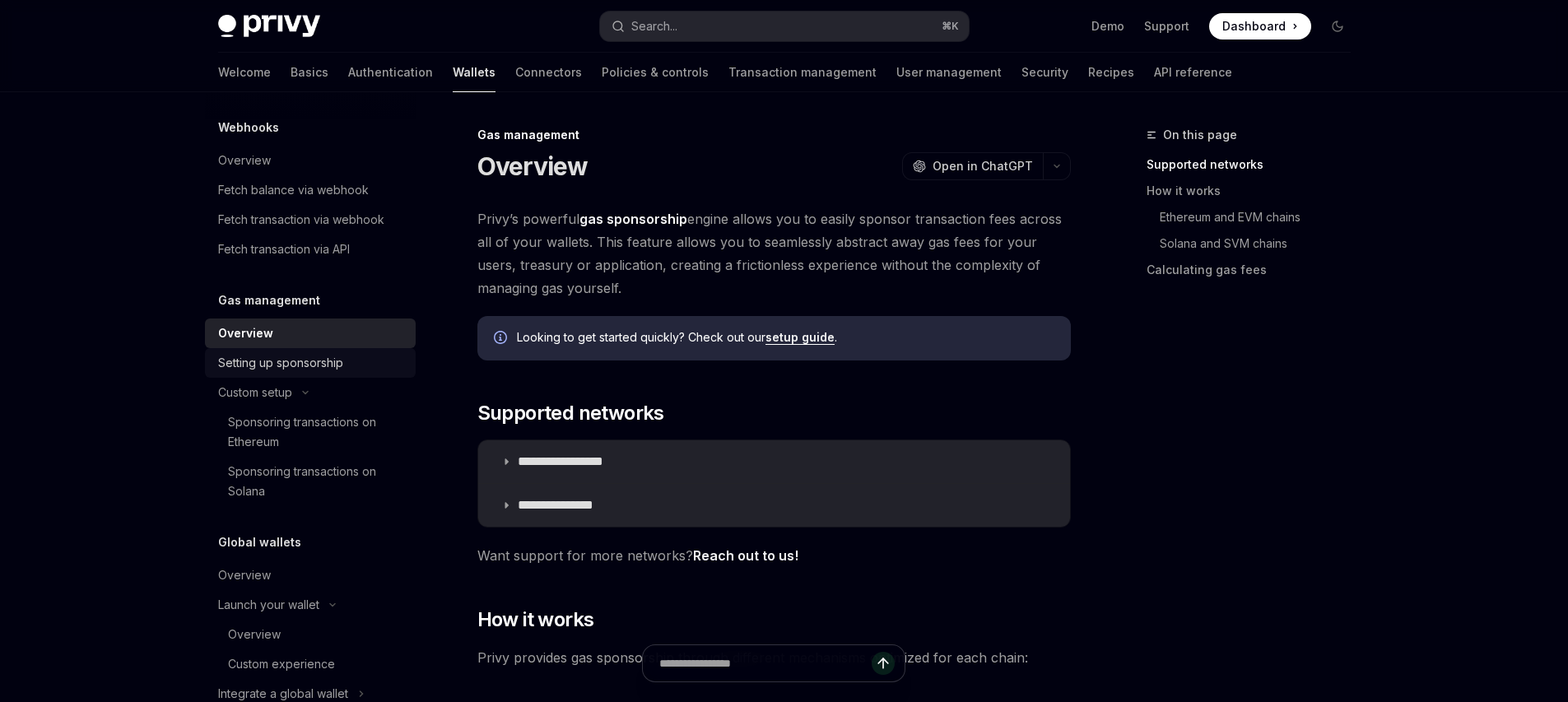
click at [330, 373] on div "Setting up sponsorship" at bounding box center [281, 363] width 125 height 20
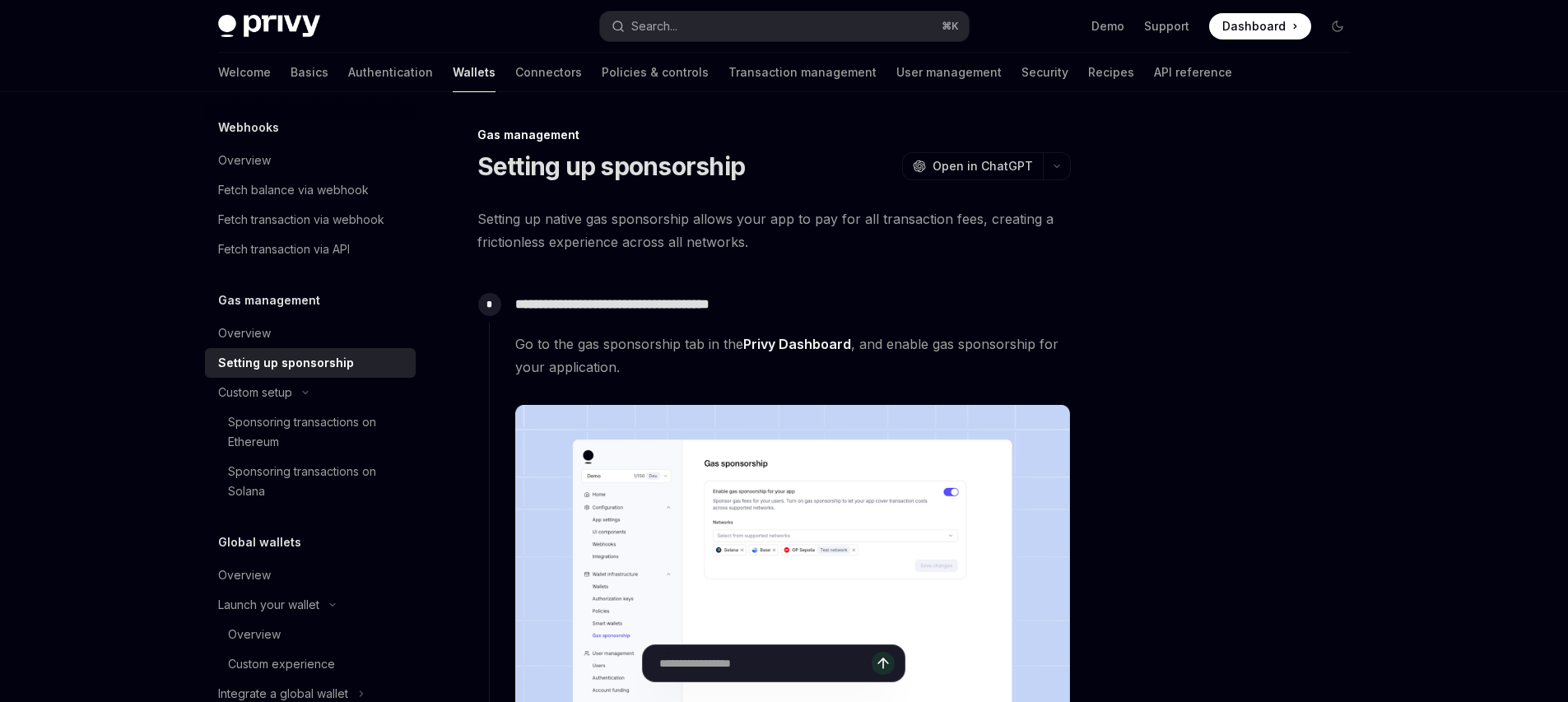
type textarea "*"
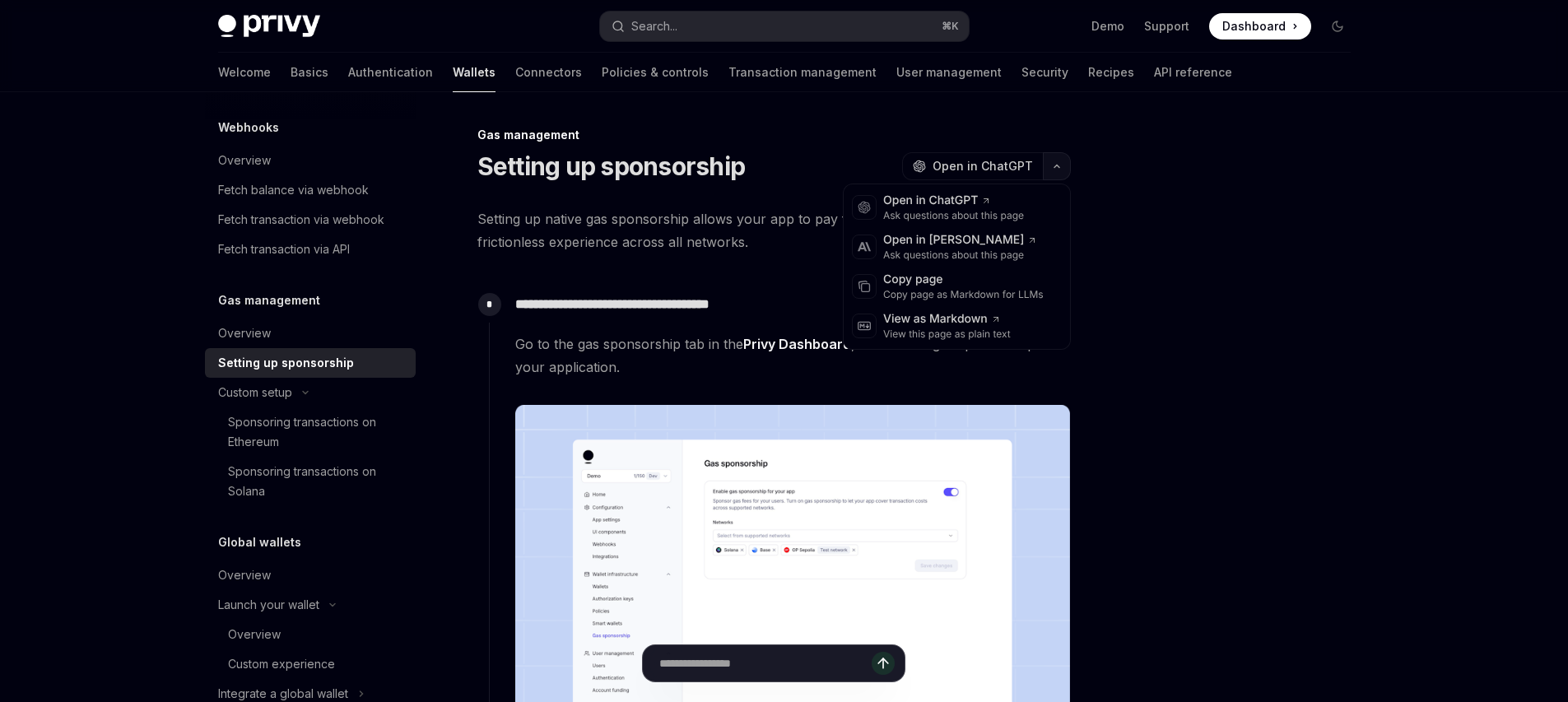
click at [1057, 158] on button "button" at bounding box center [1057, 166] width 28 height 28
click at [975, 291] on div "Copy page as Markdown for LLMs" at bounding box center [964, 294] width 161 height 13
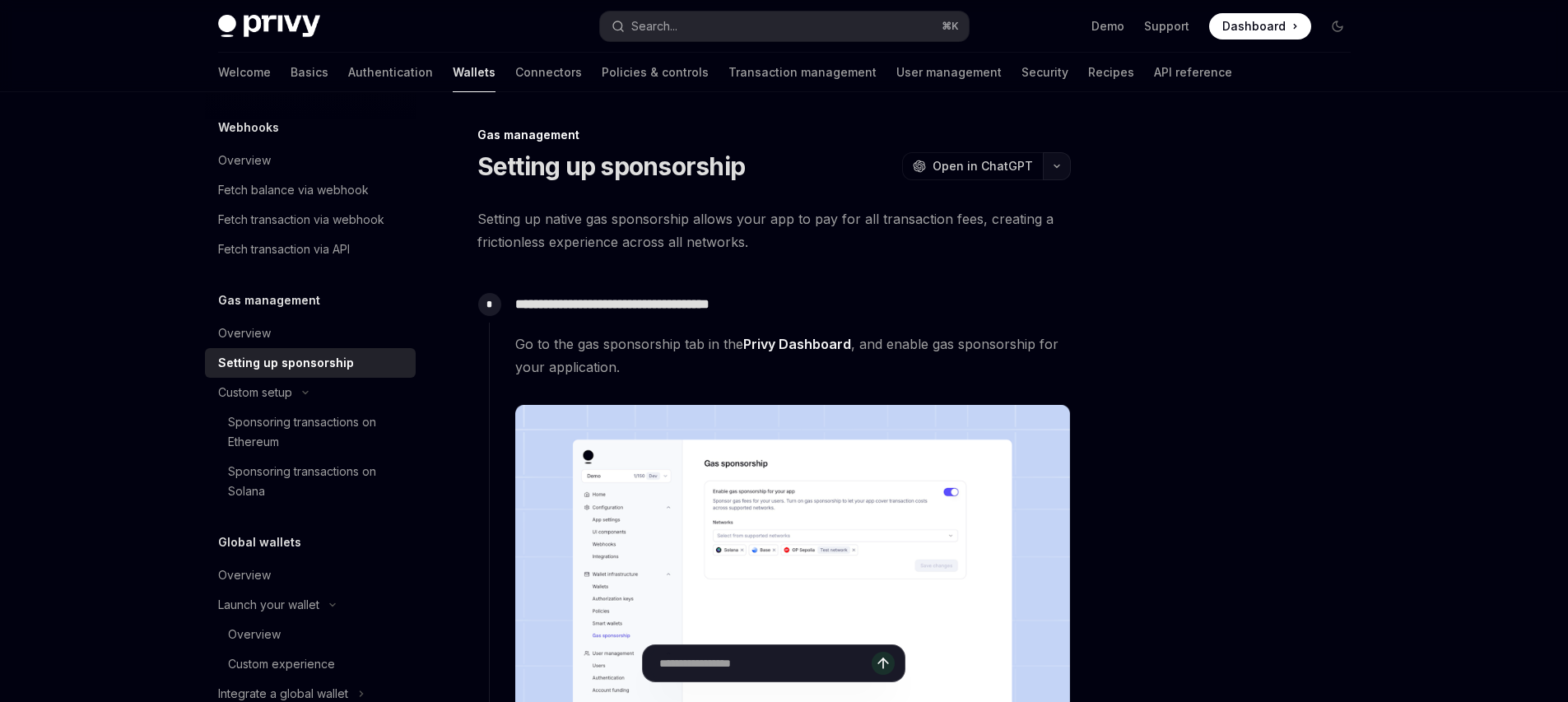
click at [1066, 165] on icon "button" at bounding box center [1057, 165] width 20 height 7
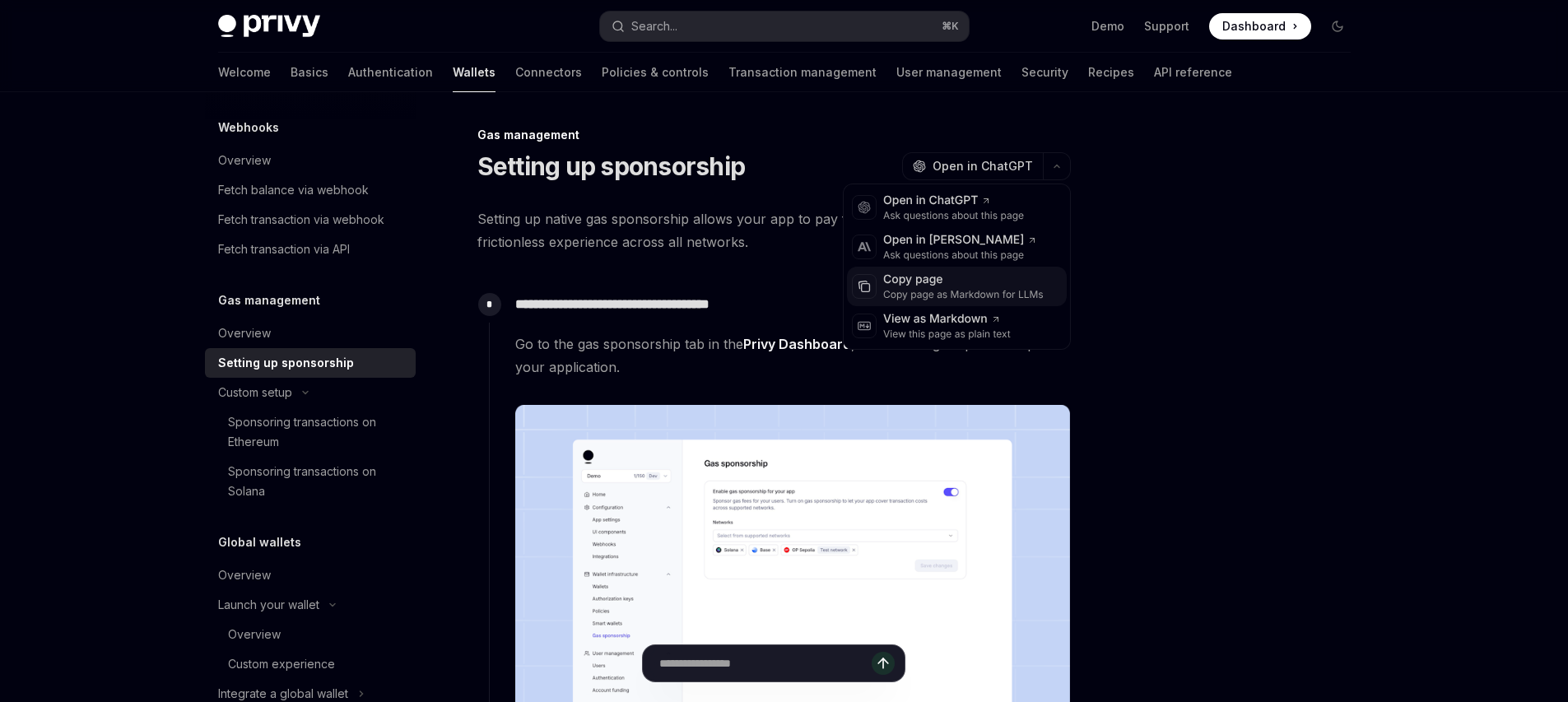
click at [951, 294] on div "Copy page as Markdown for LLMs" at bounding box center [964, 294] width 161 height 13
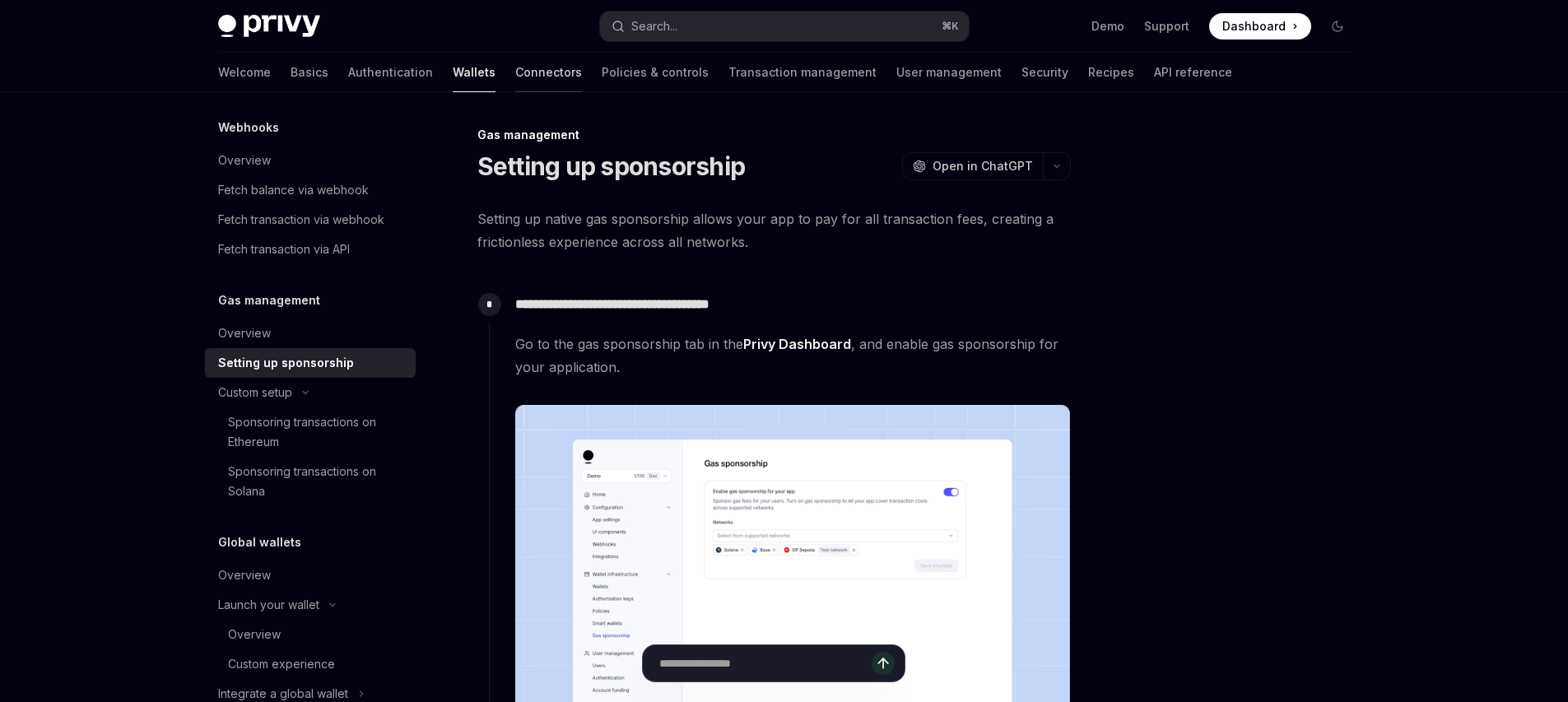
click at [515, 79] on link "Connectors" at bounding box center [548, 72] width 66 height 39
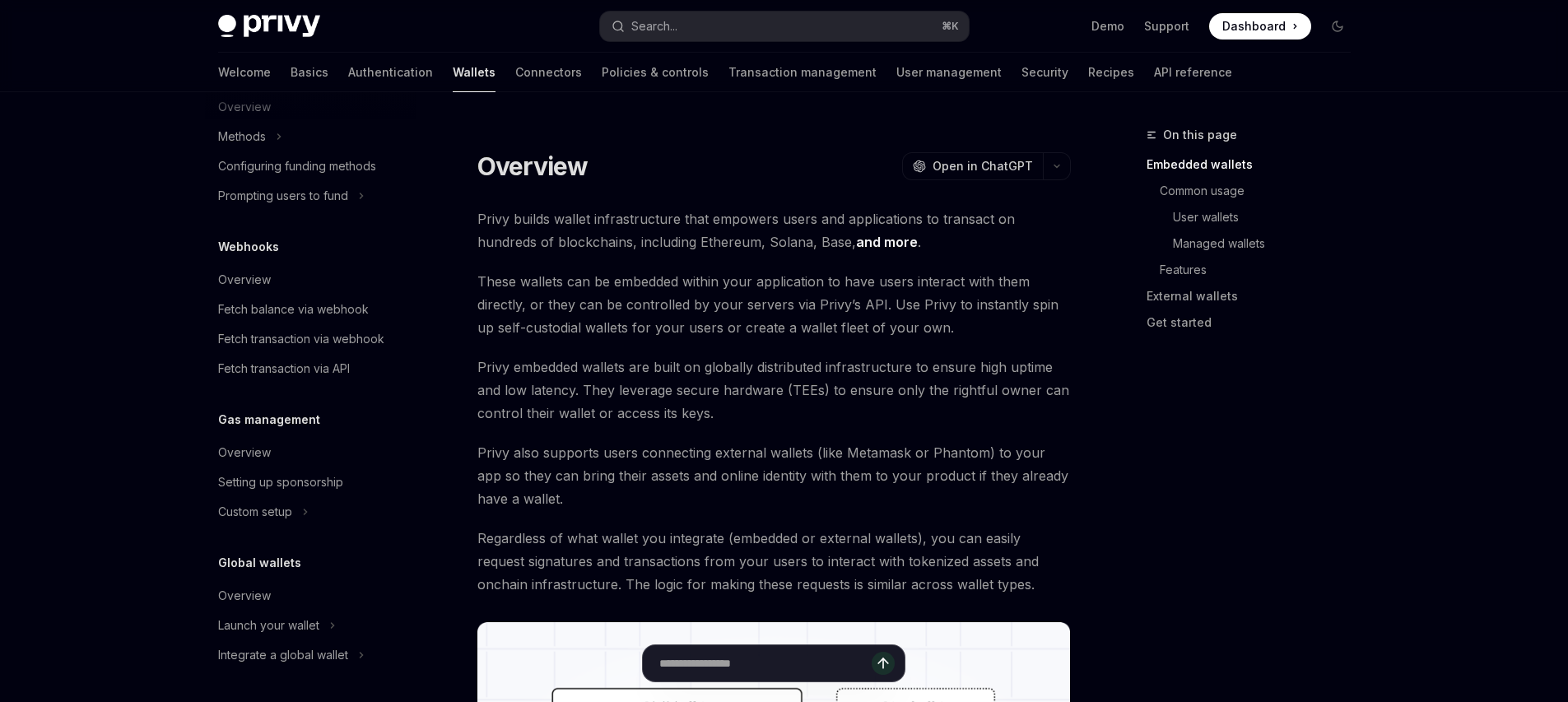
scroll to position [712, 0]
click at [515, 70] on link "Connectors" at bounding box center [548, 72] width 66 height 39
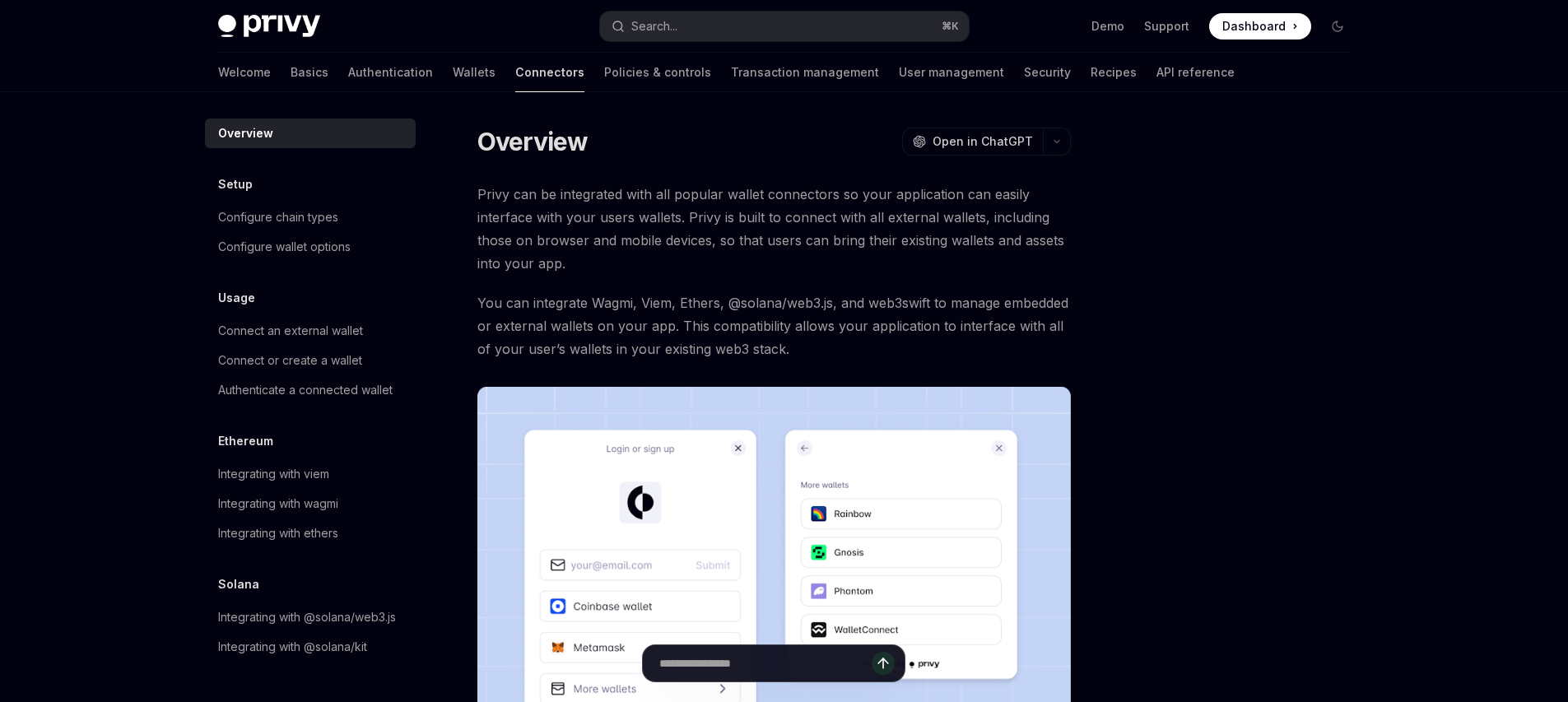
scroll to position [12, 0]
click at [311, 212] on div "Configure chain types" at bounding box center [278, 217] width 121 height 20
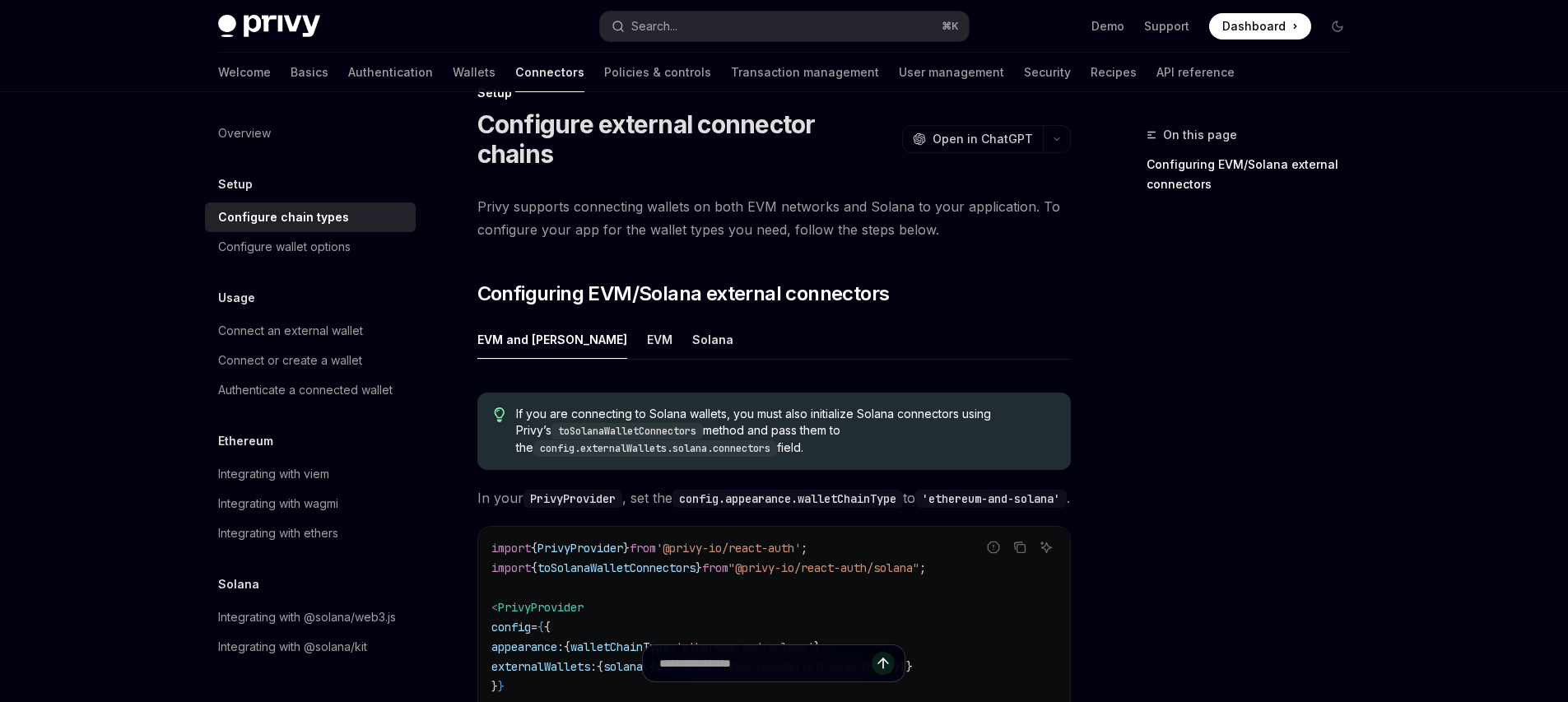
scroll to position [123, 0]
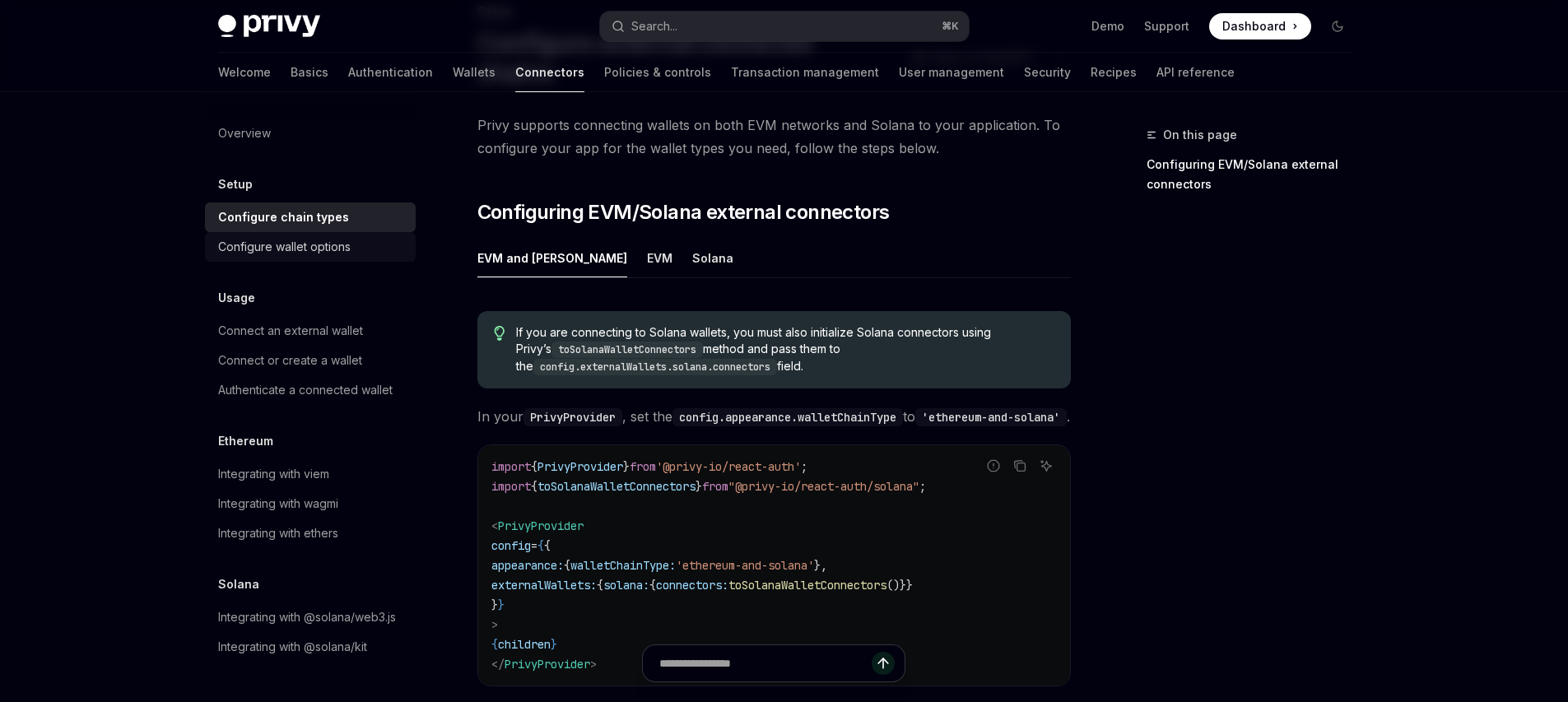
click at [320, 237] on div "Configure wallet options" at bounding box center [284, 247] width 133 height 20
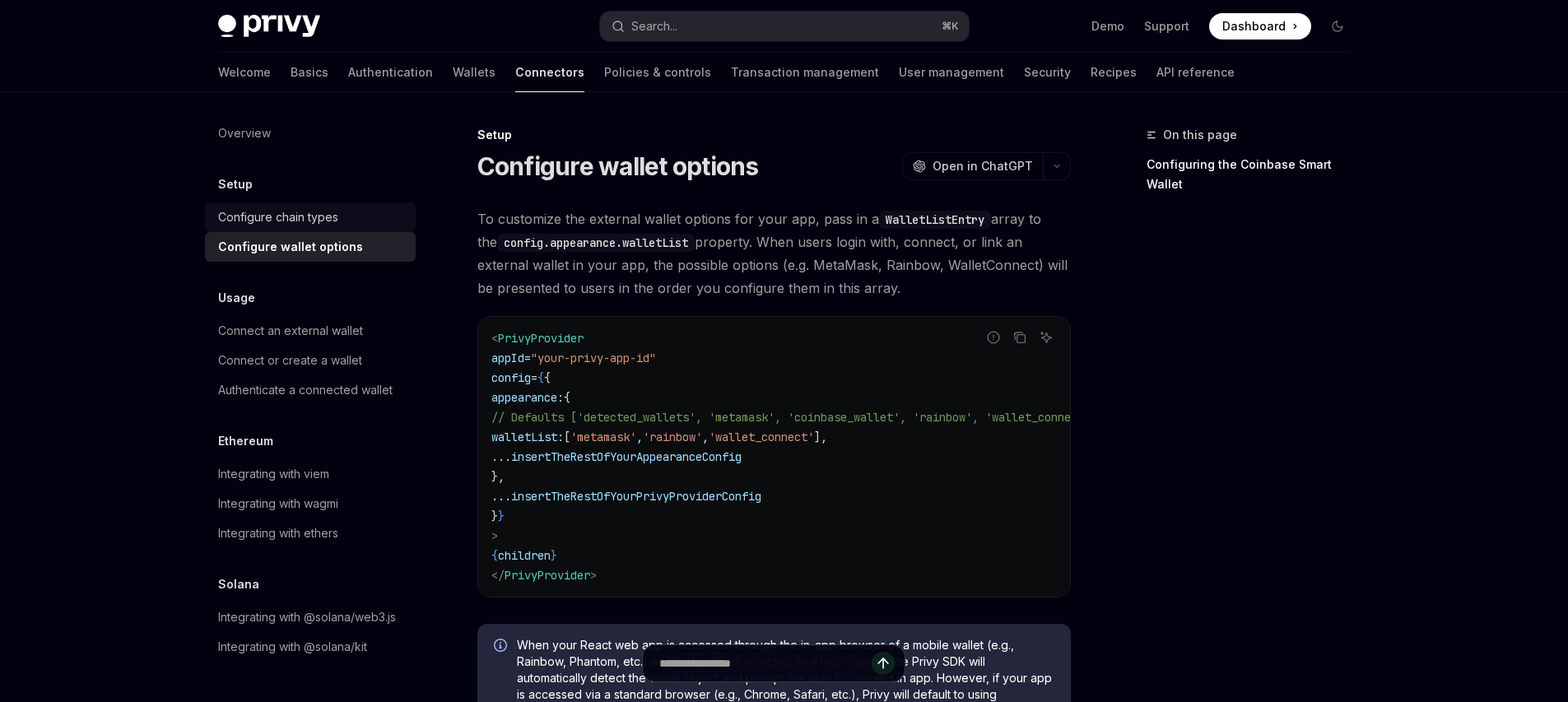
click at [323, 208] on div "Configure chain types" at bounding box center [278, 217] width 121 height 20
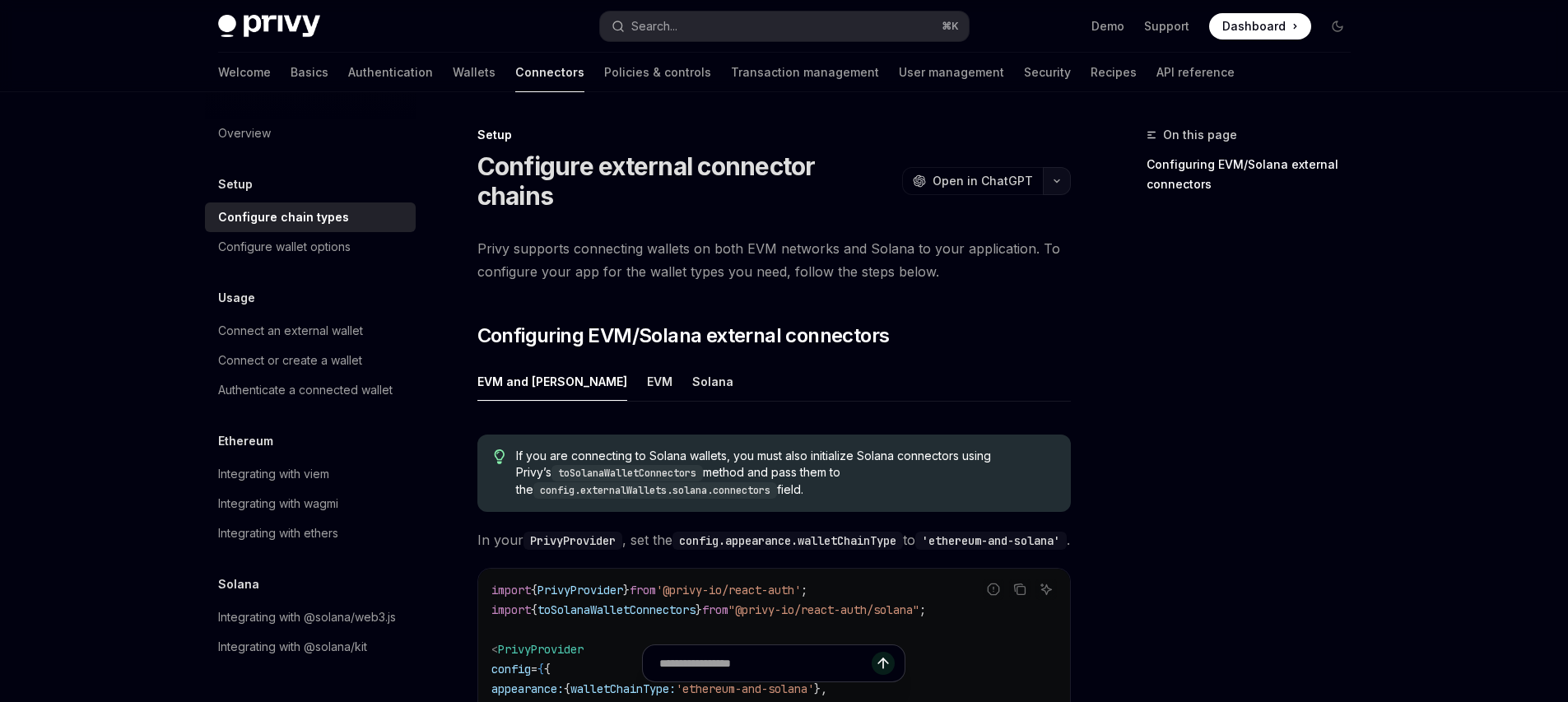
click at [1055, 178] on icon "button" at bounding box center [1057, 180] width 20 height 7
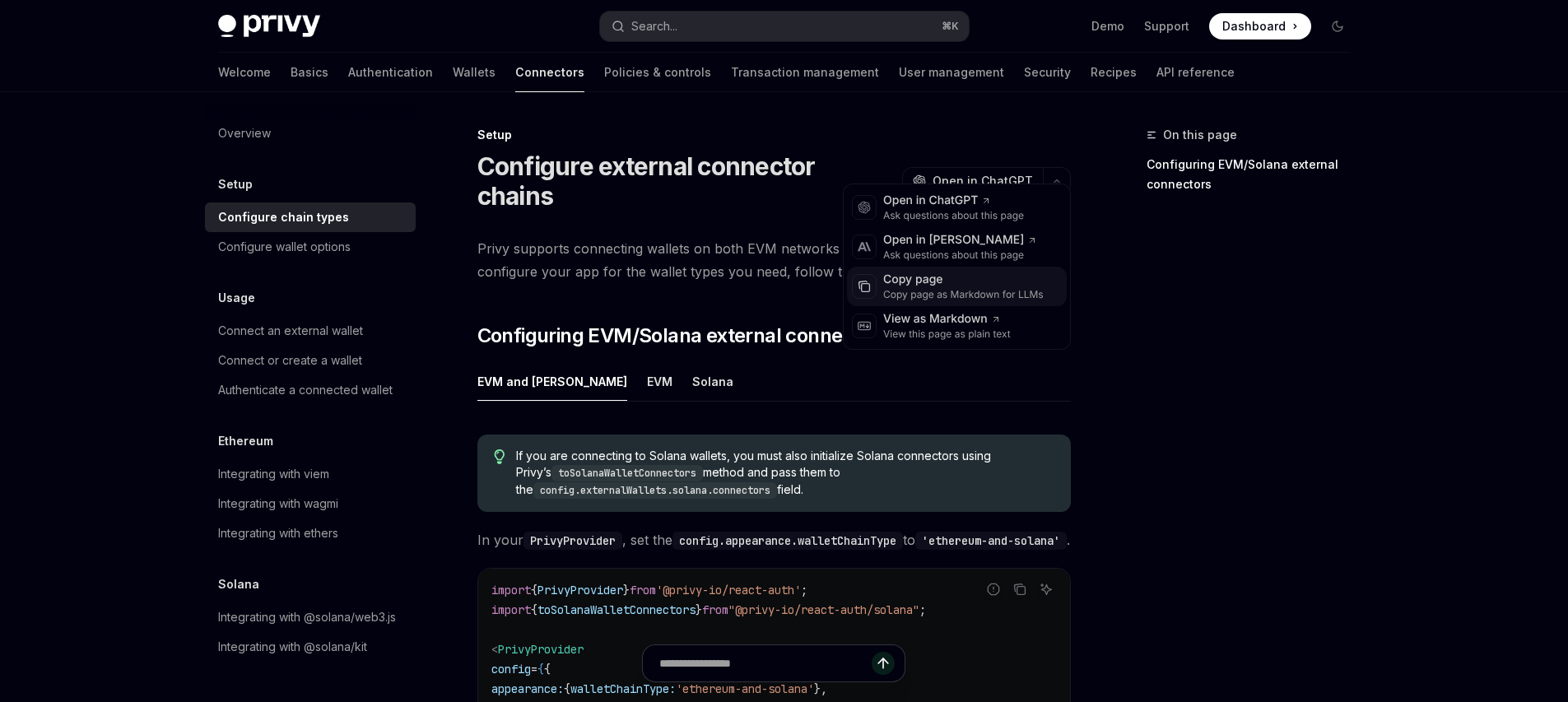
click at [928, 275] on div "Copy page" at bounding box center [964, 280] width 161 height 17
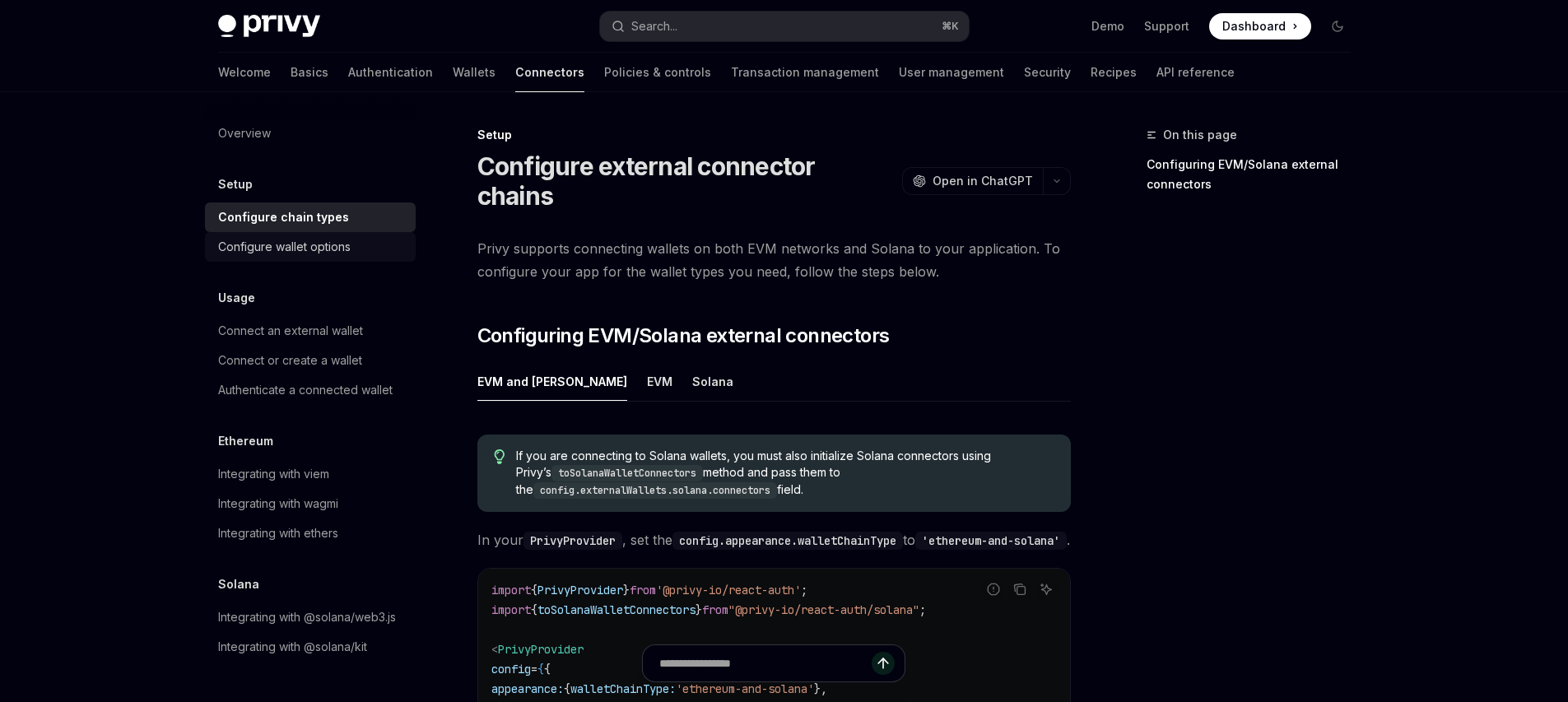
click at [354, 237] on div "Configure wallet options" at bounding box center [311, 247] width 188 height 20
type textarea "*"
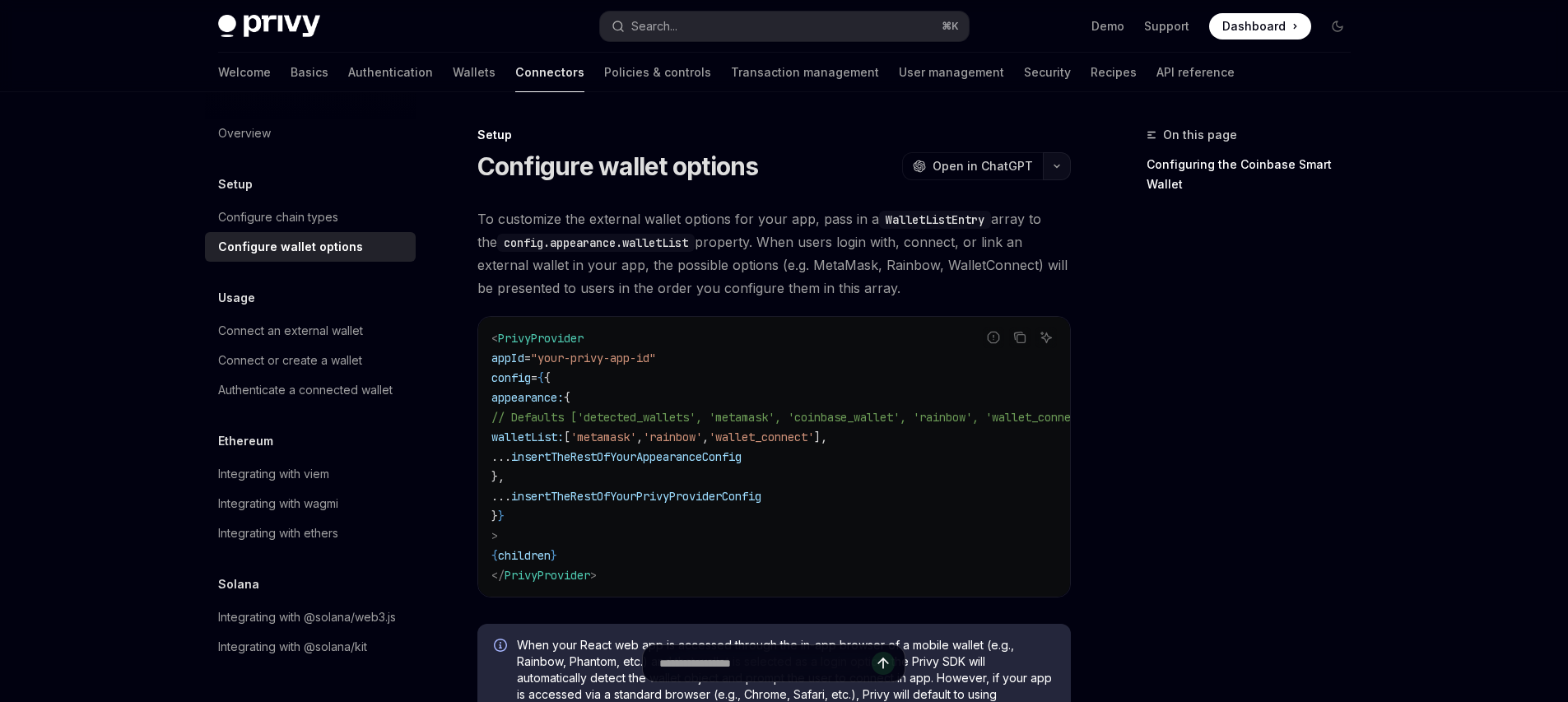
click at [1057, 156] on button "button" at bounding box center [1057, 166] width 28 height 28
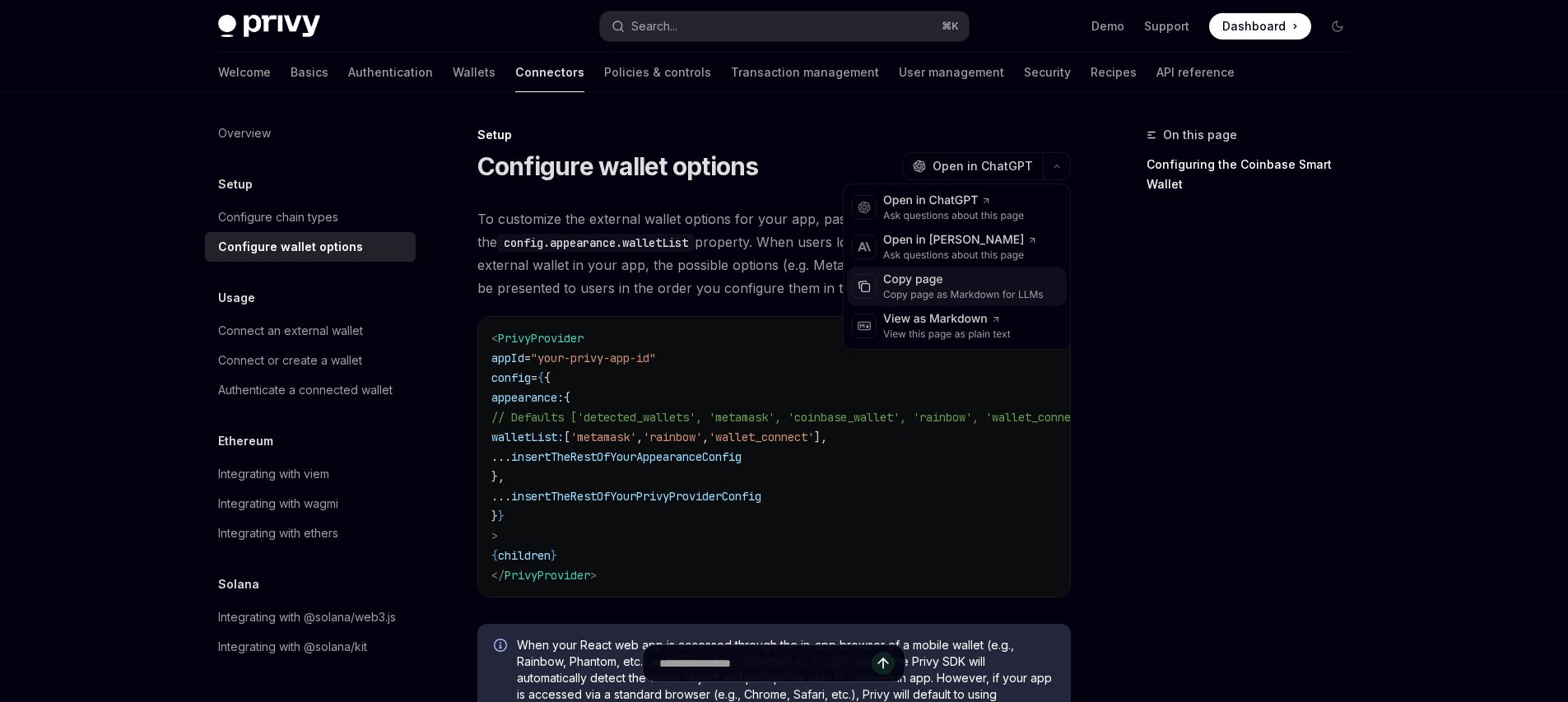
click at [961, 275] on div "Copy page" at bounding box center [964, 280] width 161 height 17
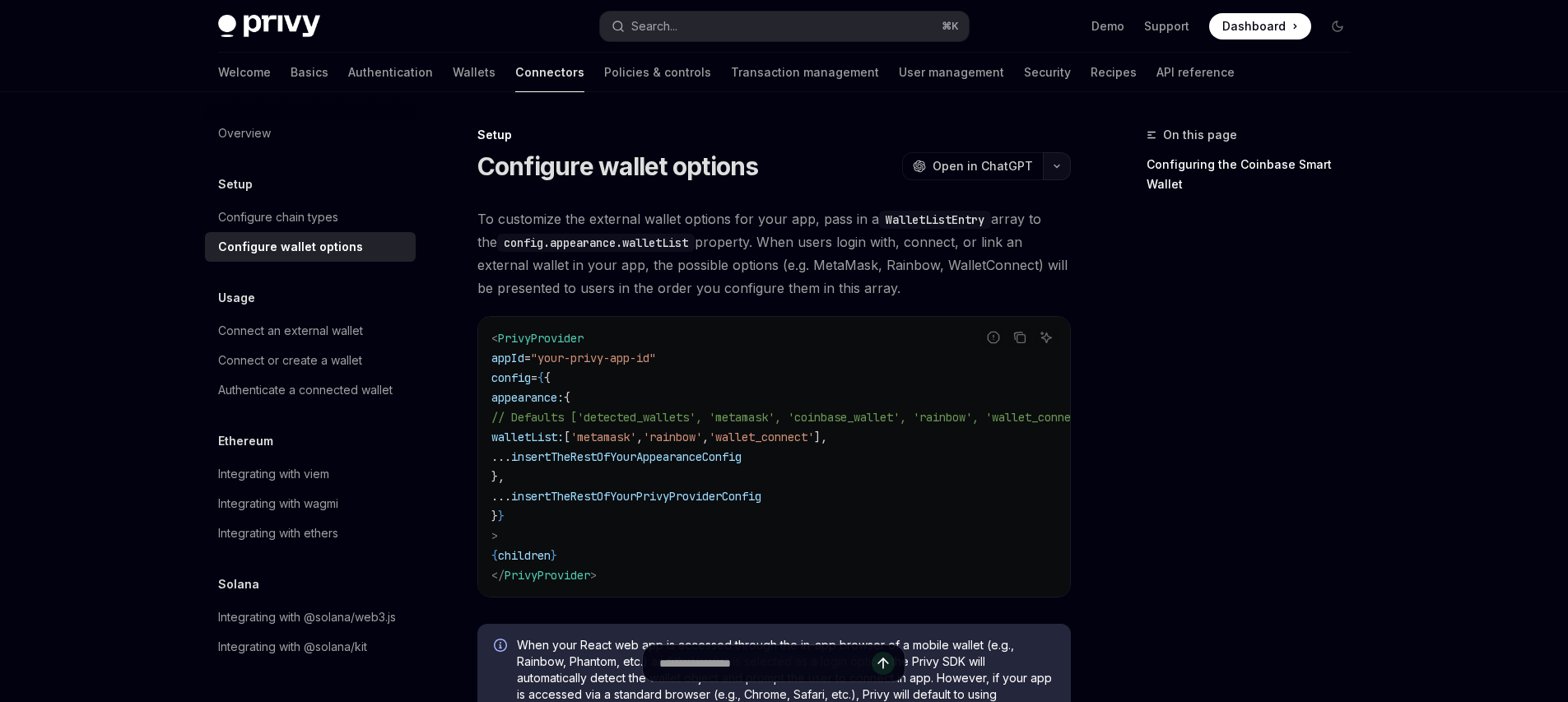
click at [1068, 158] on button "button" at bounding box center [1057, 166] width 28 height 28
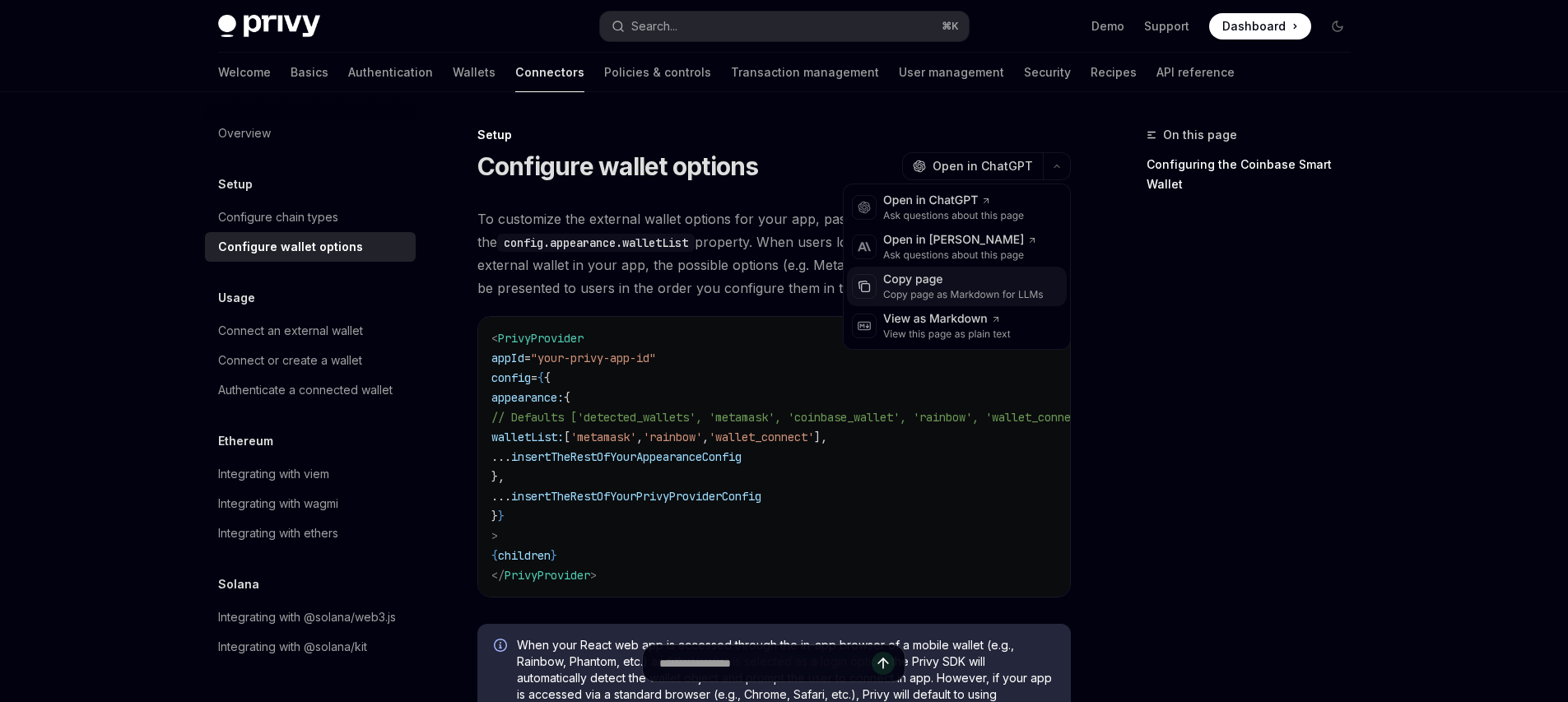
click at [923, 289] on div "Copy page as Markdown for LLMs" at bounding box center [964, 294] width 161 height 13
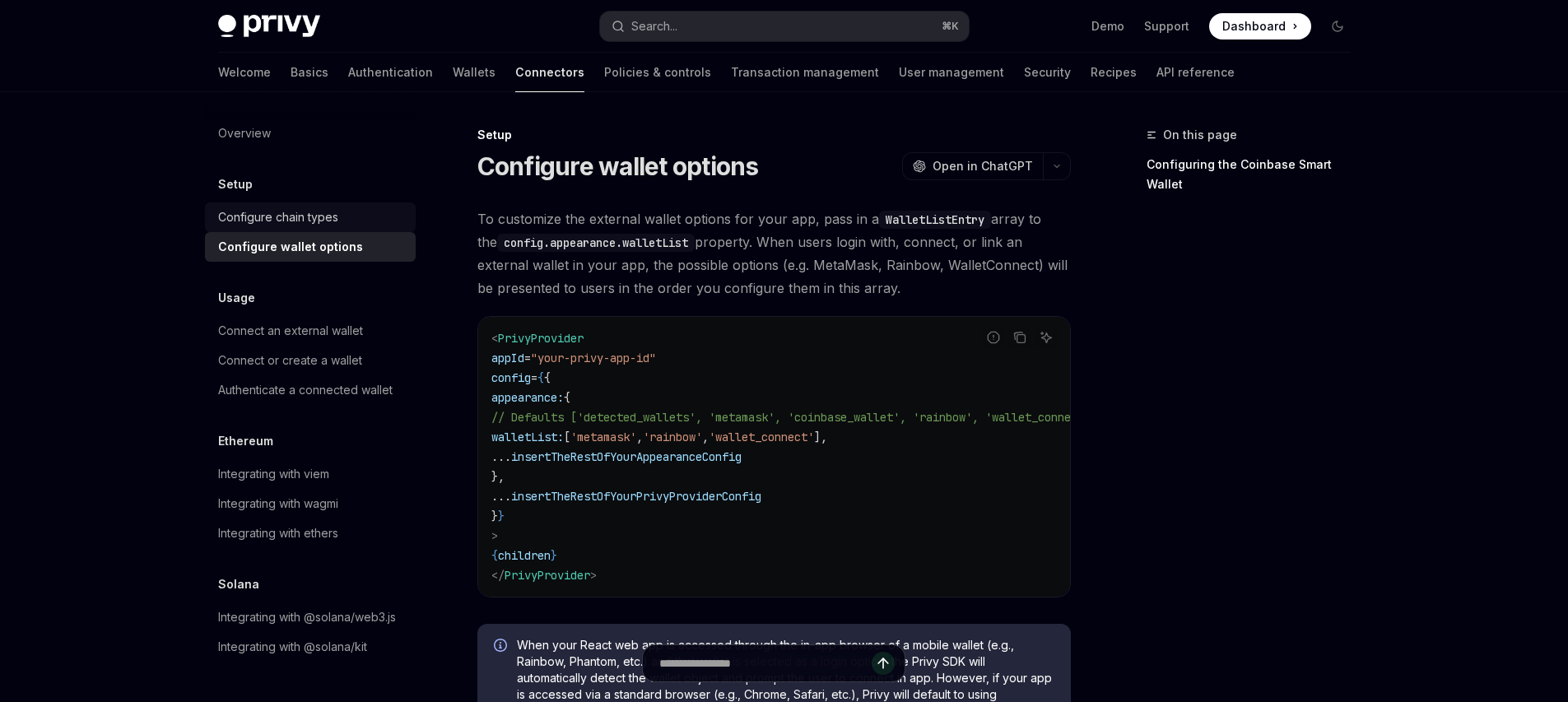
click at [327, 218] on link "Configure chain types" at bounding box center [309, 218] width 210 height 30
click at [334, 208] on div "Configure chain types" at bounding box center [278, 217] width 121 height 20
click at [281, 208] on div "Configure chain types" at bounding box center [278, 217] width 121 height 20
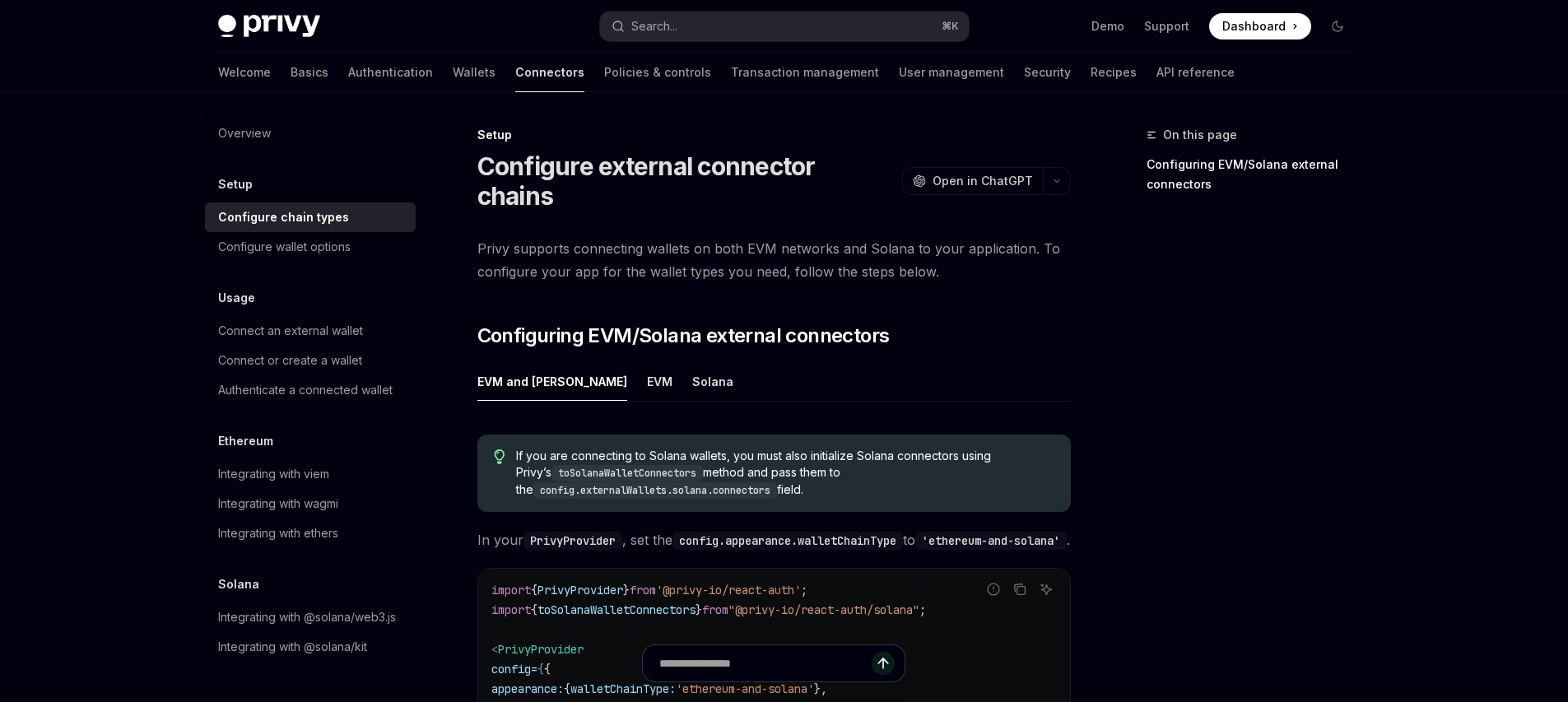
click at [1051, 178] on icon "button" at bounding box center [1057, 180] width 20 height 7
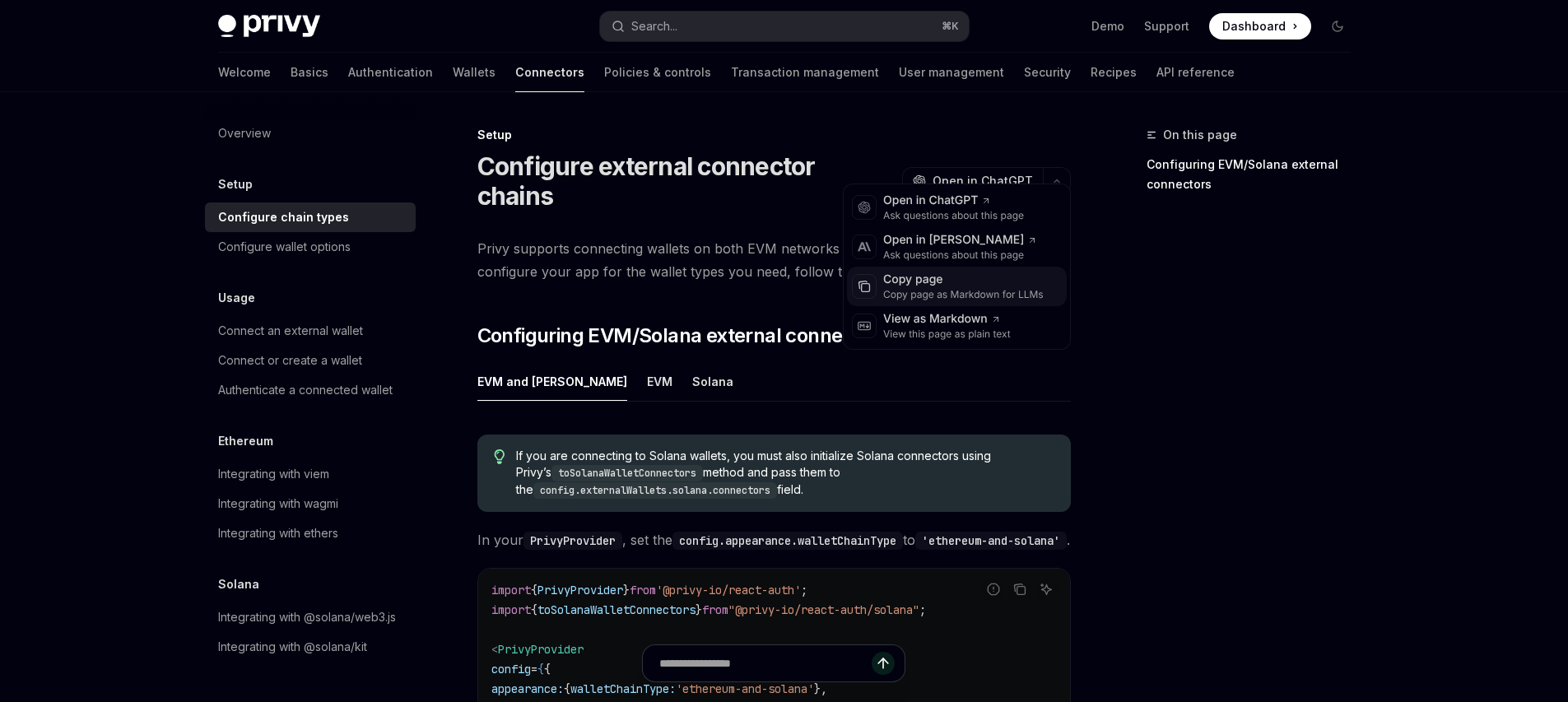
click at [946, 285] on div "Copy page" at bounding box center [964, 280] width 161 height 17
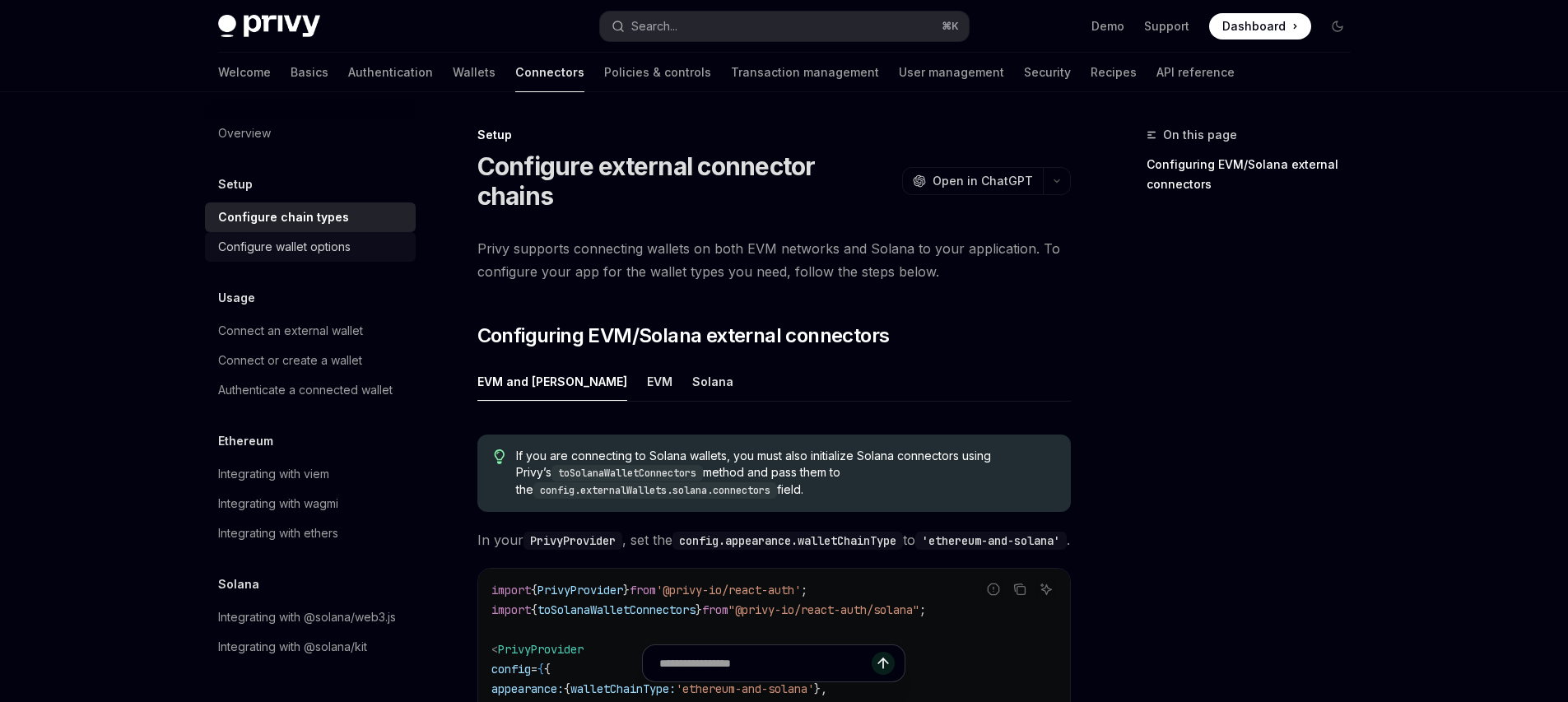
click at [315, 250] on div "Configure wallet options" at bounding box center [284, 247] width 133 height 20
click at [315, 251] on div "Configure wallet options" at bounding box center [284, 247] width 133 height 20
click at [310, 247] on div "Configure wallet options" at bounding box center [284, 247] width 133 height 20
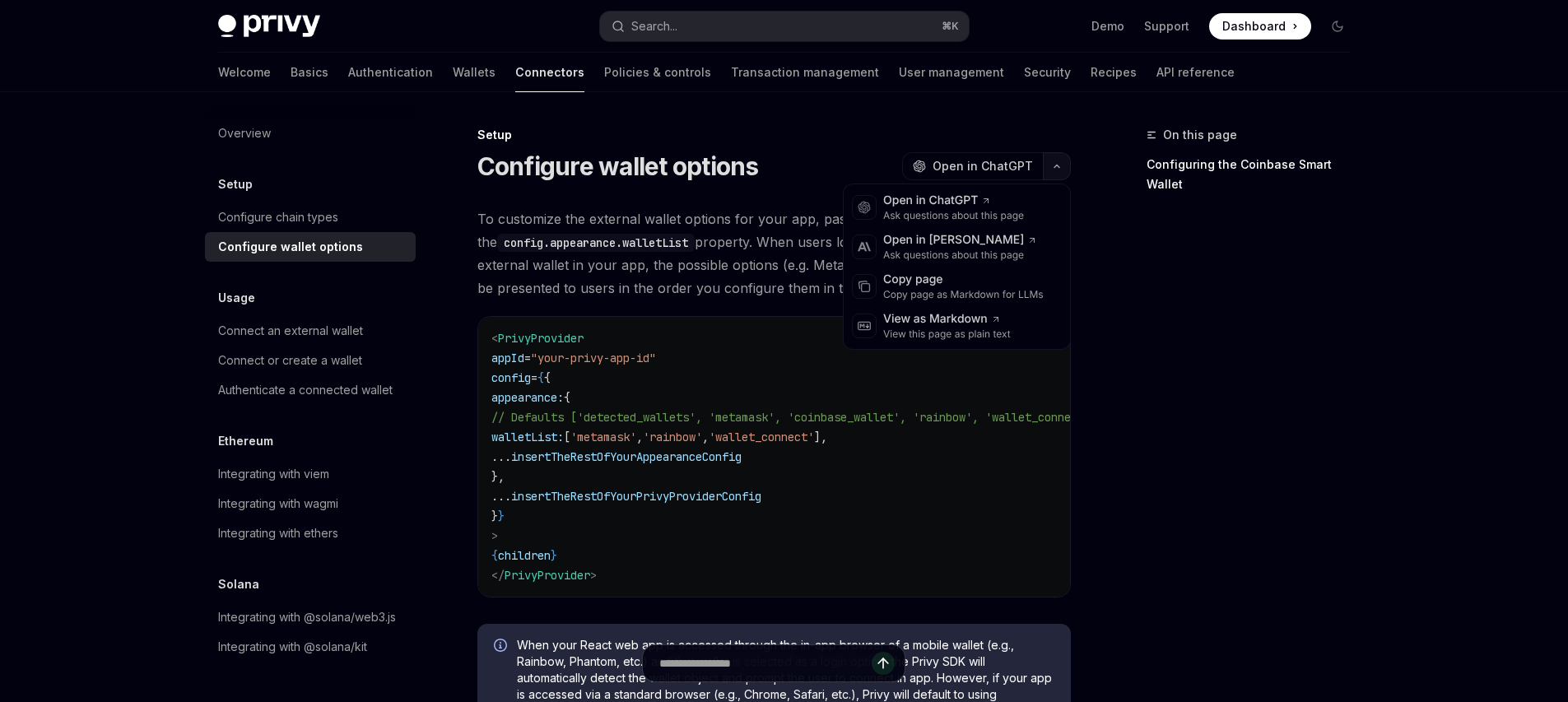
click at [1063, 171] on button "button" at bounding box center [1057, 166] width 28 height 28
drag, startPoint x: 915, startPoint y: 290, endPoint x: 1163, endPoint y: 251, distance: 251.0
click at [915, 290] on div "Copy page as Markdown for LLMs" at bounding box center [964, 294] width 161 height 13
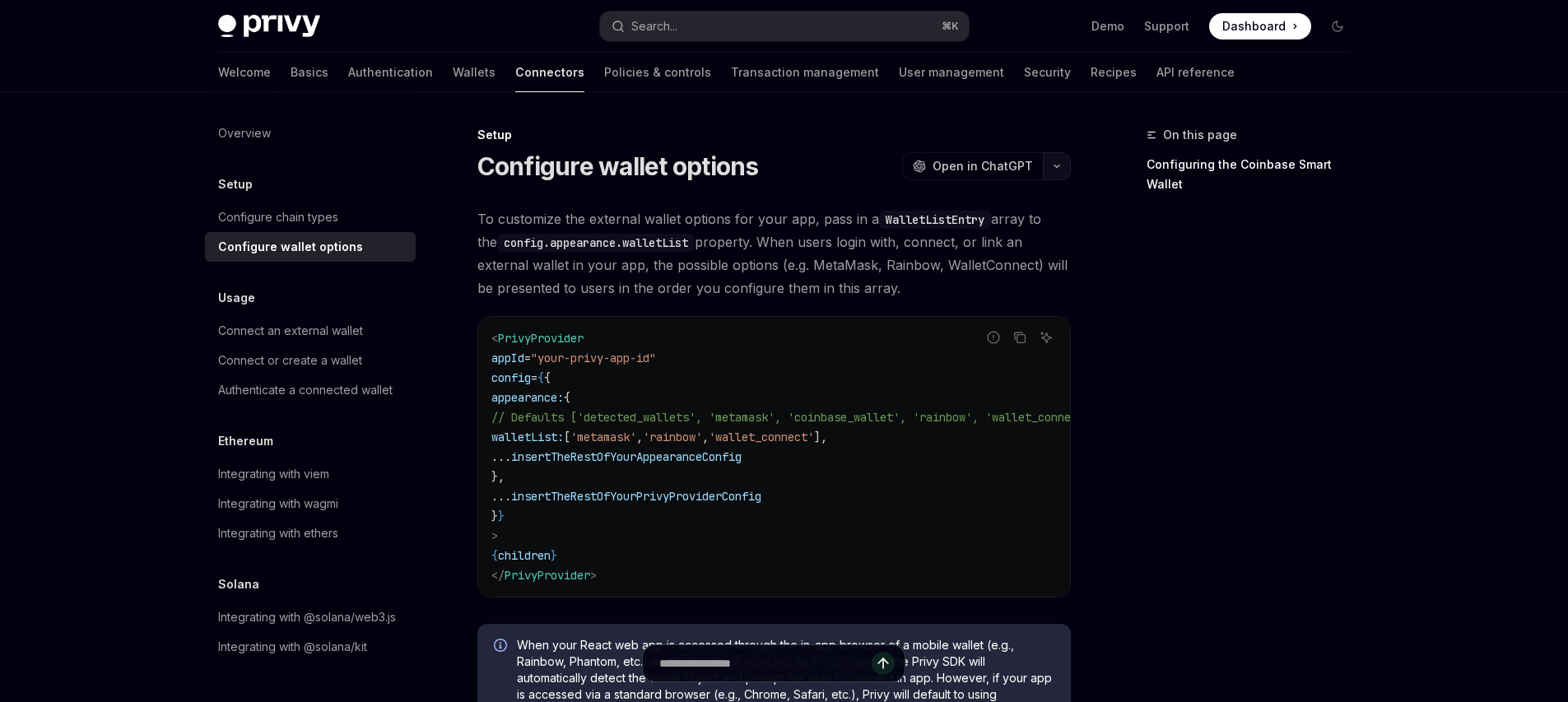
click at [1059, 163] on icon "button" at bounding box center [1057, 165] width 20 height 7
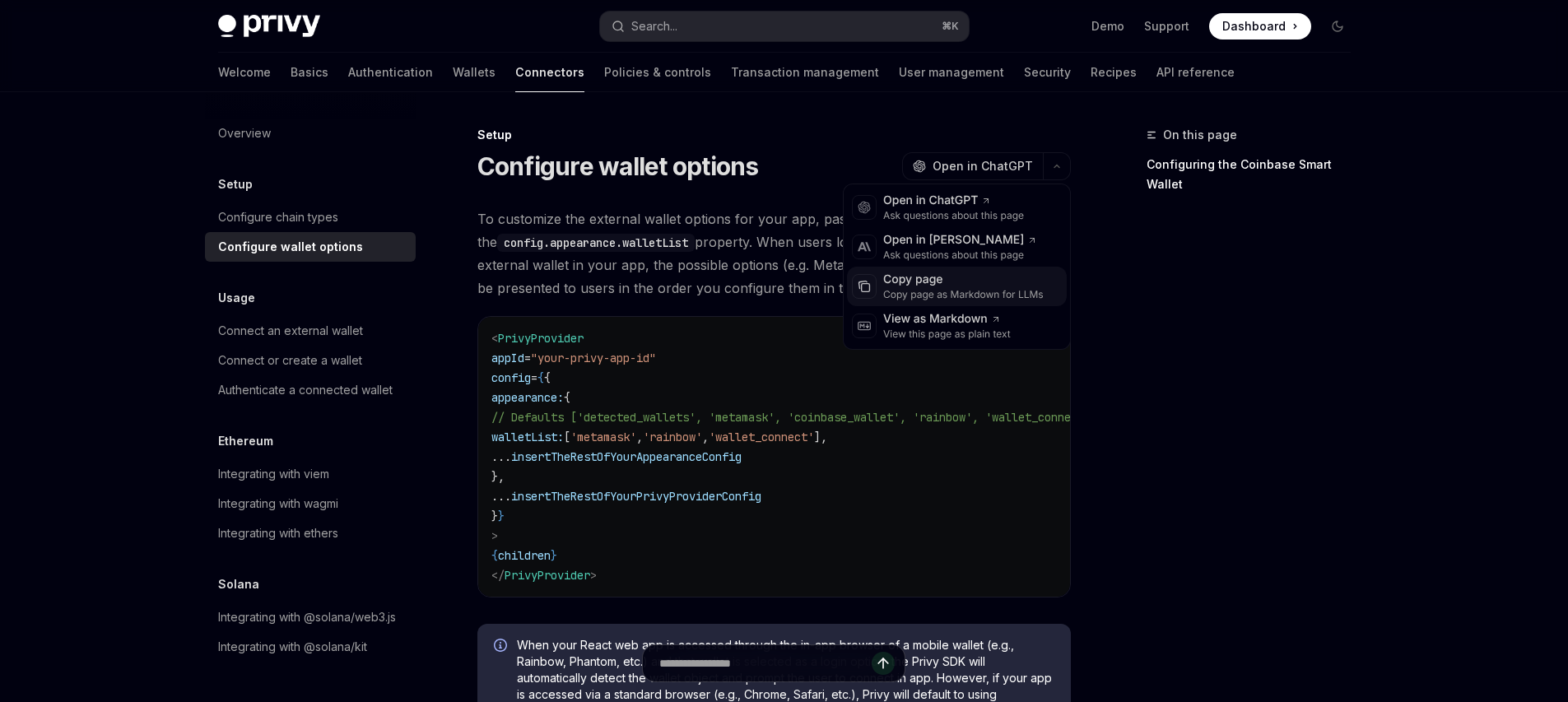
click at [974, 278] on div "Copy page" at bounding box center [964, 280] width 161 height 17
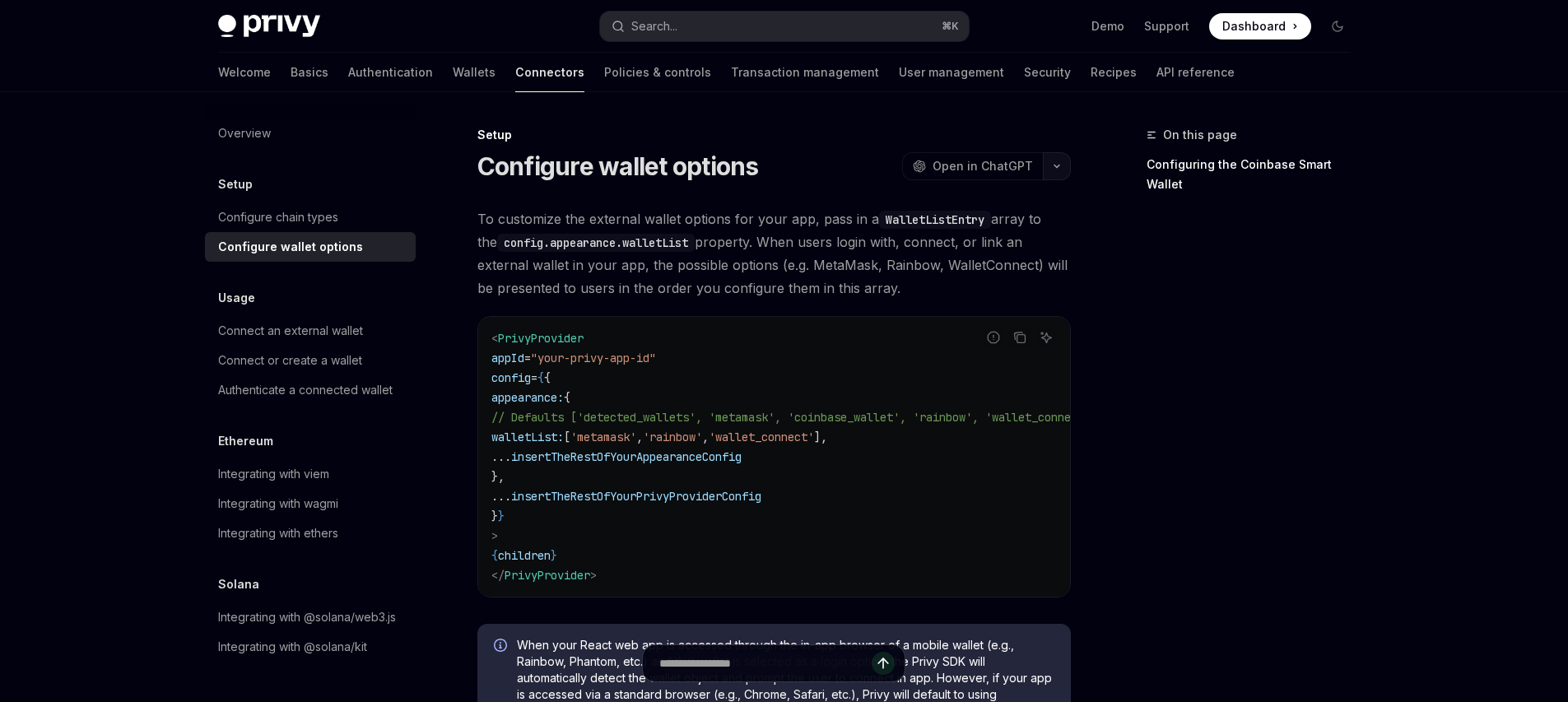
click at [1064, 168] on button "button" at bounding box center [1057, 166] width 28 height 28
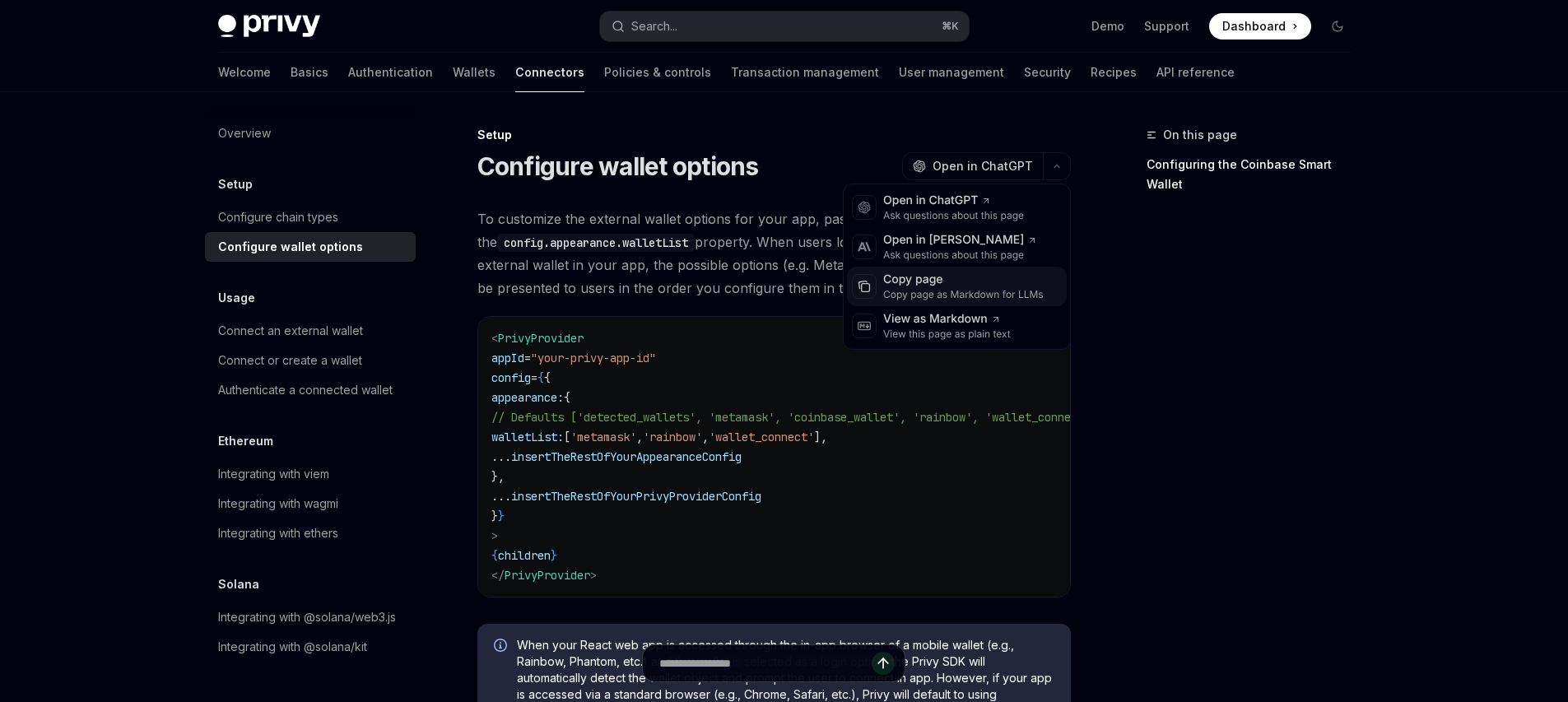
click at [967, 297] on div "Copy page as Markdown for LLMs" at bounding box center [964, 294] width 161 height 13
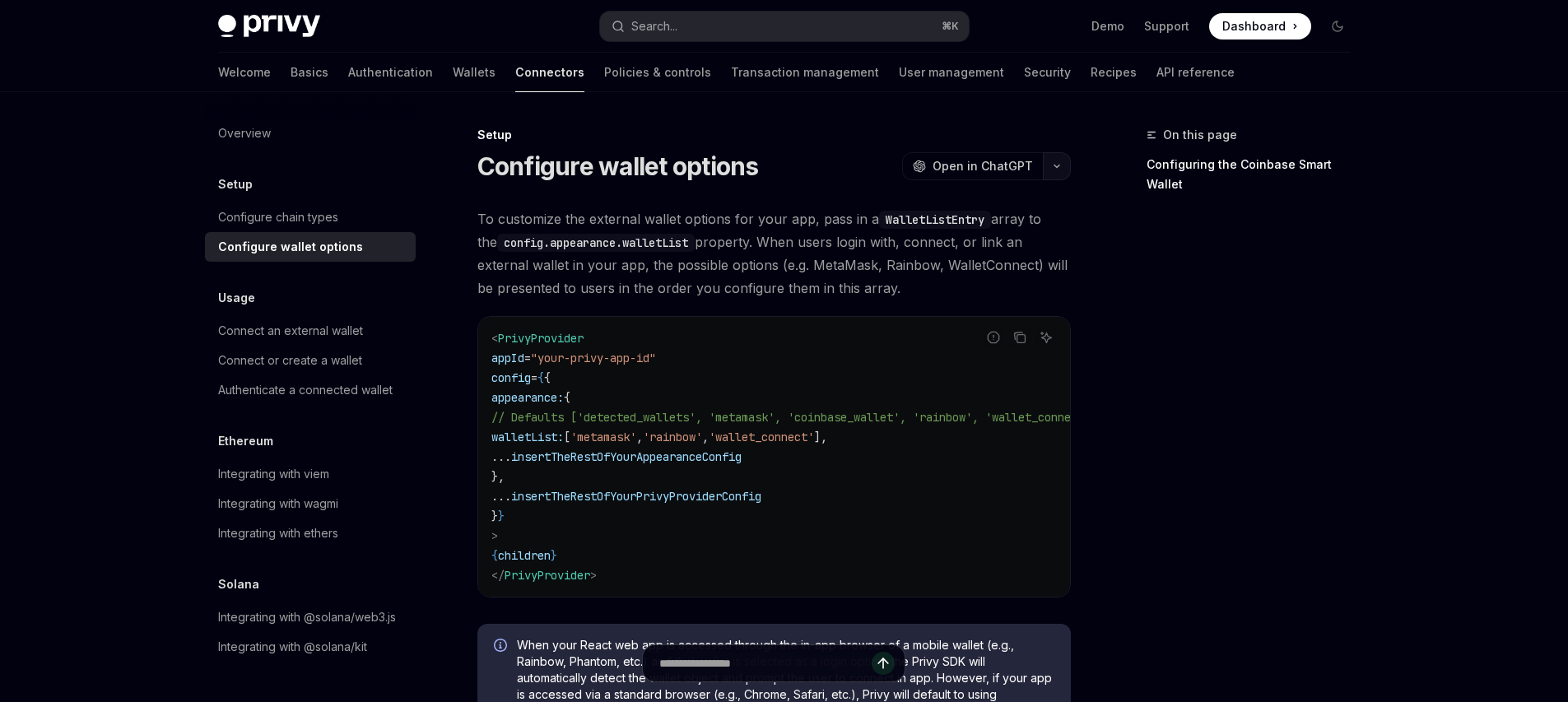
click at [1048, 179] on button "button" at bounding box center [1057, 166] width 28 height 28
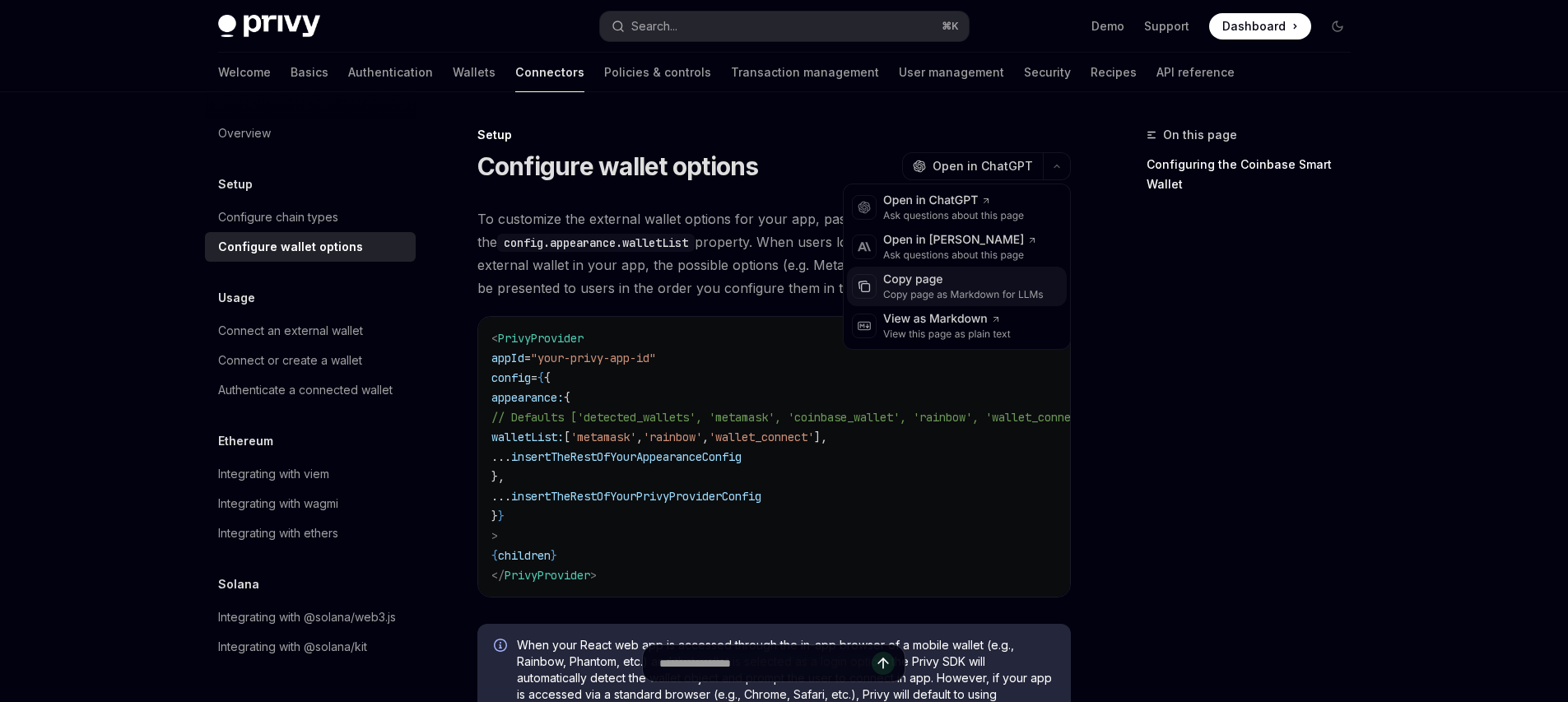
click at [952, 290] on div "Copy page as Markdown for LLMs" at bounding box center [964, 294] width 161 height 13
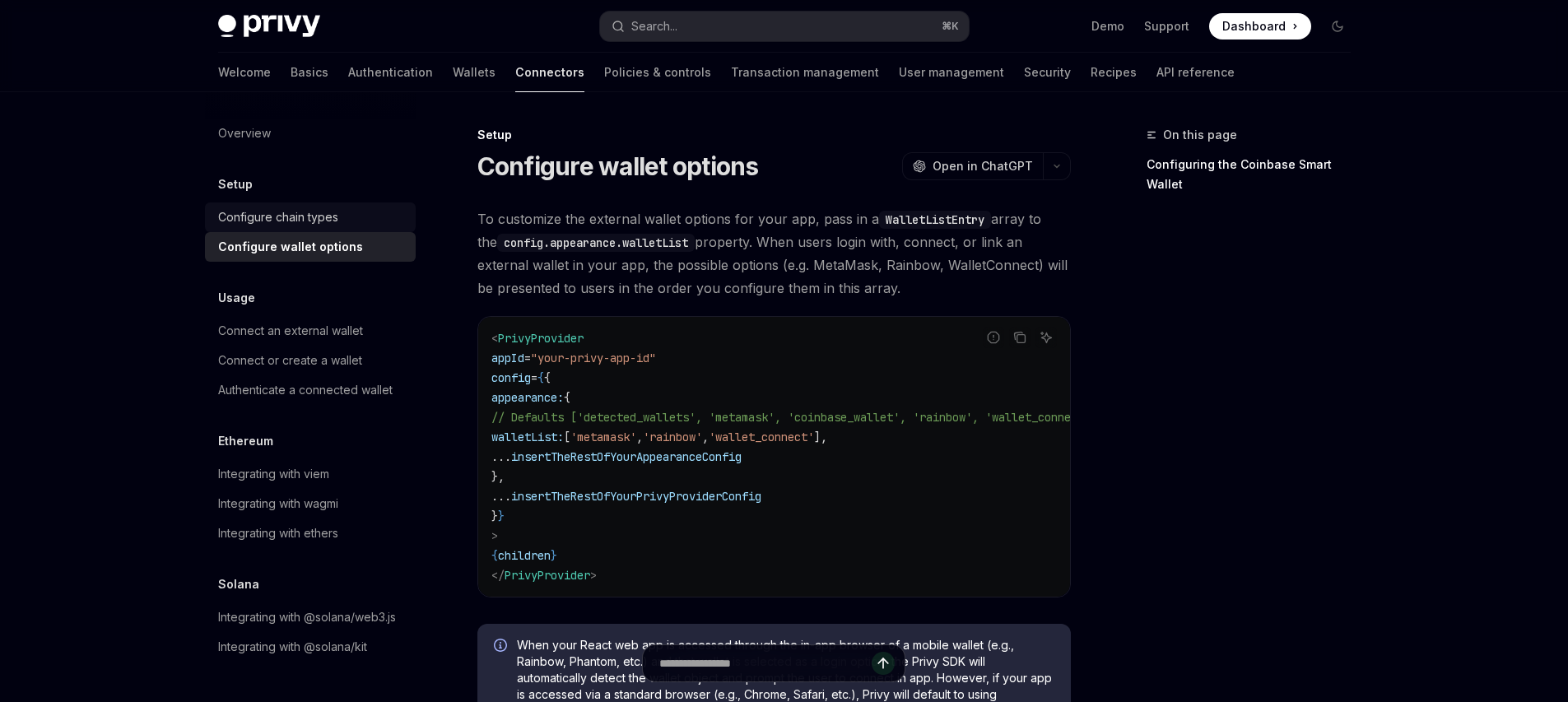
click at [286, 214] on div "Configure chain types" at bounding box center [278, 217] width 121 height 20
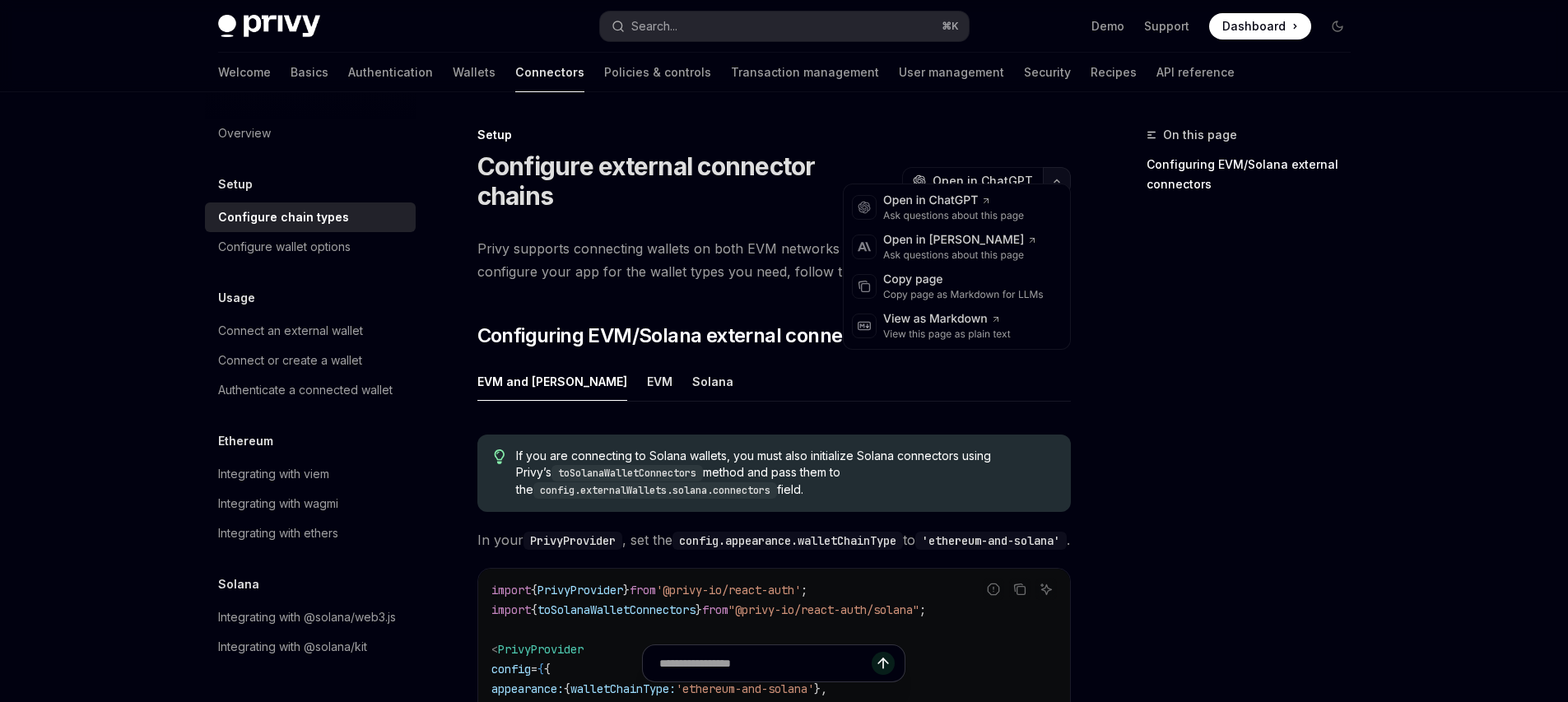
click at [1057, 167] on button "button" at bounding box center [1057, 181] width 28 height 28
click at [961, 274] on div "Copy page" at bounding box center [964, 280] width 161 height 17
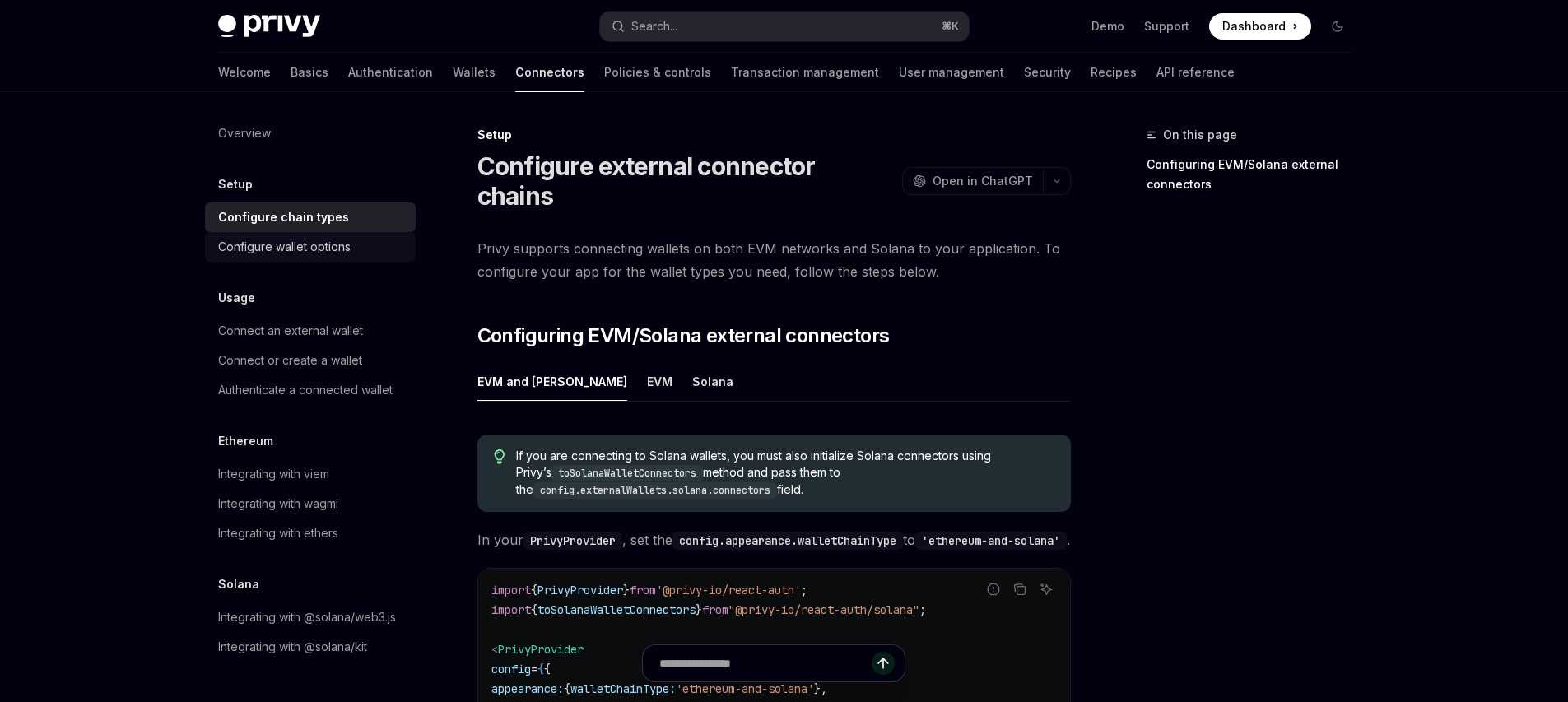
click at [327, 257] on link "Configure wallet options" at bounding box center [309, 247] width 210 height 30
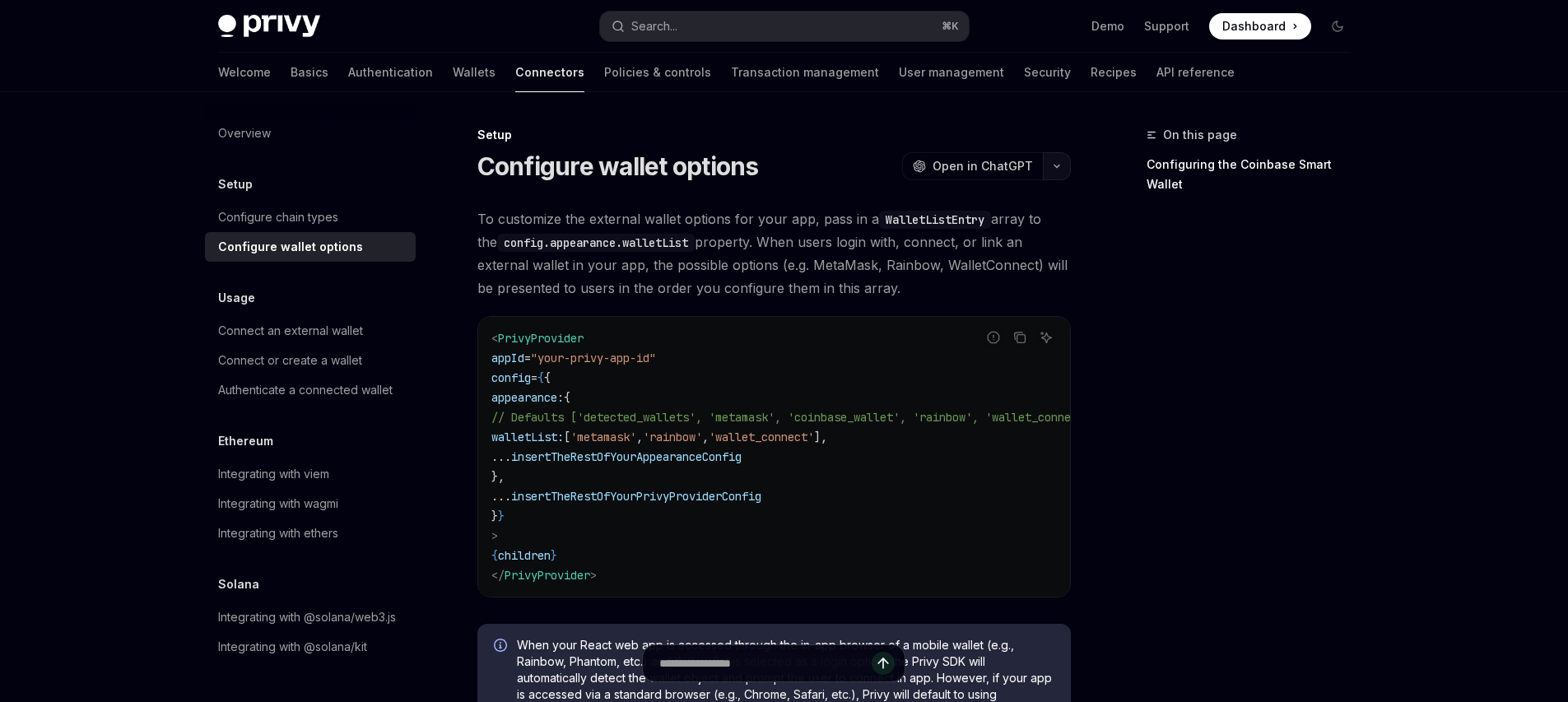
click at [1062, 169] on button "button" at bounding box center [1057, 166] width 28 height 28
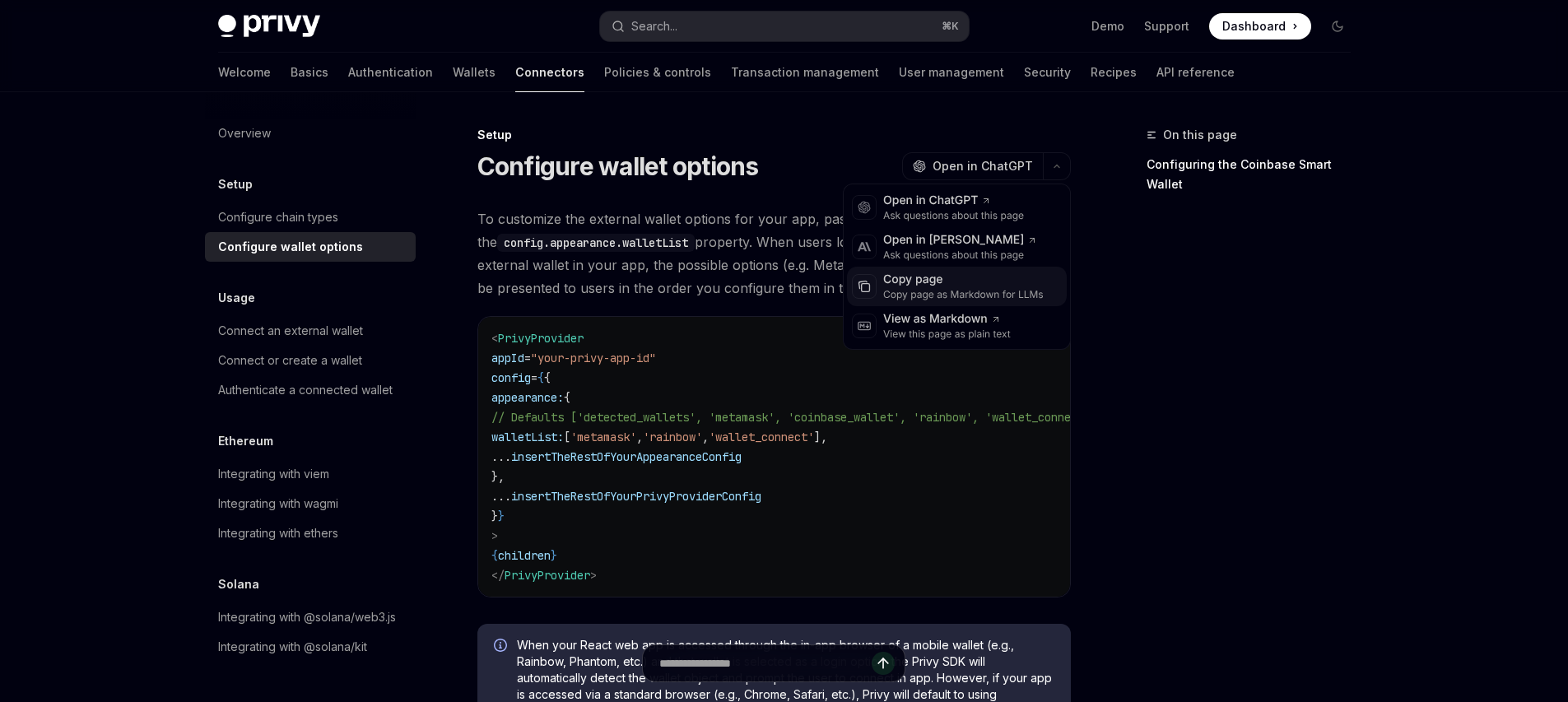
click at [931, 287] on div "Copy page" at bounding box center [964, 280] width 161 height 17
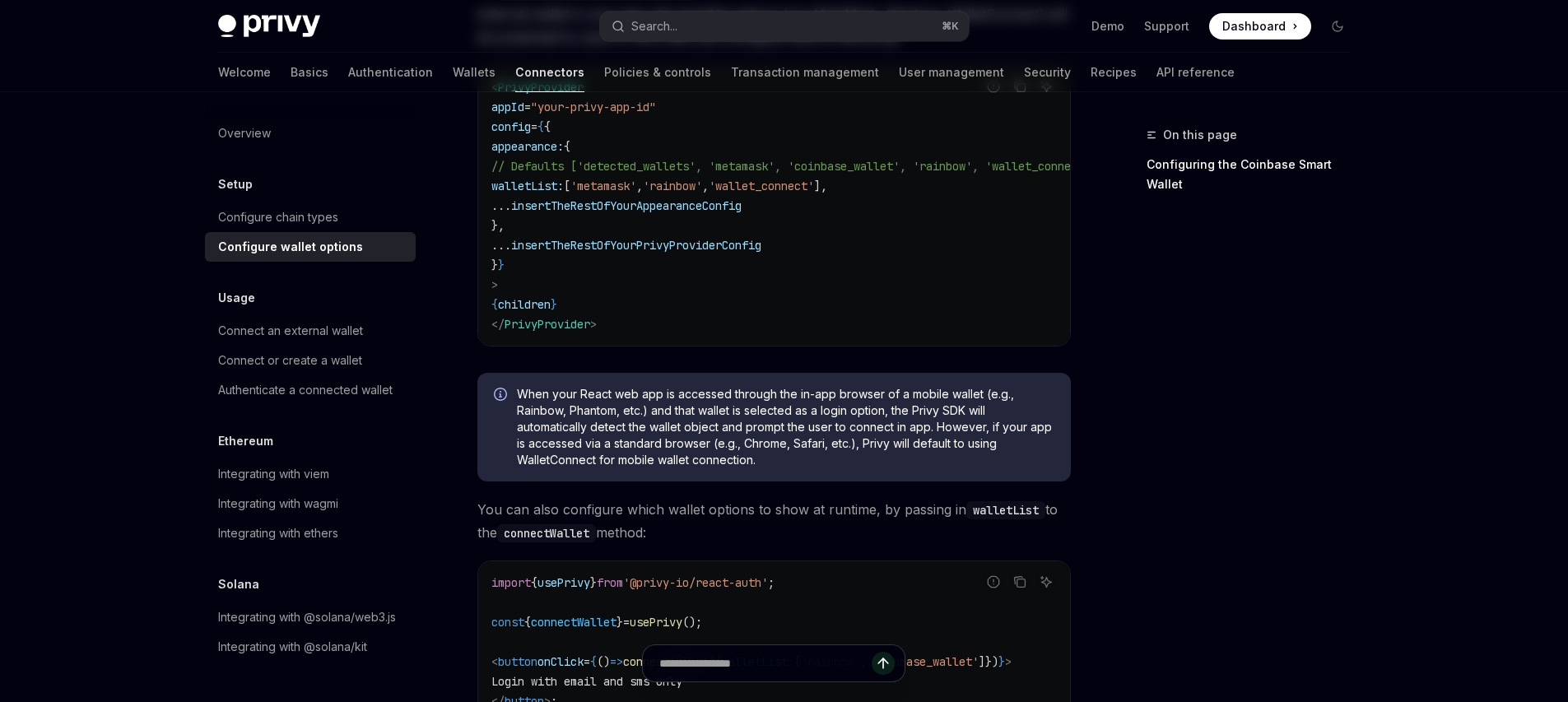
scroll to position [332, 0]
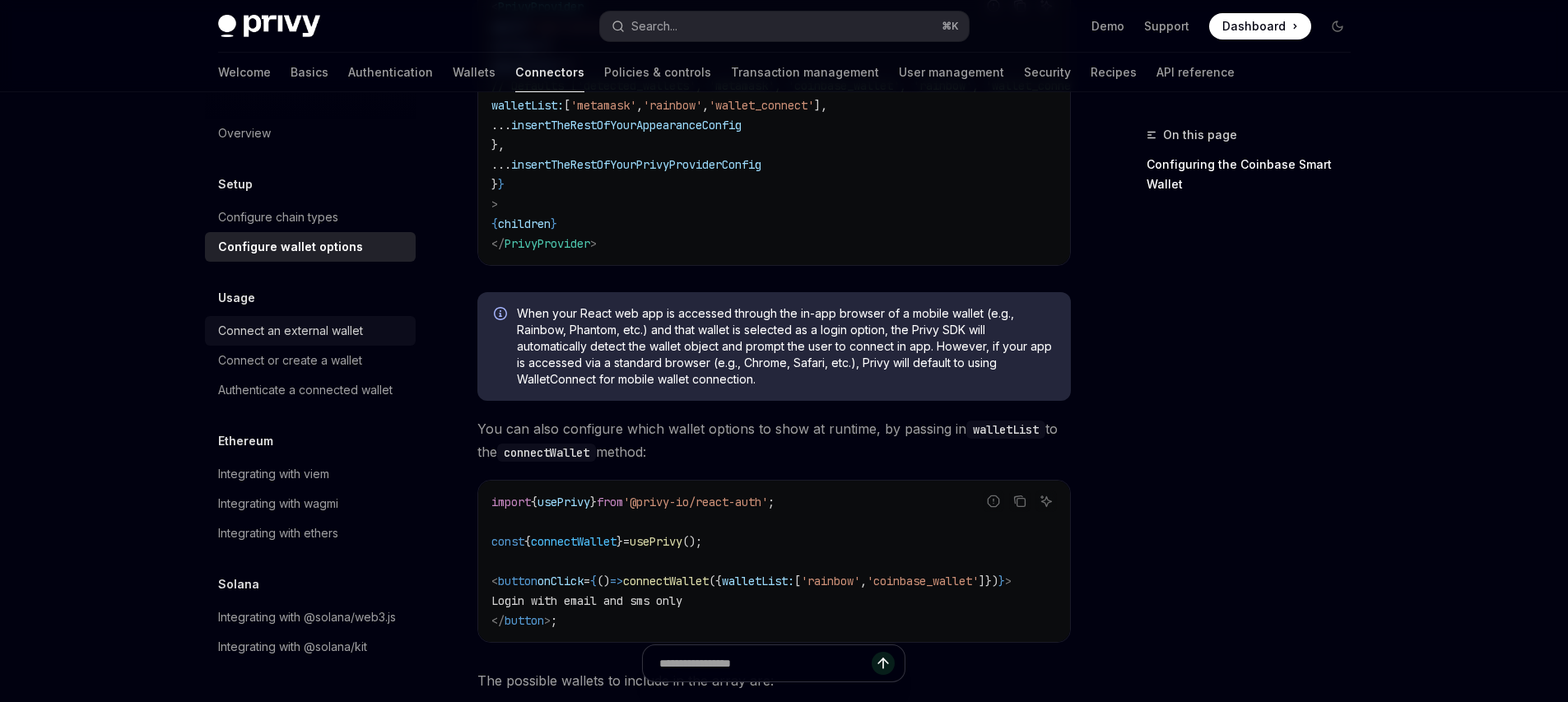
click at [351, 329] on div "Connect an external wallet" at bounding box center [290, 330] width 145 height 20
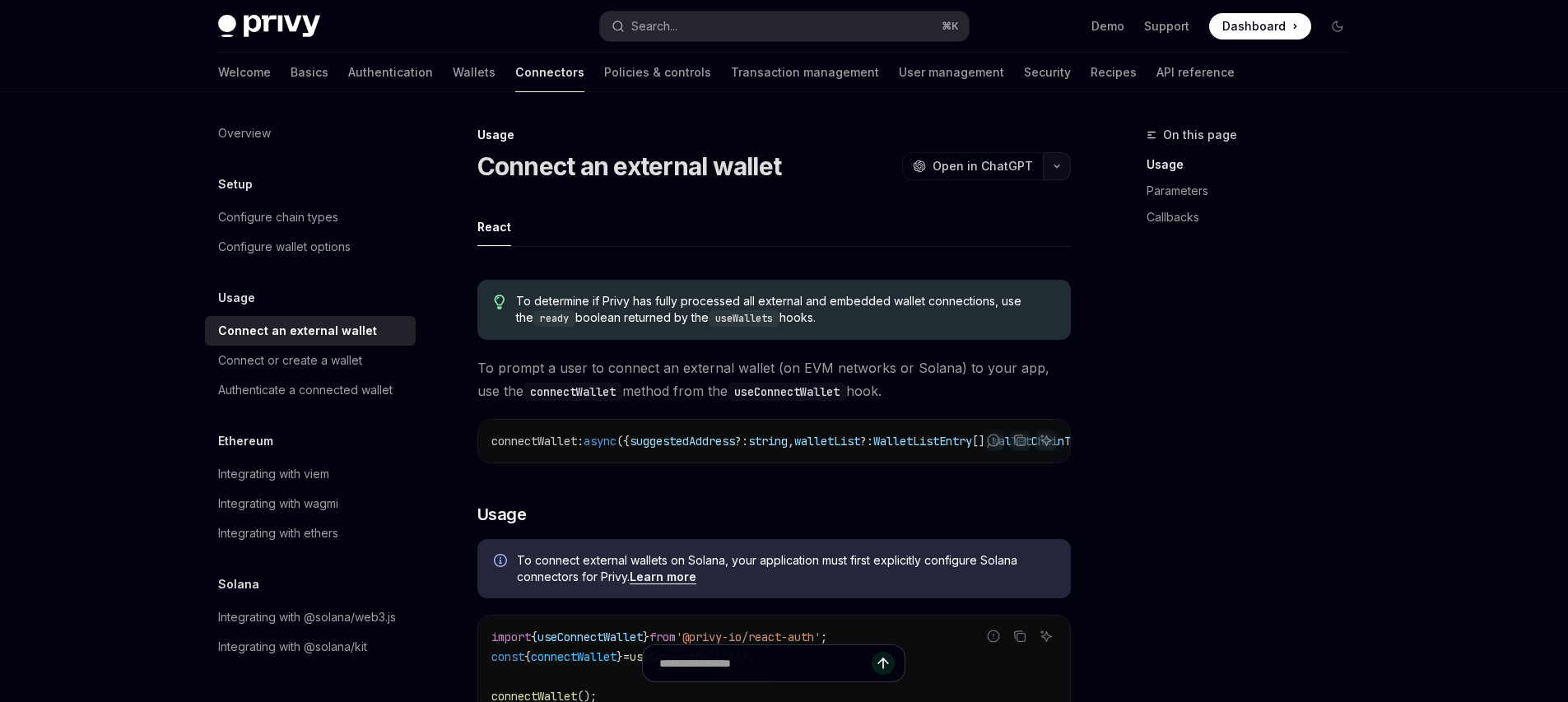
click at [1057, 165] on icon "button" at bounding box center [1057, 165] width 20 height 7
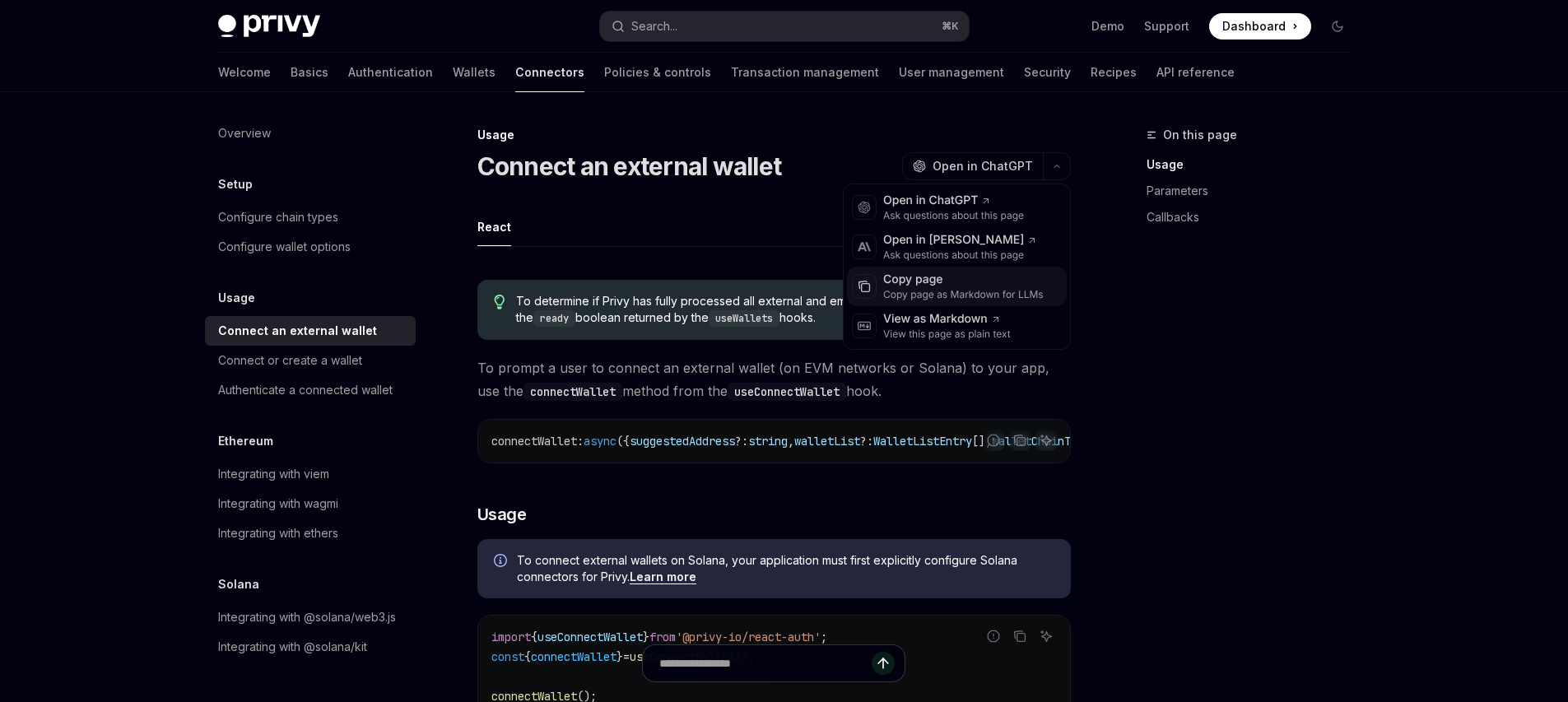
click at [934, 293] on div "Copy page as Markdown for LLMs" at bounding box center [964, 294] width 161 height 13
click at [1063, 171] on button "button" at bounding box center [1057, 166] width 28 height 28
click at [973, 289] on div "Copy page as Markdown for LLMs" at bounding box center [964, 294] width 161 height 13
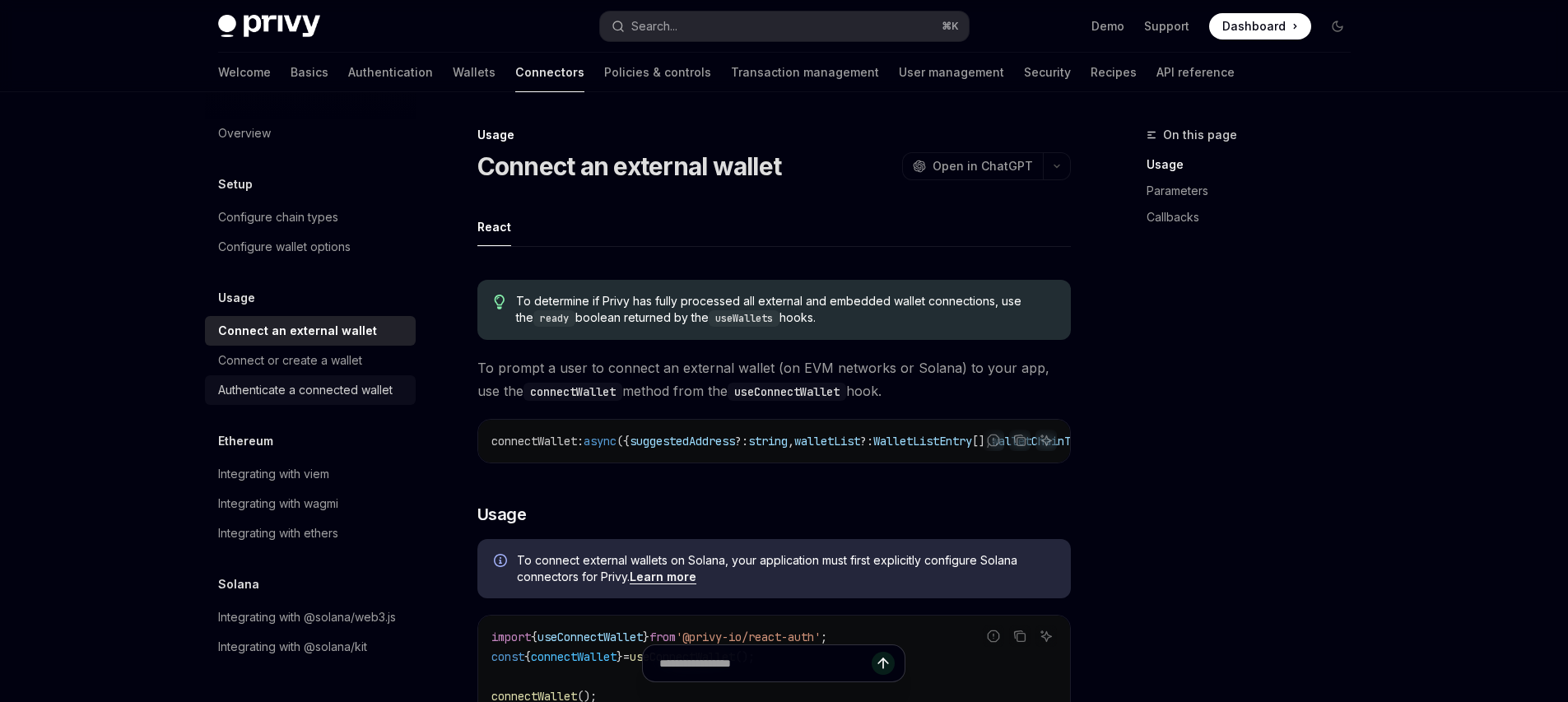
click at [338, 373] on link "Connect or create a wallet" at bounding box center [309, 361] width 210 height 30
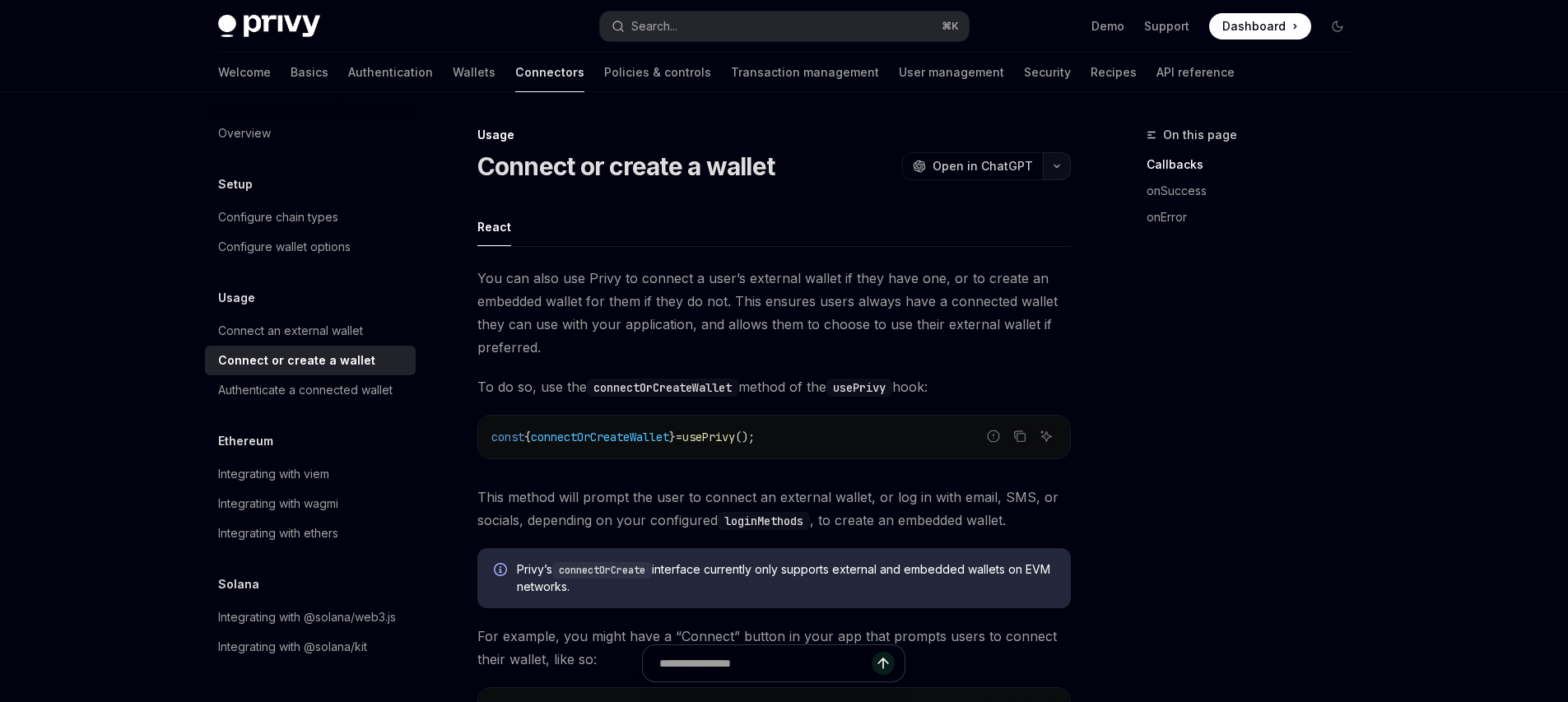
click at [1067, 155] on button "button" at bounding box center [1057, 166] width 28 height 28
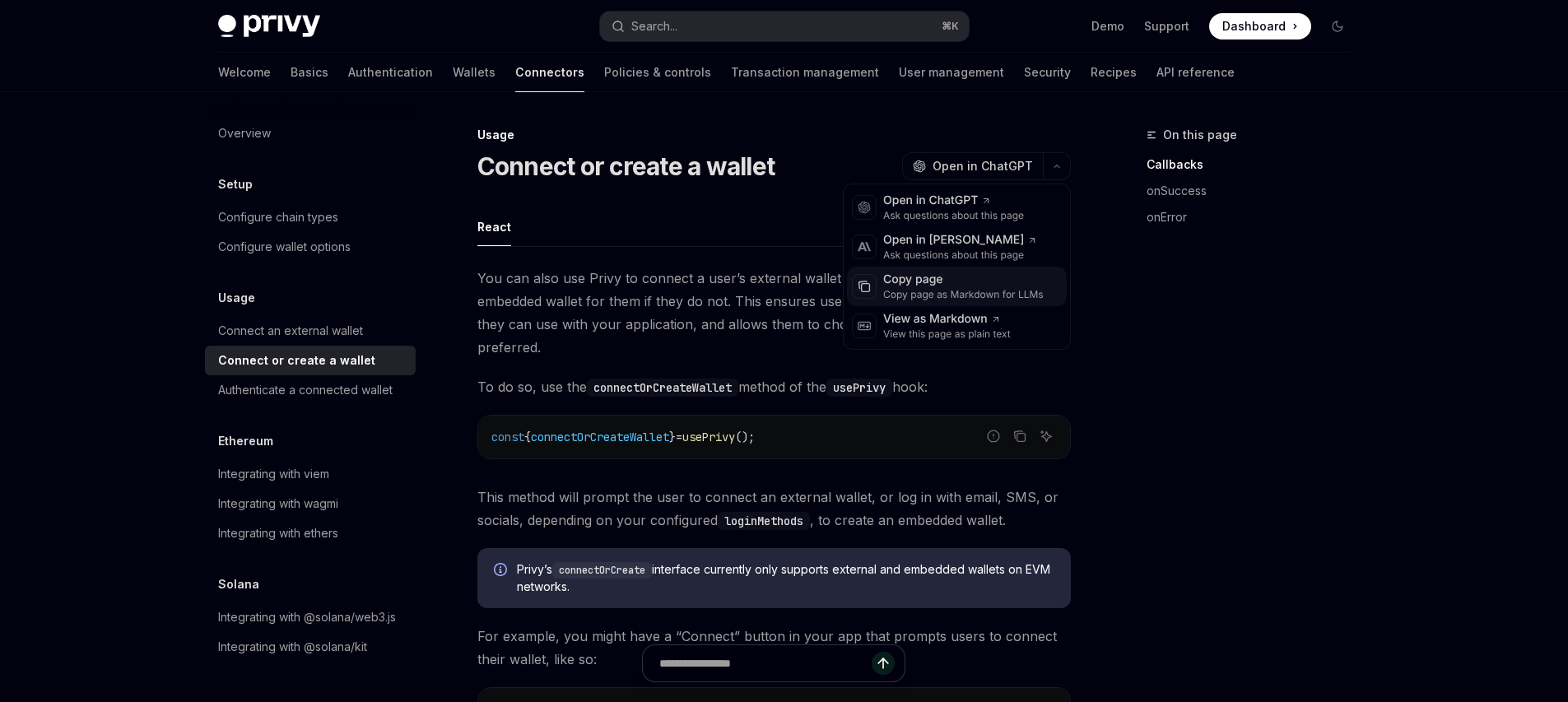
click at [952, 285] on div "Copy page" at bounding box center [964, 280] width 161 height 17
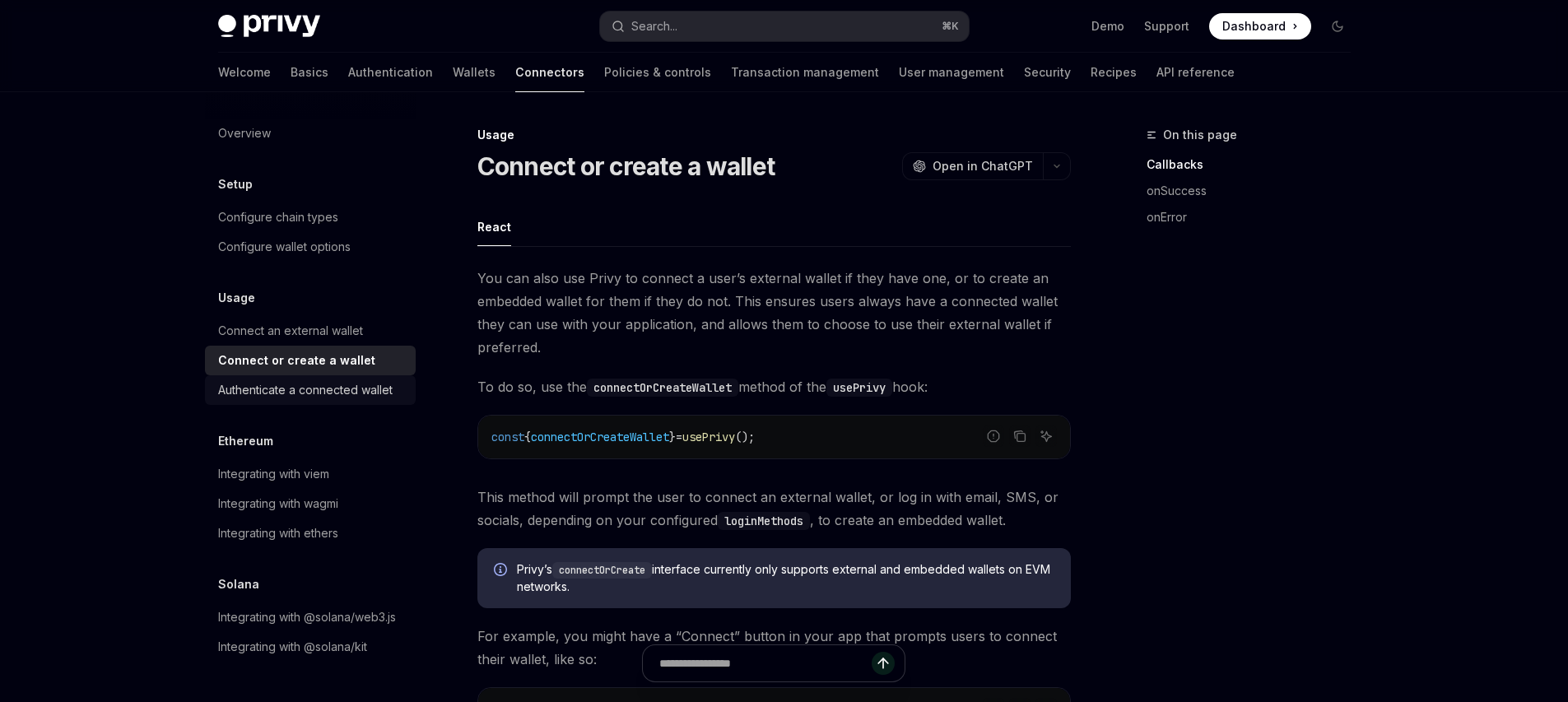
click at [269, 393] on div "Authenticate a connected wallet" at bounding box center [305, 390] width 175 height 20
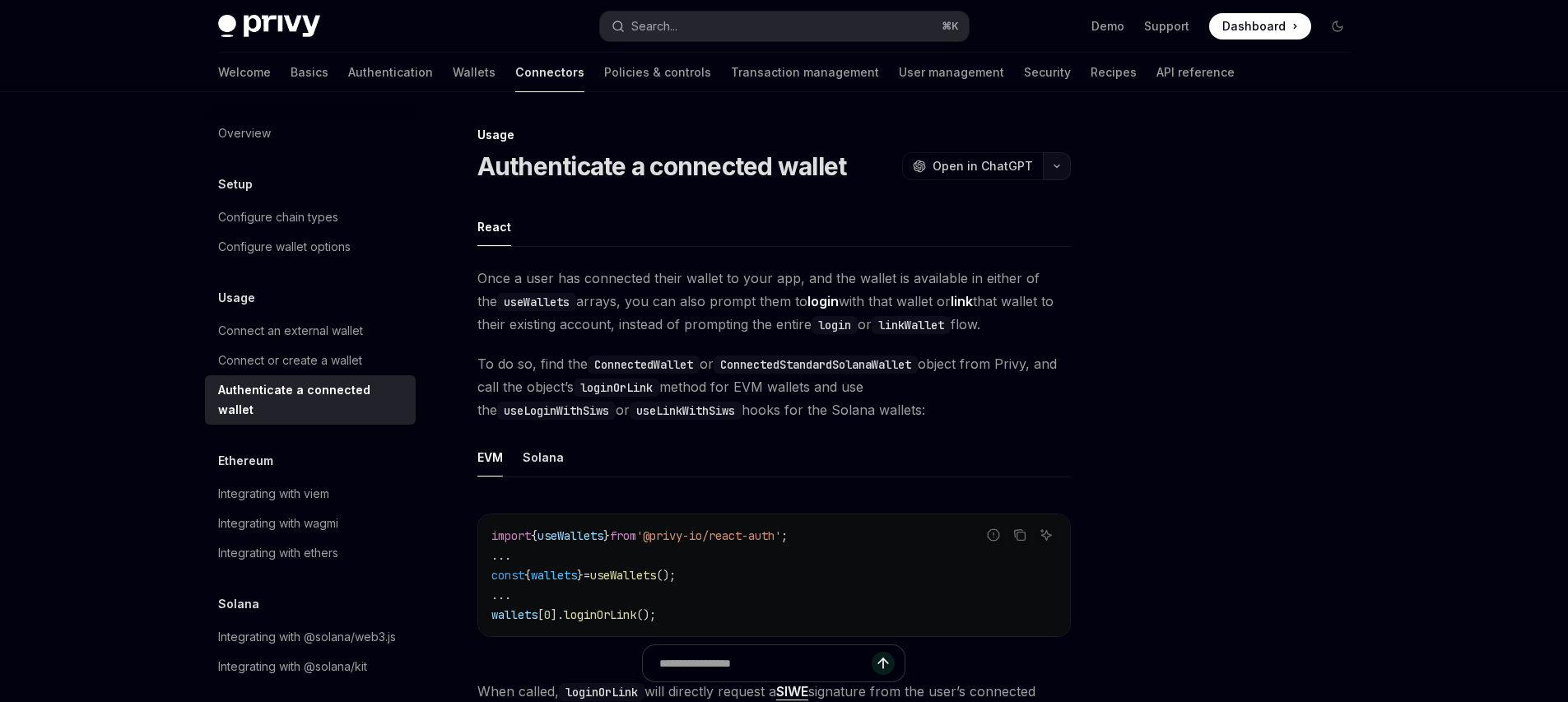
click at [1063, 171] on button "button" at bounding box center [1057, 166] width 28 height 28
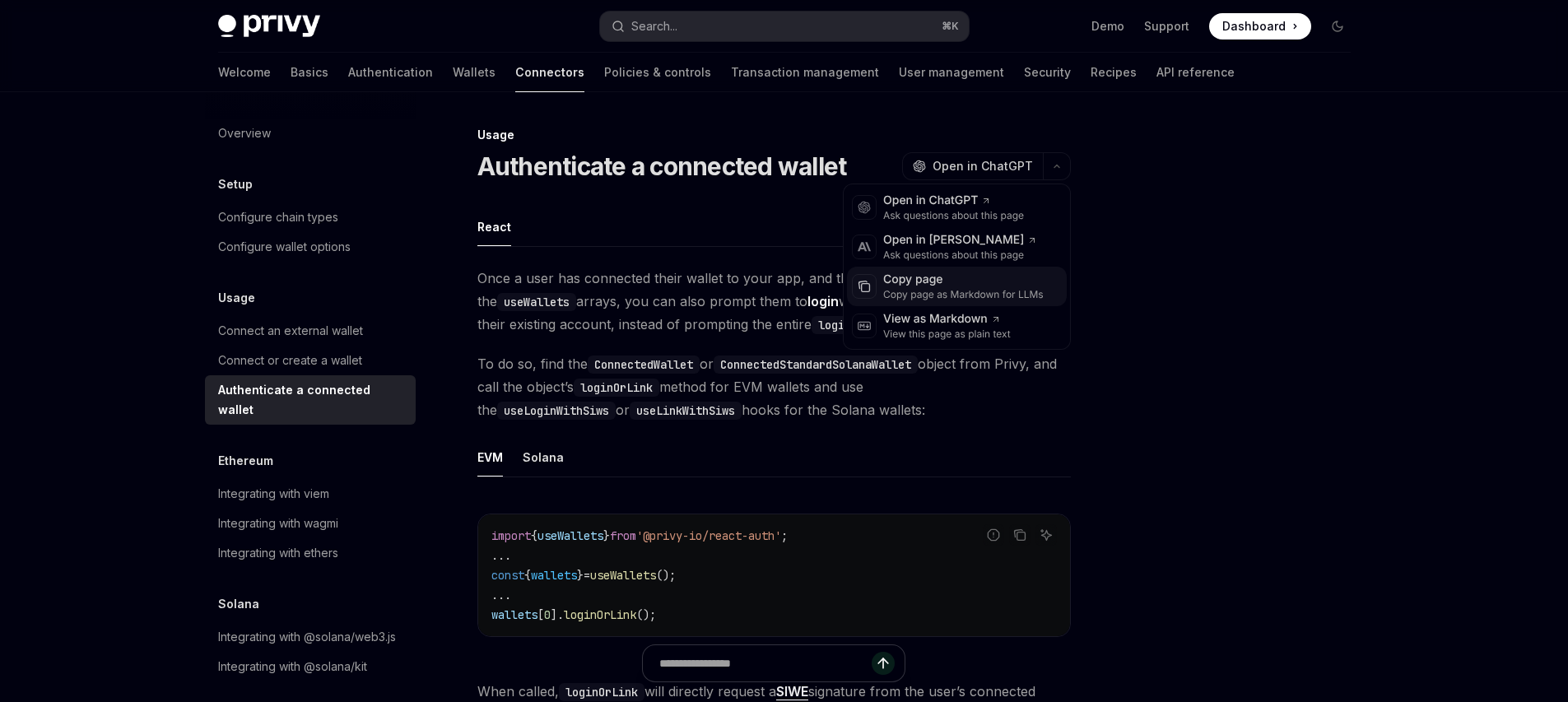
click at [946, 289] on div "Copy page as Markdown for LLMs" at bounding box center [964, 294] width 161 height 13
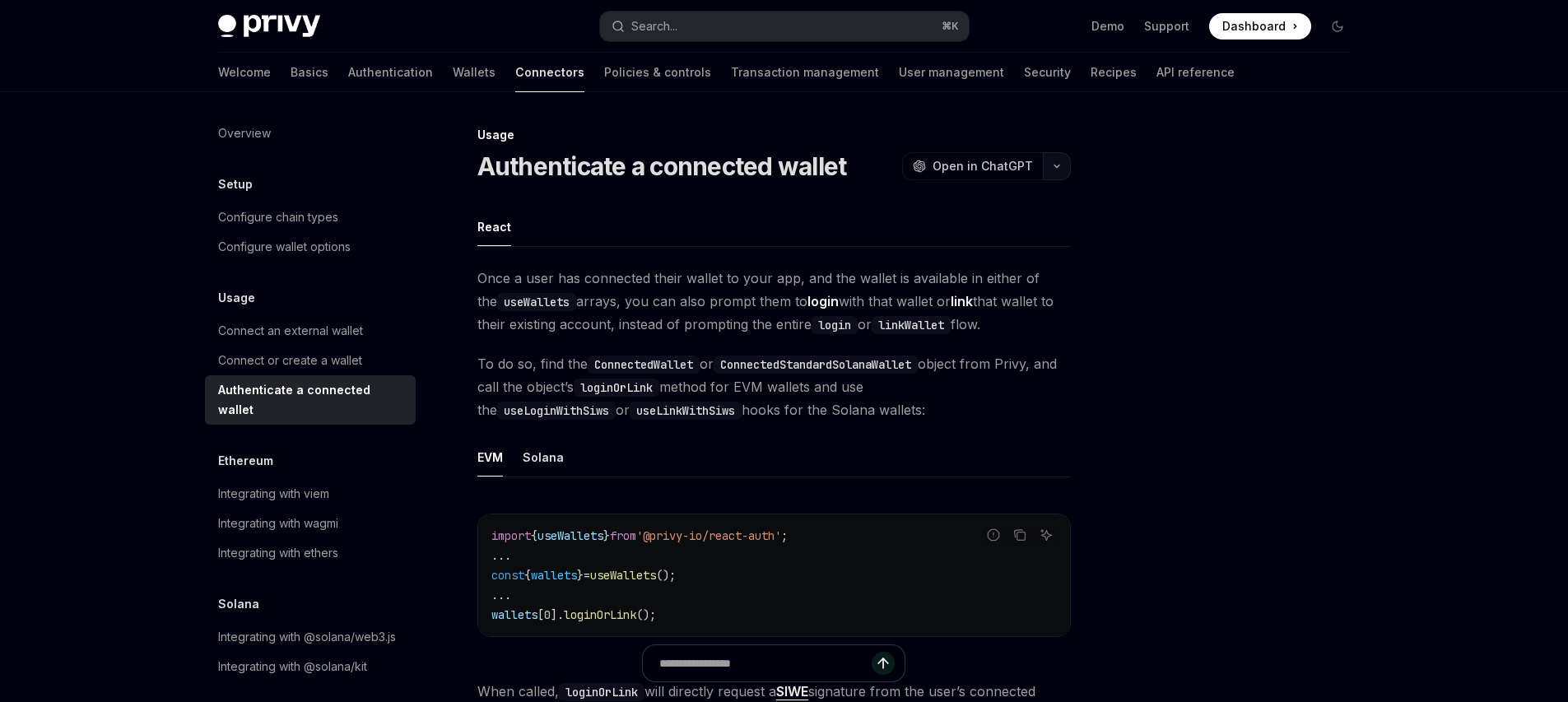
click at [1051, 162] on button "button" at bounding box center [1057, 166] width 28 height 28
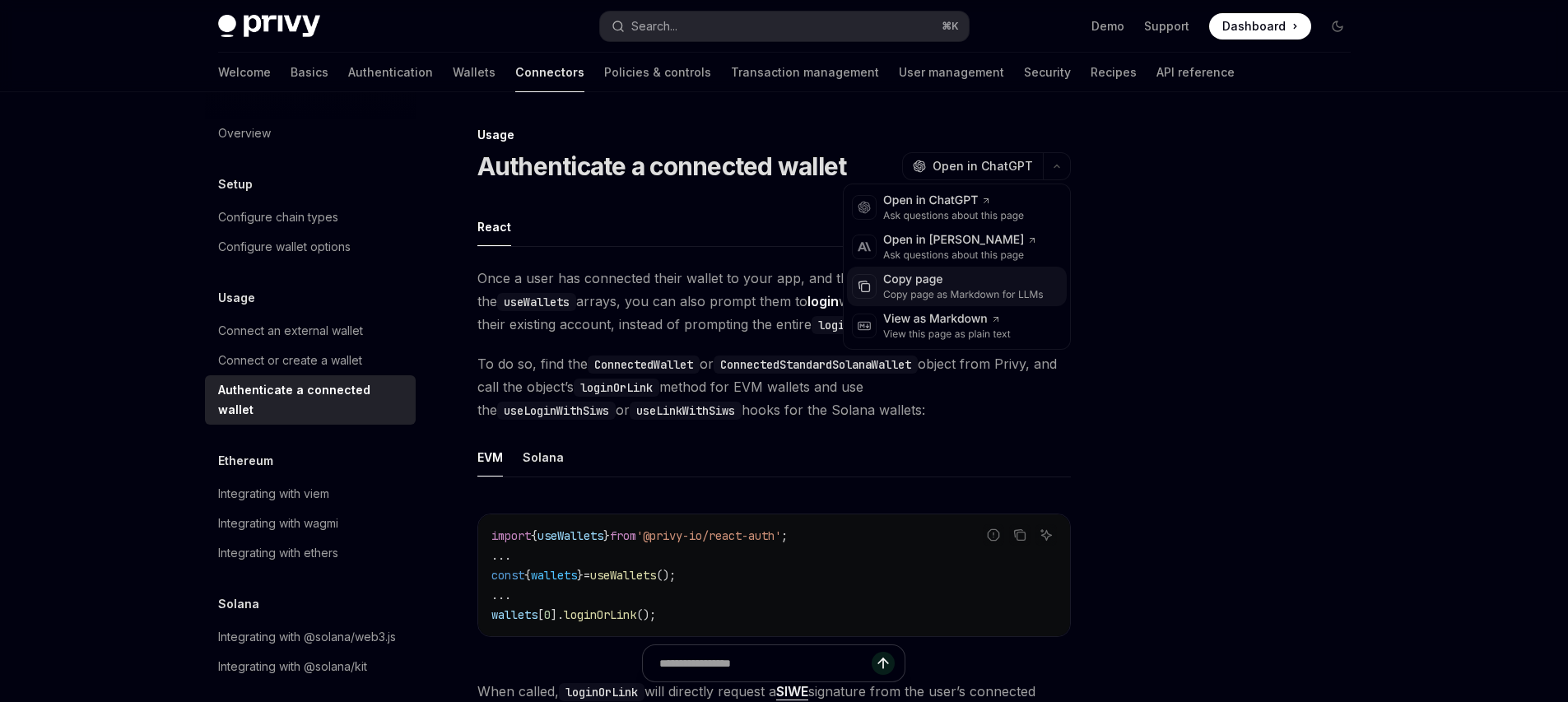
click at [999, 273] on div "Copy page" at bounding box center [964, 280] width 161 height 17
click at [1057, 164] on icon "button" at bounding box center [1057, 165] width 20 height 7
click at [996, 289] on div "Copy page as Markdown for LLMs" at bounding box center [964, 294] width 161 height 13
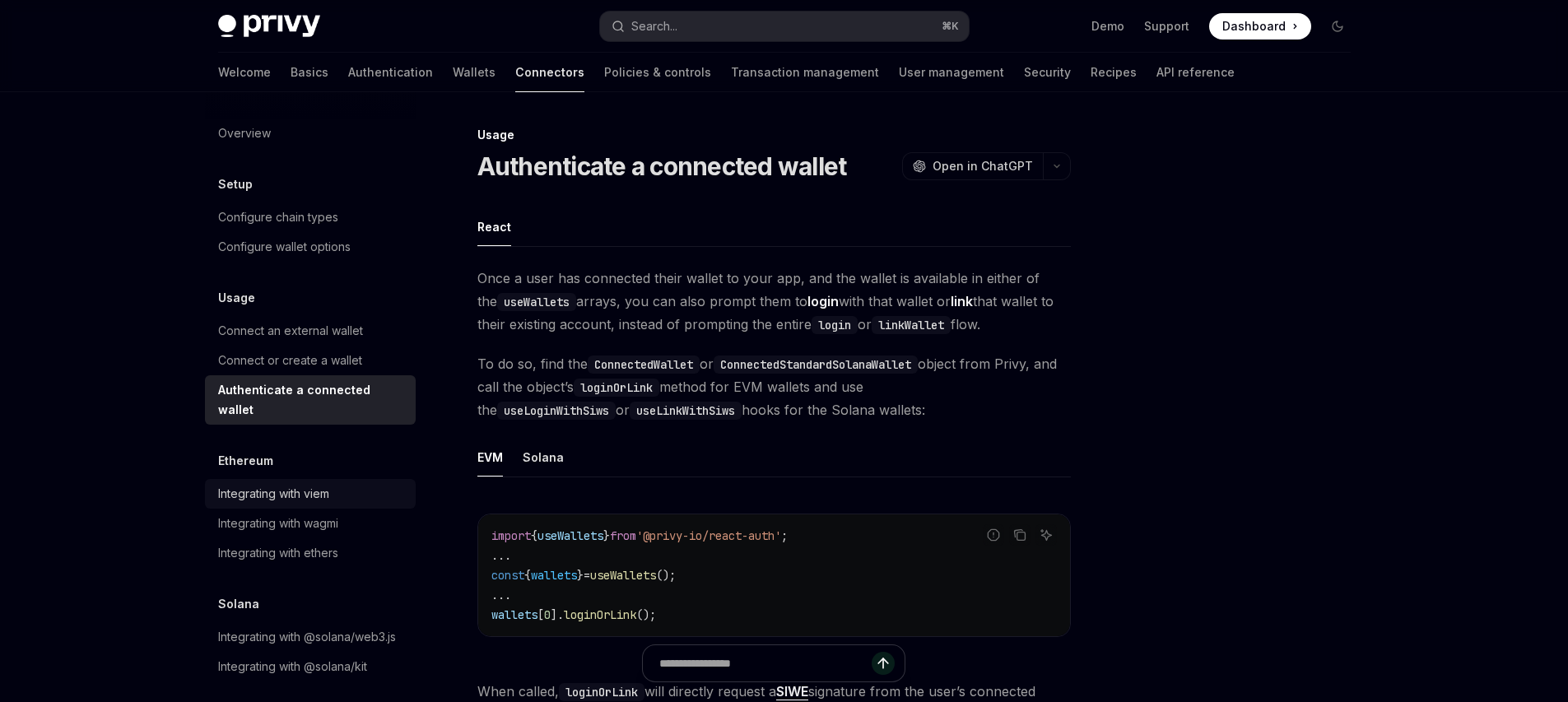
click at [321, 484] on div "Integrating with viem" at bounding box center [273, 494] width 111 height 20
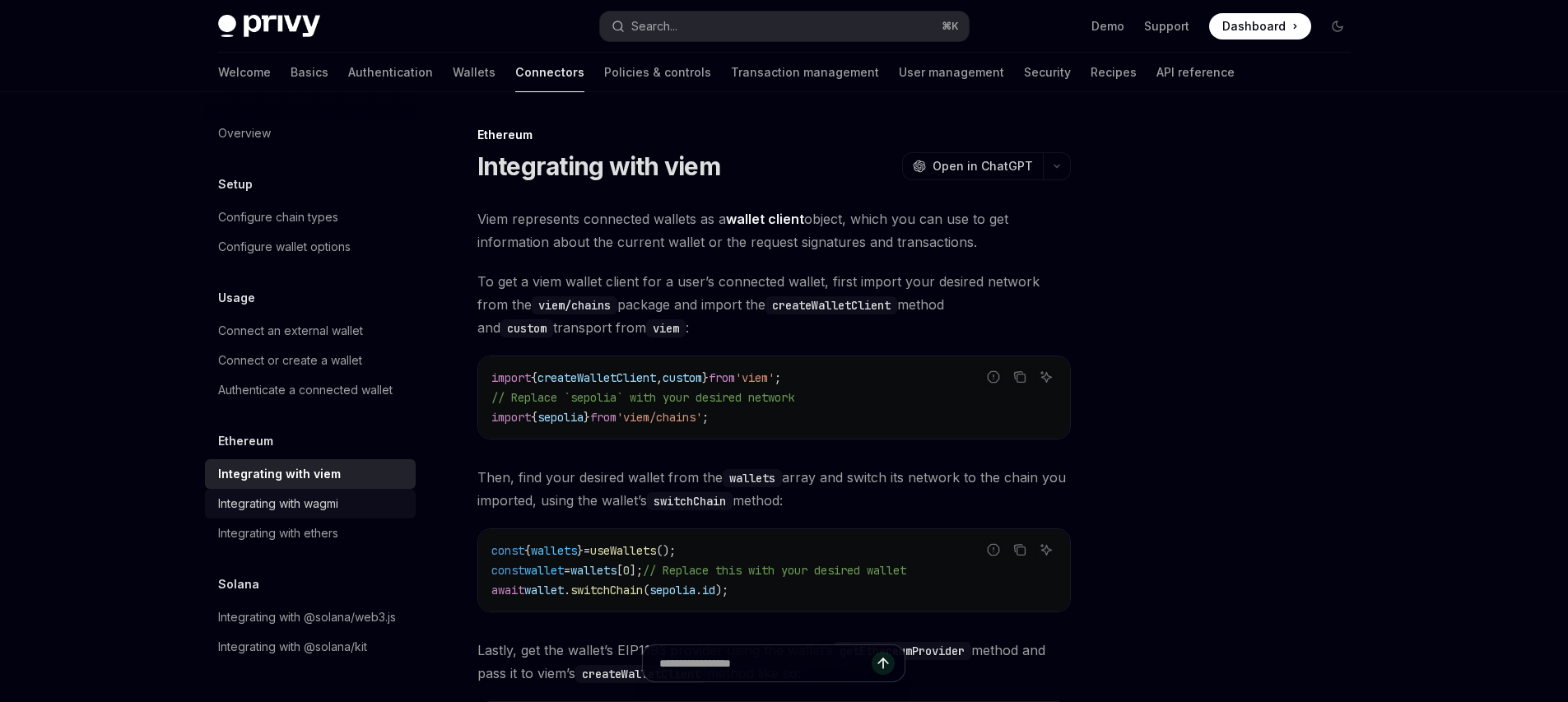
click at [331, 499] on div "Integrating with wagmi" at bounding box center [278, 503] width 121 height 20
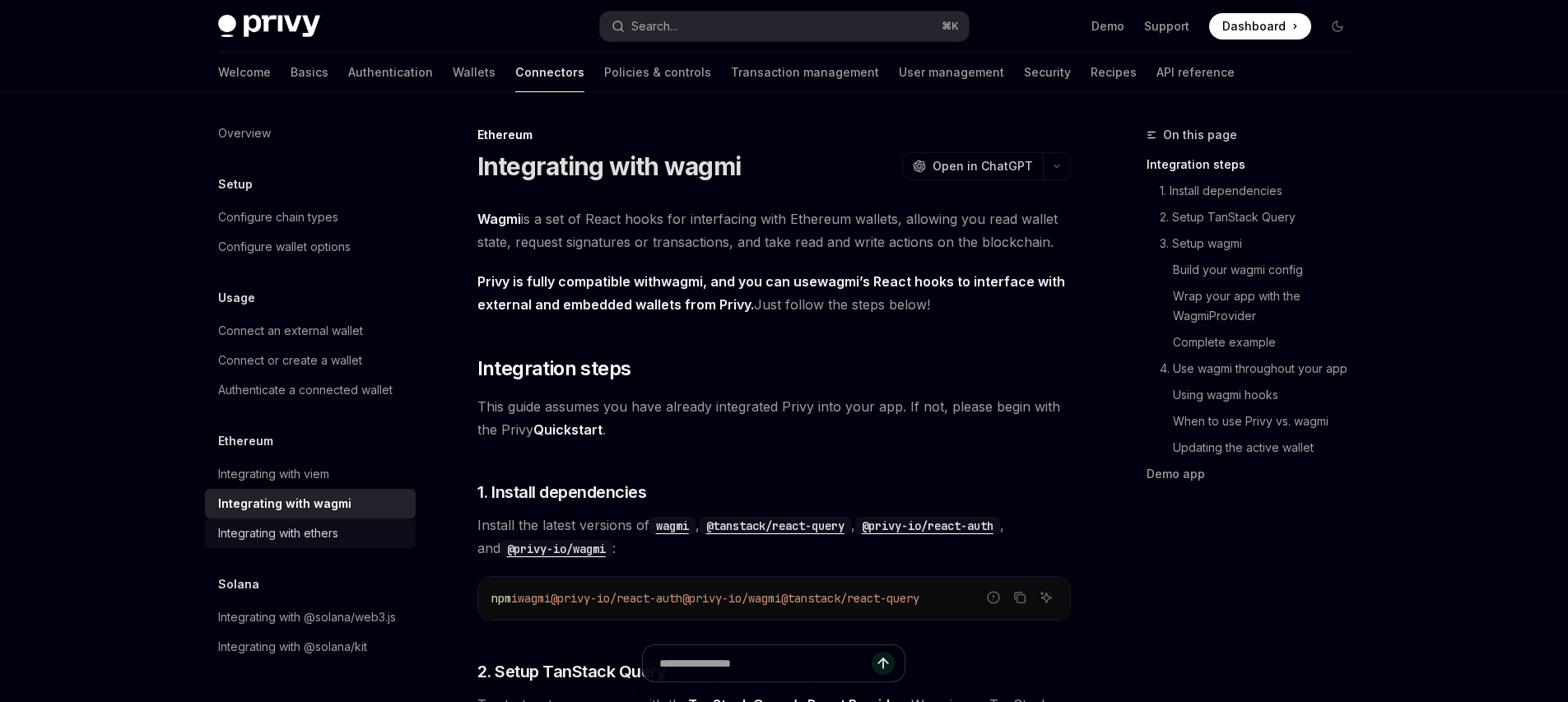
click at [335, 532] on div "Integrating with ethers" at bounding box center [278, 533] width 121 height 20
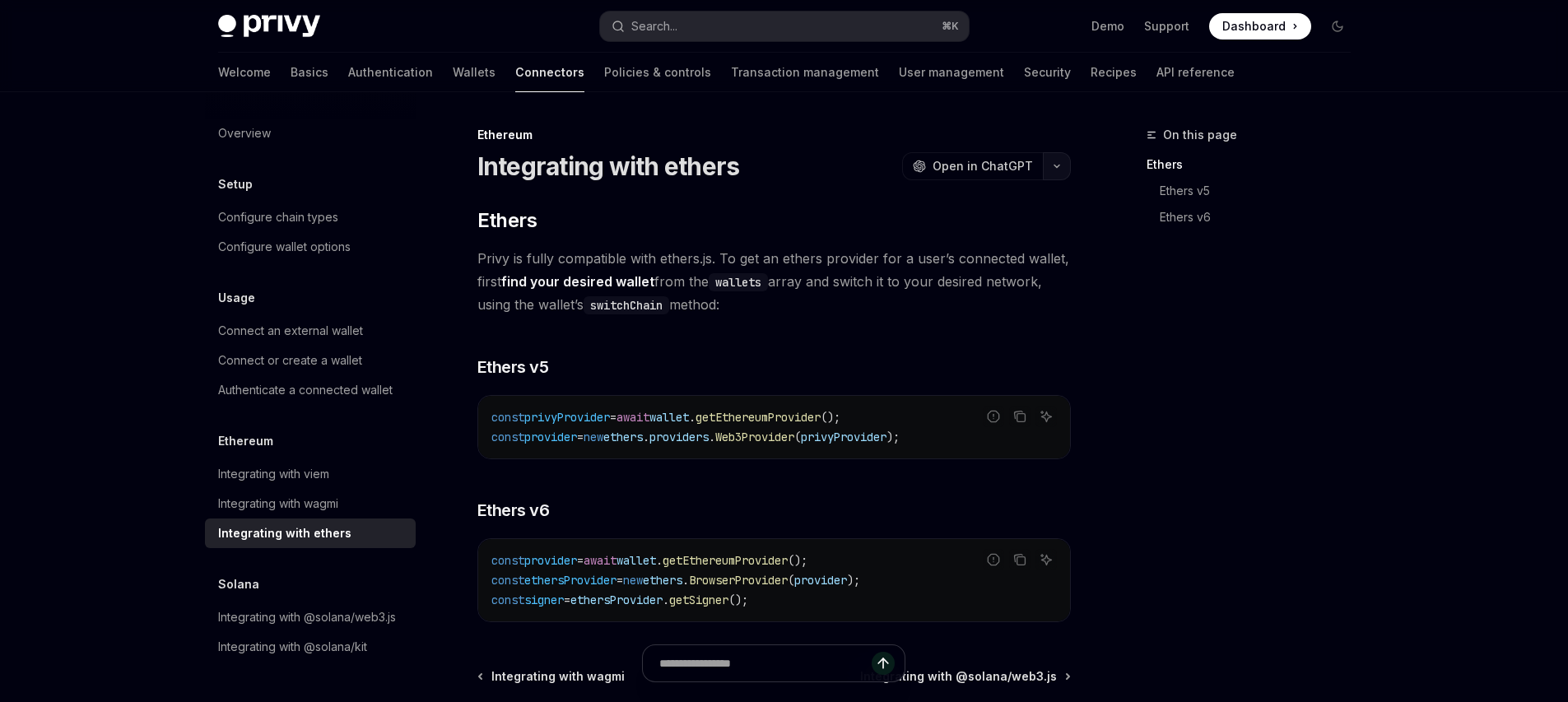
click at [1053, 167] on icon "button" at bounding box center [1057, 165] width 20 height 7
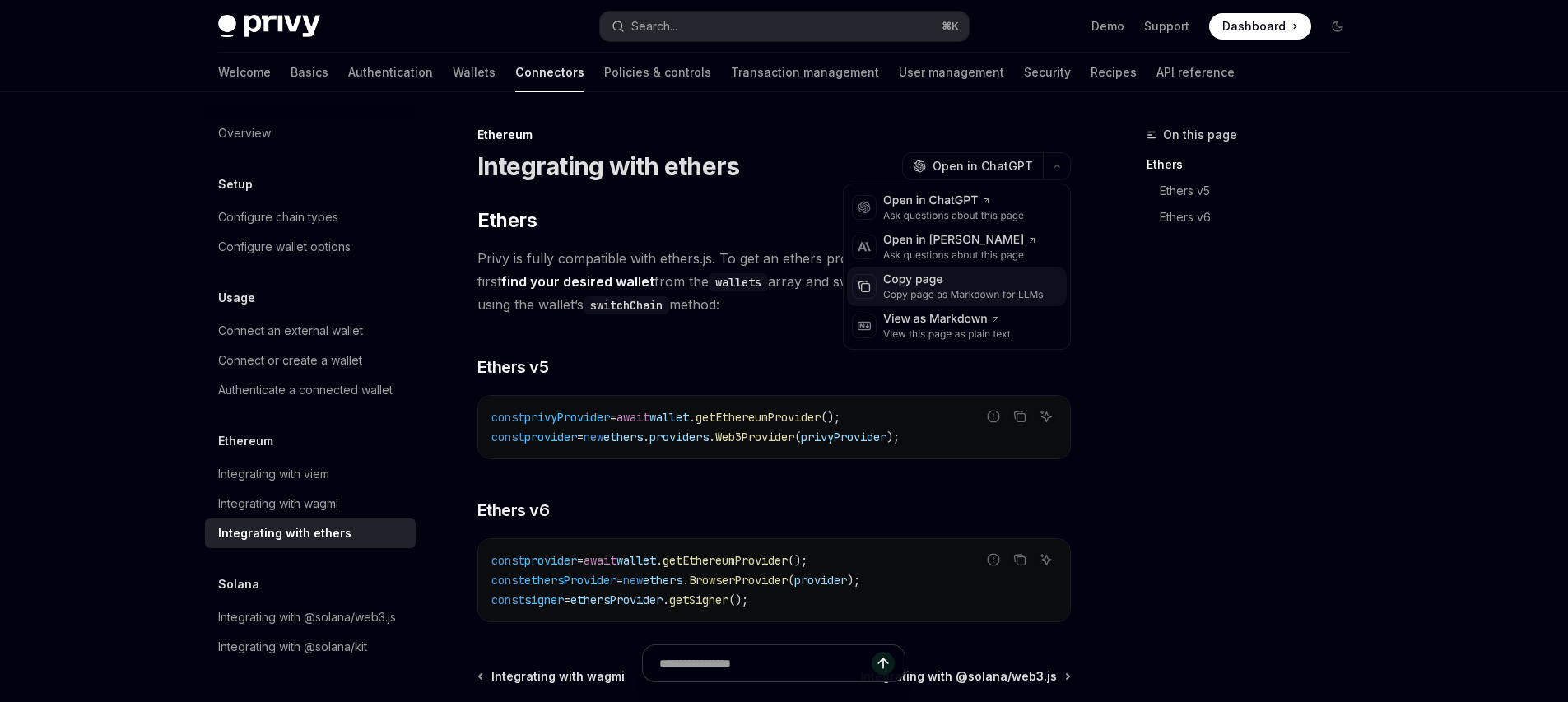
click at [927, 283] on div "Copy page" at bounding box center [964, 280] width 161 height 17
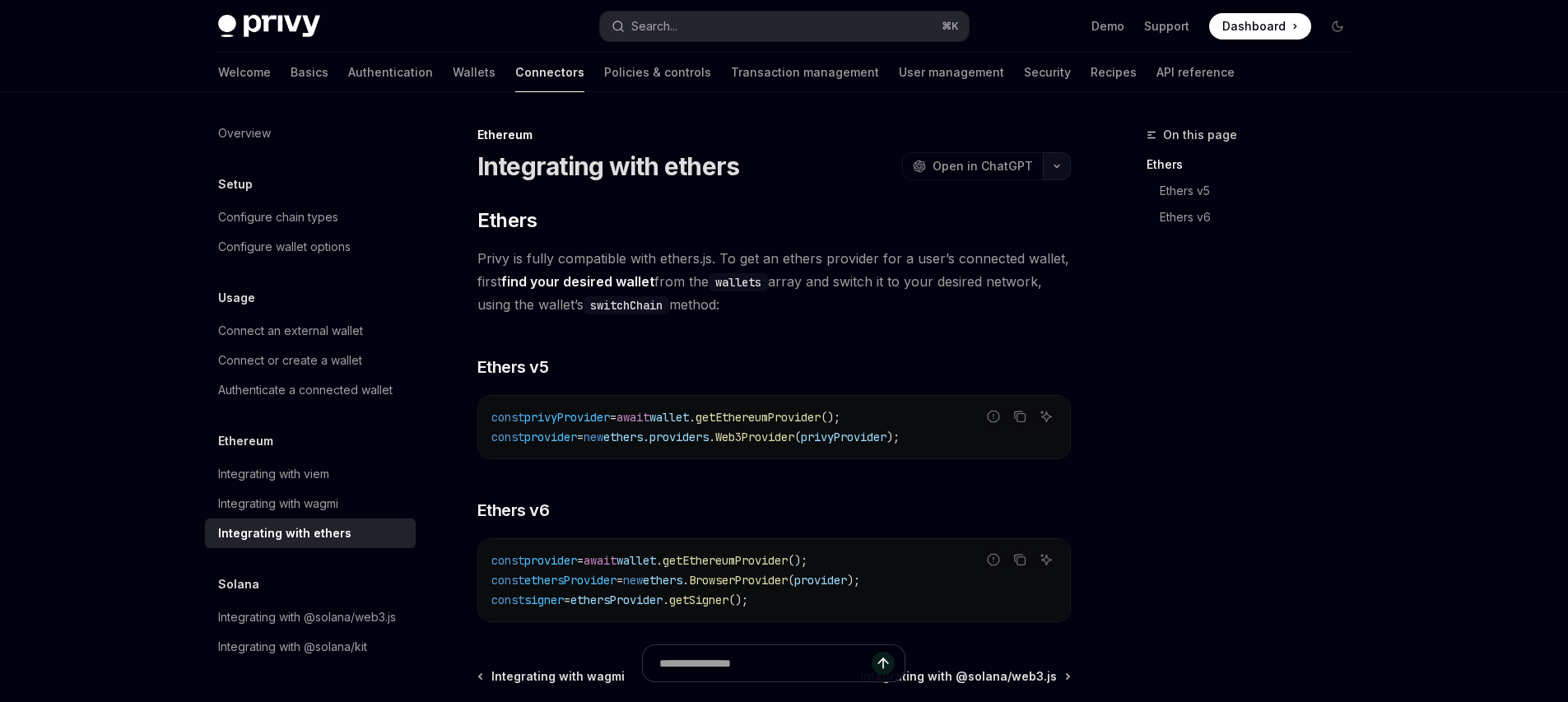
click at [1057, 165] on icon "button" at bounding box center [1057, 166] width 5 height 3
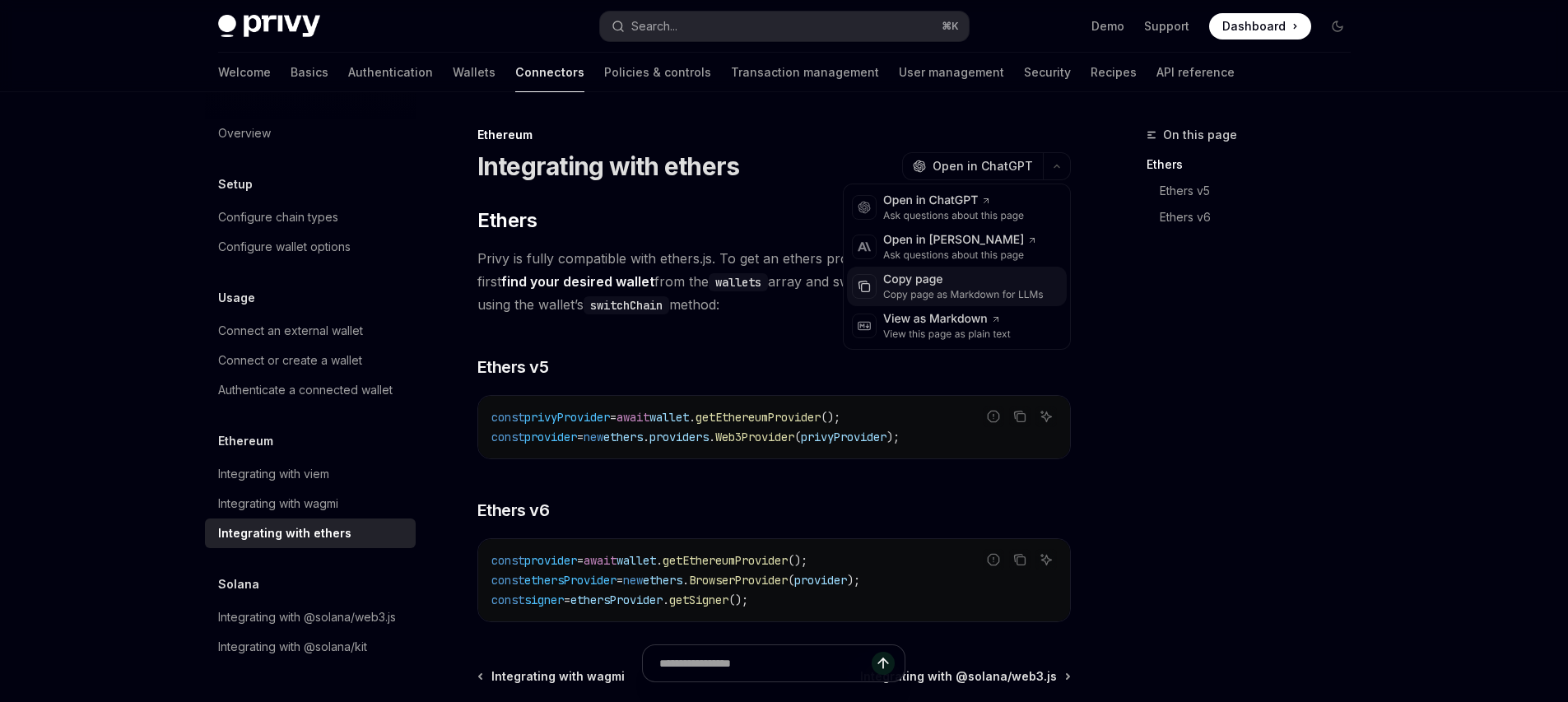
click at [953, 298] on div "Copy page as Markdown for LLMs" at bounding box center [964, 294] width 161 height 13
click at [1050, 176] on button "button" at bounding box center [1057, 166] width 28 height 28
click at [966, 299] on div "Copy page as Markdown for LLMs" at bounding box center [964, 294] width 161 height 13
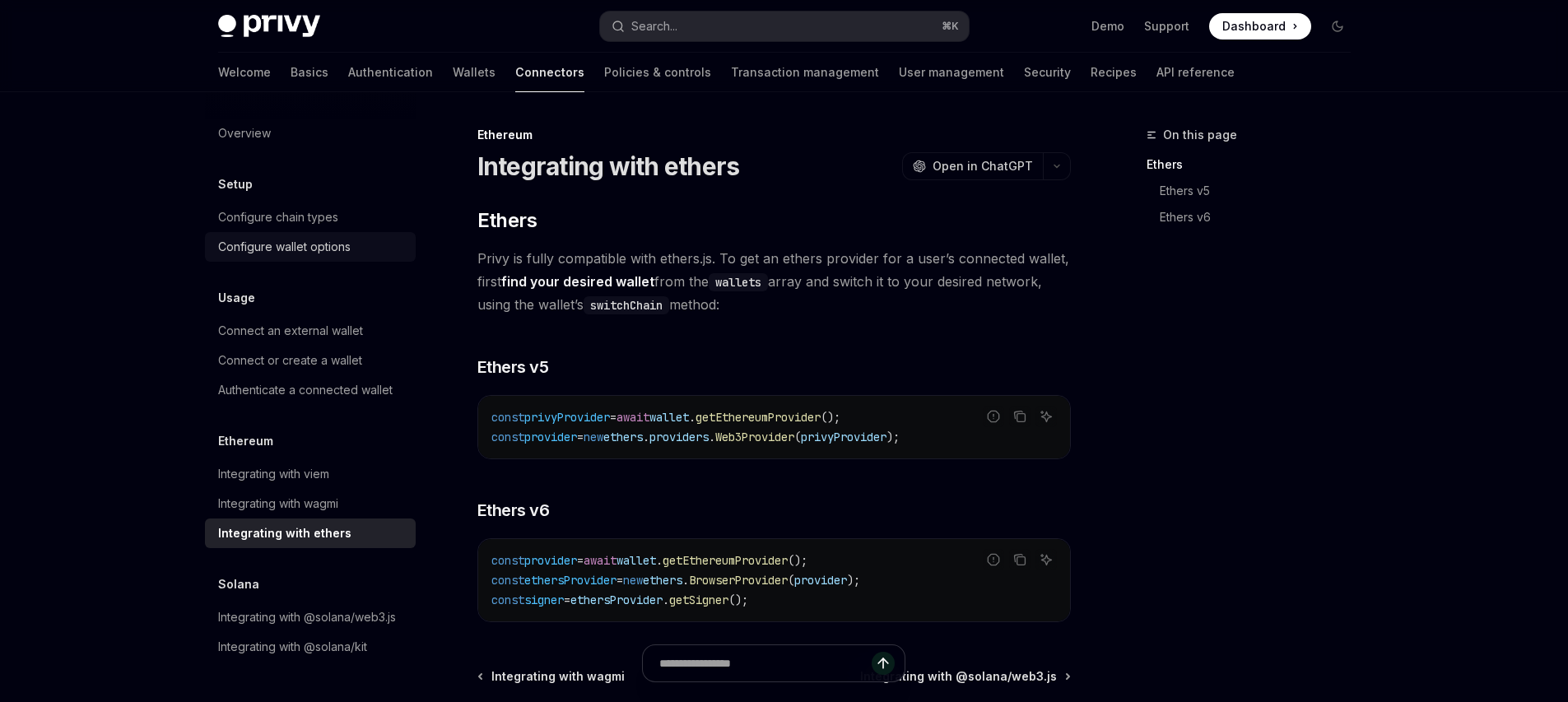
click at [282, 245] on div "Configure wallet options" at bounding box center [284, 247] width 133 height 20
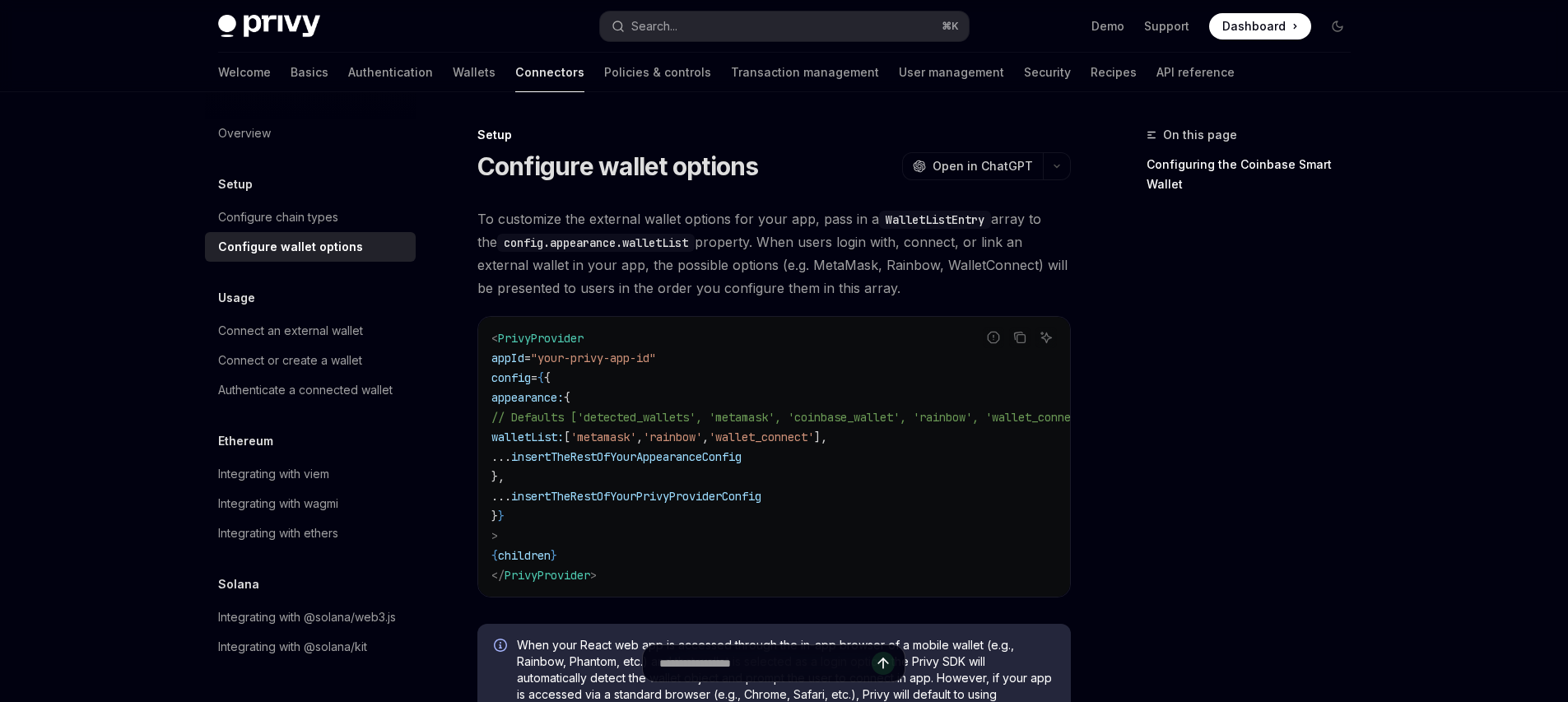
type textarea "*"
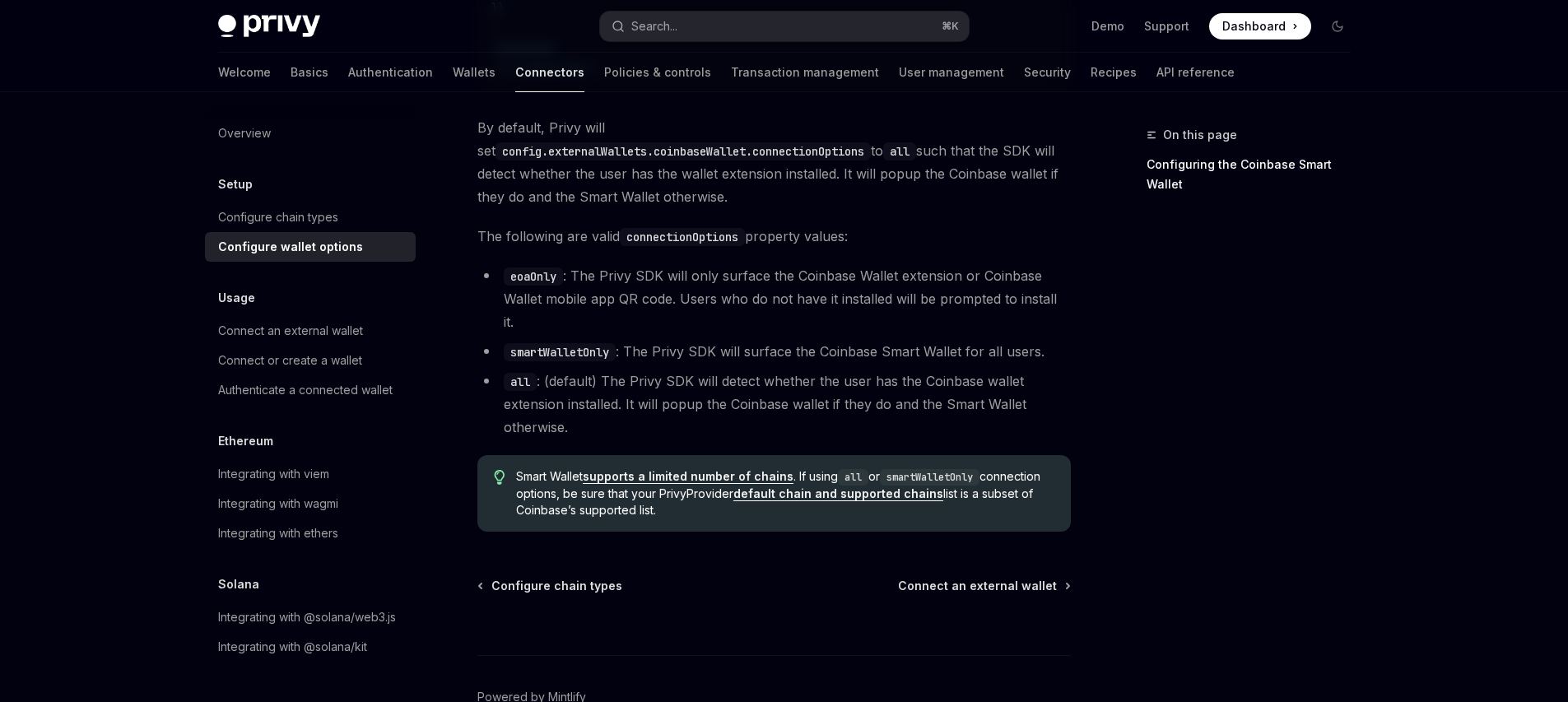
scroll to position [2433, 0]
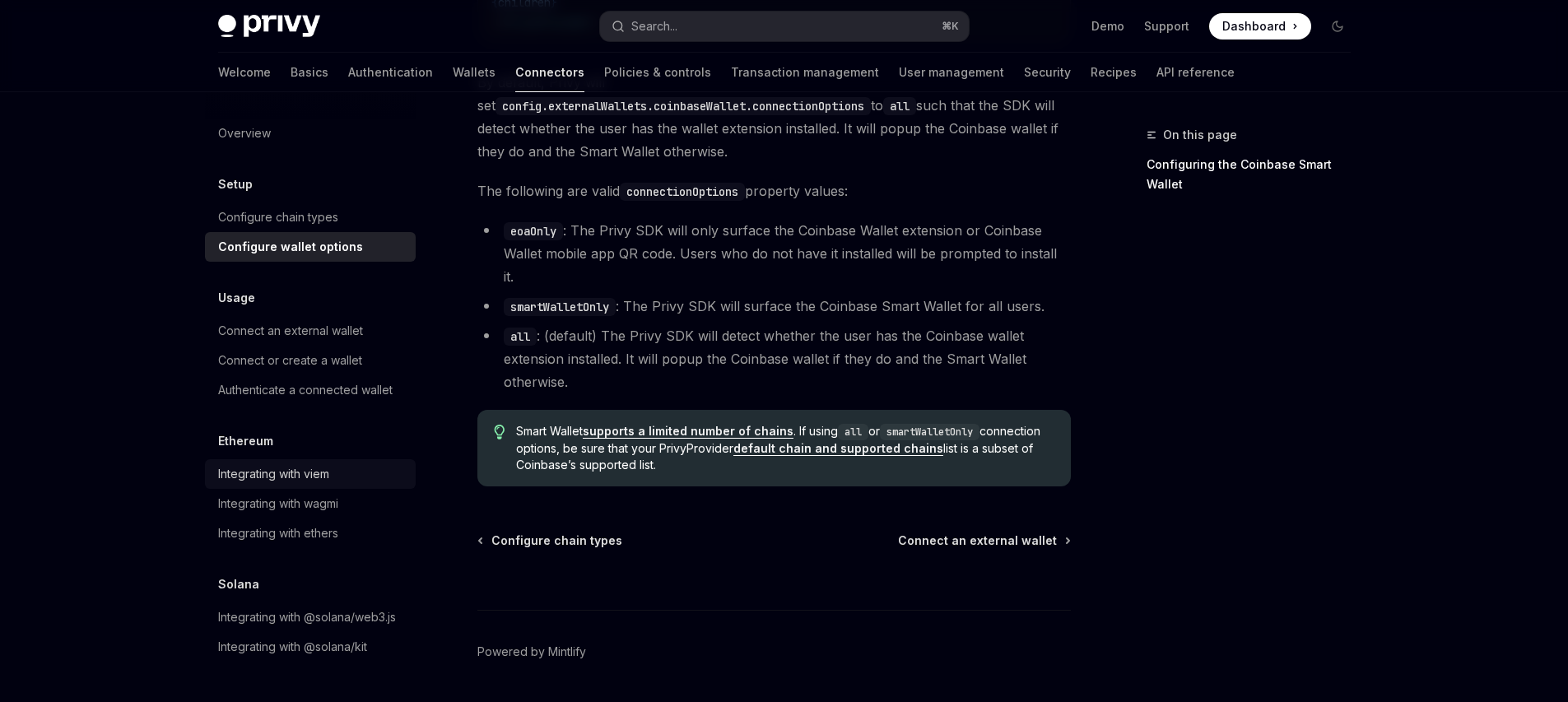
click at [300, 480] on div "Integrating with viem" at bounding box center [273, 474] width 111 height 20
click at [314, 523] on link "Integrating with ethers" at bounding box center [309, 534] width 210 height 30
click at [316, 526] on div "Integrating with ethers" at bounding box center [278, 533] width 121 height 20
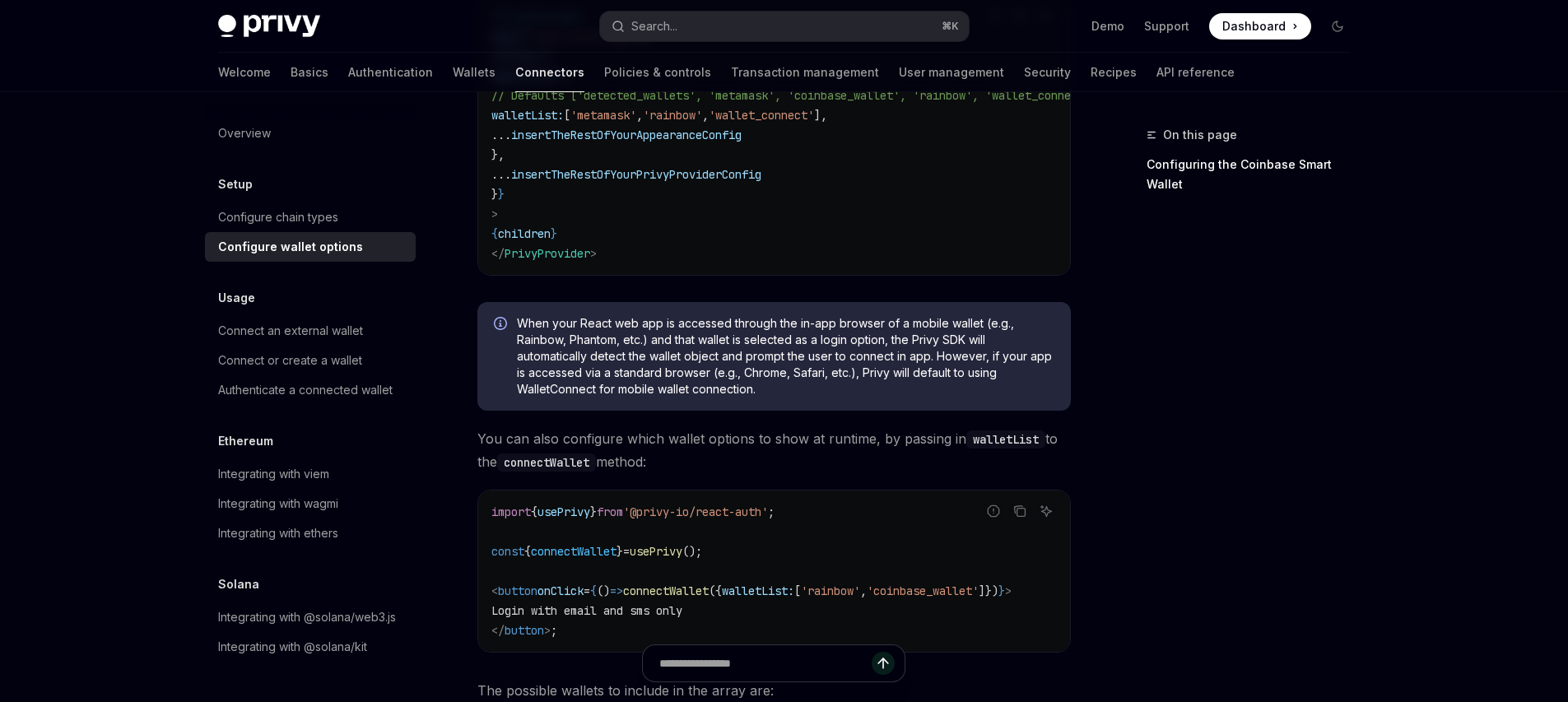
scroll to position [34, 0]
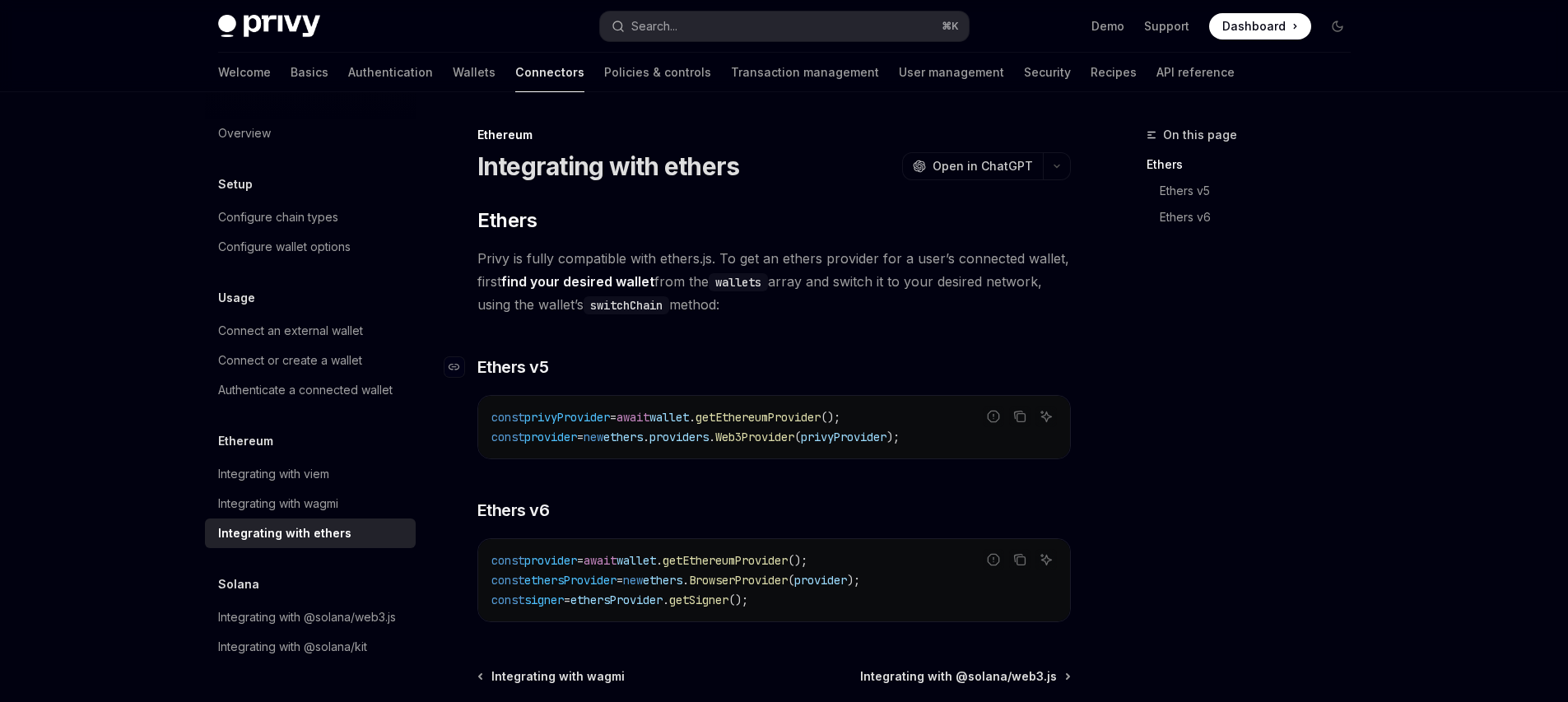
scroll to position [186, 0]
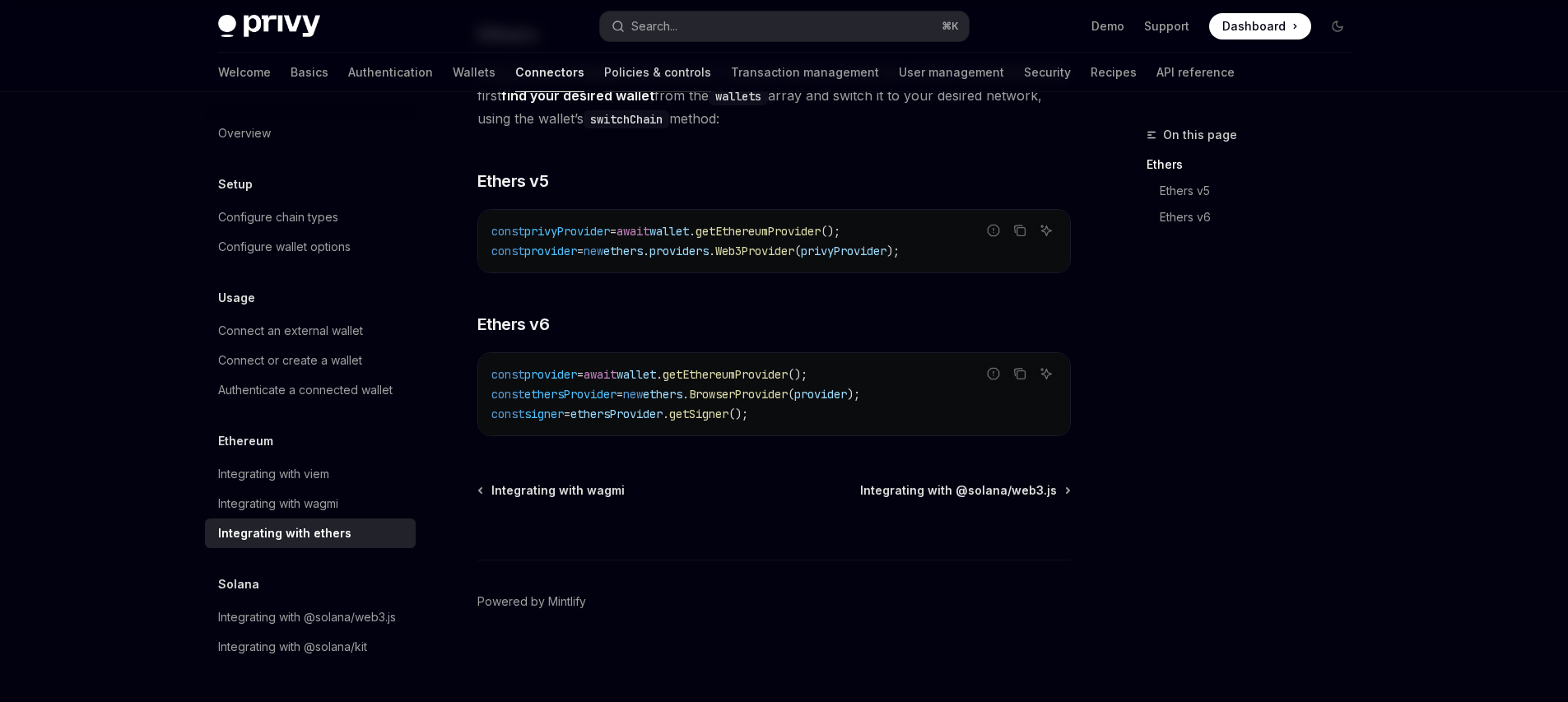
click at [604, 81] on link "Policies & controls" at bounding box center [657, 72] width 107 height 39
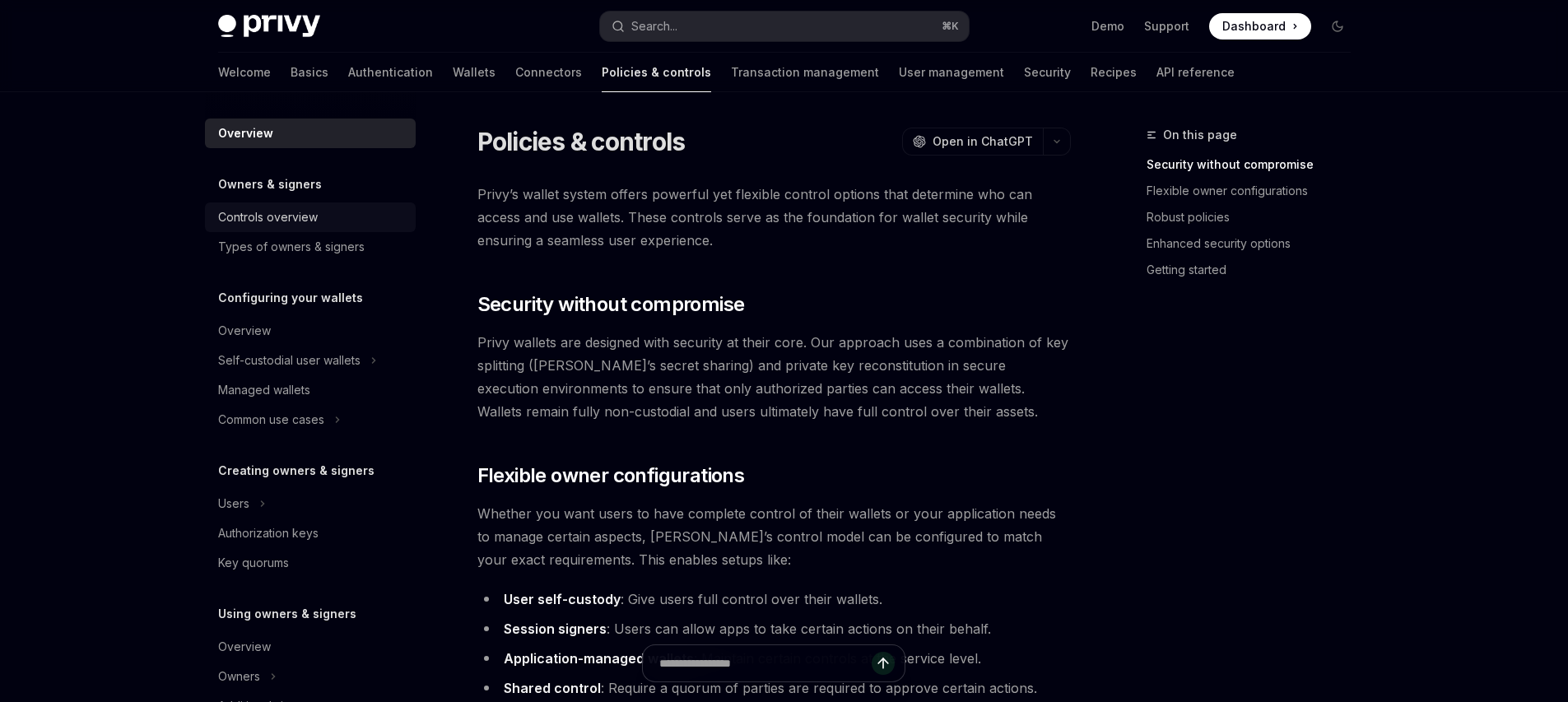
click at [336, 208] on div "Controls overview" at bounding box center [311, 217] width 188 height 20
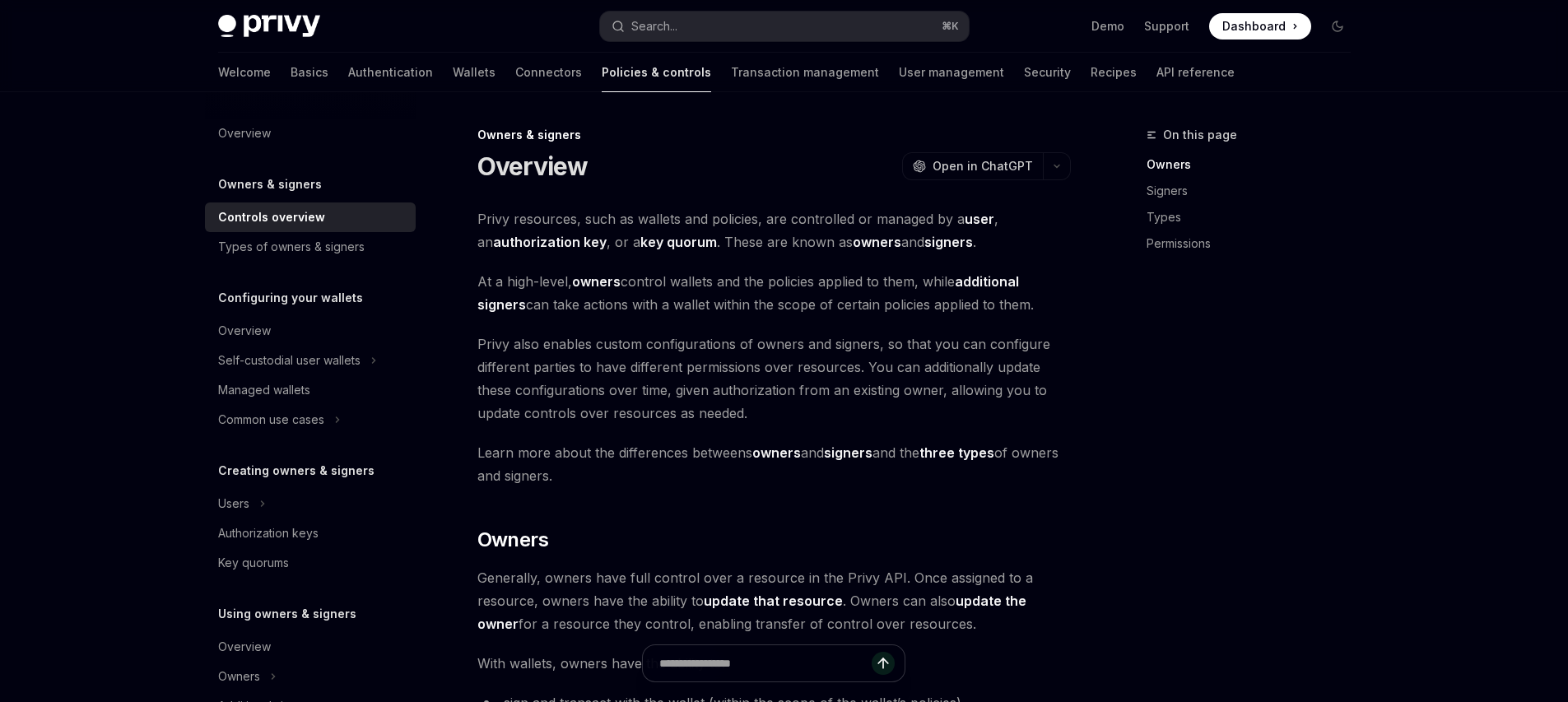
drag, startPoint x: 491, startPoint y: 196, endPoint x: 724, endPoint y: 473, distance: 362.0
click at [724, 473] on span "Learn more about the differences betweens owners and signers and the three type…" at bounding box center [774, 464] width 594 height 46
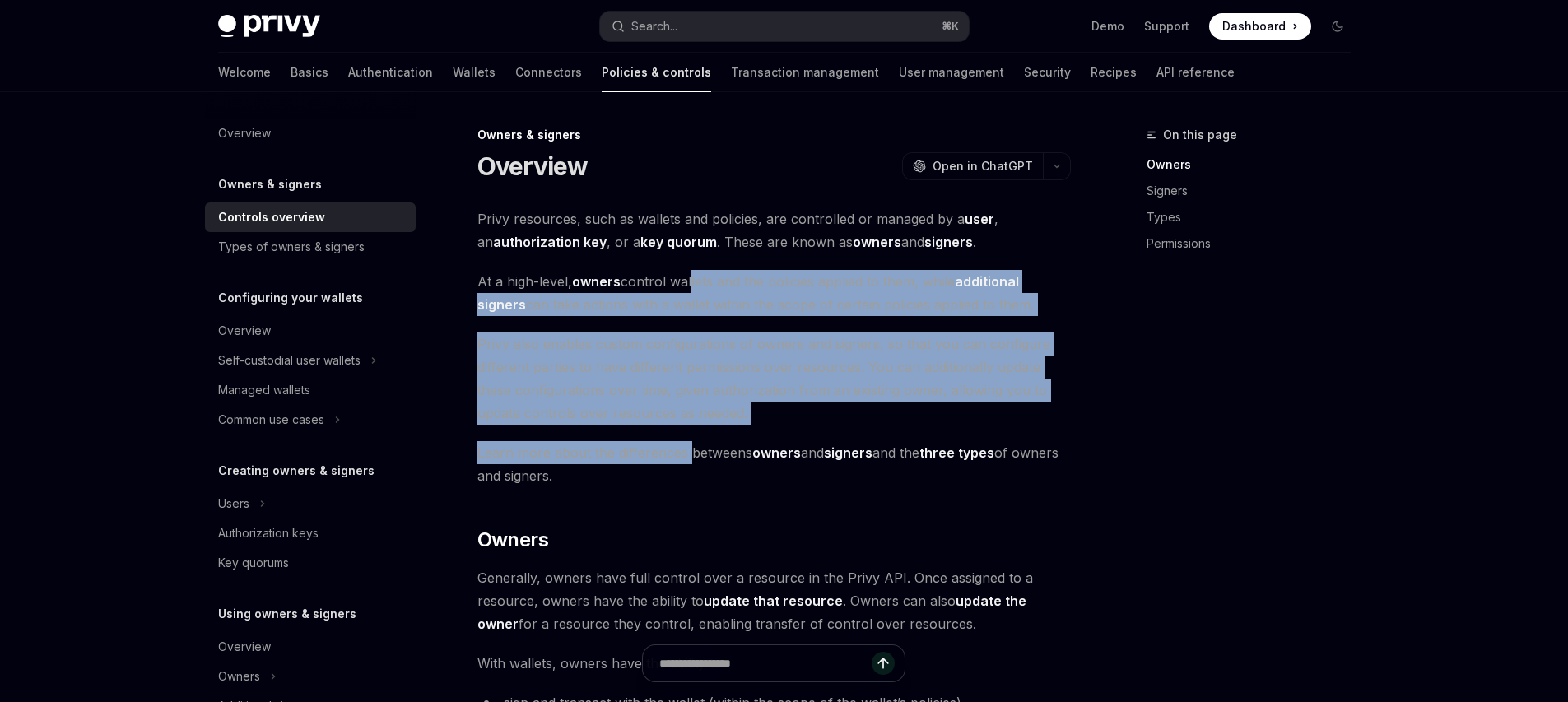
drag, startPoint x: 690, startPoint y: 459, endPoint x: 690, endPoint y: 293, distance: 166.0
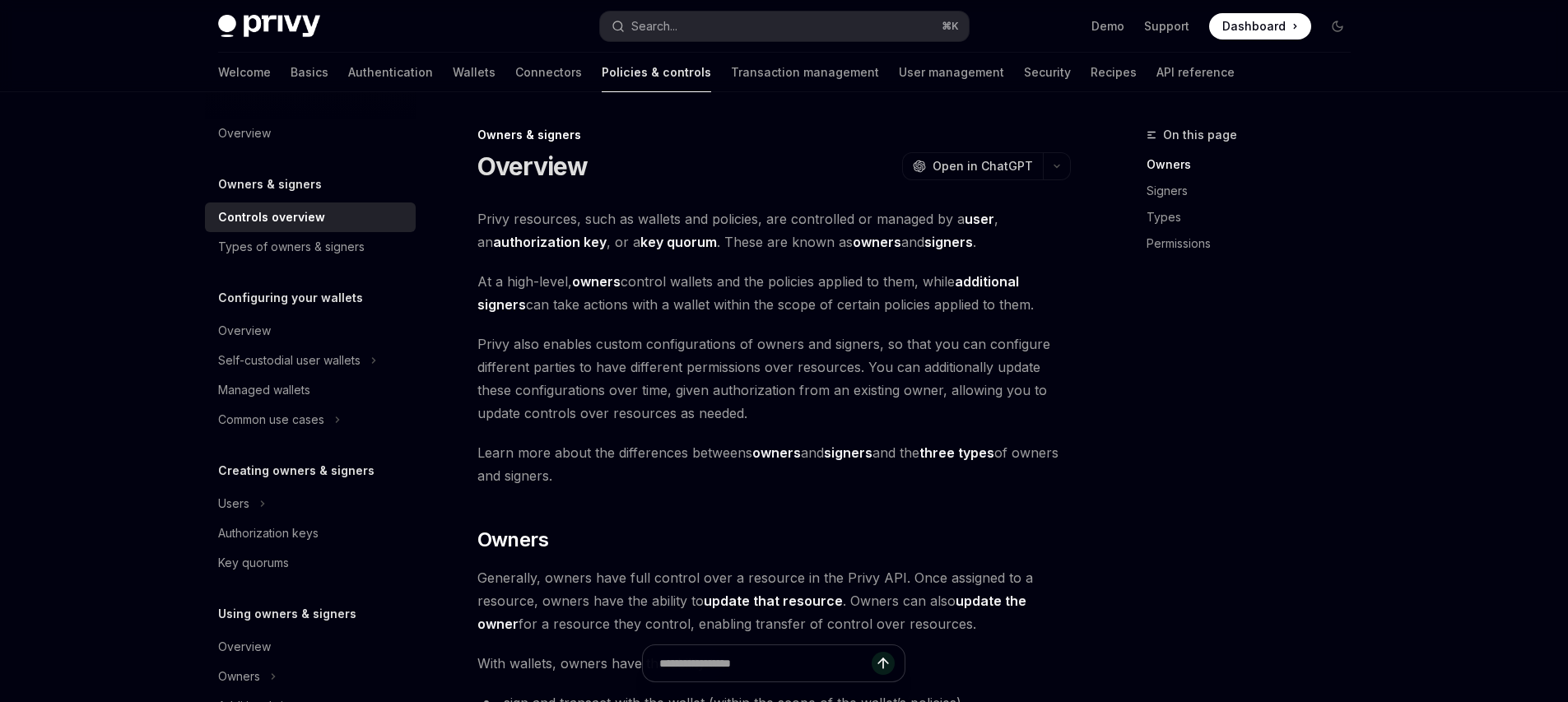
click at [284, 250] on div "Types of owners & signers" at bounding box center [291, 247] width 147 height 20
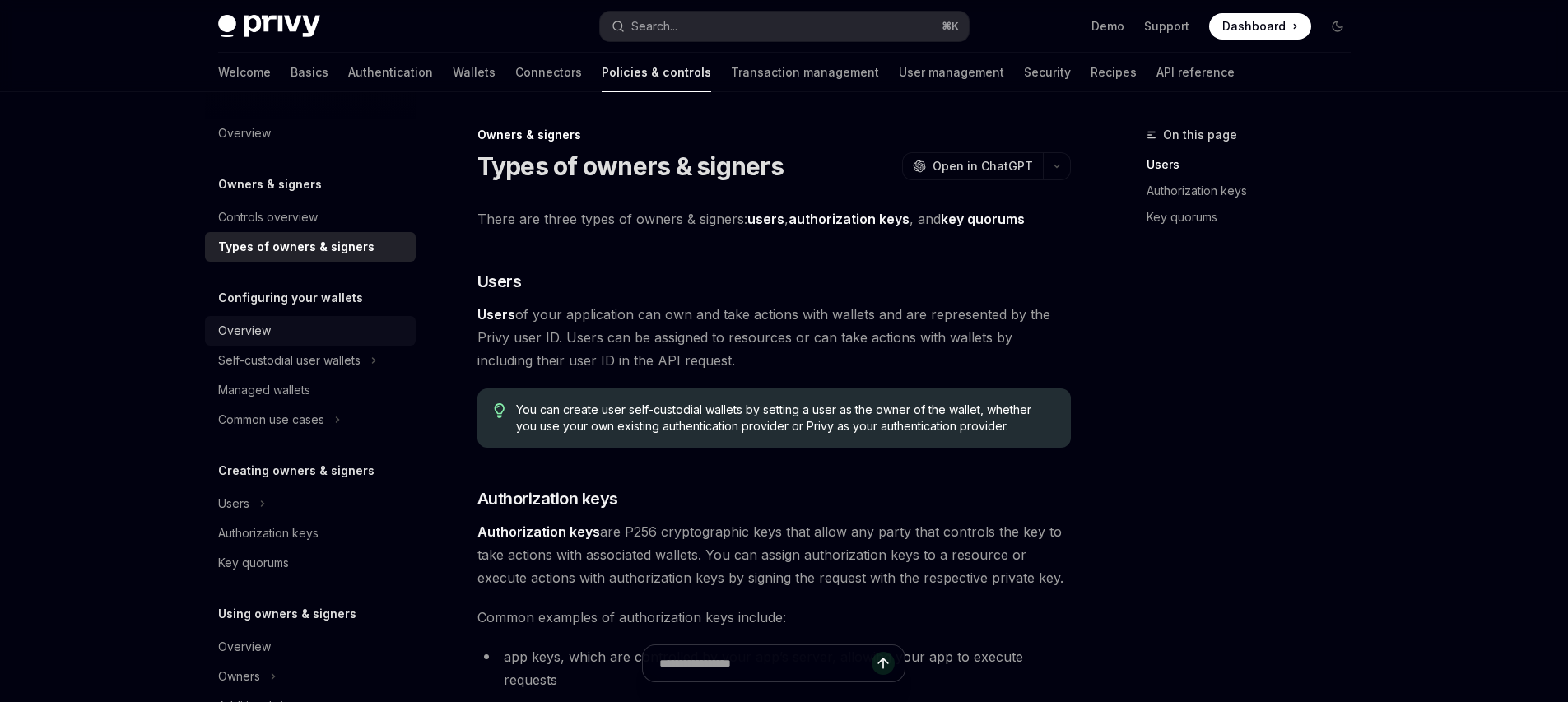
click at [285, 329] on div "Overview" at bounding box center [311, 330] width 188 height 20
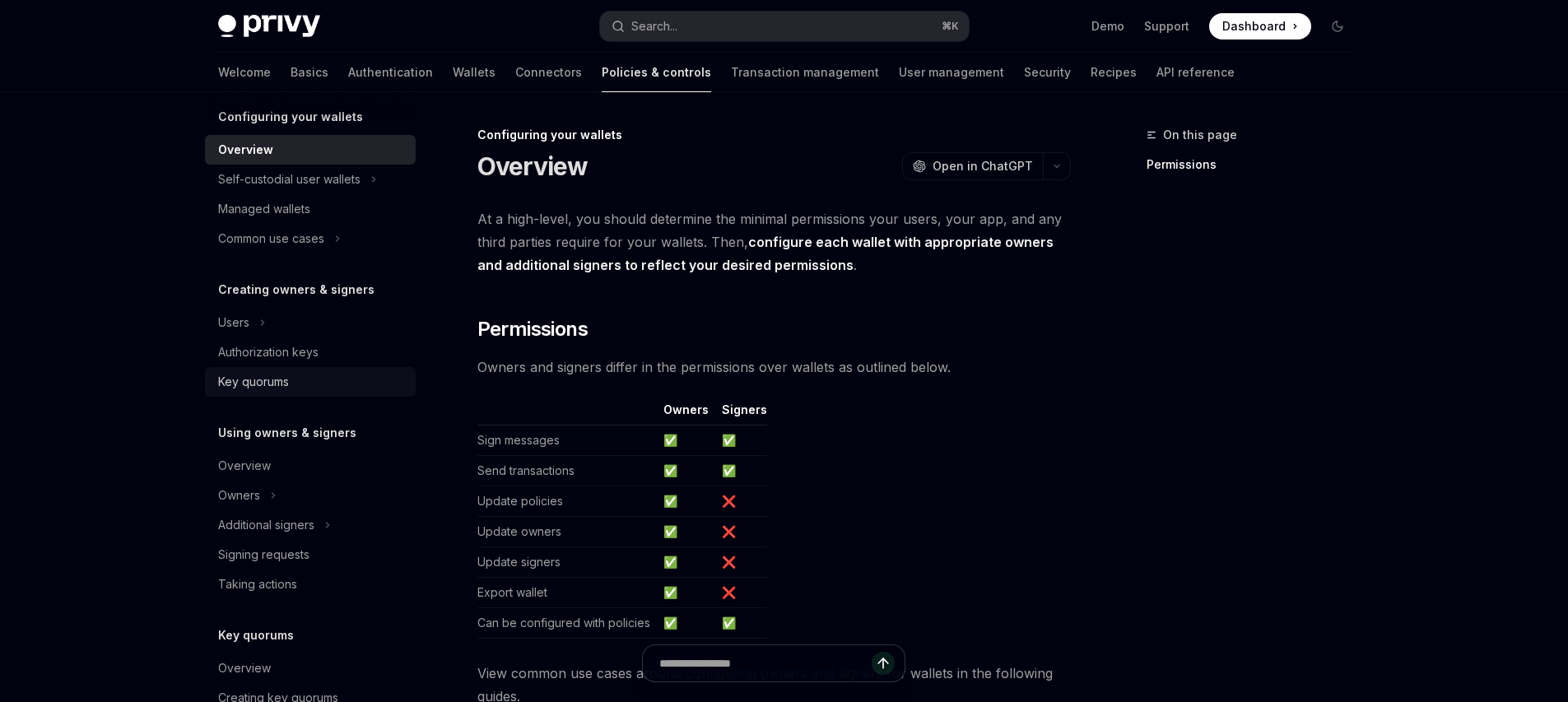
scroll to position [192, 0]
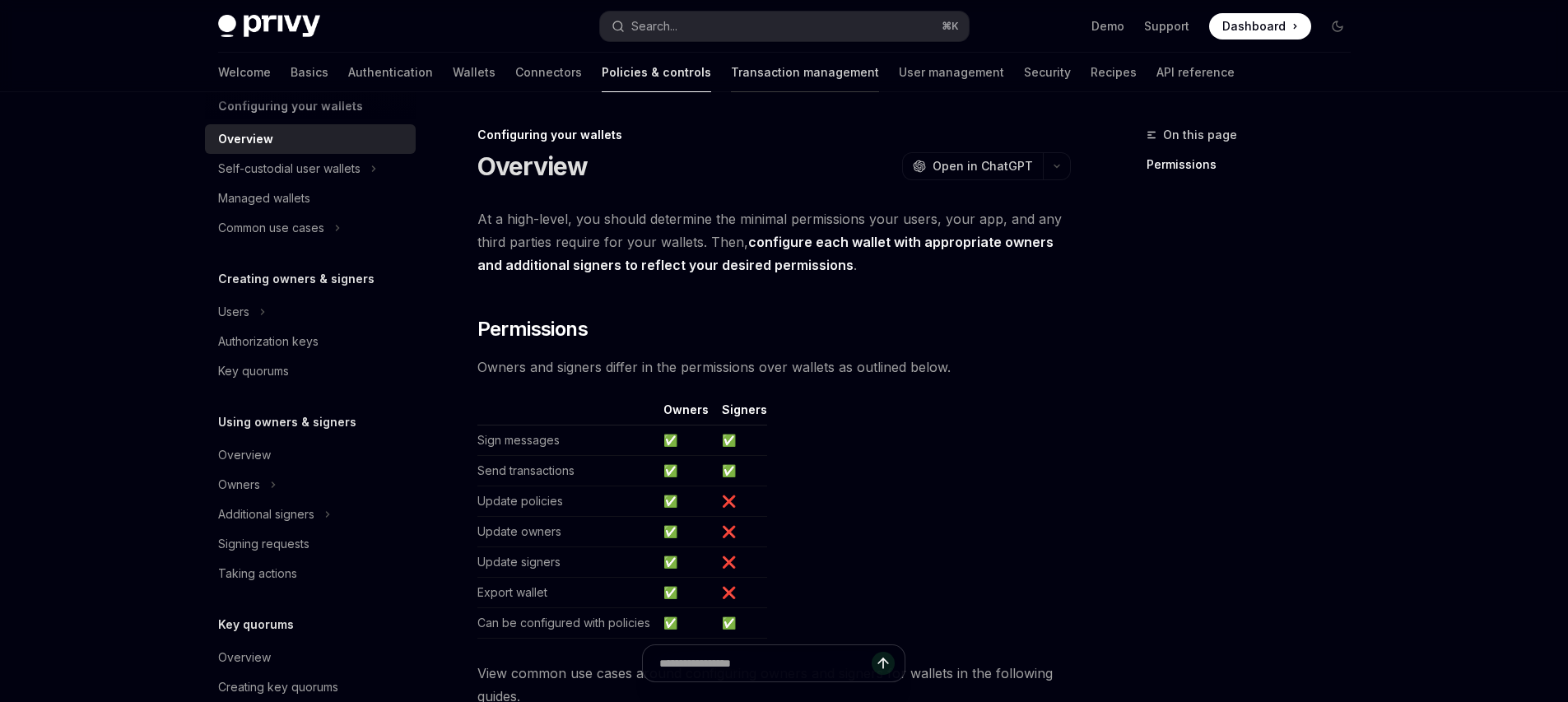
click at [731, 73] on link "Transaction management" at bounding box center [805, 72] width 148 height 39
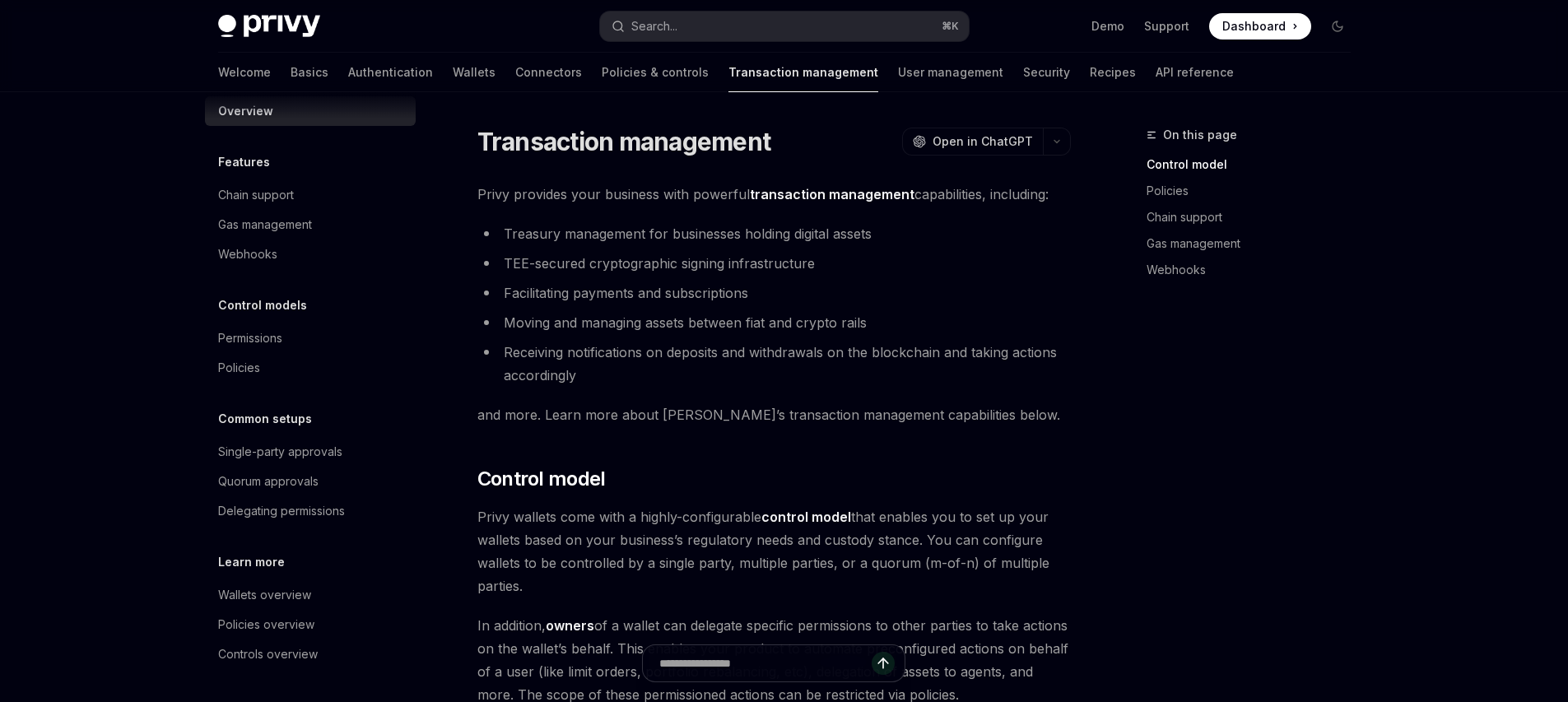
scroll to position [22, 0]
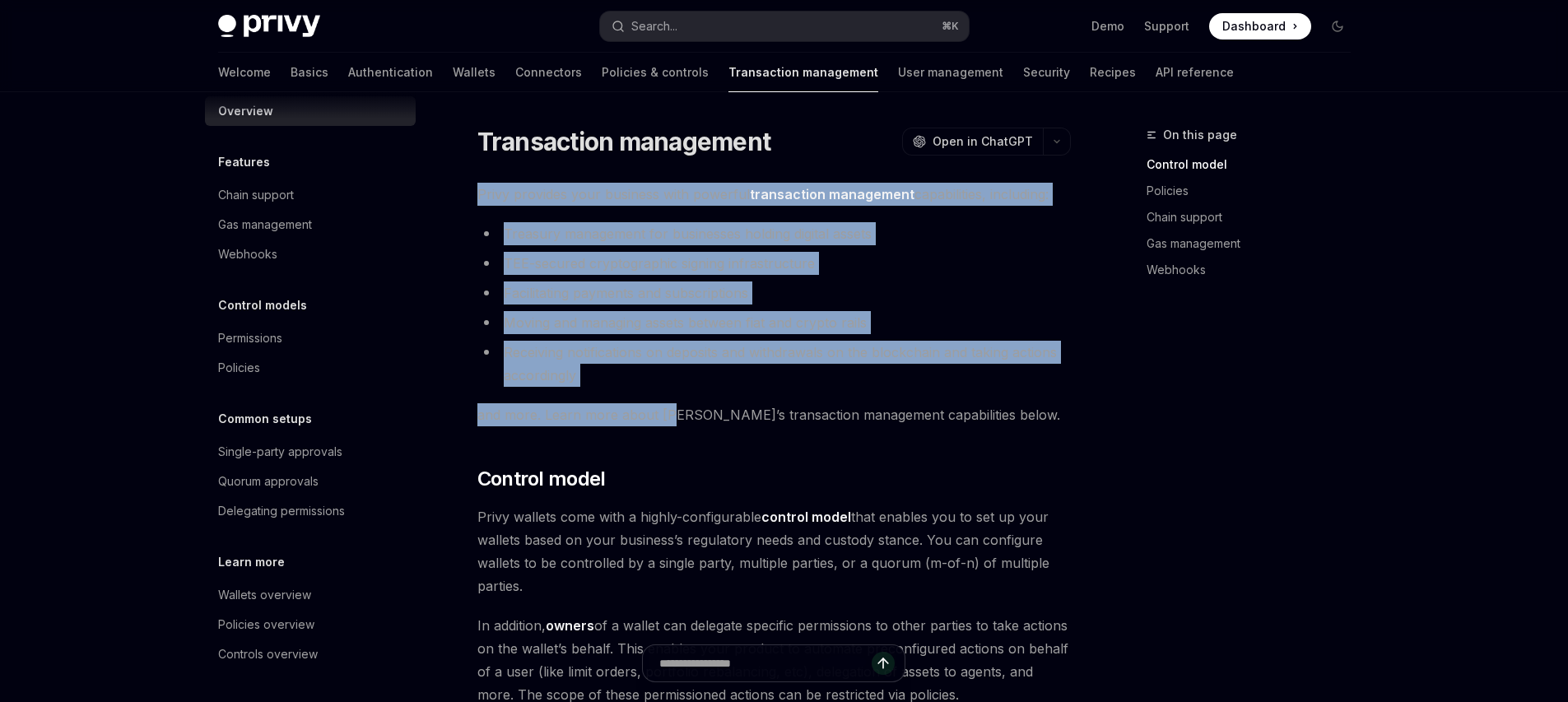
drag, startPoint x: 473, startPoint y: 163, endPoint x: 678, endPoint y: 428, distance: 335.0
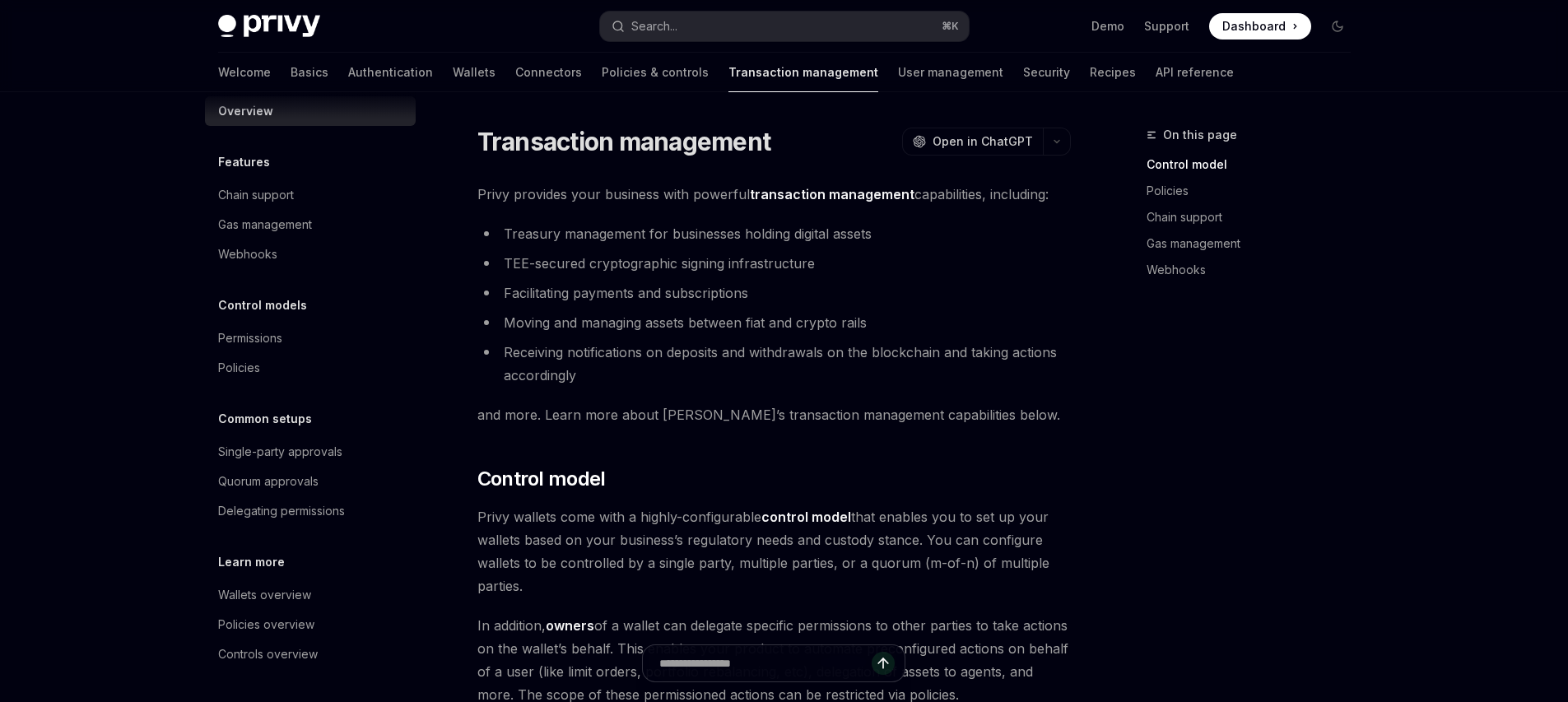
drag, startPoint x: 678, startPoint y: 428, endPoint x: 492, endPoint y: 340, distance: 205.8
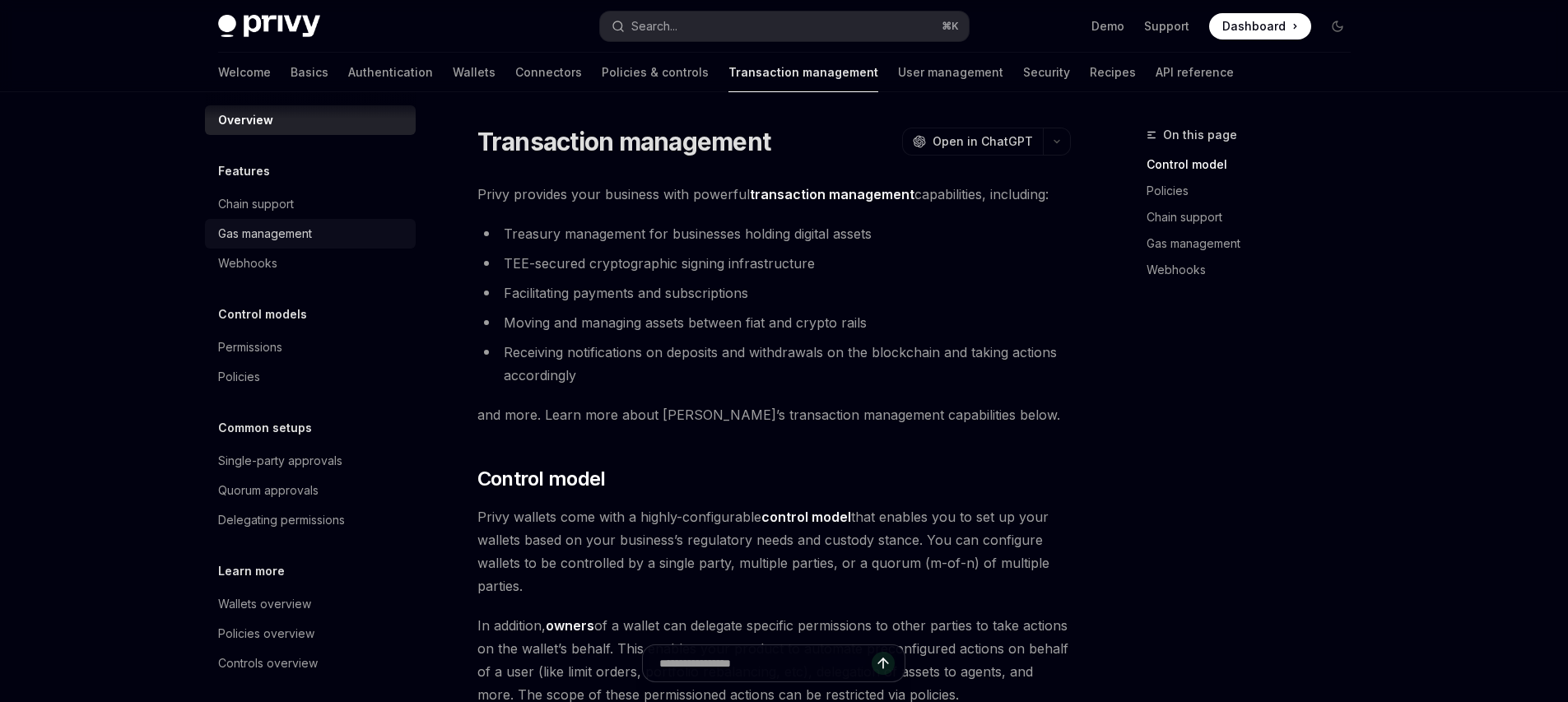
scroll to position [0, 0]
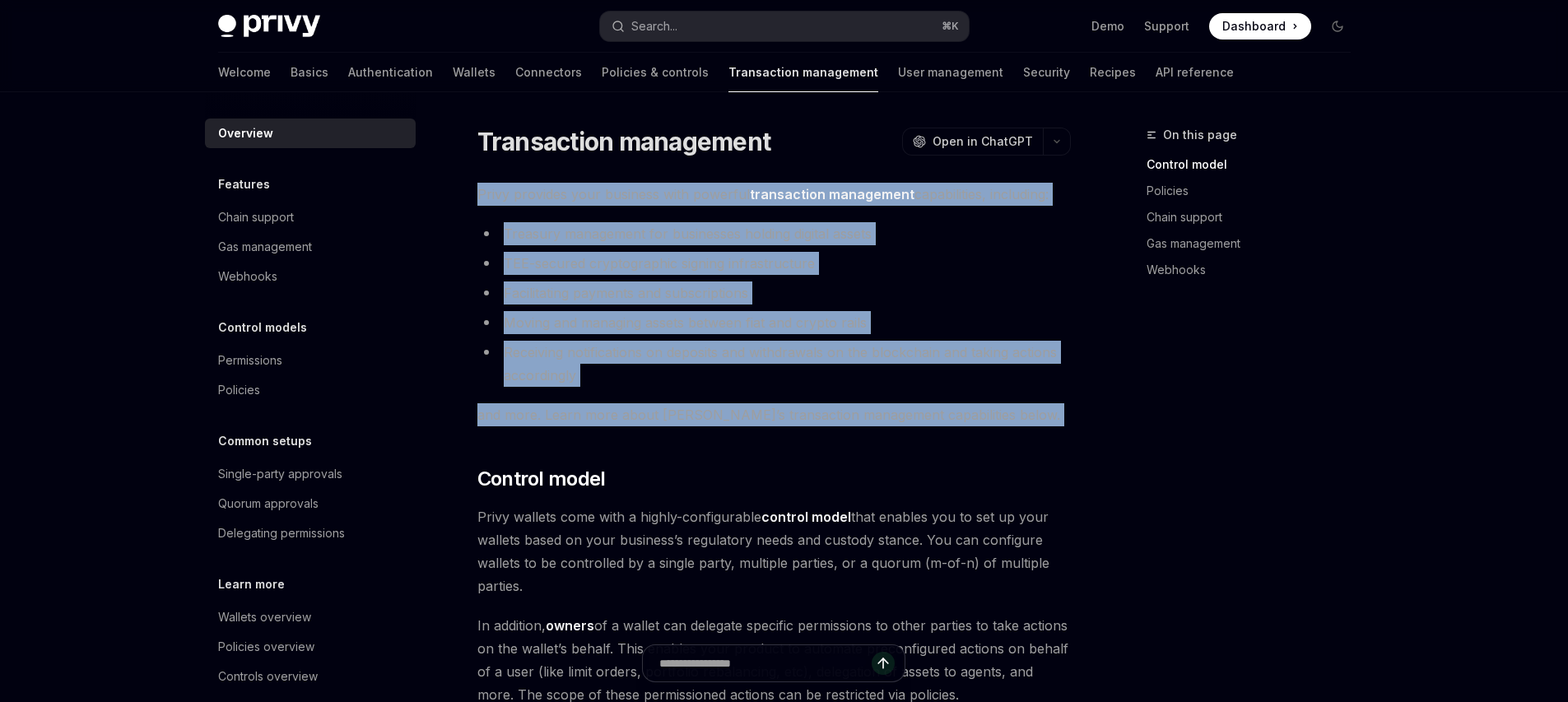
drag, startPoint x: 481, startPoint y: 180, endPoint x: 760, endPoint y: 430, distance: 374.6
click at [1063, 148] on button "button" at bounding box center [1057, 141] width 28 height 28
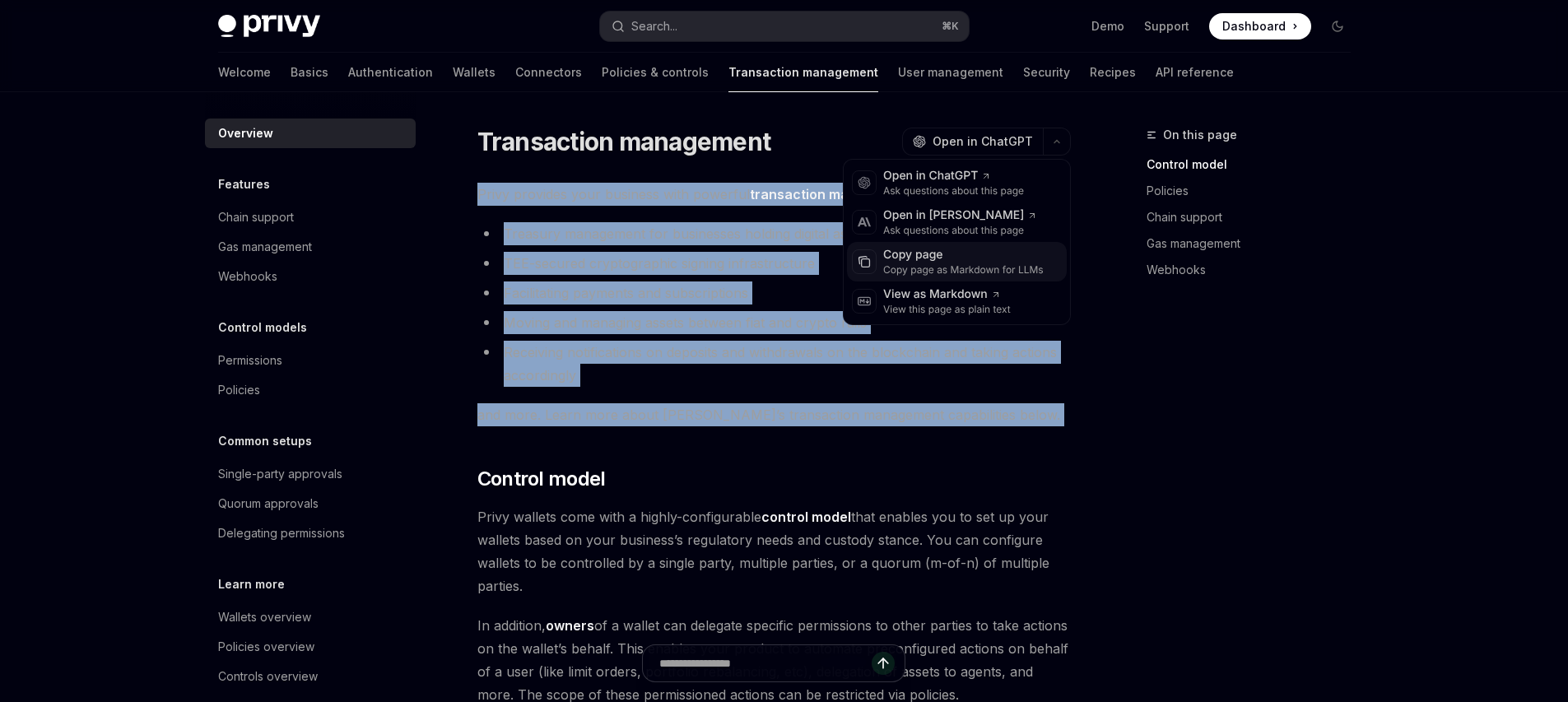
click at [953, 271] on div "Copy page as Markdown for LLMs" at bounding box center [964, 270] width 161 height 13
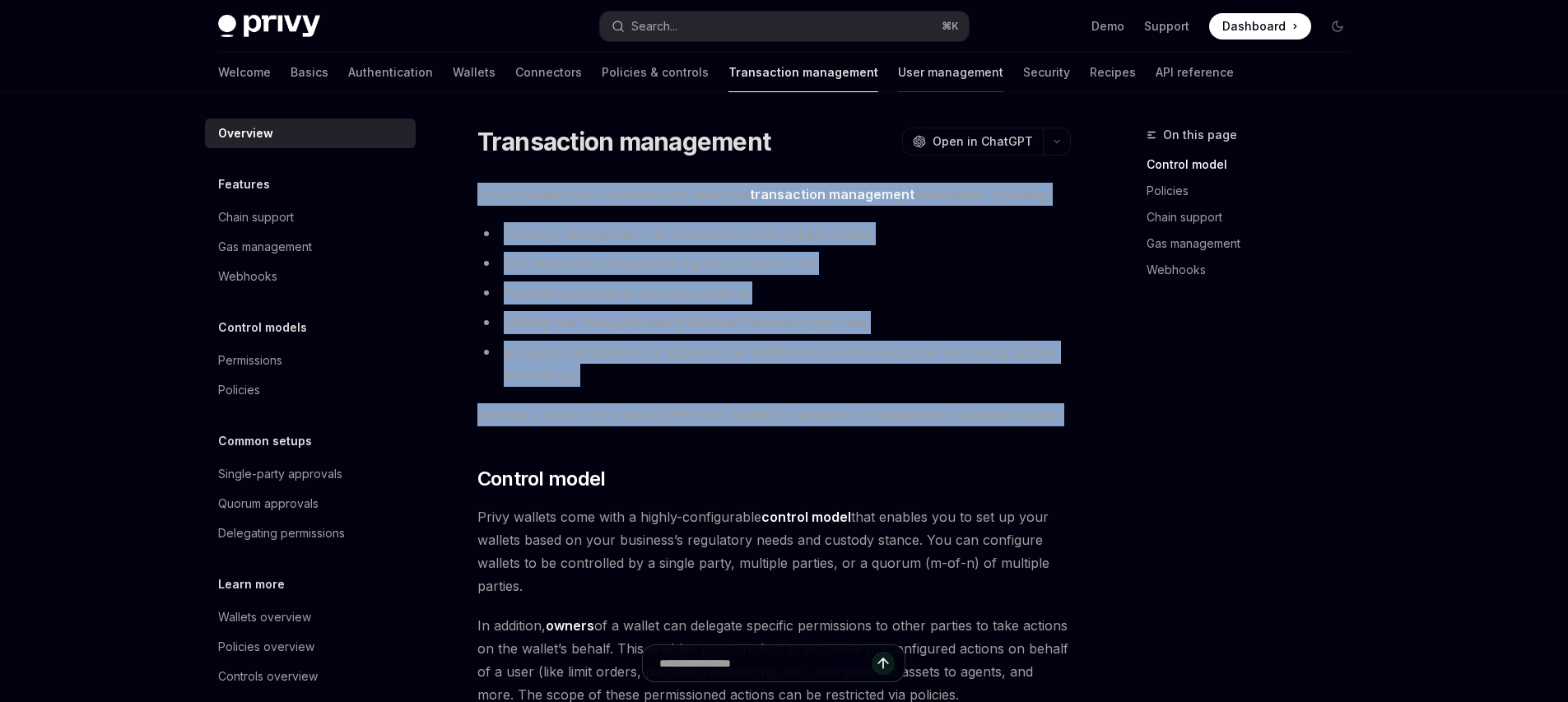
click at [899, 72] on link "User management" at bounding box center [951, 72] width 106 height 39
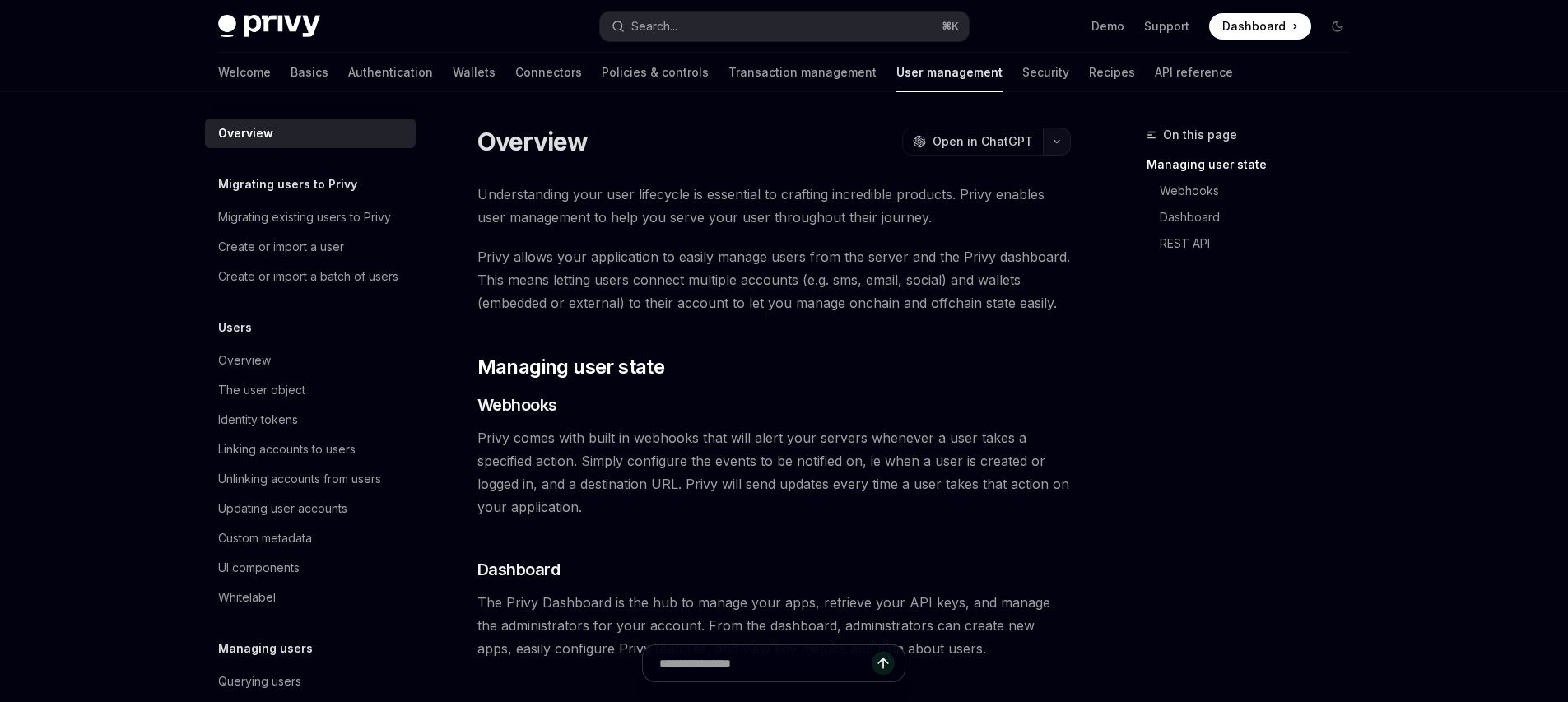
click at [1060, 139] on button "button" at bounding box center [1057, 141] width 28 height 28
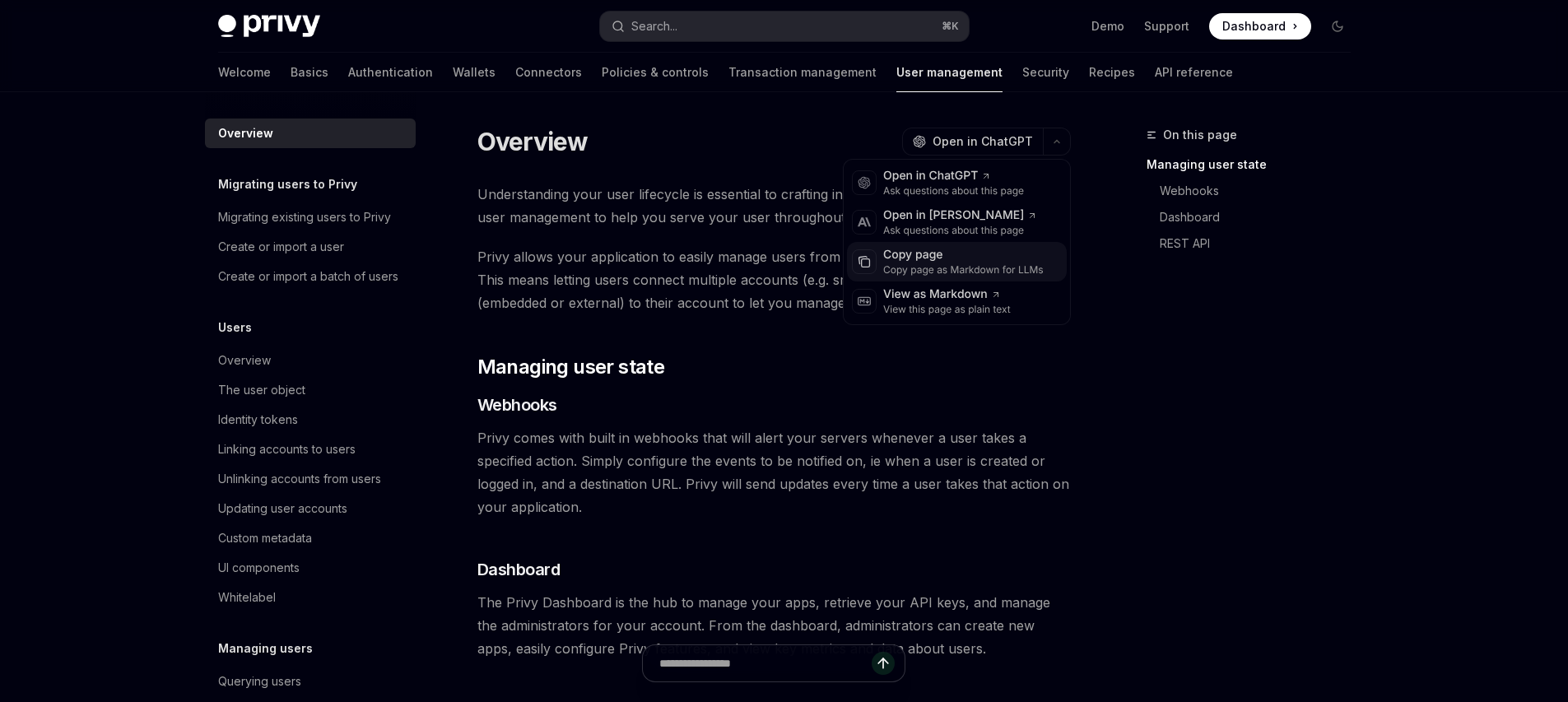
click at [954, 272] on div "Copy page as Markdown for LLMs" at bounding box center [964, 270] width 161 height 13
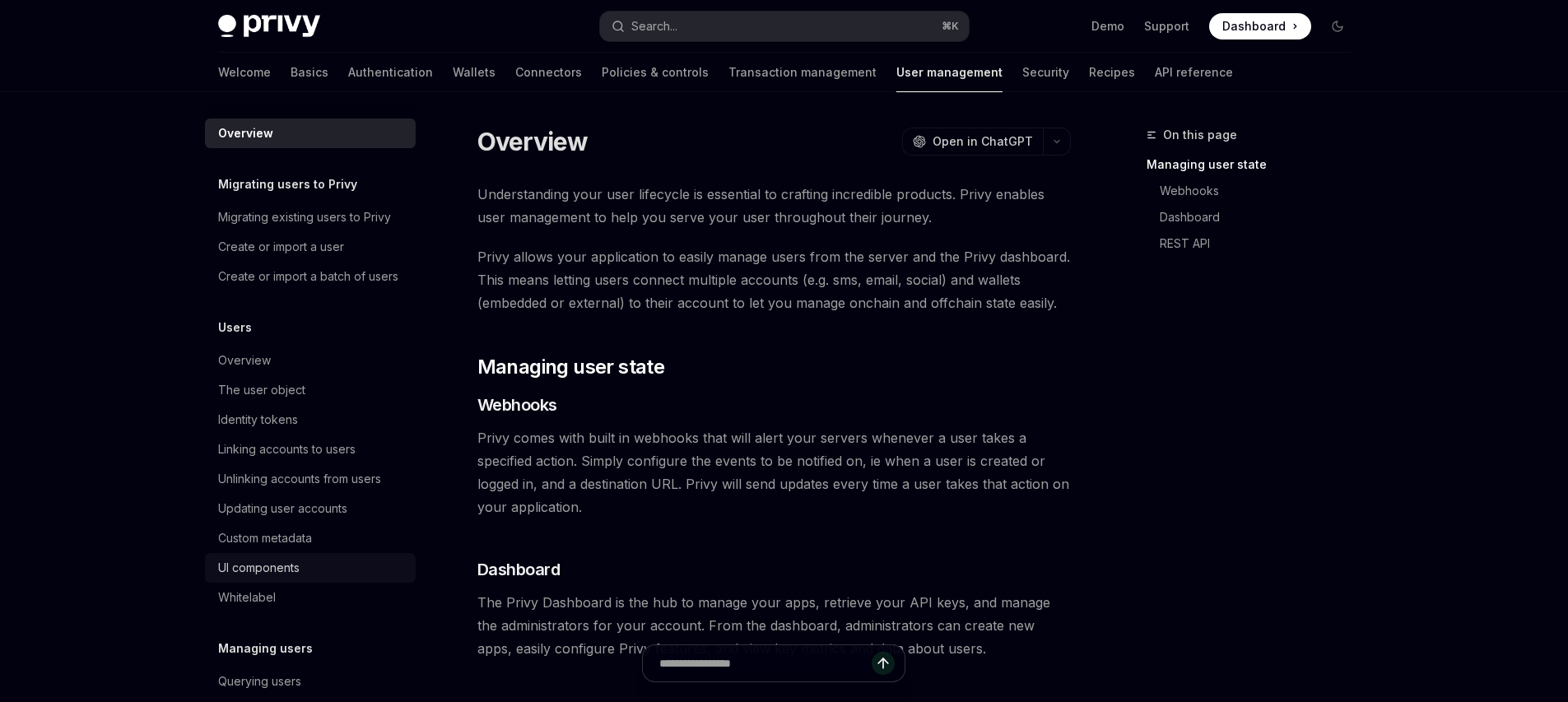
click at [287, 578] on div "UI components" at bounding box center [258, 567] width 81 height 20
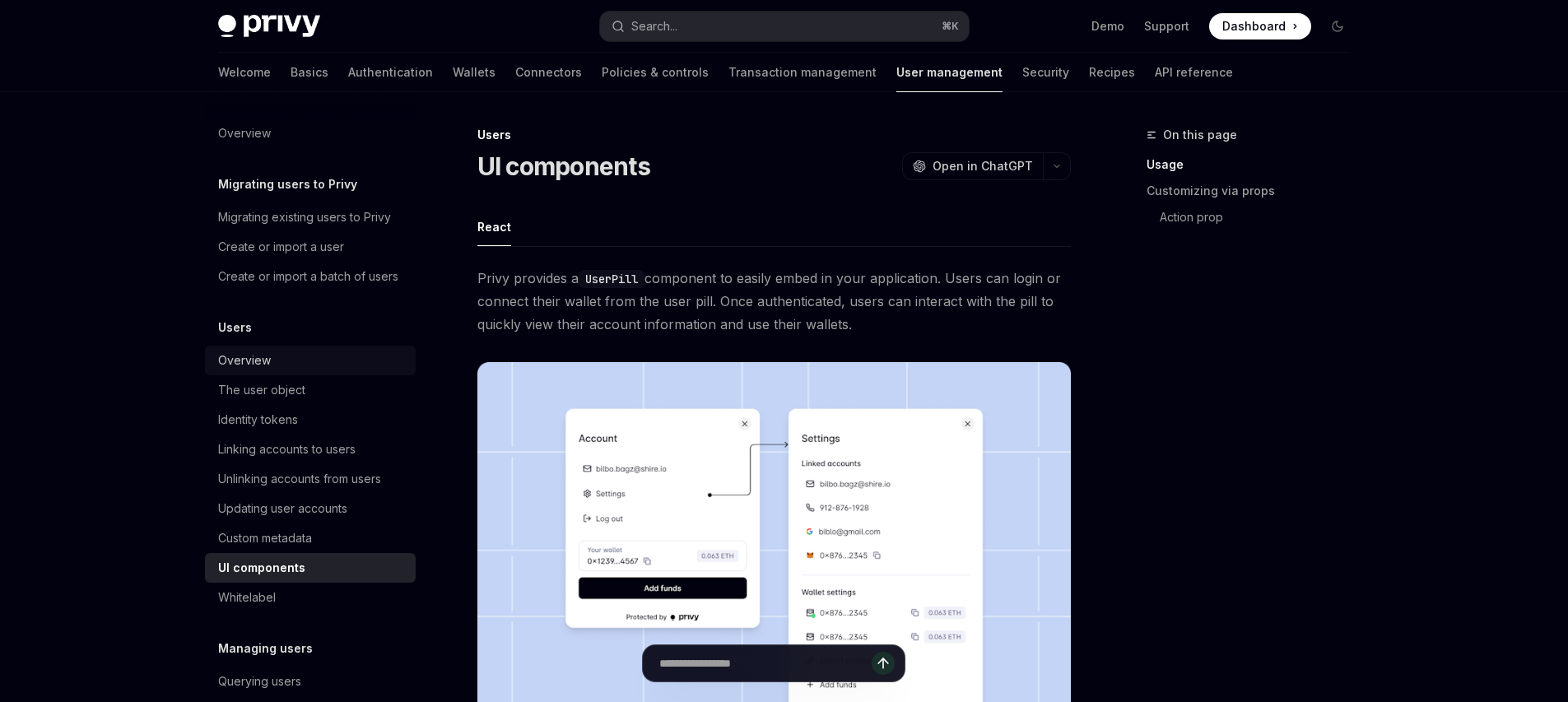
click at [244, 375] on link "Overview" at bounding box center [309, 361] width 210 height 30
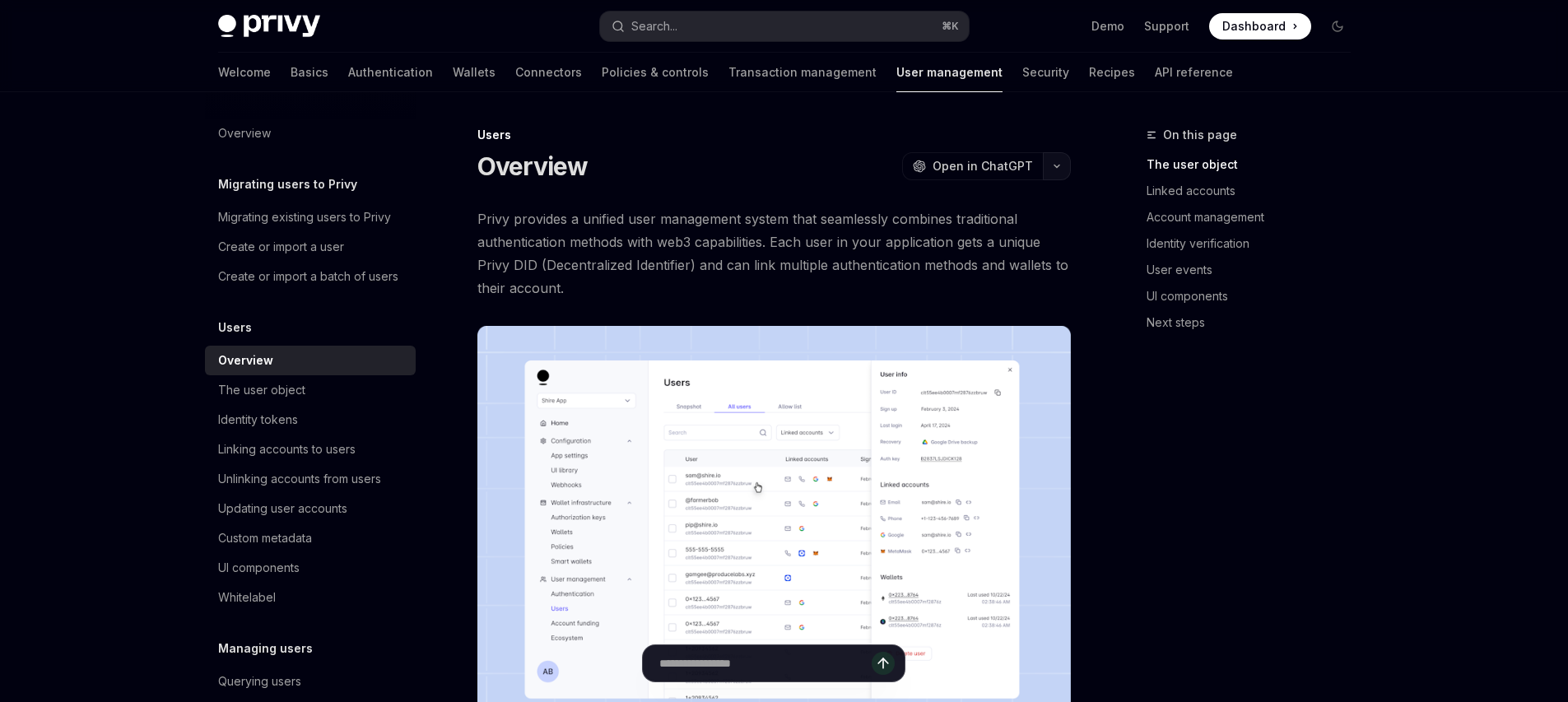
click at [1052, 167] on icon "button" at bounding box center [1057, 165] width 20 height 7
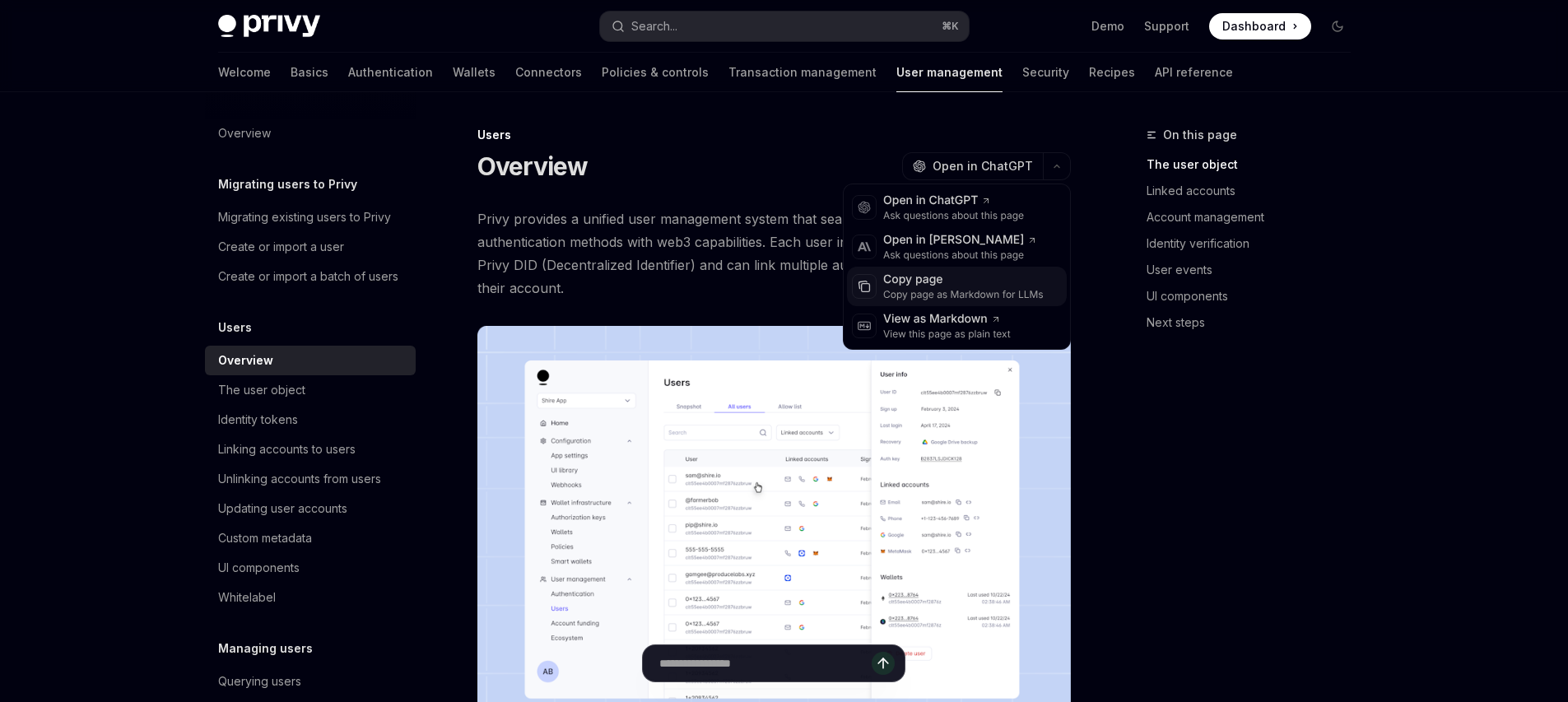
click at [925, 284] on div "Copy page" at bounding box center [964, 280] width 161 height 17
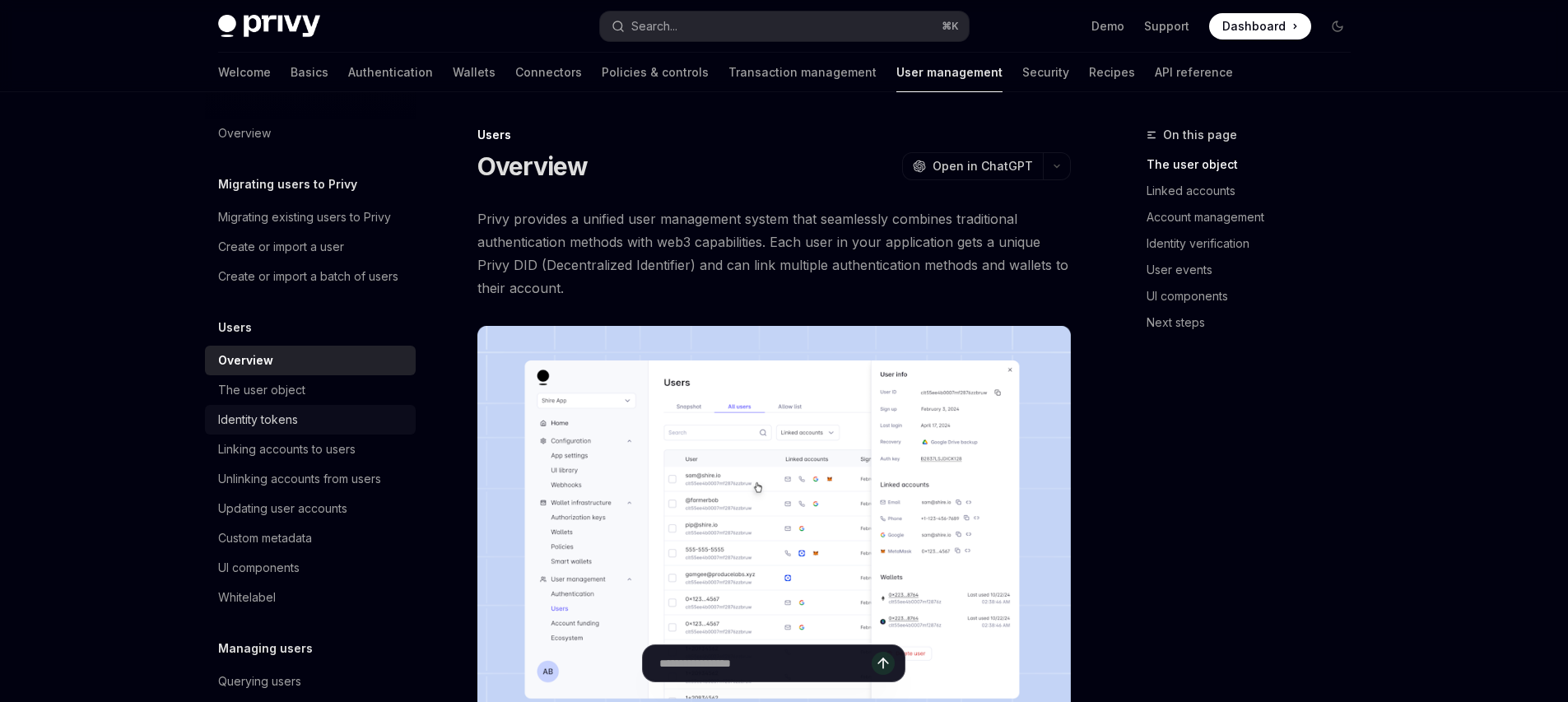
click at [316, 430] on div "Identity tokens" at bounding box center [311, 419] width 188 height 20
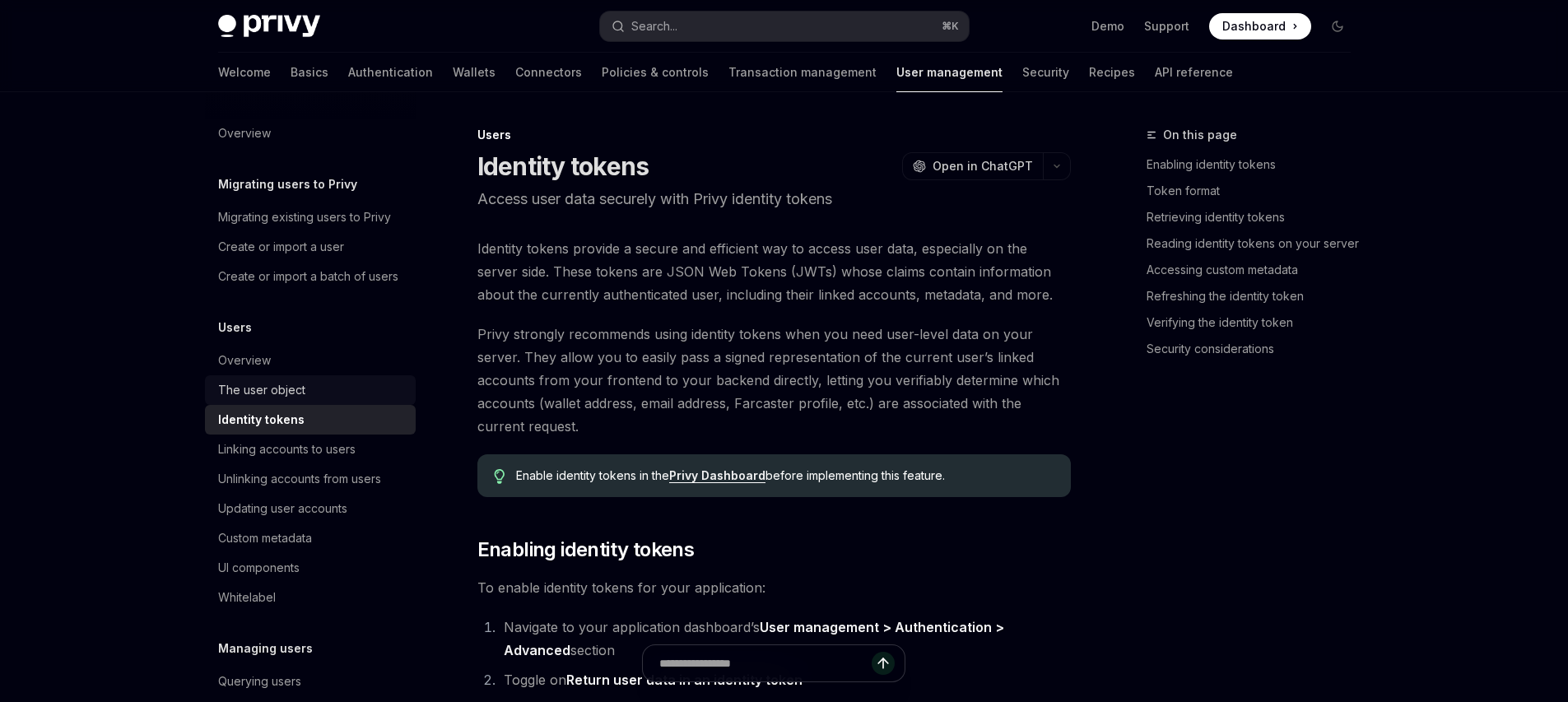
click at [313, 400] on div "The user object" at bounding box center [311, 390] width 188 height 20
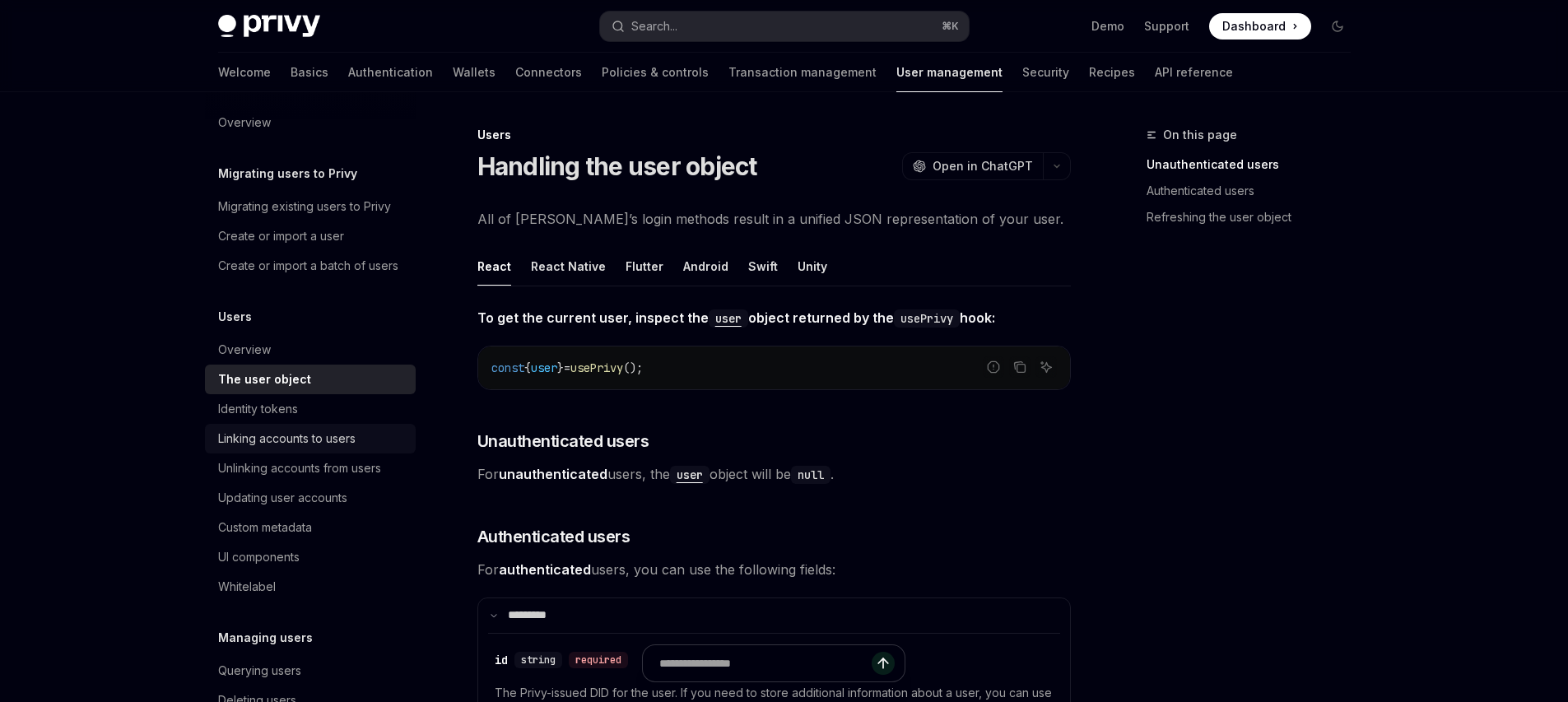
scroll to position [24, 0]
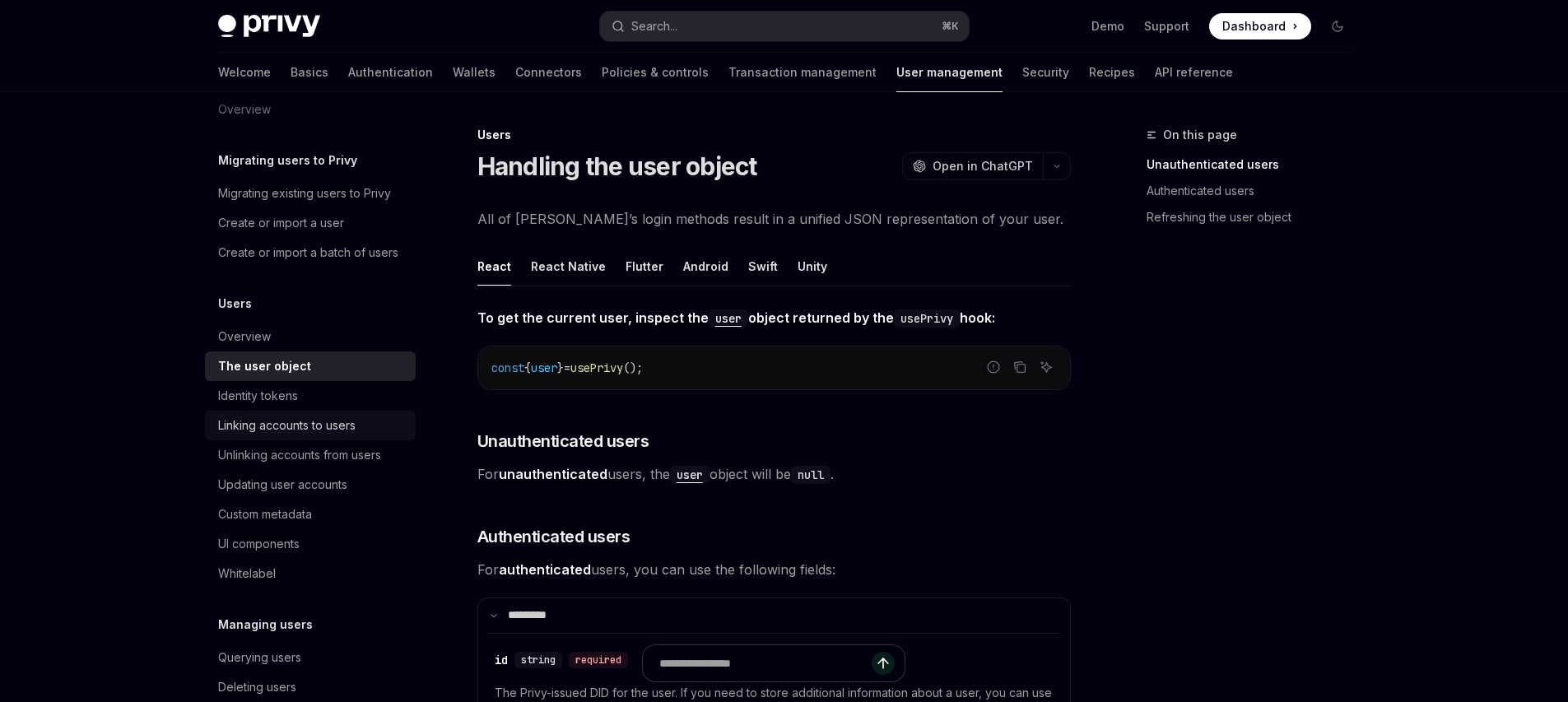
click at [308, 436] on div "Linking accounts to users" at bounding box center [286, 425] width 137 height 20
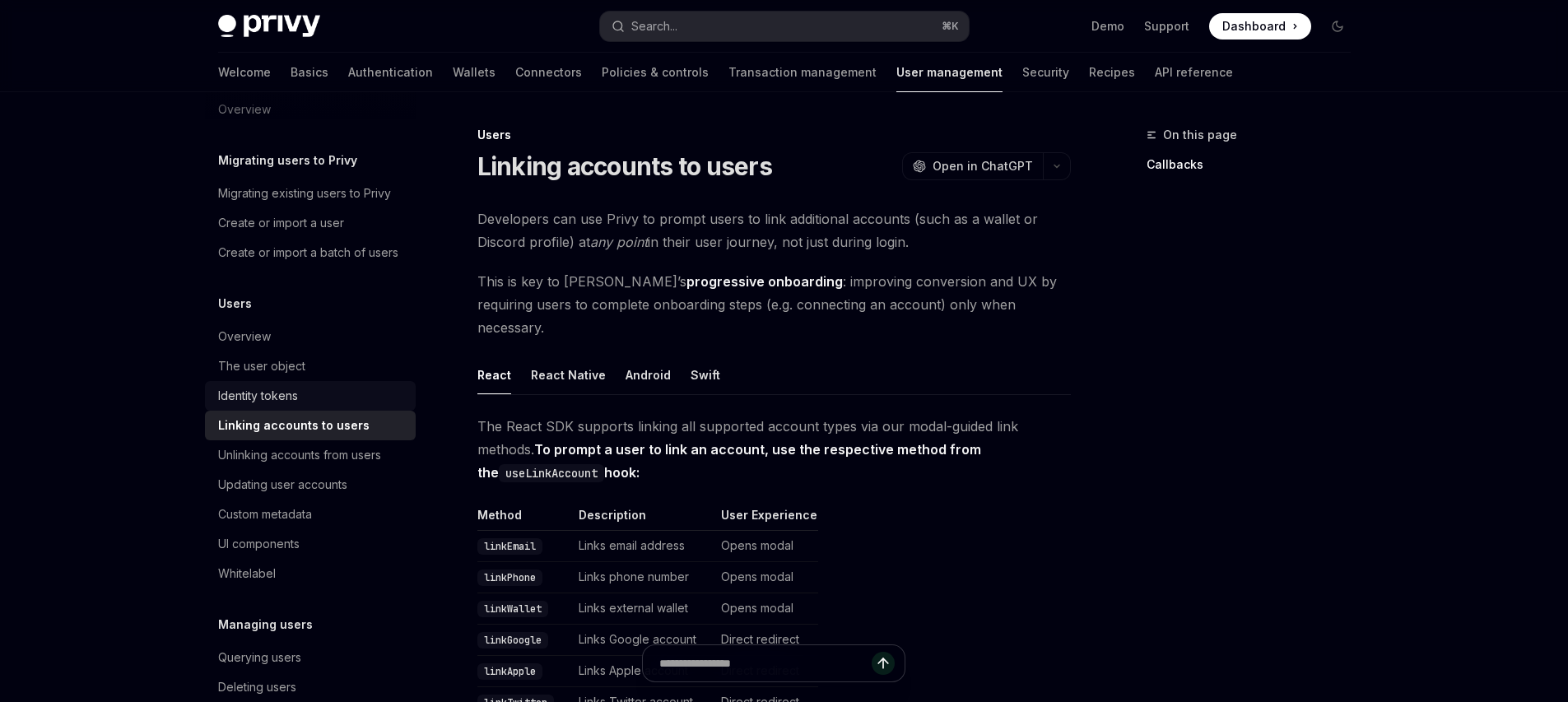
click at [296, 404] on link "Identity tokens" at bounding box center [309, 396] width 210 height 30
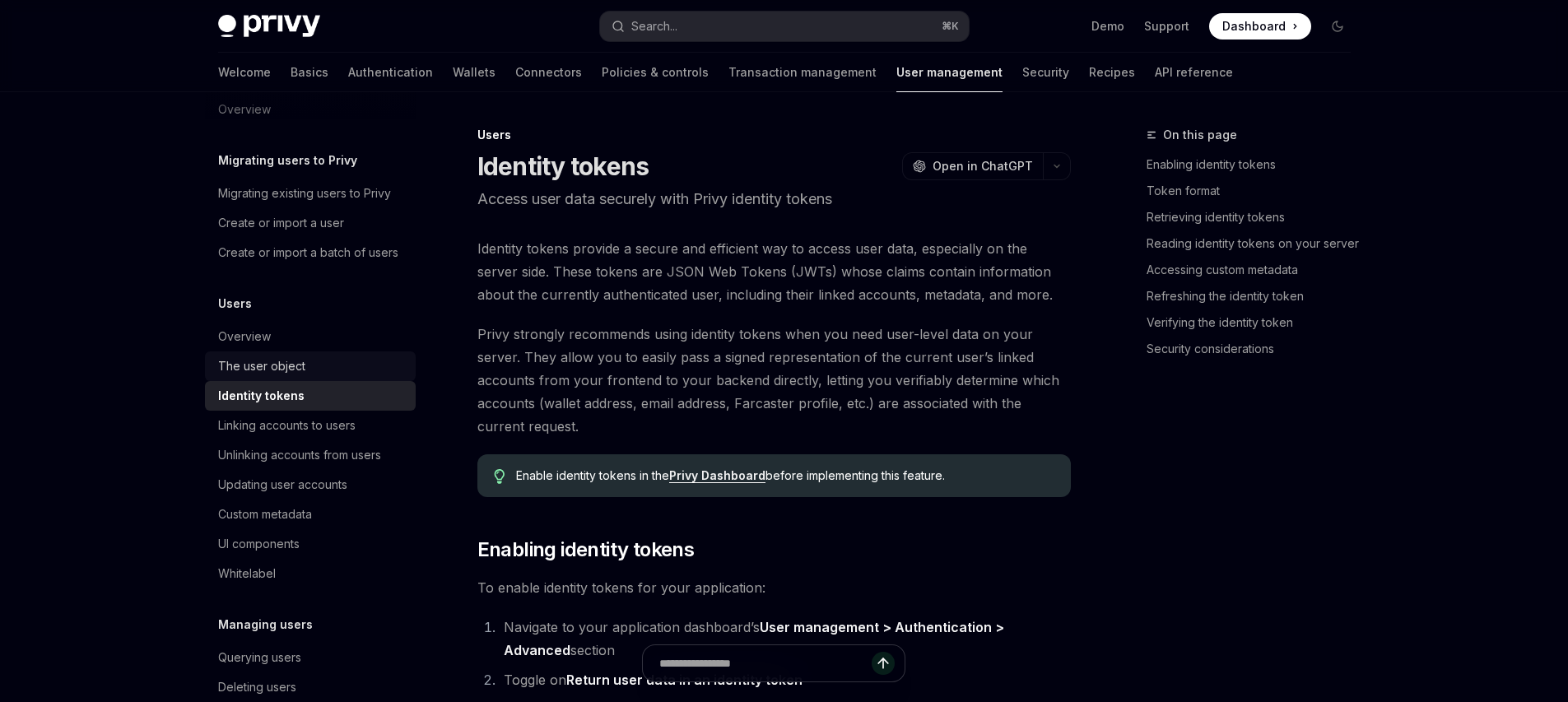
click at [291, 376] on div "The user object" at bounding box center [261, 365] width 87 height 20
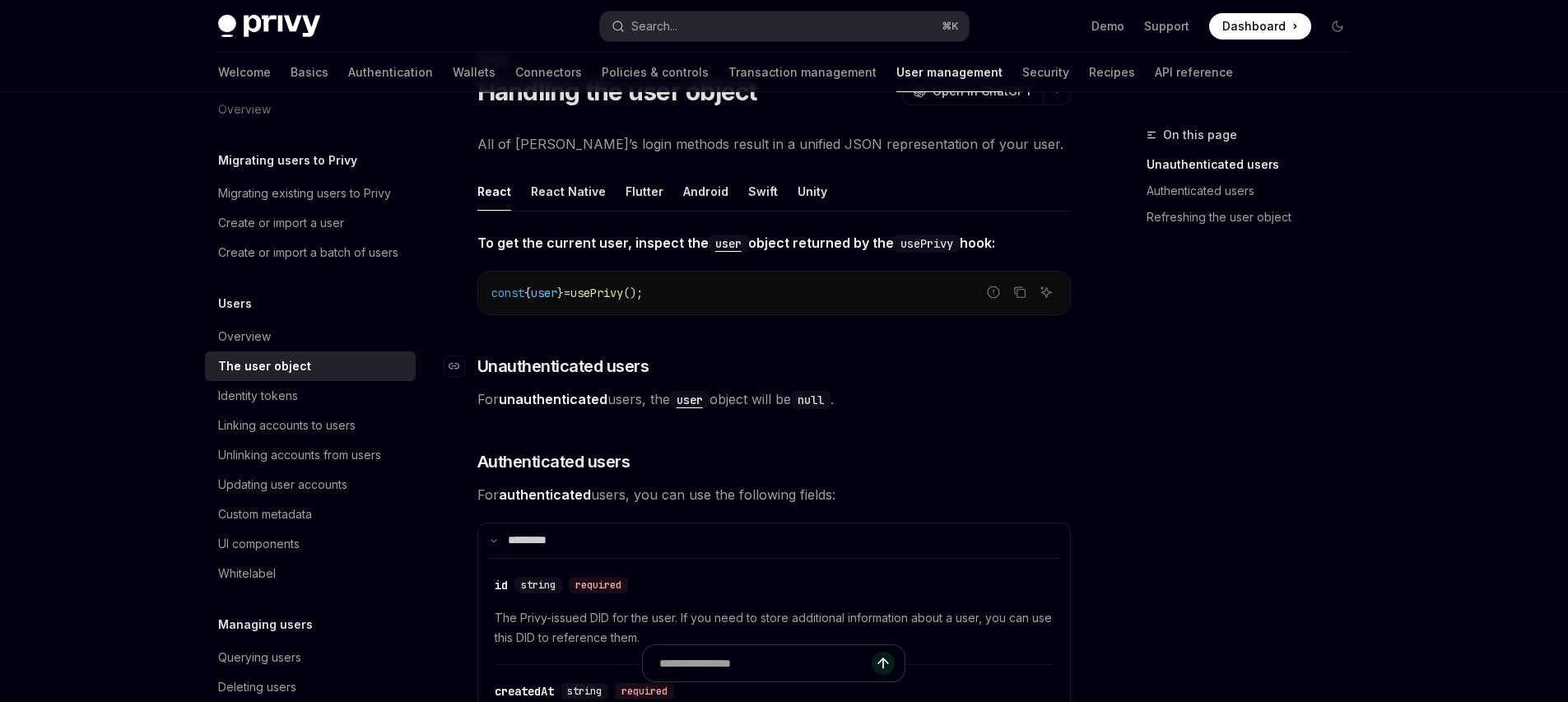
scroll to position [111, 0]
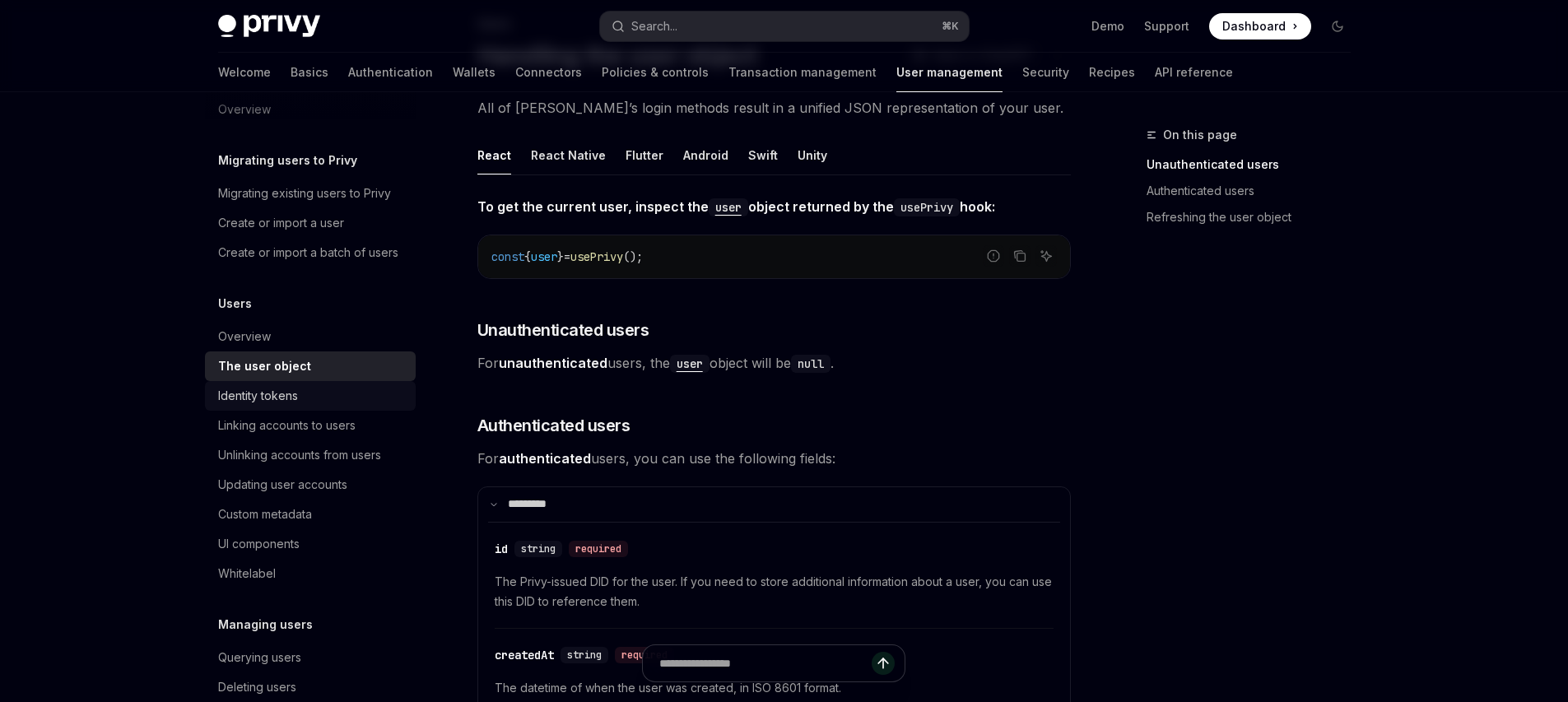
click at [299, 406] on div "Identity tokens" at bounding box center [311, 395] width 188 height 20
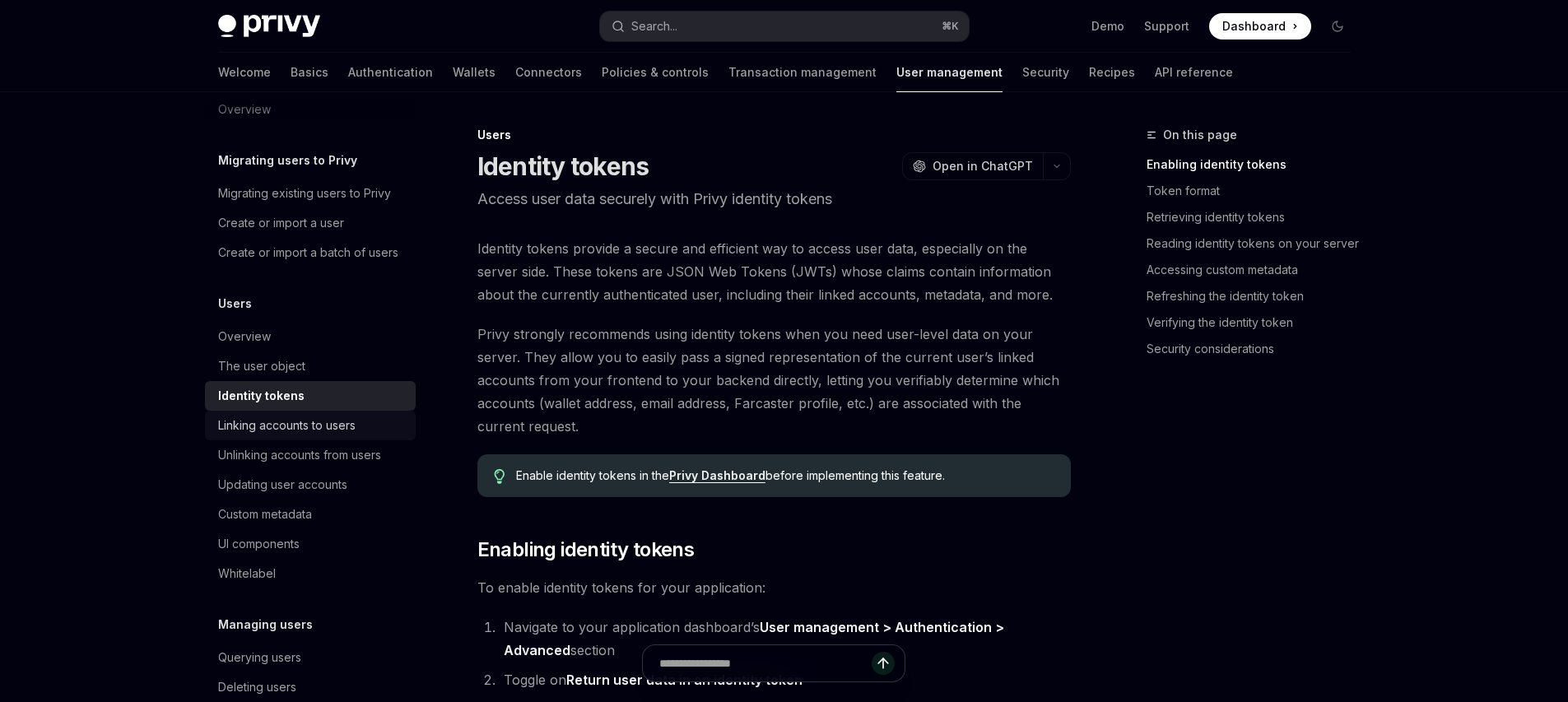
click at [313, 436] on div "Linking accounts to users" at bounding box center [286, 425] width 137 height 20
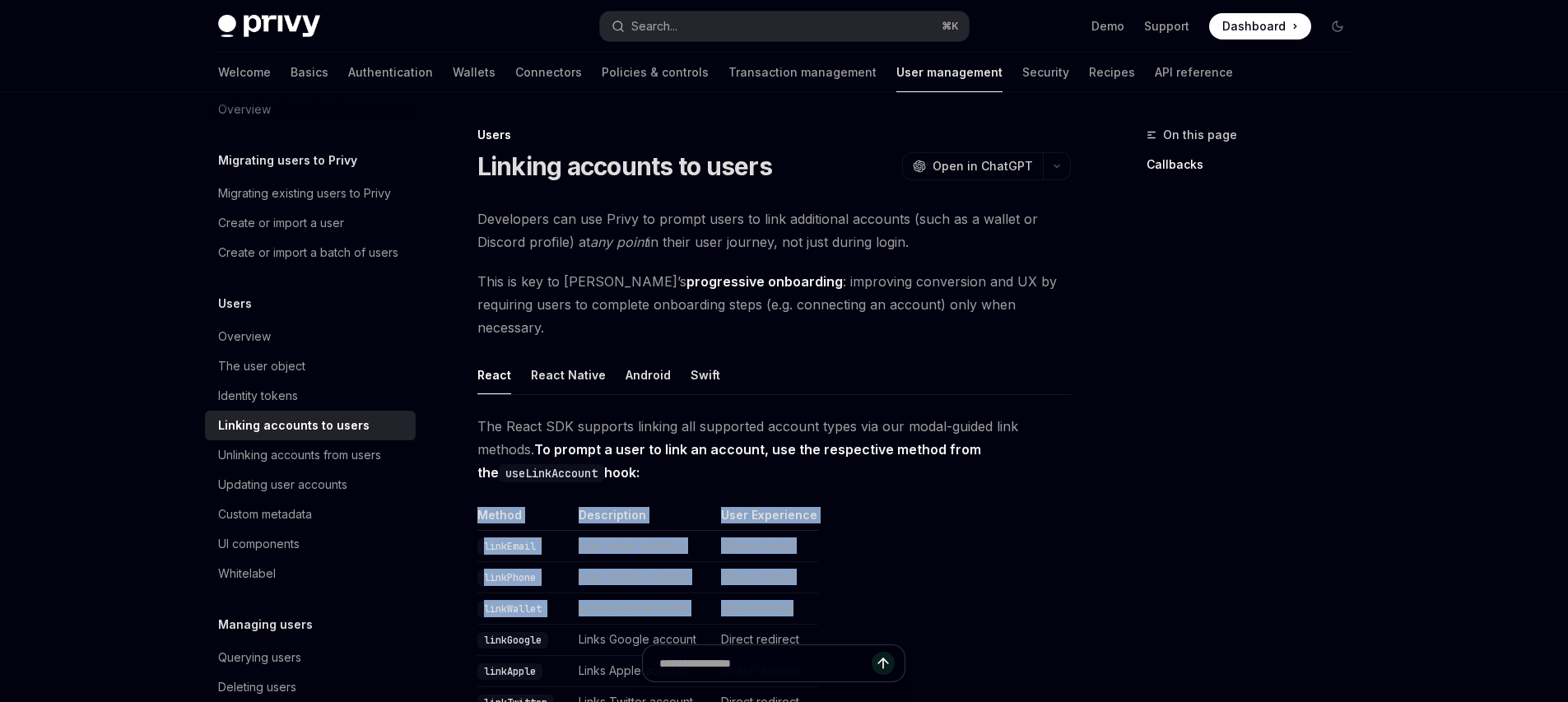
drag, startPoint x: 482, startPoint y: 494, endPoint x: 745, endPoint y: 598, distance: 282.8
click at [747, 595] on td "Opens modal" at bounding box center [766, 609] width 104 height 31
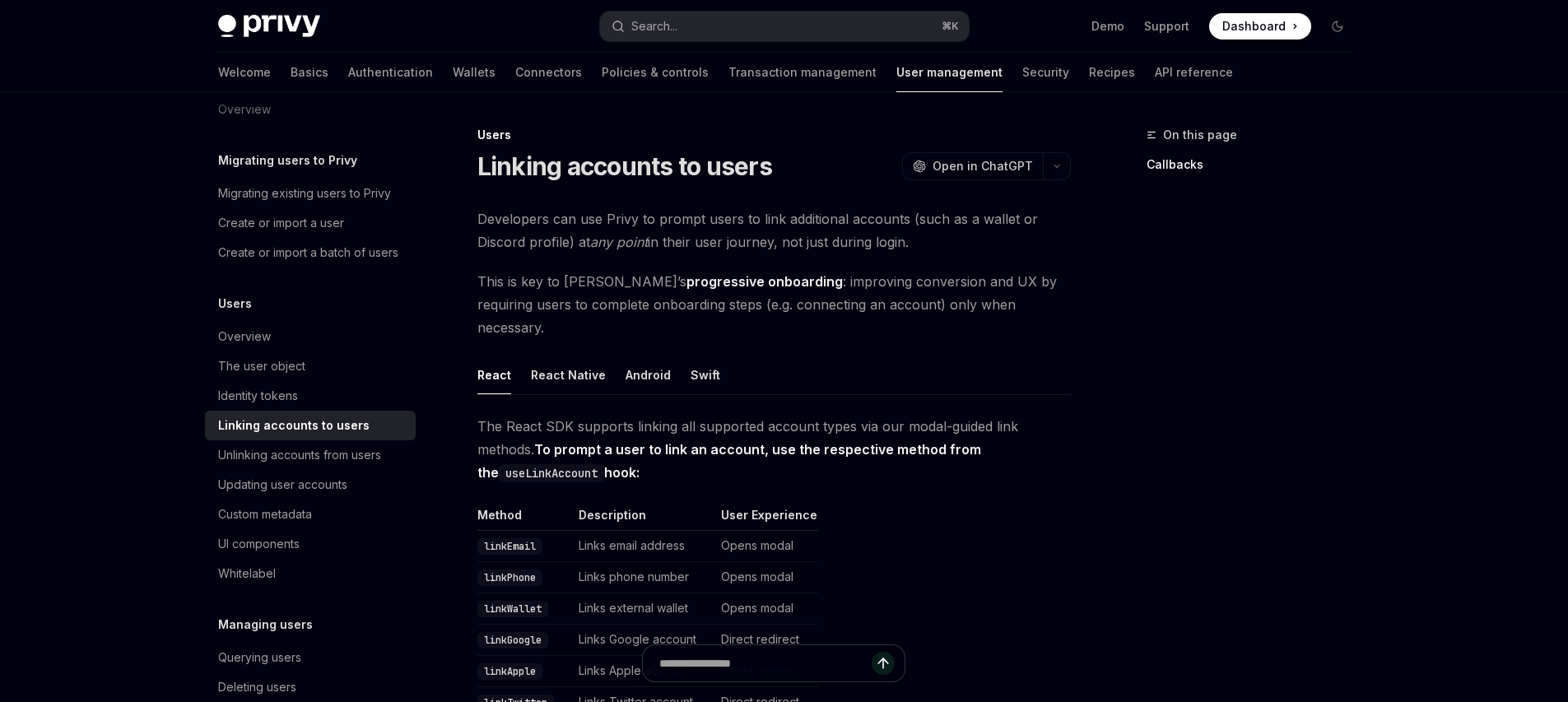
drag, startPoint x: 683, startPoint y: 449, endPoint x: 613, endPoint y: 147, distance: 310.0
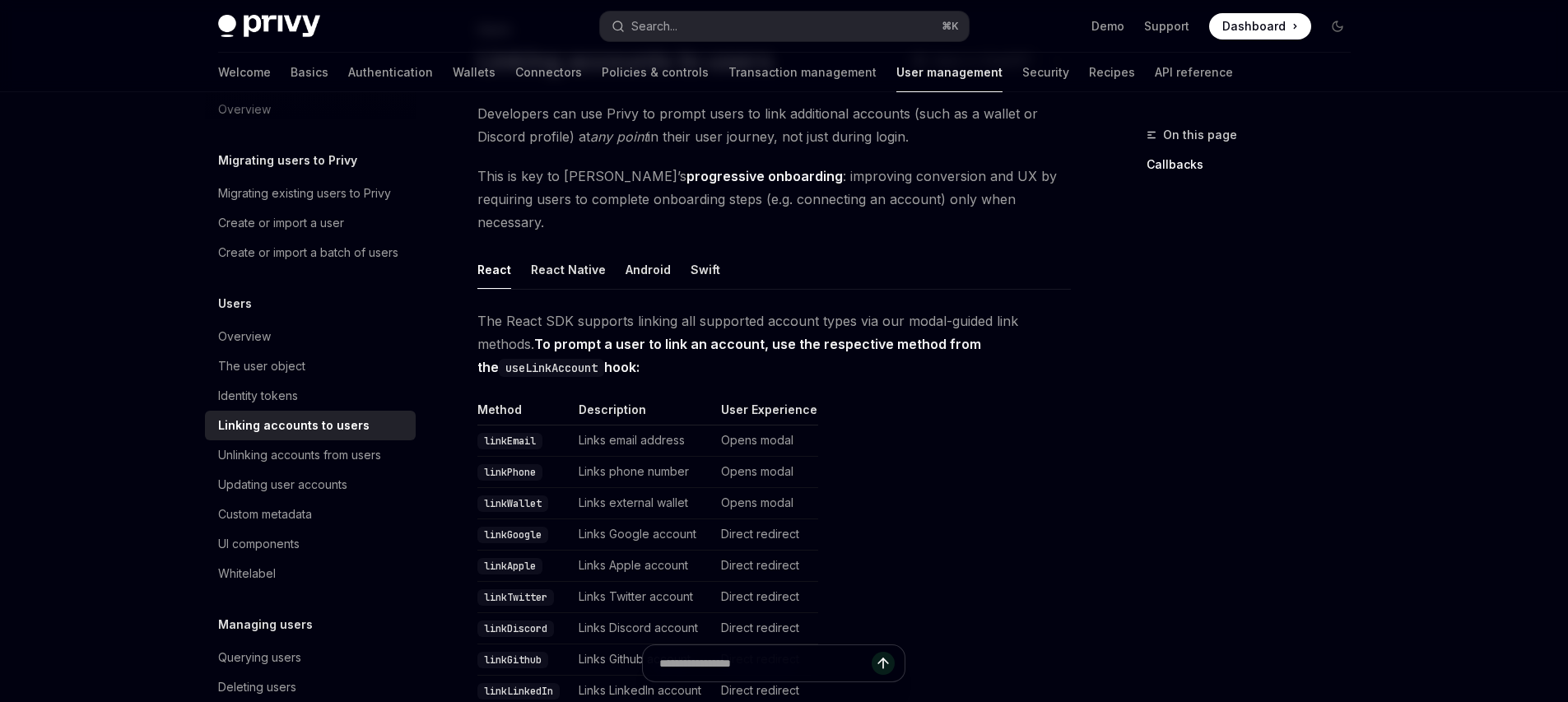
scroll to position [114, 0]
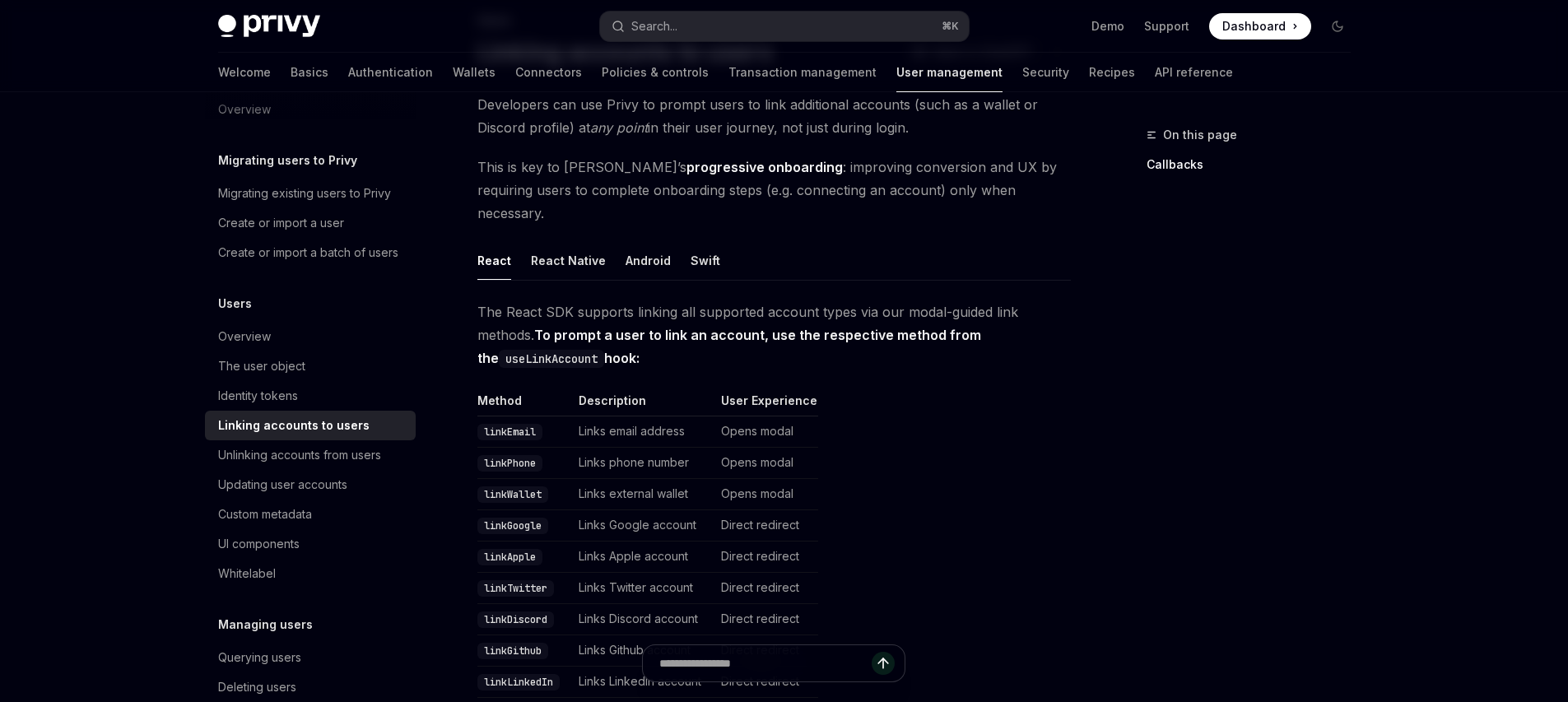
click at [551, 174] on span "This is key to Privy’s progressive onboarding : improving conversion and UX by …" at bounding box center [774, 190] width 594 height 69
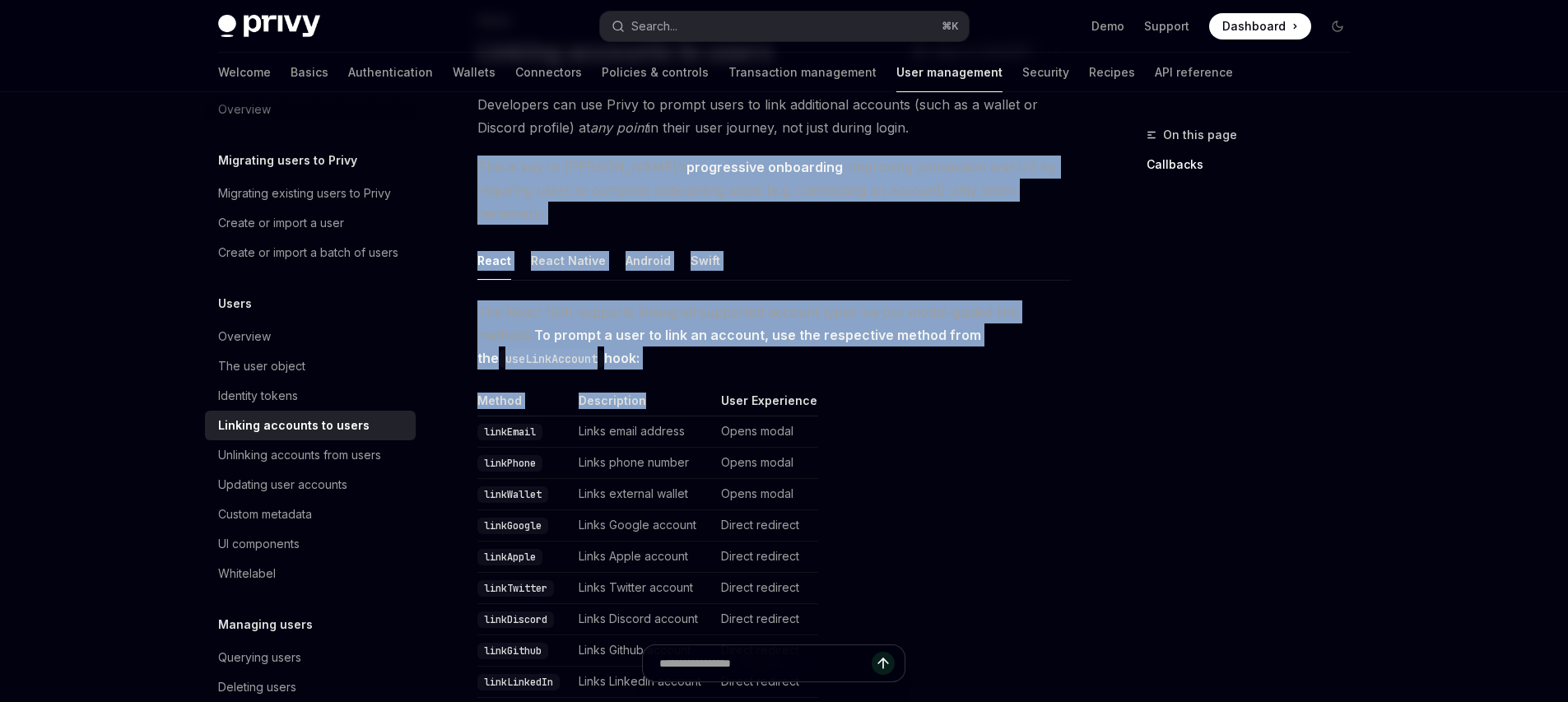
drag, startPoint x: 526, startPoint y: 147, endPoint x: 685, endPoint y: 383, distance: 284.6
click at [294, 465] on div "Unlinking accounts from users" at bounding box center [299, 454] width 163 height 20
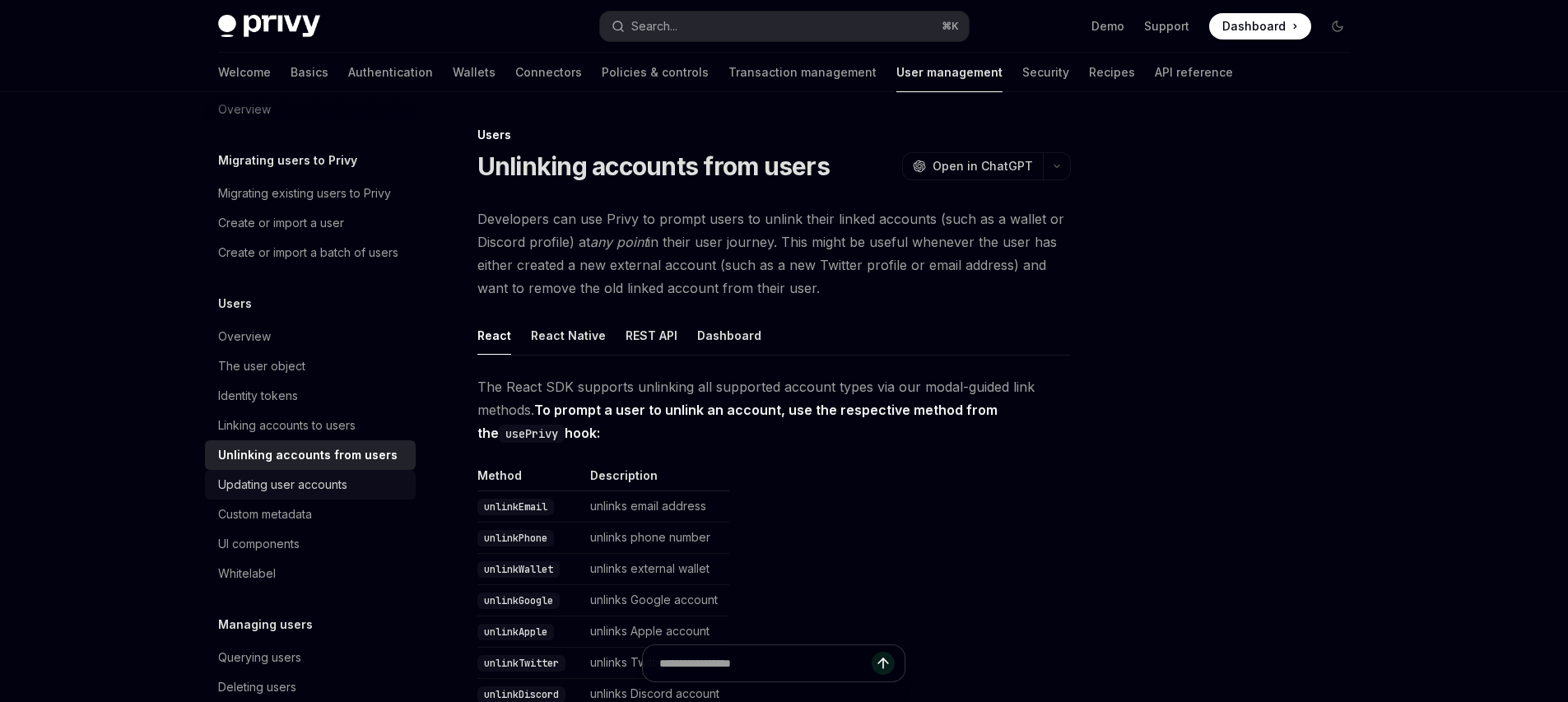
click at [316, 494] on div "Updating user accounts" at bounding box center [282, 484] width 129 height 20
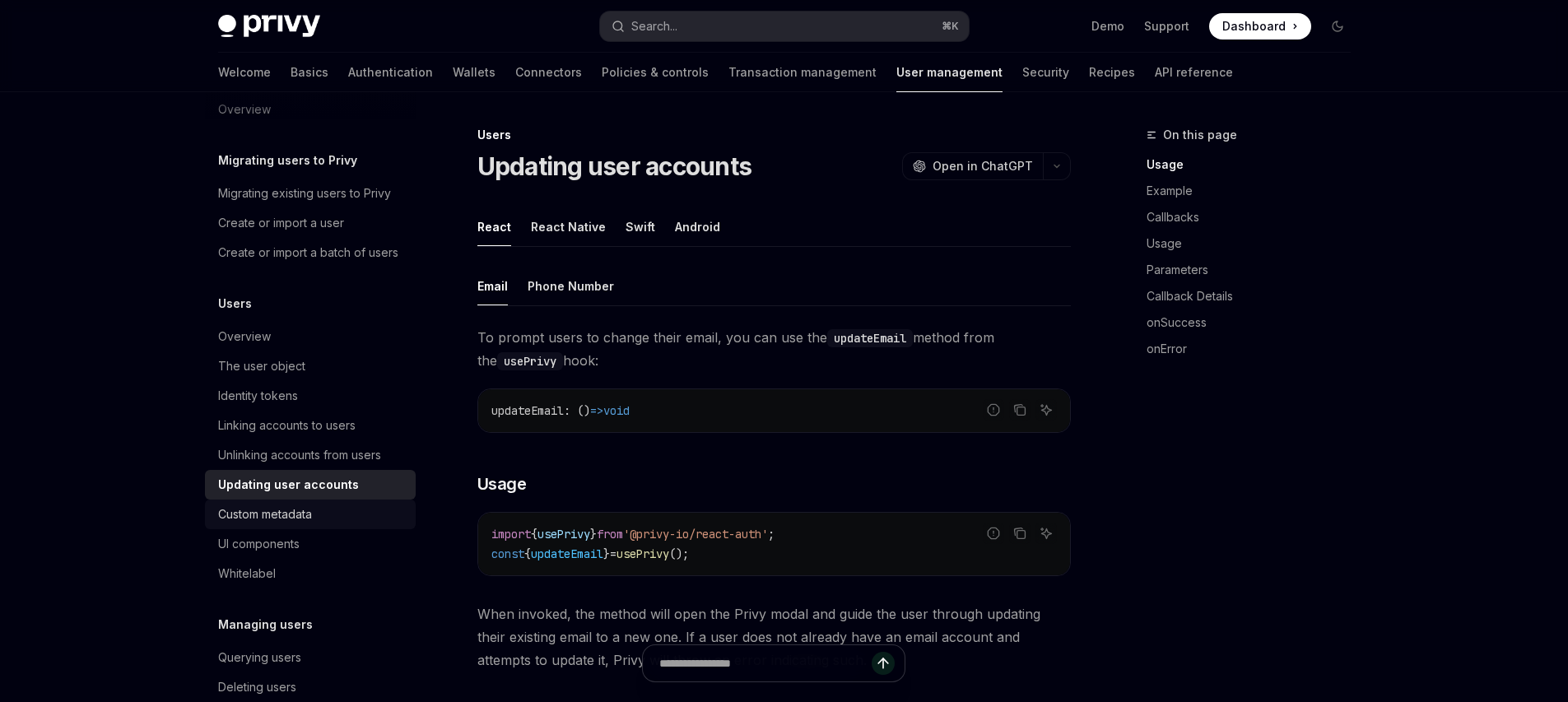
click at [319, 524] on div "Custom metadata" at bounding box center [311, 514] width 188 height 20
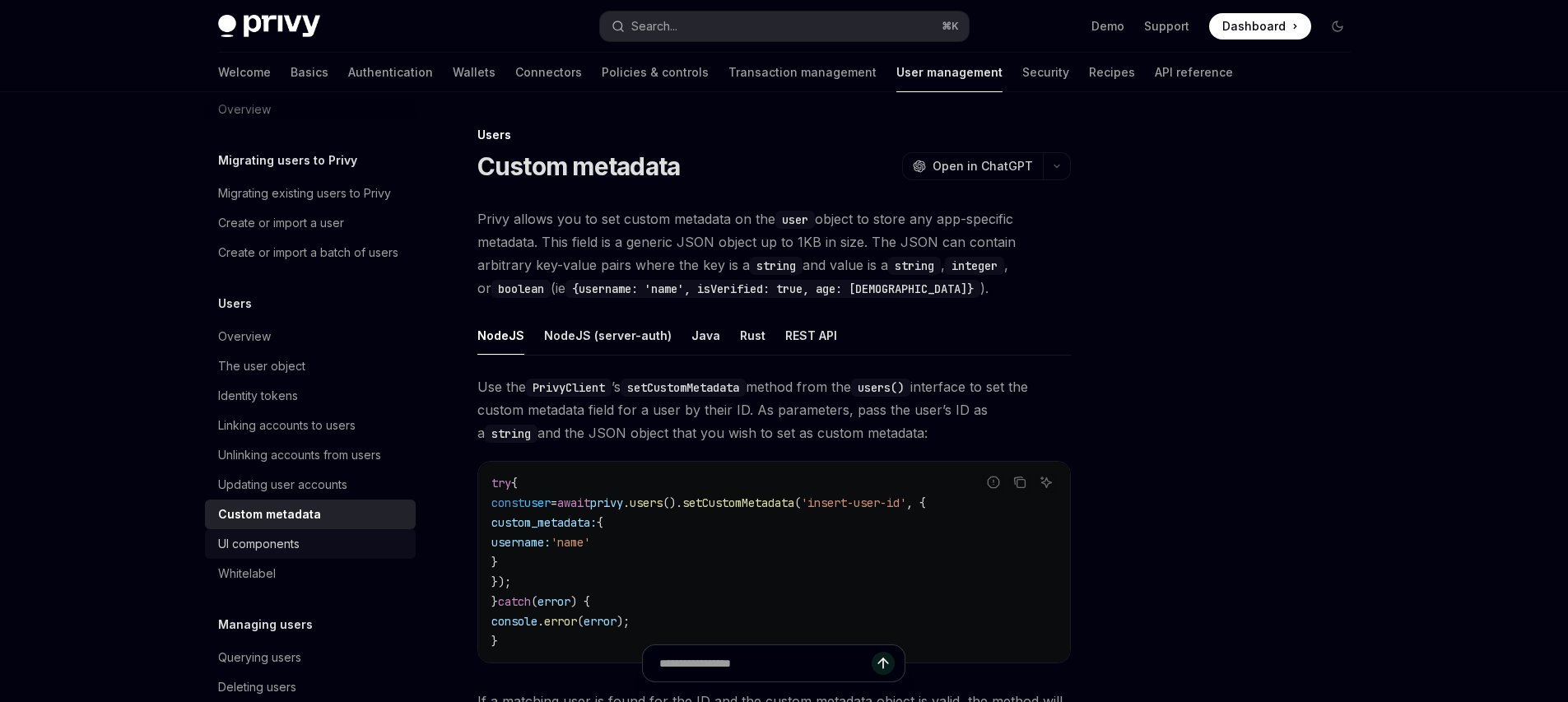
click at [306, 554] on div "UI components" at bounding box center [311, 543] width 188 height 20
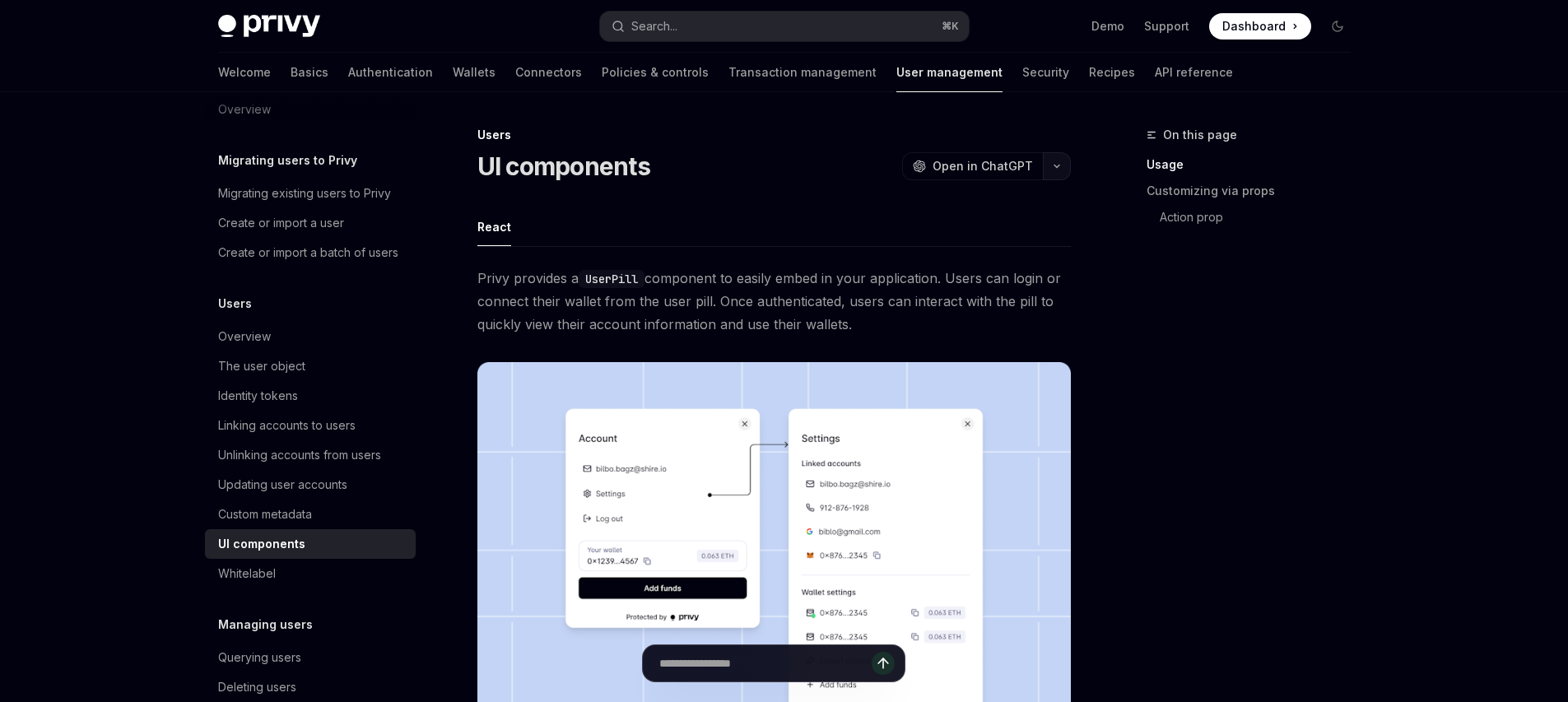
click at [1058, 167] on icon "button" at bounding box center [1057, 165] width 20 height 7
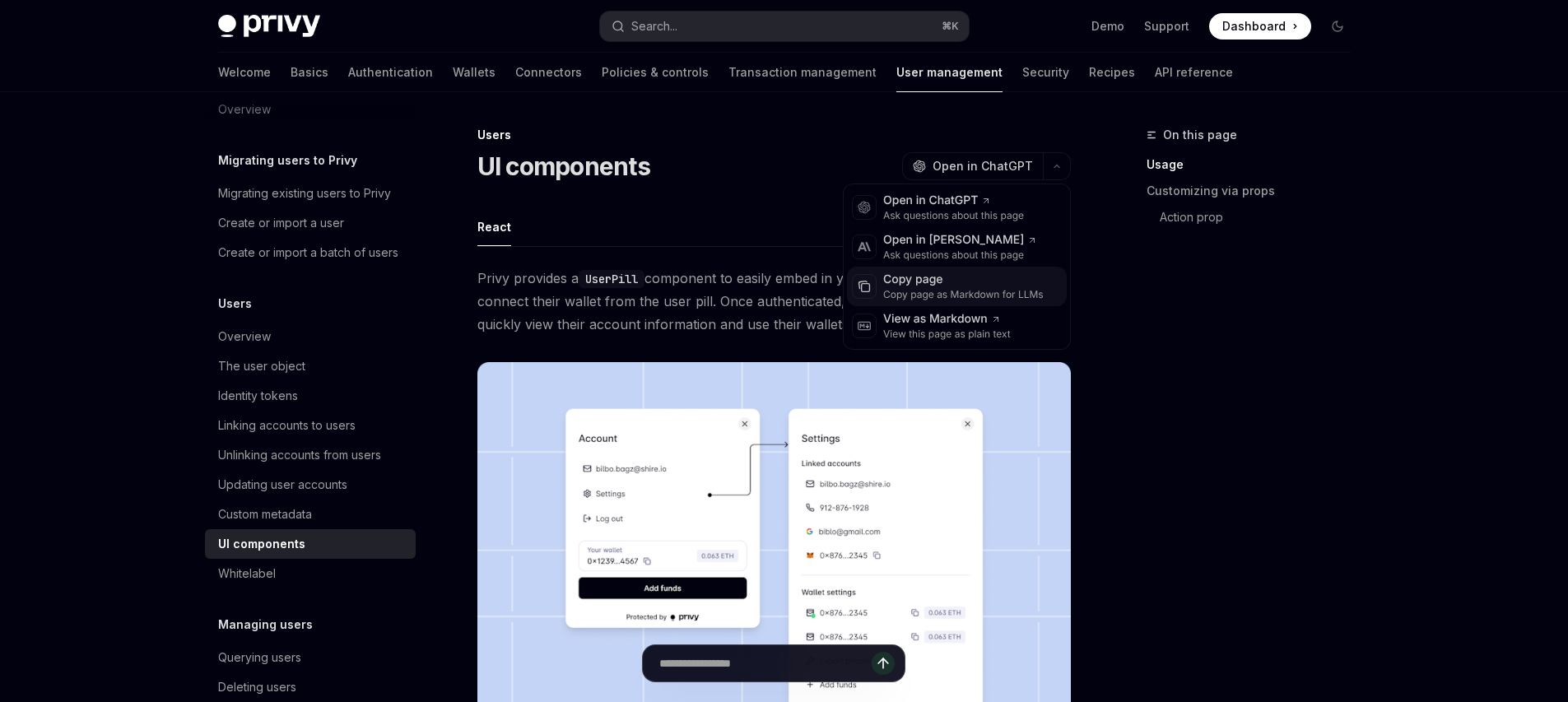
click at [960, 296] on div "Copy page as Markdown for LLMs" at bounding box center [964, 294] width 161 height 13
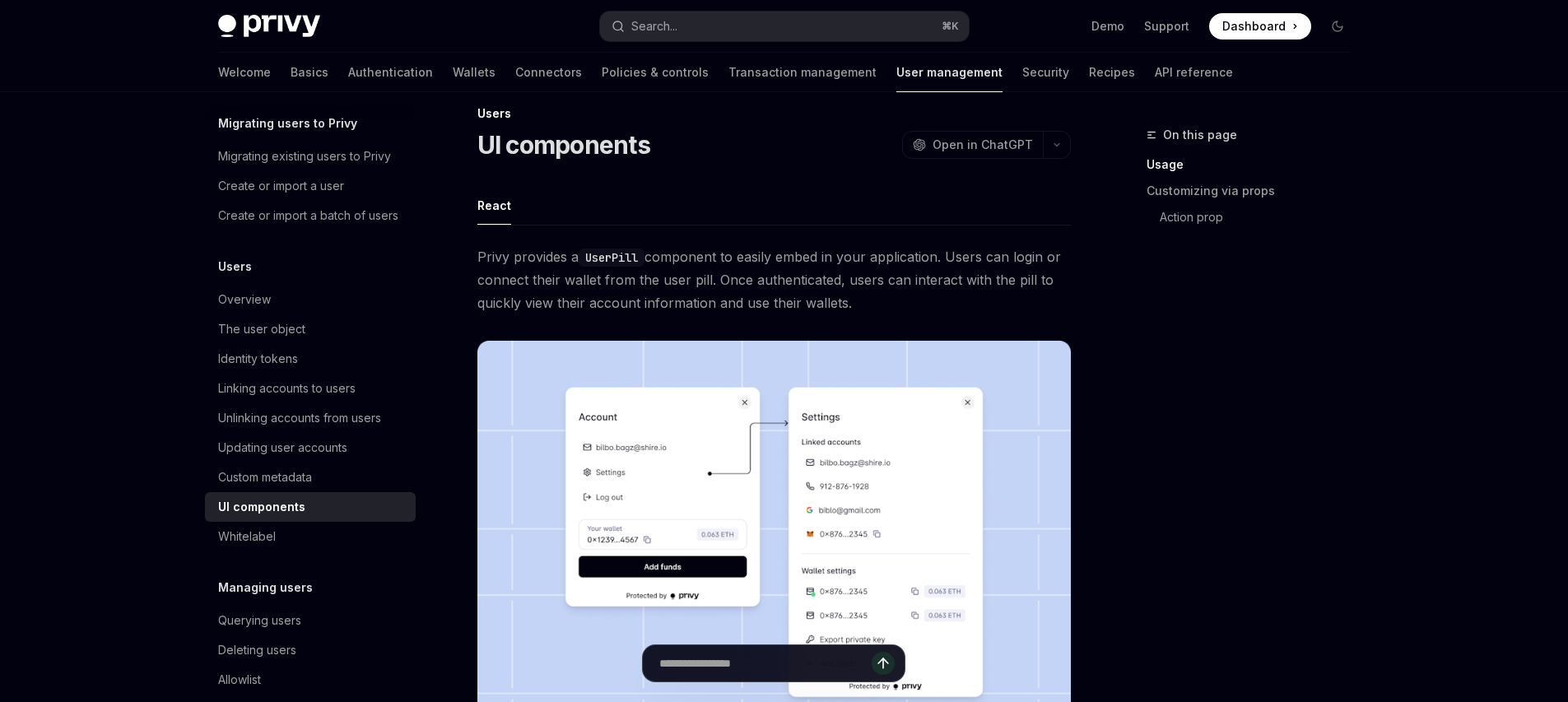
scroll to position [138, 0]
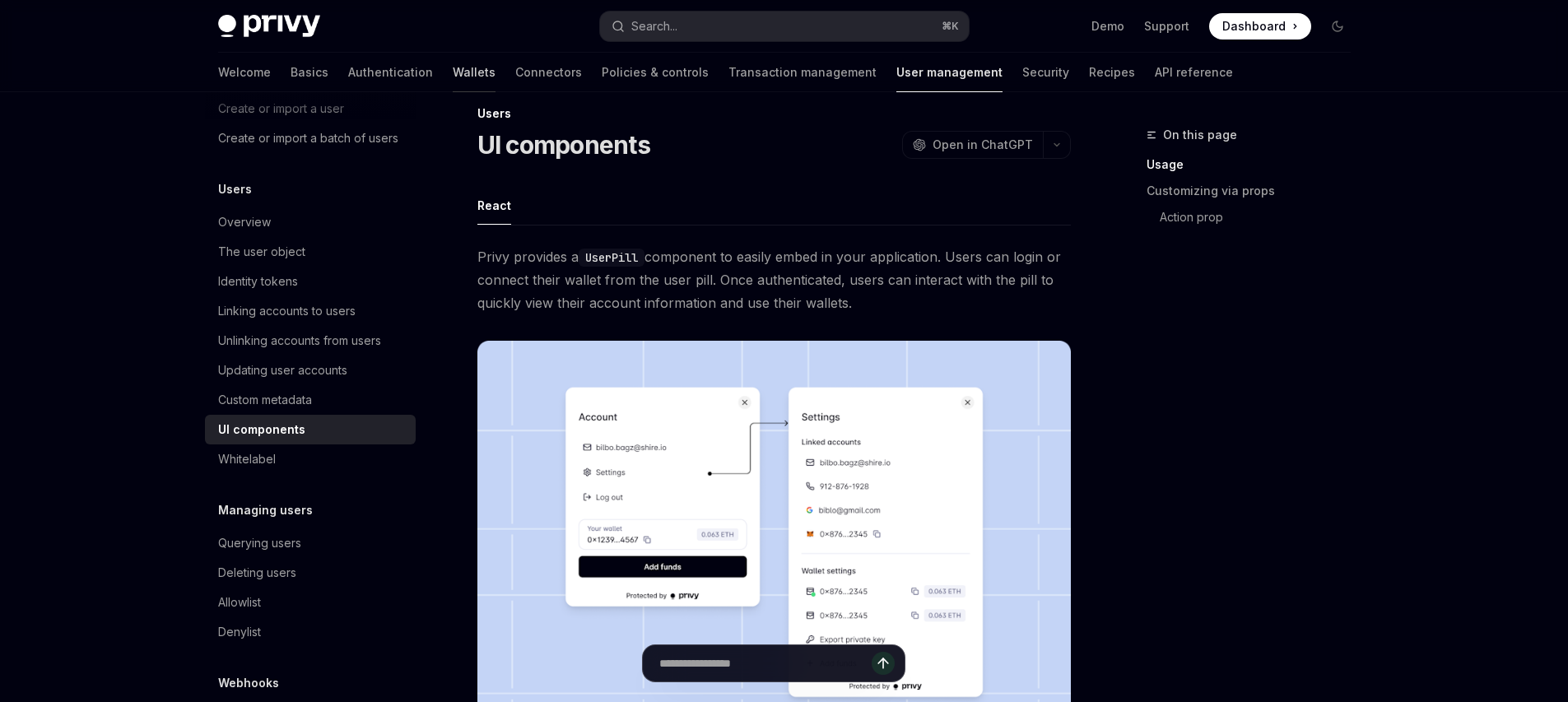
click at [453, 59] on link "Wallets" at bounding box center [474, 72] width 43 height 39
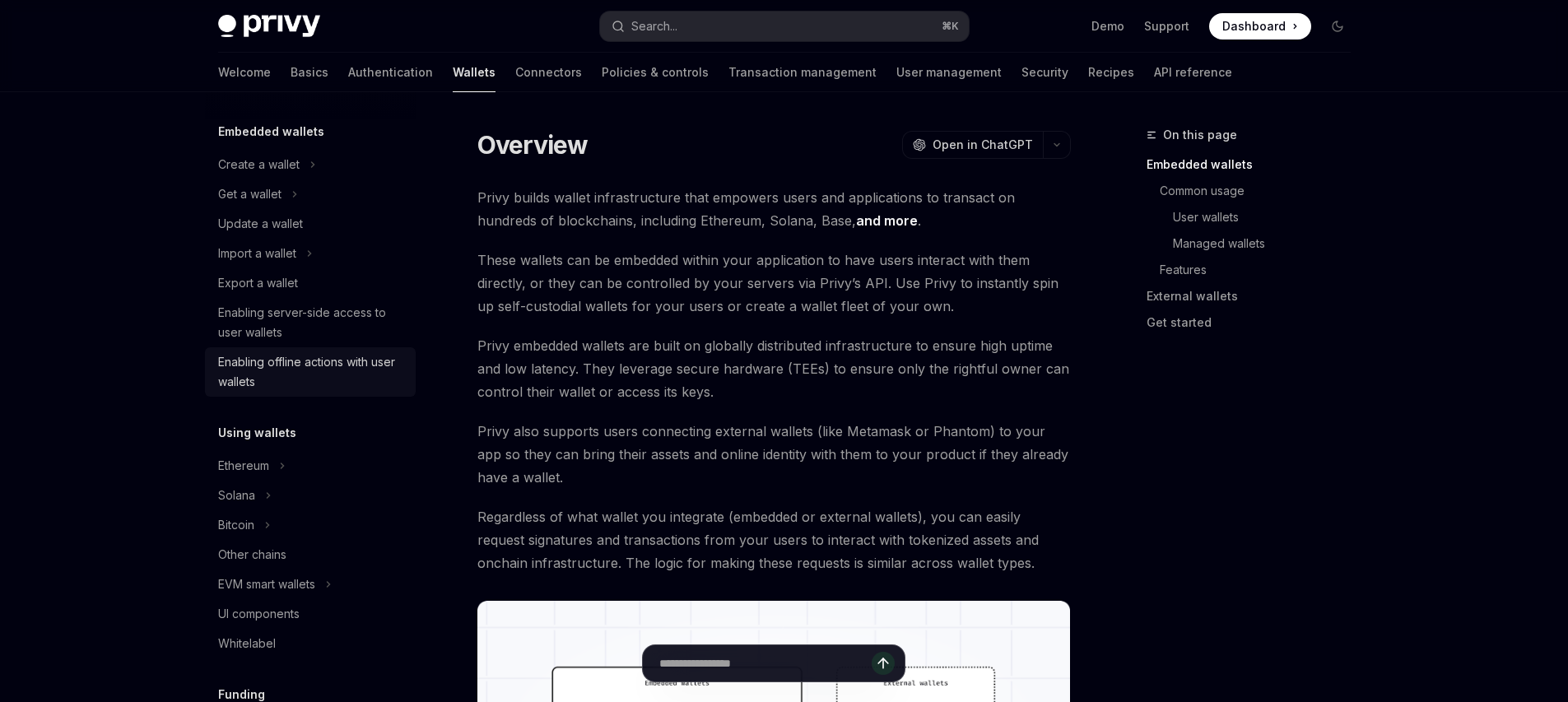
scroll to position [240, 0]
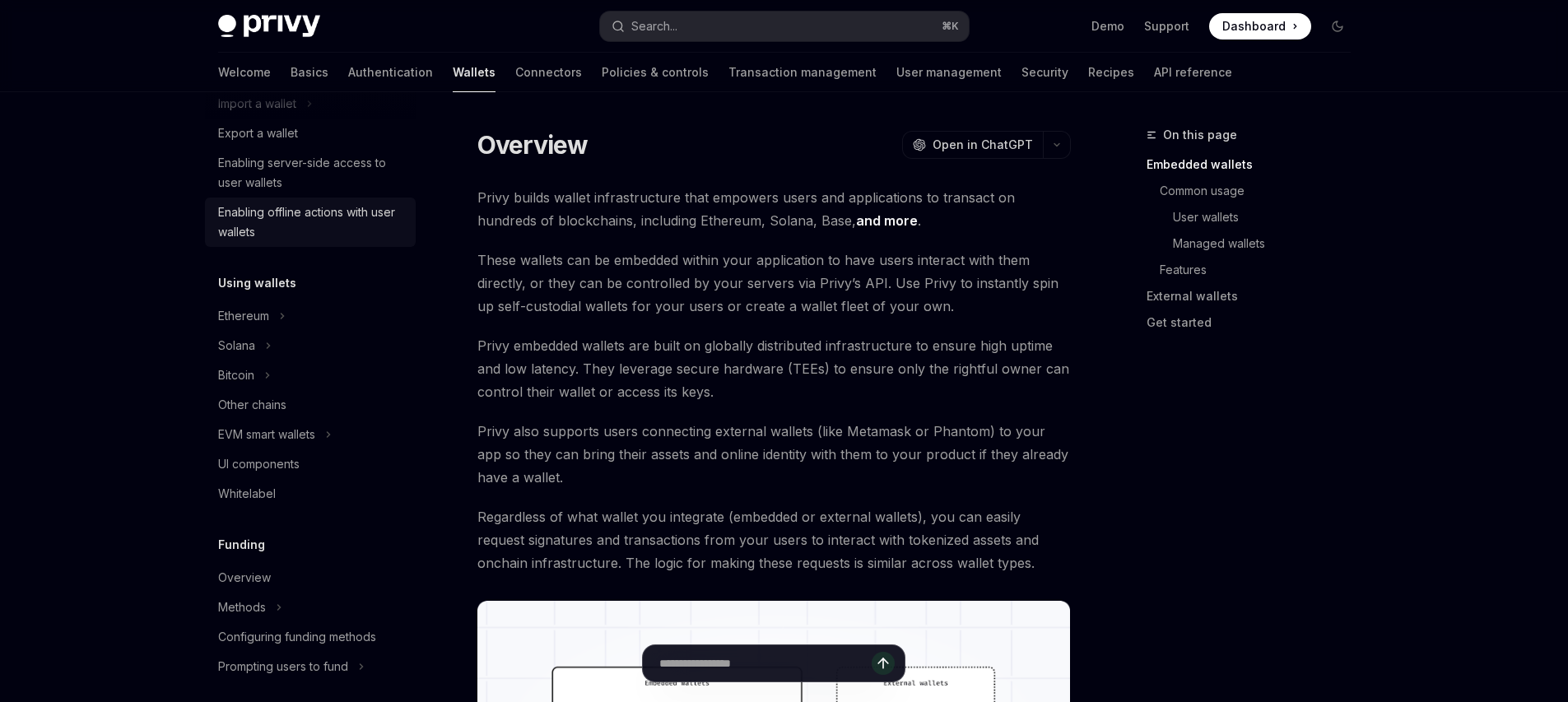
click at [305, 469] on div "UI components" at bounding box center [311, 464] width 188 height 20
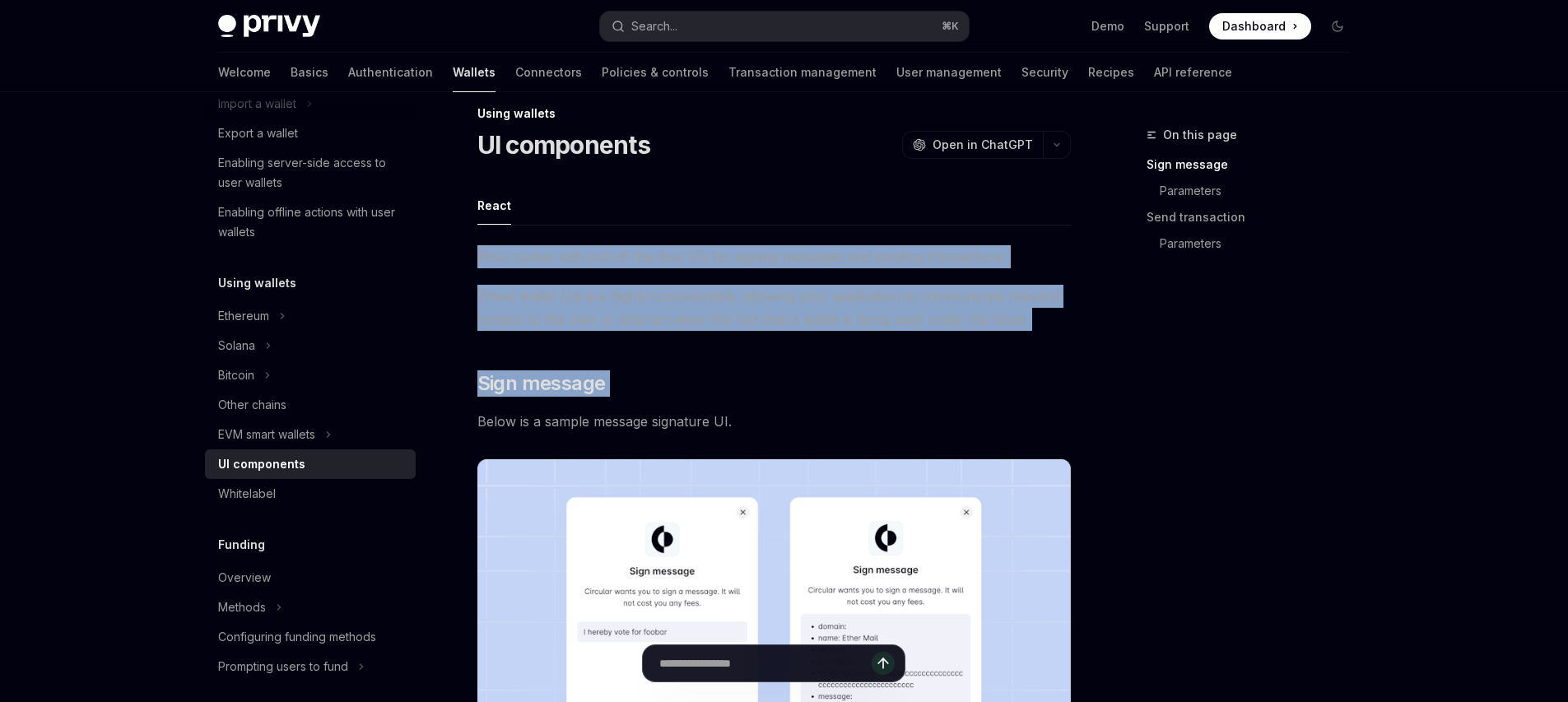
drag, startPoint x: 575, startPoint y: 237, endPoint x: 748, endPoint y: 419, distance: 251.1
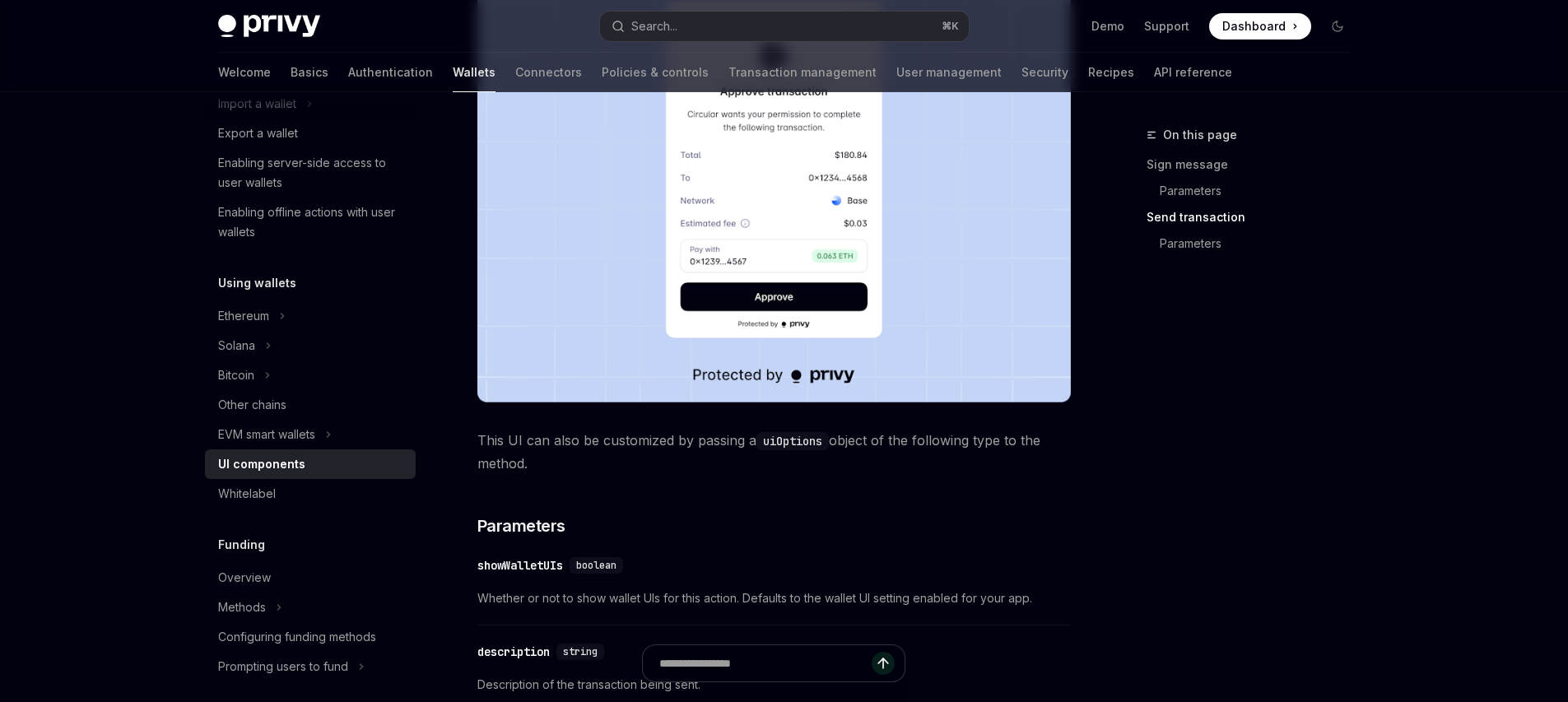
scroll to position [1557, 0]
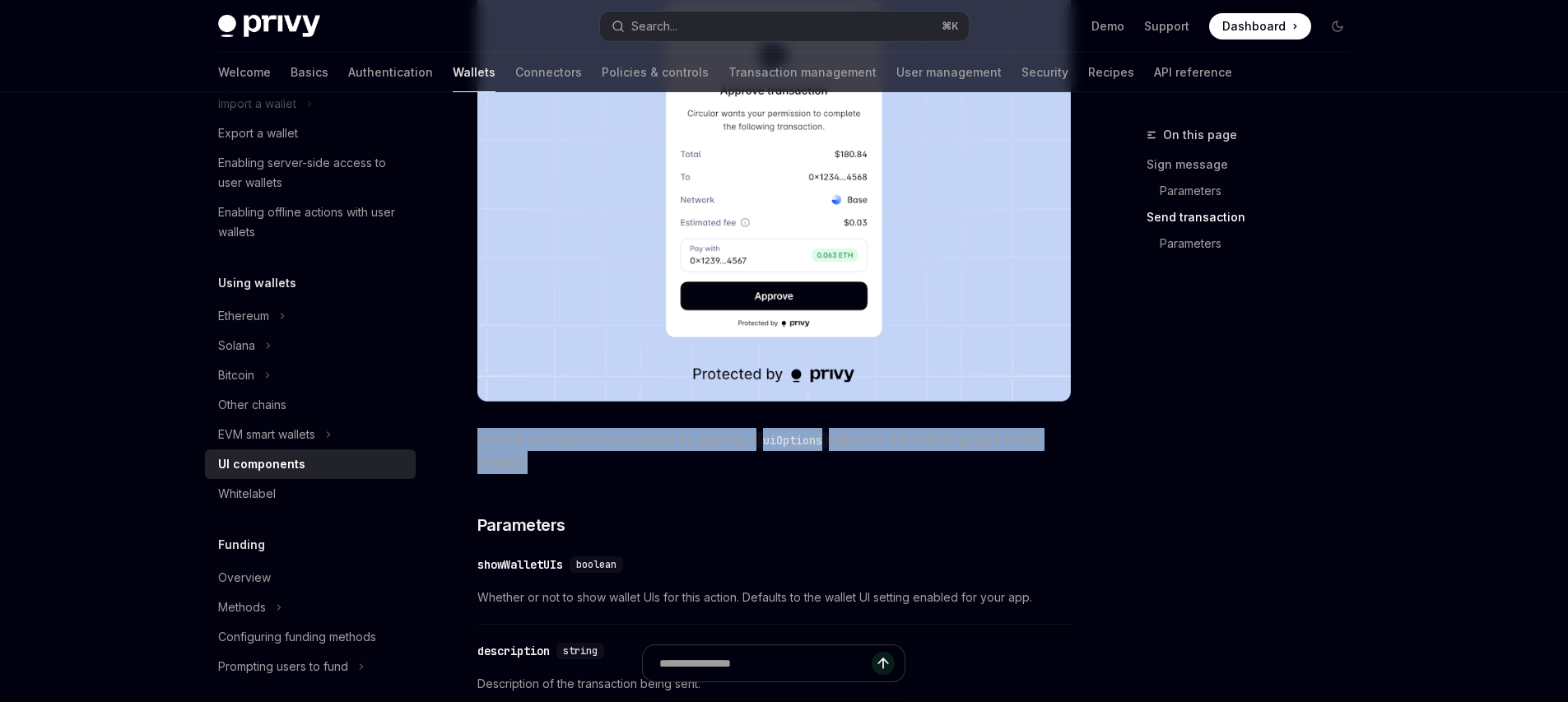
drag, startPoint x: 686, startPoint y: 456, endPoint x: 686, endPoint y: 424, distance: 32.0
click at [686, 424] on div "Privy comes with out-of-the-box UIs for signing messages and sending transactio…" at bounding box center [774, 301] width 594 height 3183
click at [1022, 79] on link "Security" at bounding box center [1045, 72] width 47 height 39
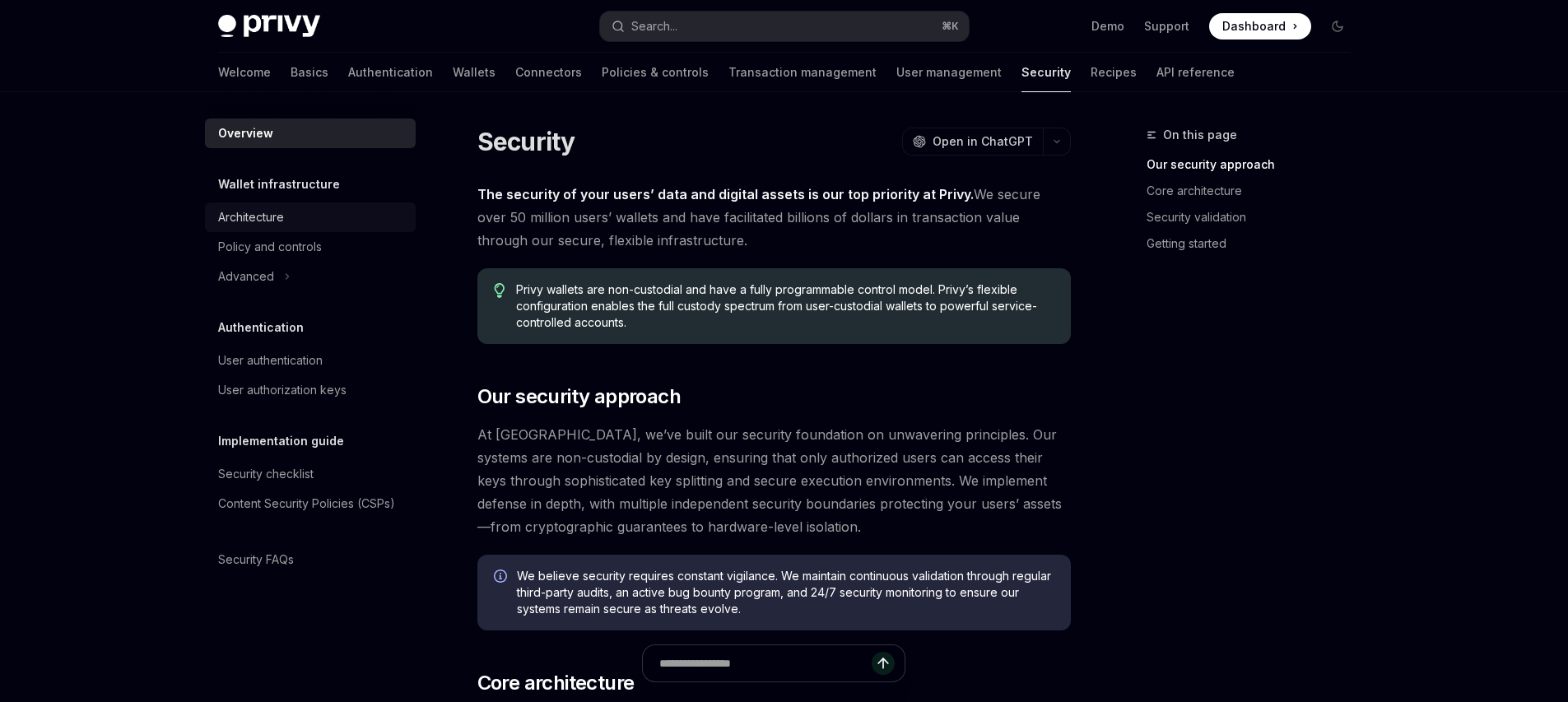
click at [228, 213] on div "Architecture" at bounding box center [251, 217] width 65 height 20
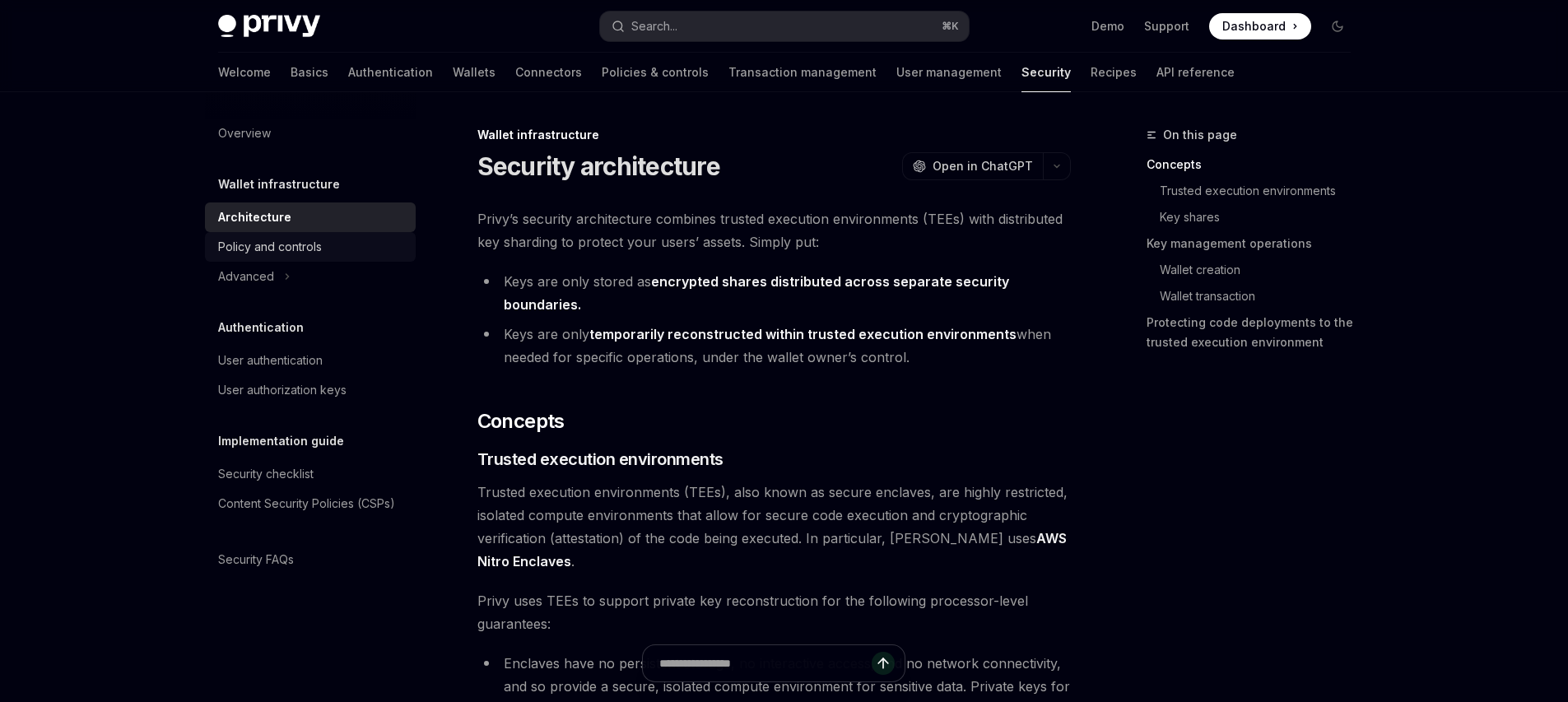
click at [262, 240] on div "Policy and controls" at bounding box center [269, 247] width 104 height 20
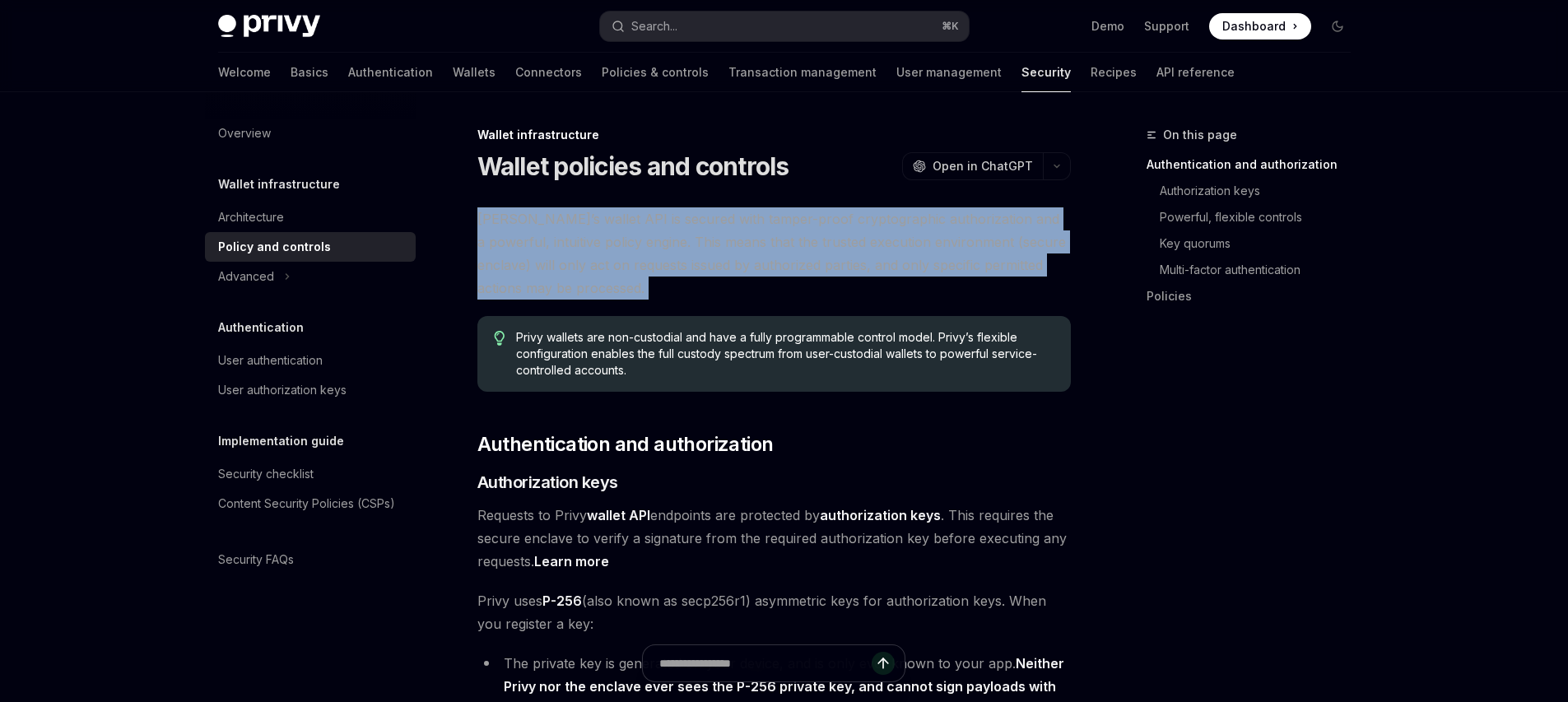
drag, startPoint x: 531, startPoint y: 203, endPoint x: 637, endPoint y: 307, distance: 148.5
drag, startPoint x: 637, startPoint y: 306, endPoint x: 643, endPoint y: 202, distance: 104.2
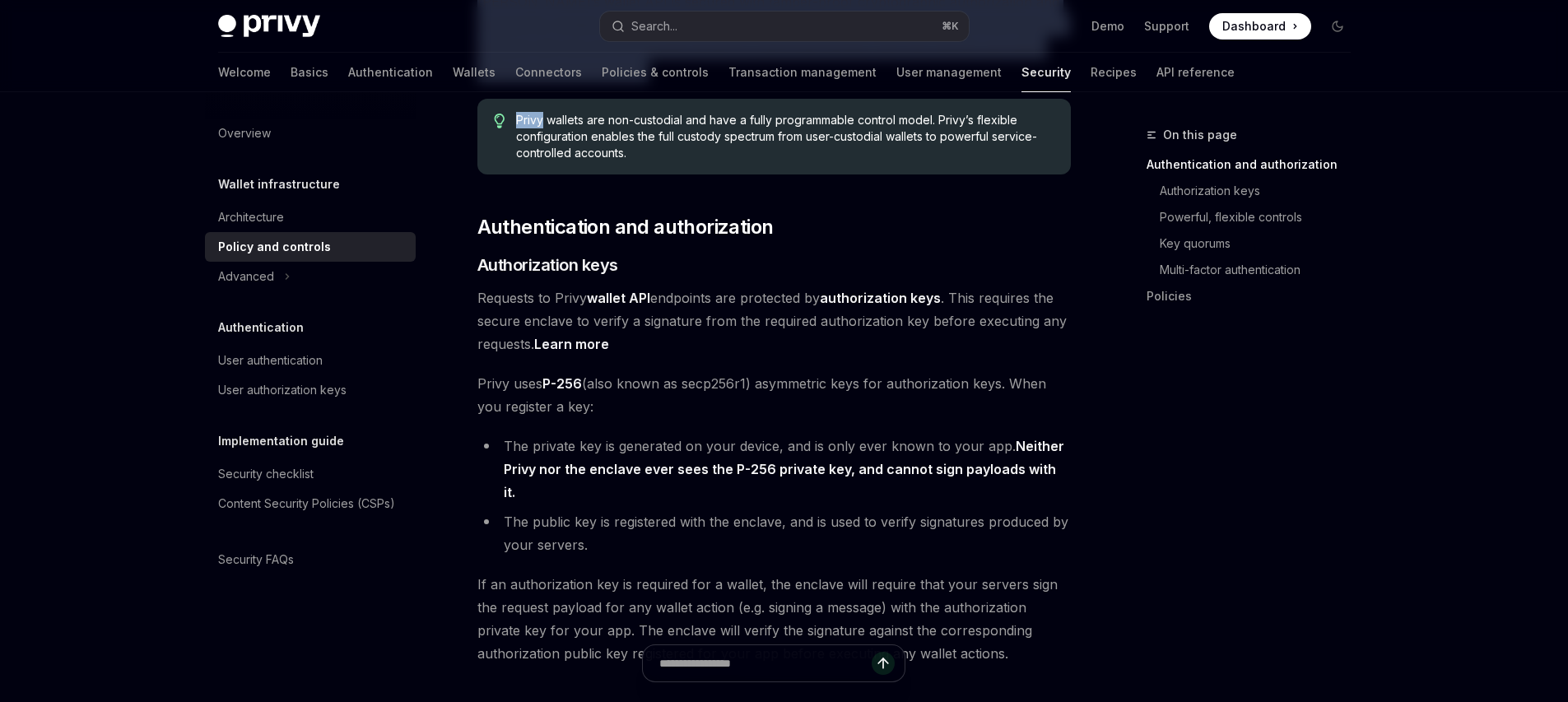
scroll to position [257, 0]
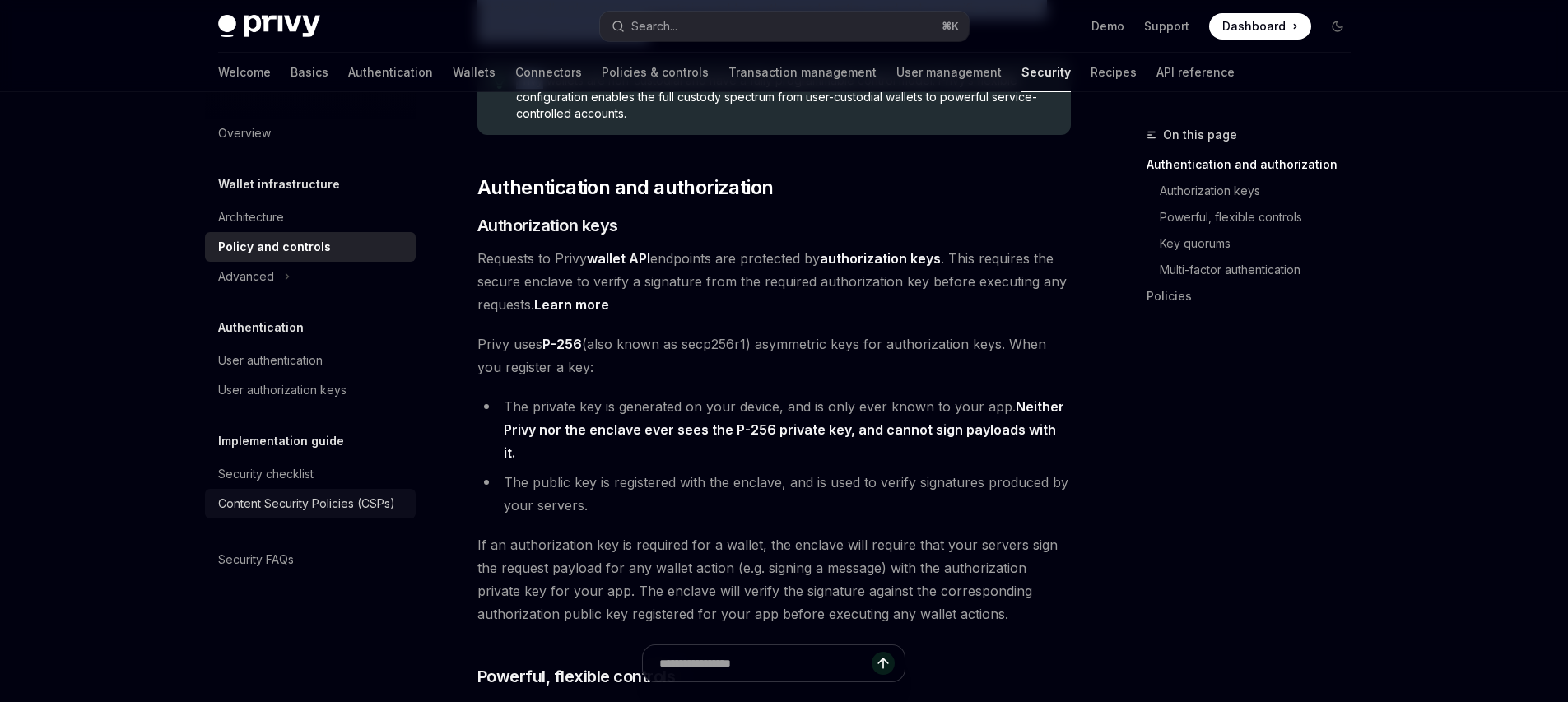
click at [386, 499] on div "Content Security Policies (CSPs)" at bounding box center [306, 503] width 177 height 20
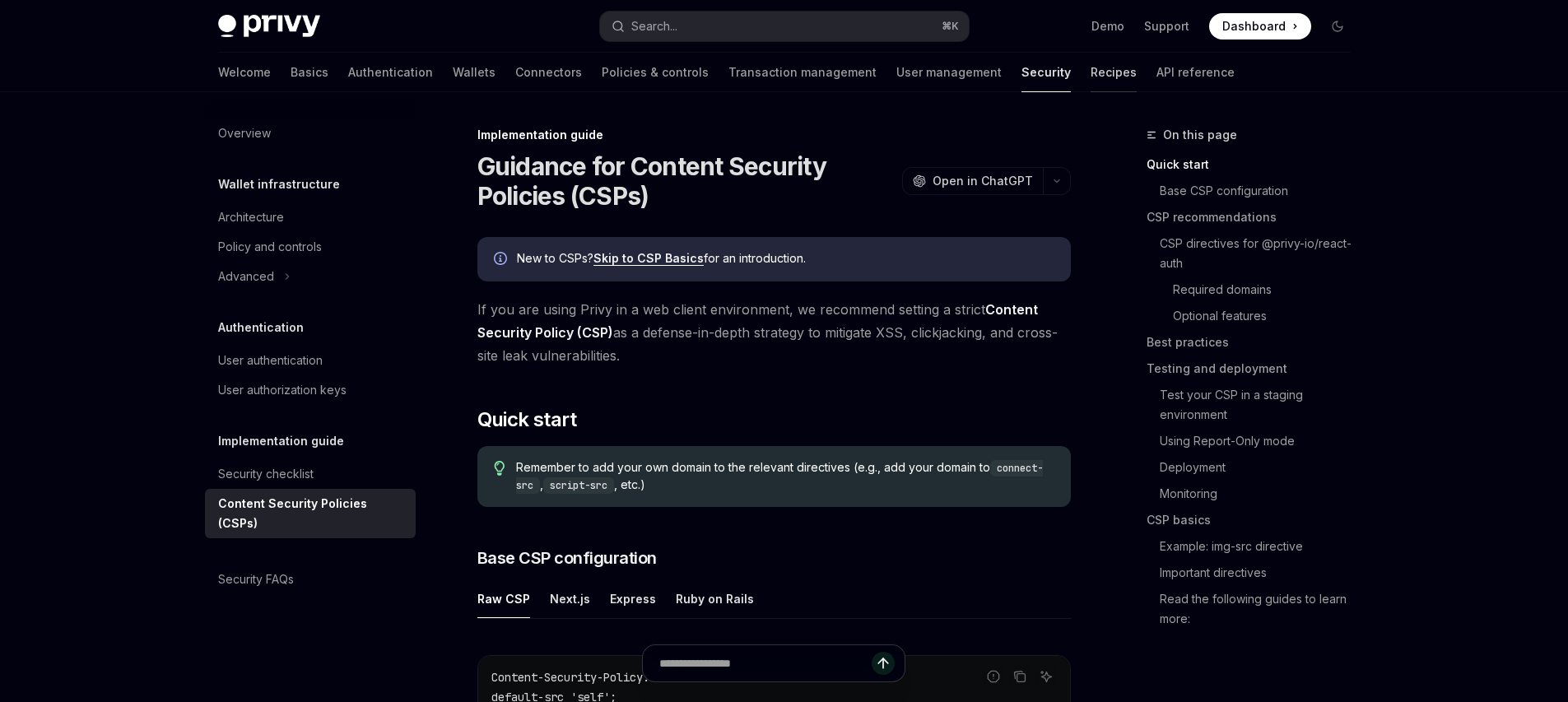
click at [1091, 78] on link "Recipes" at bounding box center [1114, 72] width 46 height 39
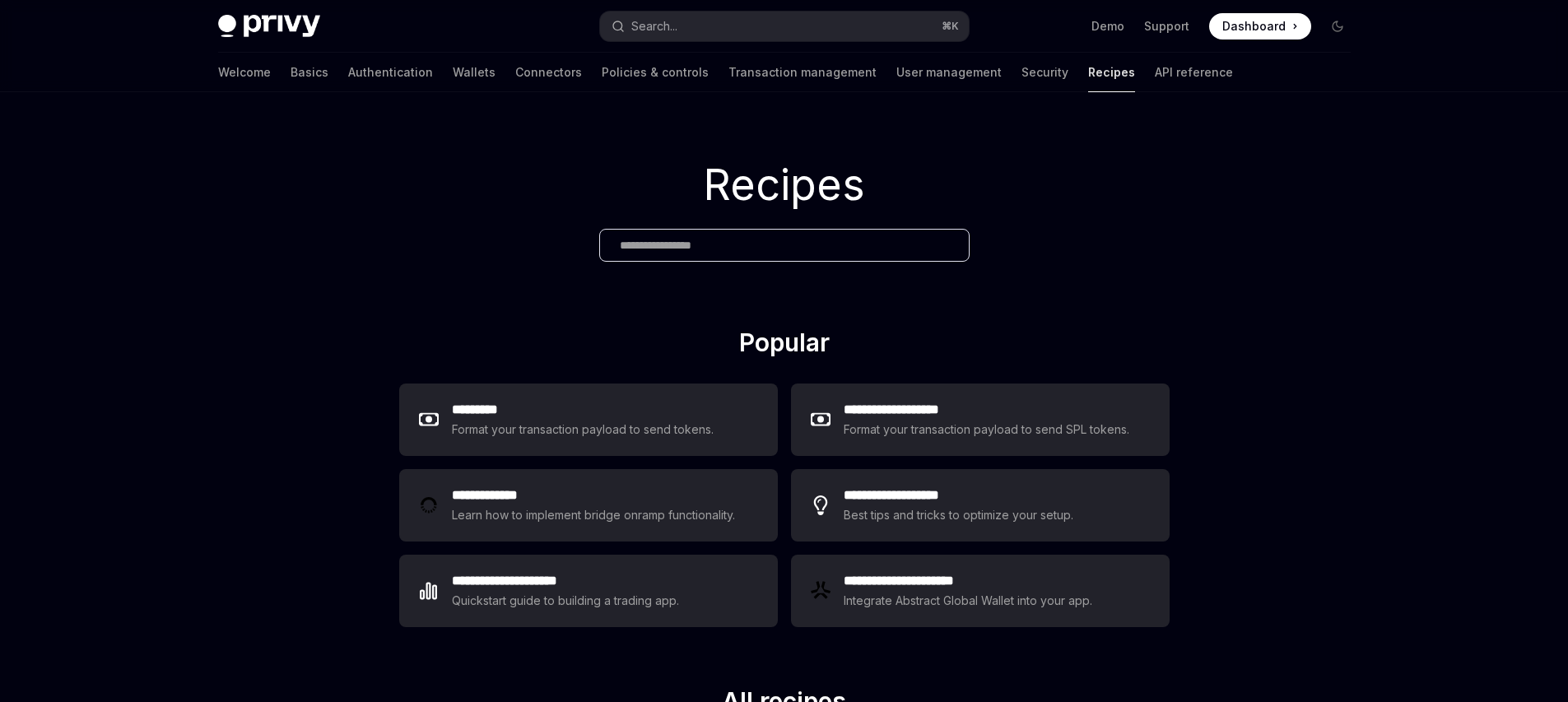
click at [747, 236] on div at bounding box center [784, 245] width 370 height 33
click at [742, 179] on h1 "Recipes" at bounding box center [784, 185] width 1568 height 64
click at [694, 243] on input "text" at bounding box center [784, 246] width 329 height 17
click at [1155, 67] on link "API reference" at bounding box center [1194, 72] width 79 height 39
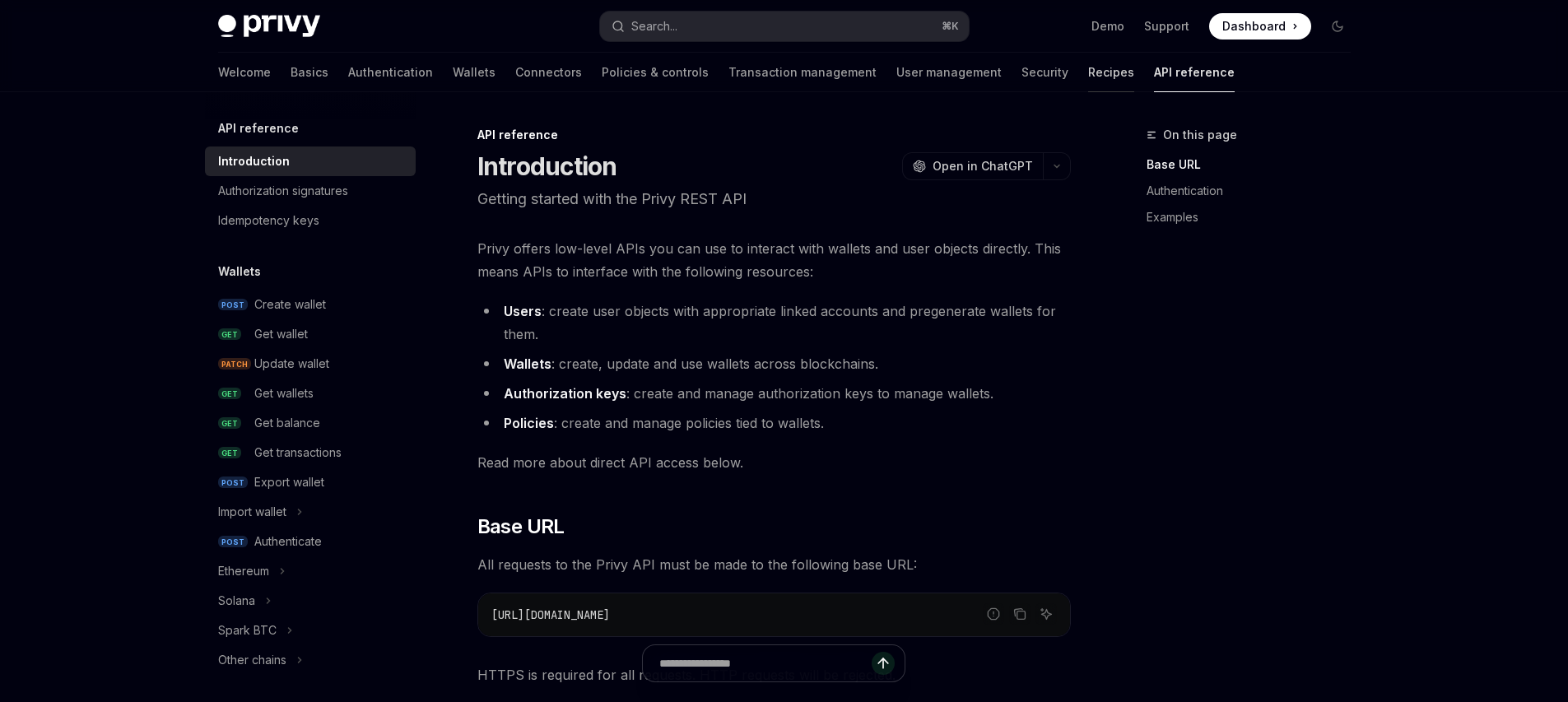
click at [982, 74] on div "Welcome Basics Authentication Wallets Connectors Policies & controls Transactio…" at bounding box center [726, 72] width 1016 height 39
click at [1088, 75] on link "Recipes" at bounding box center [1111, 72] width 46 height 39
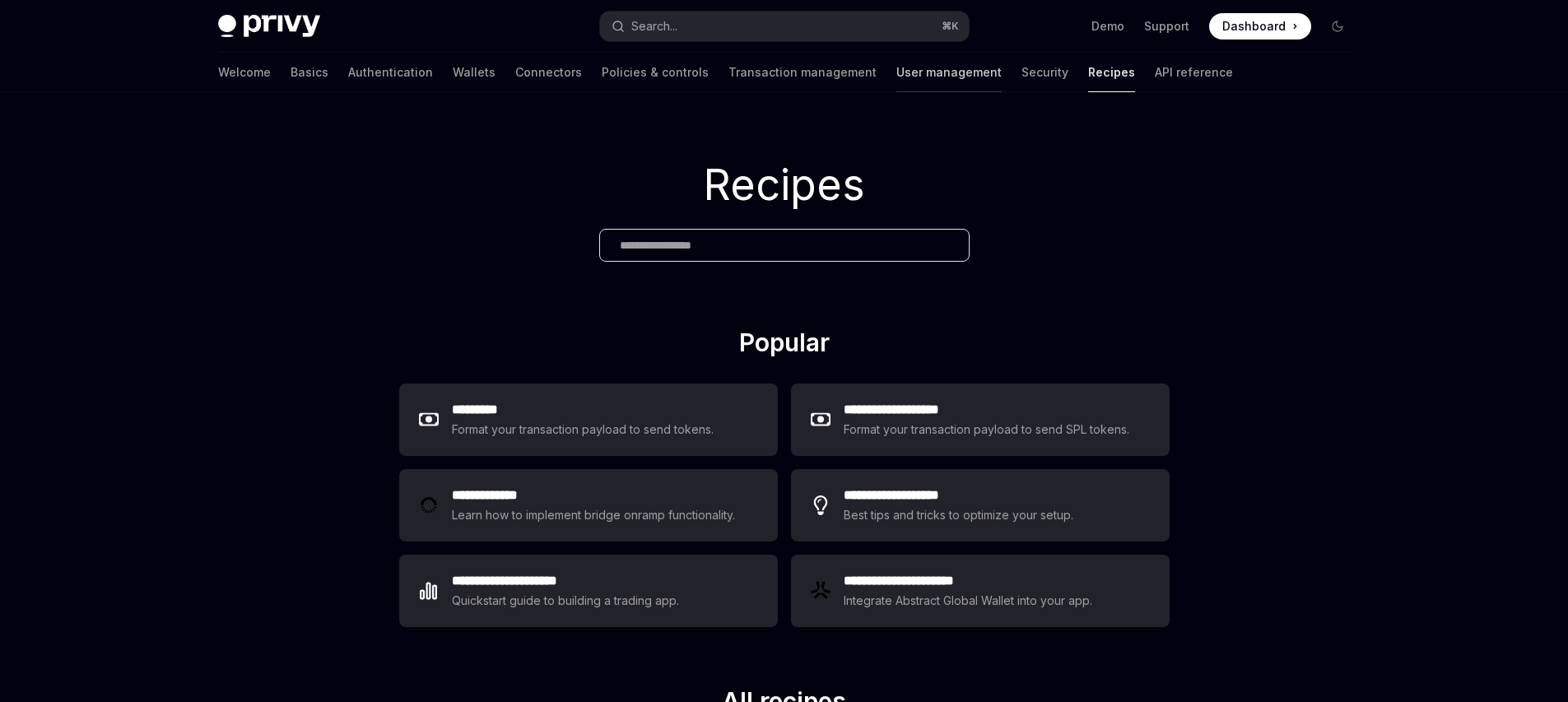
click at [897, 78] on link "User management" at bounding box center [949, 72] width 106 height 39
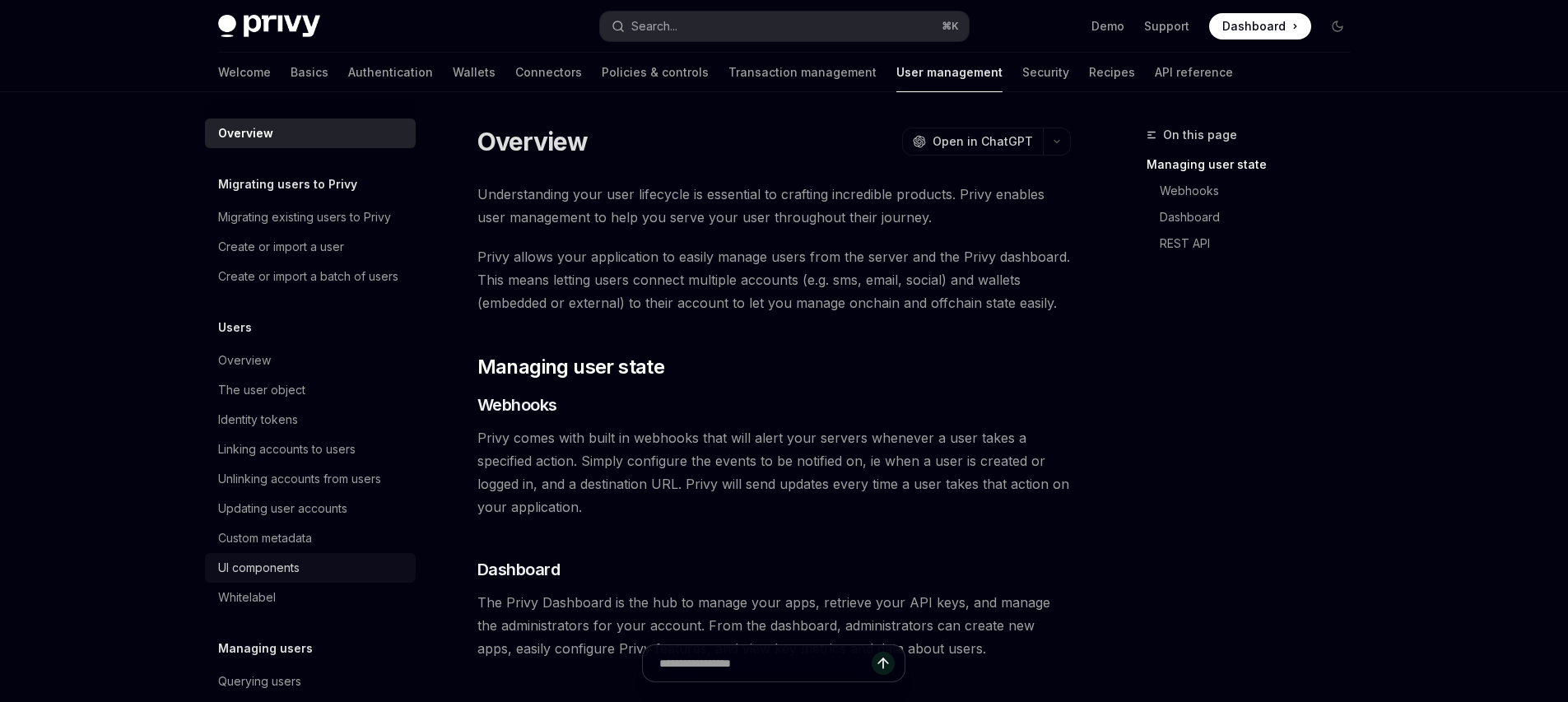
click at [285, 578] on div "UI components" at bounding box center [258, 567] width 81 height 20
type textarea "*"
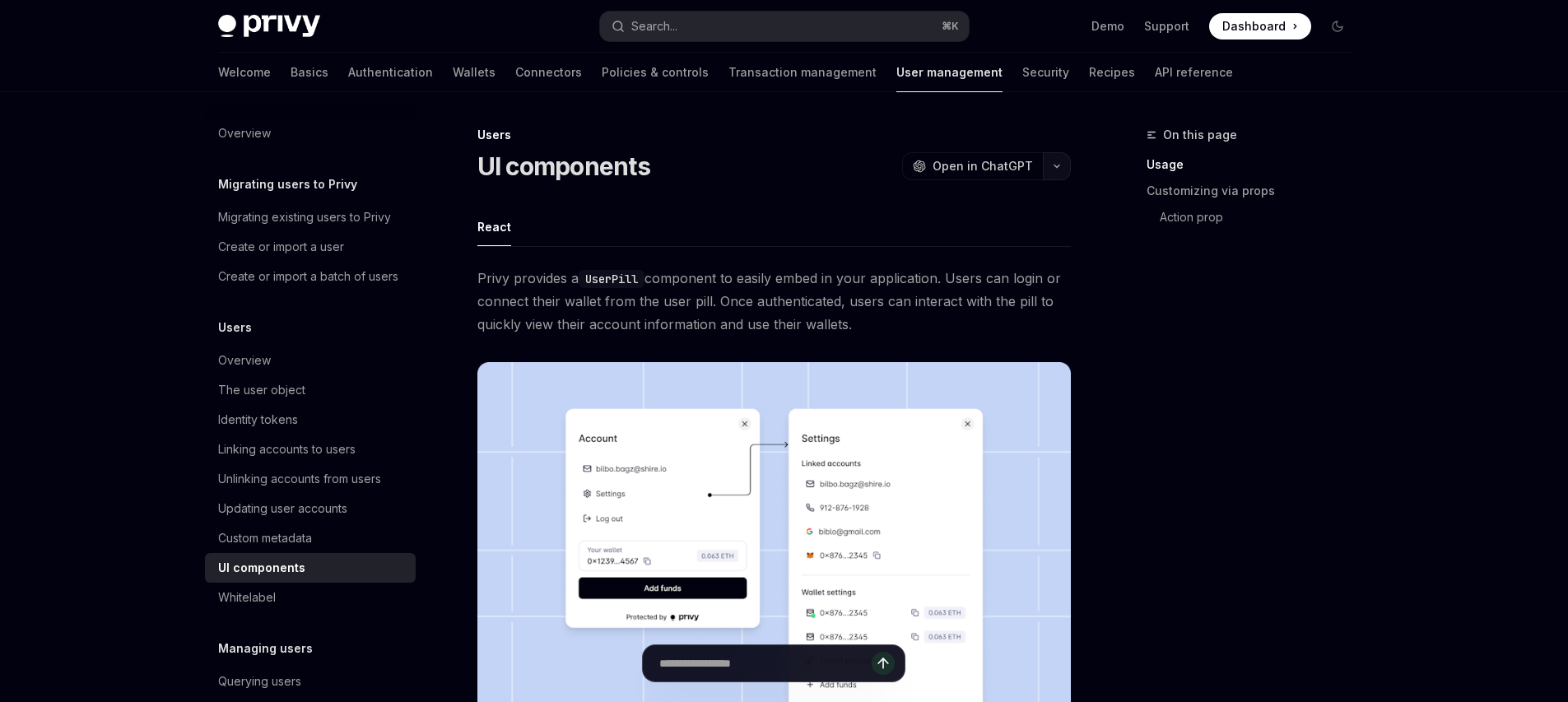
click at [1060, 165] on button "button" at bounding box center [1057, 166] width 28 height 28
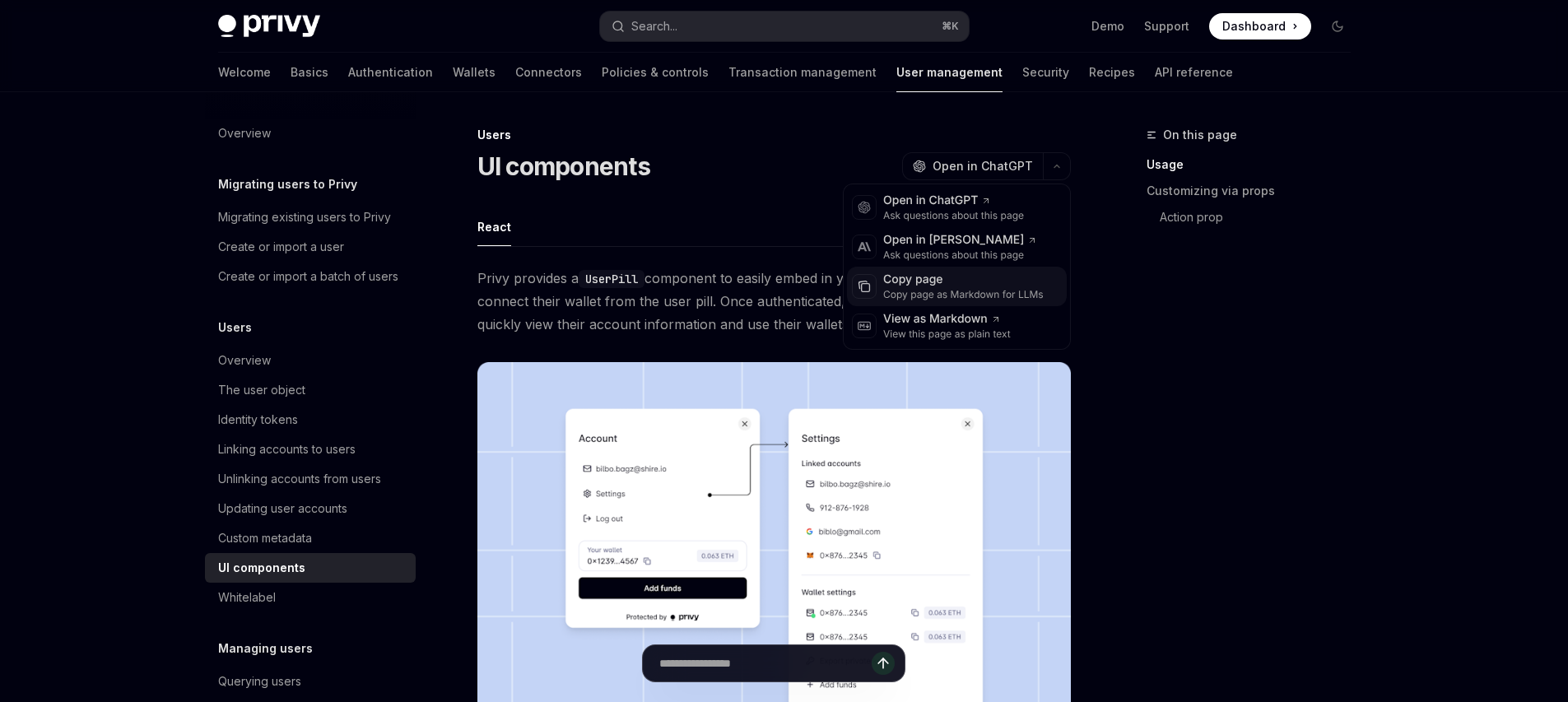
click at [943, 294] on div "Copy page as Markdown for LLMs" at bounding box center [964, 294] width 161 height 13
